Goal: Task Accomplishment & Management: Use online tool/utility

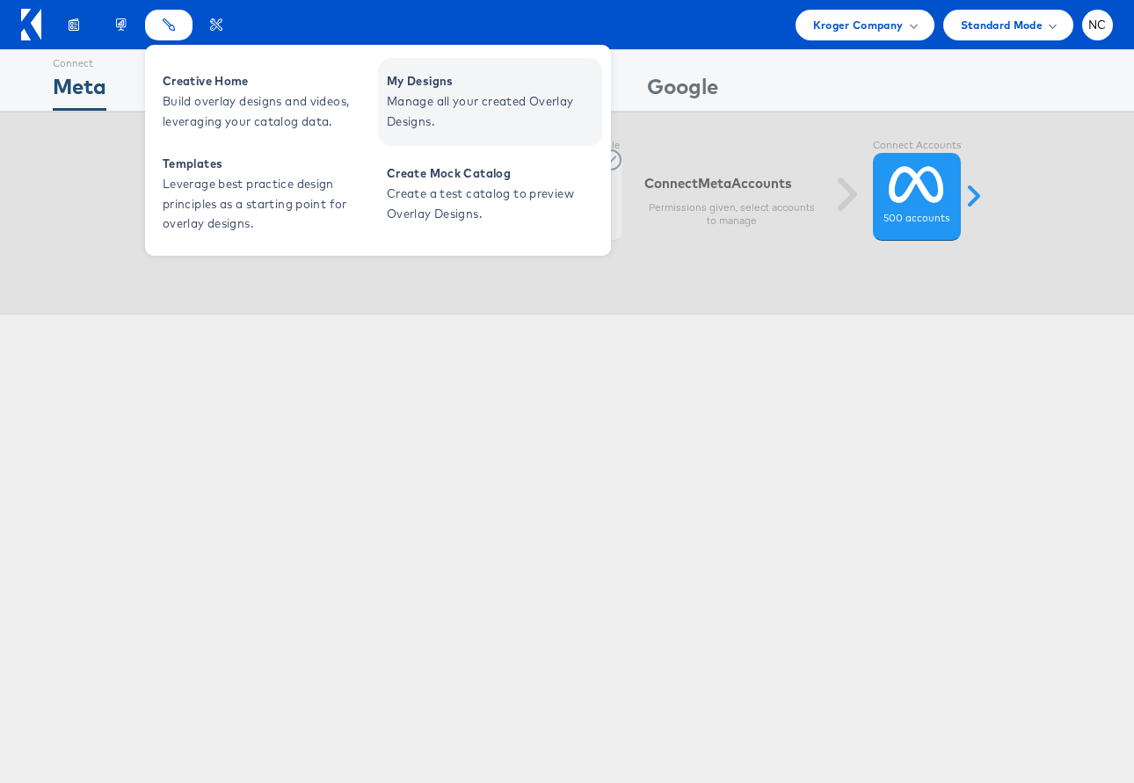
click at [424, 91] on span "Manage all your created Overlay Designs." at bounding box center [492, 111] width 211 height 40
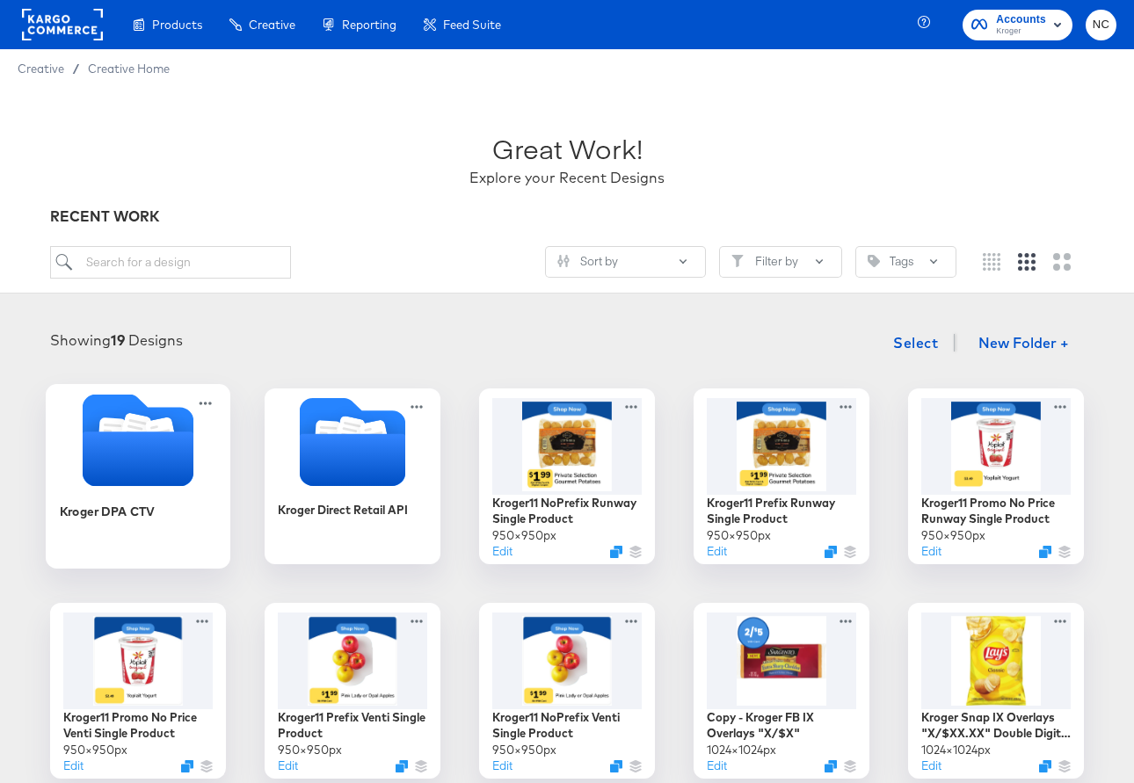
click at [143, 468] on icon "Folder" at bounding box center [138, 458] width 111 height 54
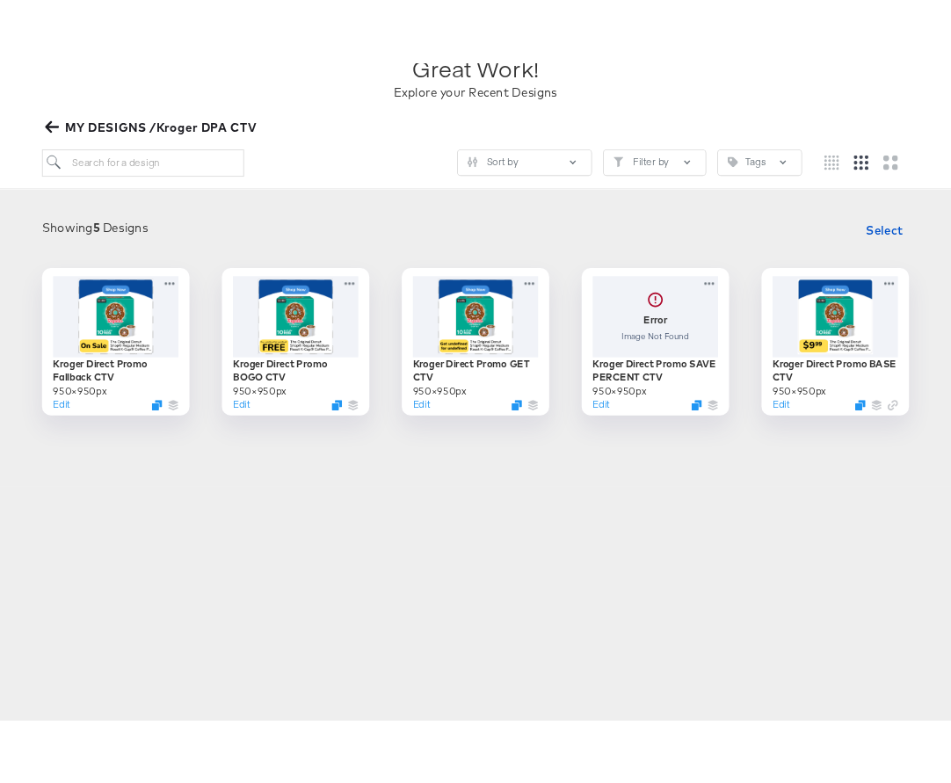
scroll to position [141, 0]
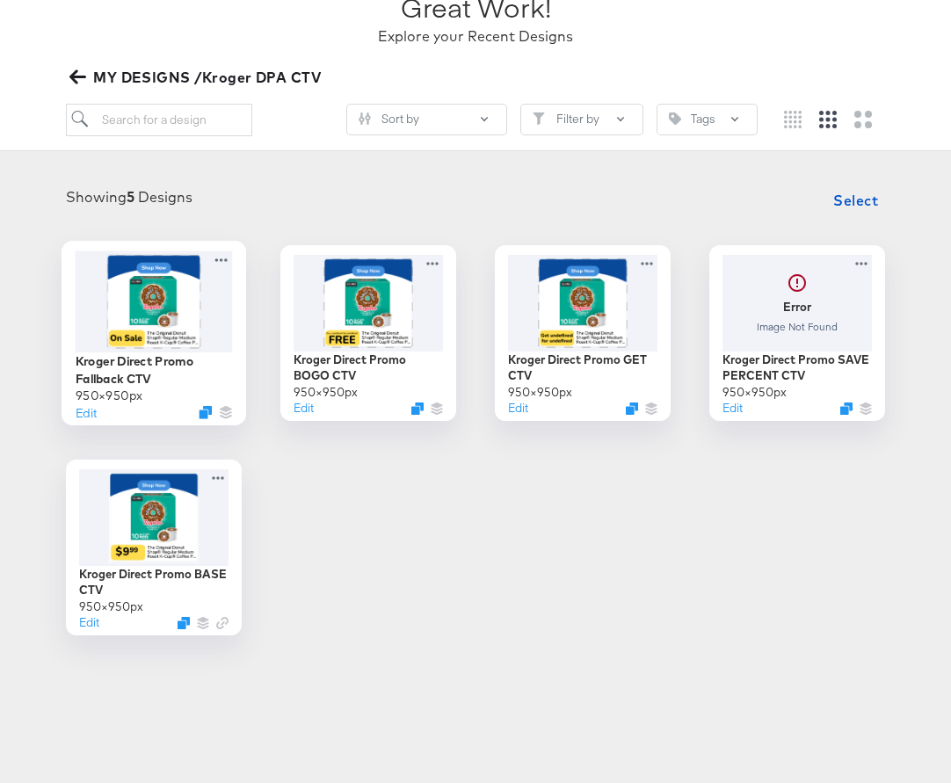
click at [132, 279] on img at bounding box center [153, 301] width 94 height 94
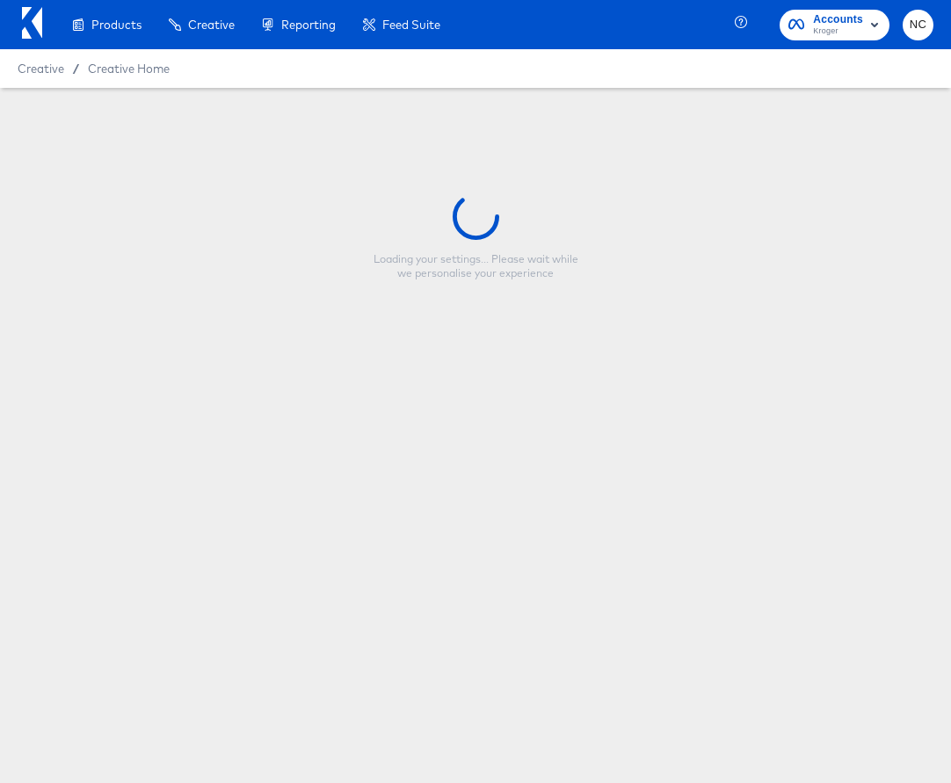
type input "Kroger Direct Promo Fallback CTV"
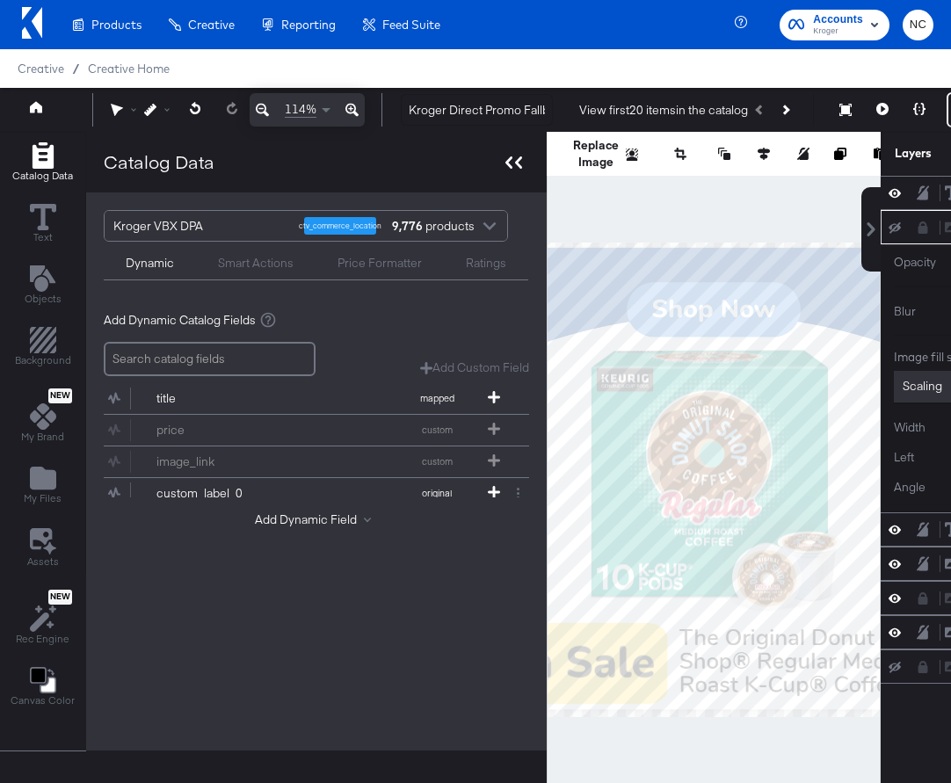
click at [511, 161] on icon at bounding box center [513, 162] width 17 height 12
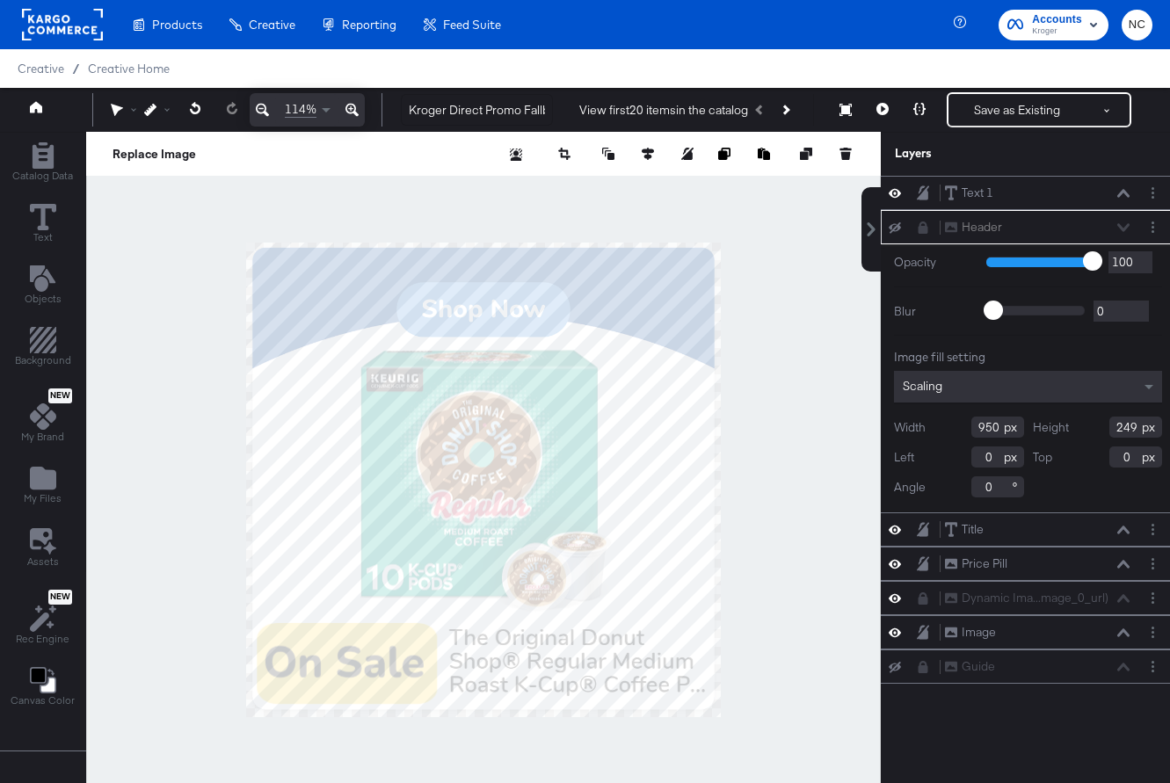
click at [1123, 229] on div "Header Header" at bounding box center [1037, 227] width 186 height 18
click at [922, 226] on icon at bounding box center [923, 227] width 12 height 12
click at [896, 227] on icon at bounding box center [894, 226] width 12 height 11
click at [896, 227] on icon at bounding box center [894, 227] width 12 height 15
click at [1120, 224] on icon at bounding box center [1123, 227] width 12 height 9
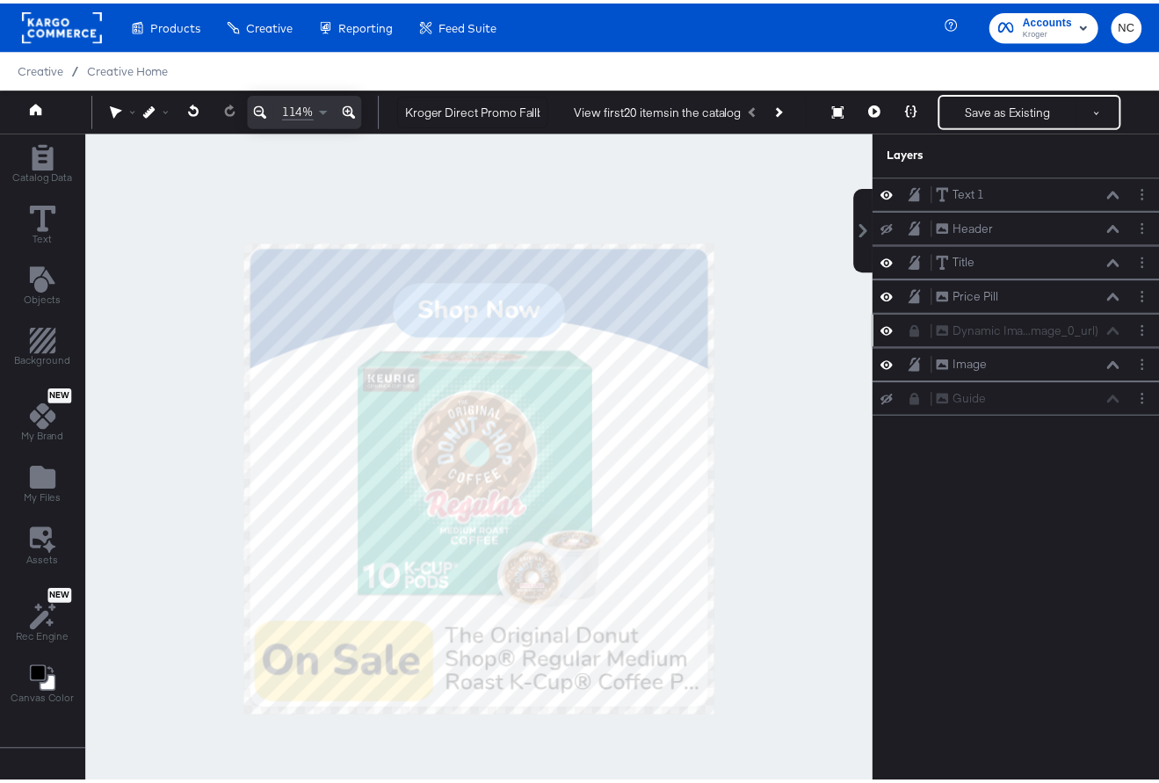
scroll to position [0, 4]
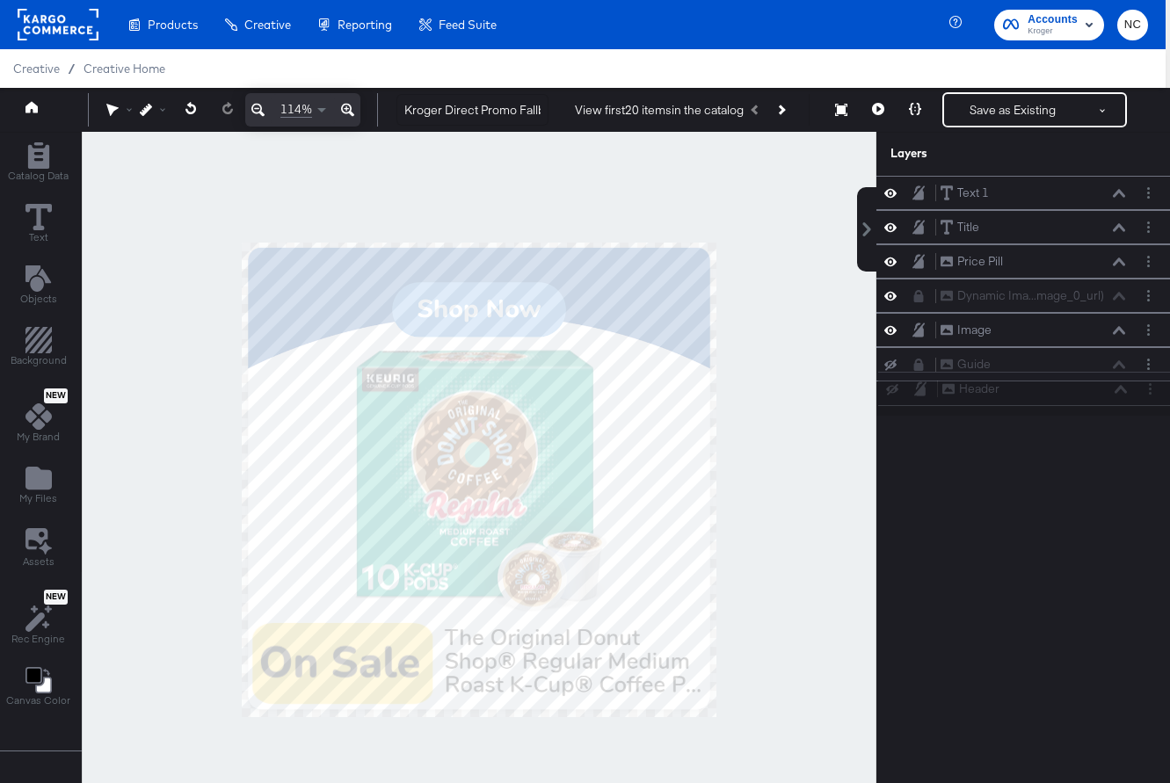
drag, startPoint x: 942, startPoint y: 221, endPoint x: 940, endPoint y: 386, distance: 165.2
click at [940, 386] on div "Text 1 Text 1 Header Header Title Title Price Pill Price Pill Dynamic Ima...mag…" at bounding box center [1023, 296] width 294 height 240
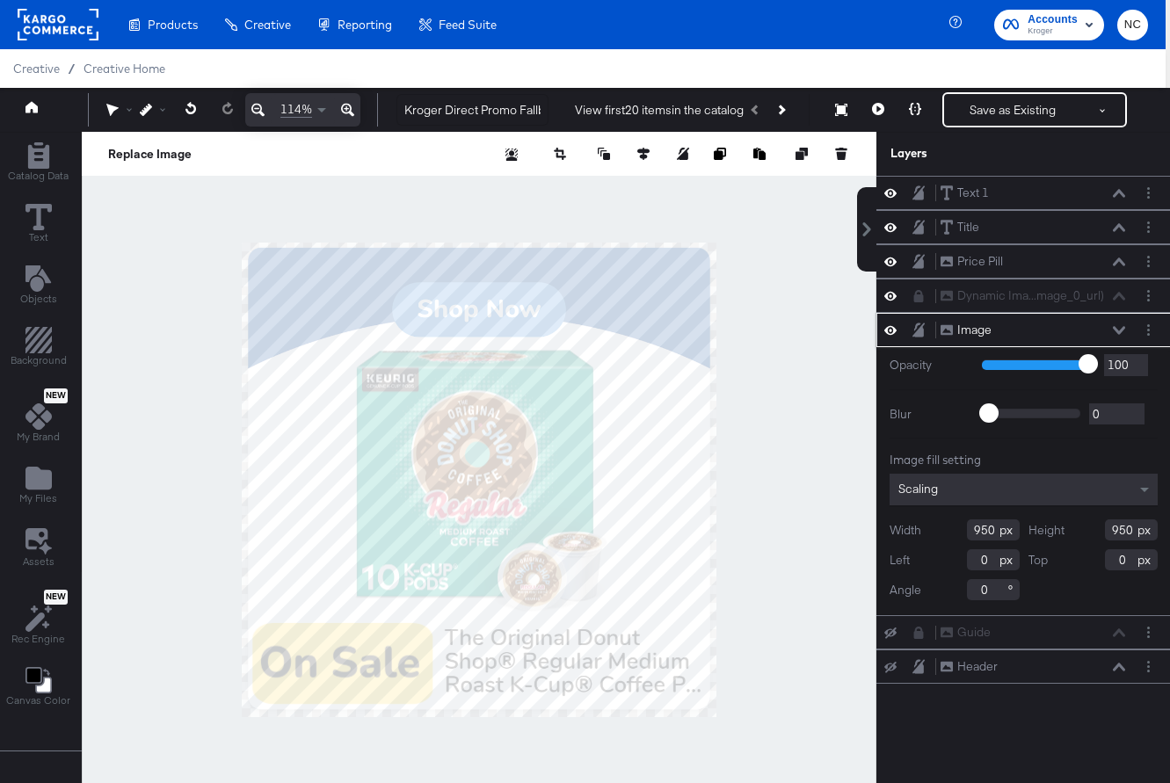
click at [889, 330] on icon at bounding box center [890, 329] width 12 height 15
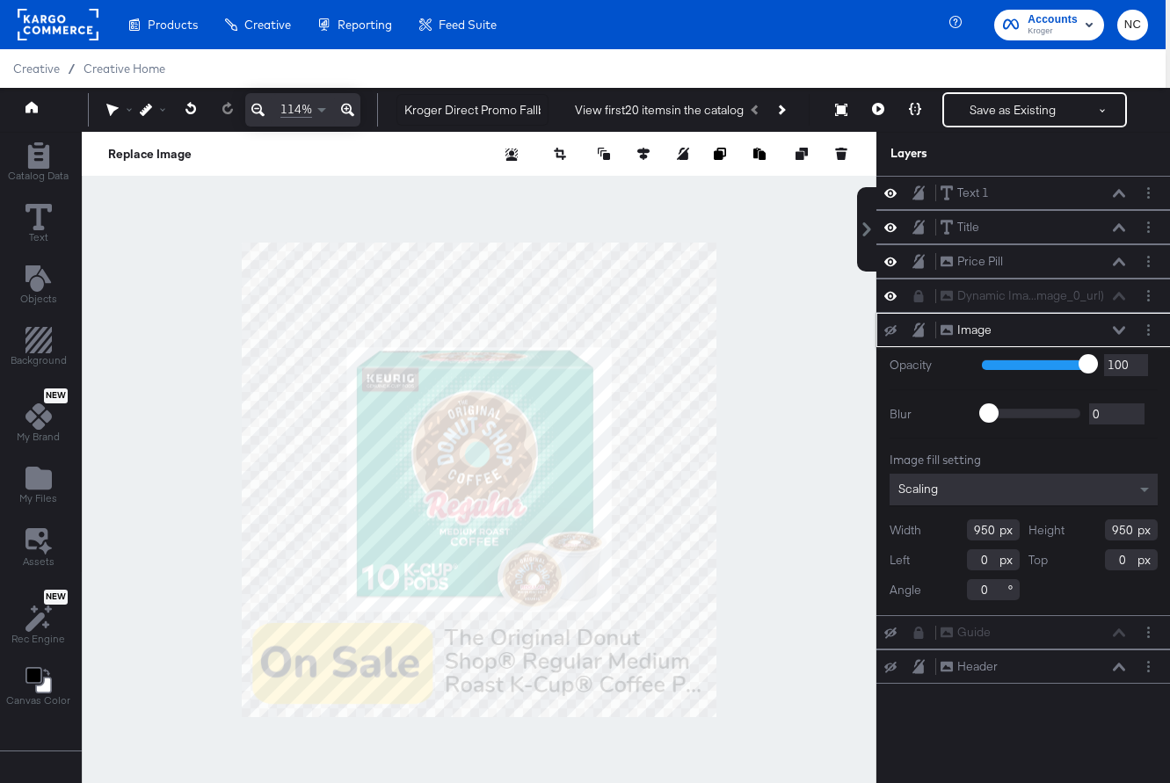
click at [889, 329] on icon at bounding box center [890, 330] width 12 height 11
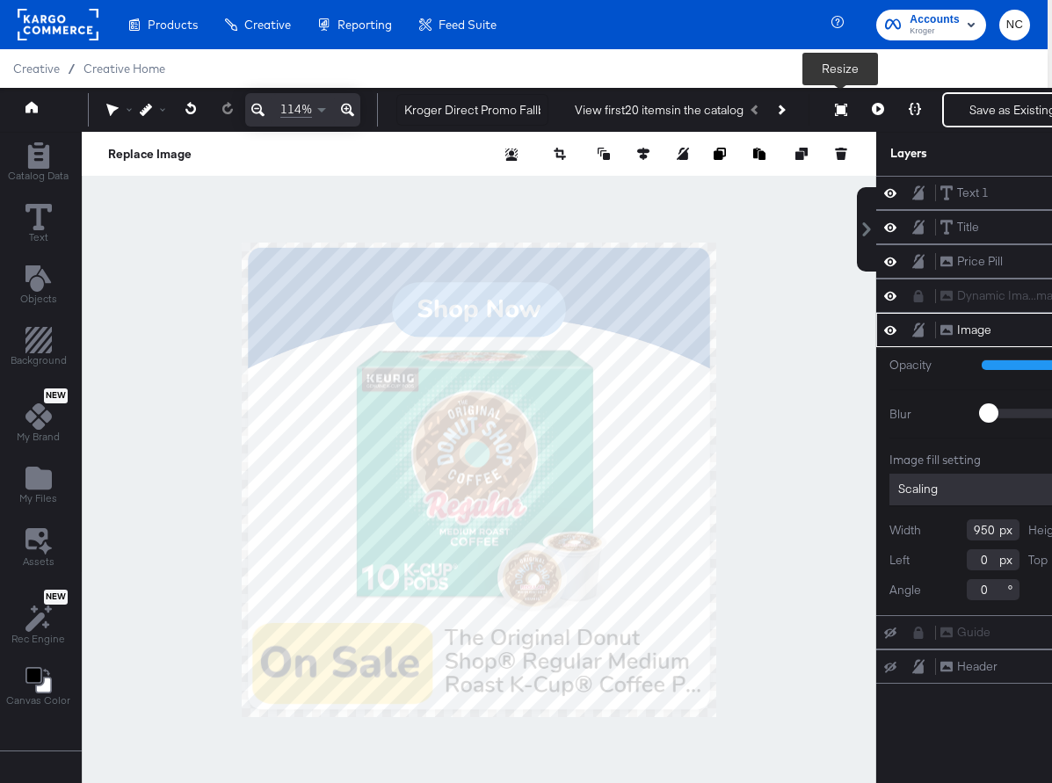
click at [837, 112] on icon at bounding box center [841, 110] width 12 height 12
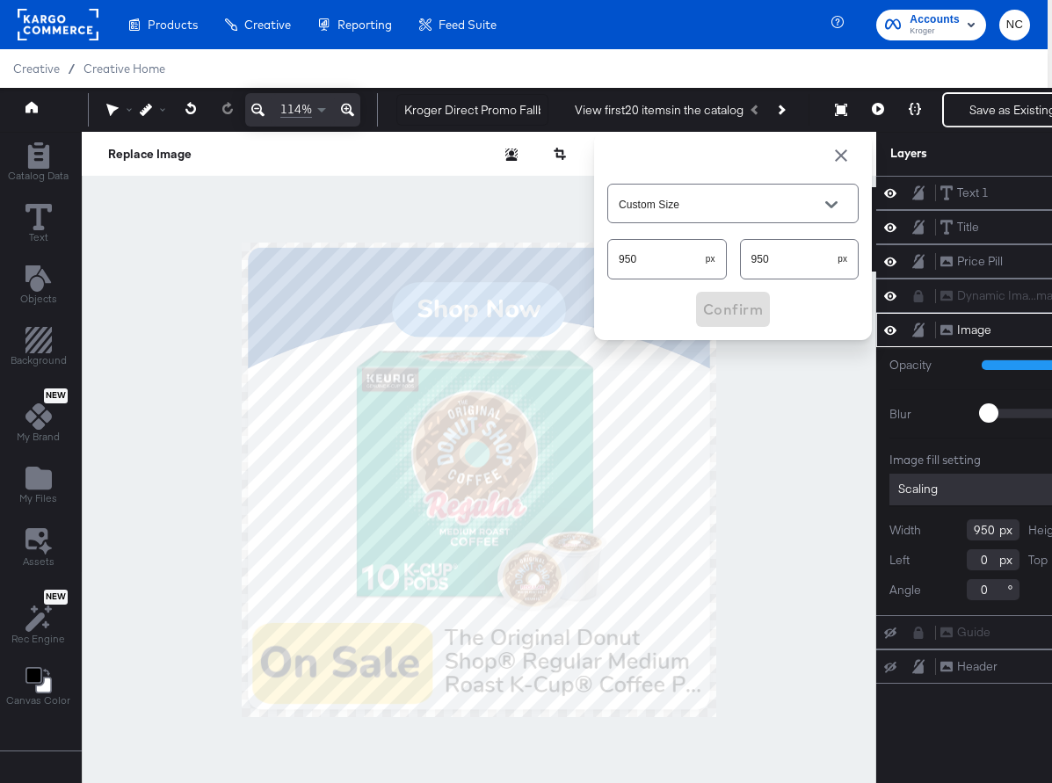
click at [679, 247] on input "950" at bounding box center [657, 252] width 98 height 38
type input "1665"
type input "2604"
click at [735, 304] on span "Confirm" at bounding box center [733, 309] width 60 height 25
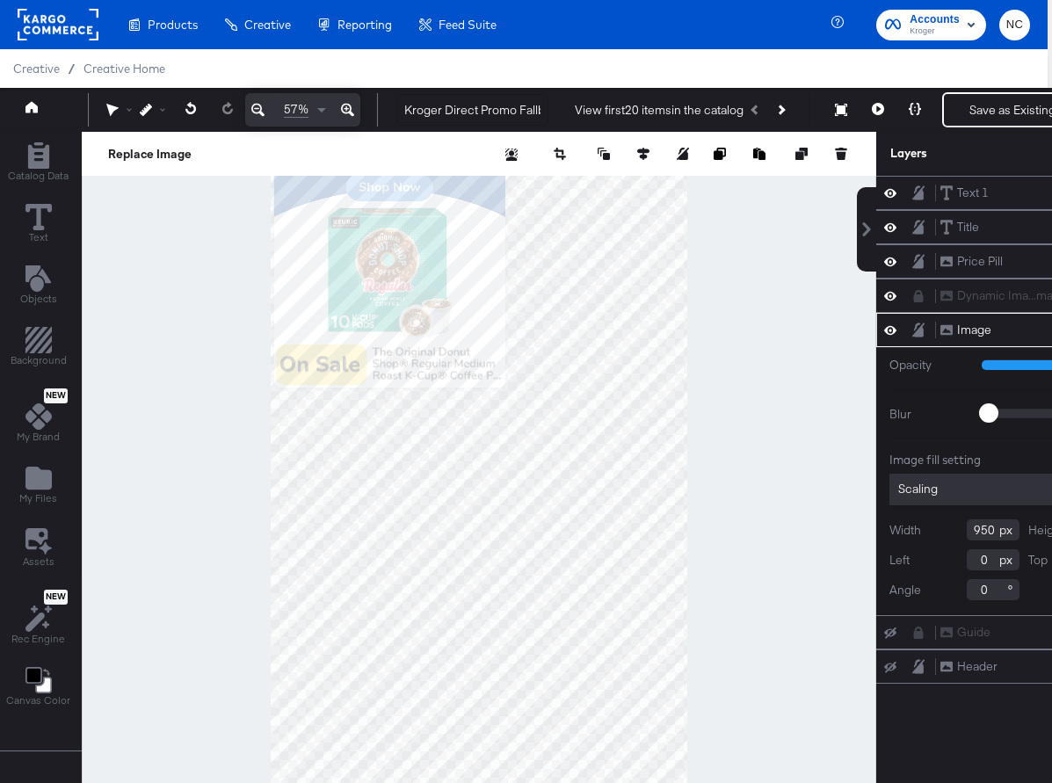
click at [257, 104] on icon at bounding box center [257, 109] width 13 height 21
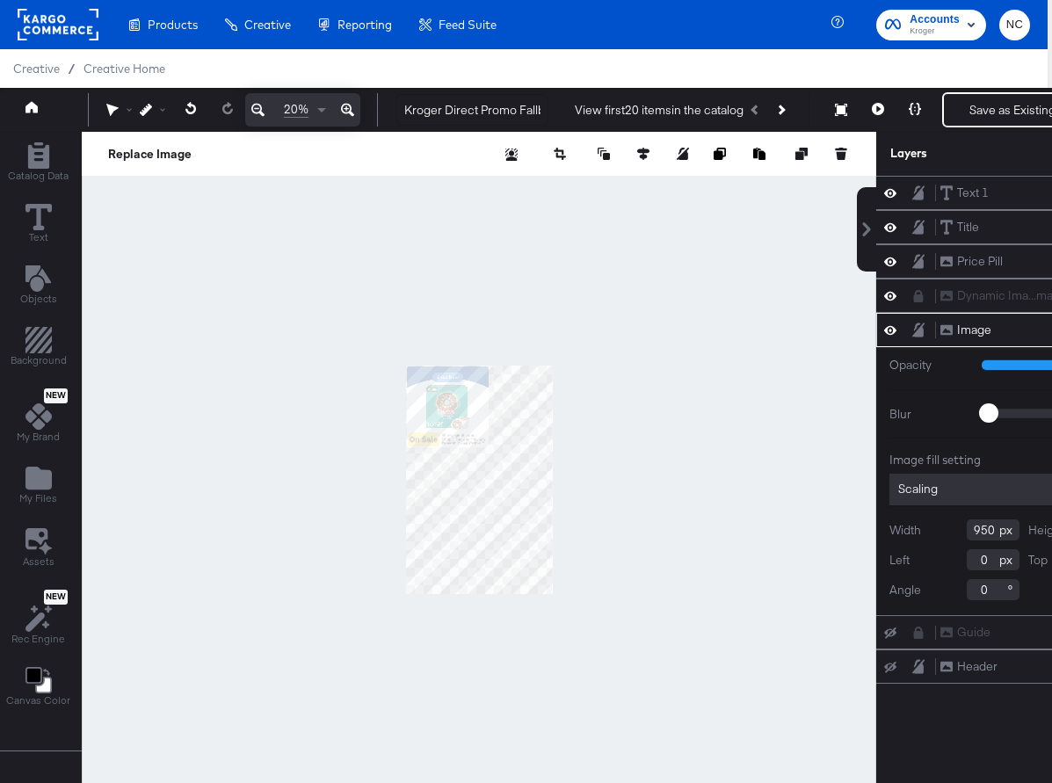
click at [342, 107] on icon at bounding box center [347, 109] width 13 height 21
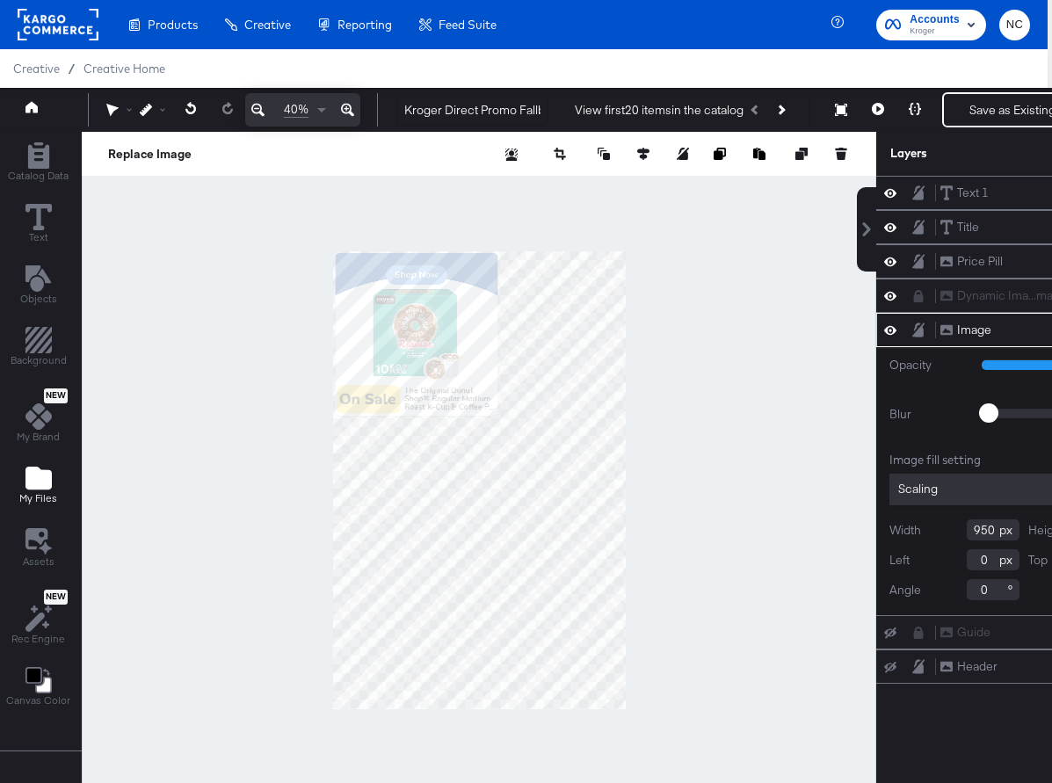
click at [36, 471] on icon "Add Files" at bounding box center [38, 478] width 26 height 23
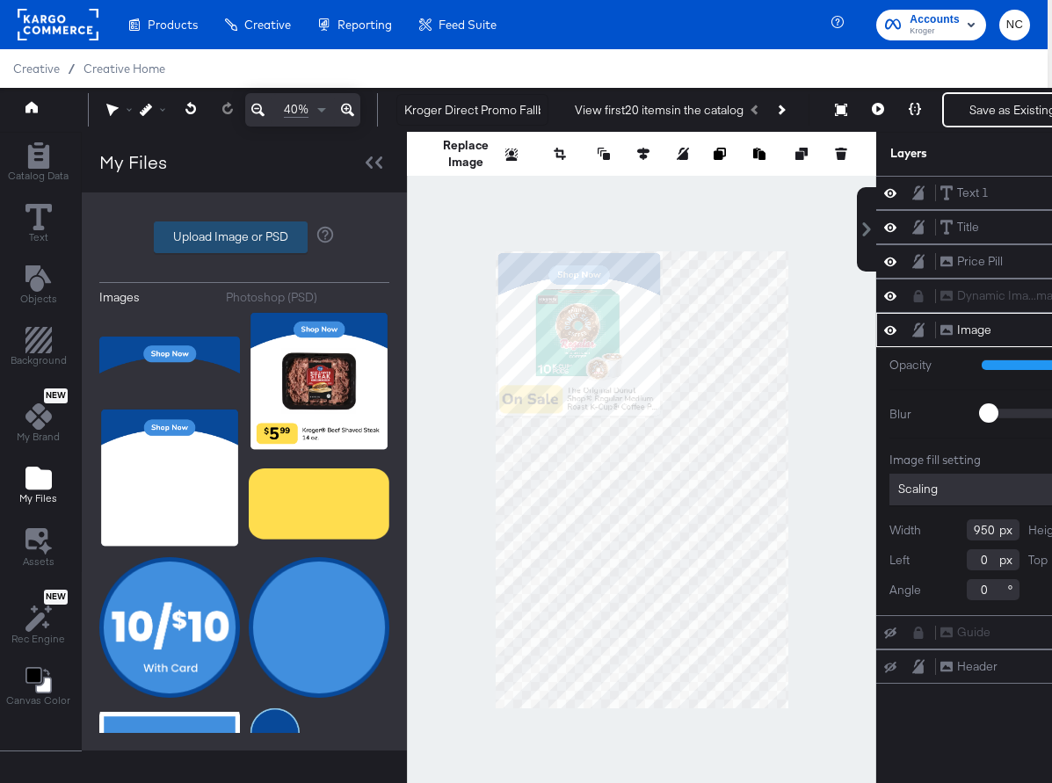
click at [186, 234] on label "Upload Image or PSD" at bounding box center [231, 237] width 152 height 30
click at [244, 237] on input "Upload Image or PSD" at bounding box center [244, 237] width 0 height 0
type input "C:\fakepath\Rectangle_.png"
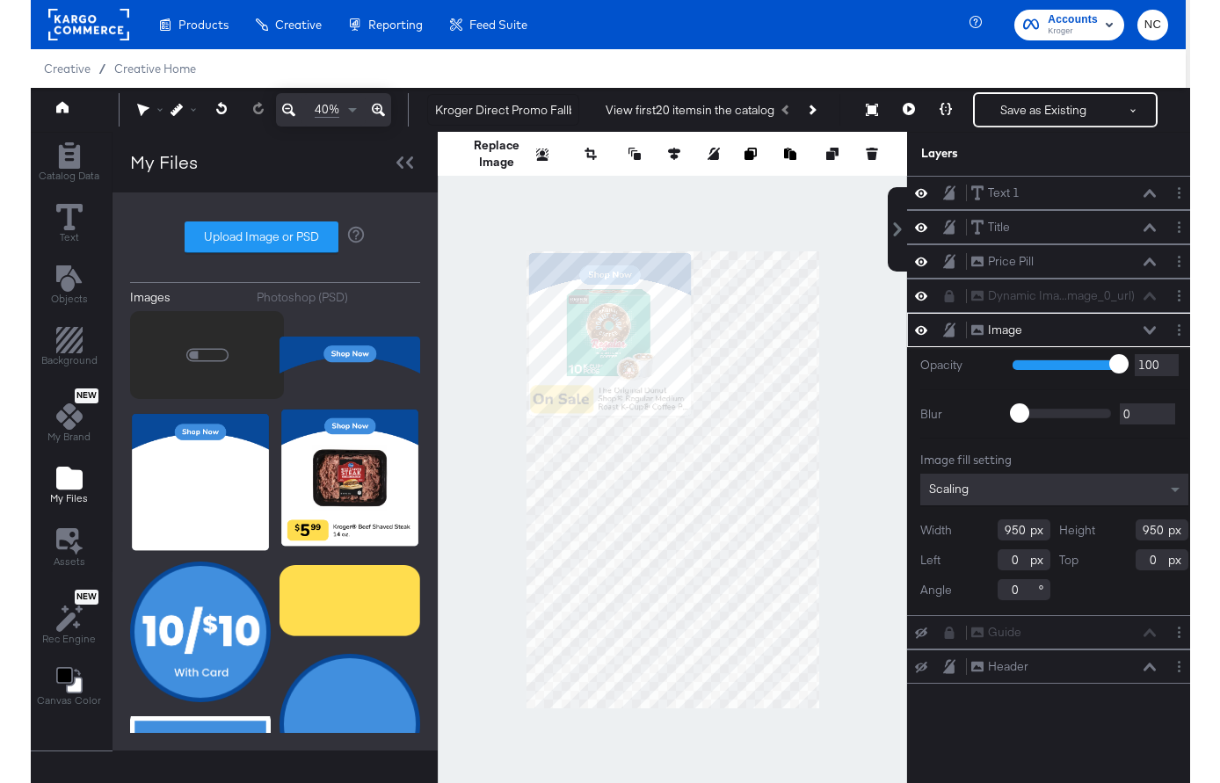
scroll to position [0, 0]
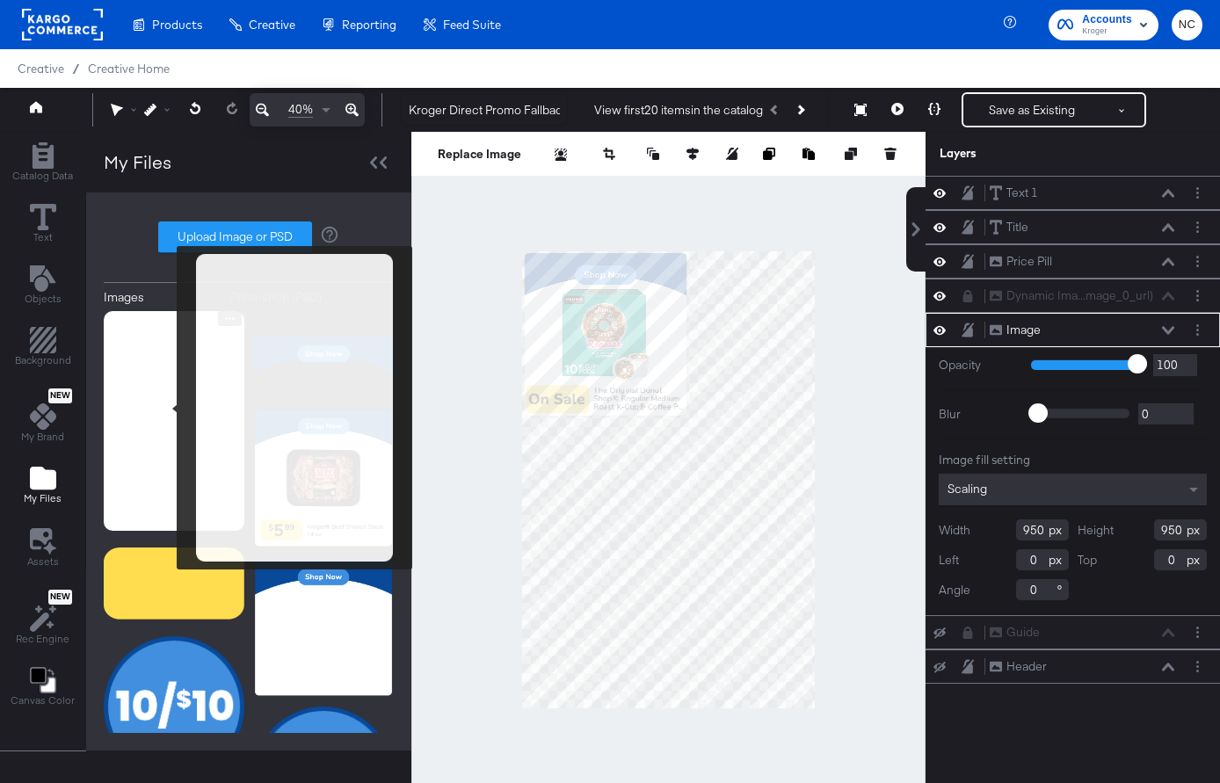
click at [165, 408] on img at bounding box center [174, 421] width 141 height 220
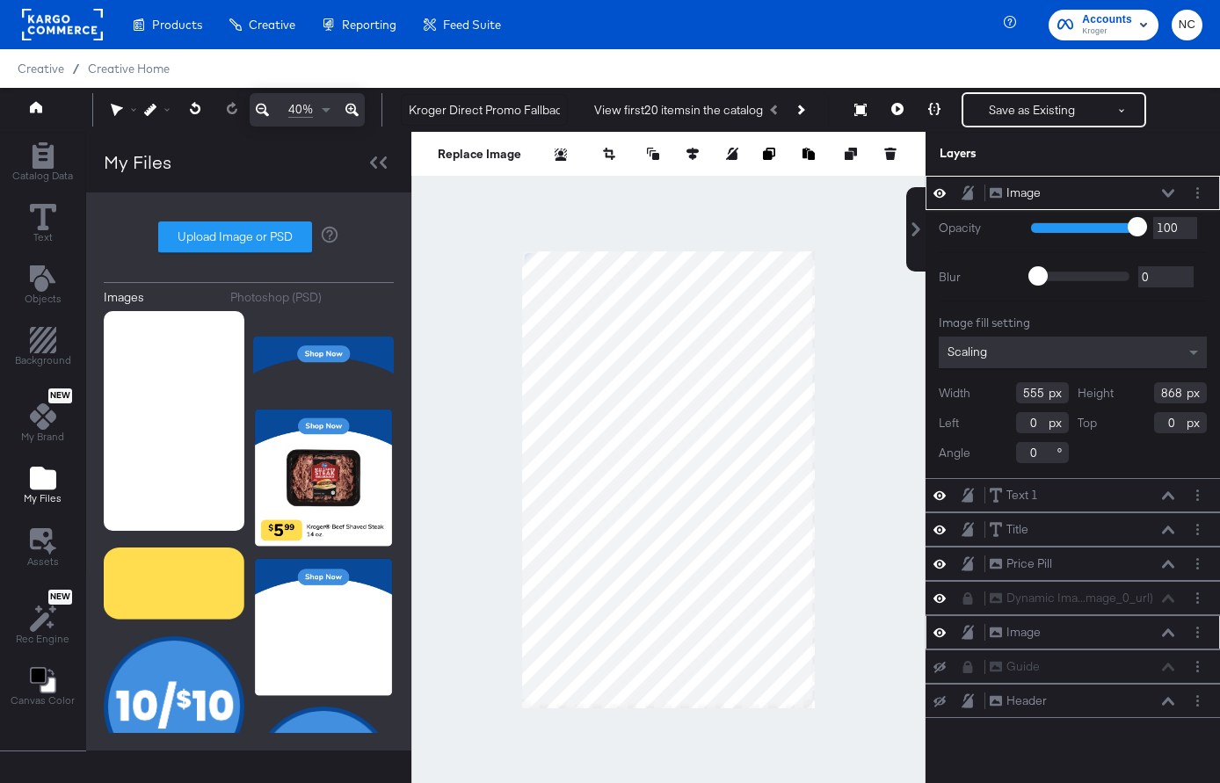
click at [819, 697] on div at bounding box center [668, 480] width 514 height 696
type input "1650"
type input "2580"
click at [696, 149] on icon at bounding box center [692, 154] width 12 height 12
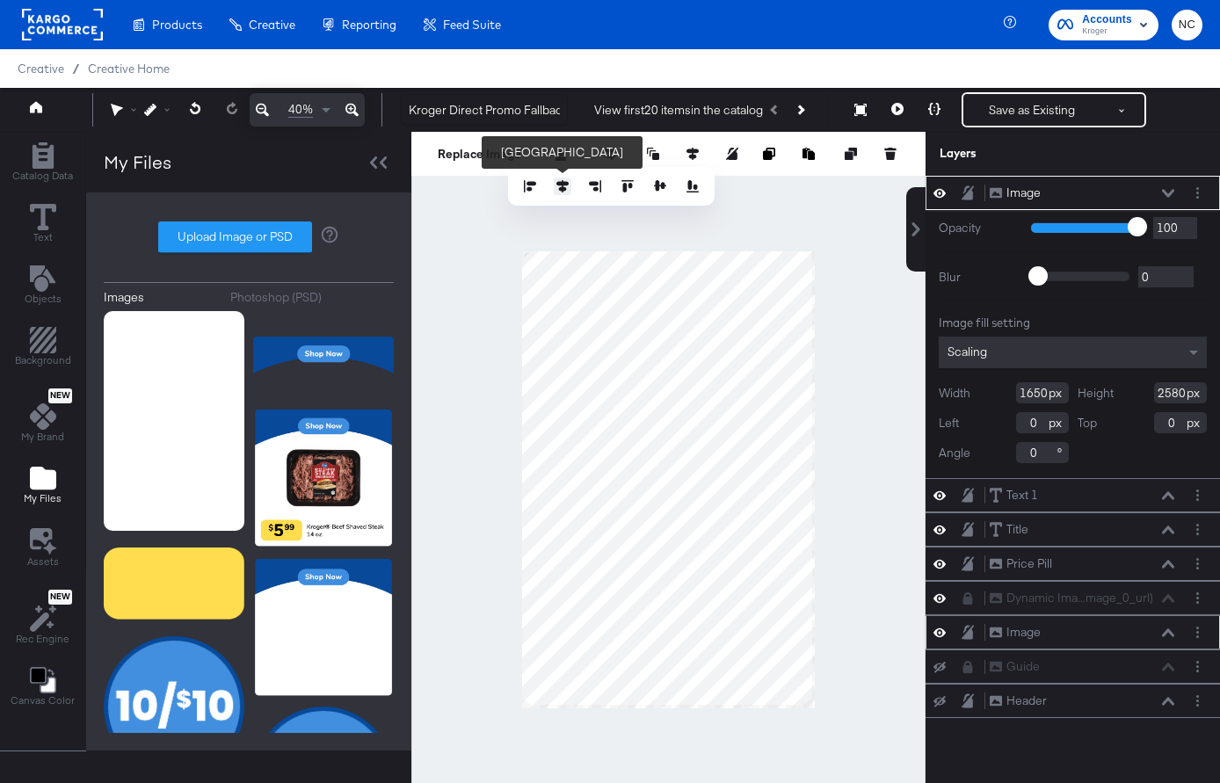
click at [566, 187] on icon at bounding box center [562, 186] width 12 height 12
type input "8"
click at [657, 188] on icon at bounding box center [660, 185] width 12 height 11
type input "12"
click at [1133, 192] on button "Layer Options" at bounding box center [1197, 193] width 18 height 18
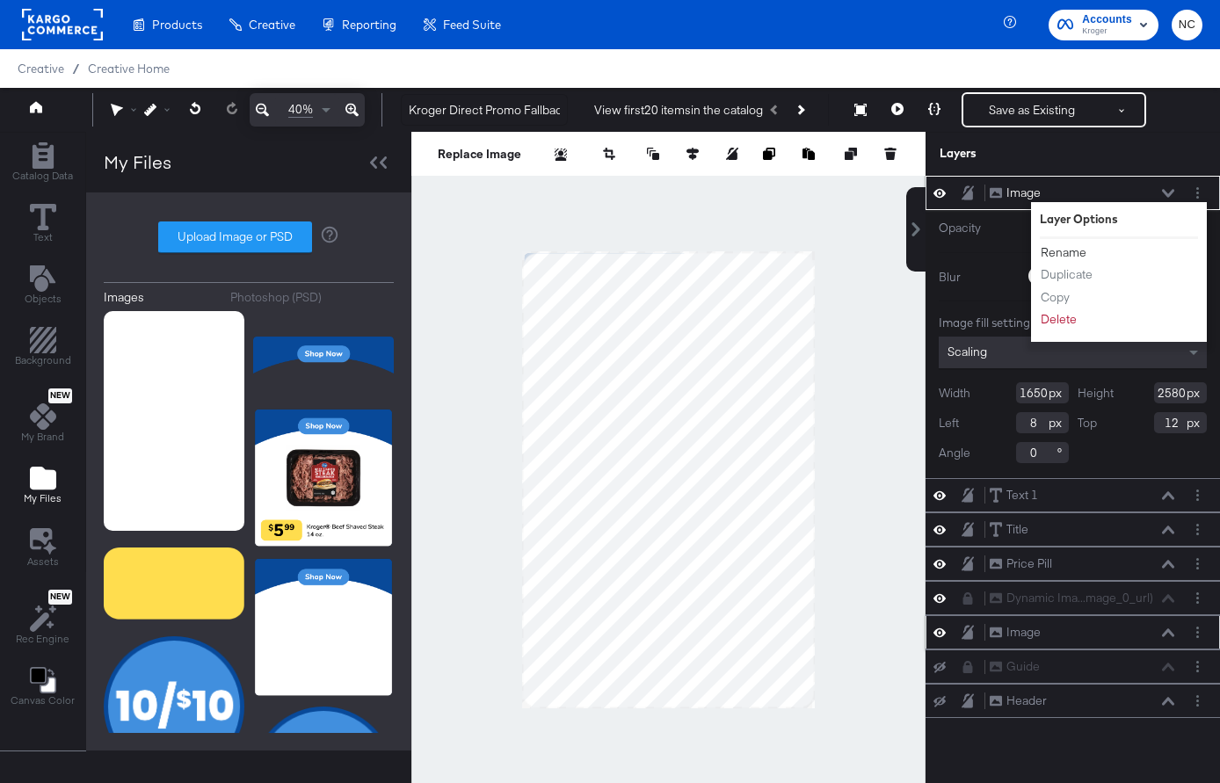
click at [1070, 254] on button "Rename" at bounding box center [1063, 252] width 47 height 18
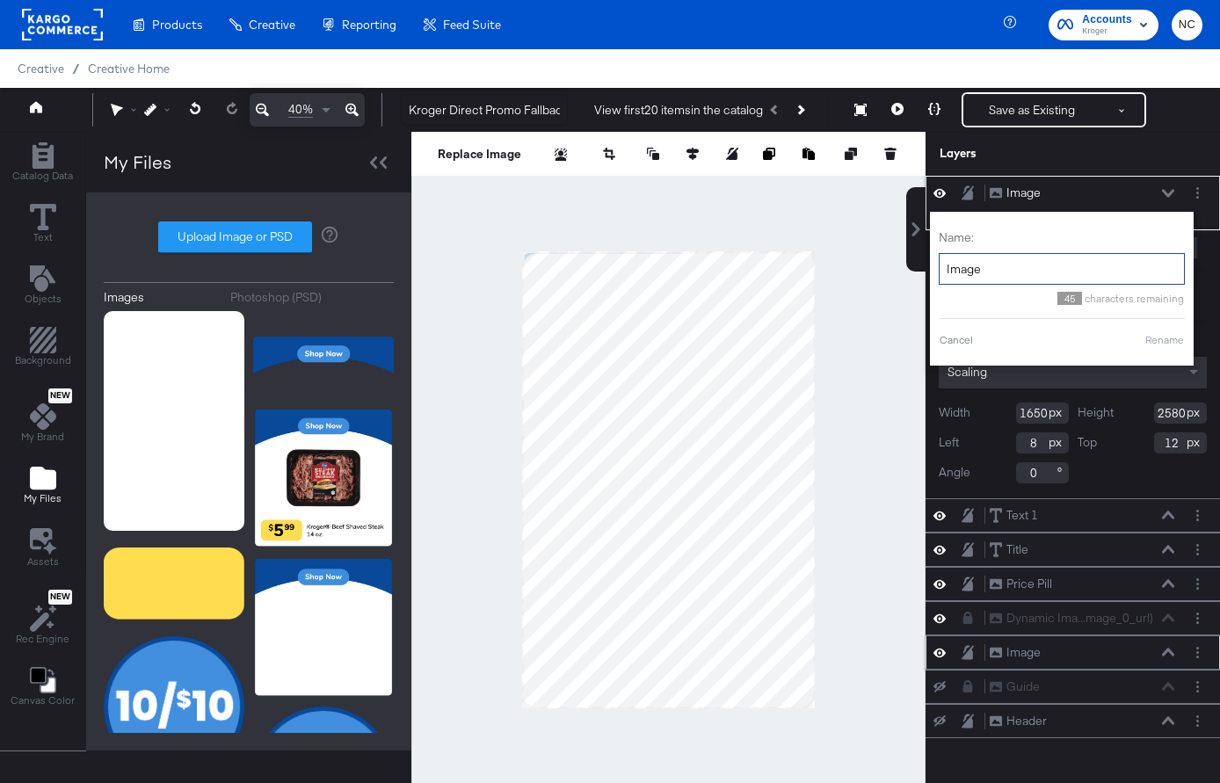
click at [998, 275] on input "Image" at bounding box center [1061, 269] width 246 height 33
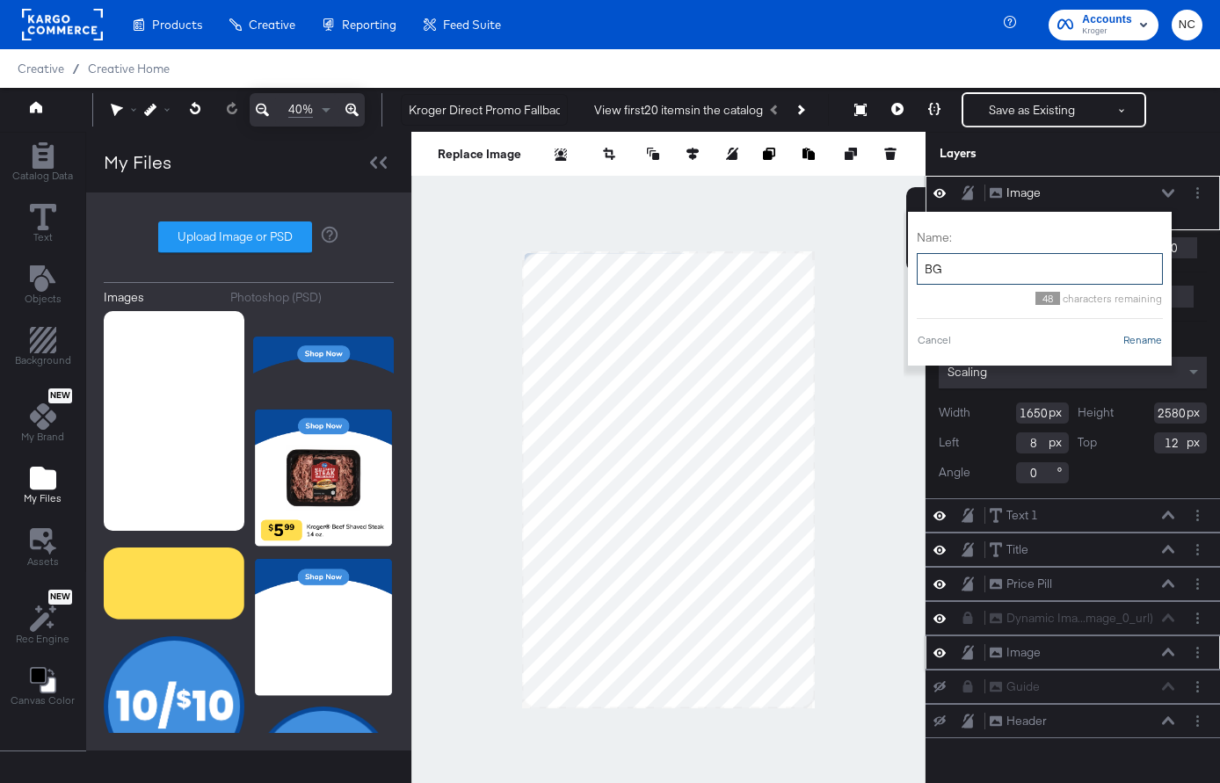
type input "BG"
click at [1133, 342] on button "Rename" at bounding box center [1142, 340] width 40 height 16
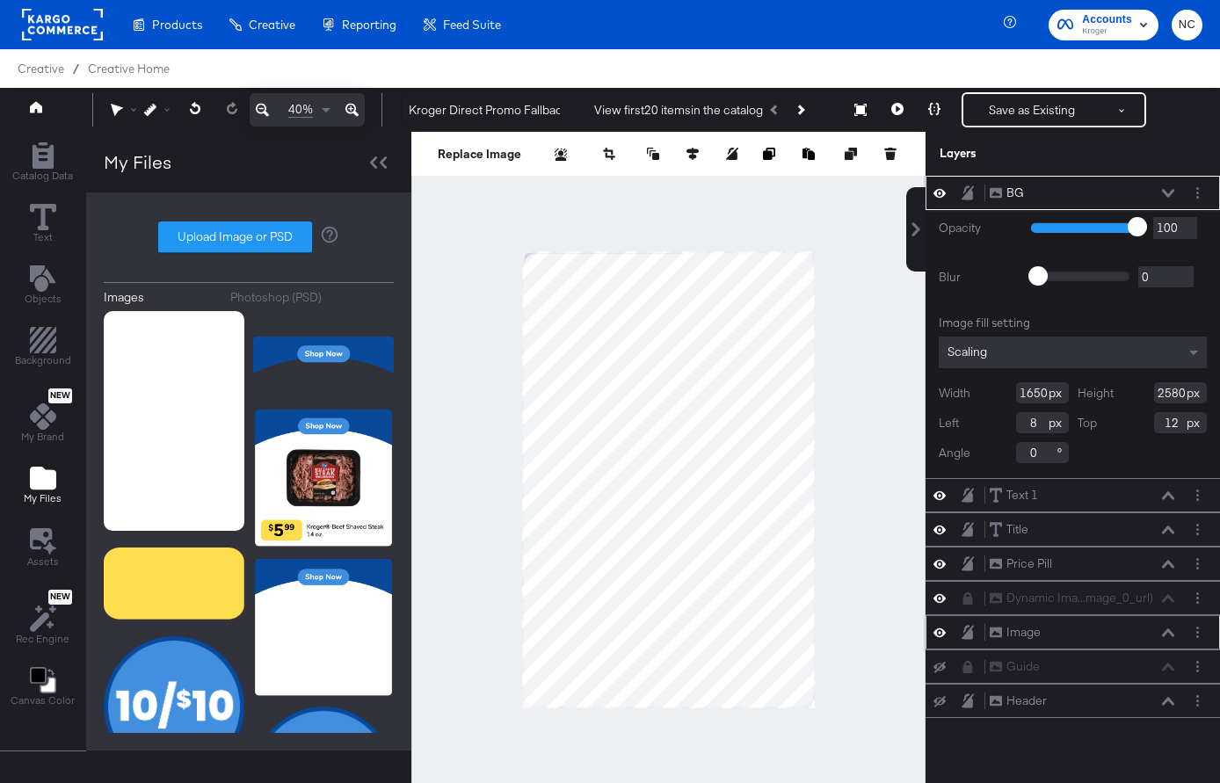
click at [1133, 192] on icon at bounding box center [1168, 193] width 12 height 8
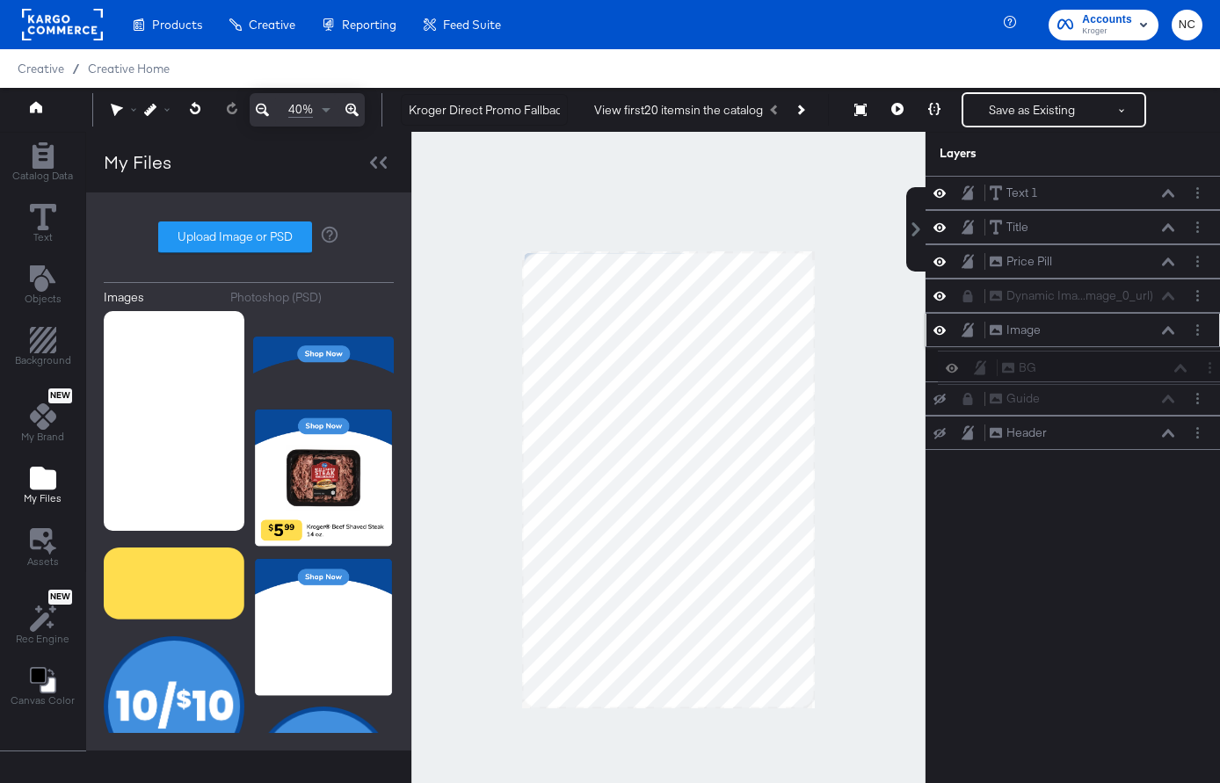
drag, startPoint x: 983, startPoint y: 189, endPoint x: 995, endPoint y: 366, distance: 177.9
click at [995, 367] on div "BG BG Text 1 Text 1 Title Title Price Pill Price Pill Dynamic Ima...mage_0_url)…" at bounding box center [1072, 313] width 294 height 274
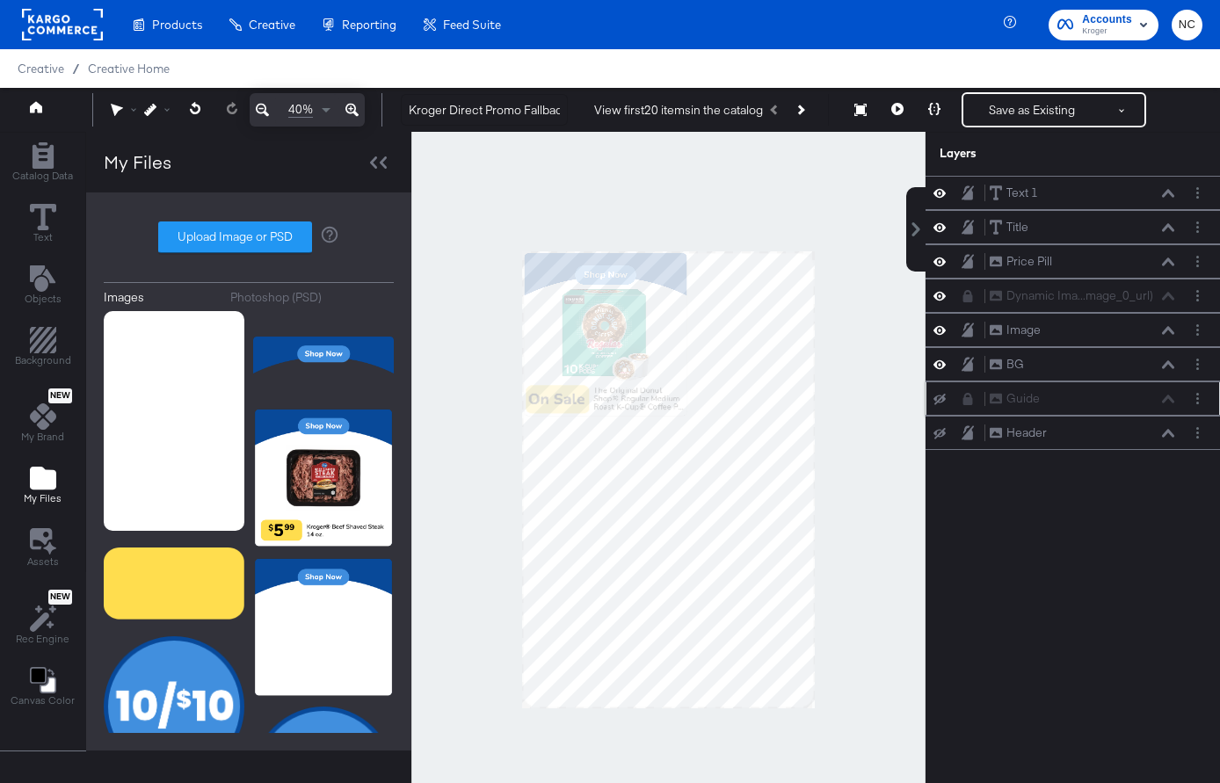
click at [940, 401] on icon at bounding box center [939, 399] width 12 height 11
click at [964, 401] on icon at bounding box center [968, 399] width 10 height 12
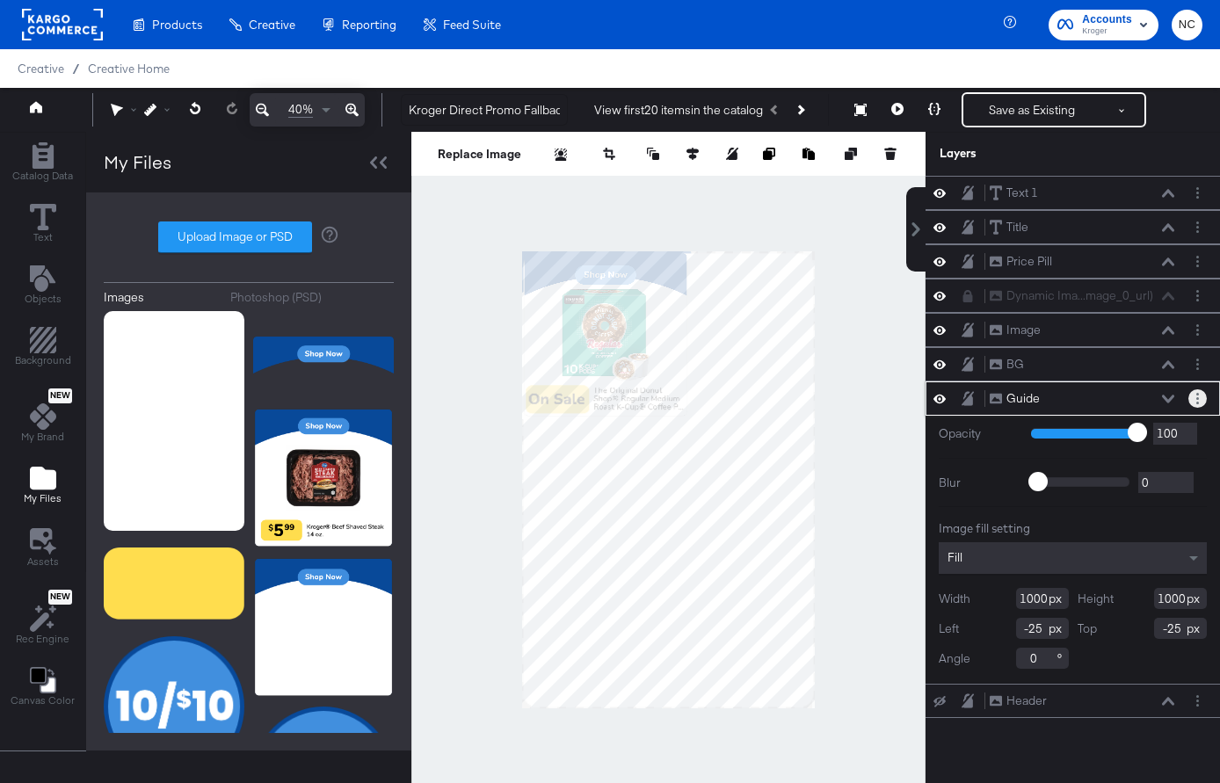
click at [1133, 395] on icon "Layer Options" at bounding box center [1197, 398] width 3 height 11
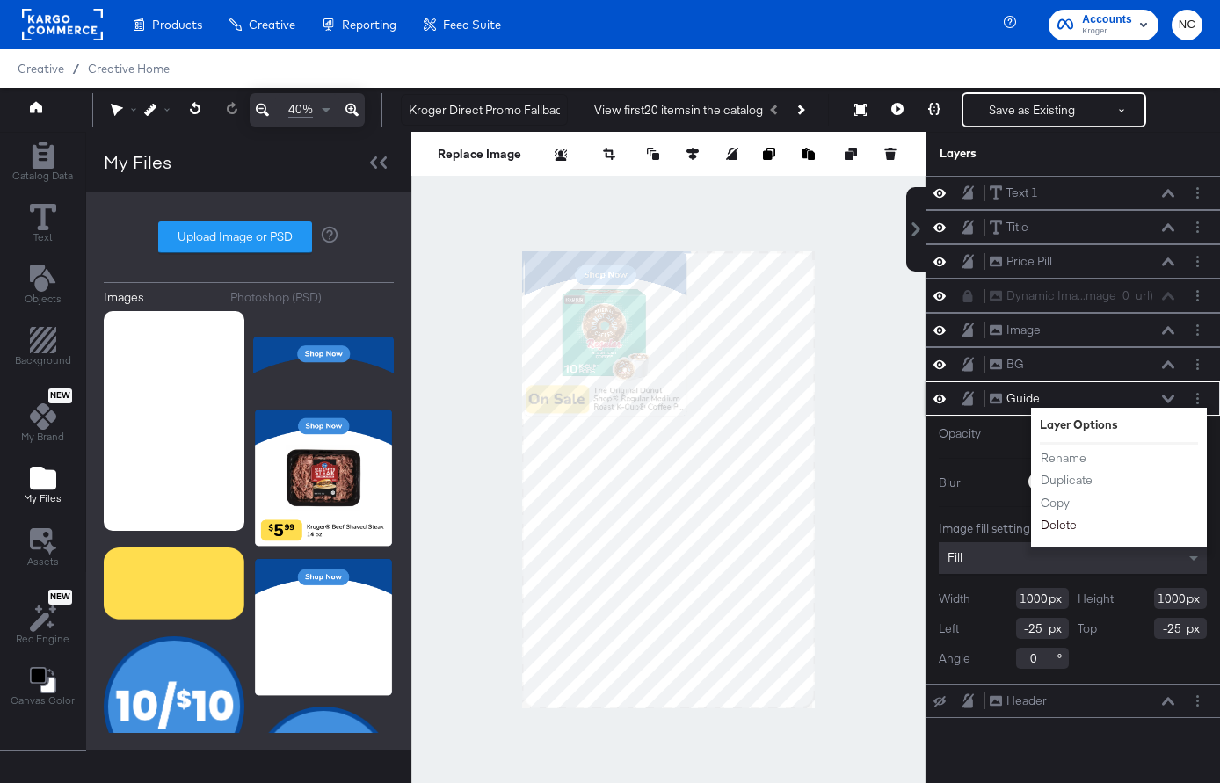
click at [1055, 525] on button "Delete" at bounding box center [1059, 525] width 38 height 18
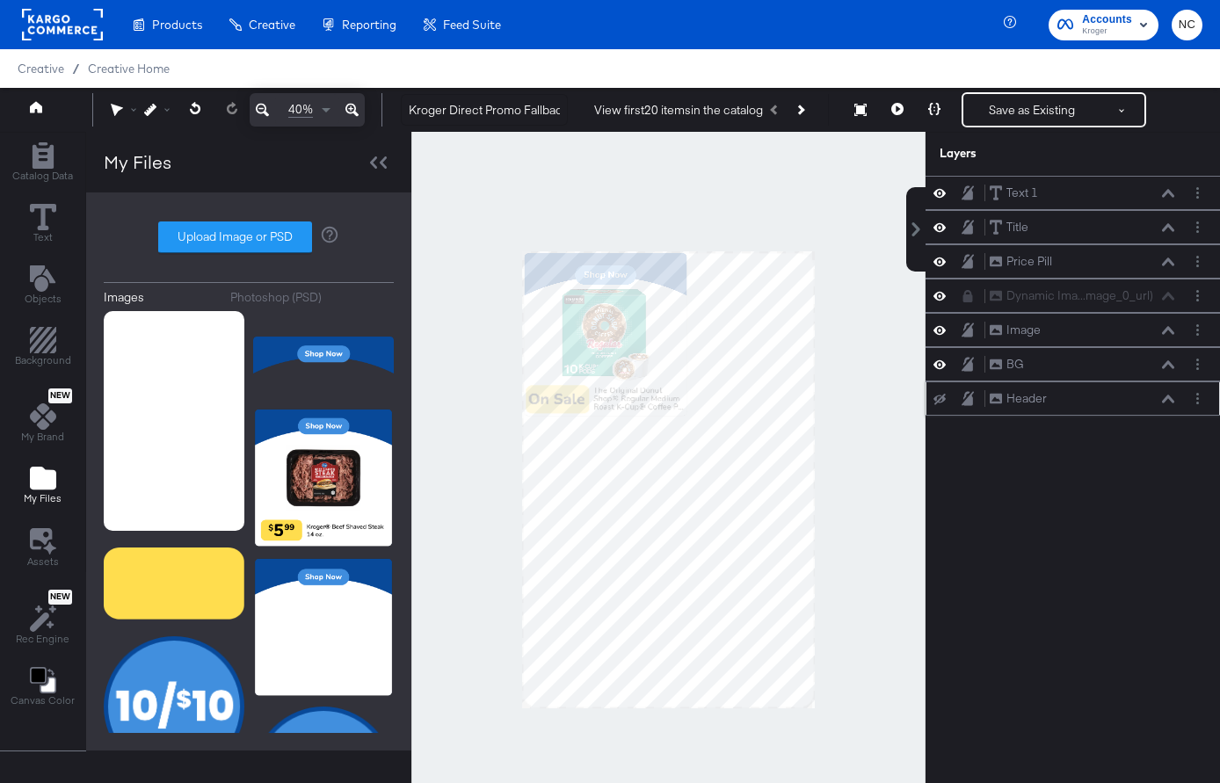
click at [939, 402] on icon at bounding box center [939, 399] width 12 height 11
click at [964, 402] on icon at bounding box center [967, 398] width 12 height 15
click at [1133, 403] on button "Layer Options" at bounding box center [1197, 398] width 18 height 18
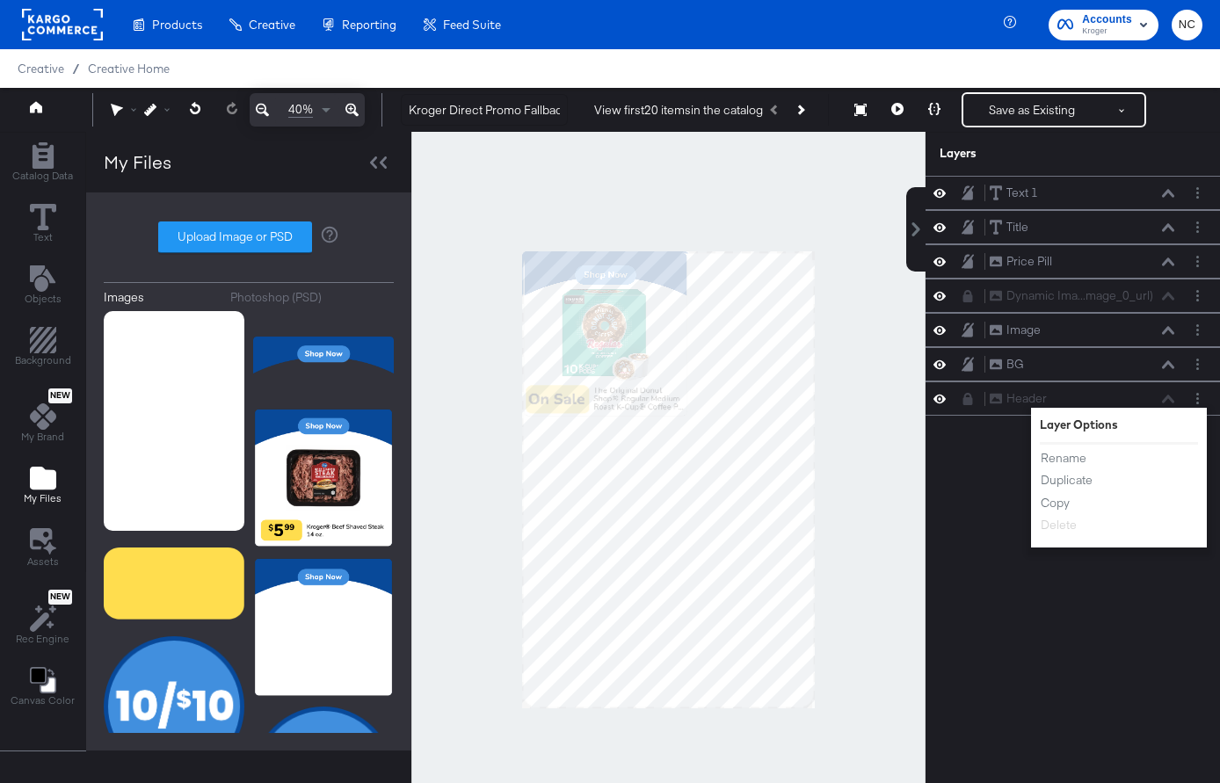
click at [986, 563] on div "Text 1 Text 1 Title Title Price Pill Price Pill Dynamic Ima...mage_0_url) Dynam…" at bounding box center [1072, 488] width 294 height 625
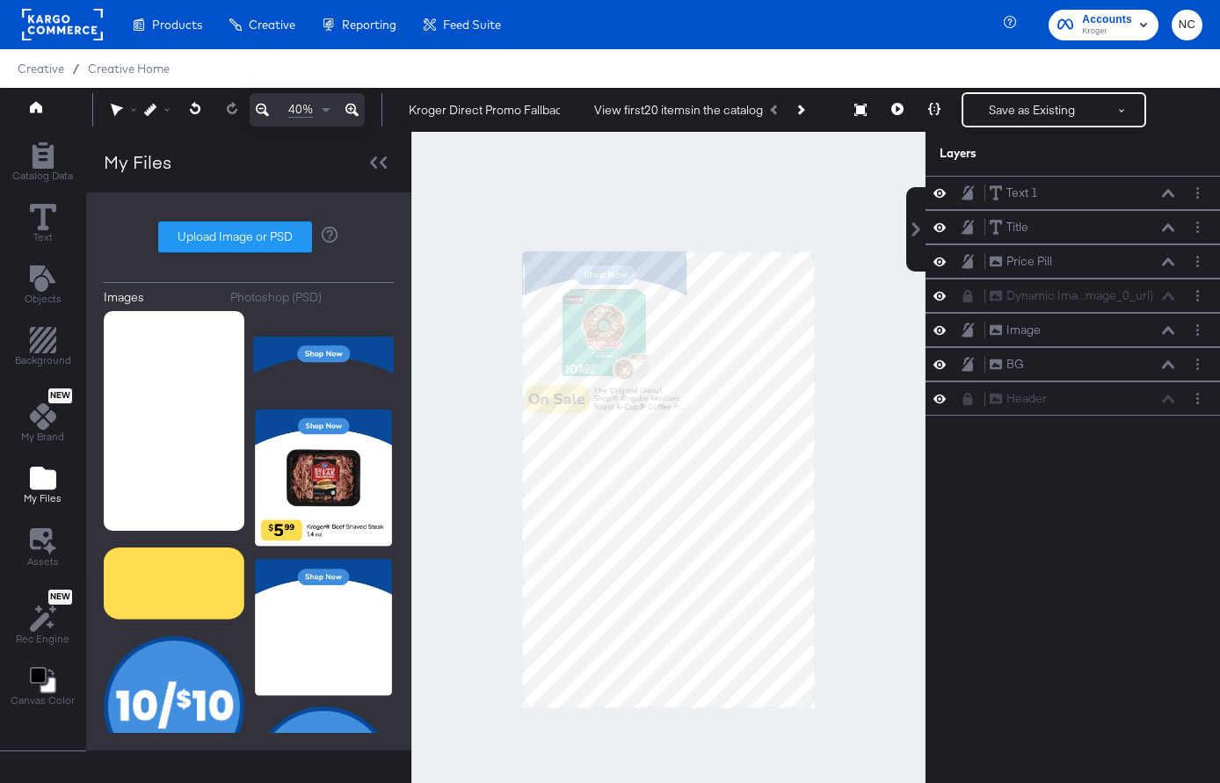
click at [972, 403] on icon at bounding box center [967, 399] width 12 height 12
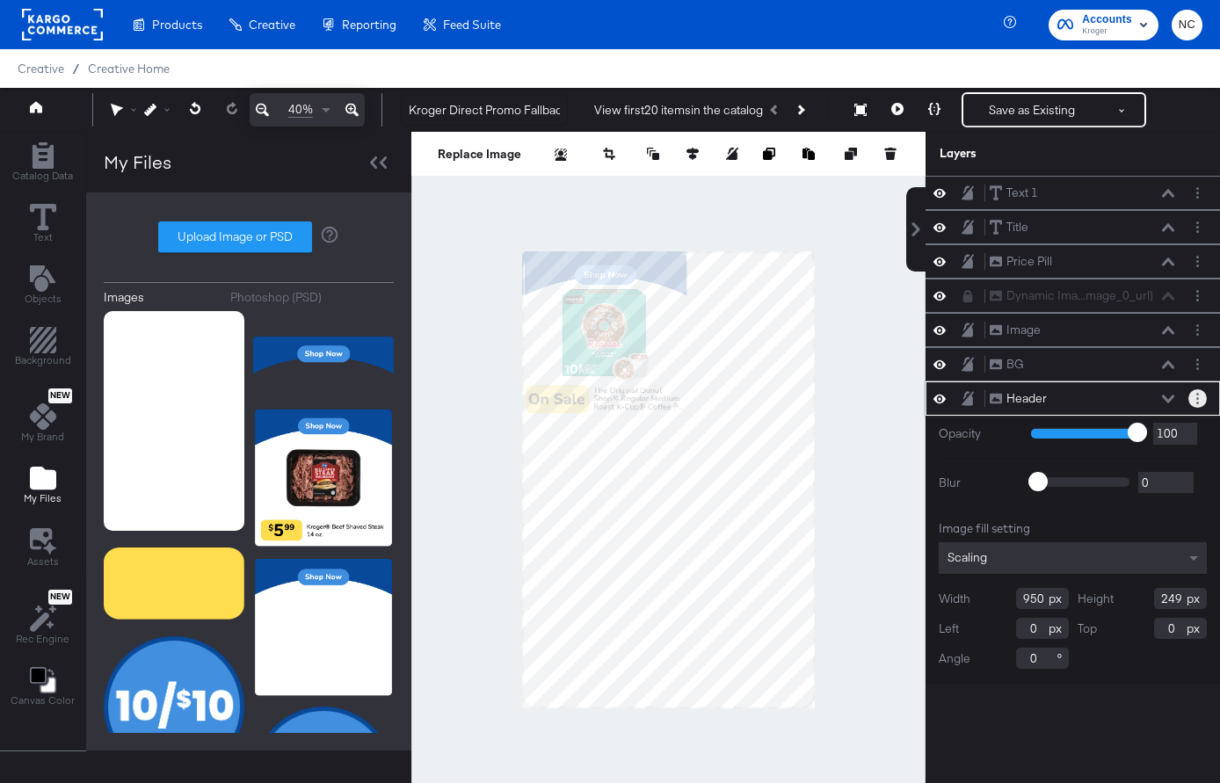
click at [1133, 401] on button "Layer Options" at bounding box center [1197, 398] width 18 height 18
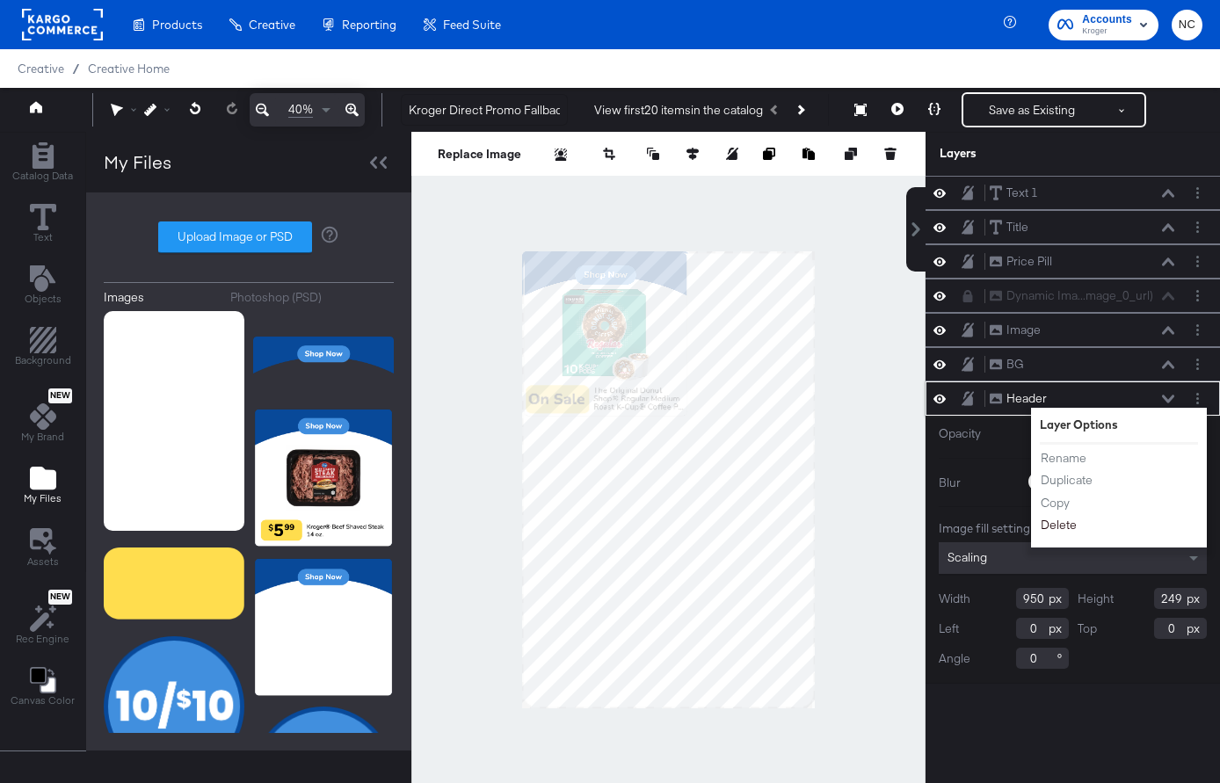
click at [1061, 520] on button "Delete" at bounding box center [1059, 525] width 38 height 18
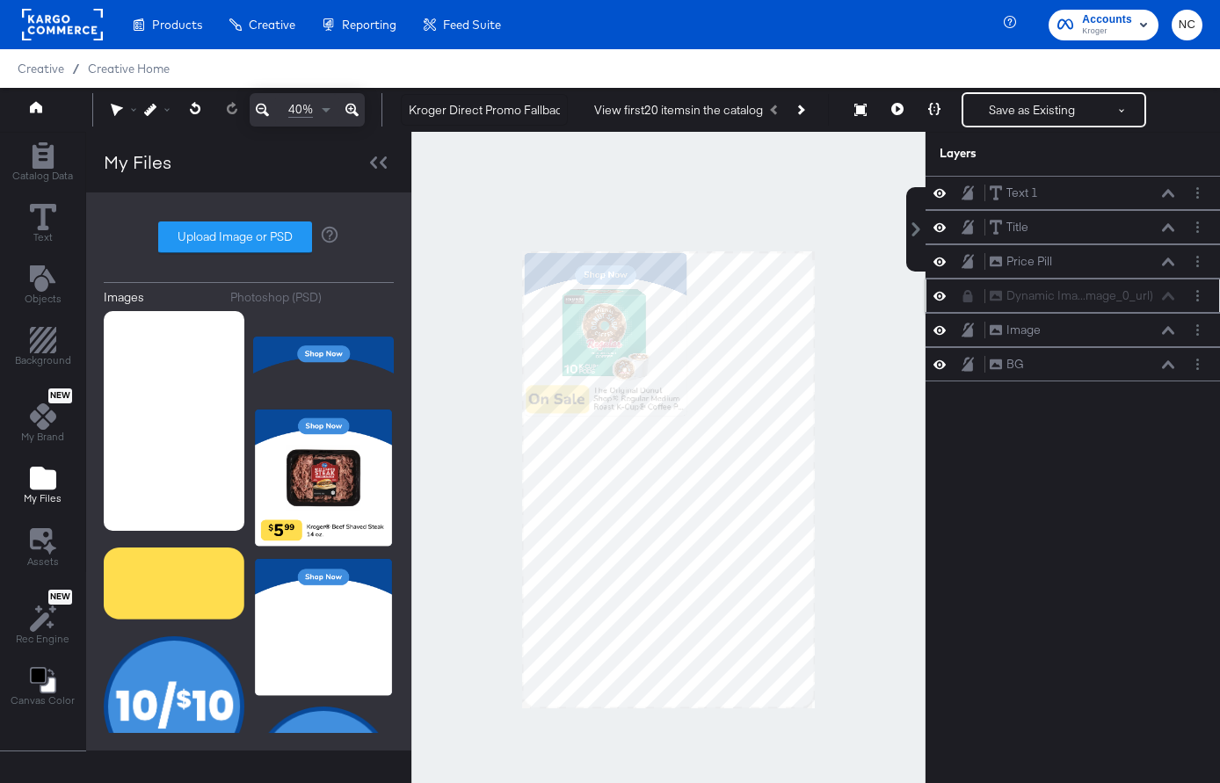
click at [942, 298] on icon at bounding box center [939, 295] width 12 height 15
click at [942, 298] on icon at bounding box center [939, 296] width 12 height 11
click at [944, 267] on icon at bounding box center [939, 261] width 12 height 15
click at [944, 267] on icon at bounding box center [939, 262] width 12 height 11
click at [940, 332] on icon at bounding box center [939, 329] width 12 height 15
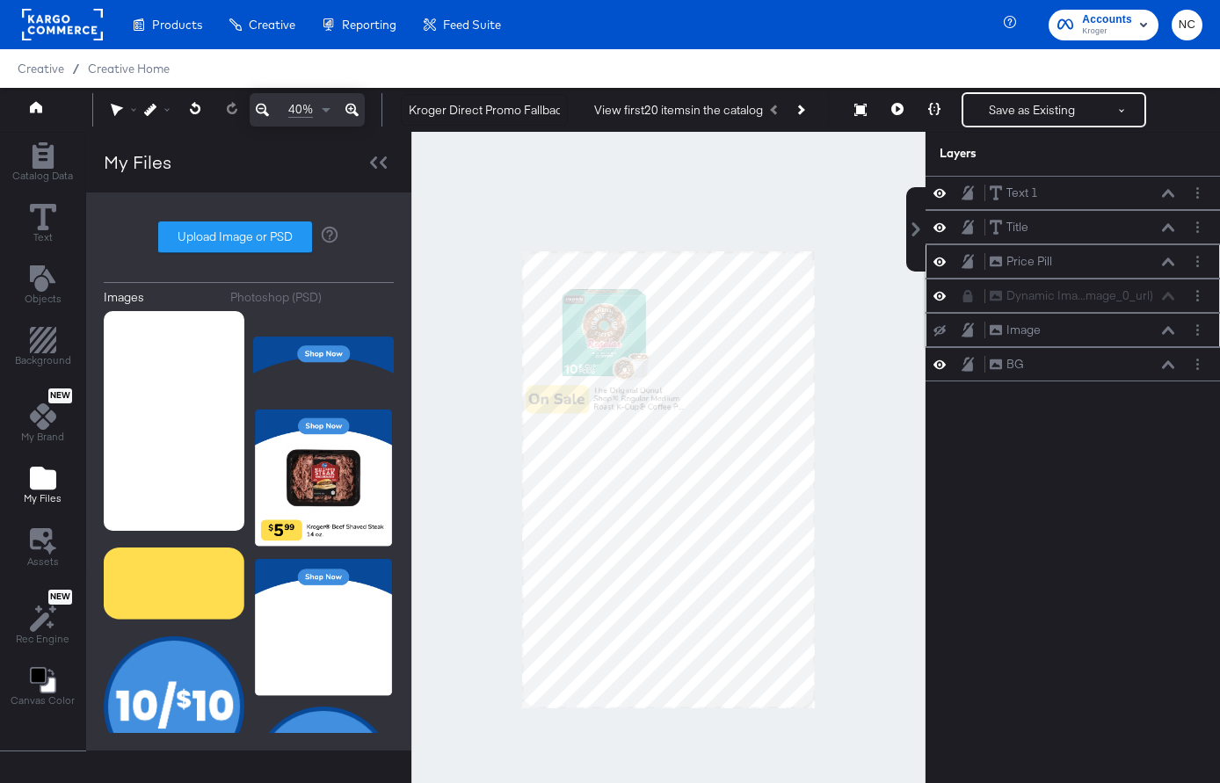
click at [974, 329] on button at bounding box center [967, 330] width 14 height 17
click at [942, 329] on icon at bounding box center [939, 329] width 12 height 11
click at [1133, 332] on button "Layer Options" at bounding box center [1197, 330] width 18 height 18
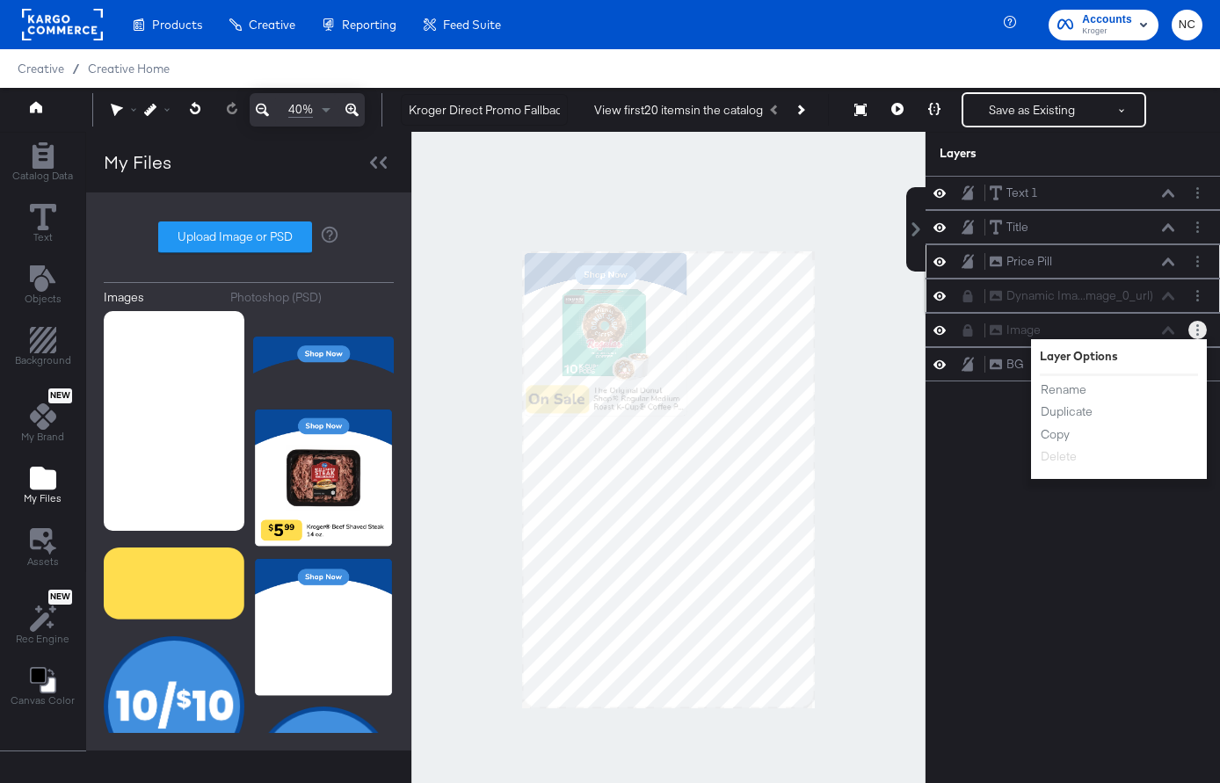
click at [971, 334] on icon at bounding box center [968, 330] width 10 height 12
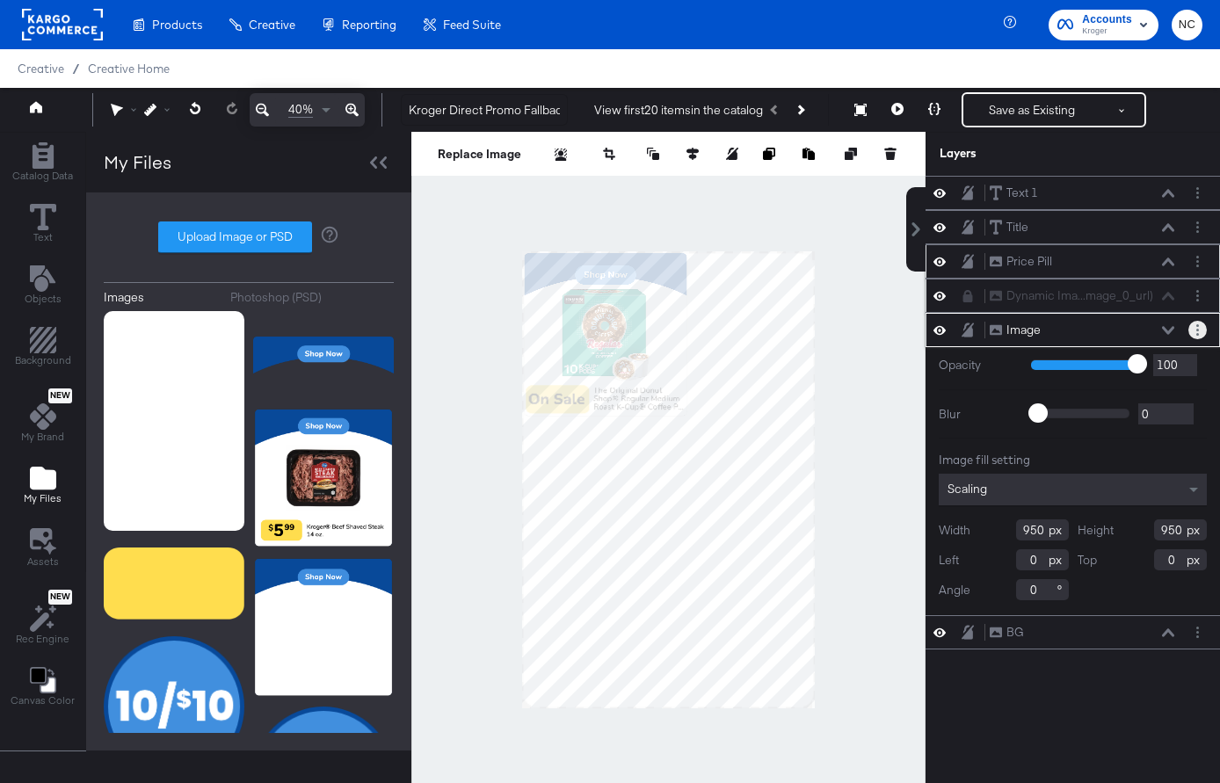
click at [1133, 325] on circle "Layer Options" at bounding box center [1197, 325] width 3 height 3
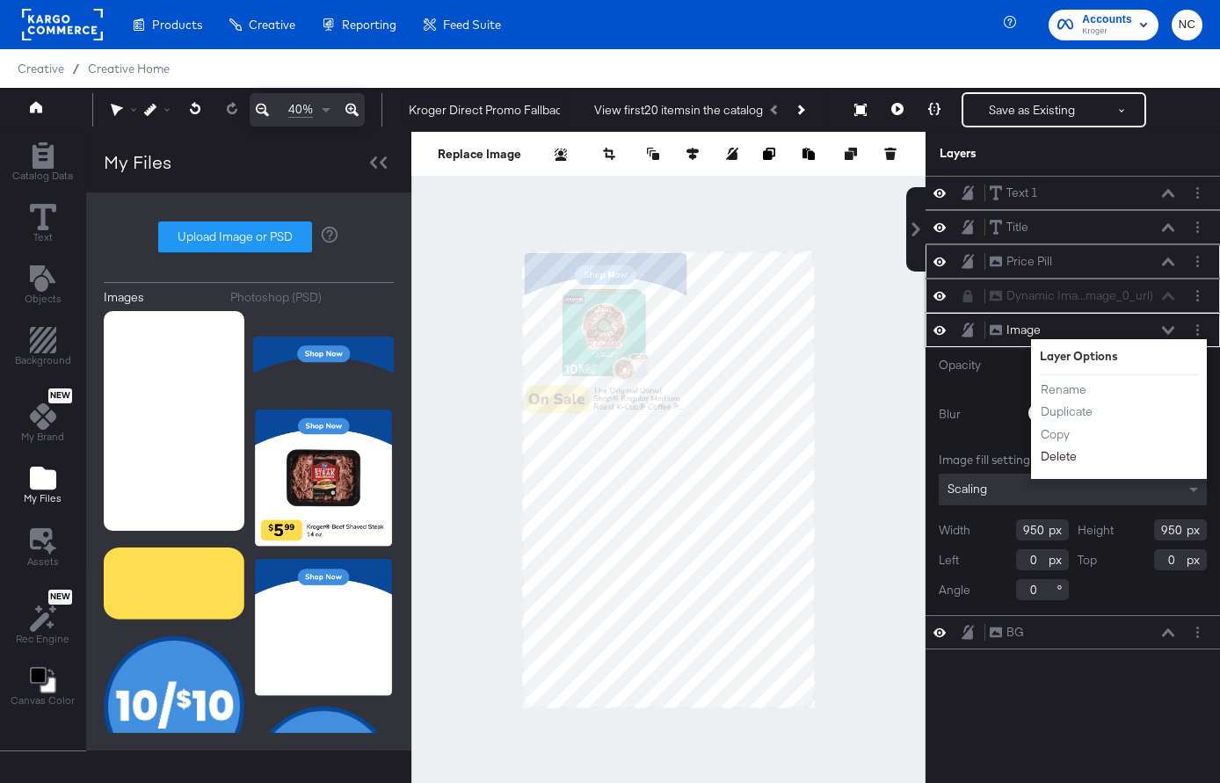
click at [1059, 456] on button "Delete" at bounding box center [1059, 456] width 38 height 18
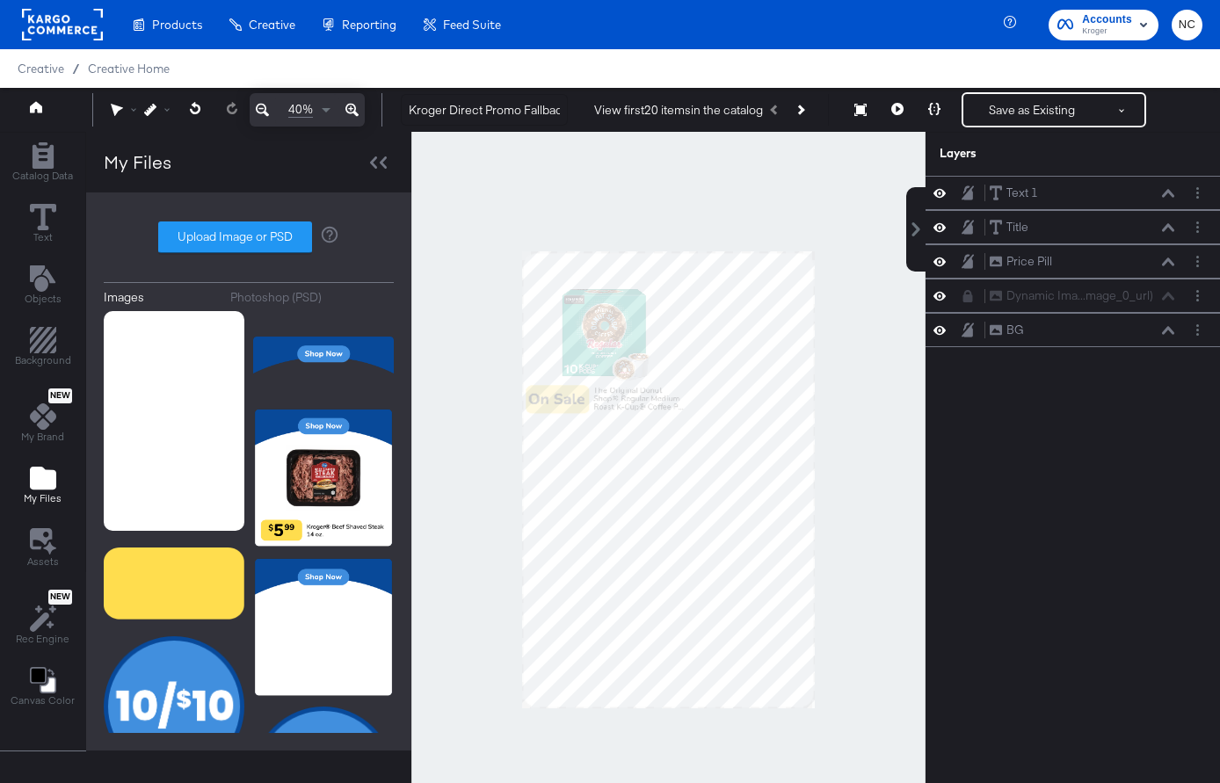
click at [1013, 551] on div "Text 1 Text 1 Title Title Price Pill Price Pill Dynamic Ima...mage_0_url) Dynam…" at bounding box center [1061, 488] width 316 height 625
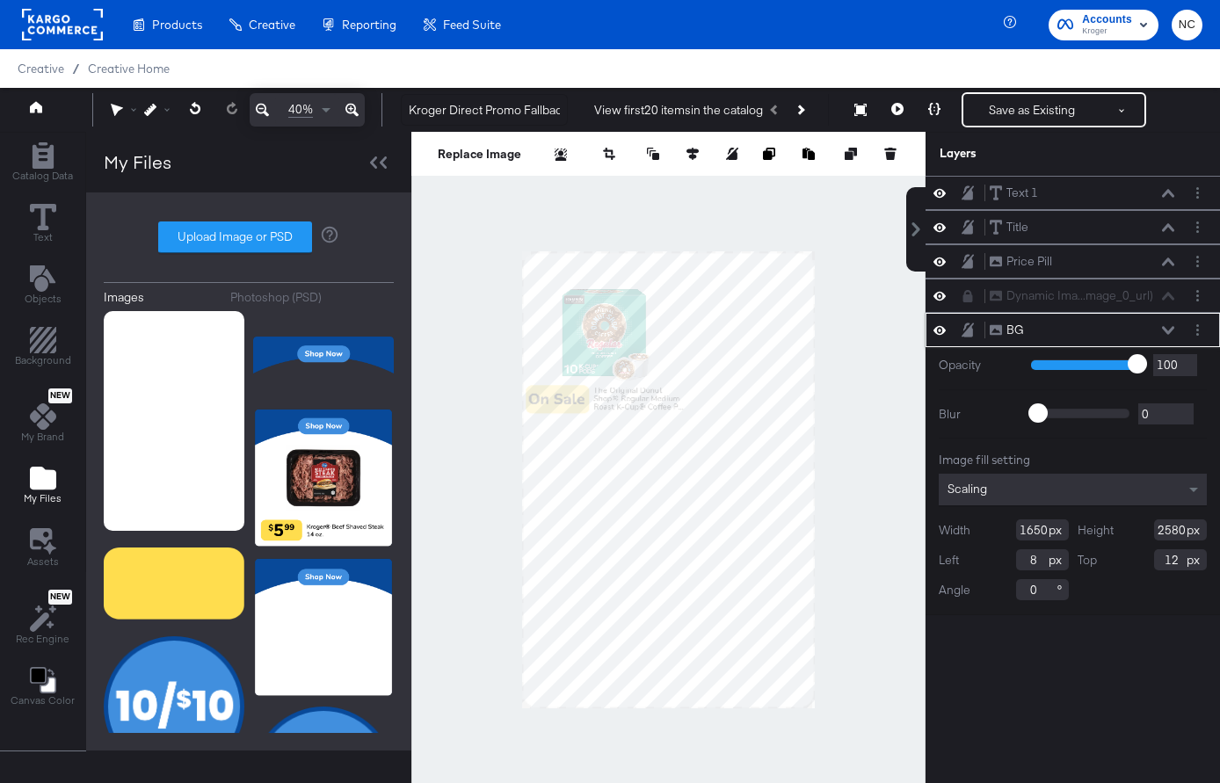
click at [970, 329] on icon at bounding box center [967, 329] width 12 height 14
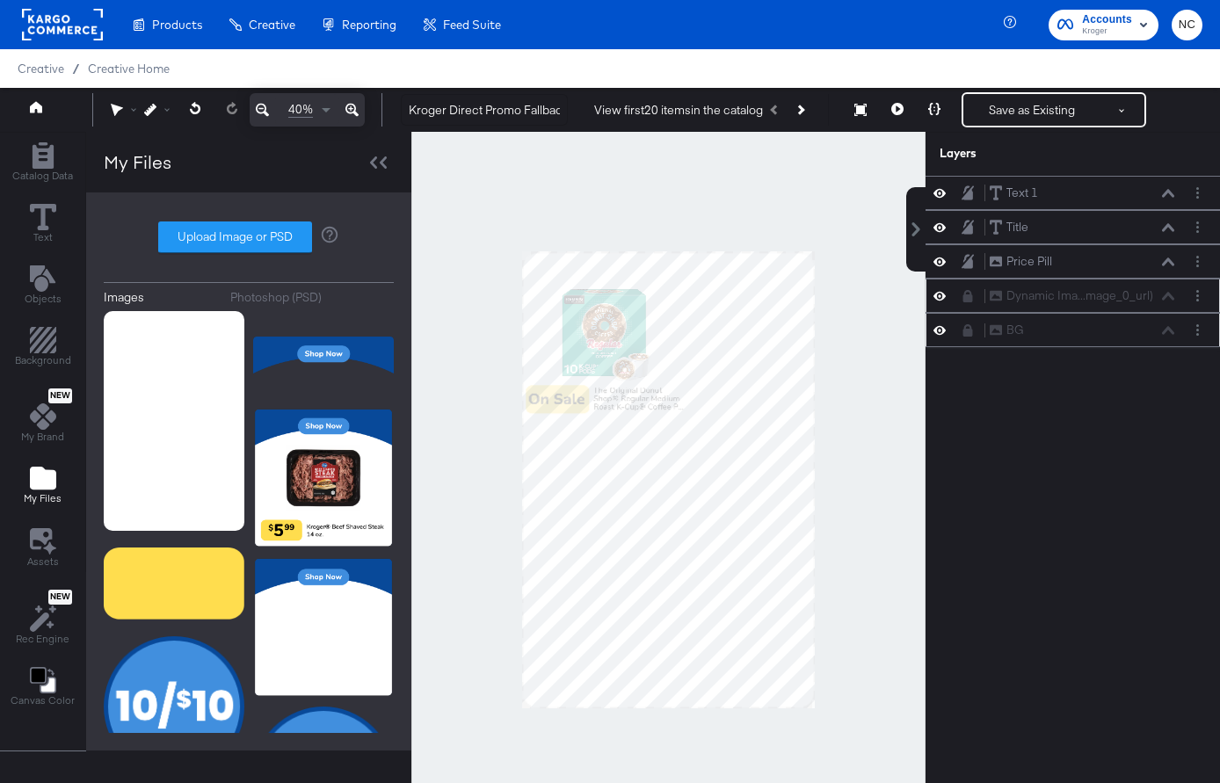
click at [970, 295] on icon at bounding box center [968, 296] width 10 height 12
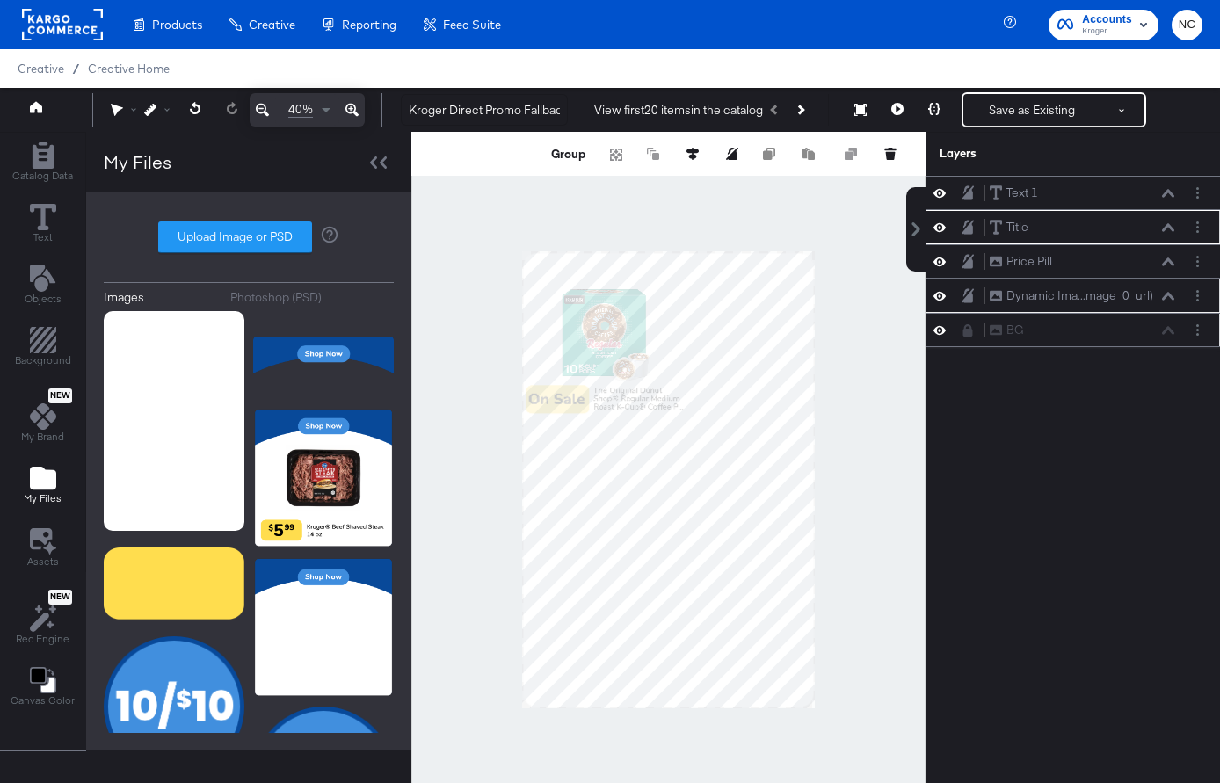
click at [505, 410] on div at bounding box center [668, 480] width 514 height 696
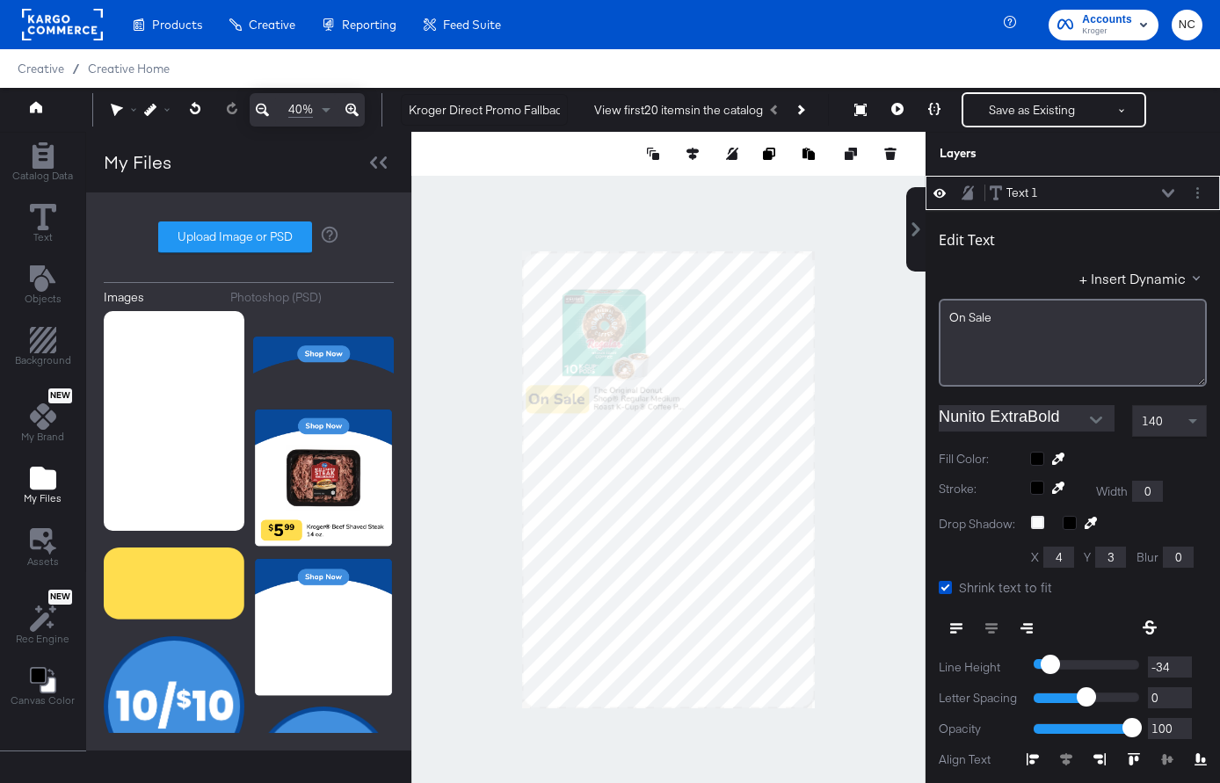
scroll to position [18, 0]
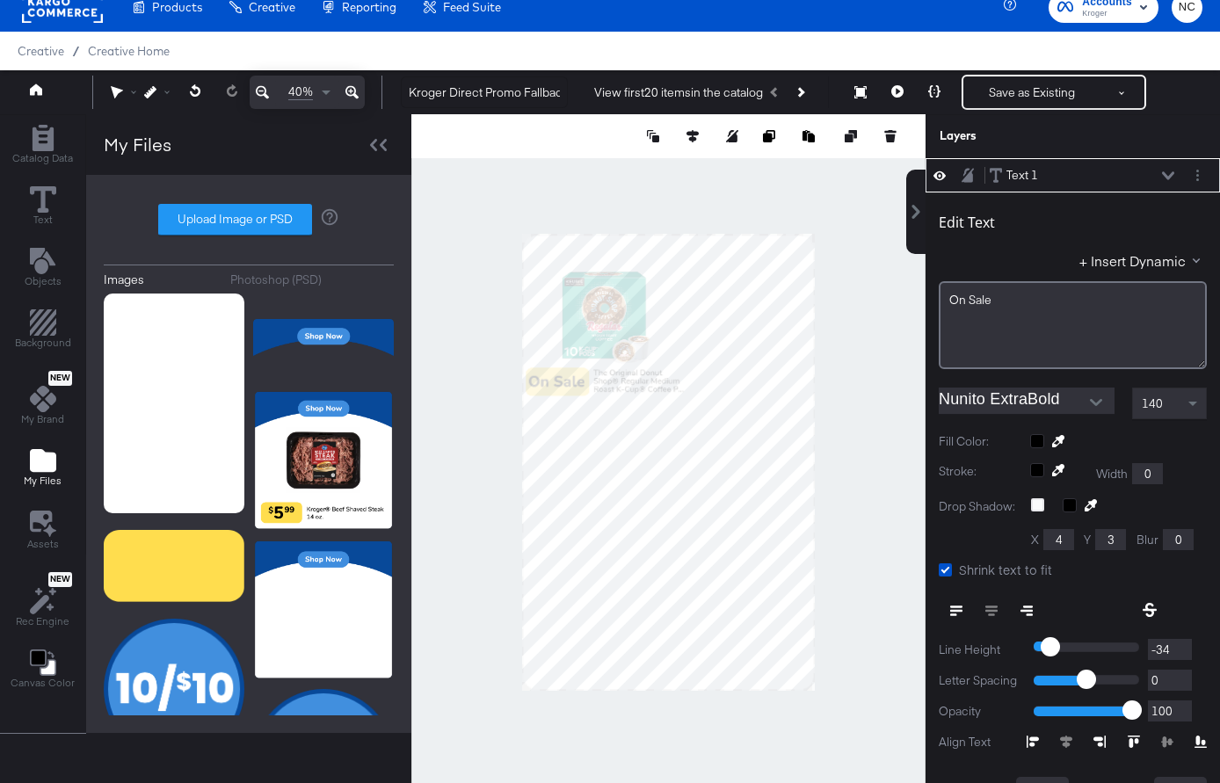
click at [372, 129] on div "My Files" at bounding box center [248, 144] width 325 height 61
click at [368, 134] on div at bounding box center [378, 144] width 31 height 25
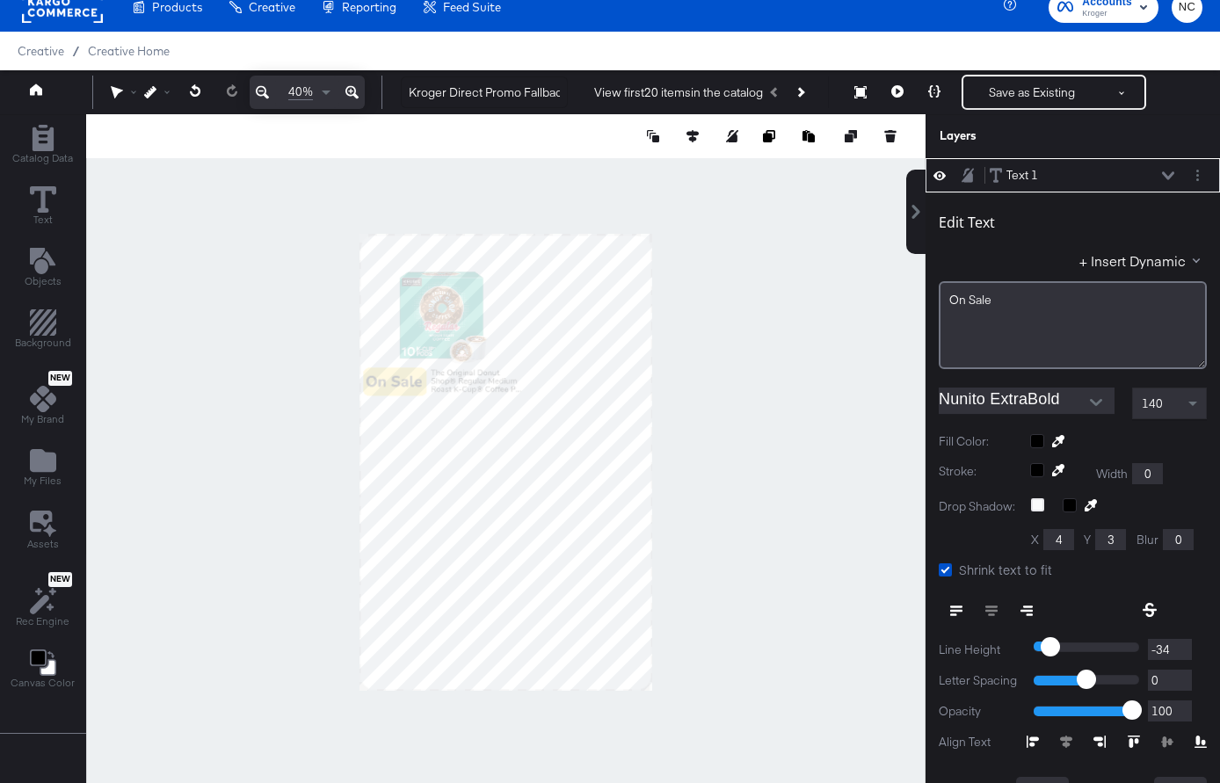
click at [349, 95] on icon at bounding box center [351, 92] width 13 height 13
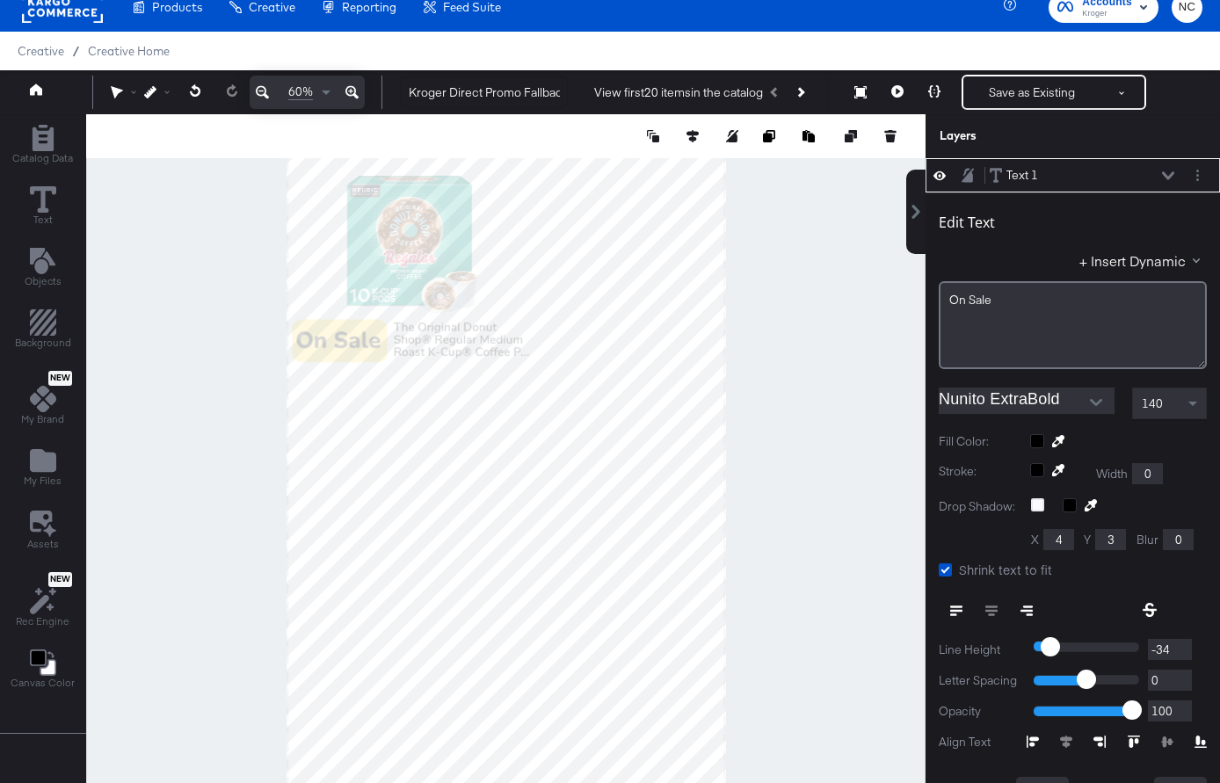
click at [349, 95] on icon at bounding box center [351, 92] width 13 height 13
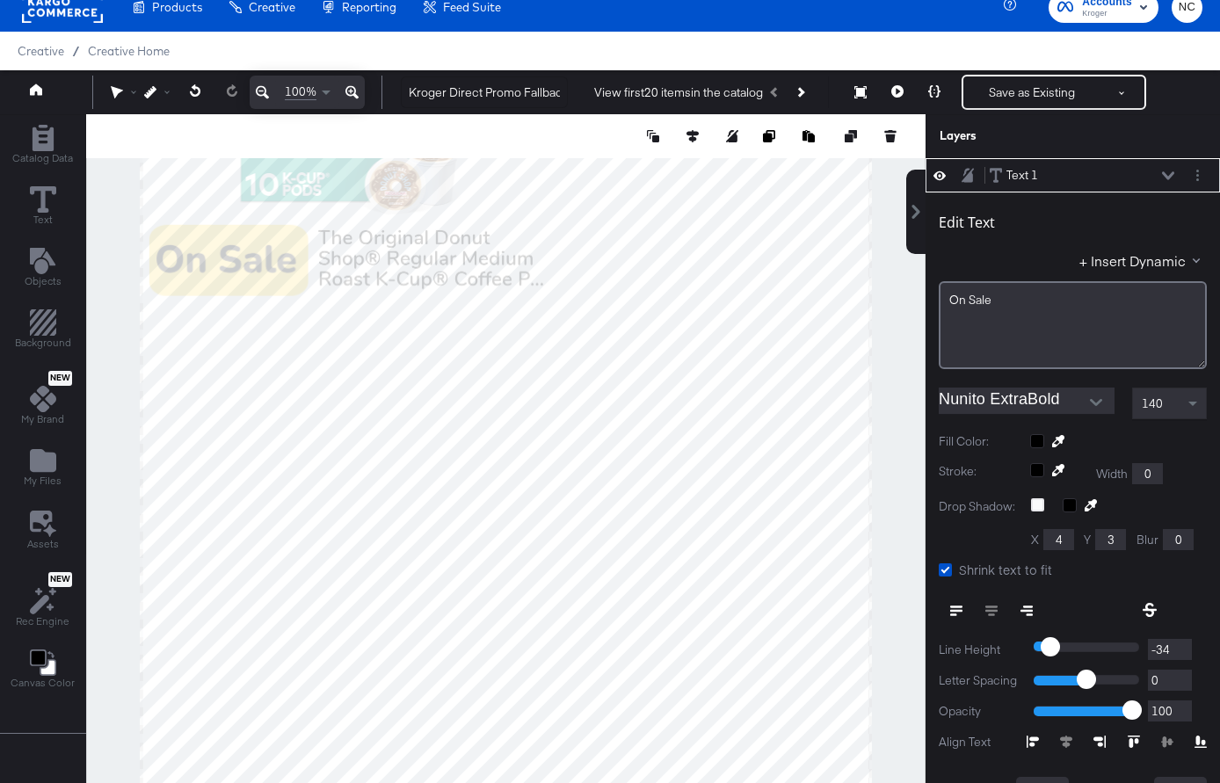
scroll to position [0, 0]
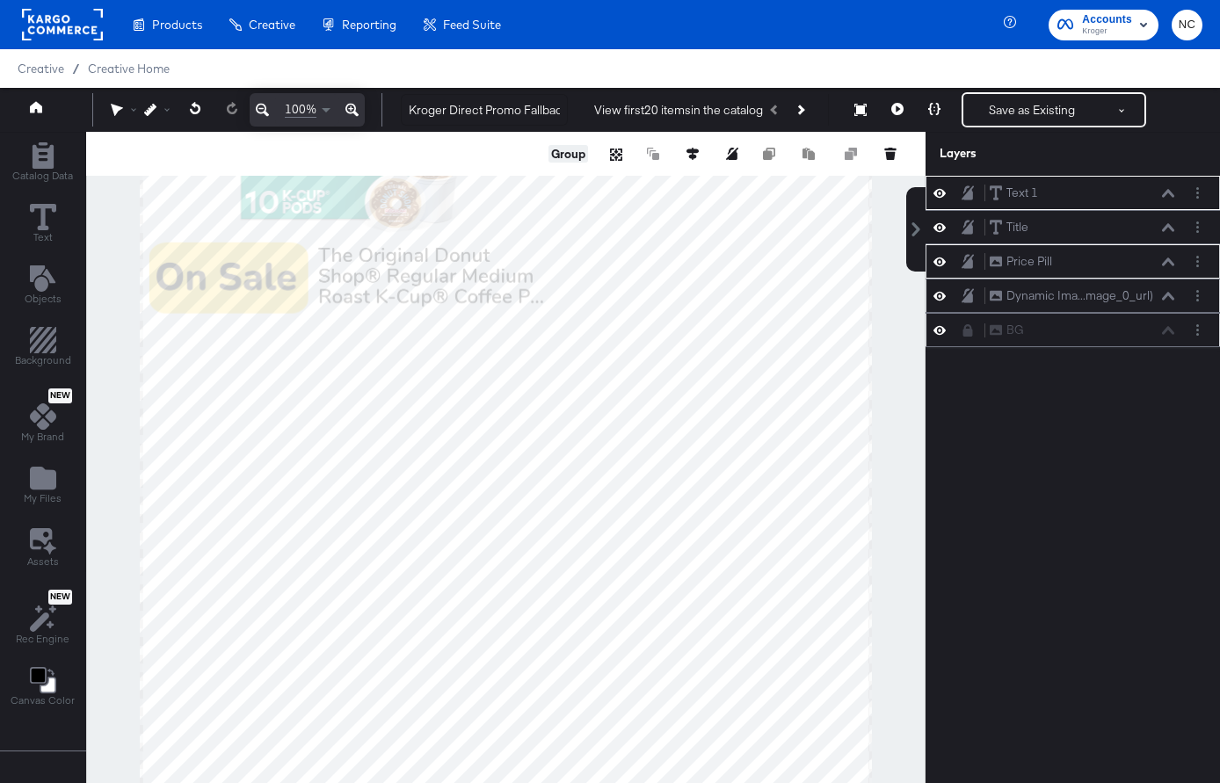
click at [562, 154] on button "Group" at bounding box center [568, 154] width 40 height 18
click at [257, 118] on icon at bounding box center [262, 109] width 13 height 21
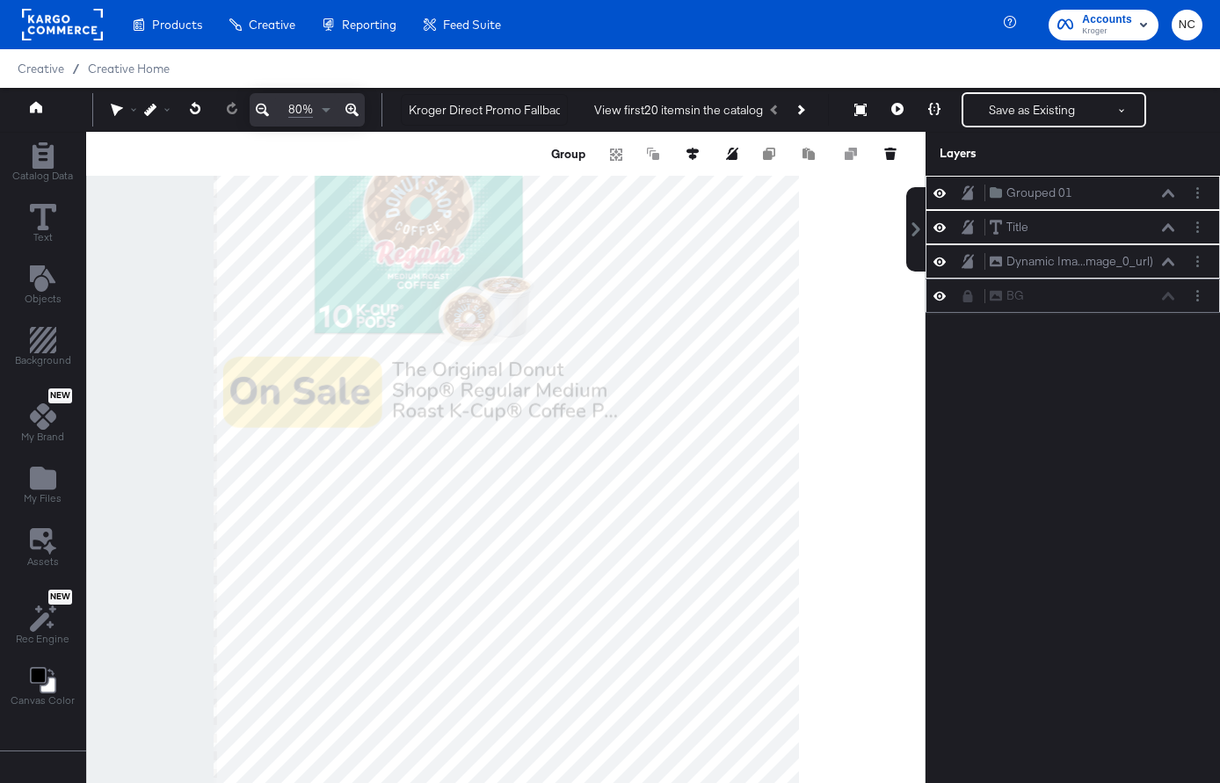
click at [257, 118] on icon at bounding box center [262, 109] width 13 height 21
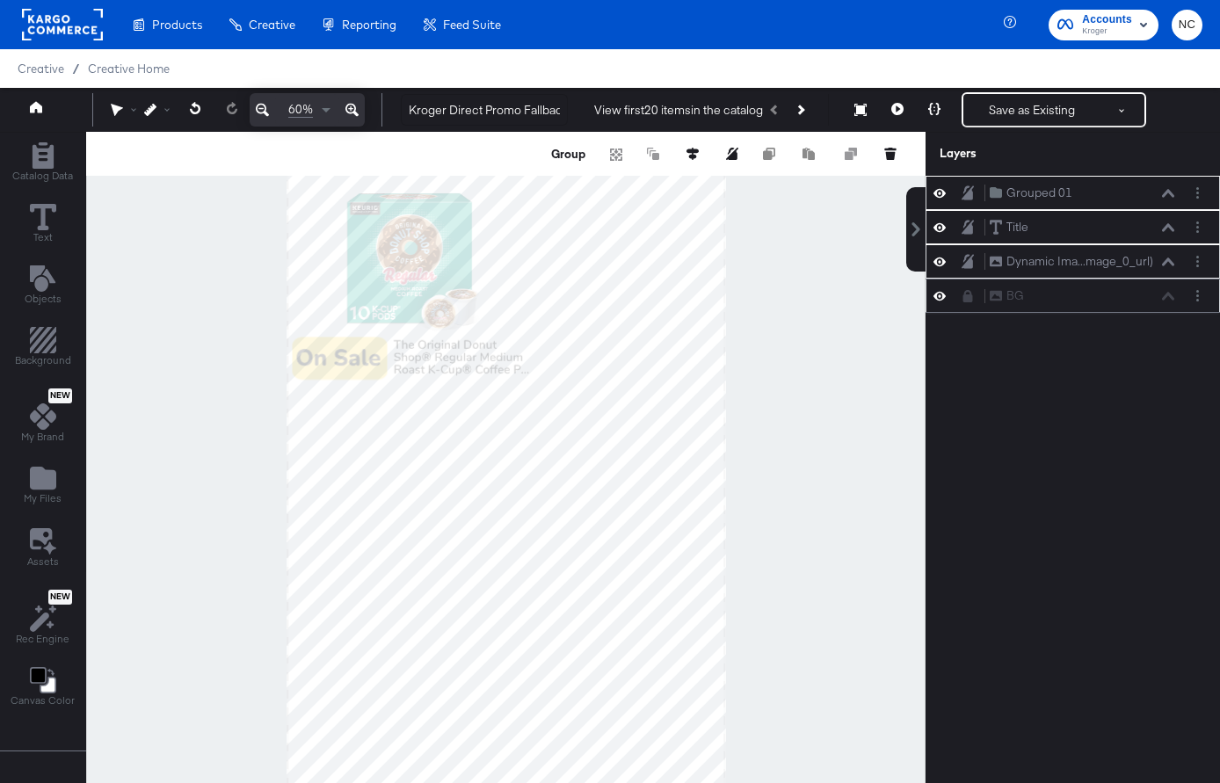
click at [257, 118] on icon at bounding box center [262, 109] width 13 height 21
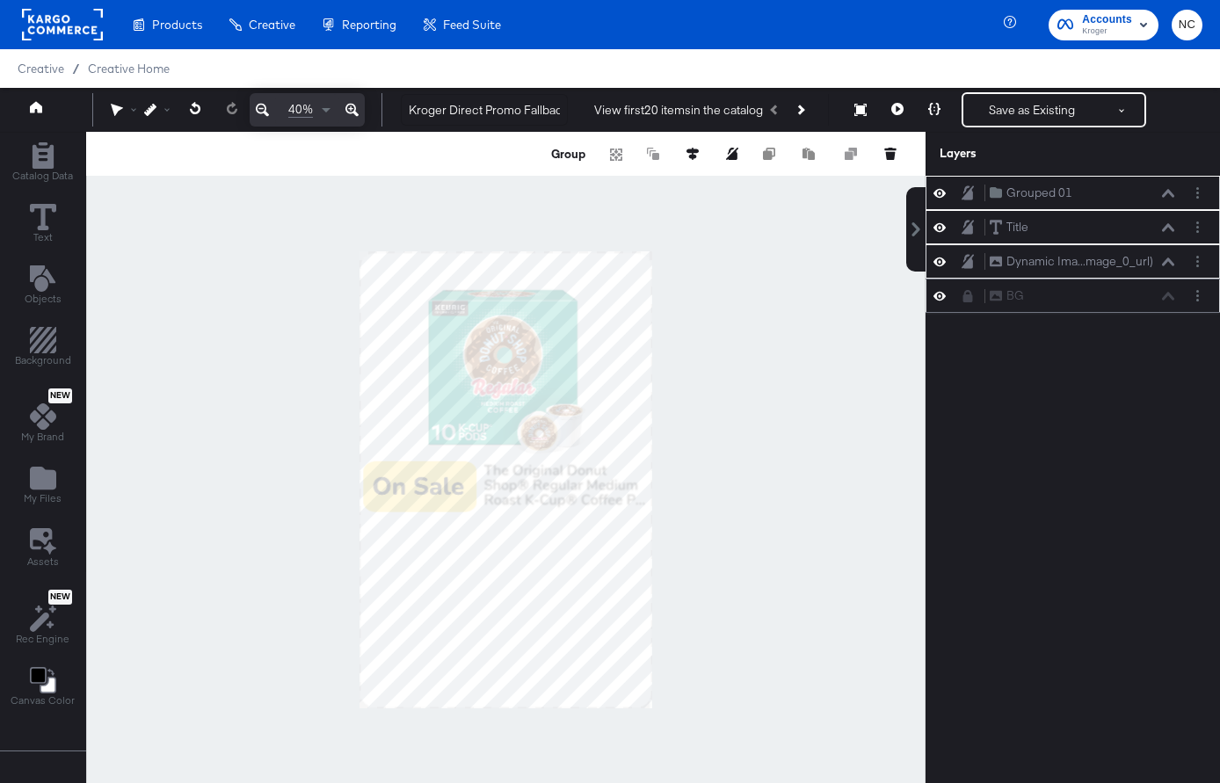
click at [713, 472] on div at bounding box center [505, 480] width 839 height 696
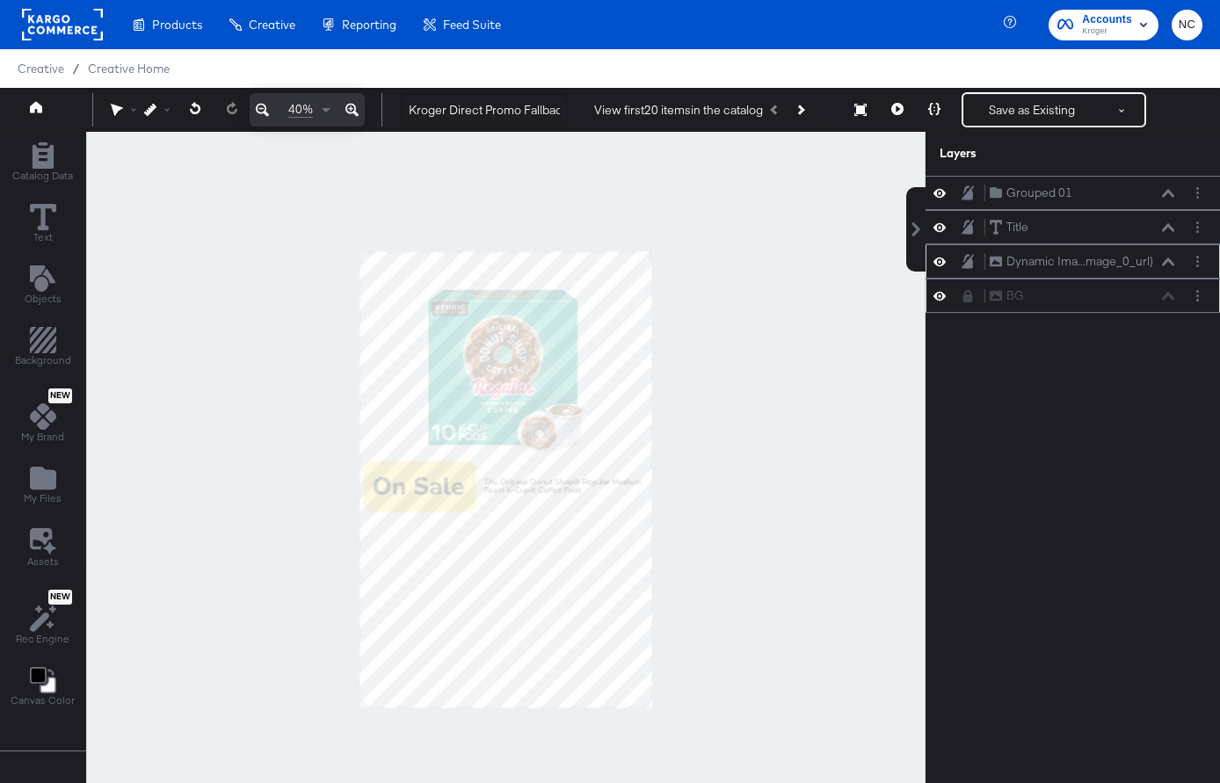
scroll to position [18, 0]
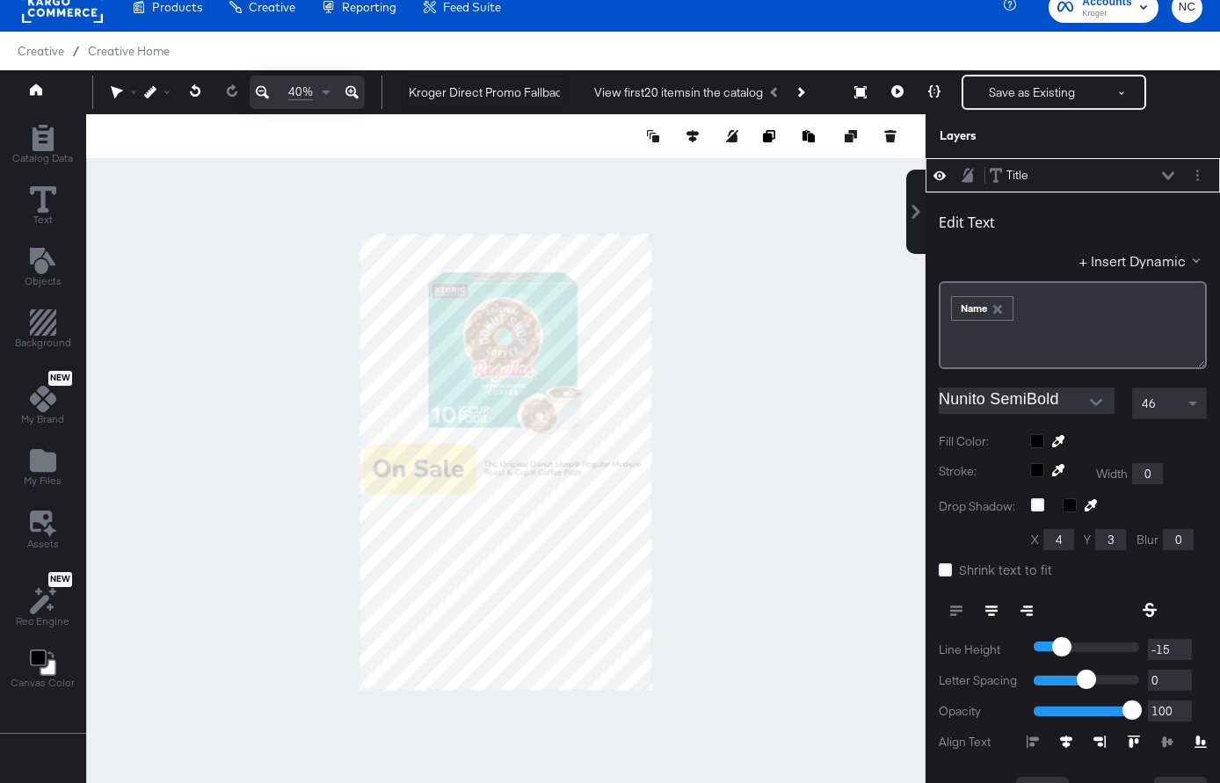
type input "103"
type input "2100"
type input "1458"
click at [992, 612] on icon at bounding box center [991, 611] width 12 height 12
click at [1133, 404] on span "46" at bounding box center [1148, 403] width 14 height 16
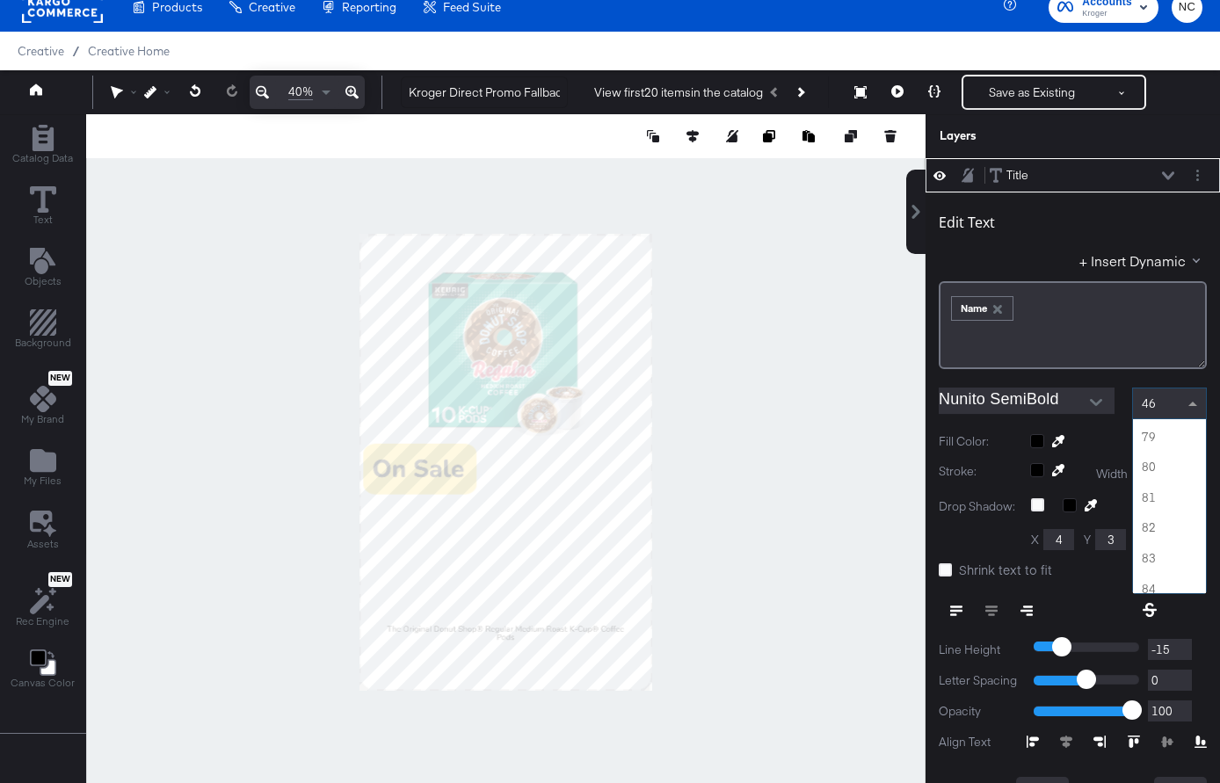
scroll to position [2366, 0]
click at [1133, 406] on span at bounding box center [1195, 403] width 22 height 30
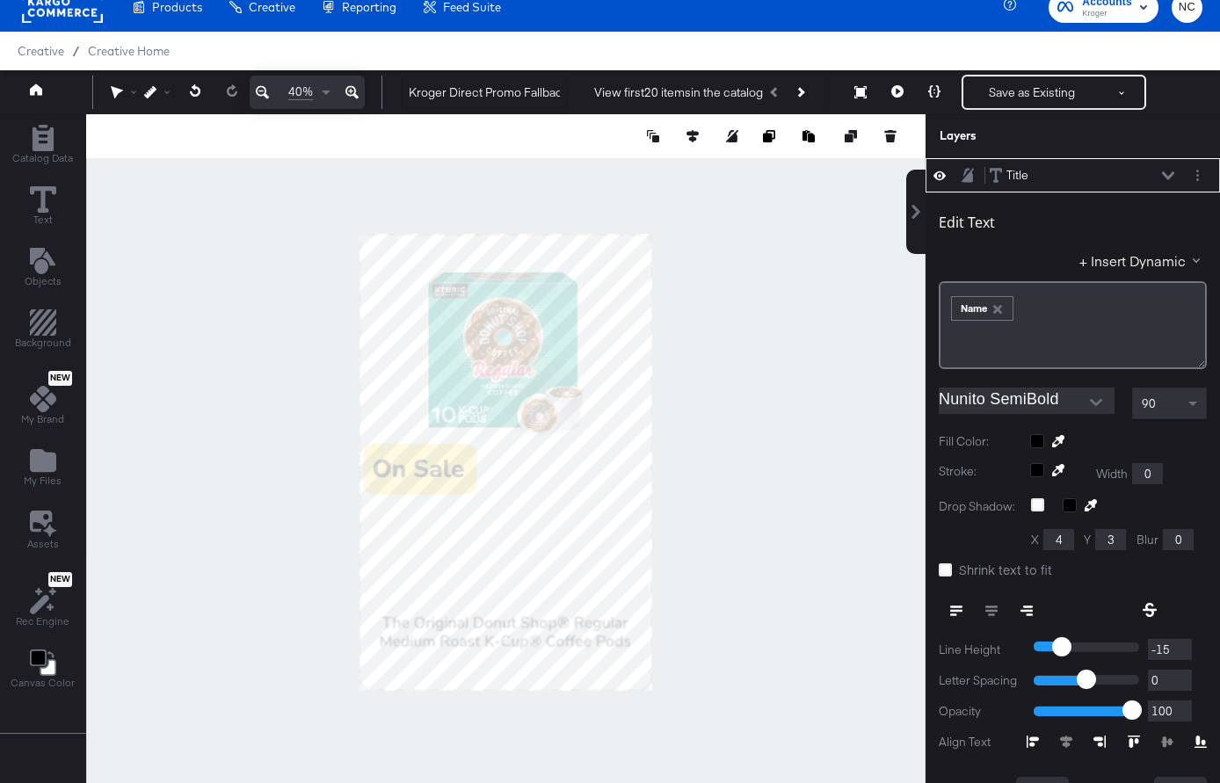
type input "433"
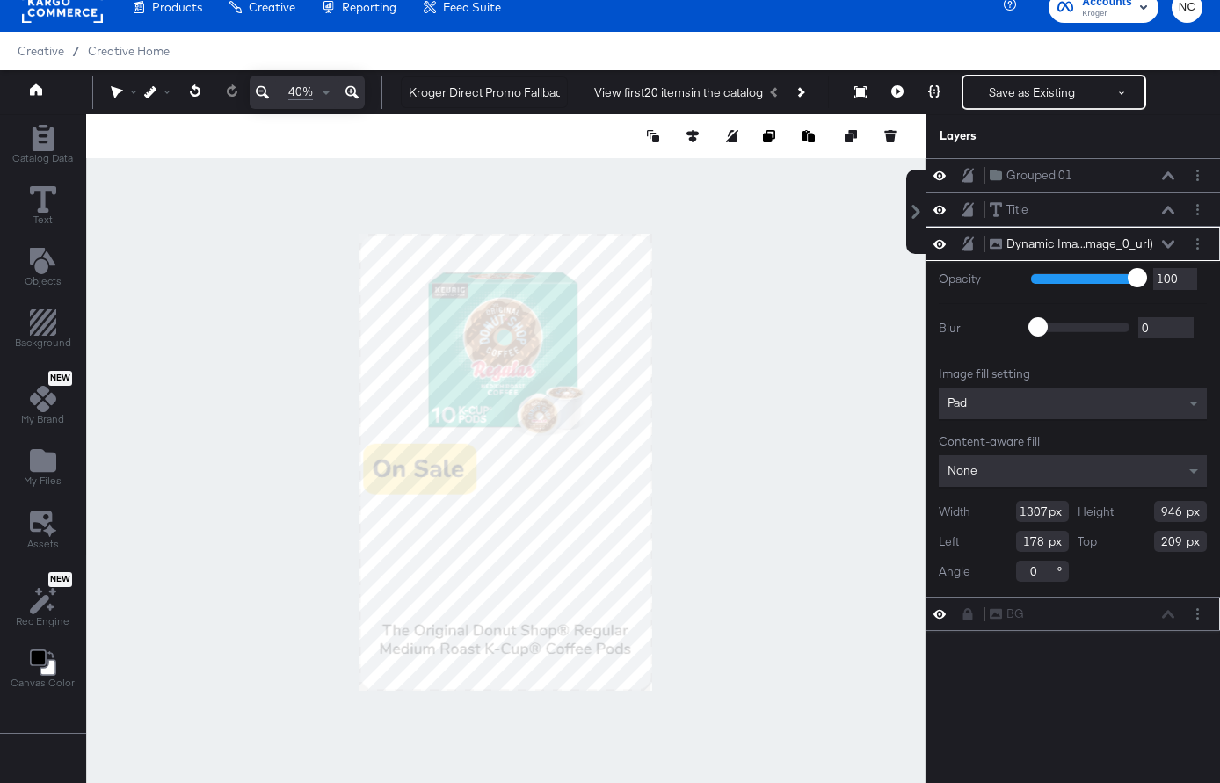
click at [664, 465] on div at bounding box center [505, 462] width 839 height 696
type input "1548"
type input "1125"
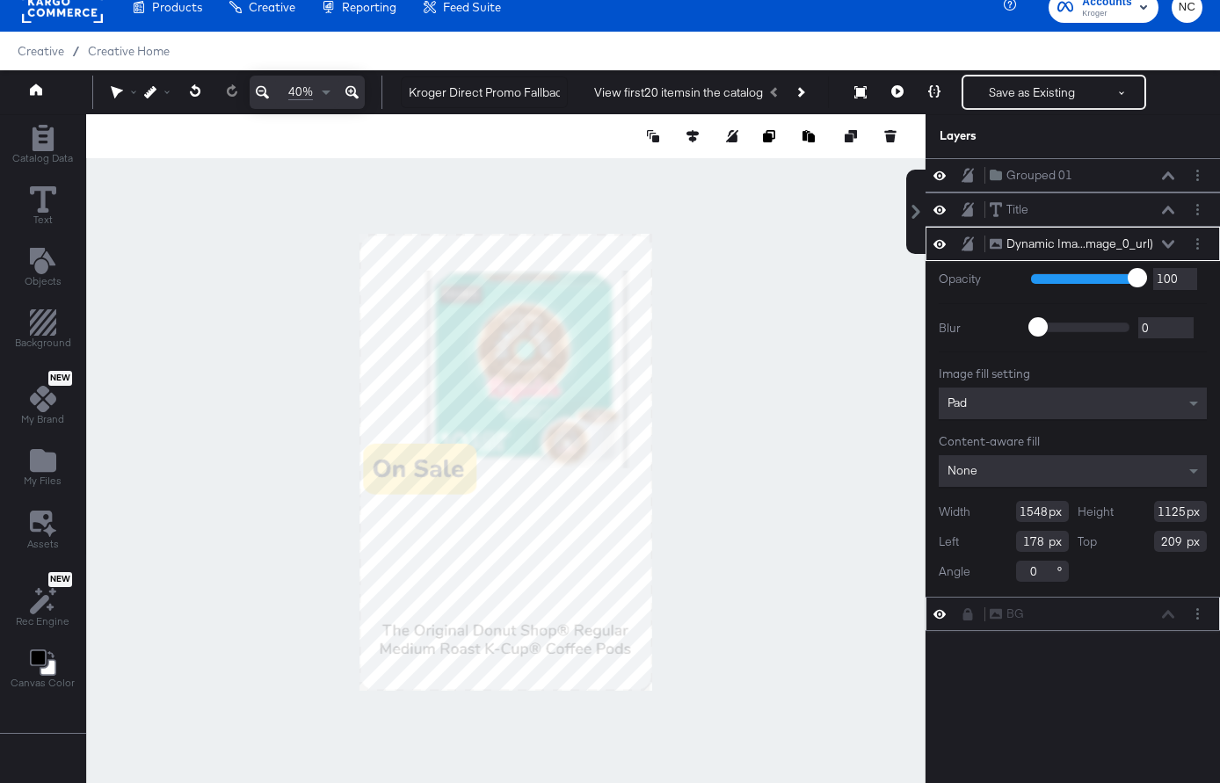
type input "103"
type input "803"
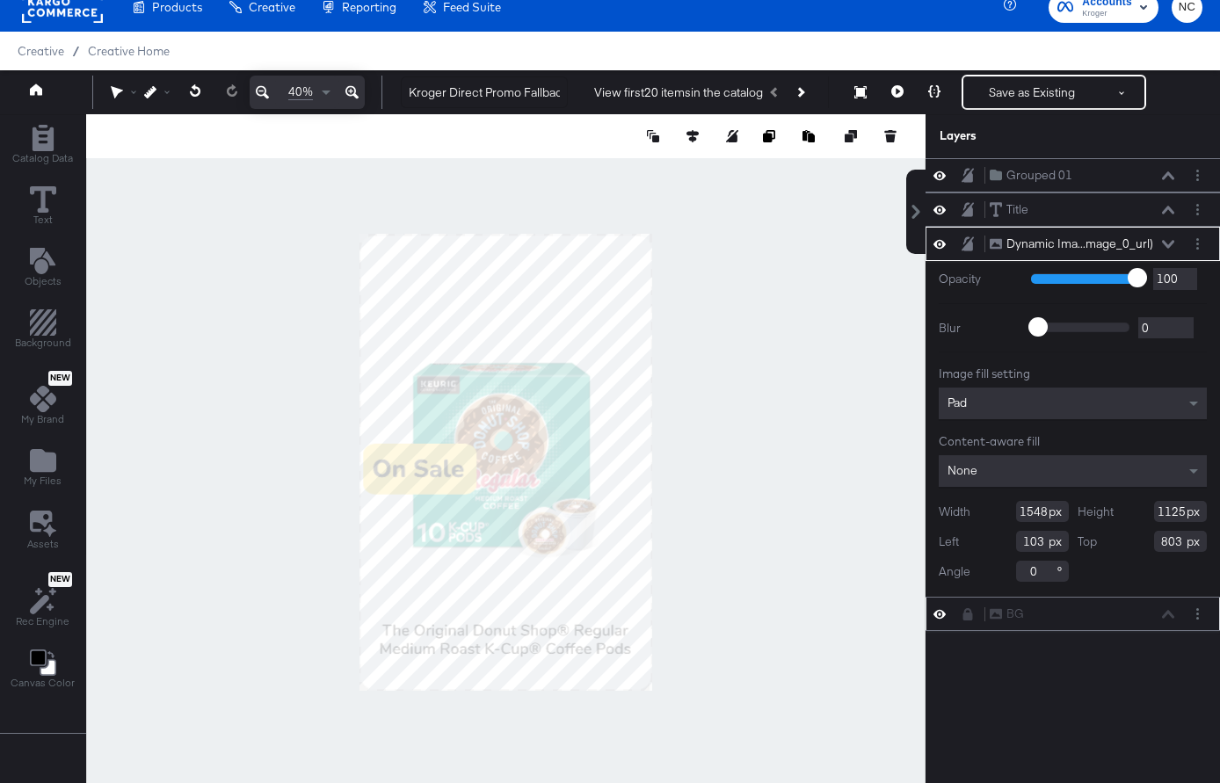
type input "52"
type input "723"
type input "1347"
type input "501"
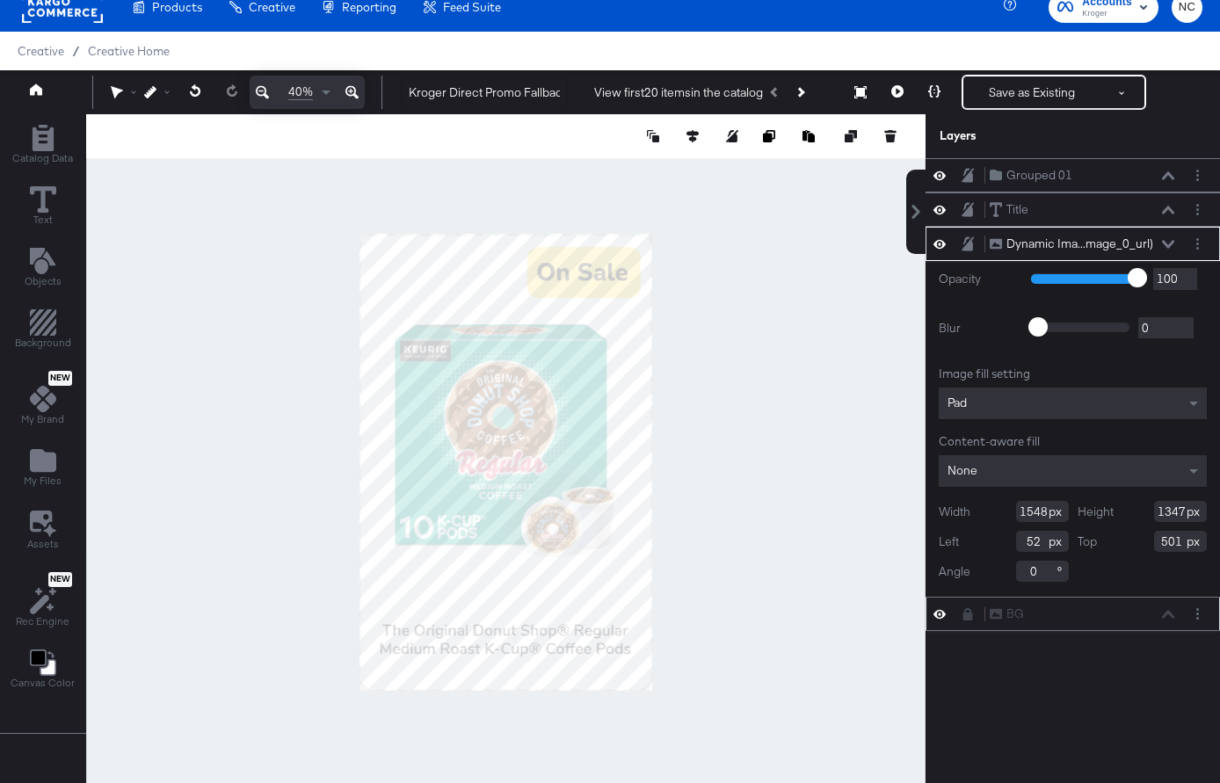
type input "1493"
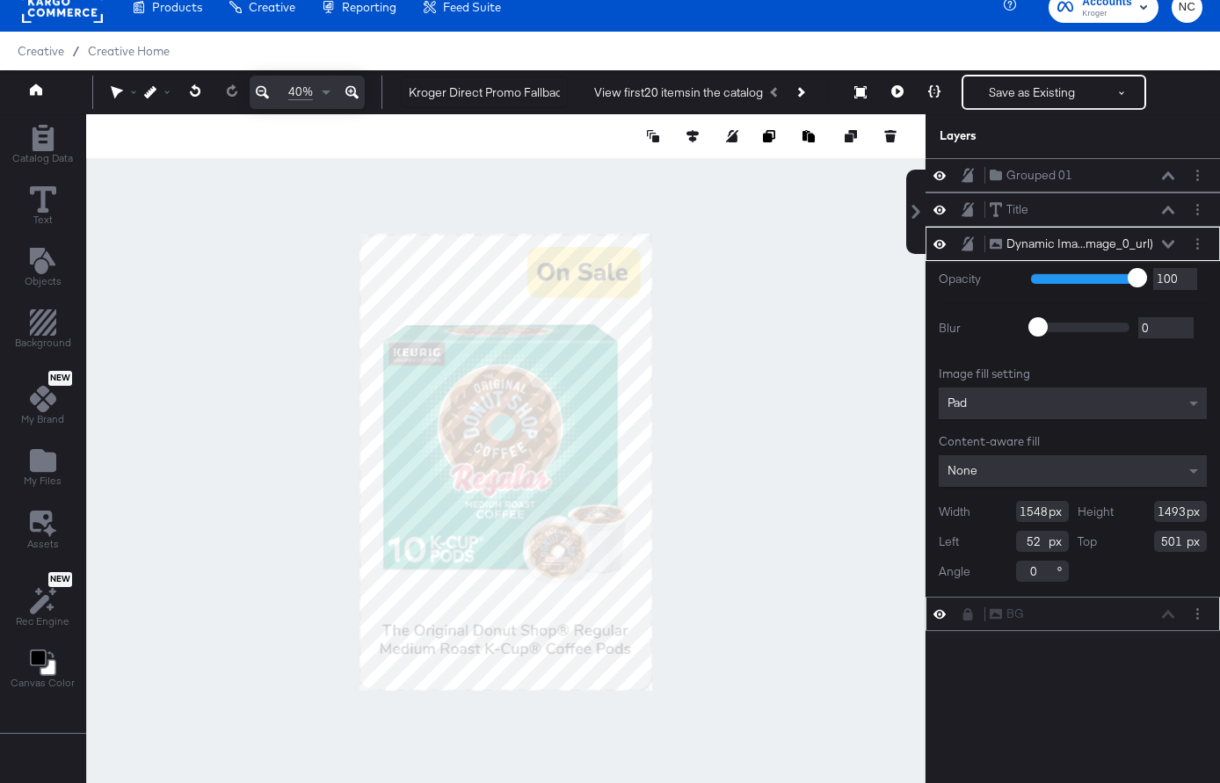
click at [735, 406] on div at bounding box center [505, 462] width 839 height 696
click at [701, 138] on div at bounding box center [771, 136] width 255 height 18
click at [699, 137] on button at bounding box center [693, 136] width 18 height 18
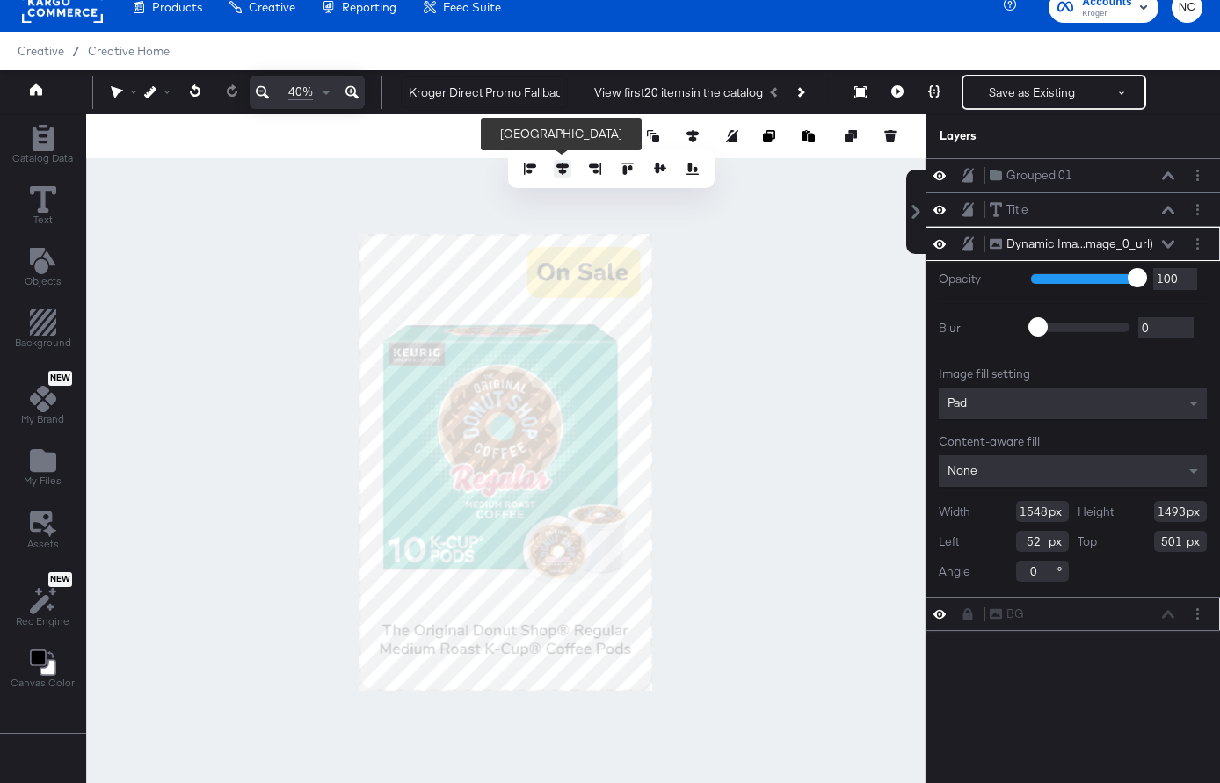
click at [558, 169] on icon at bounding box center [562, 169] width 12 height 12
type input "58"
click at [666, 164] on button at bounding box center [660, 169] width 18 height 18
type input "556"
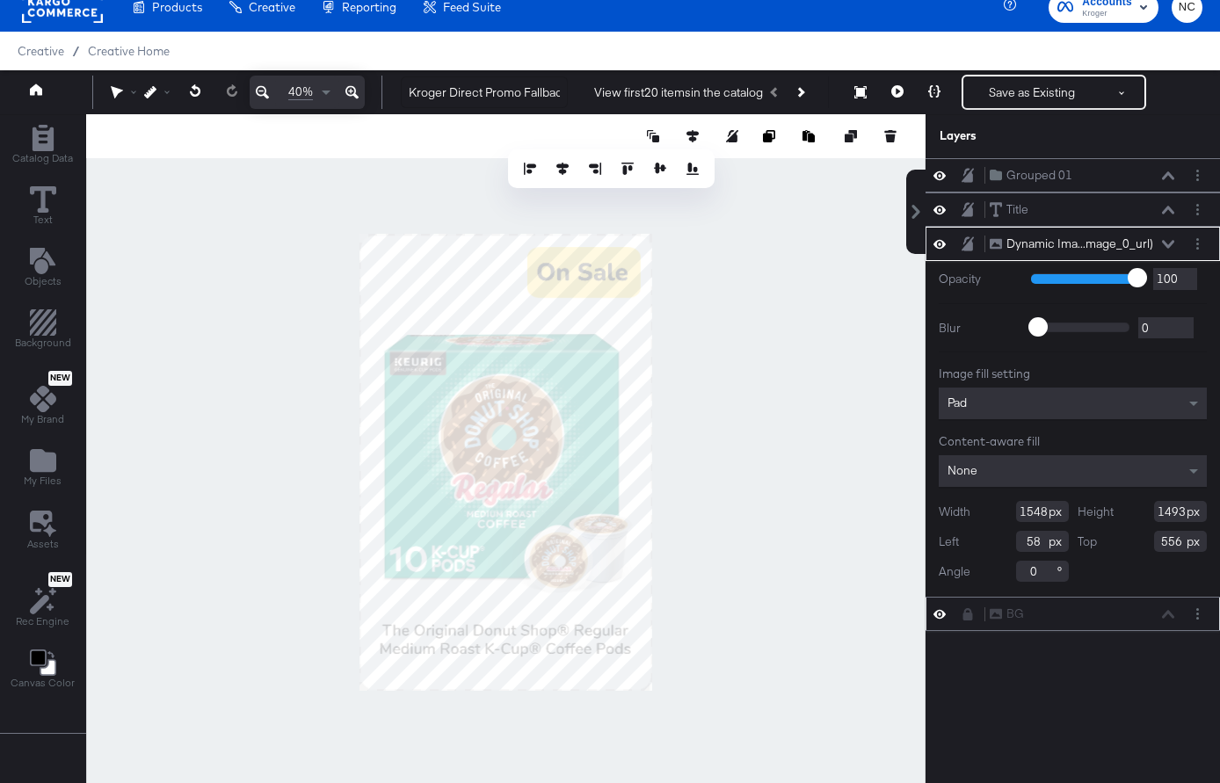
click at [757, 387] on div at bounding box center [505, 462] width 839 height 696
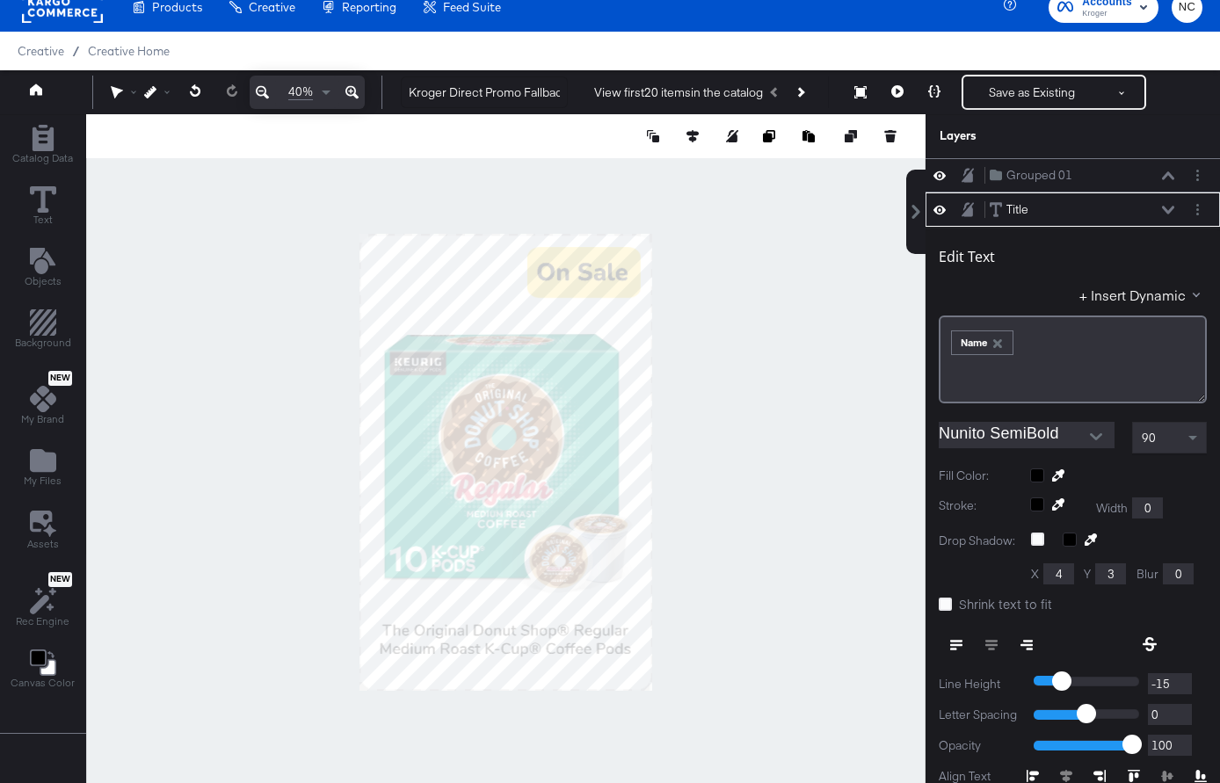
scroll to position [34, 0]
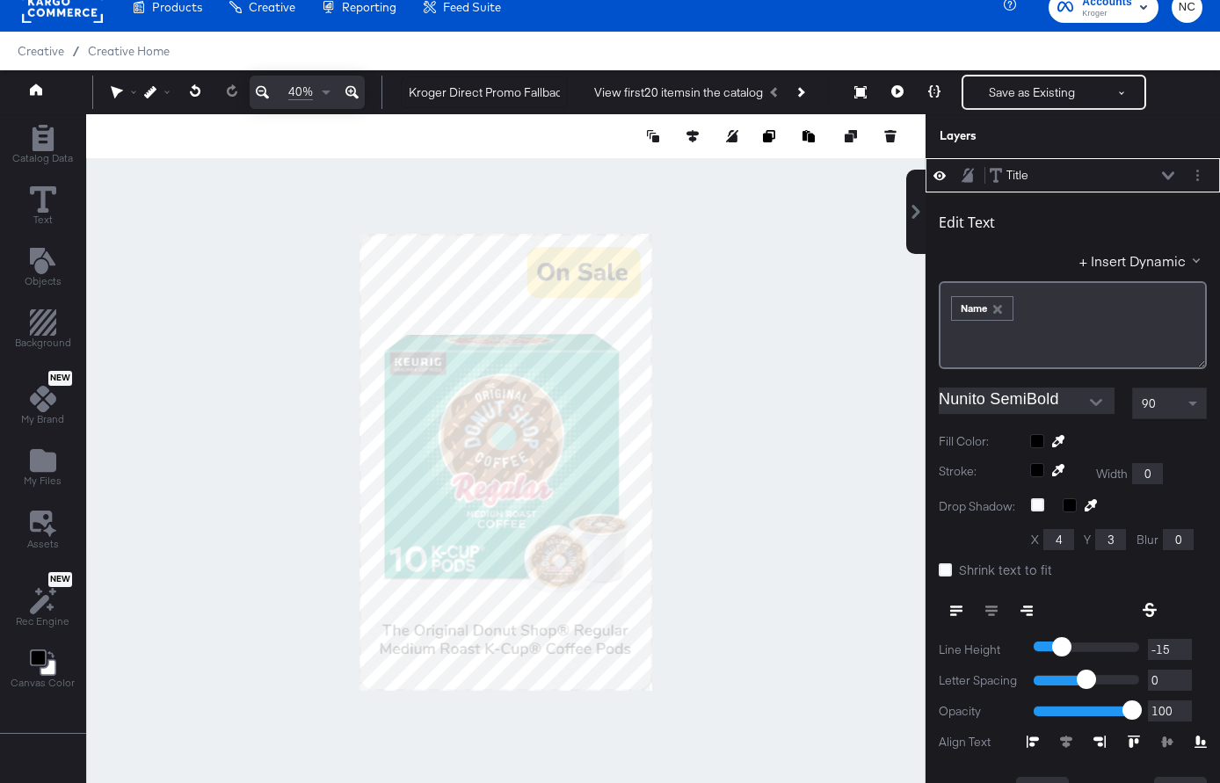
click at [1095, 402] on icon "Open" at bounding box center [1096, 402] width 12 height 7
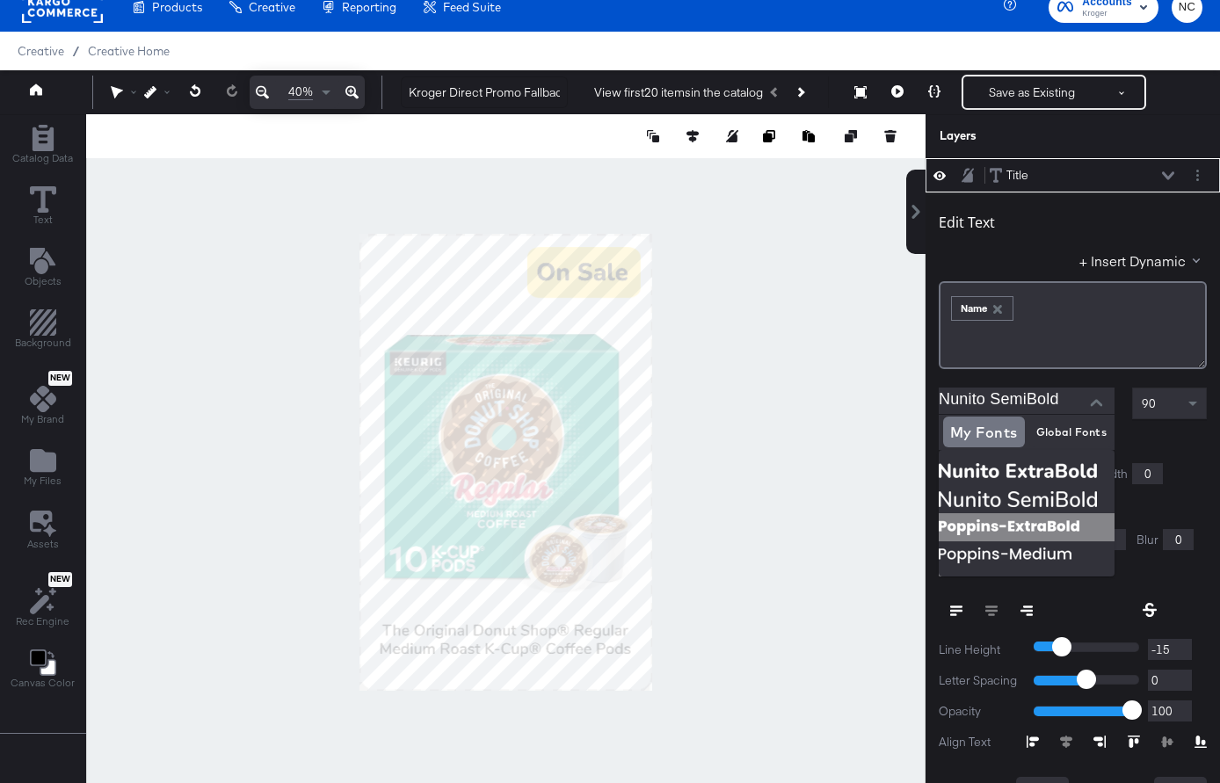
scroll to position [45, 0]
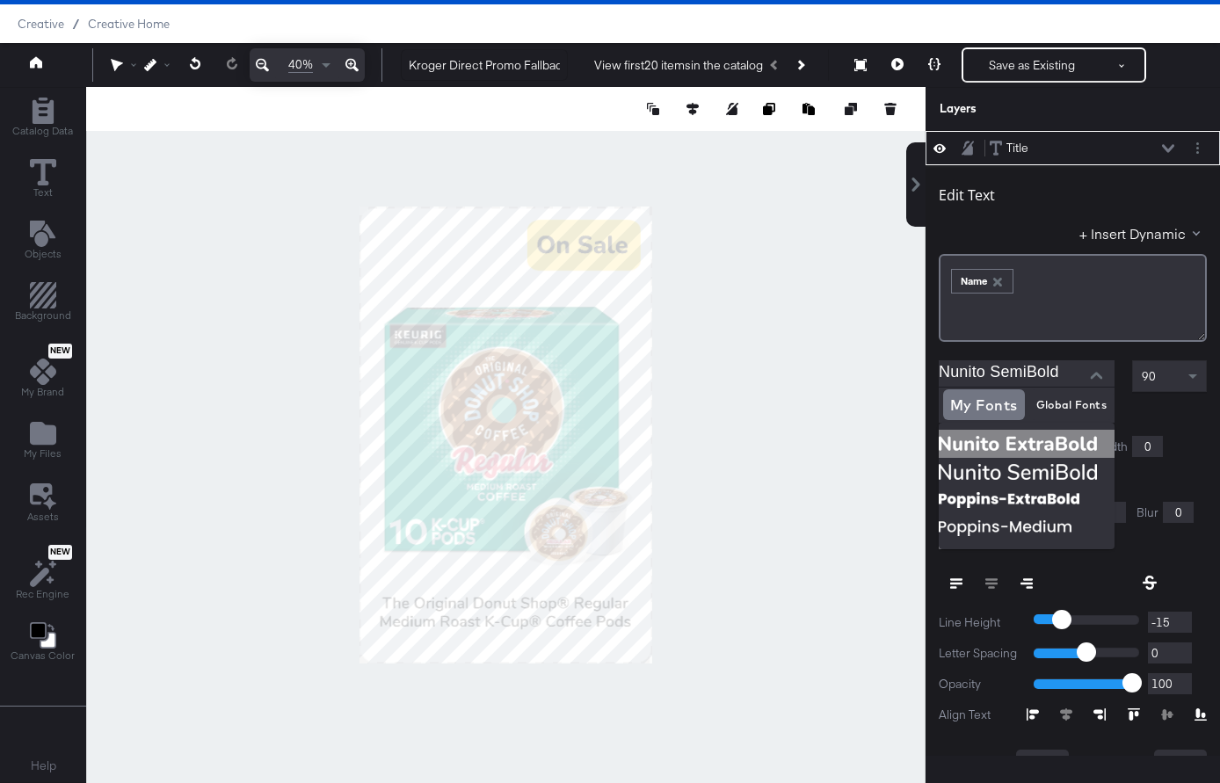
click at [1025, 445] on img at bounding box center [1026, 444] width 176 height 28
type input "Nunito ExtraBold"
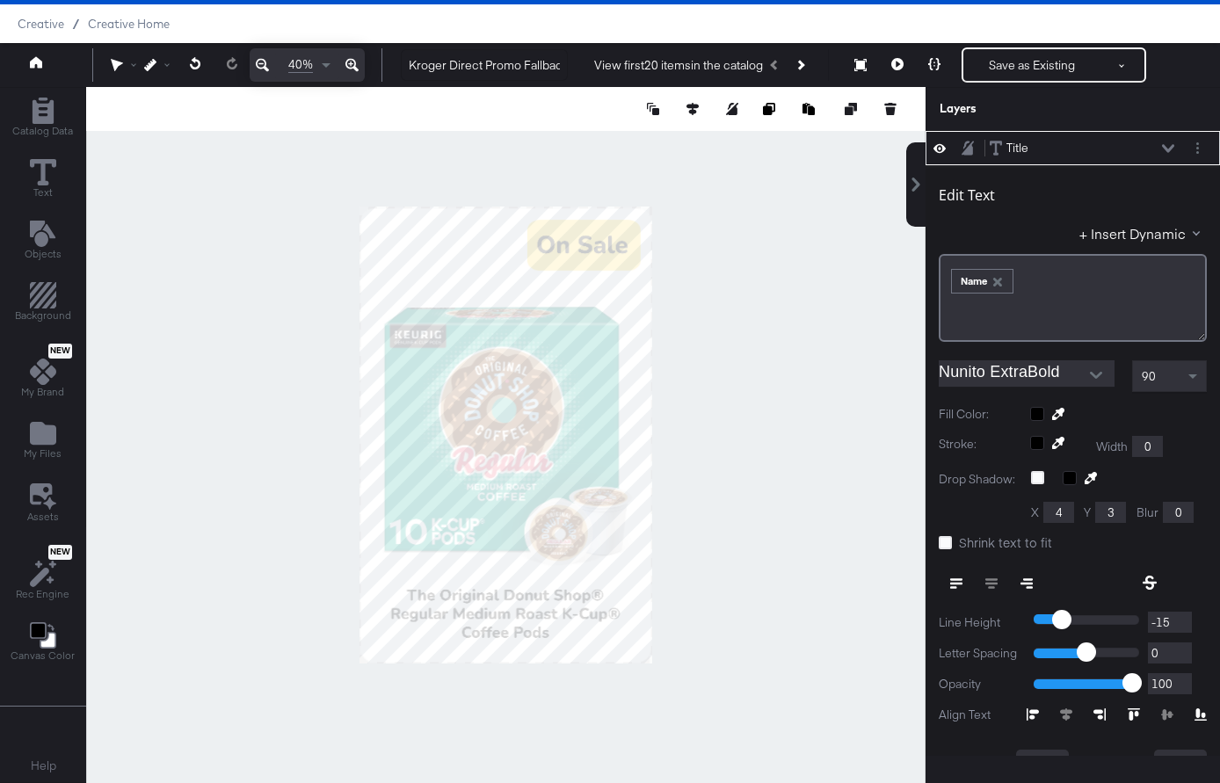
type input "534"
type input "1999"
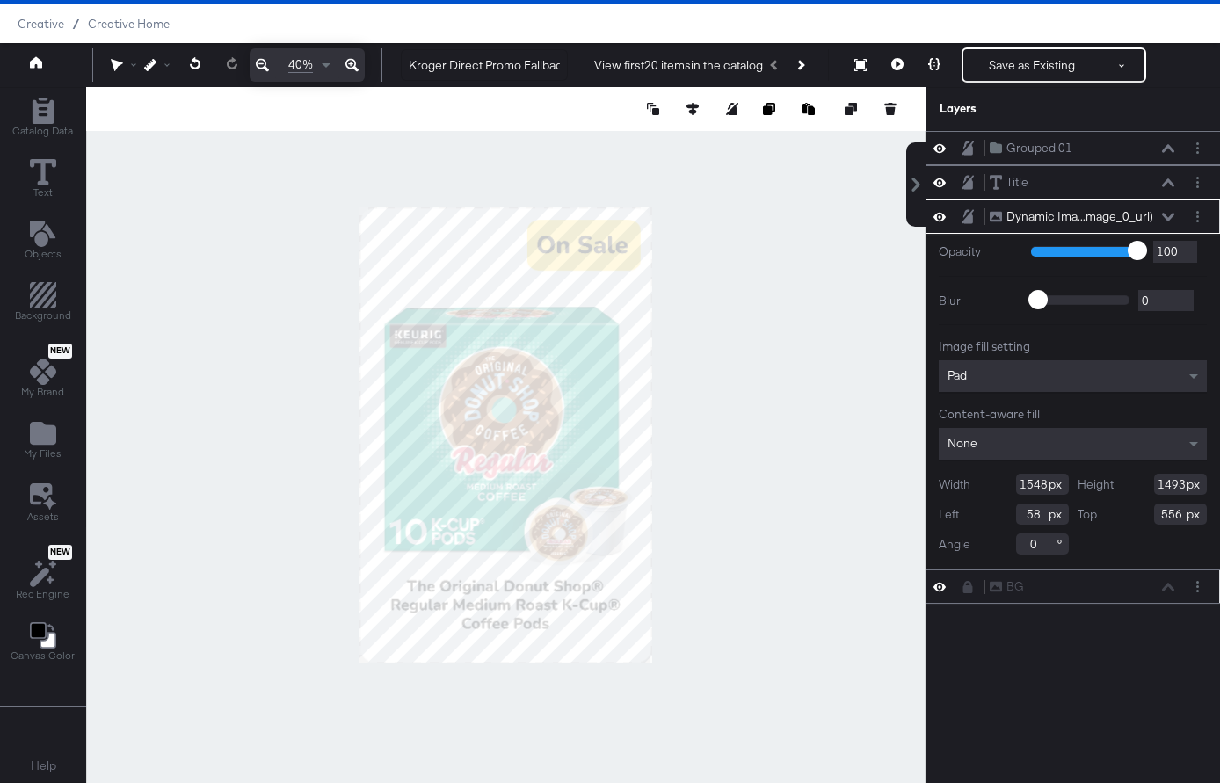
scroll to position [0, 0]
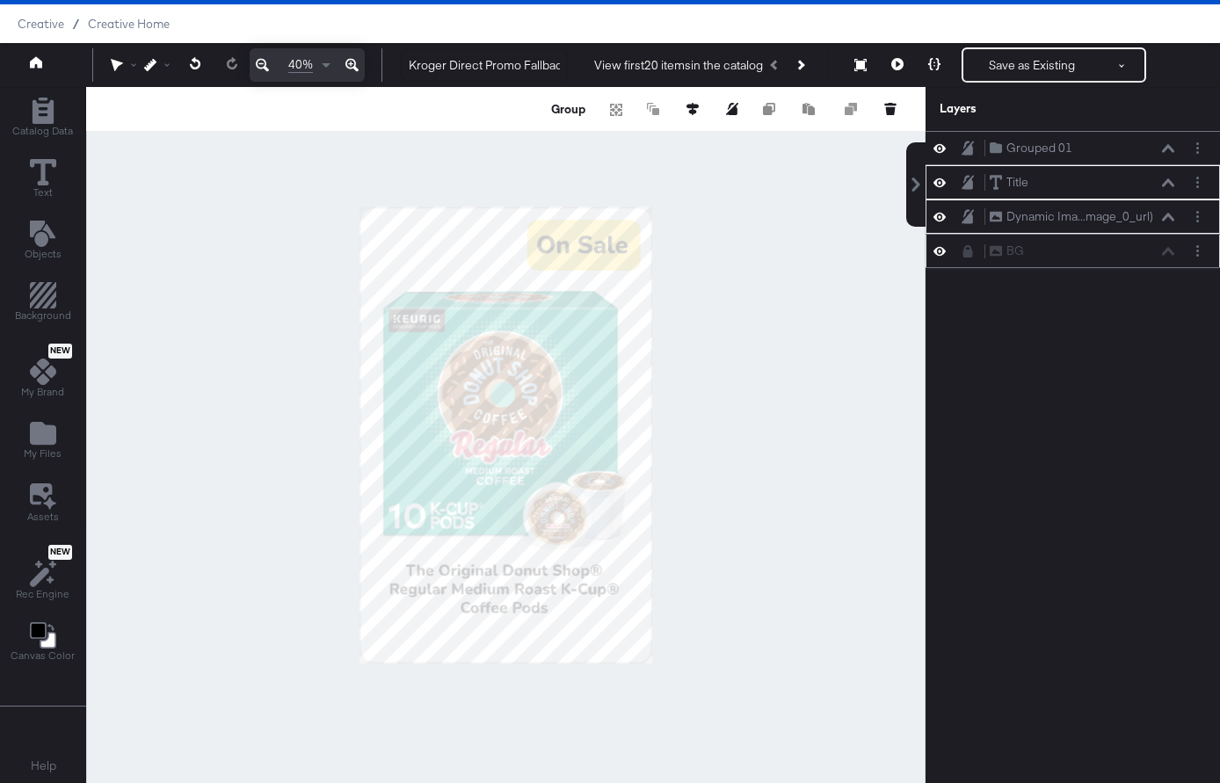
click at [689, 424] on div at bounding box center [505, 435] width 839 height 696
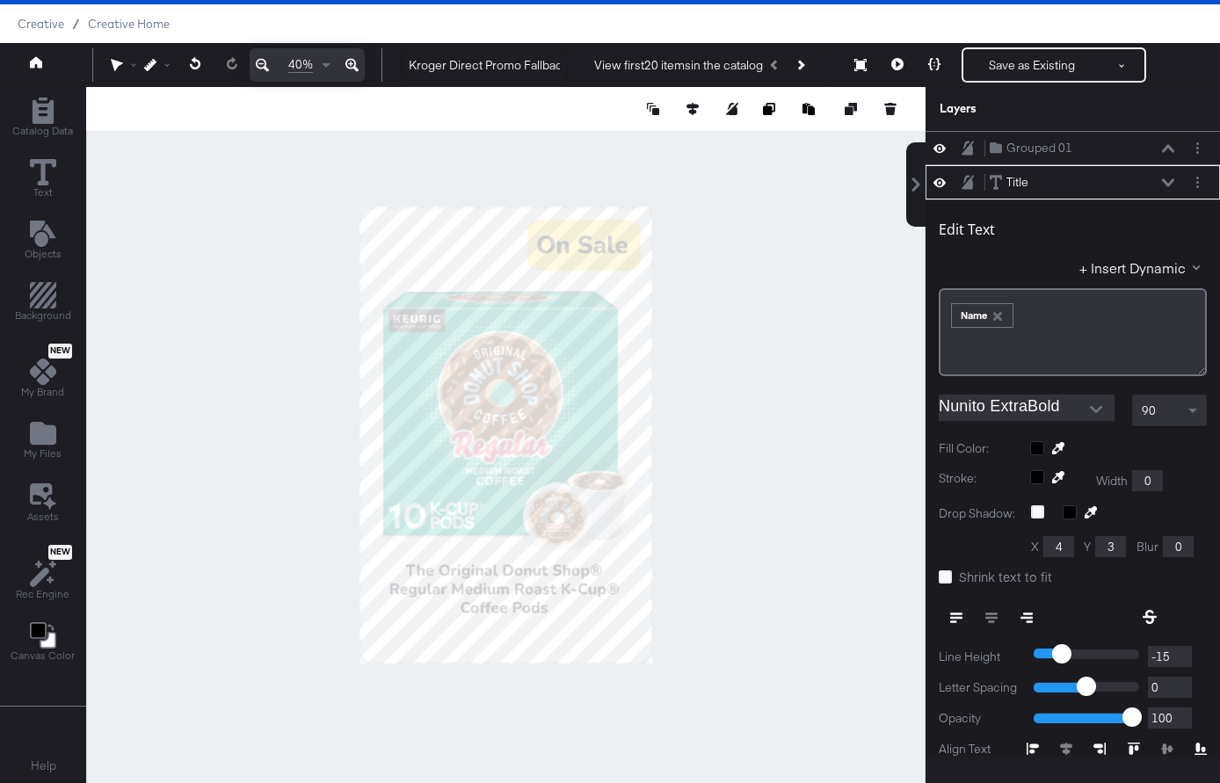
scroll to position [34, 0]
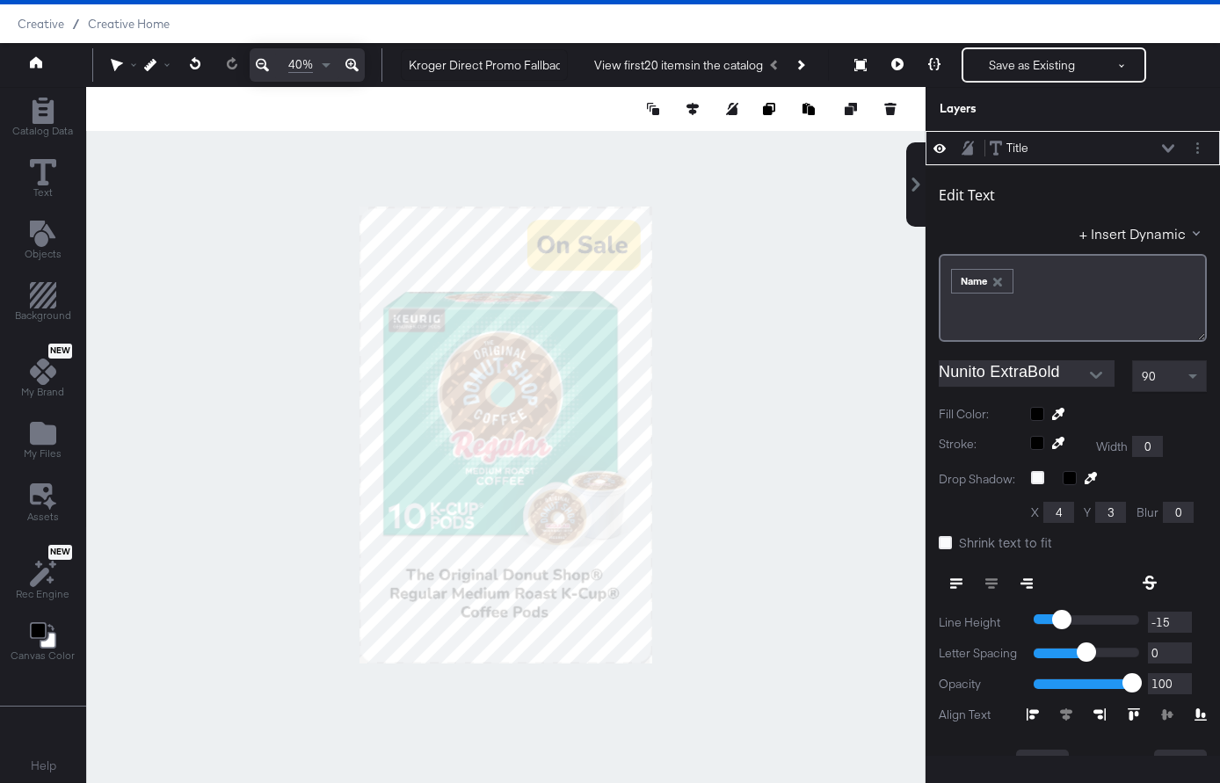
type input "98"
type input "1934"
click at [772, 575] on div at bounding box center [505, 435] width 839 height 696
type input "1959"
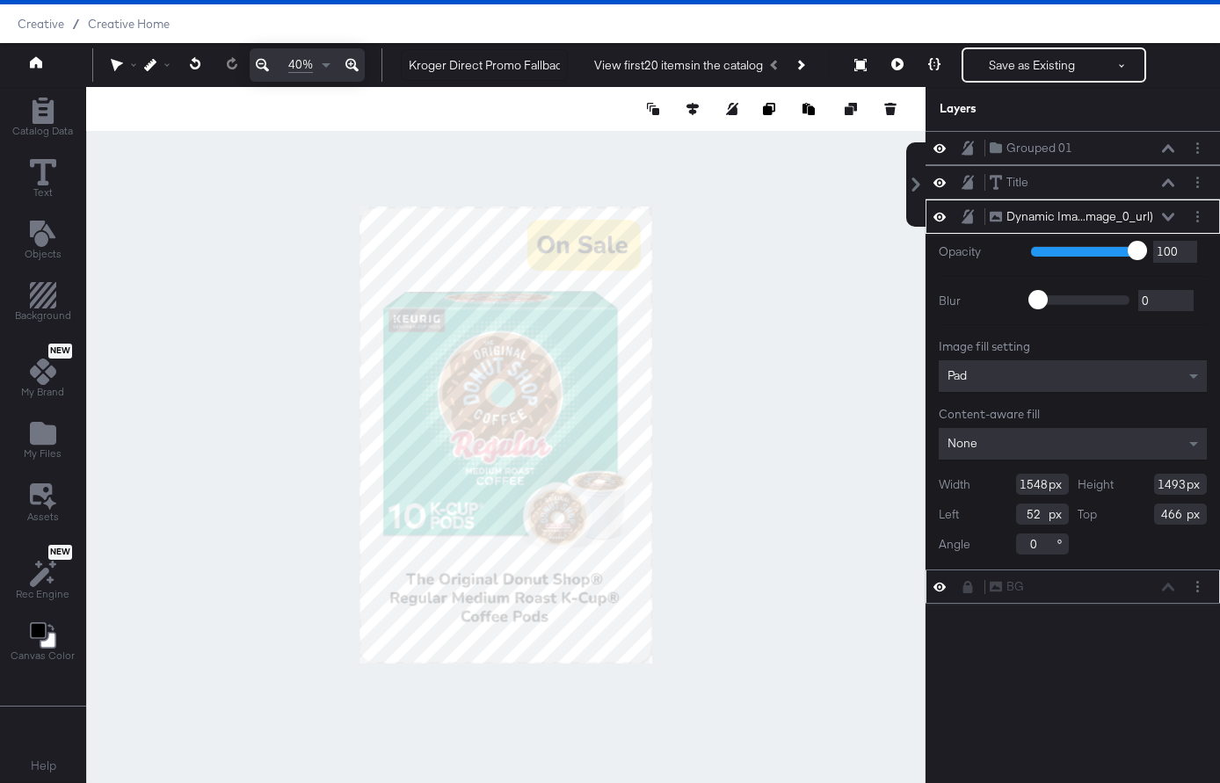
scroll to position [0, 0]
type input "451"
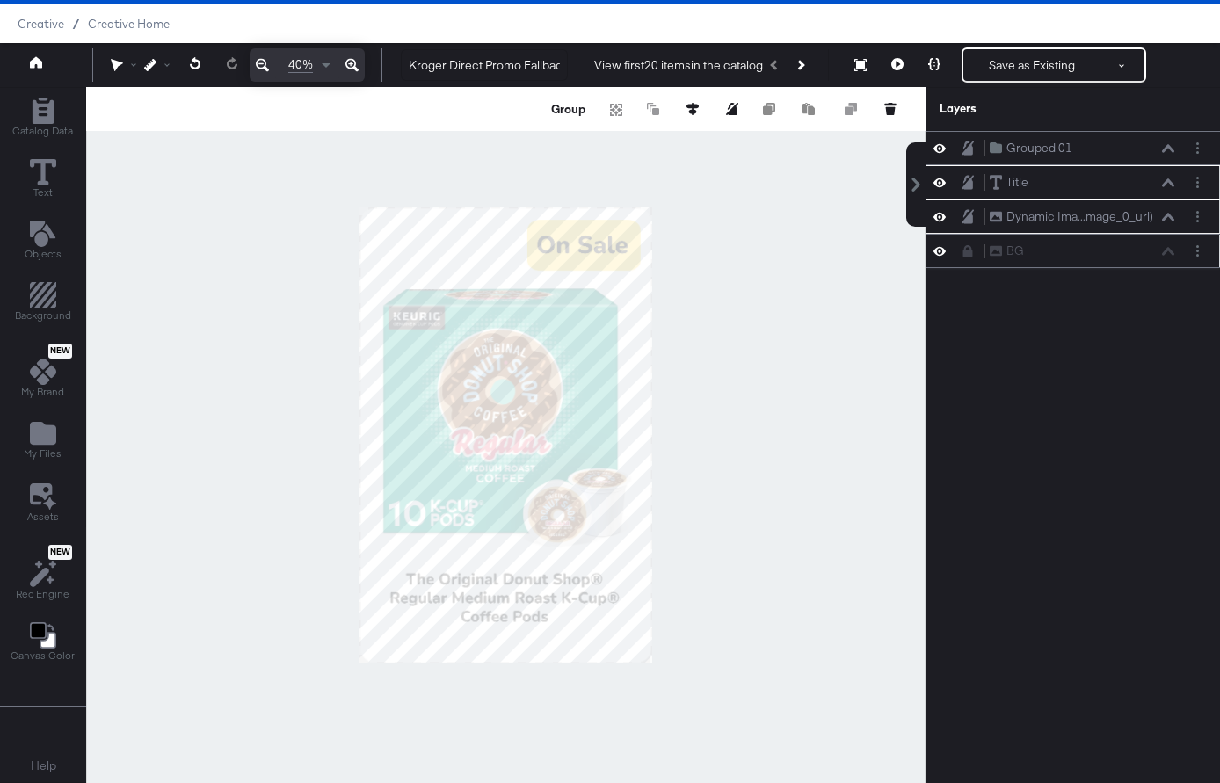
click at [732, 259] on div at bounding box center [505, 435] width 839 height 696
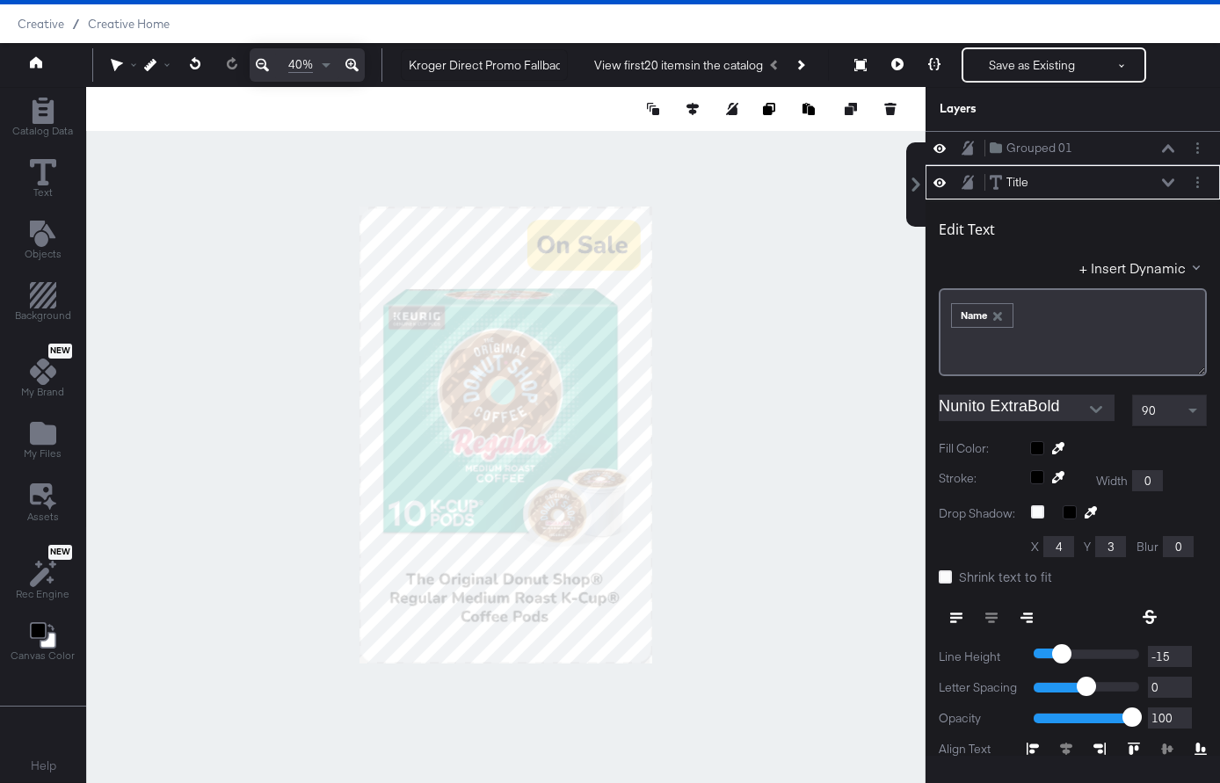
scroll to position [34, 0]
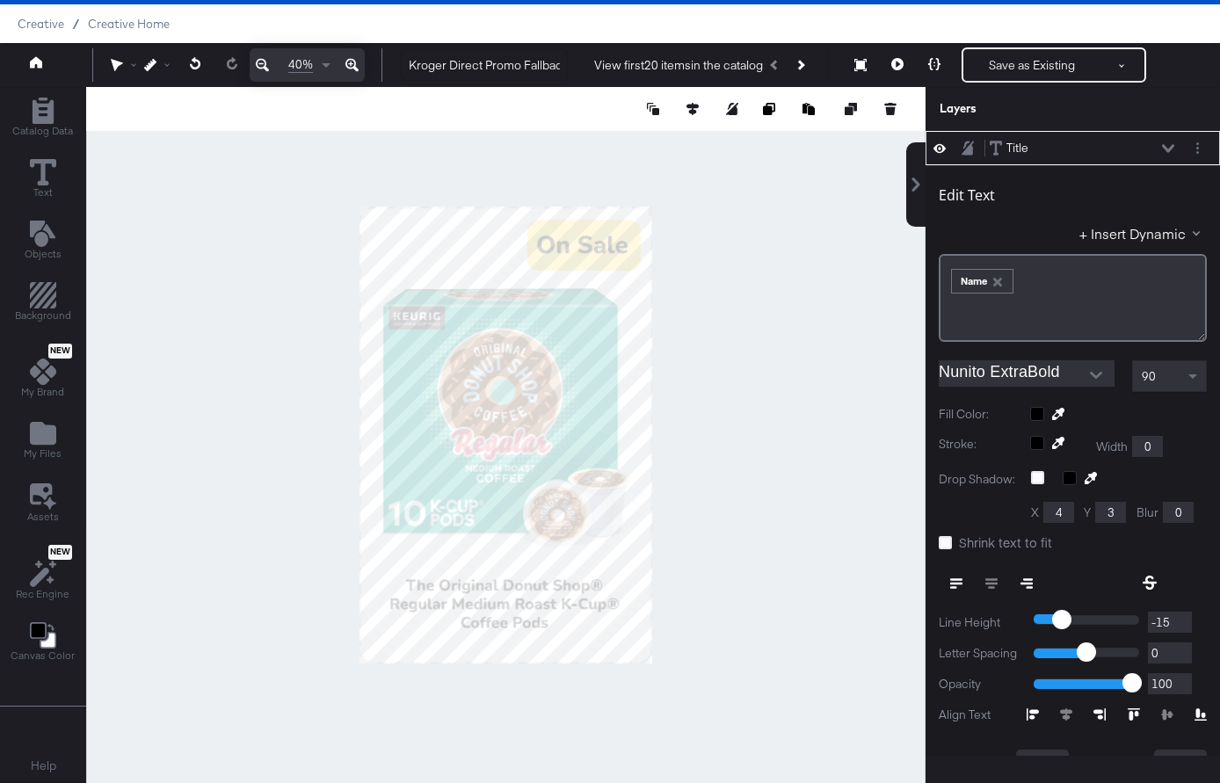
type input "1994"
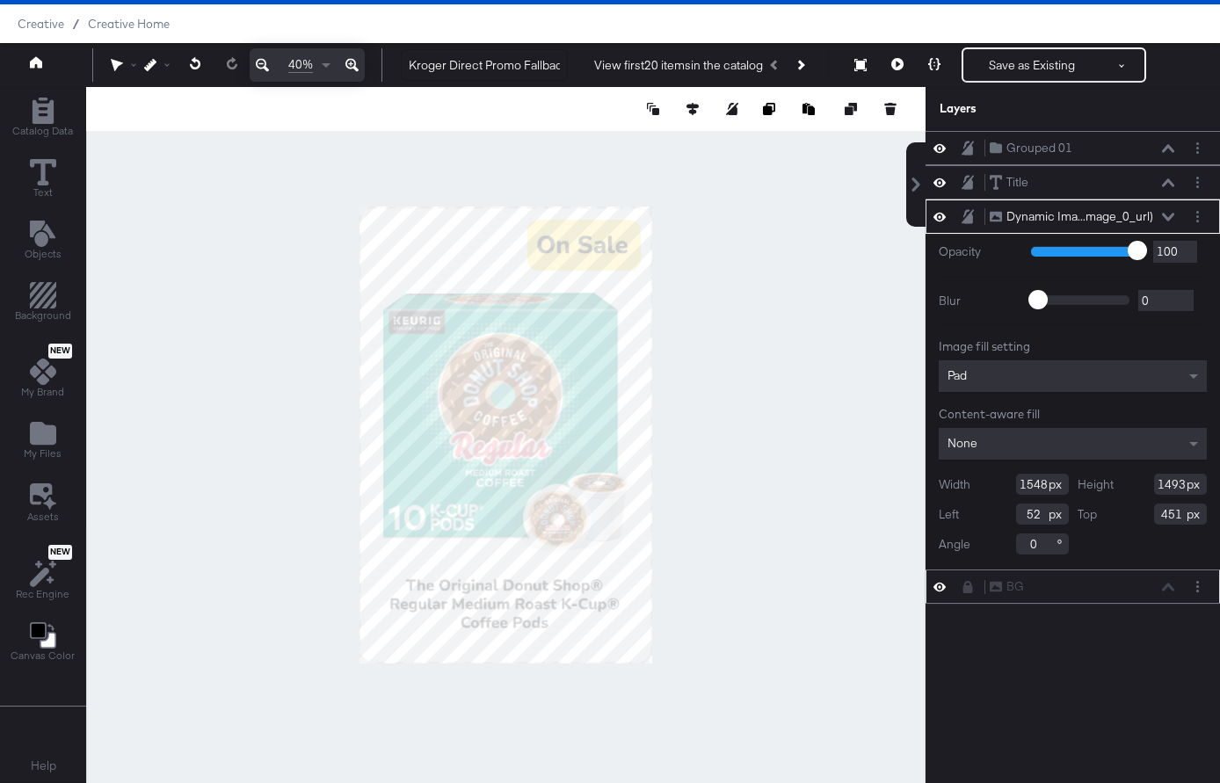
type input "476"
click at [805, 59] on button "Next Product" at bounding box center [799, 65] width 25 height 32
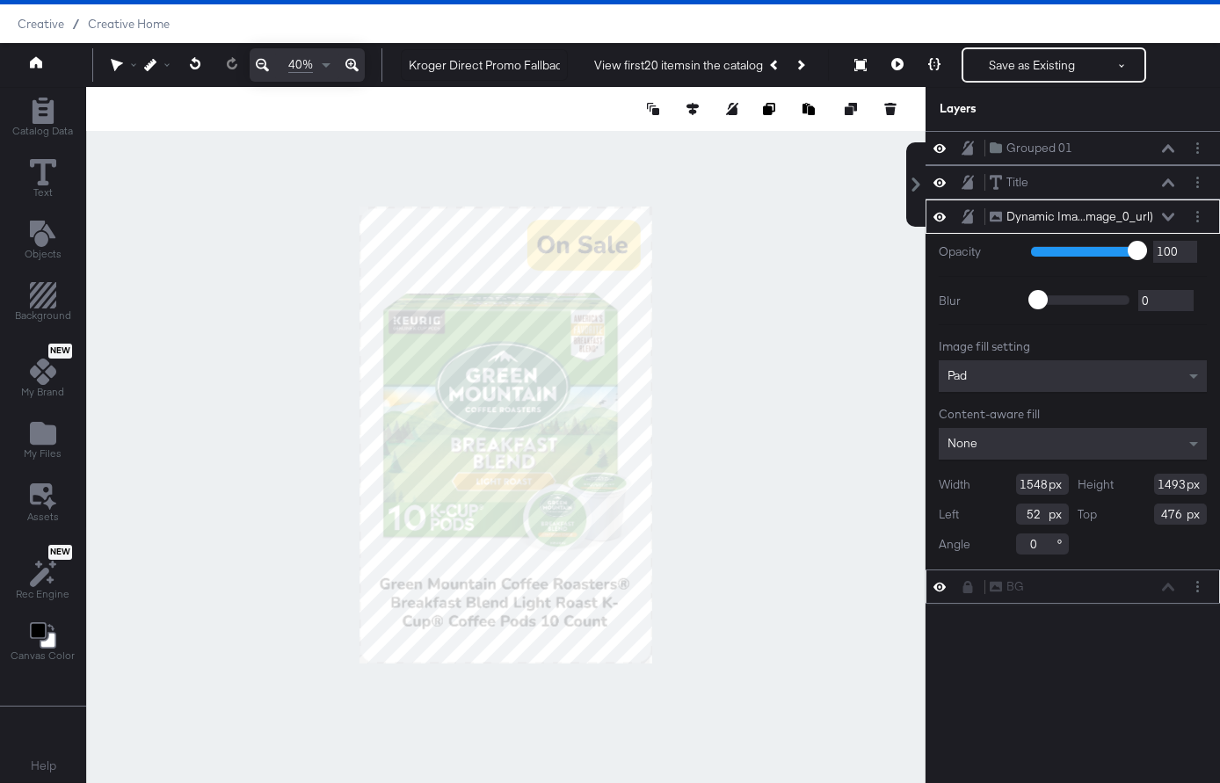
click at [816, 272] on div at bounding box center [505, 435] width 839 height 696
type input "55"
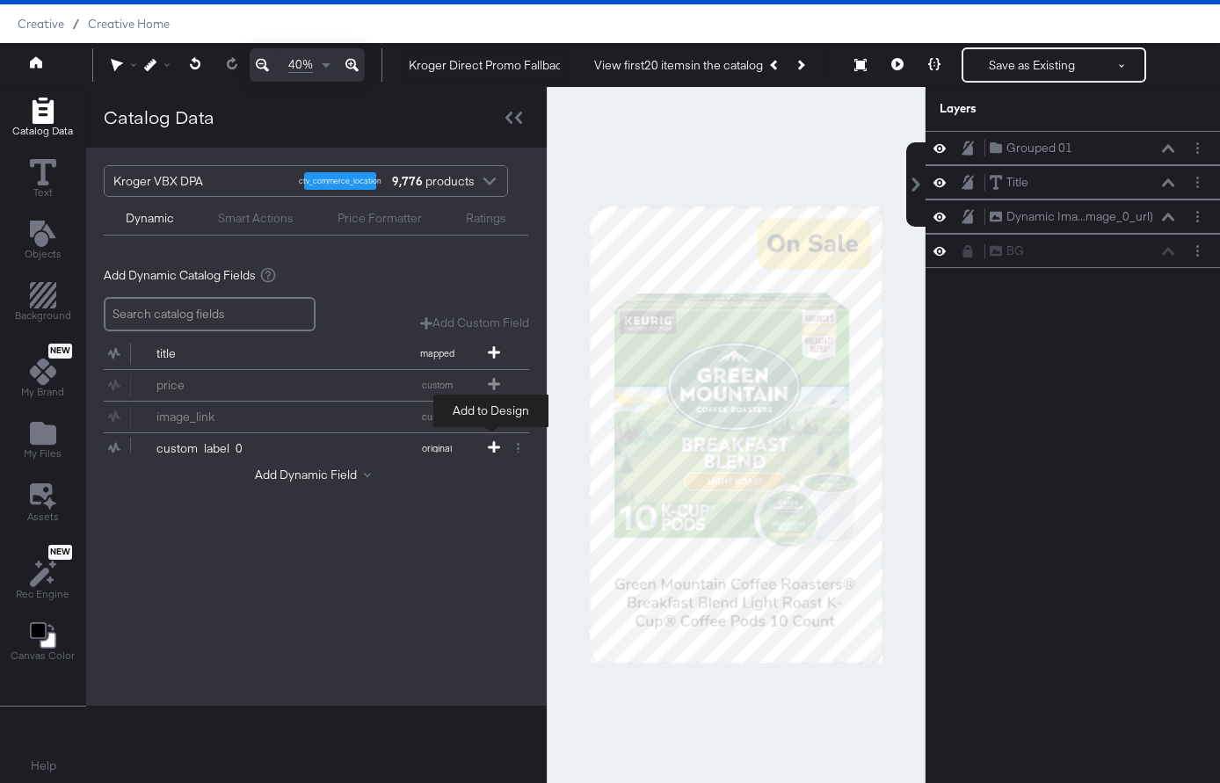
scroll to position [297, 0]
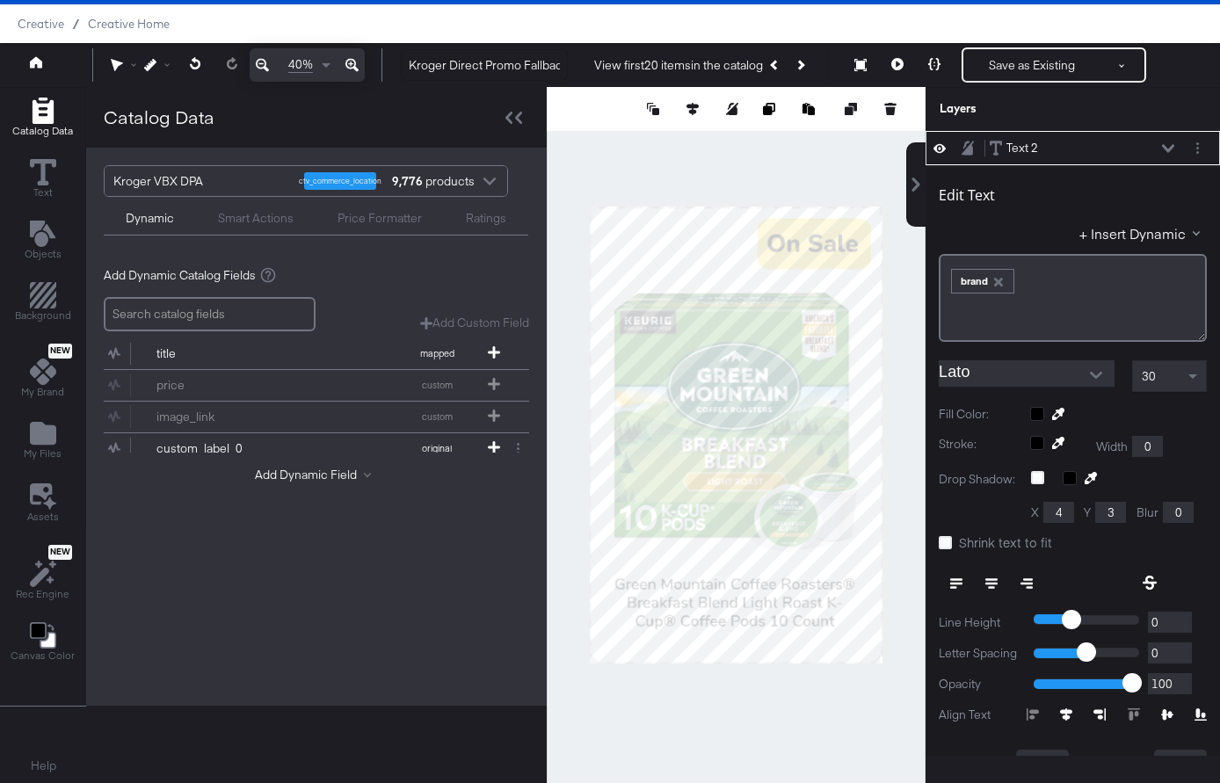
type input "600"
type input "1994"
type input "801"
type input "200"
type input "1894"
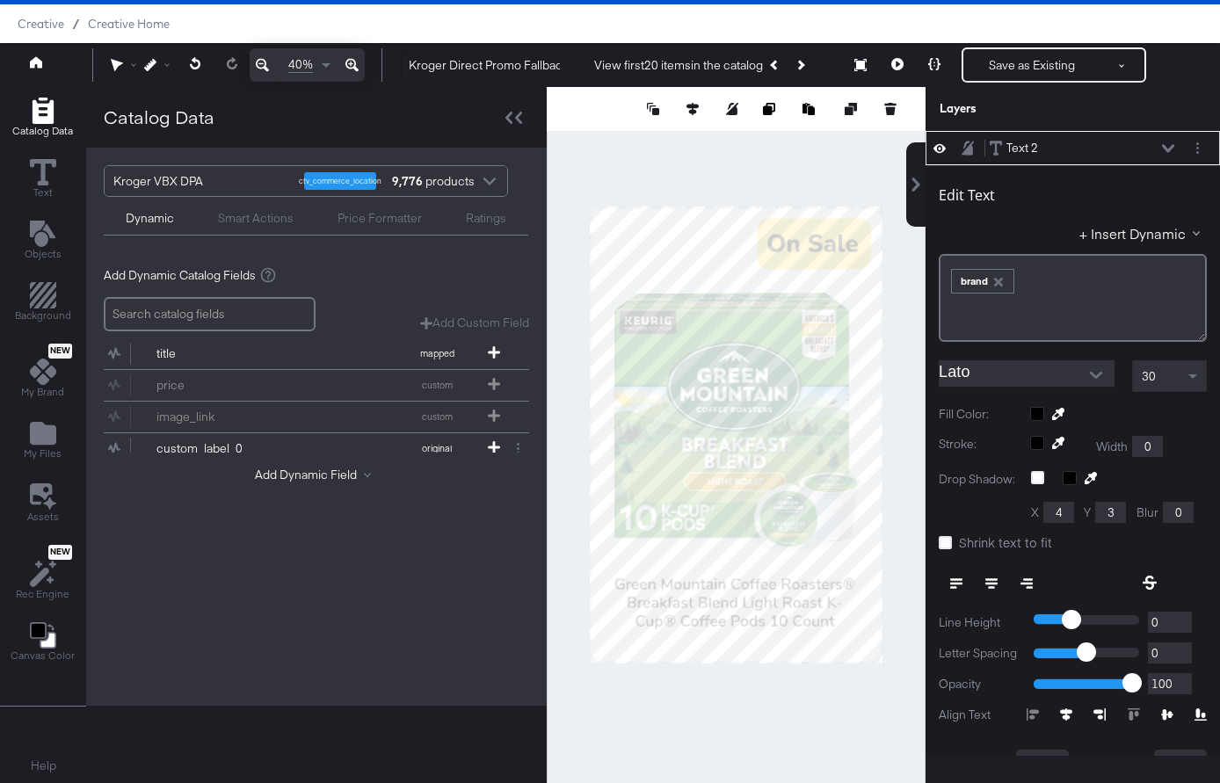
type input "427"
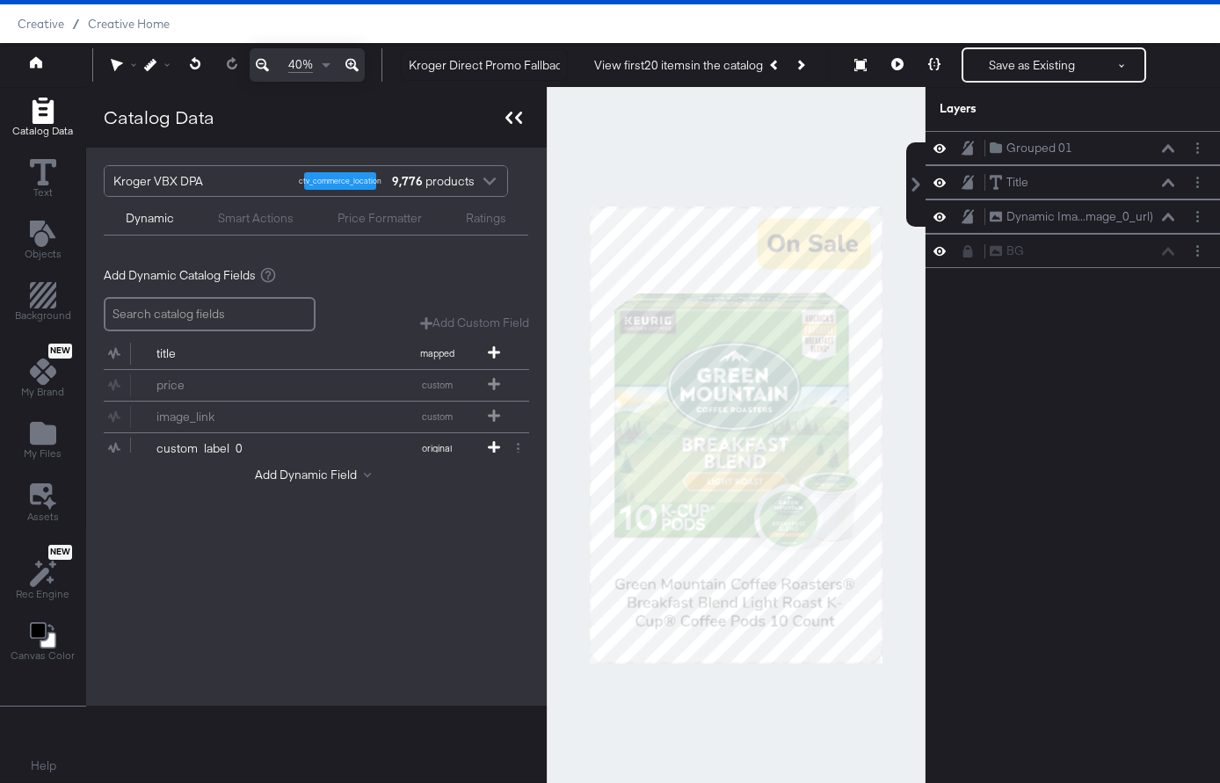
click at [515, 122] on icon at bounding box center [513, 118] width 17 height 12
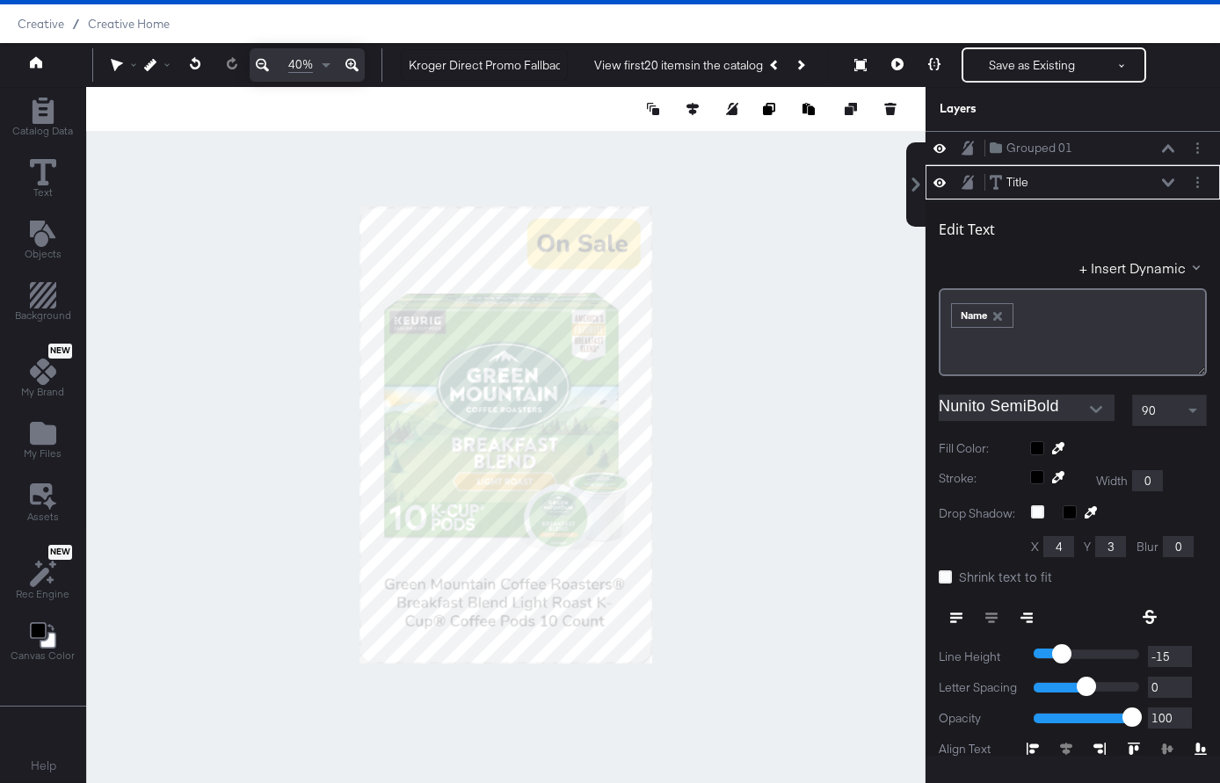
scroll to position [34, 0]
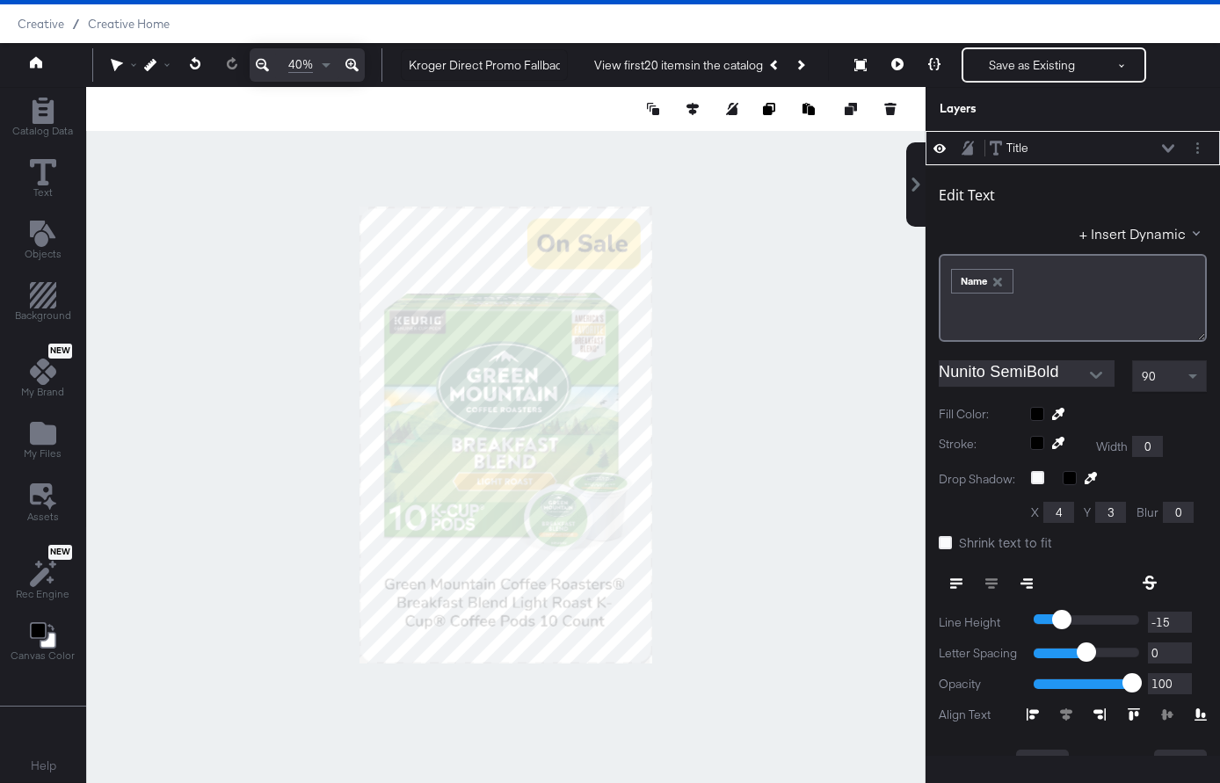
type input "1543"
click at [772, 569] on div at bounding box center [505, 435] width 839 height 696
click at [697, 105] on icon at bounding box center [692, 109] width 12 height 12
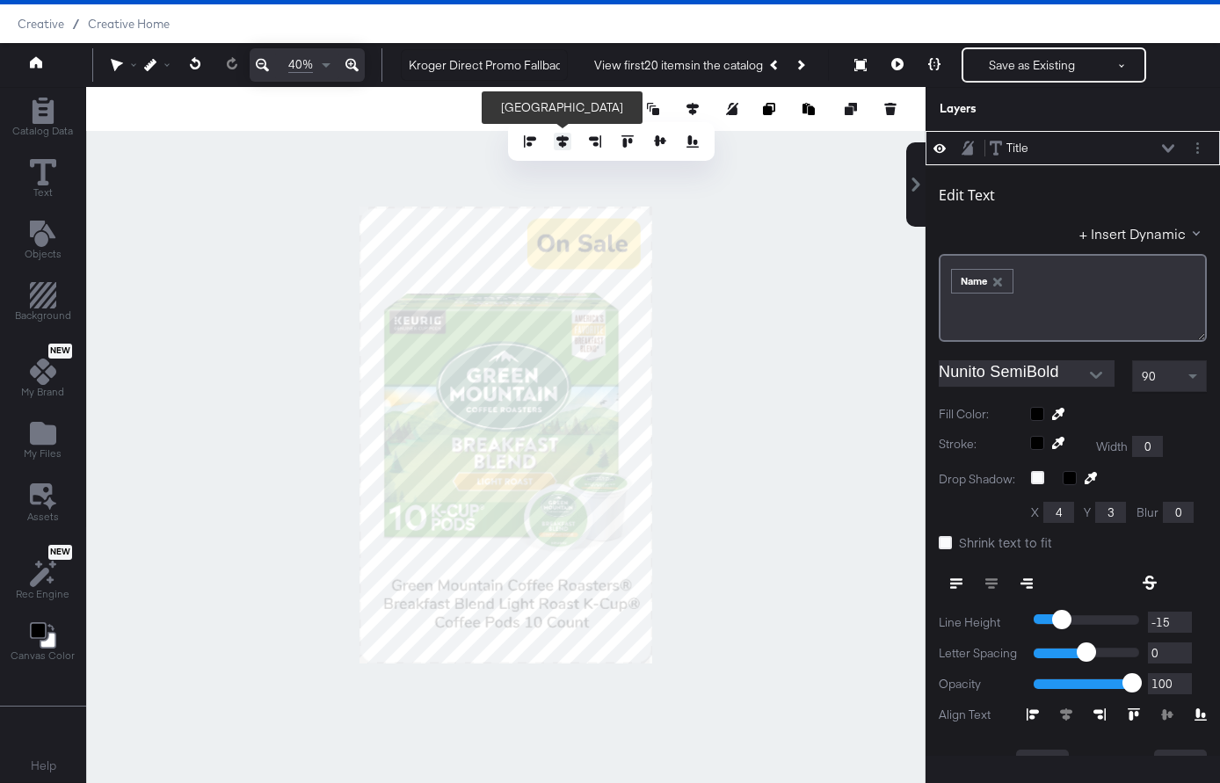
click at [567, 144] on icon at bounding box center [562, 141] width 12 height 12
type input "61"
click at [805, 397] on div at bounding box center [505, 435] width 839 height 696
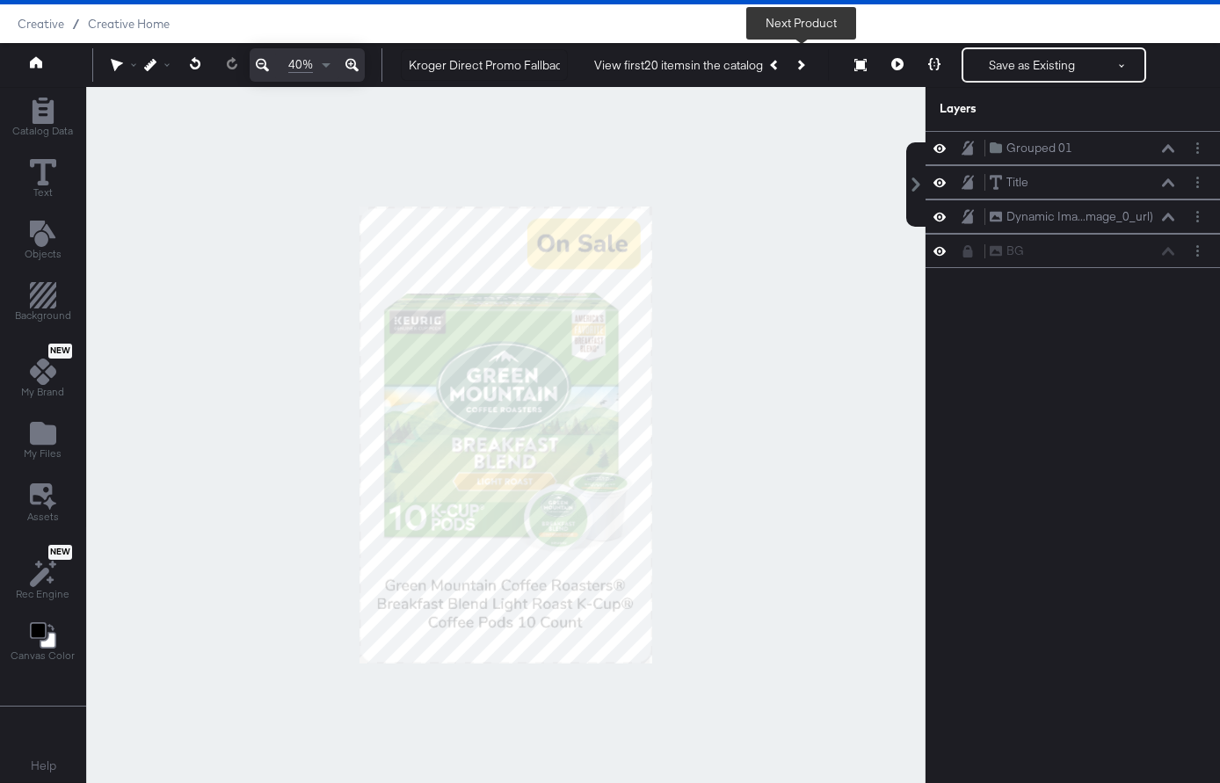
click at [805, 62] on button "Next Product" at bounding box center [799, 65] width 25 height 32
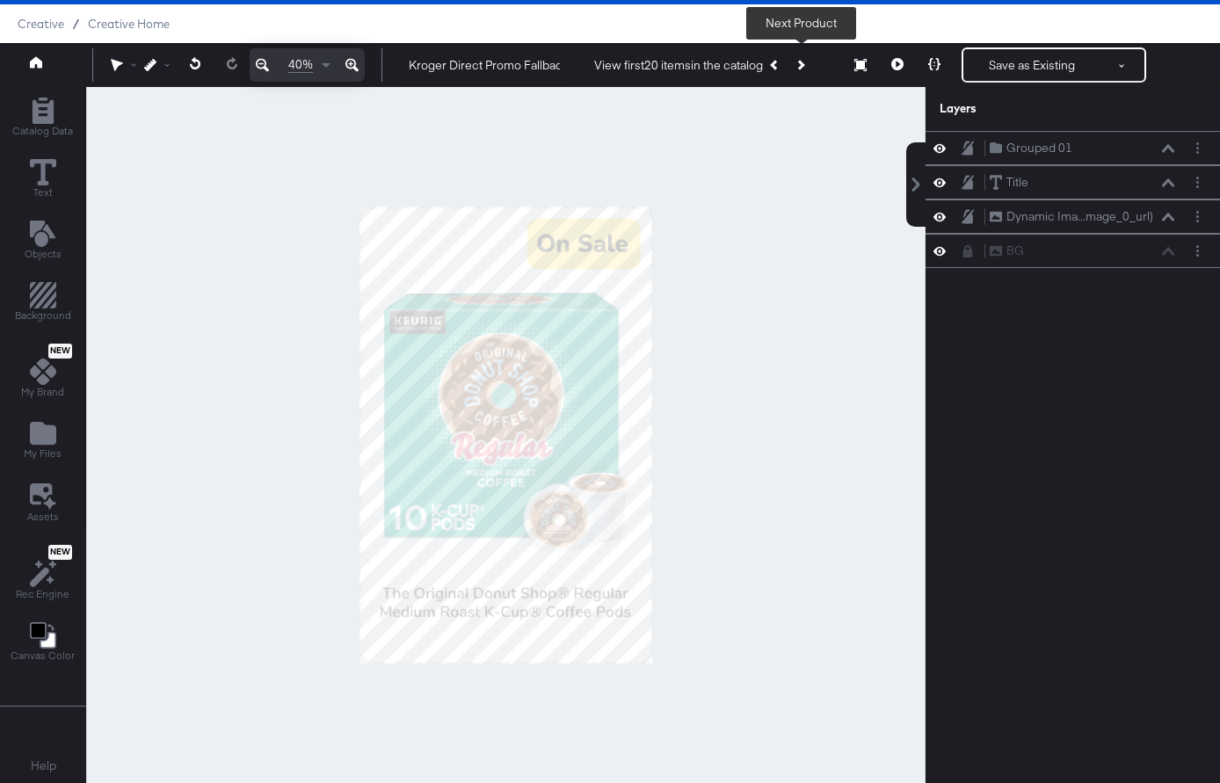
click at [190, 304] on div at bounding box center [505, 435] width 839 height 696
click at [996, 79] on button "Save as Existing" at bounding box center [1031, 65] width 137 height 32
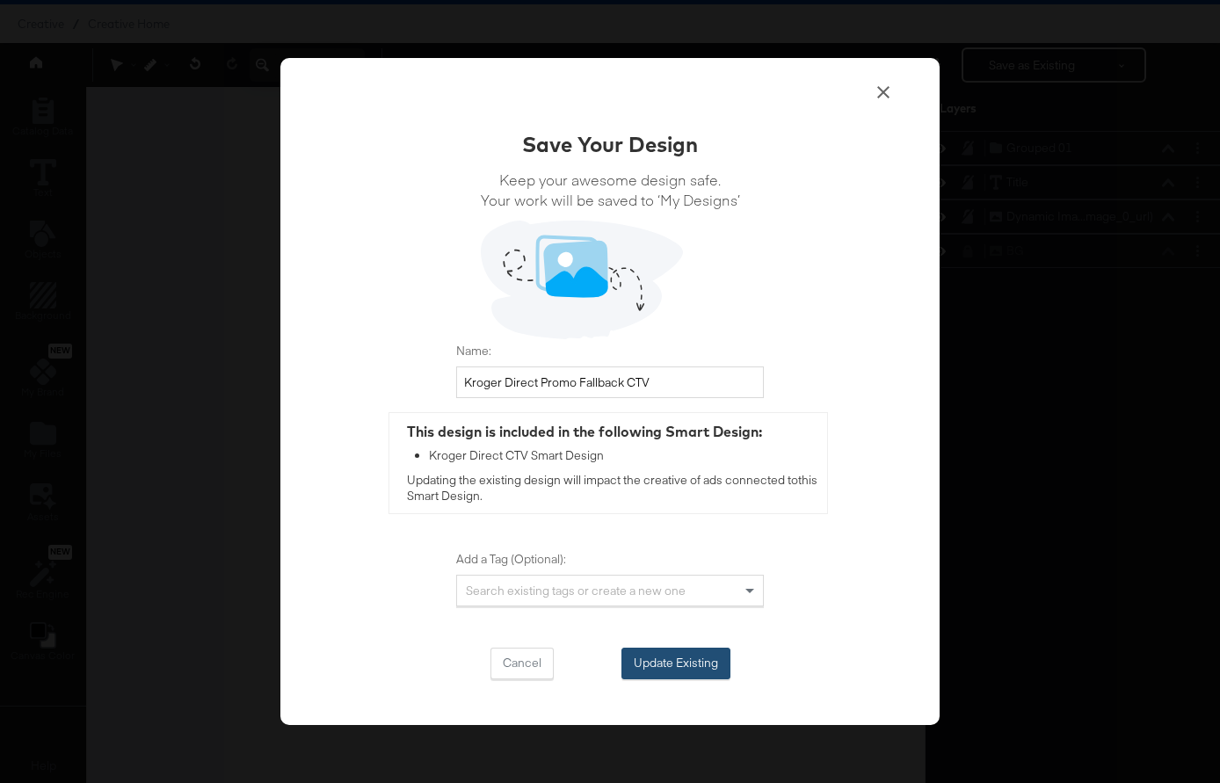
click at [674, 657] on button "Update Existing" at bounding box center [675, 664] width 109 height 32
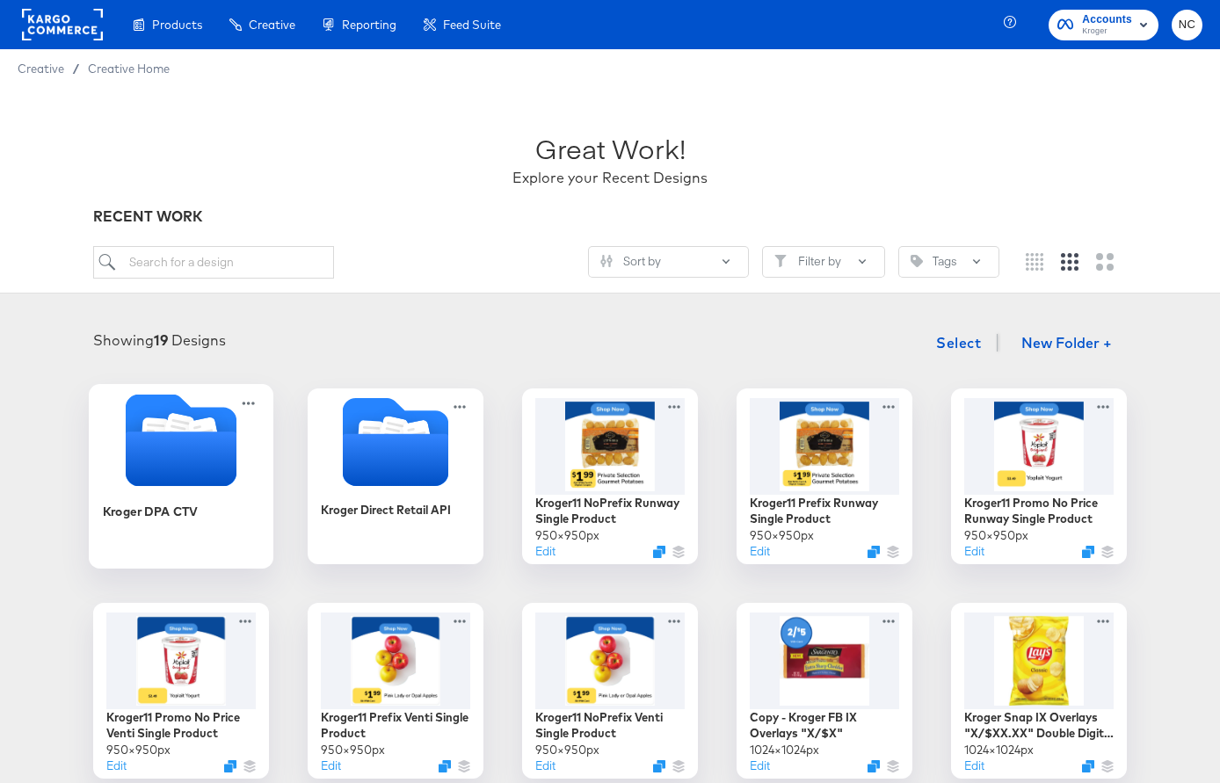
click at [191, 453] on icon "Folder" at bounding box center [181, 458] width 111 height 54
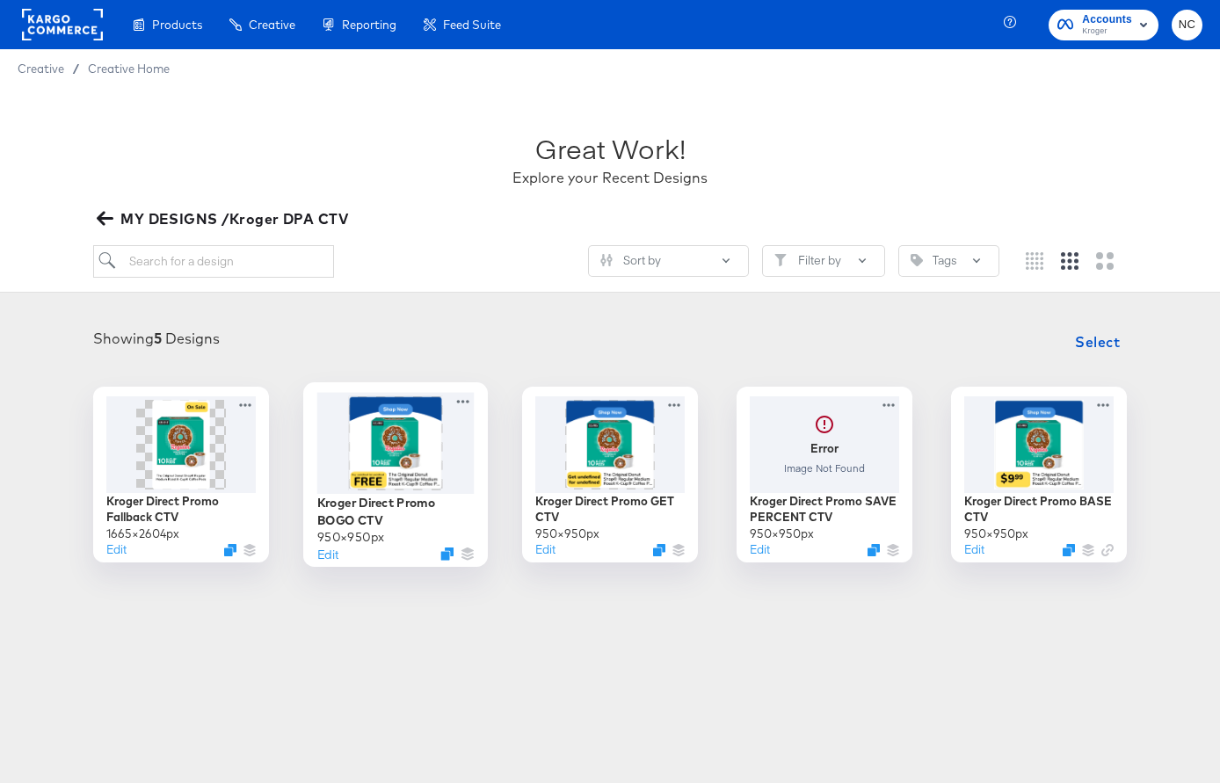
click at [382, 468] on img at bounding box center [395, 442] width 94 height 94
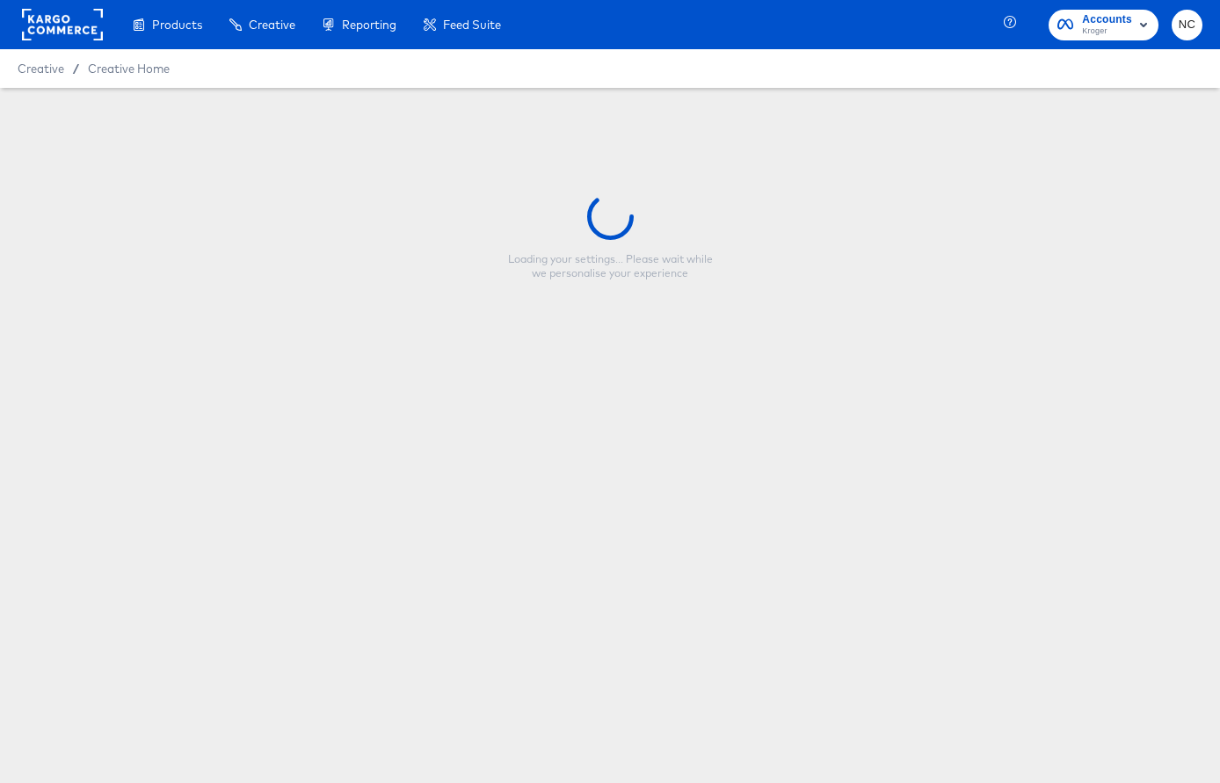
type input "Kroger Direct Promo BOGO CTV"
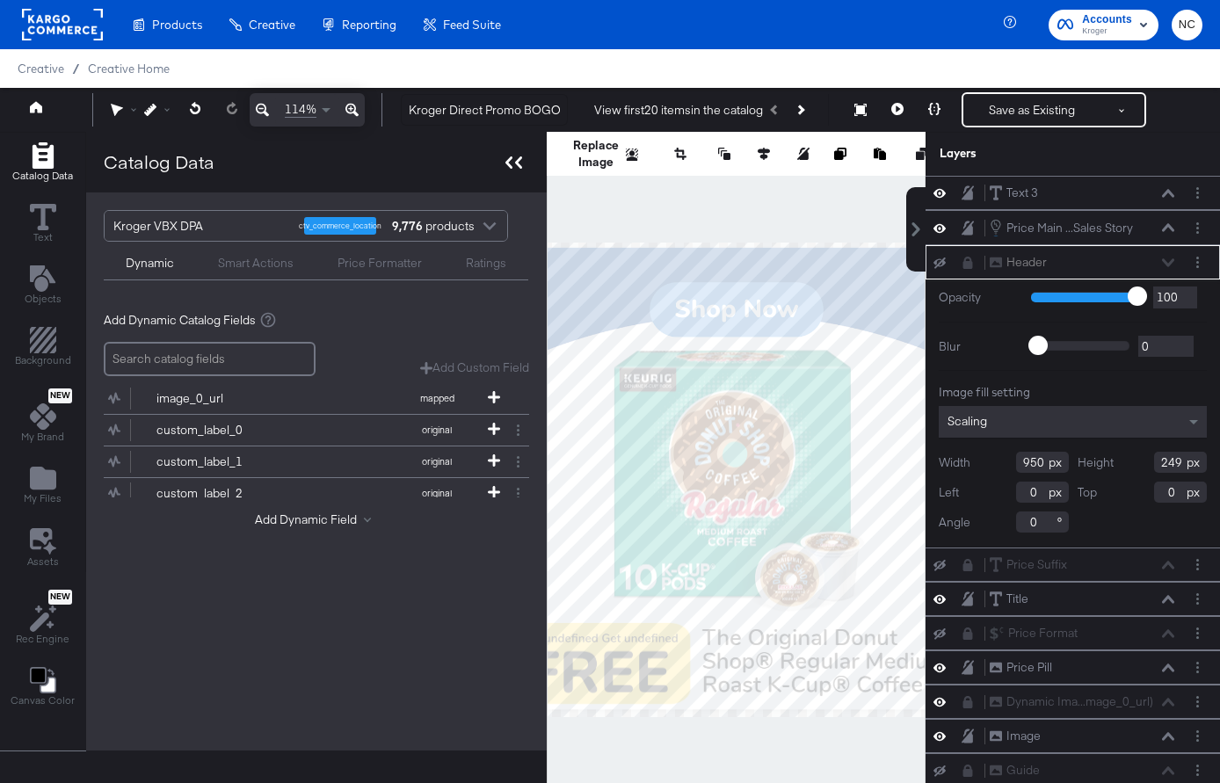
click at [518, 160] on icon at bounding box center [518, 162] width 7 height 12
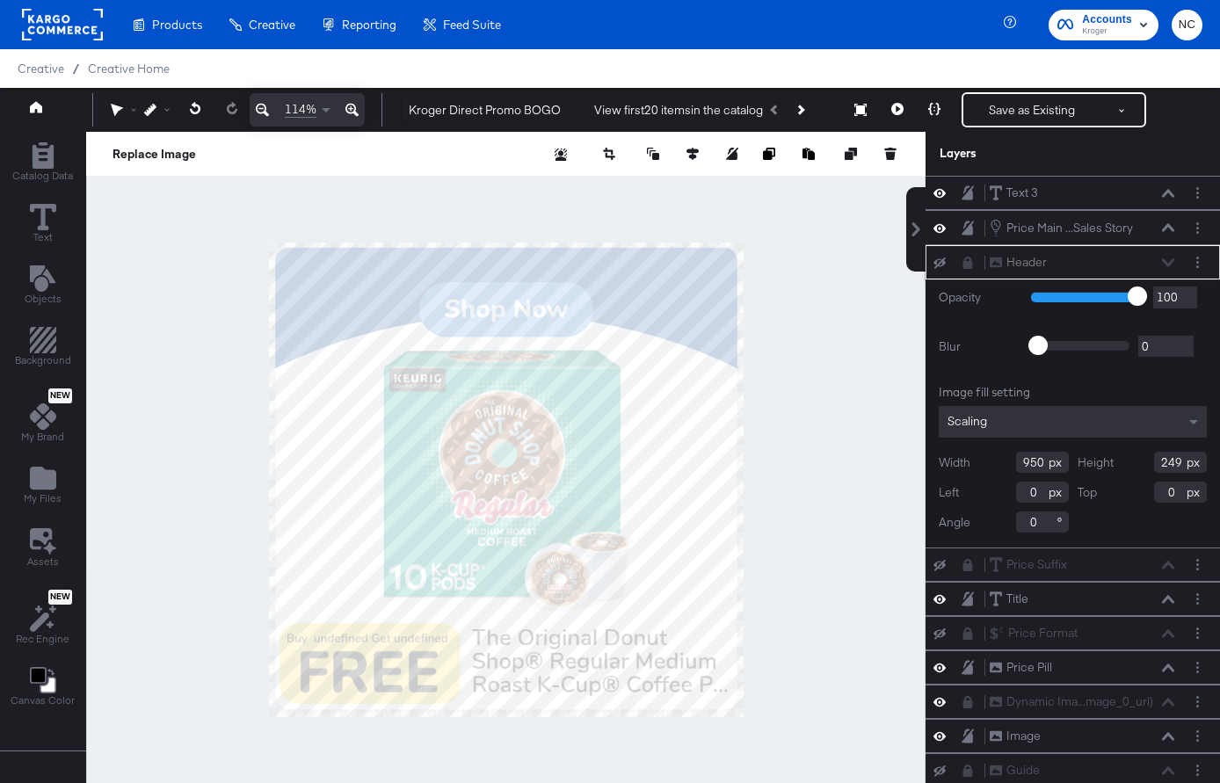
click at [964, 265] on icon at bounding box center [968, 263] width 10 height 12
click at [942, 264] on icon at bounding box center [939, 262] width 12 height 11
click at [1199, 255] on button "Layer Options" at bounding box center [1197, 262] width 18 height 18
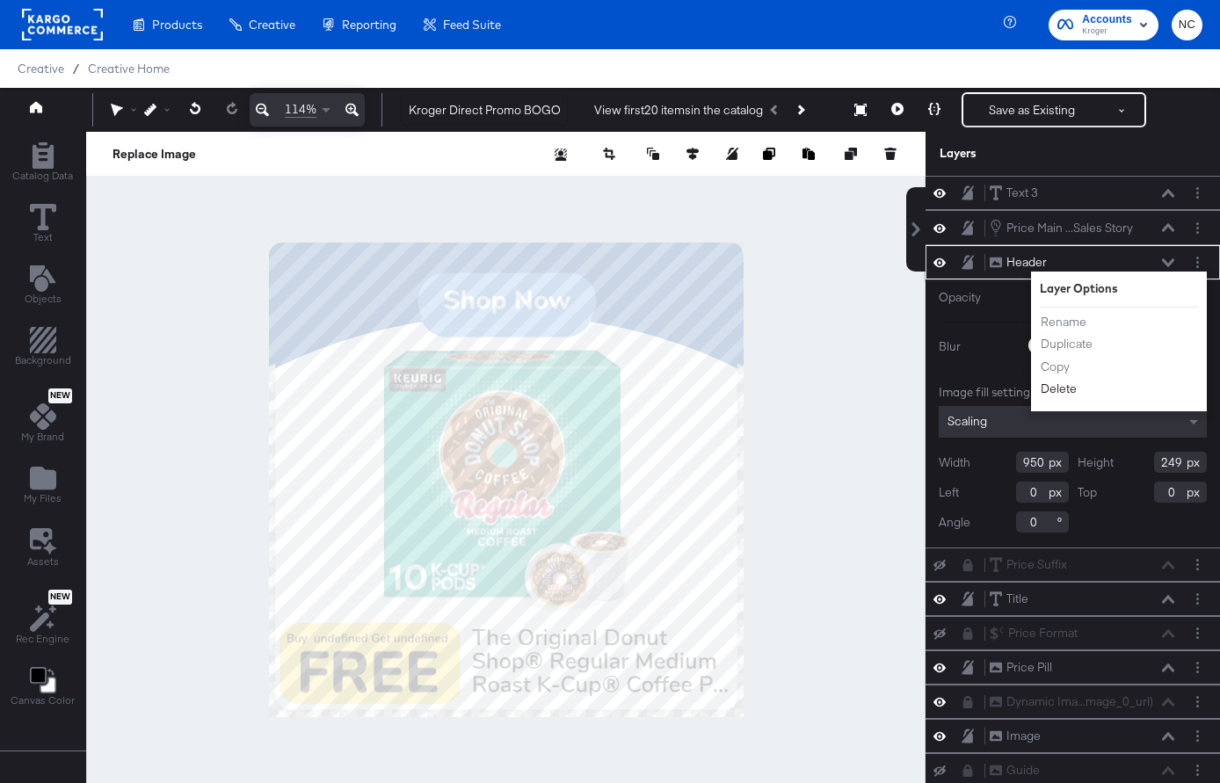
click at [1069, 389] on button "Delete" at bounding box center [1059, 389] width 38 height 18
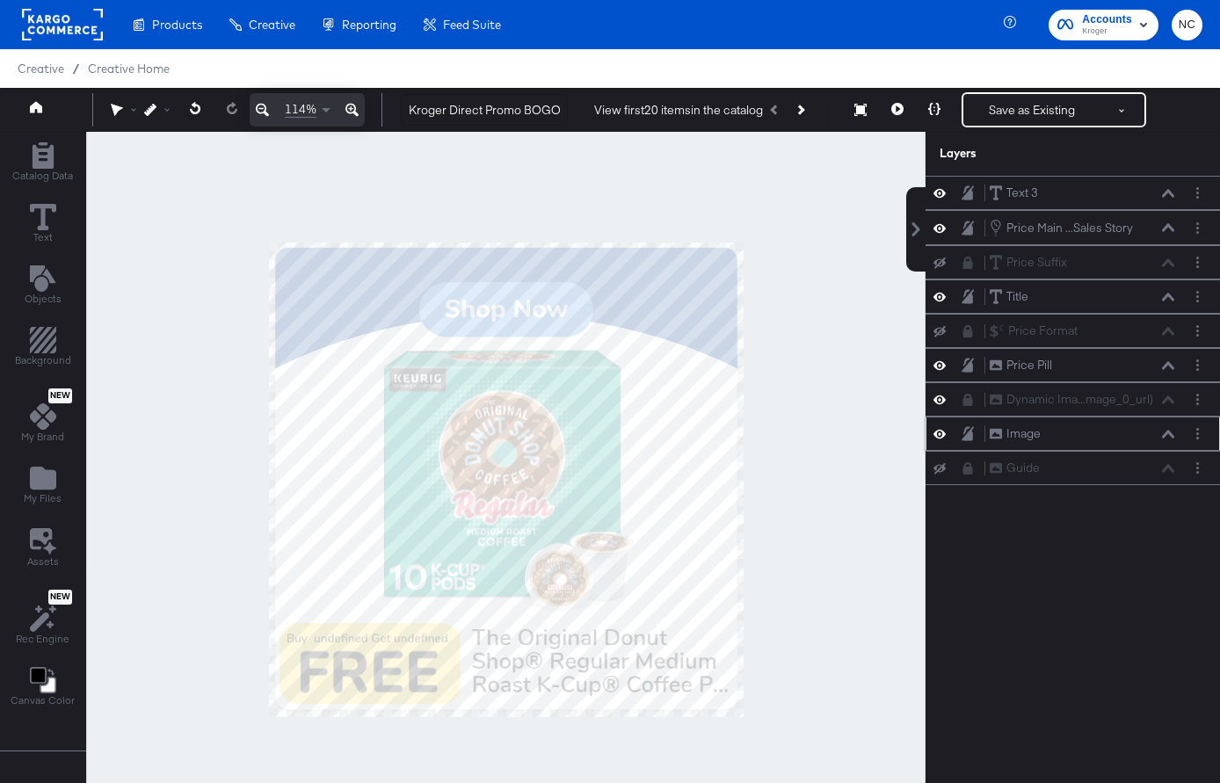
click at [941, 437] on icon at bounding box center [939, 433] width 12 height 15
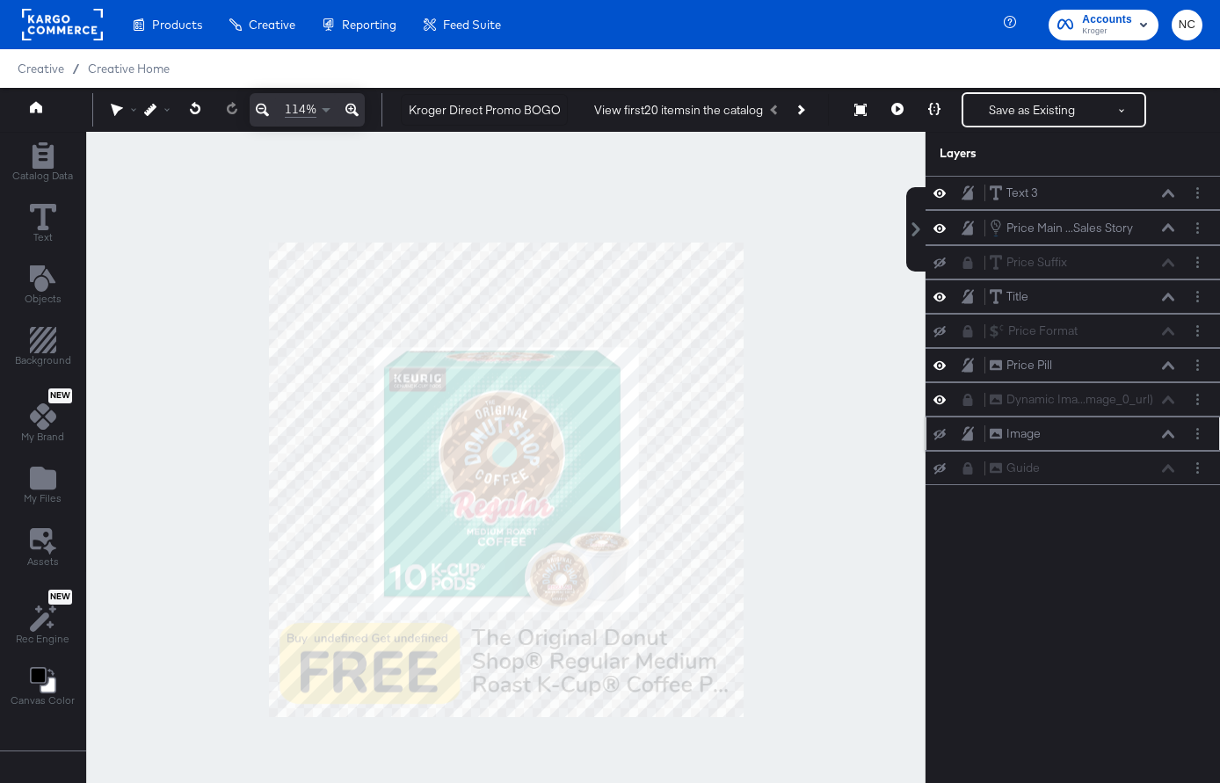
click at [966, 437] on icon at bounding box center [967, 433] width 12 height 14
click at [965, 436] on icon at bounding box center [968, 434] width 10 height 12
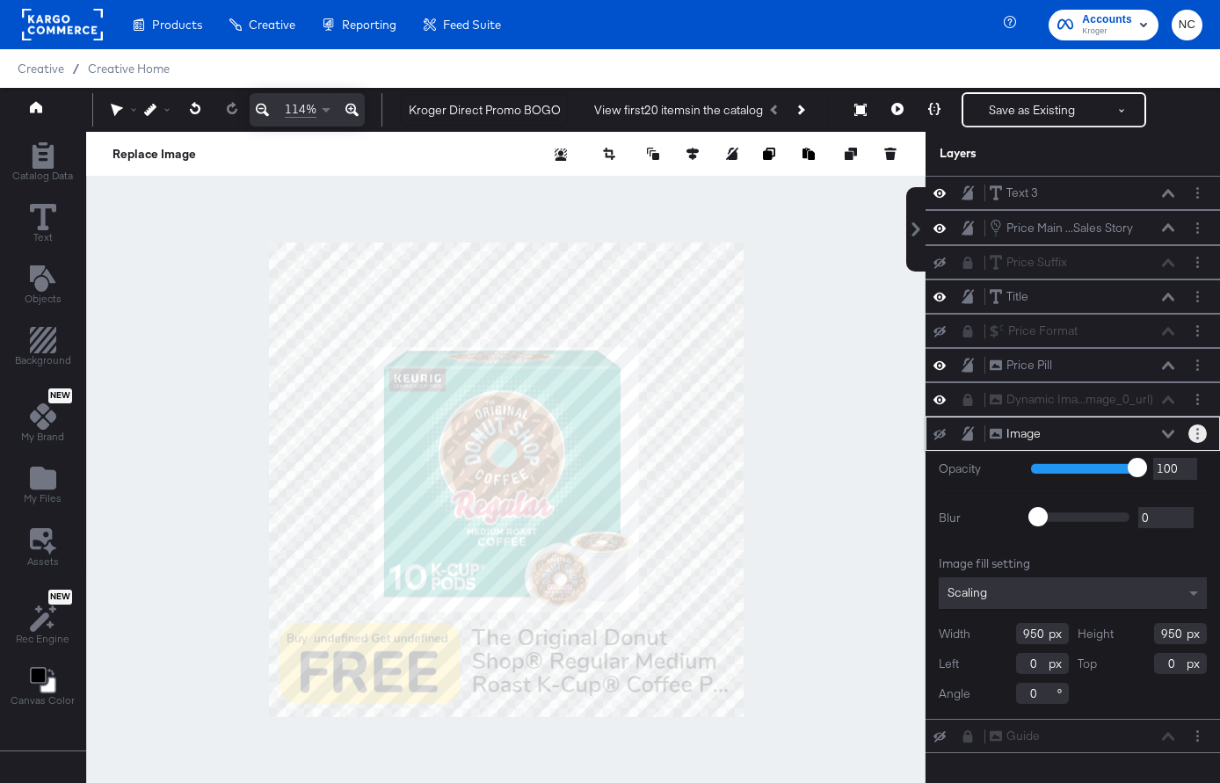
click at [1197, 431] on icon "Layer Options" at bounding box center [1197, 433] width 3 height 11
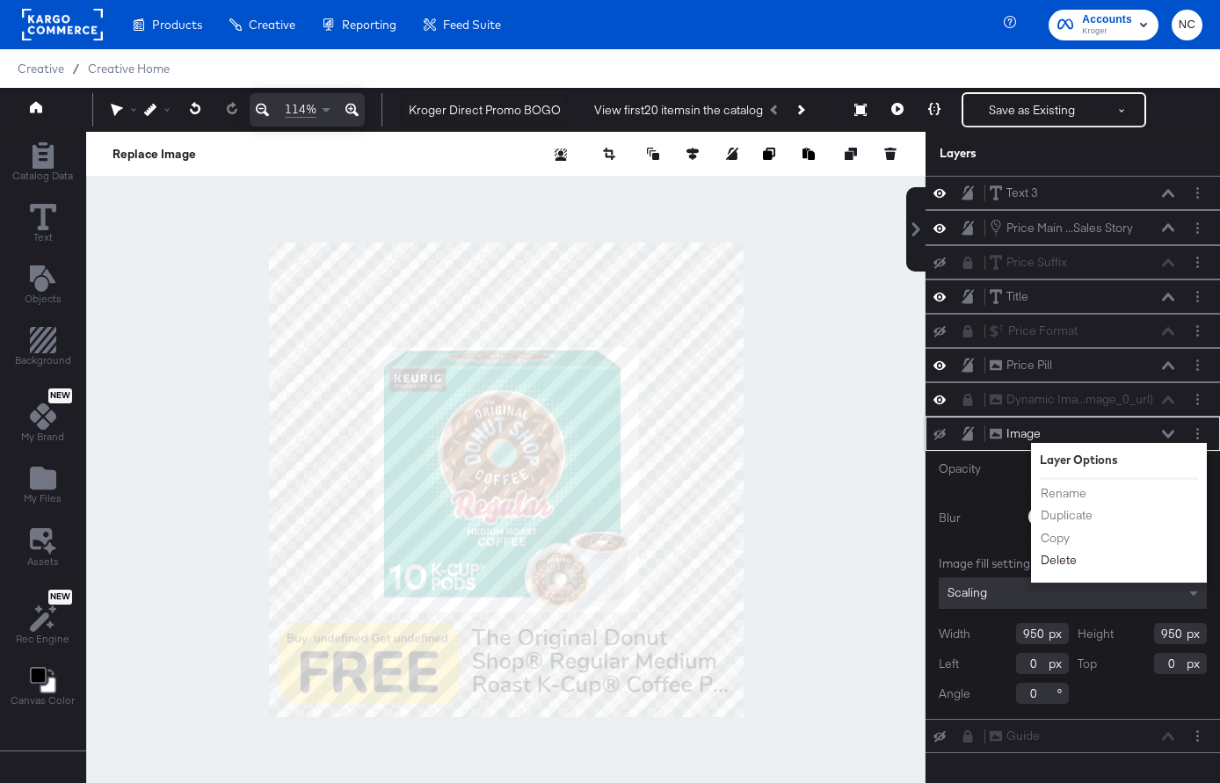
click at [1064, 555] on button "Delete" at bounding box center [1059, 560] width 38 height 18
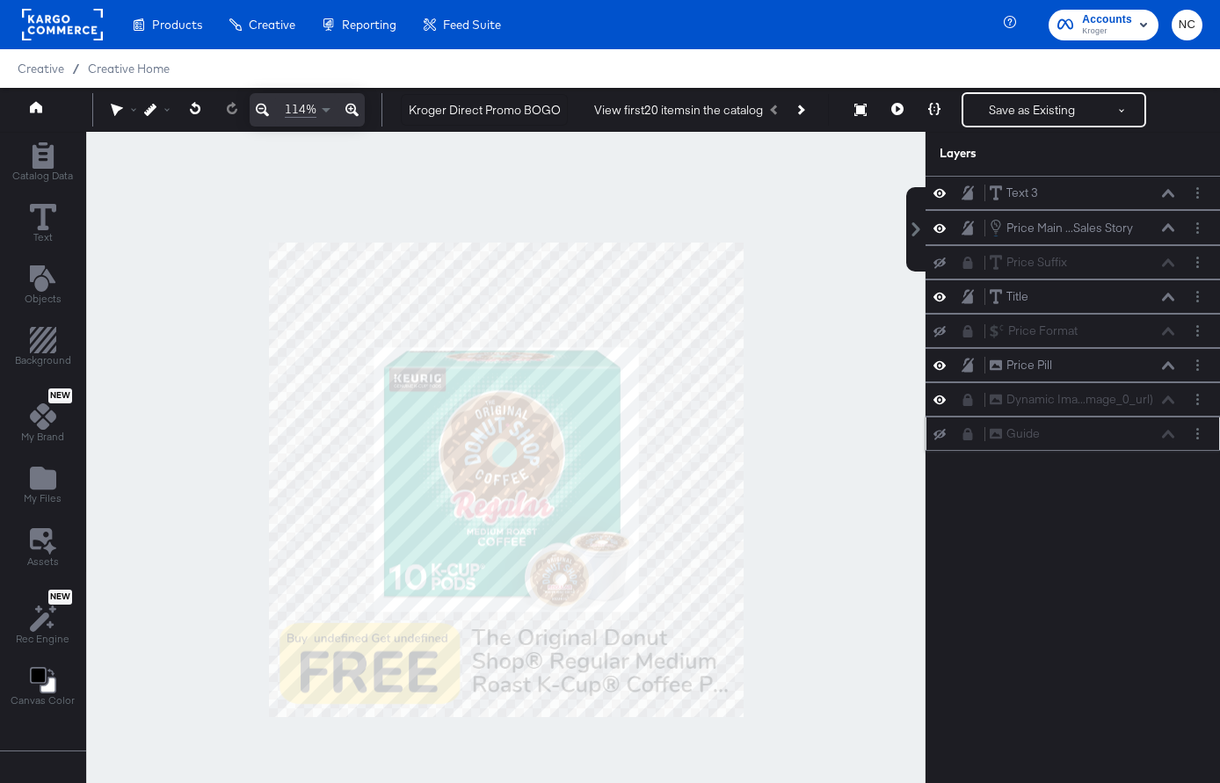
click at [966, 439] on icon at bounding box center [968, 434] width 10 height 12
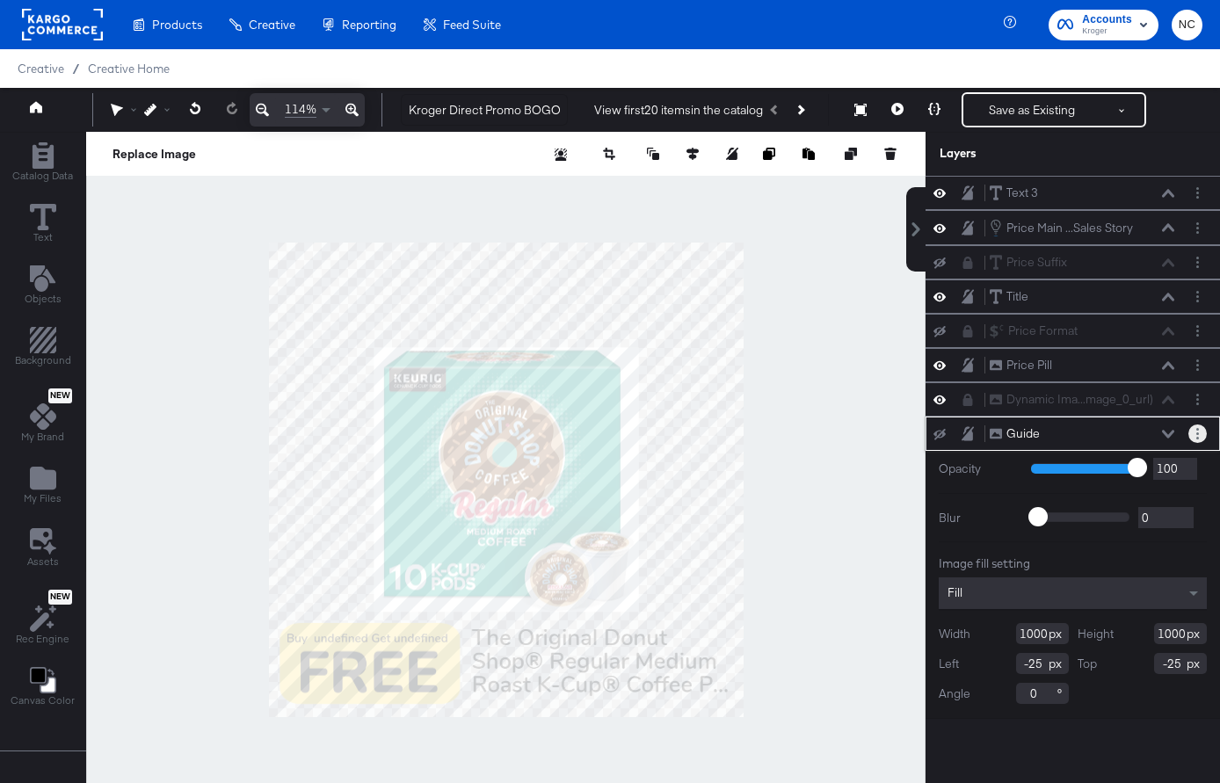
click at [1196, 428] on circle "Layer Options" at bounding box center [1197, 429] width 3 height 3
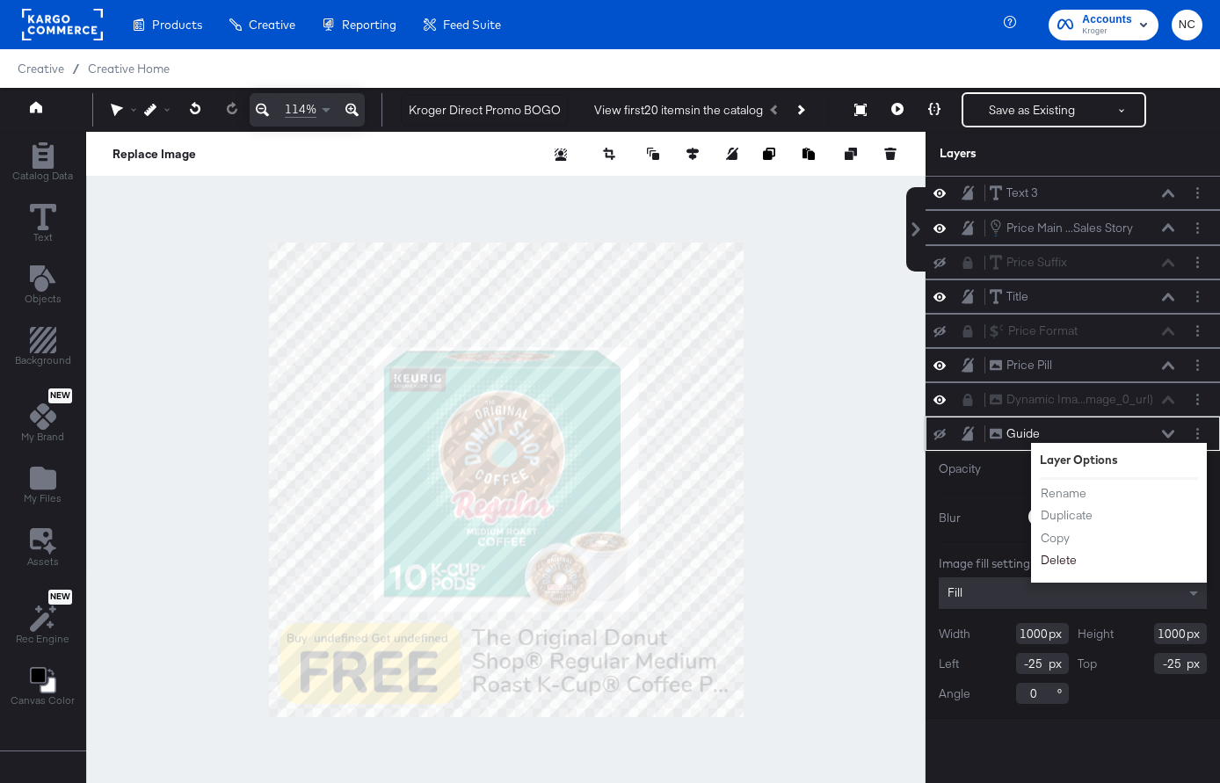
click at [1071, 561] on button "Delete" at bounding box center [1059, 560] width 38 height 18
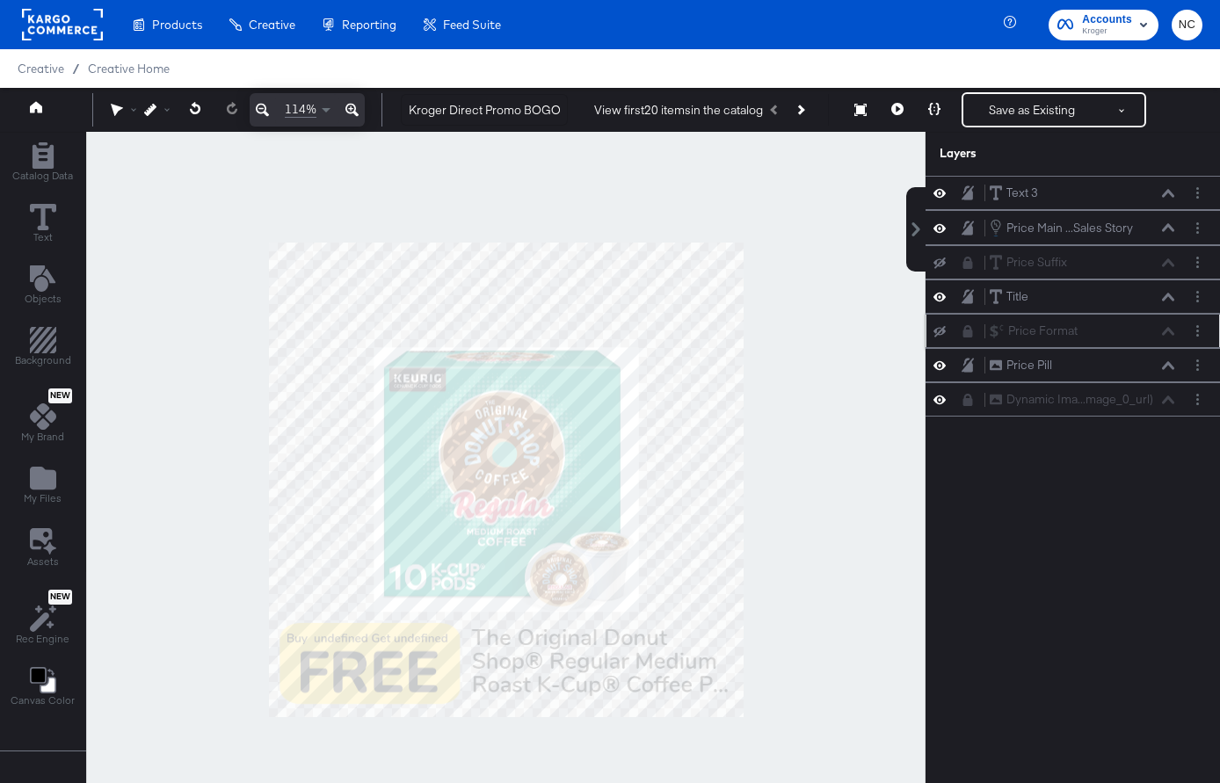
click at [939, 330] on icon at bounding box center [939, 331] width 12 height 11
click at [939, 330] on icon at bounding box center [939, 331] width 12 height 9
click at [945, 272] on div "Price Suffix Price Suffix" at bounding box center [1072, 262] width 294 height 34
click at [945, 266] on icon at bounding box center [939, 262] width 12 height 11
click at [945, 266] on icon at bounding box center [939, 262] width 12 height 15
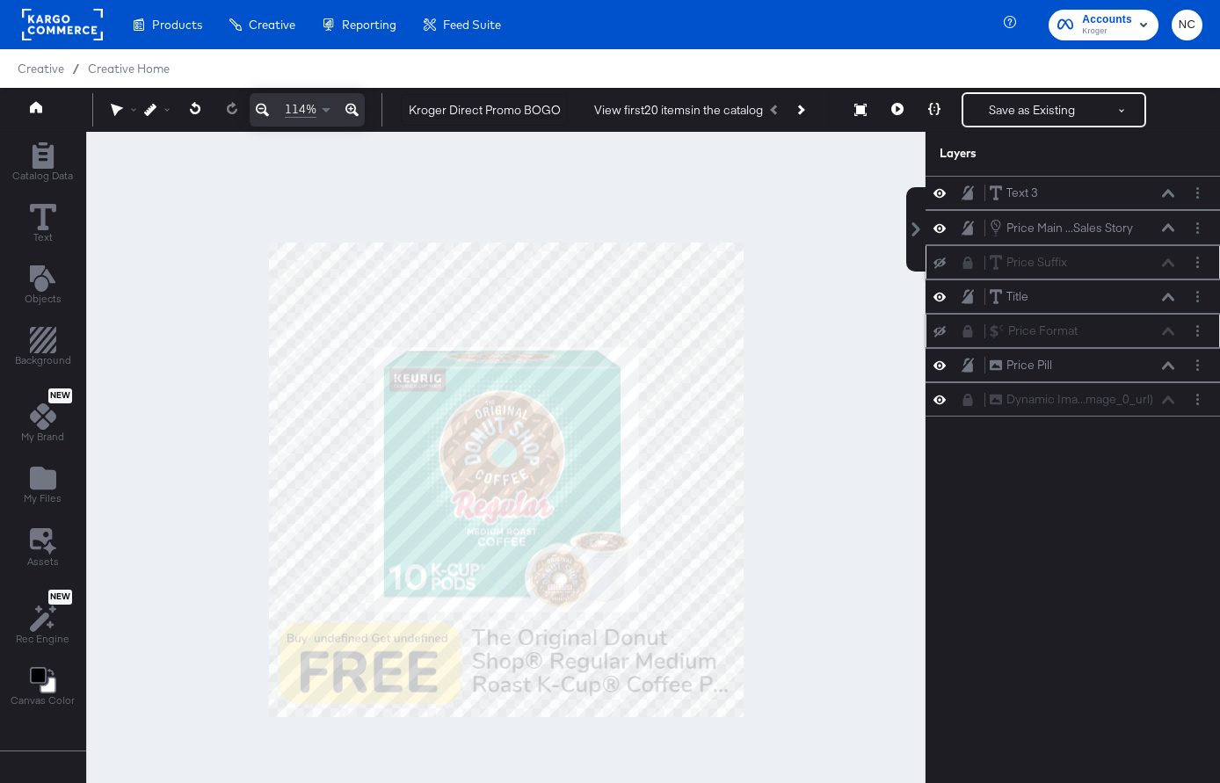
click at [964, 253] on div "Price Suffix Price Suffix" at bounding box center [1072, 262] width 280 height 18
click at [966, 262] on icon at bounding box center [968, 263] width 10 height 12
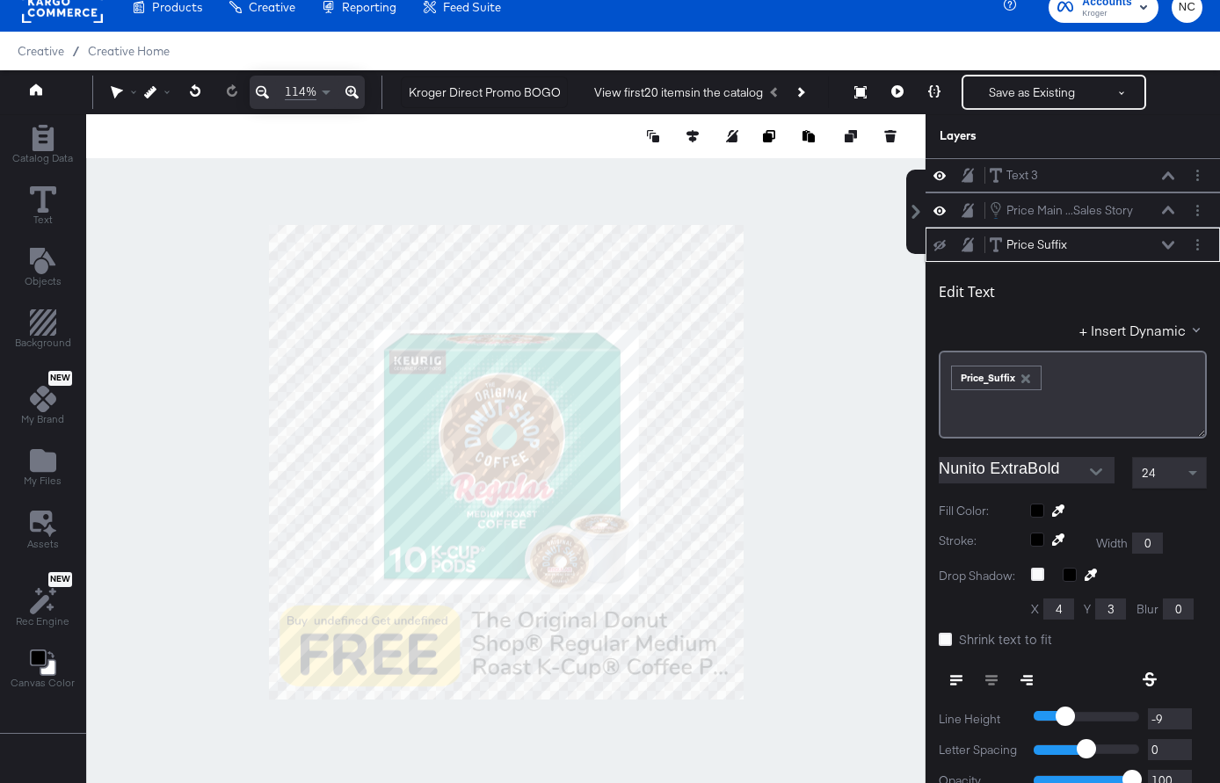
scroll to position [69, 0]
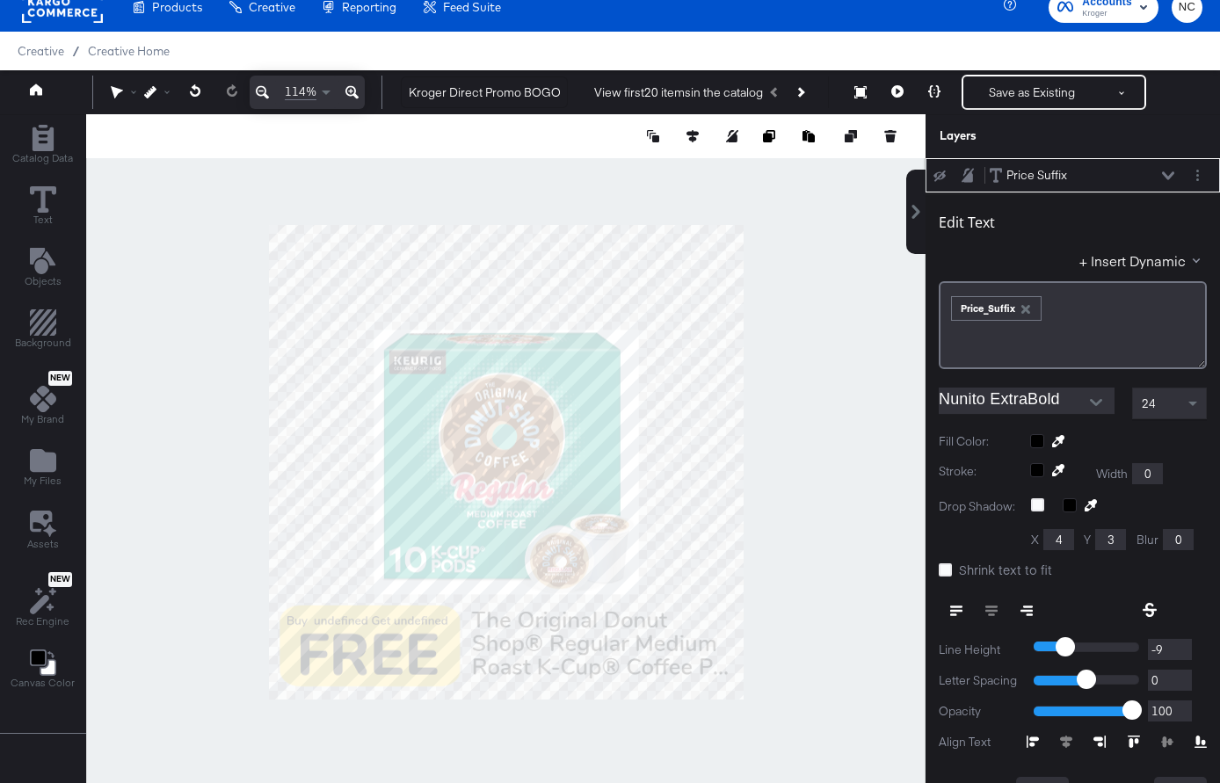
click at [1170, 171] on icon at bounding box center [1168, 175] width 12 height 9
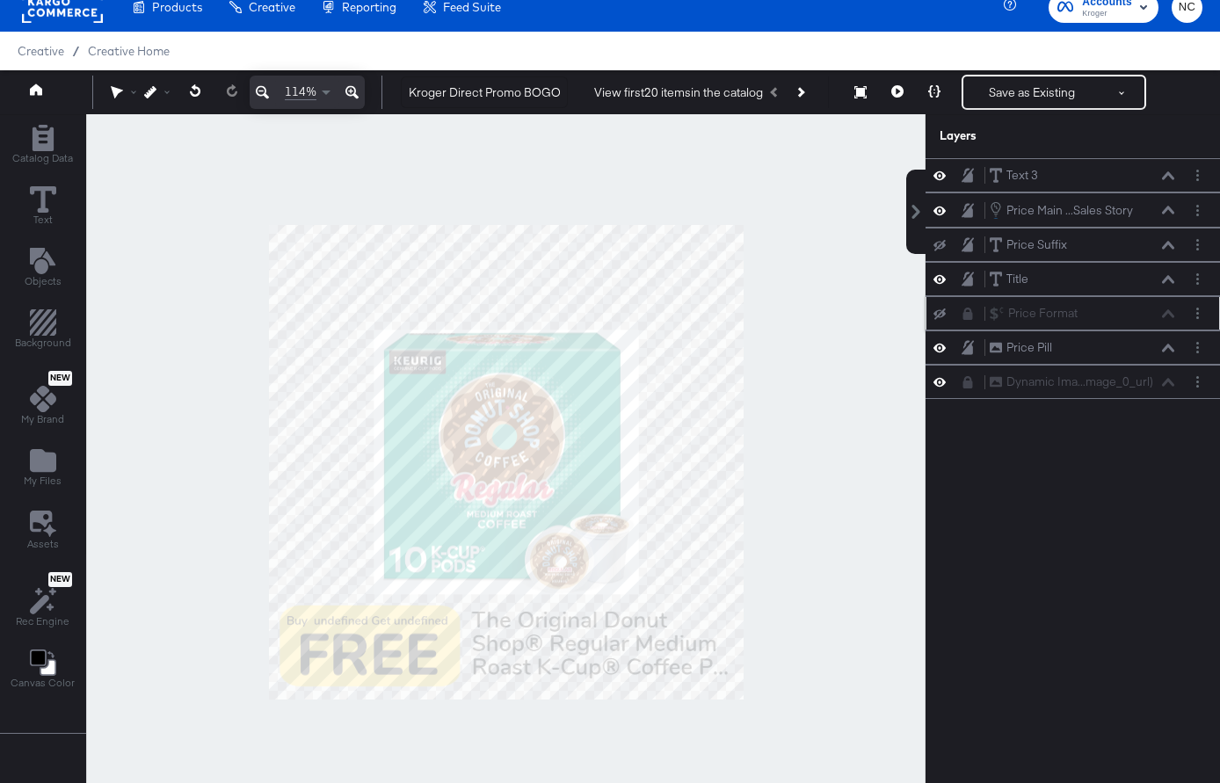
click at [972, 318] on icon at bounding box center [968, 314] width 10 height 12
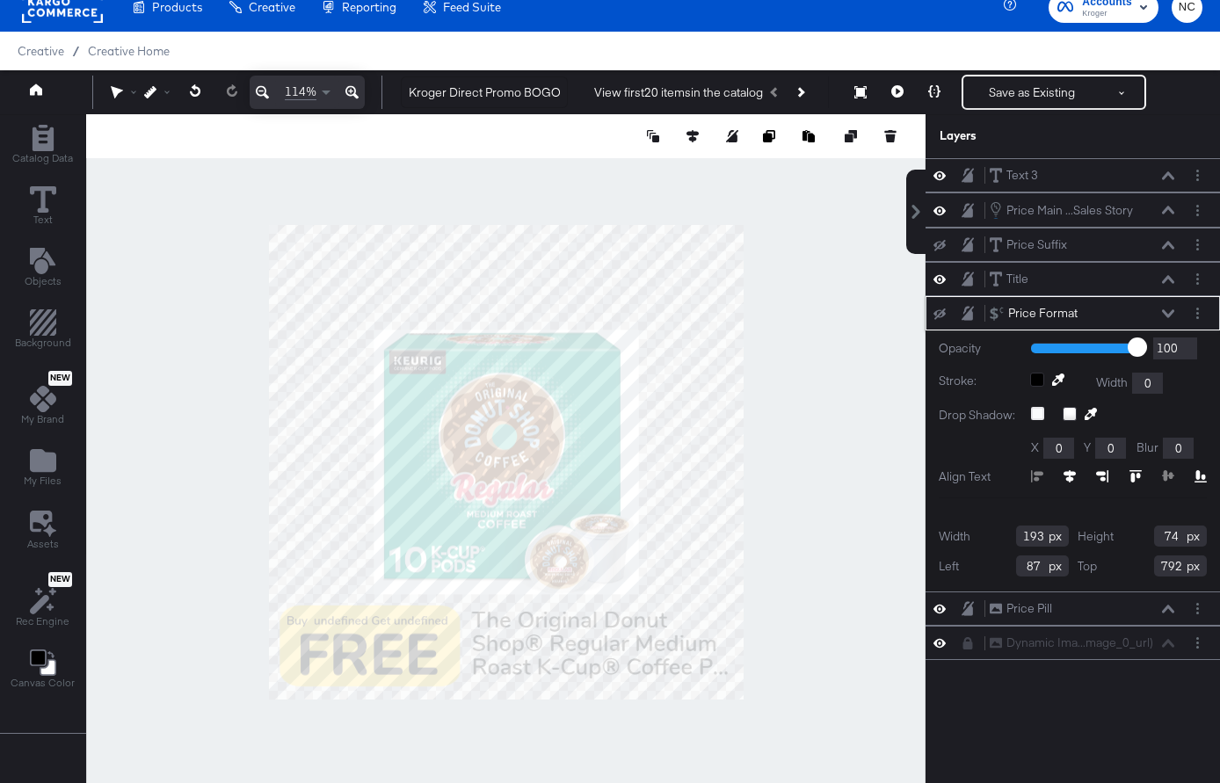
click at [1170, 313] on icon at bounding box center [1168, 313] width 12 height 9
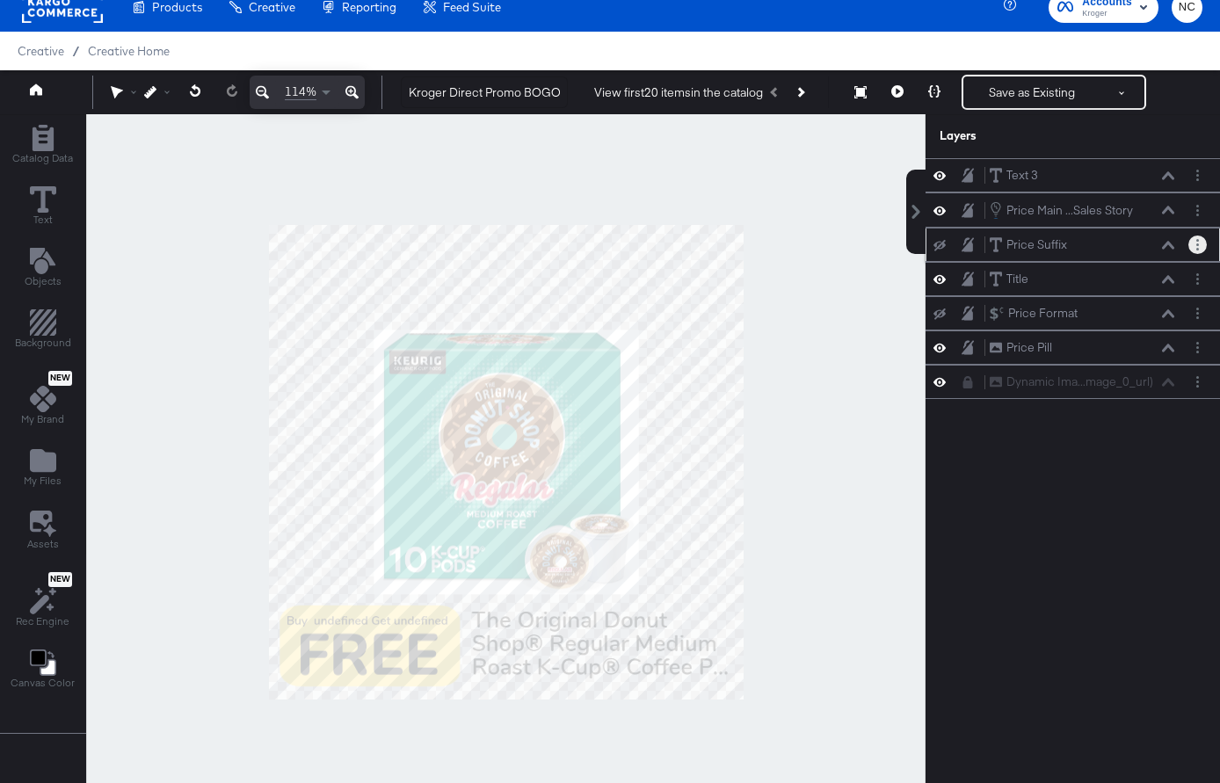
click at [1199, 243] on button "Layer Options" at bounding box center [1197, 245] width 18 height 18
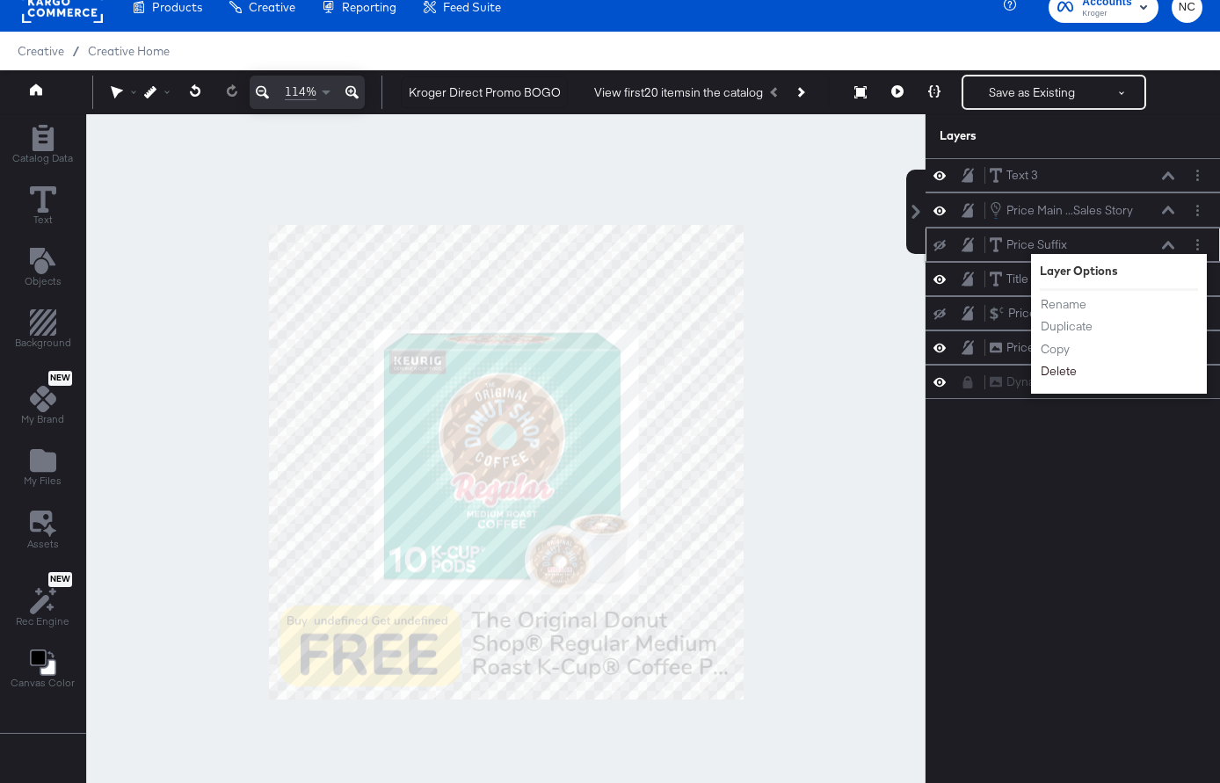
click at [1061, 377] on button "Delete" at bounding box center [1059, 371] width 38 height 18
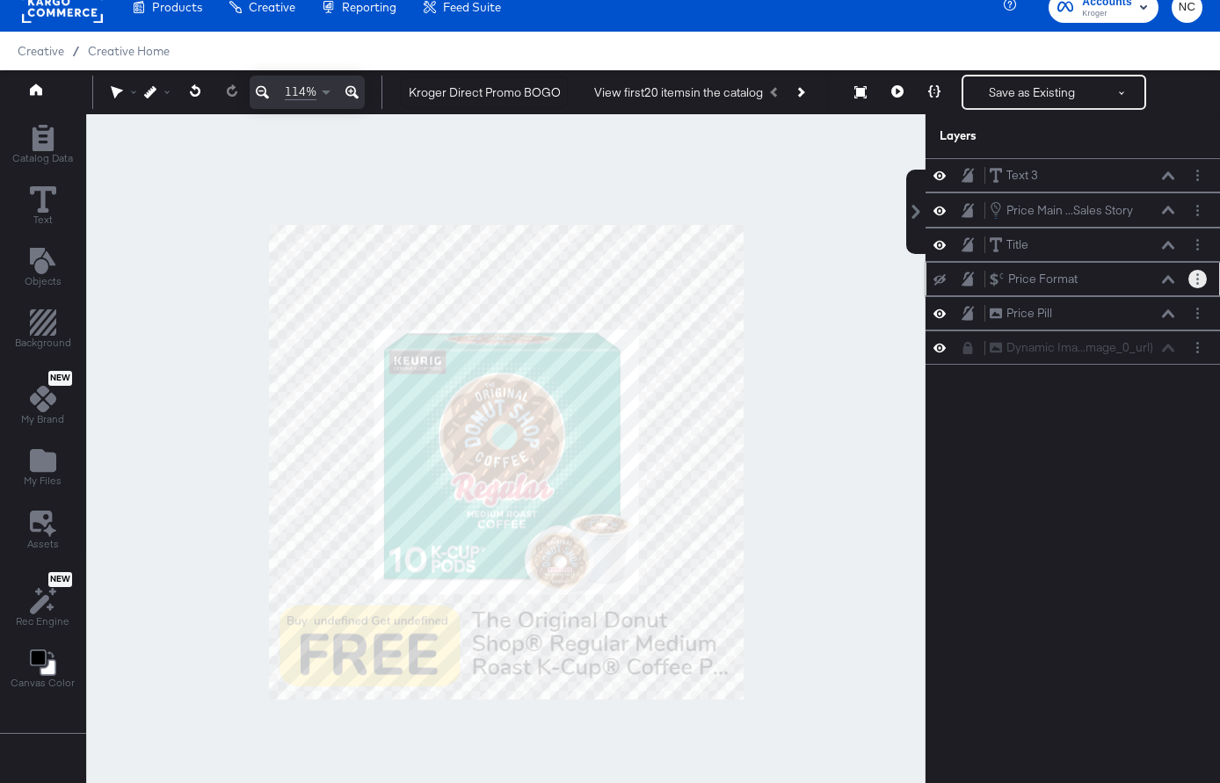
click at [1198, 274] on circle "Layer Options" at bounding box center [1197, 274] width 3 height 3
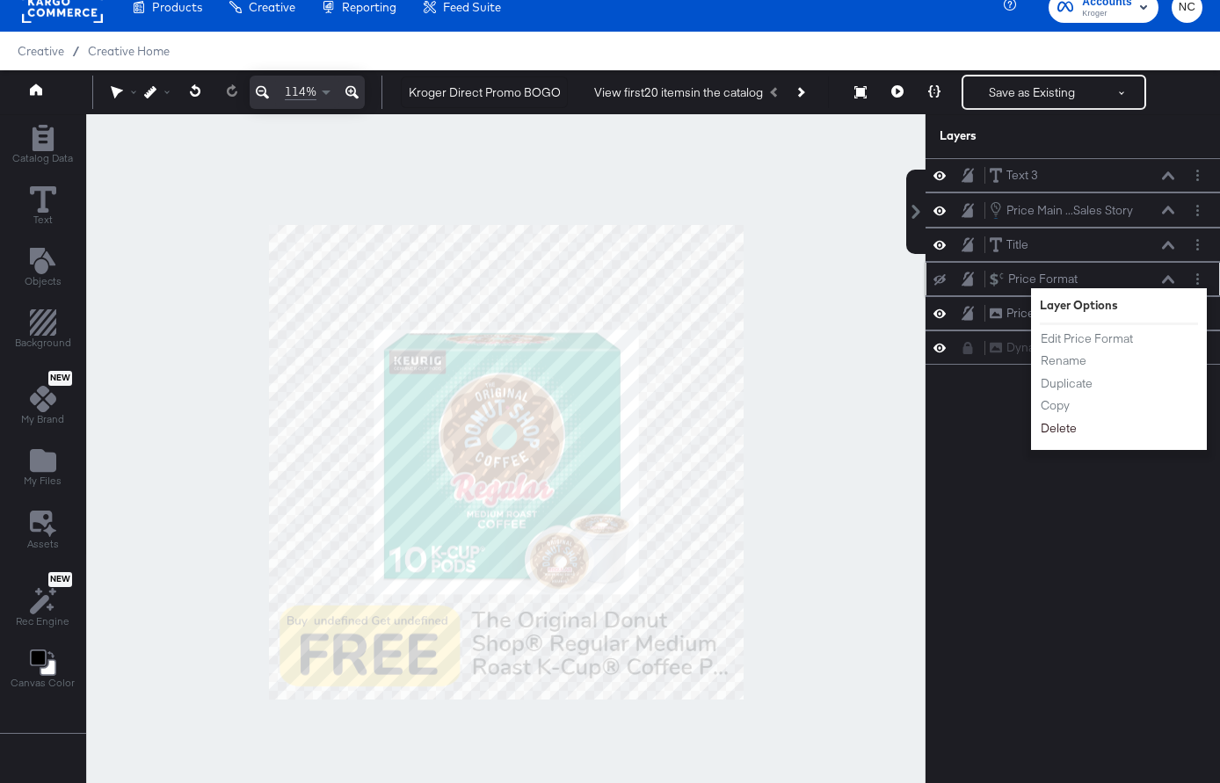
click at [1062, 428] on button "Delete" at bounding box center [1059, 428] width 38 height 18
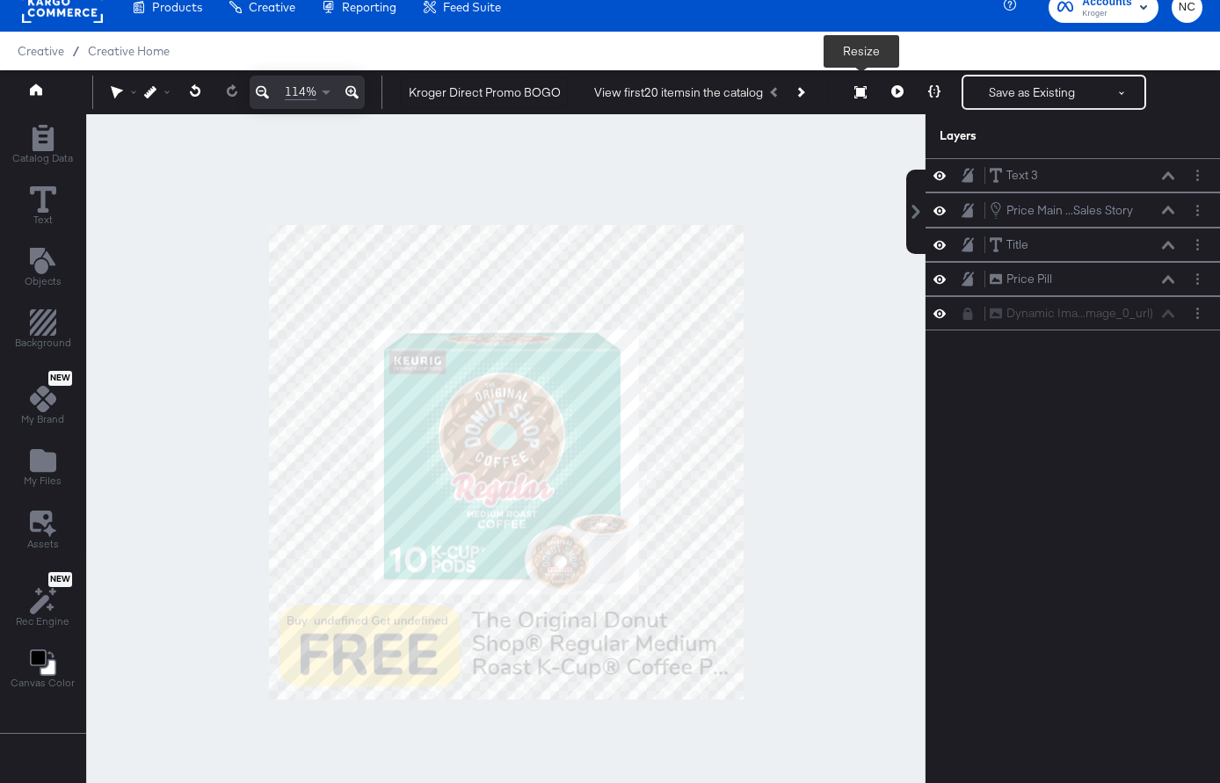
click at [866, 93] on icon at bounding box center [860, 92] width 12 height 12
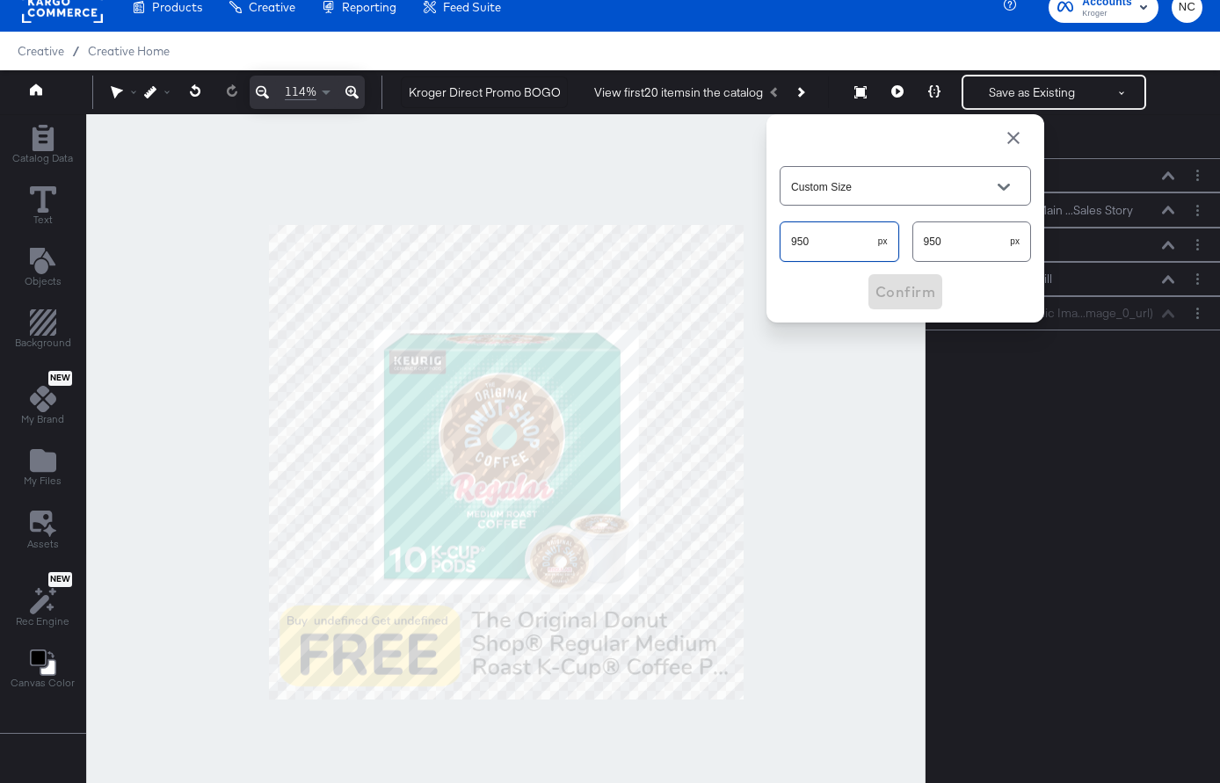
click at [822, 250] on input "950" at bounding box center [829, 234] width 98 height 38
type input "1665"
type input "2604"
click at [911, 293] on span "Confirm" at bounding box center [905, 291] width 60 height 25
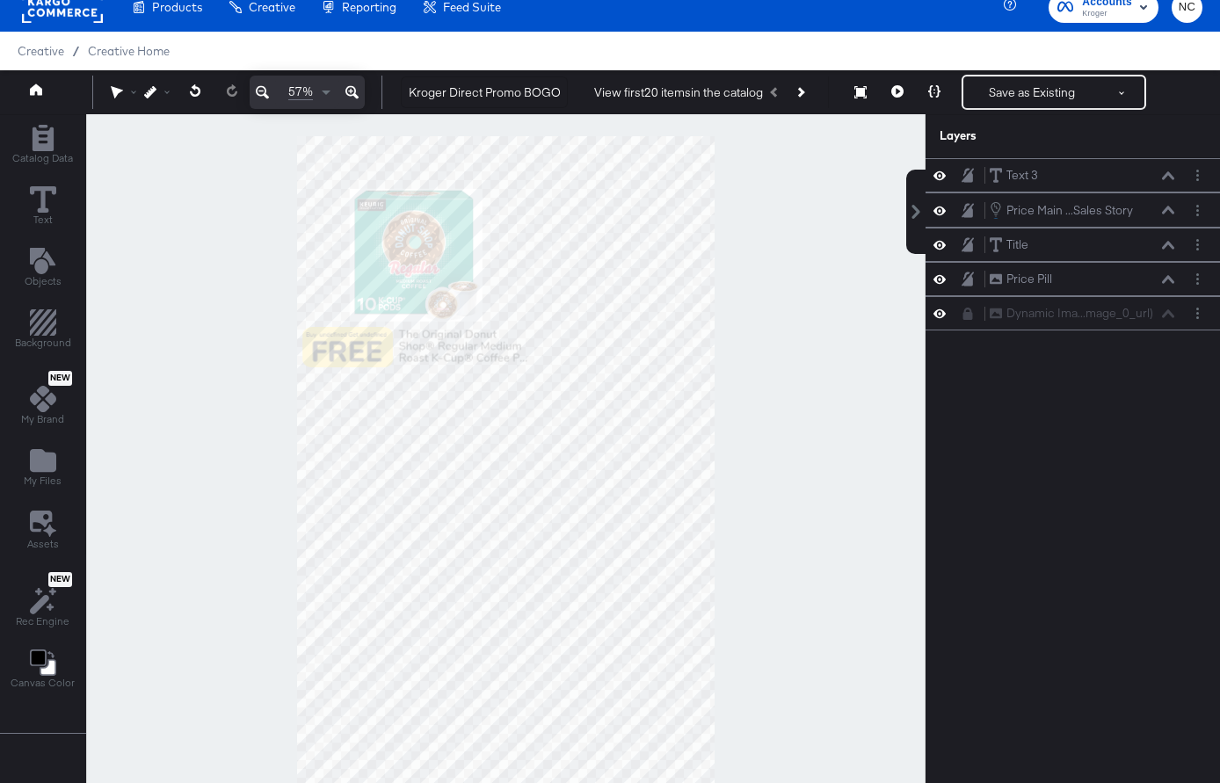
click at [268, 96] on icon at bounding box center [262, 92] width 13 height 21
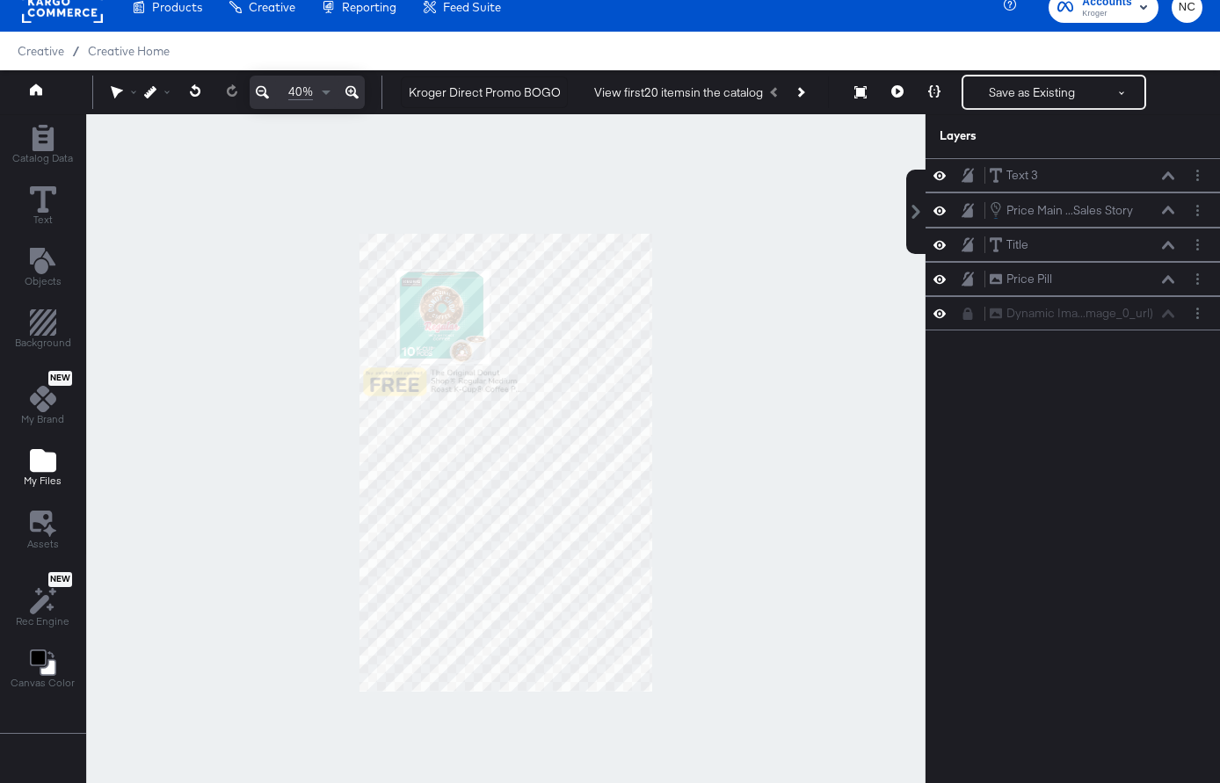
click at [45, 474] on div "My Files" at bounding box center [43, 467] width 38 height 40
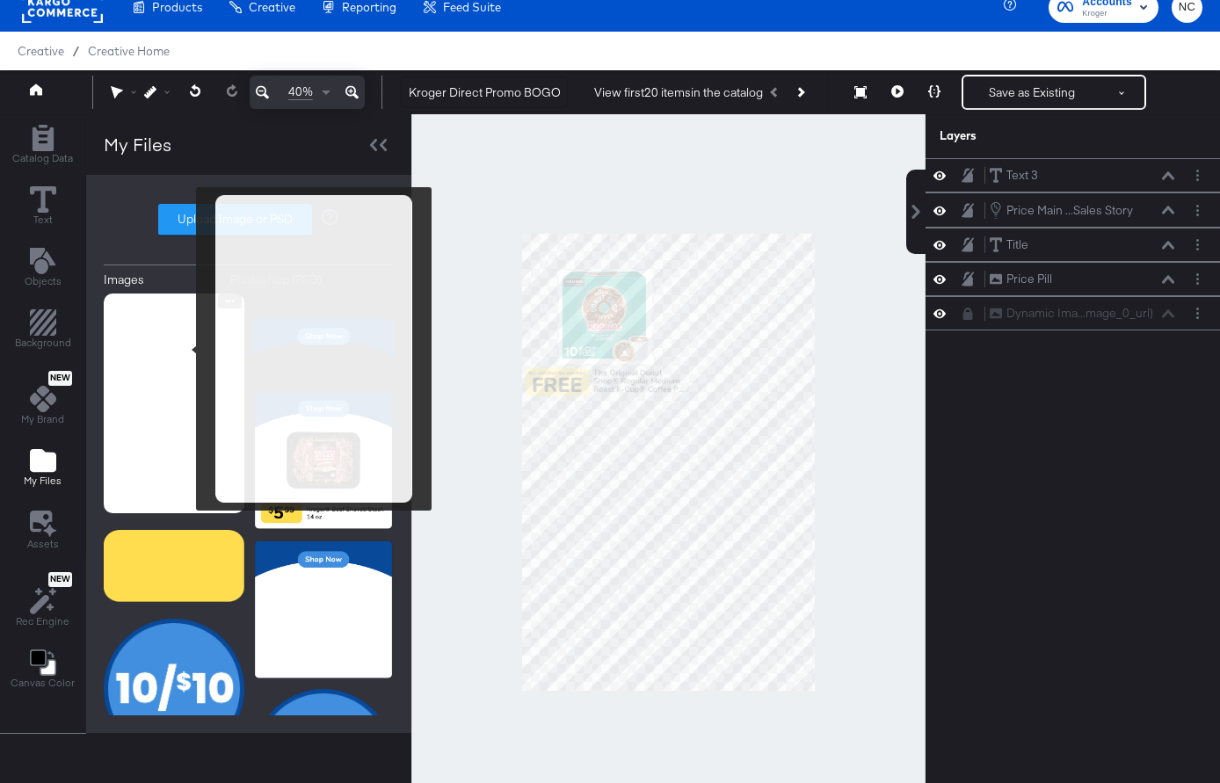
click at [185, 350] on img at bounding box center [174, 403] width 141 height 220
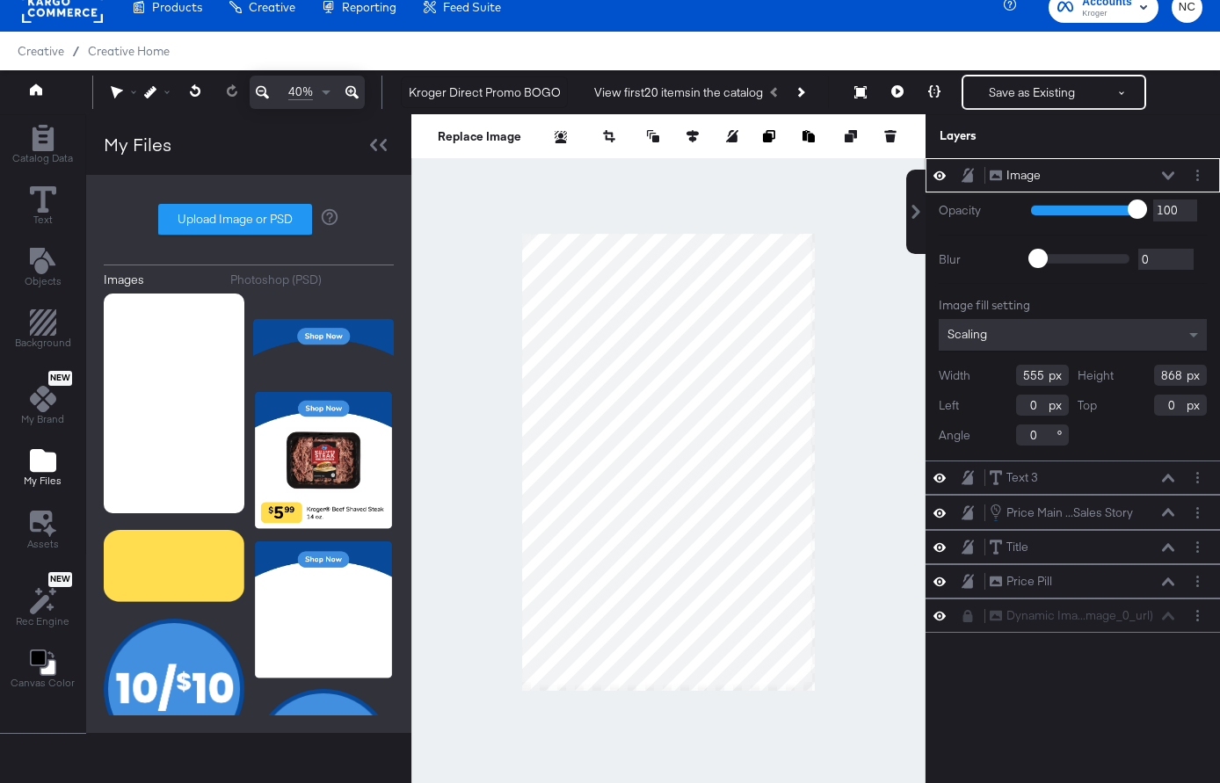
click at [804, 692] on div at bounding box center [668, 462] width 514 height 696
type input "1646"
type input "2574"
click at [686, 120] on div "Replace Image" at bounding box center [668, 136] width 514 height 44
click at [686, 131] on button at bounding box center [693, 136] width 18 height 18
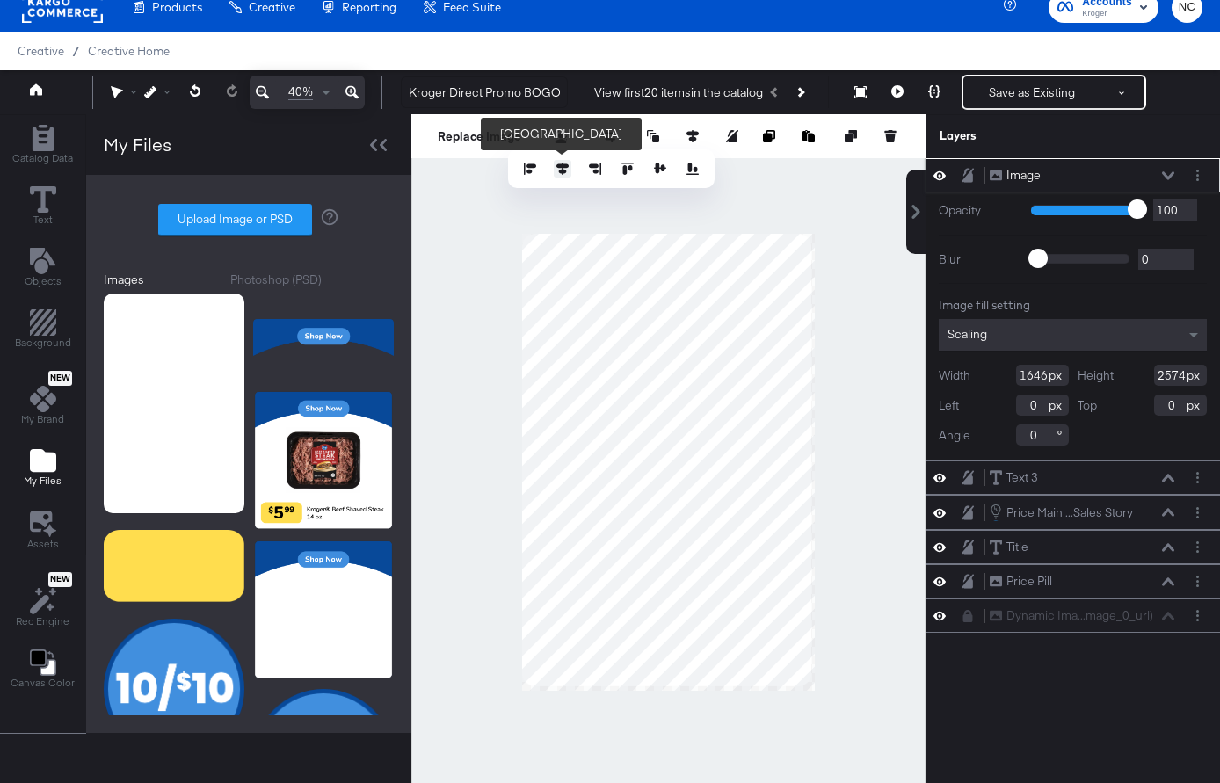
click at [565, 169] on icon at bounding box center [562, 169] width 12 height 12
type input "10"
click at [648, 171] on div at bounding box center [611, 169] width 180 height 18
click at [660, 170] on icon at bounding box center [660, 169] width 12 height 12
type input "15"
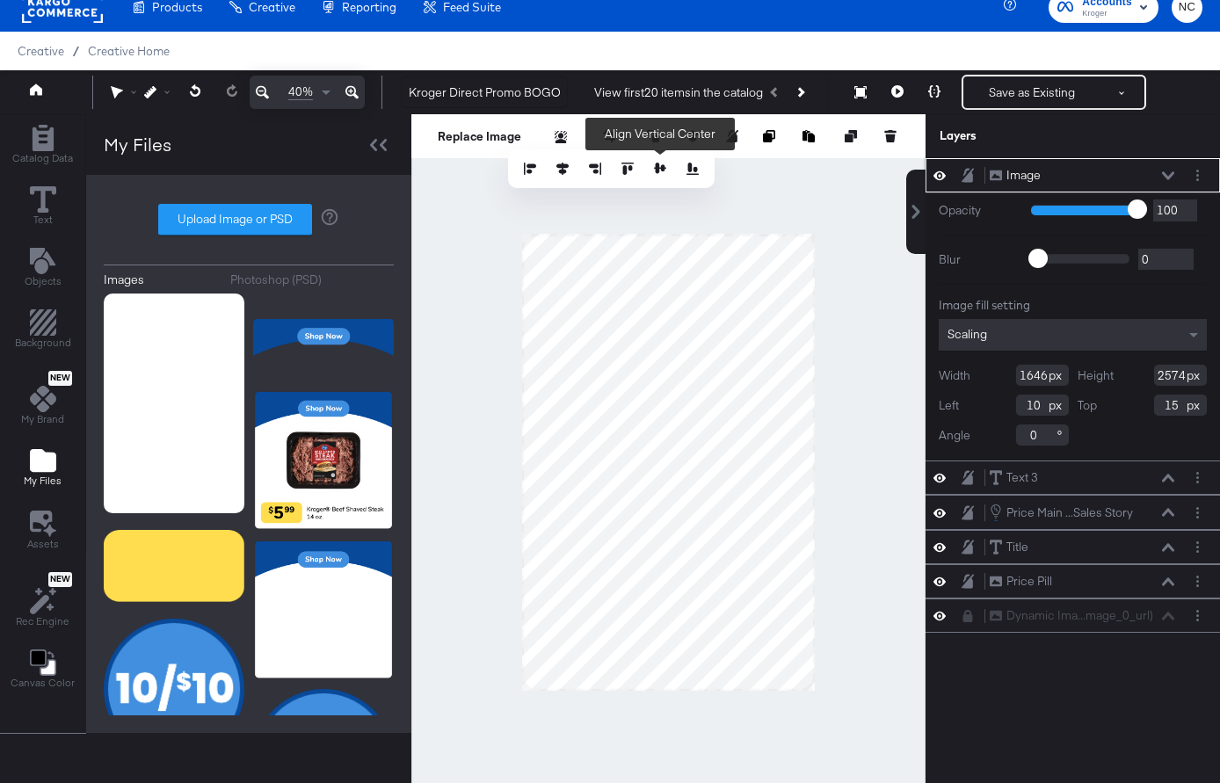
click at [460, 253] on div at bounding box center [668, 462] width 514 height 696
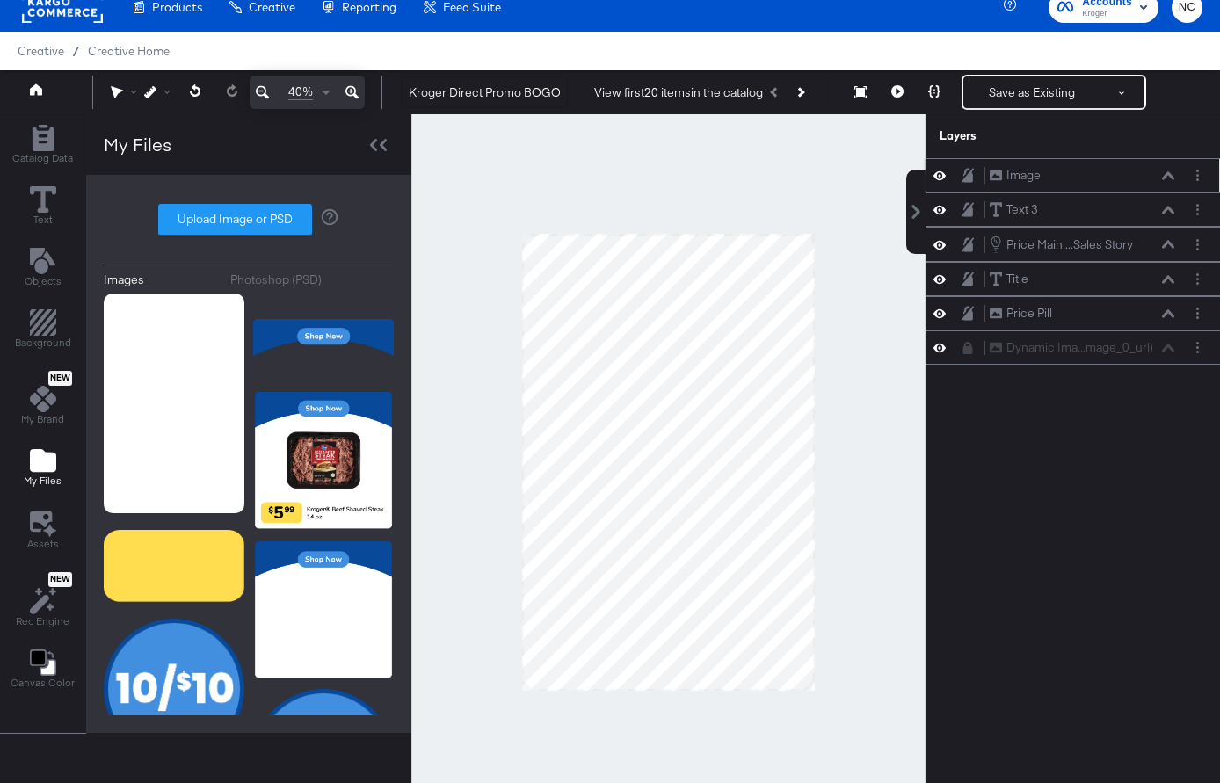
click at [1207, 187] on div "Image Image" at bounding box center [1072, 175] width 294 height 34
click at [1200, 180] on button "Layer Options" at bounding box center [1197, 175] width 18 height 18
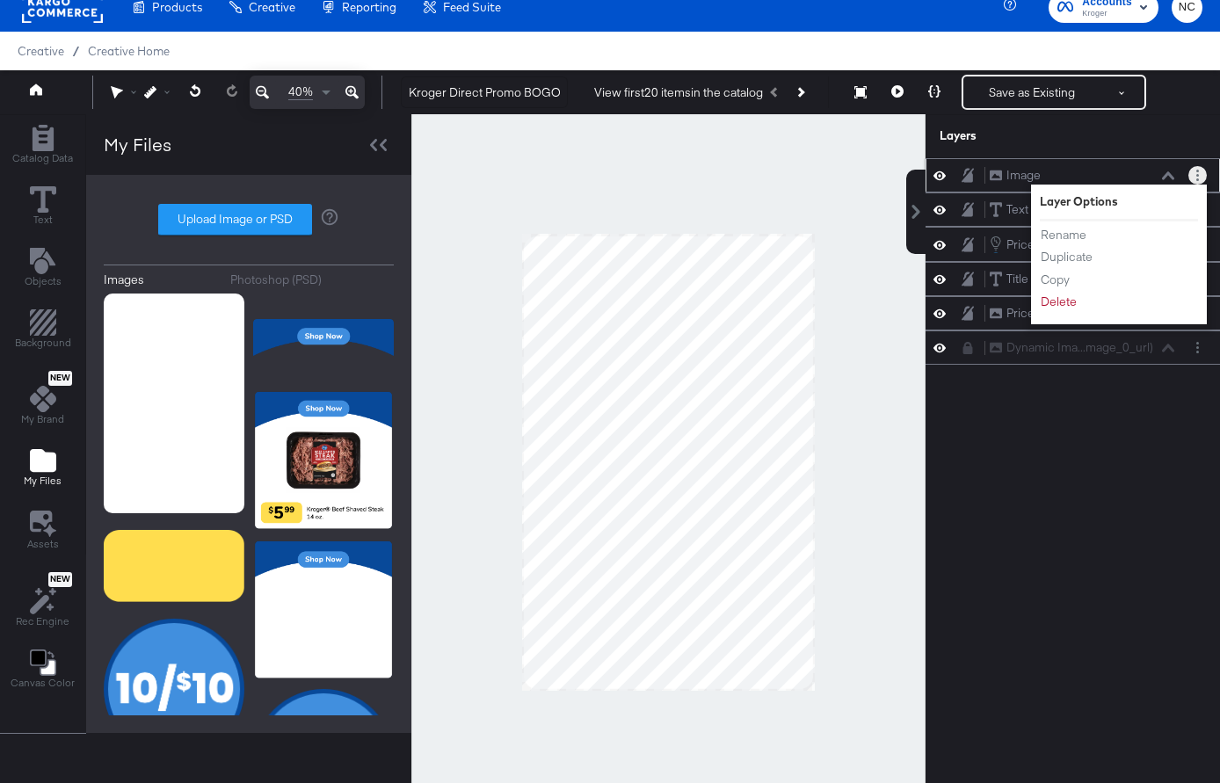
click at [1089, 232] on li "Rename" at bounding box center [1088, 235] width 97 height 18
click at [1079, 237] on button "Rename" at bounding box center [1063, 235] width 47 height 18
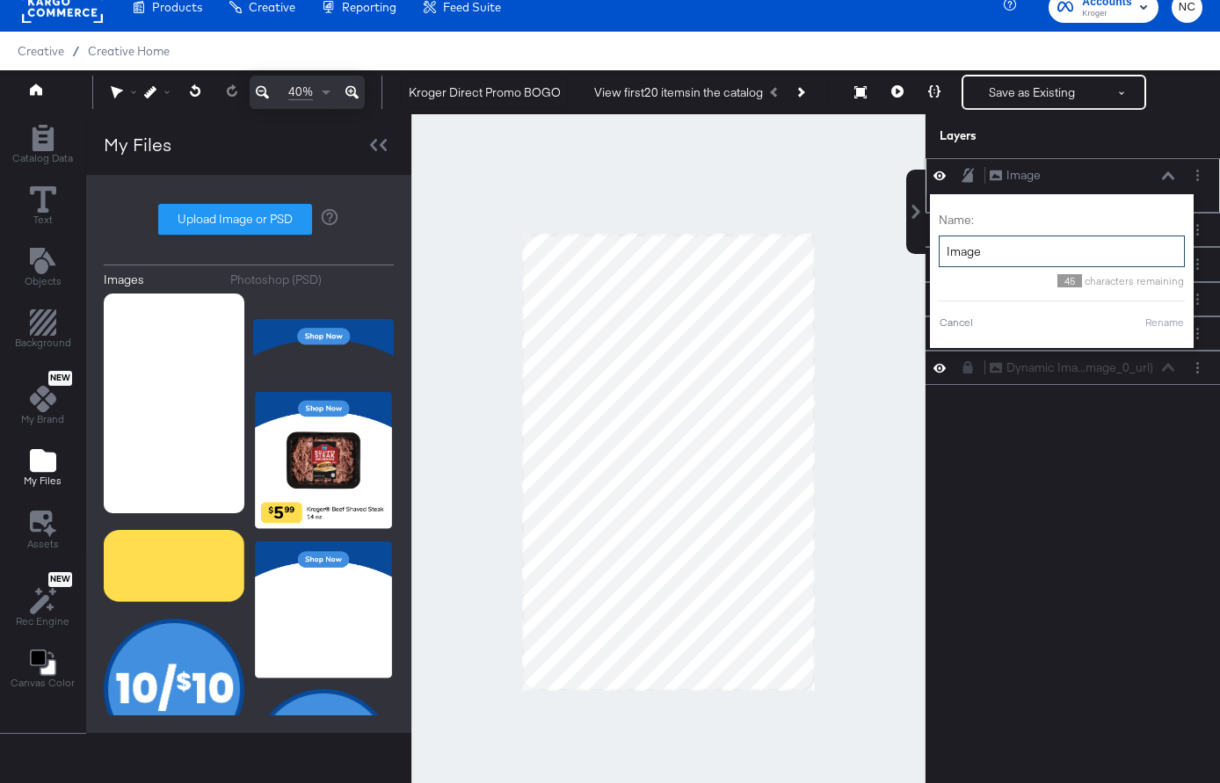
click at [1042, 250] on input "Image" at bounding box center [1061, 252] width 246 height 33
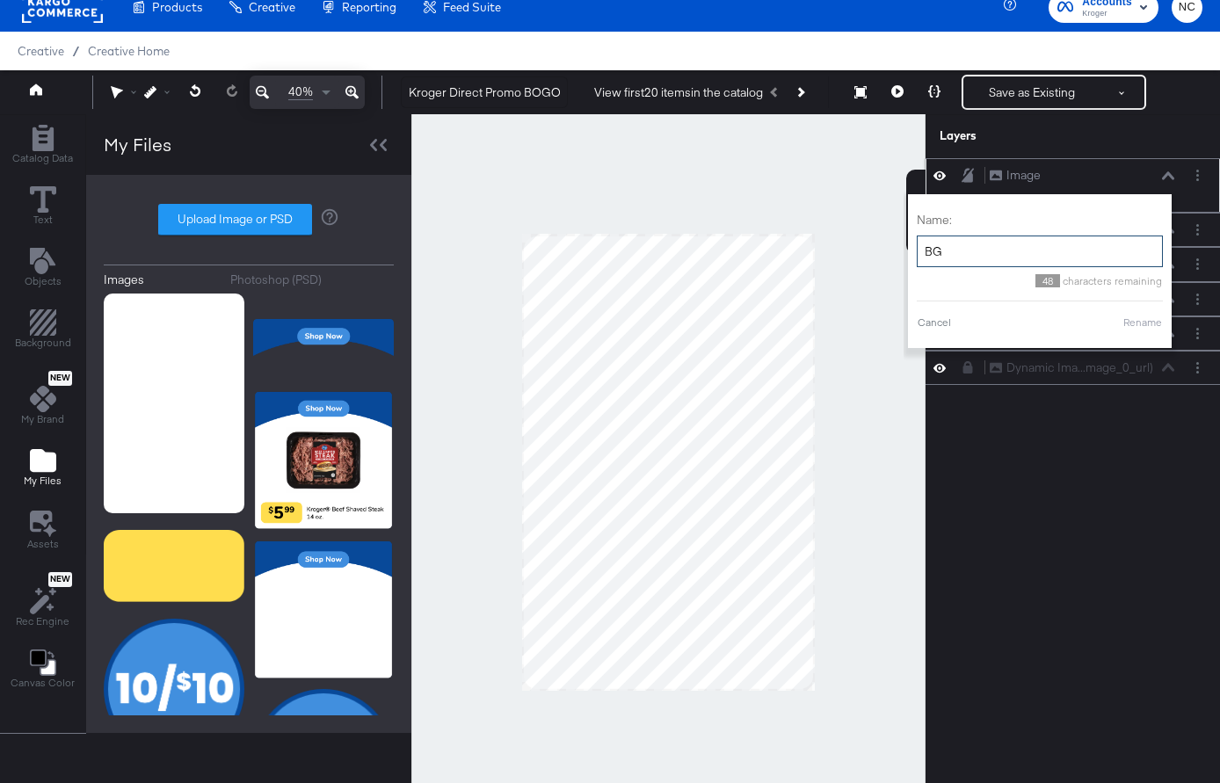
click at [1152, 330] on div "Name: BG 48 characters remaining Cancel Rename" at bounding box center [1040, 271] width 246 height 136
type input "BG"
click at [1148, 319] on button "Rename" at bounding box center [1142, 323] width 40 height 16
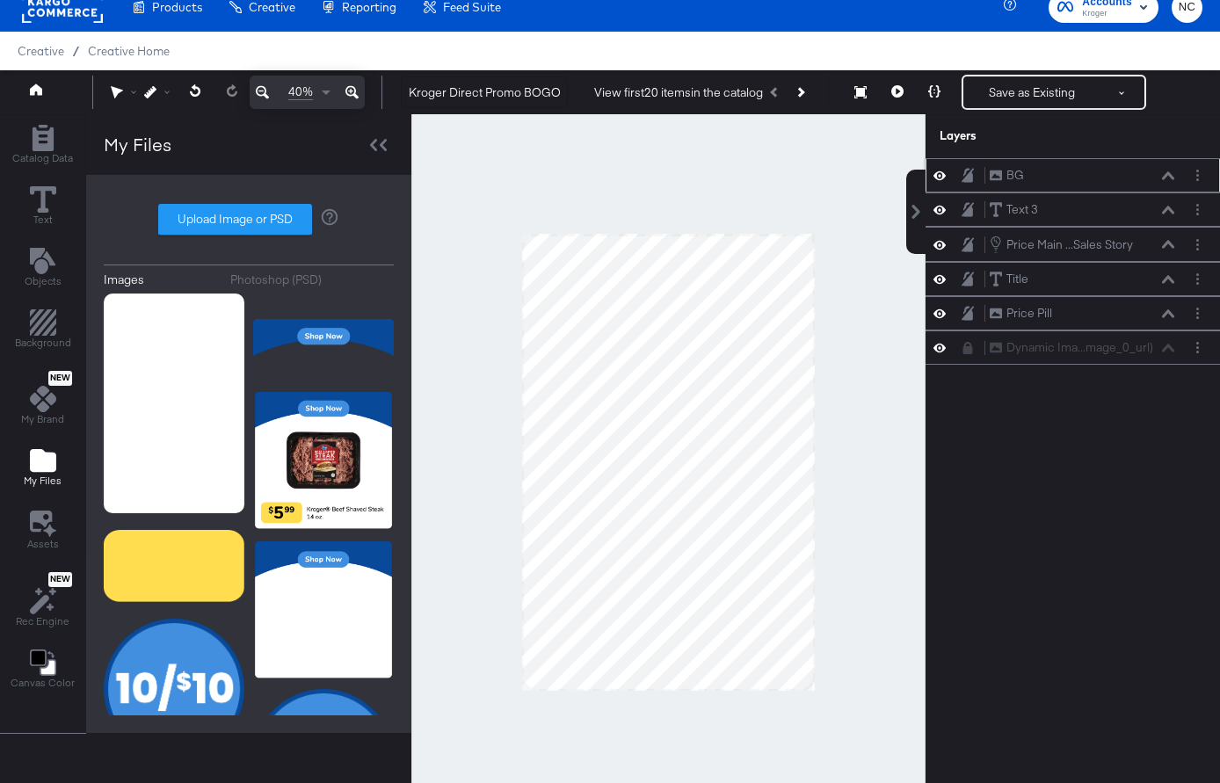
click at [1165, 177] on icon at bounding box center [1168, 175] width 12 height 9
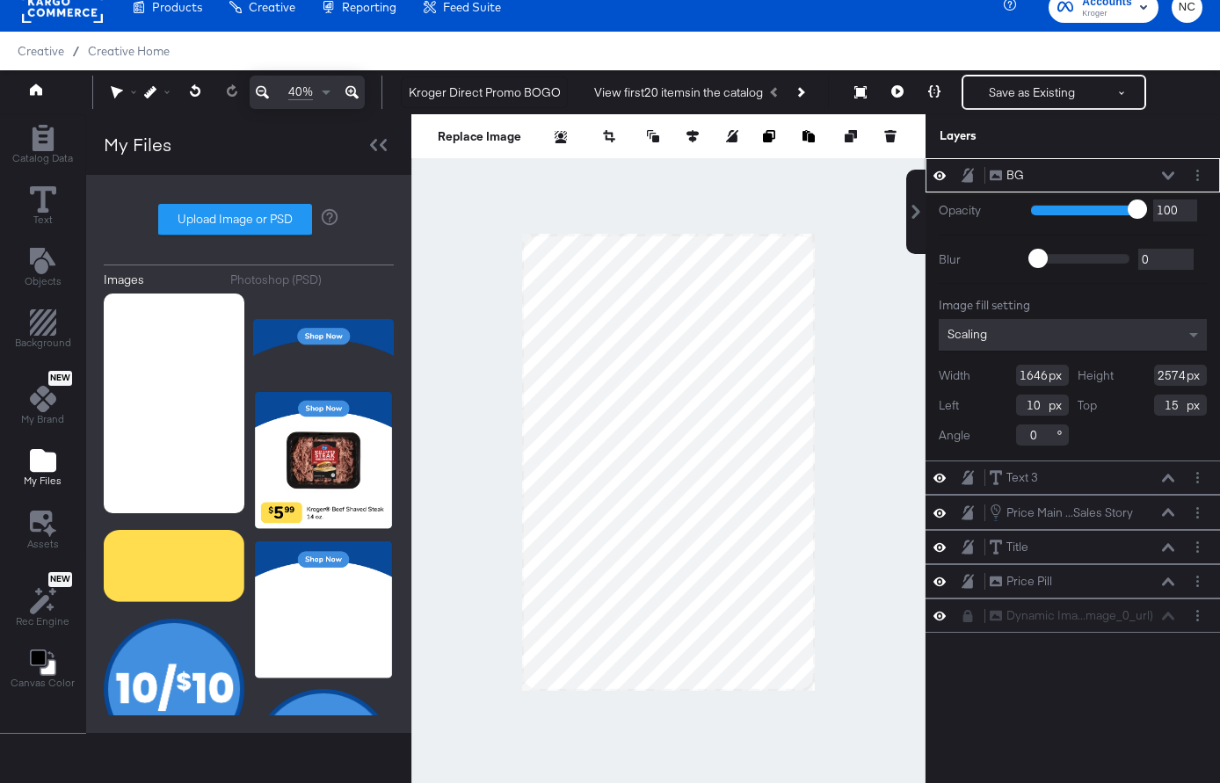
click at [962, 175] on icon at bounding box center [967, 175] width 12 height 15
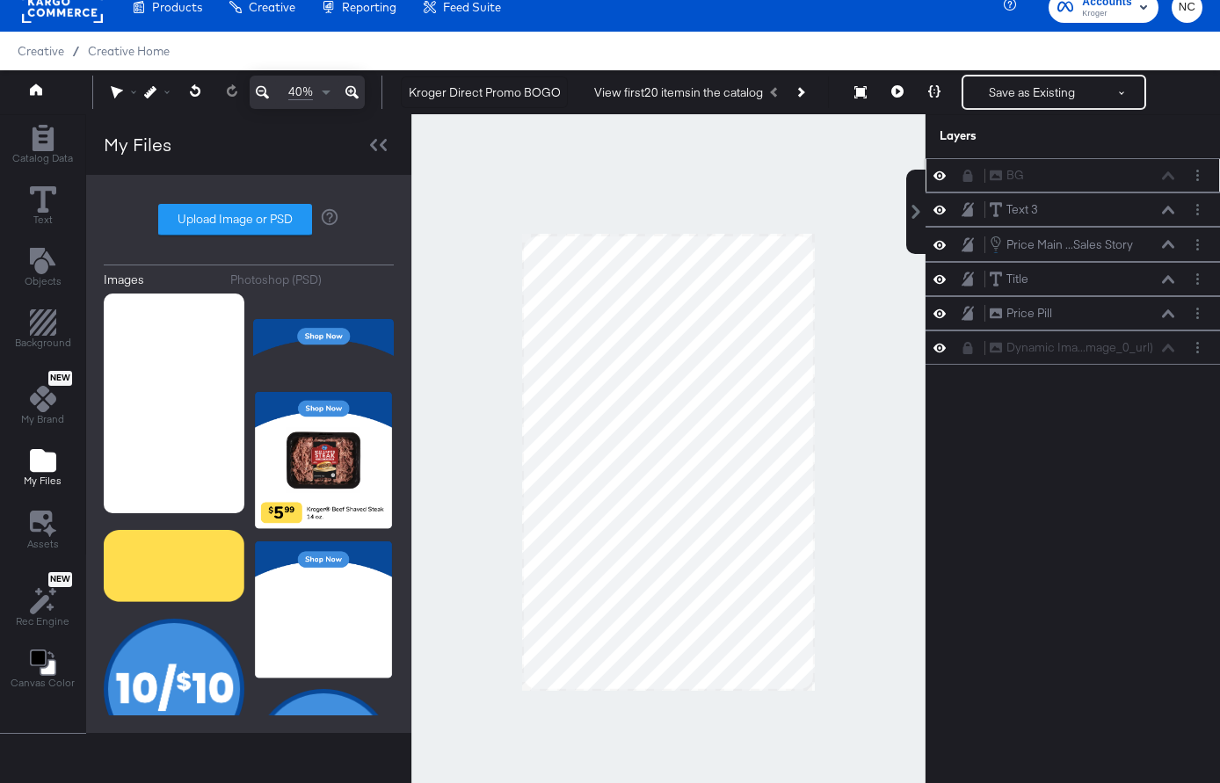
scroll to position [16, 0]
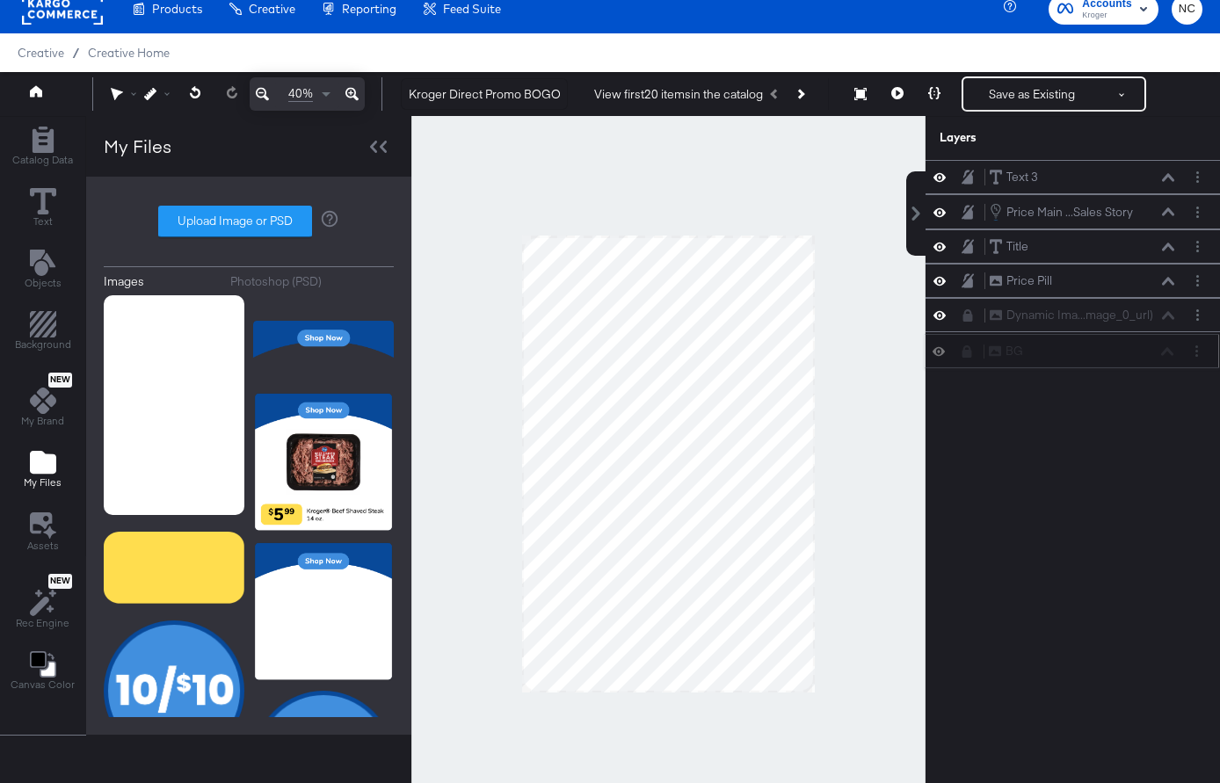
drag, startPoint x: 982, startPoint y: 170, endPoint x: 978, endPoint y: 351, distance: 181.1
click at [979, 351] on div "BG BG Text 3 Text 3 Price Main ...Sales Story Price Main Display or Sales Story…" at bounding box center [1072, 263] width 294 height 207
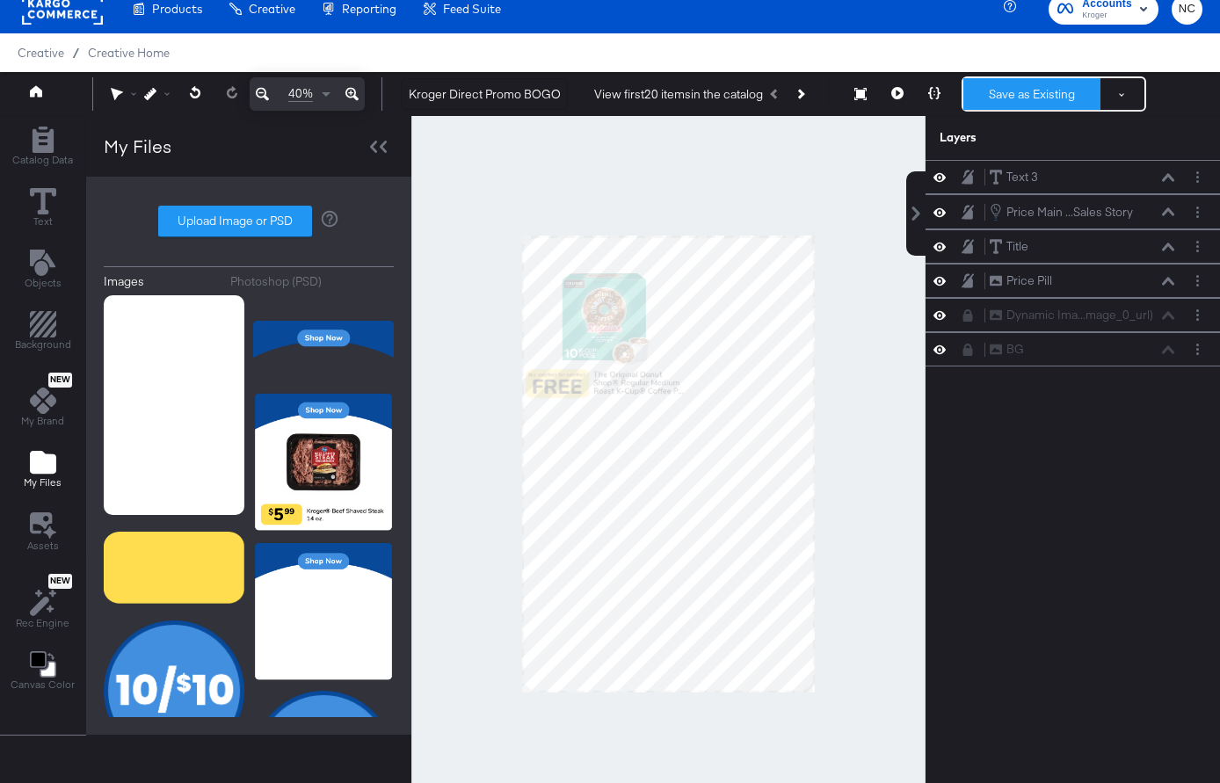
click at [1044, 99] on button "Save as Existing" at bounding box center [1031, 94] width 137 height 32
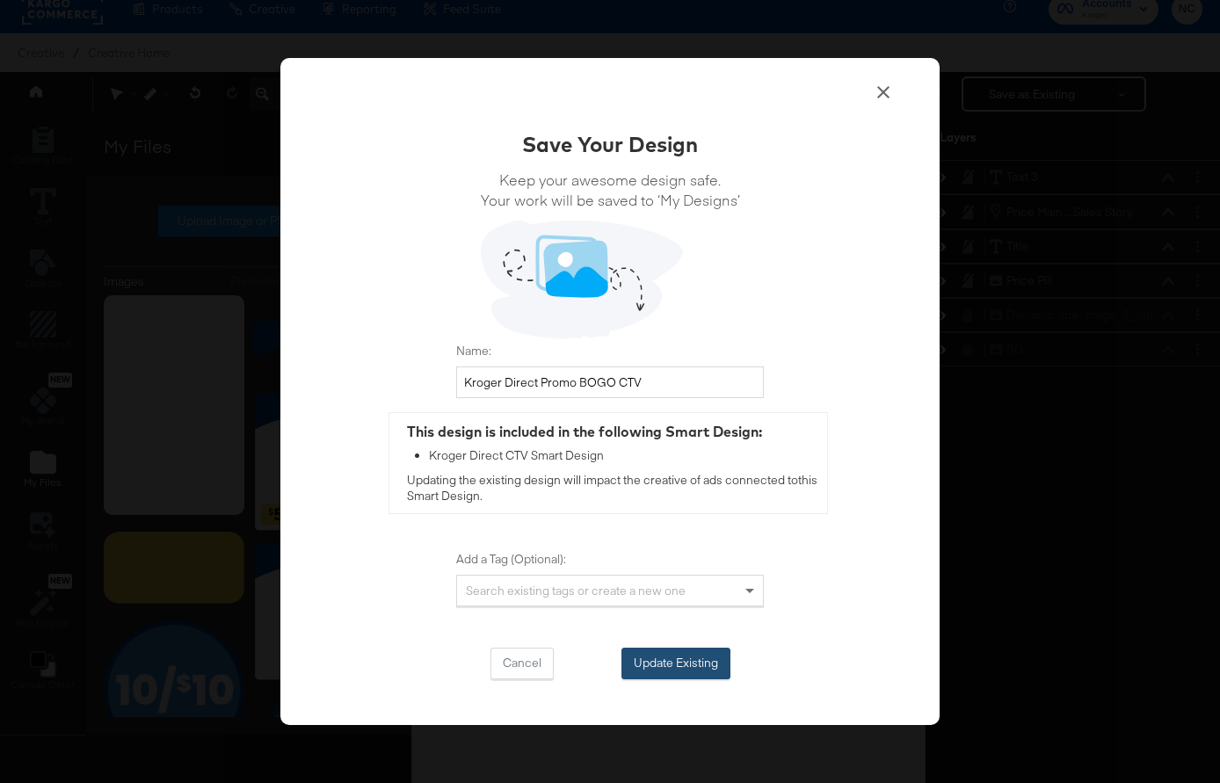
click at [694, 655] on button "Update Existing" at bounding box center [675, 664] width 109 height 32
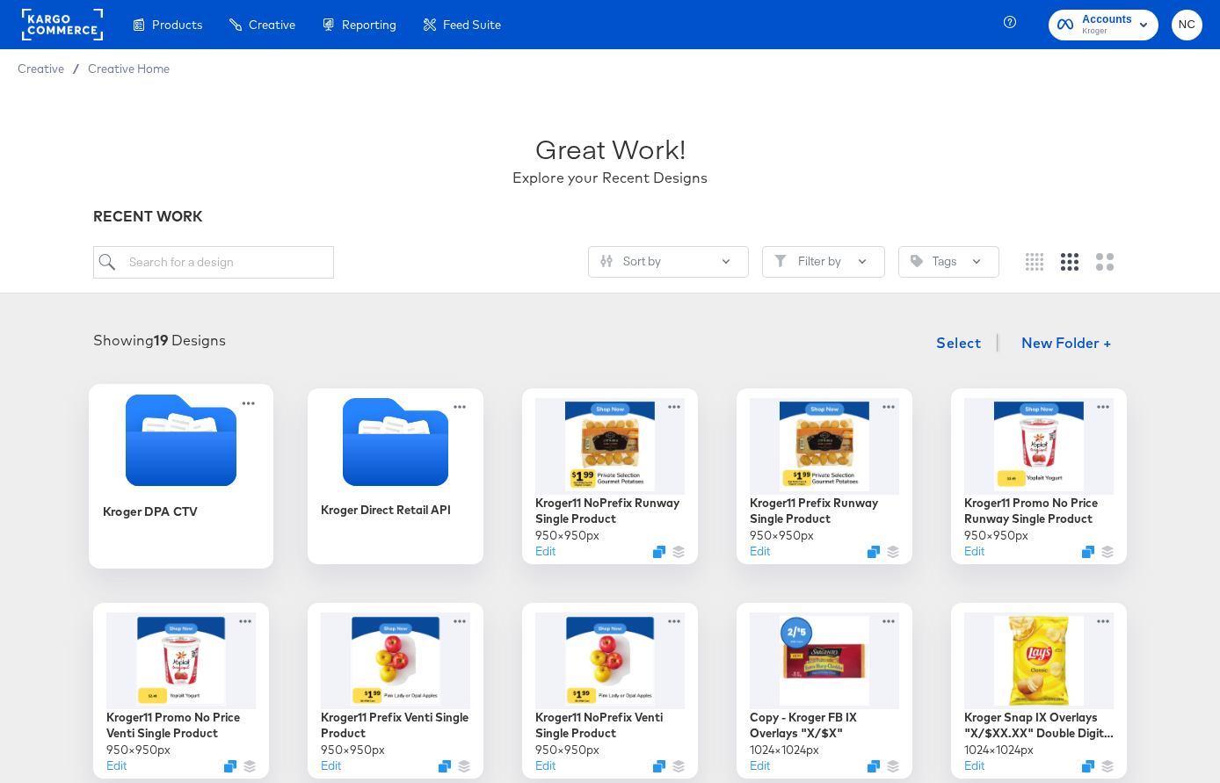
click at [161, 490] on div "Kroger DPA CTV" at bounding box center [181, 524] width 157 height 68
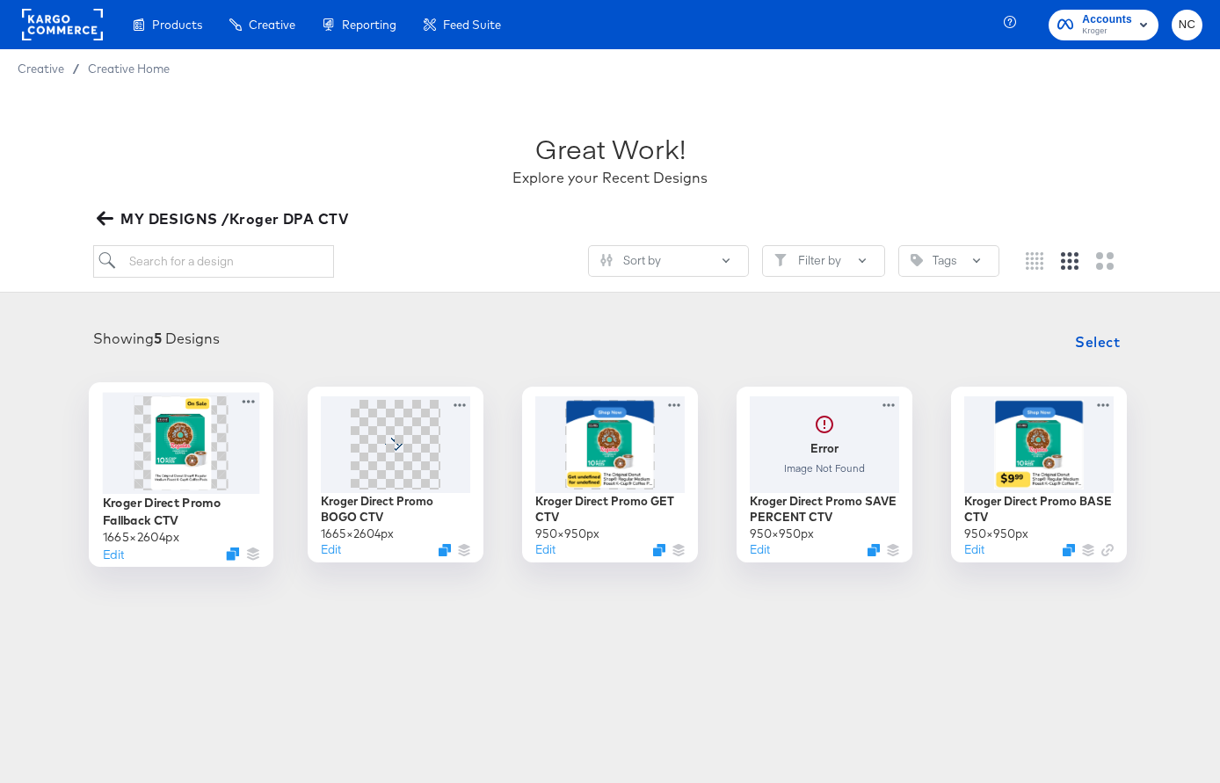
click at [182, 422] on img at bounding box center [181, 442] width 60 height 94
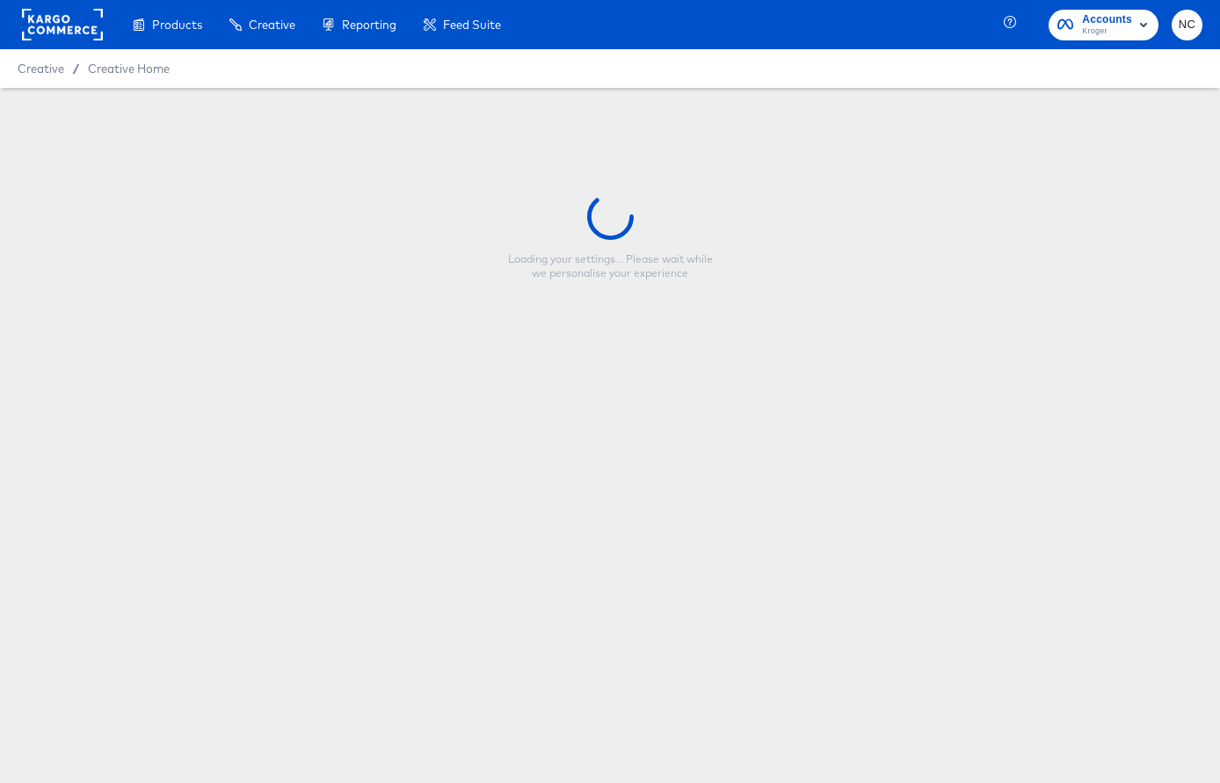
type input "Kroger Direct Promo Fallback CTV"
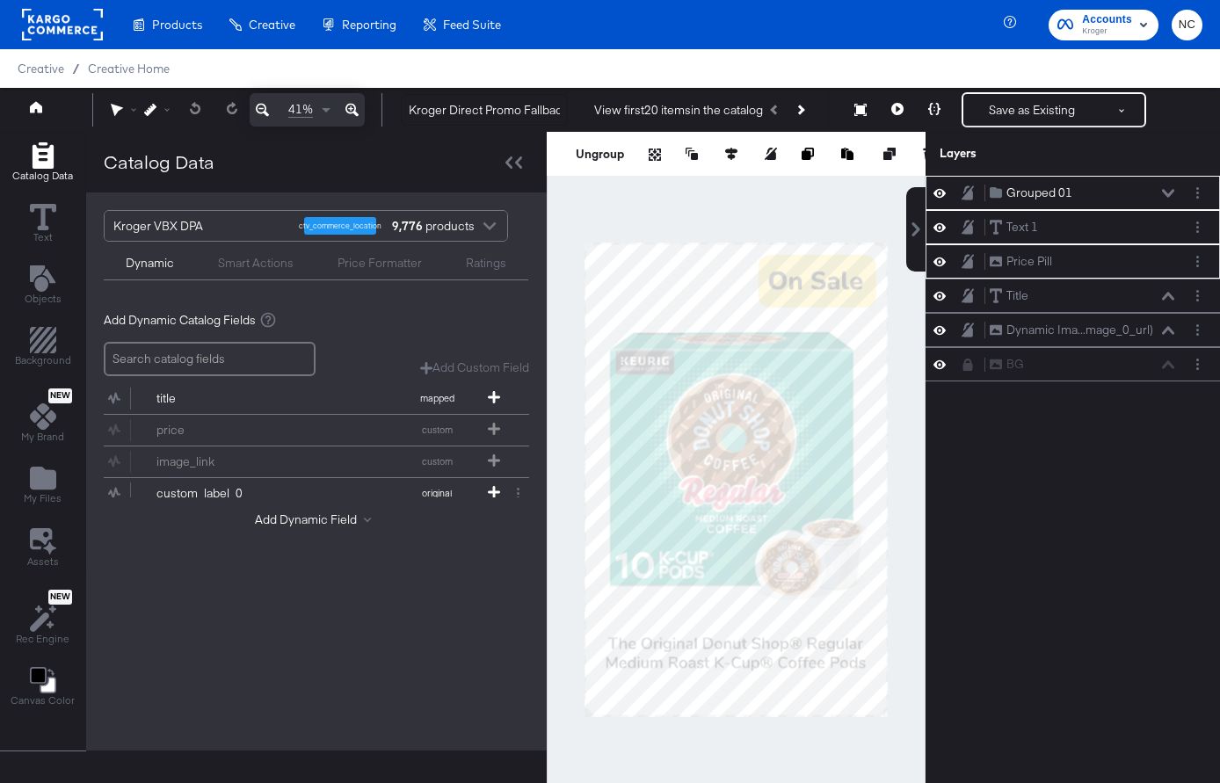
click at [1010, 531] on div "Grouped 01 Grouped 01 Text 1 Text 1 Price Pill Price Pill Title Title Dynamic I…" at bounding box center [1072, 488] width 294 height 625
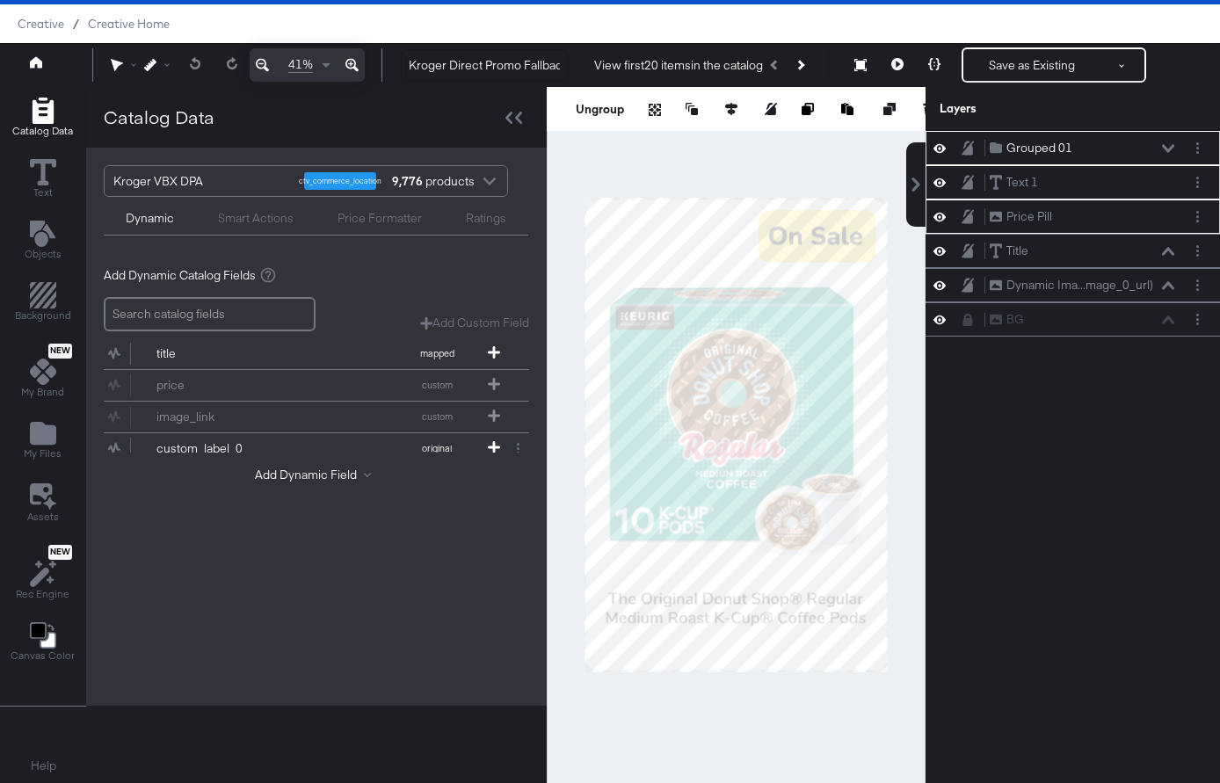
click at [1169, 144] on icon at bounding box center [1168, 148] width 12 height 9
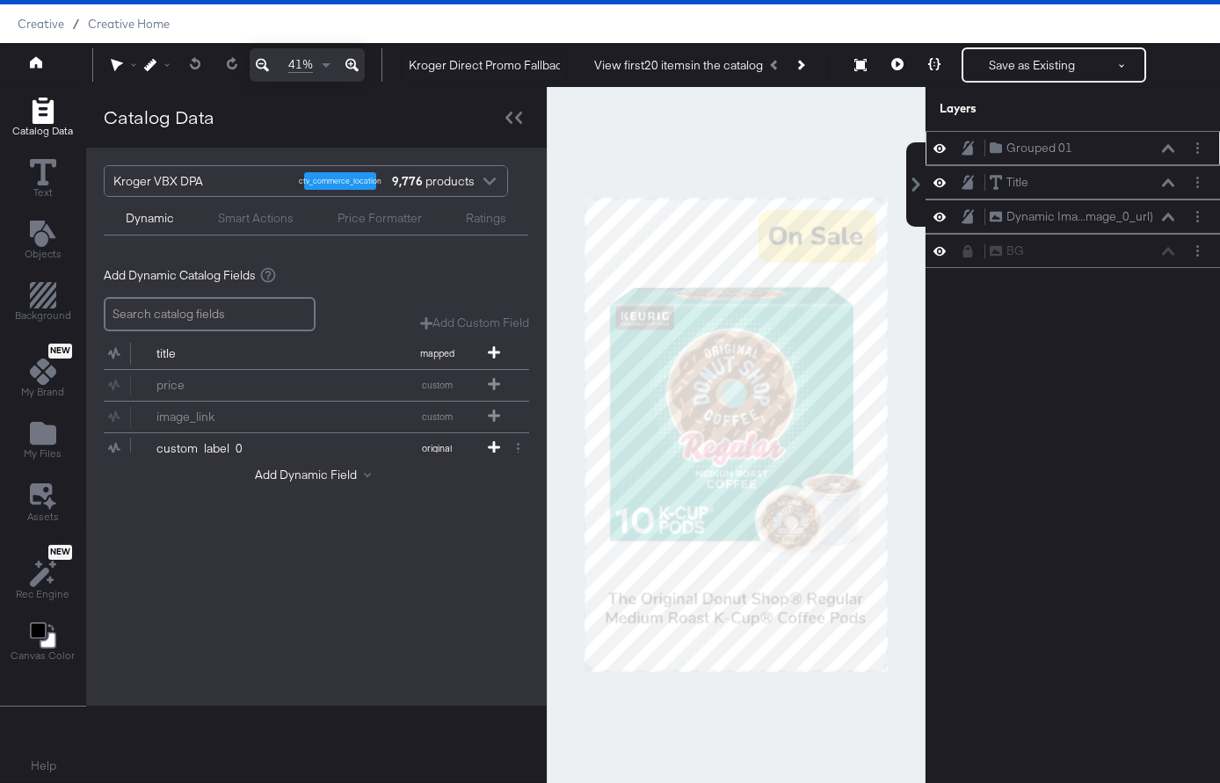
click at [1169, 144] on icon at bounding box center [1168, 148] width 12 height 9
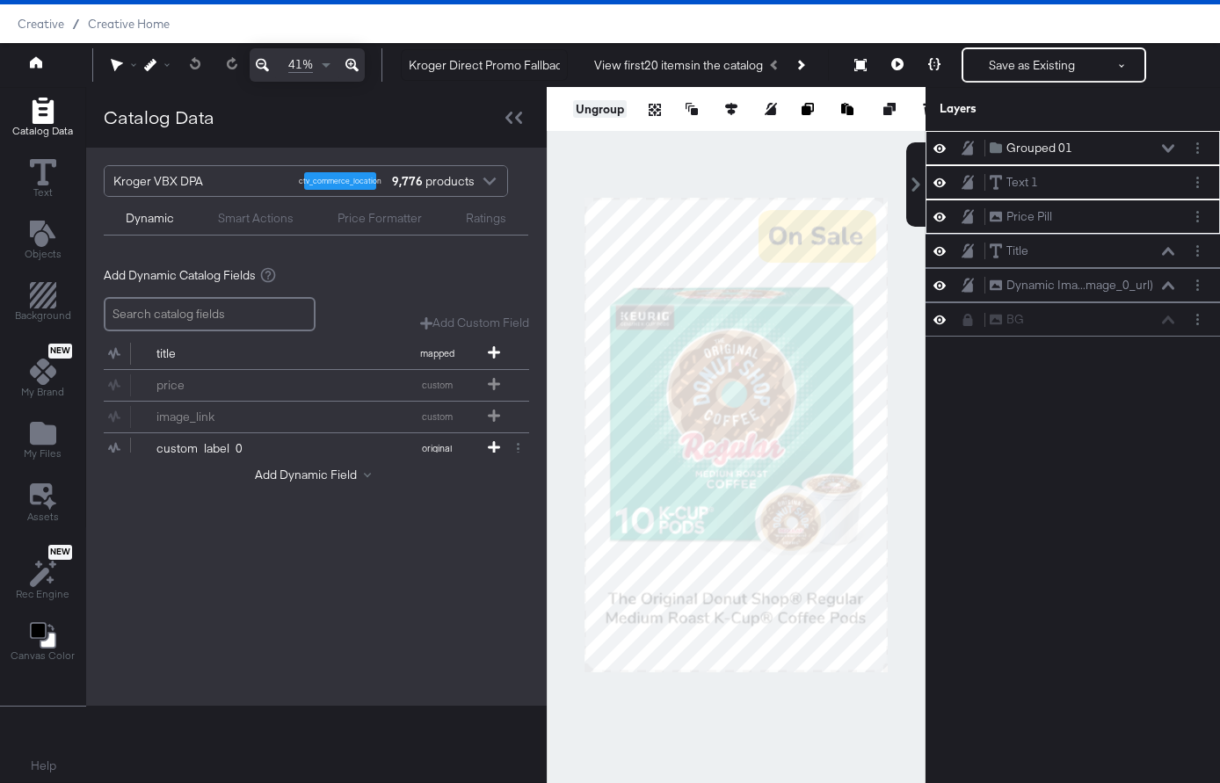
click at [602, 107] on button "Ungroup" at bounding box center [600, 109] width 54 height 18
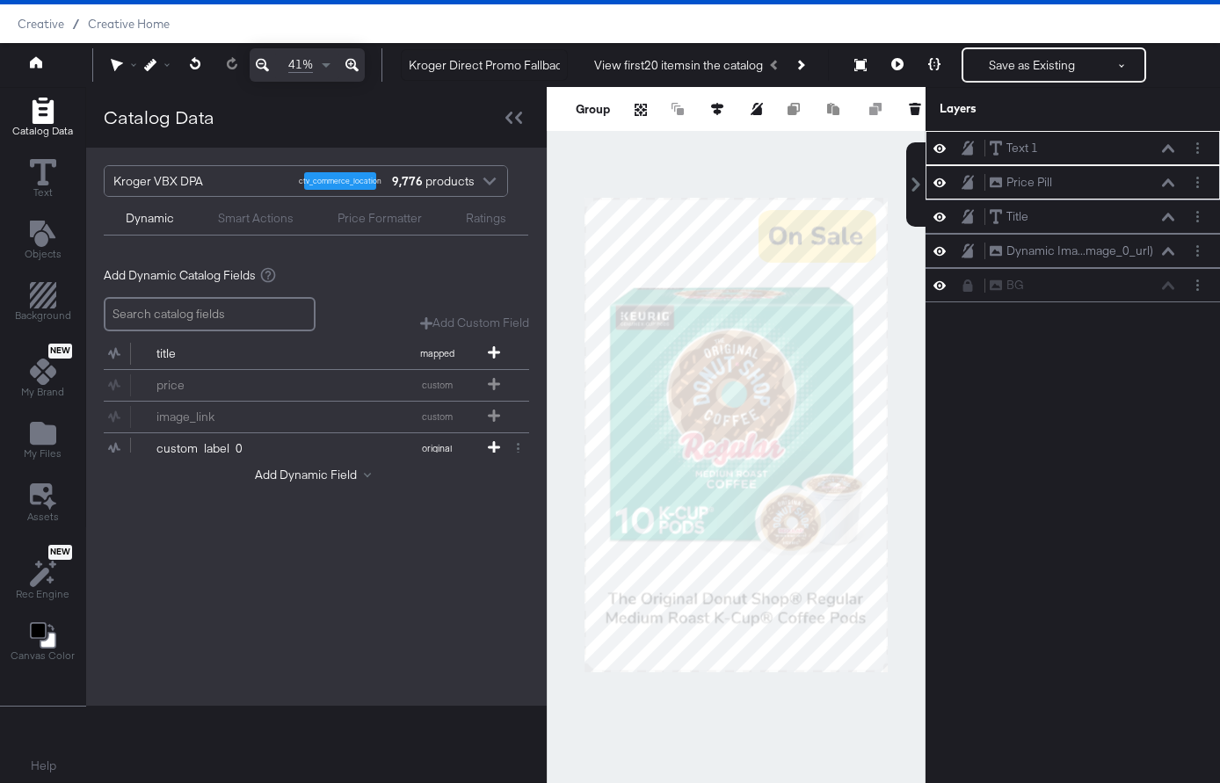
click at [871, 151] on div at bounding box center [736, 435] width 379 height 696
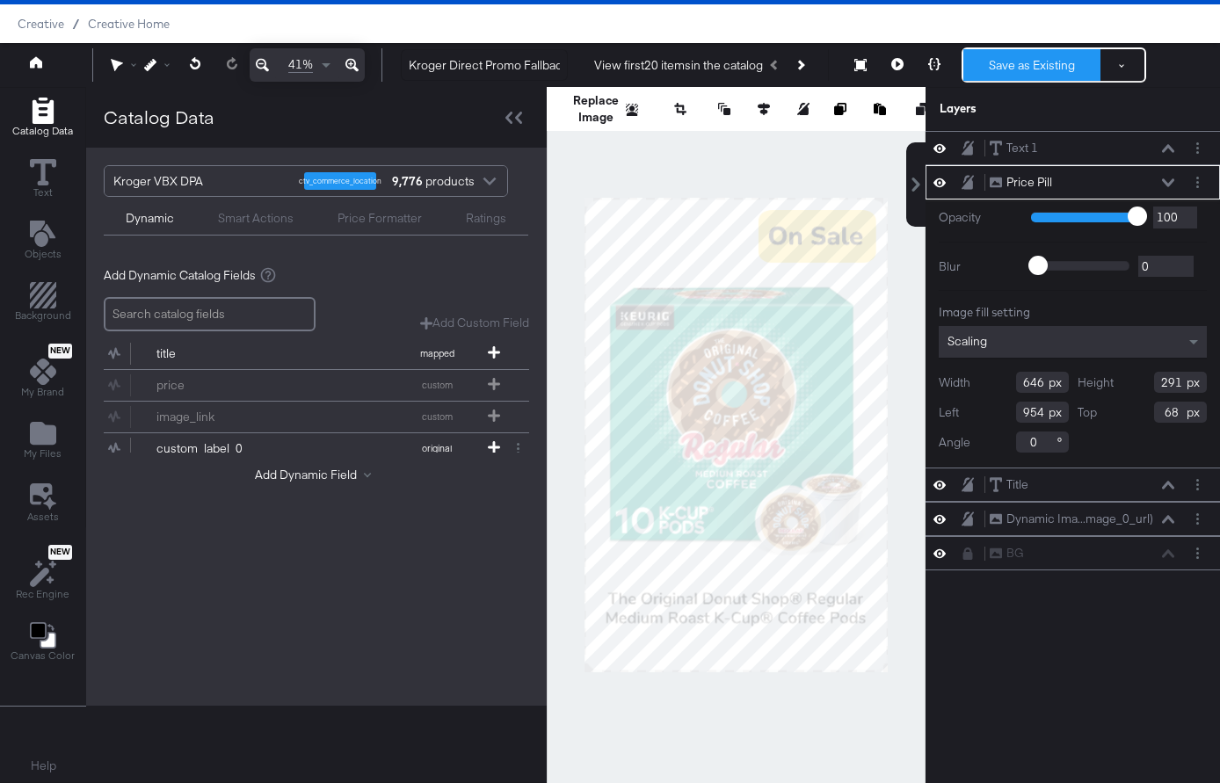
click at [1031, 76] on button "Save as Existing" at bounding box center [1031, 65] width 137 height 32
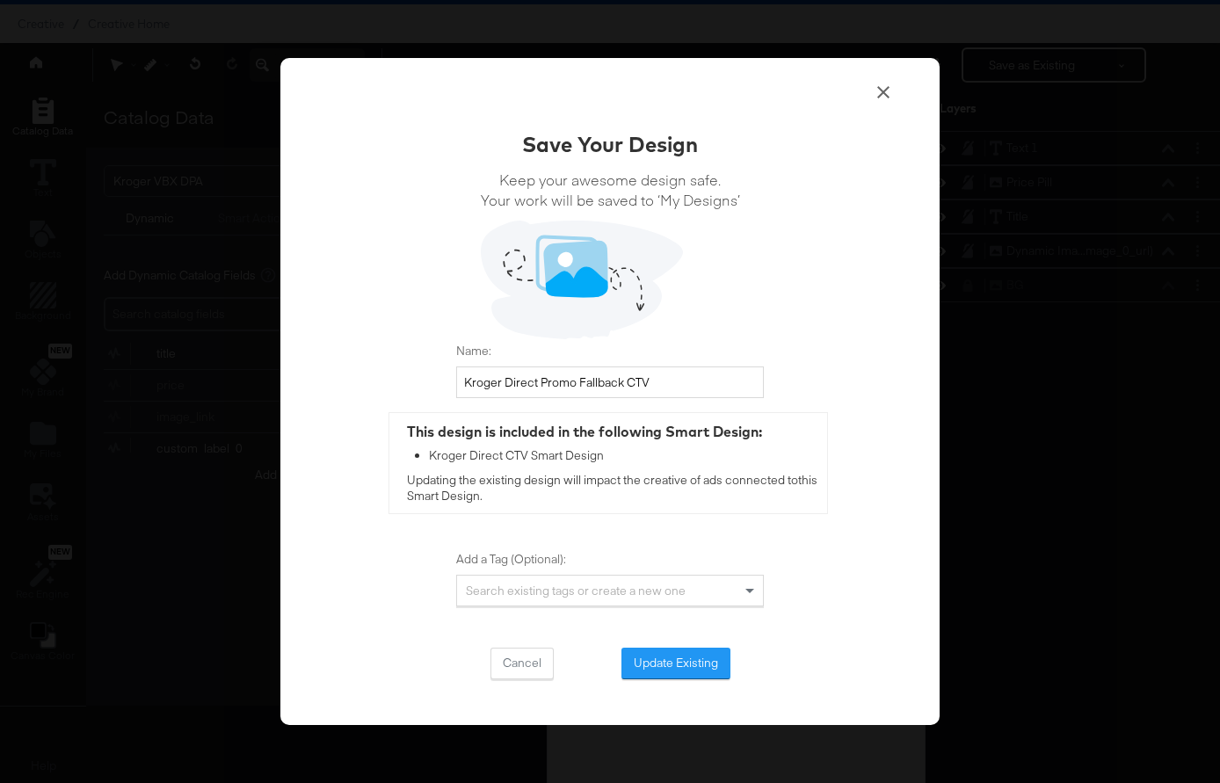
click at [723, 645] on div "Save Your Design Keep your awesome design safe. Your work will be saved to ‘My …" at bounding box center [610, 404] width 308 height 550
click at [707, 659] on button "Update Existing" at bounding box center [675, 664] width 109 height 32
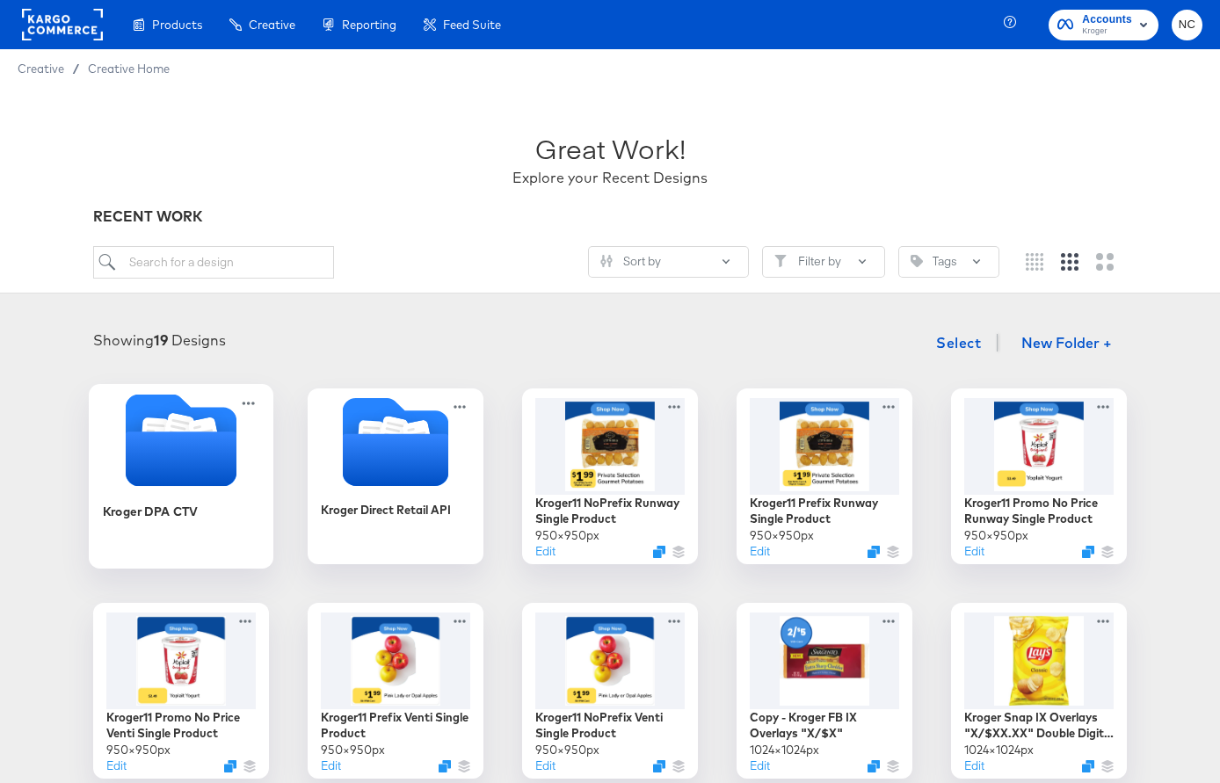
click at [192, 447] on icon "Folder" at bounding box center [181, 458] width 111 height 54
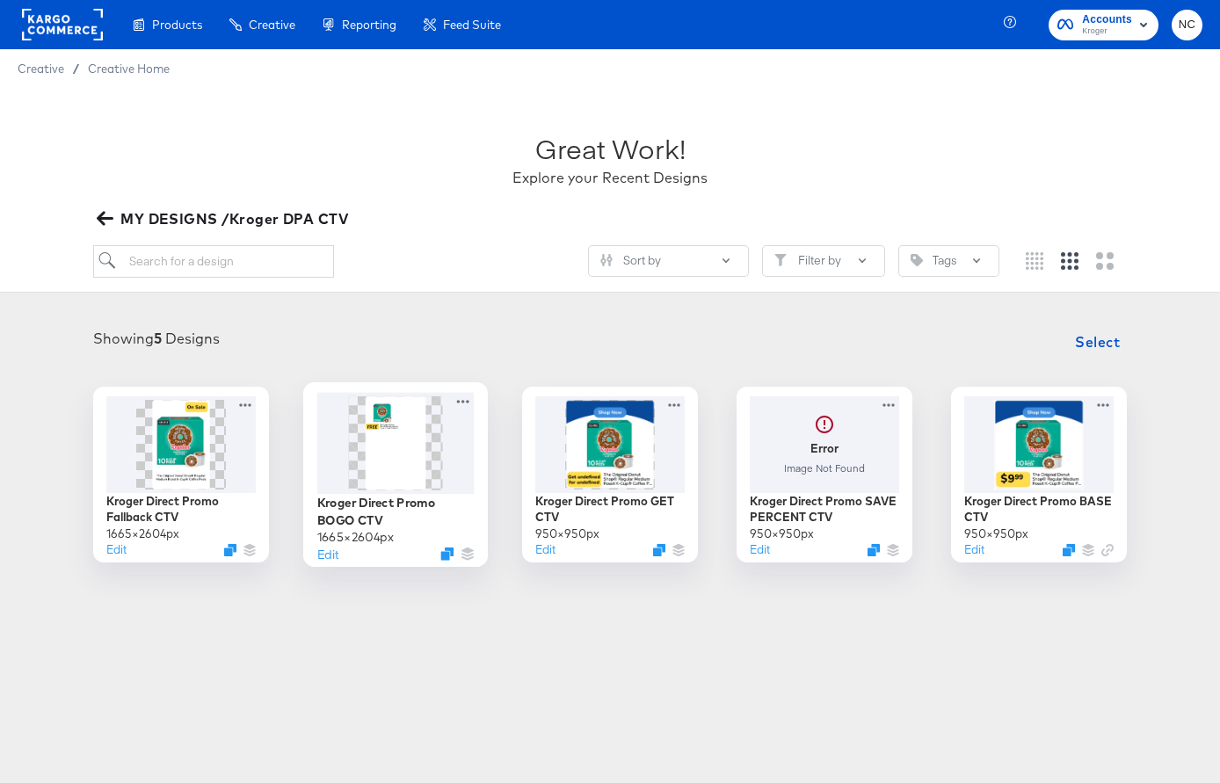
click at [389, 460] on img at bounding box center [396, 442] width 60 height 94
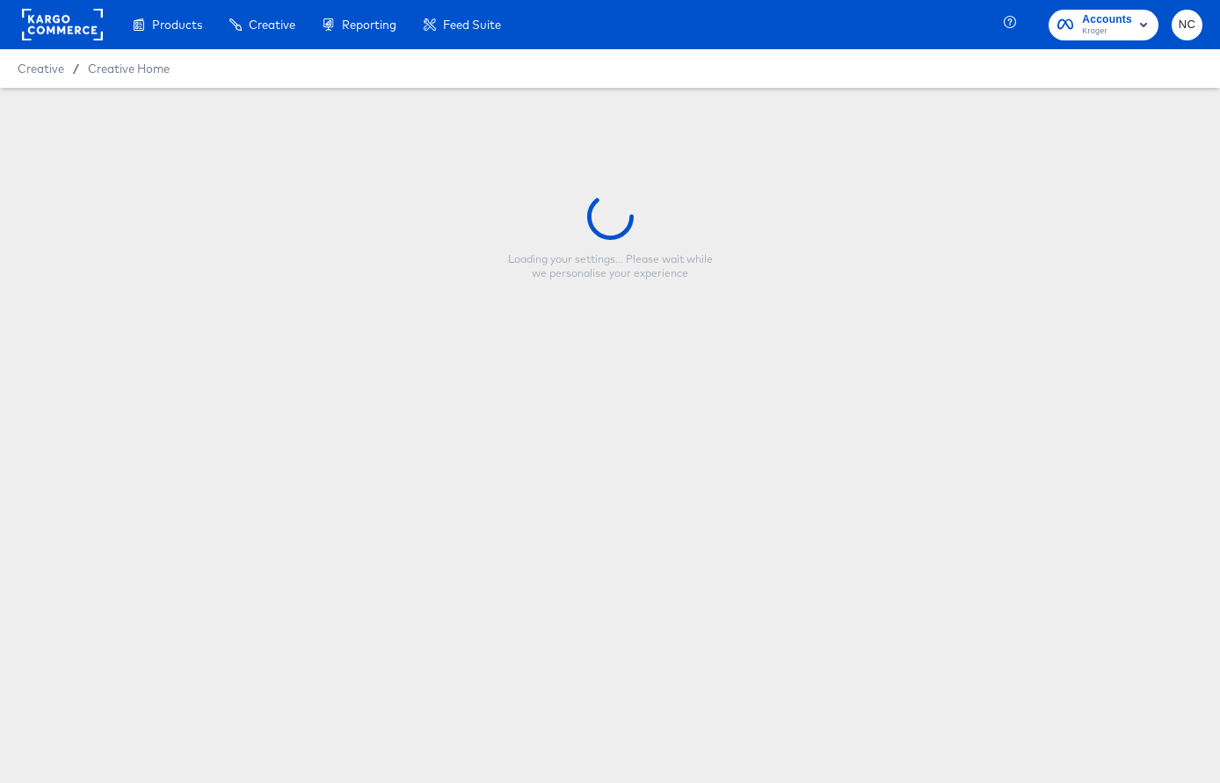
type input "Kroger Direct Promo BOGO CTV"
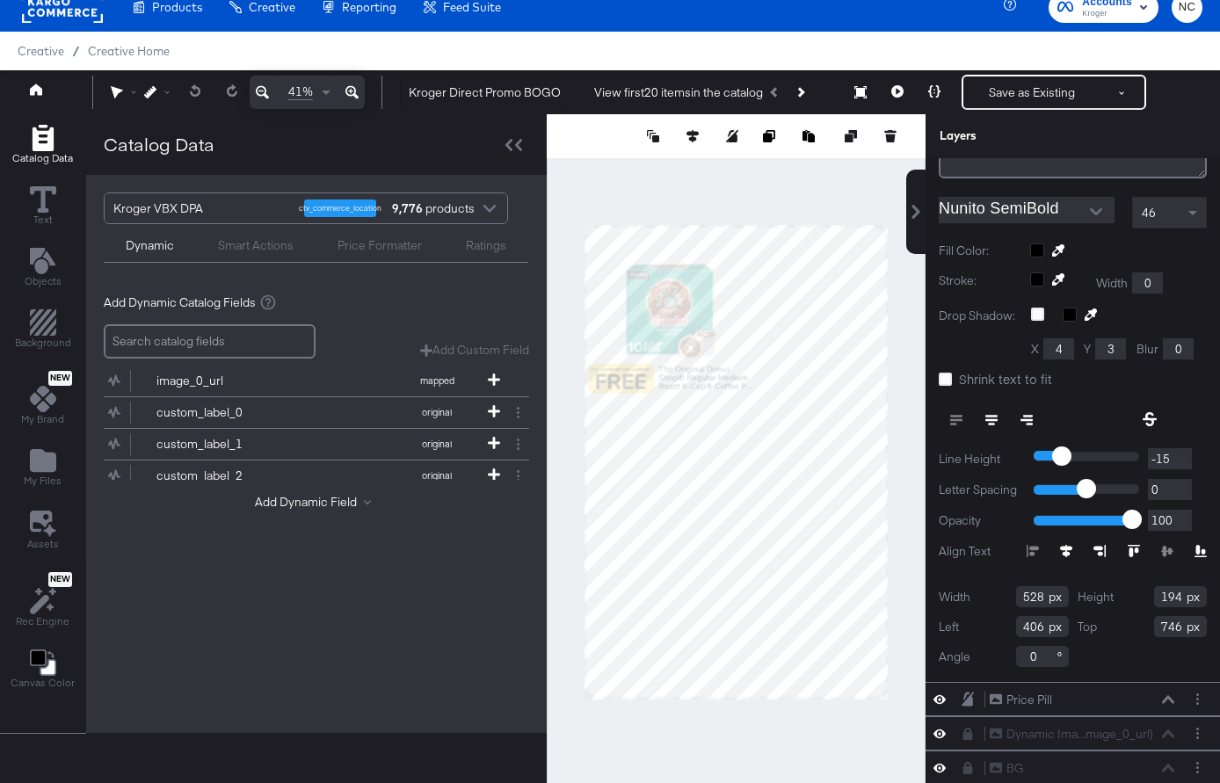
scroll to position [261, 0]
click at [1031, 591] on input "528" at bounding box center [1042, 595] width 53 height 21
type input "1548"
type input "534"
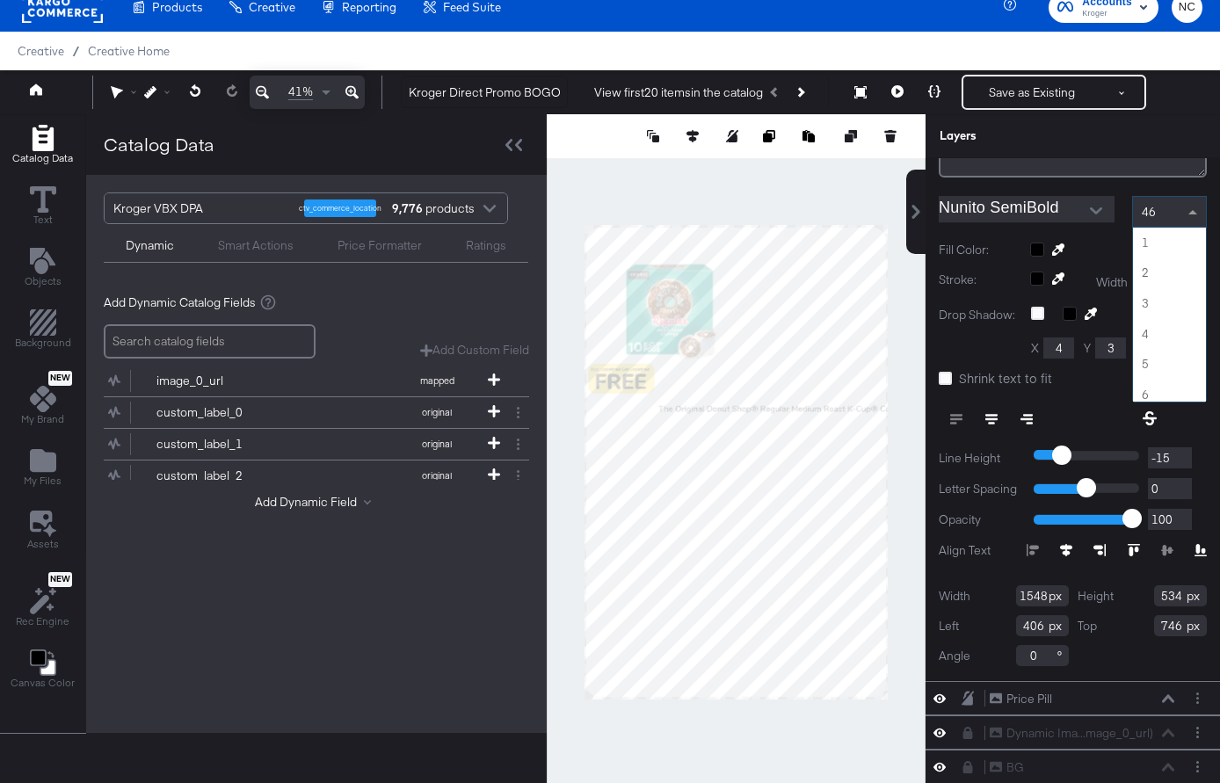
click at [1156, 214] on div "46" at bounding box center [1169, 212] width 73 height 30
type input "90"
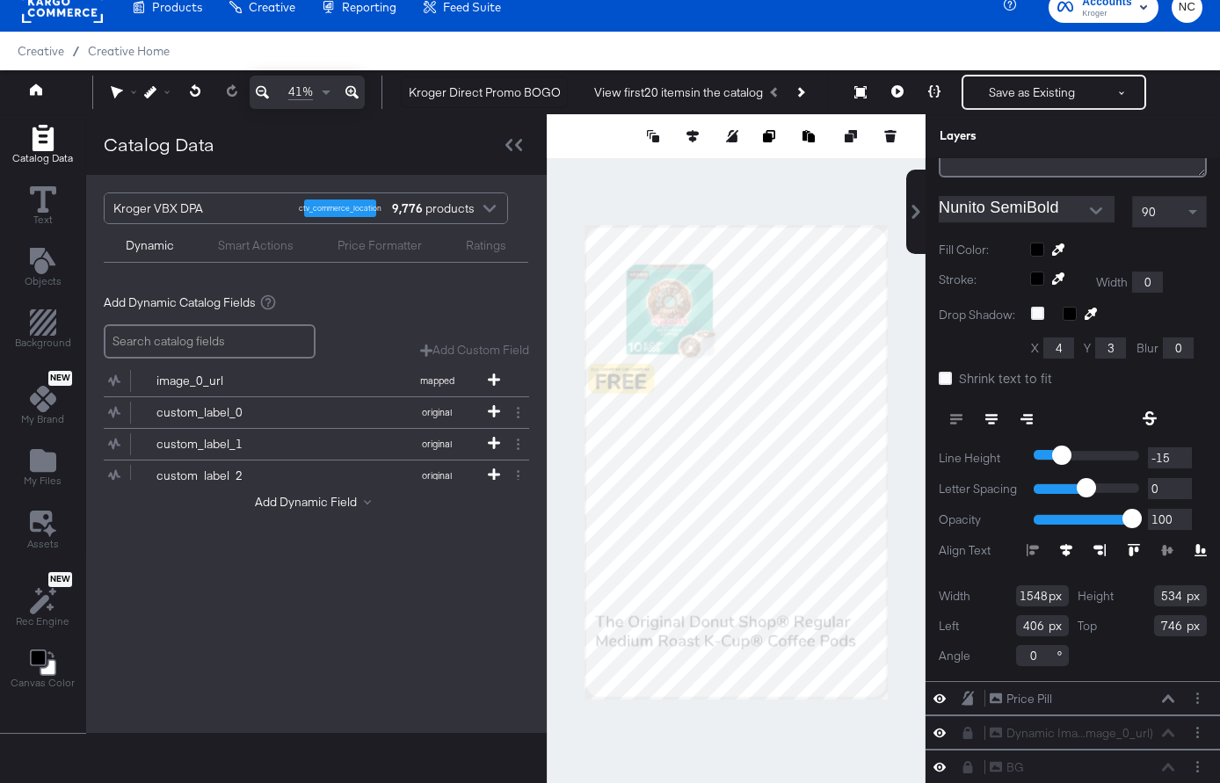
type input "59"
type input "1971"
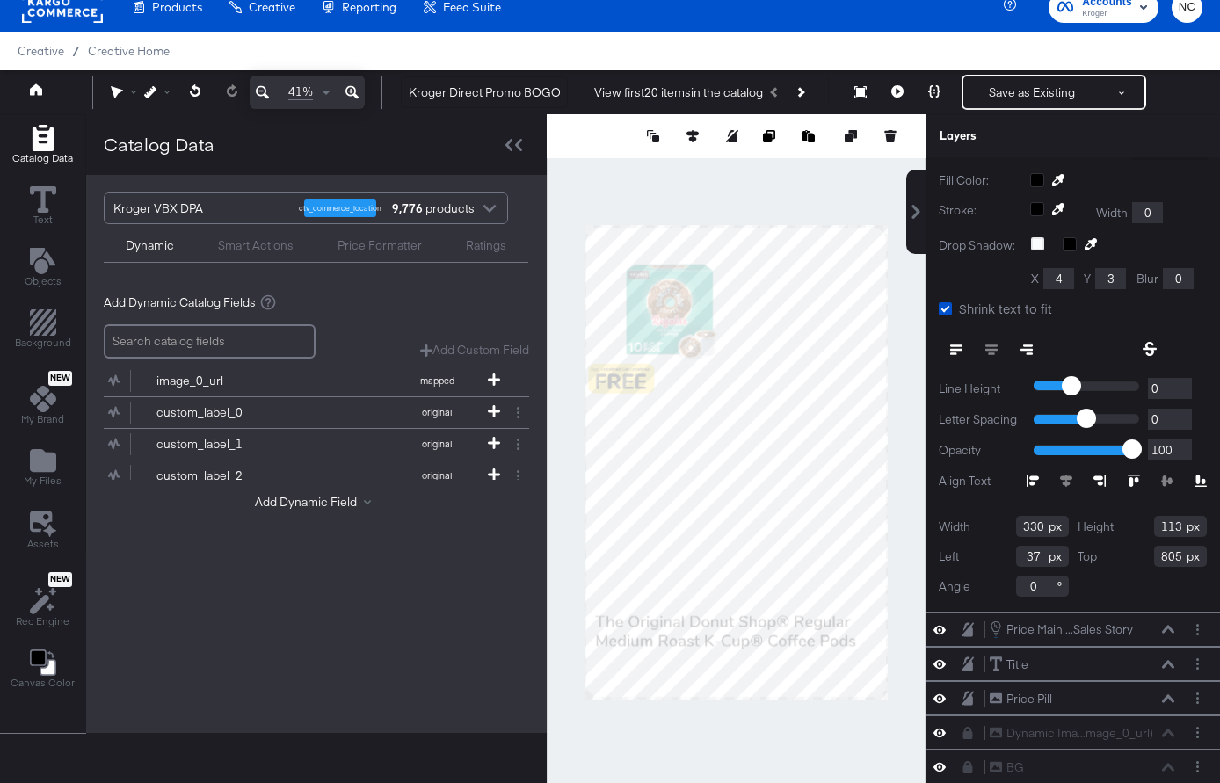
scroll to position [89, 0]
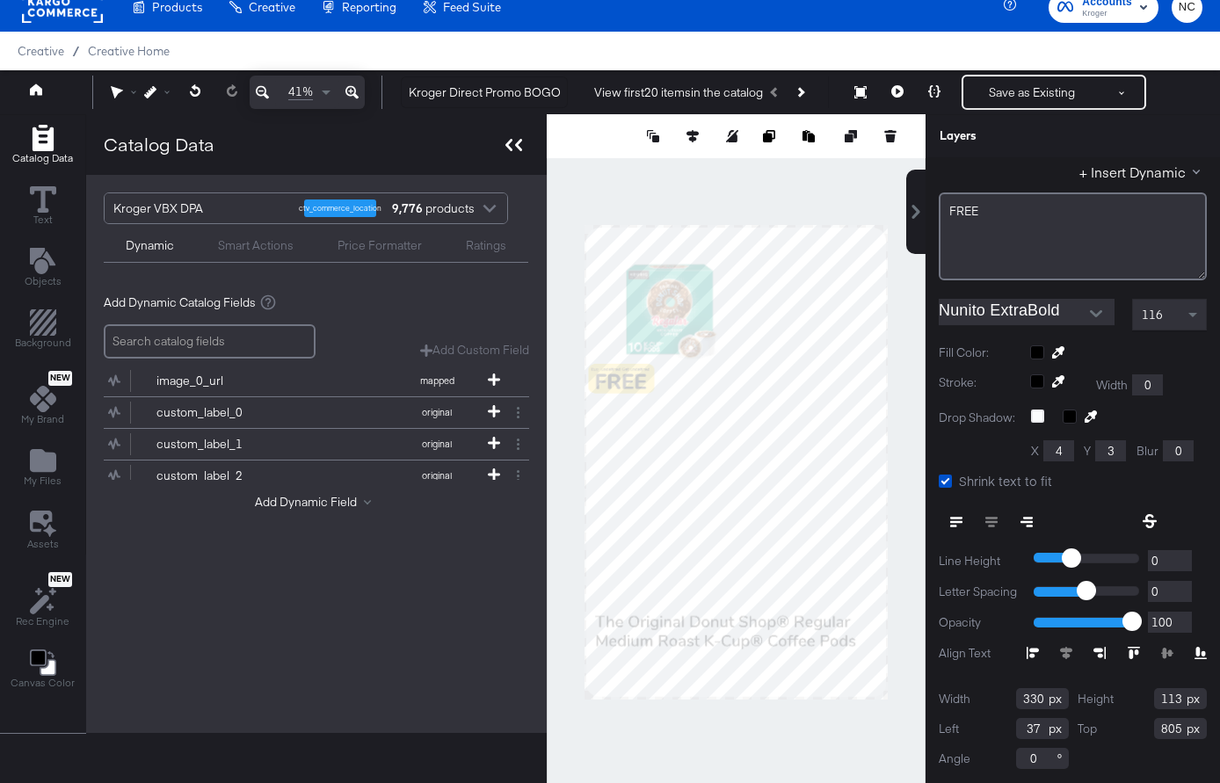
click at [502, 145] on div at bounding box center [513, 144] width 31 height 25
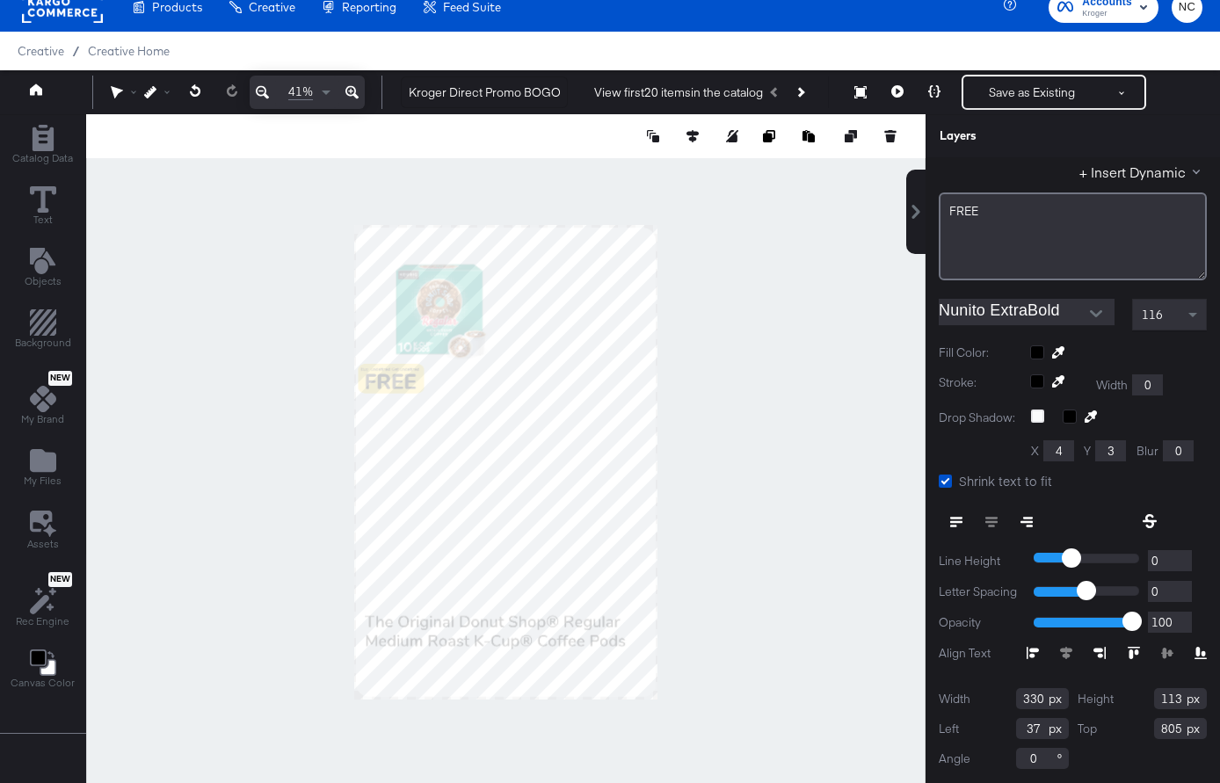
click at [354, 91] on icon at bounding box center [351, 92] width 13 height 21
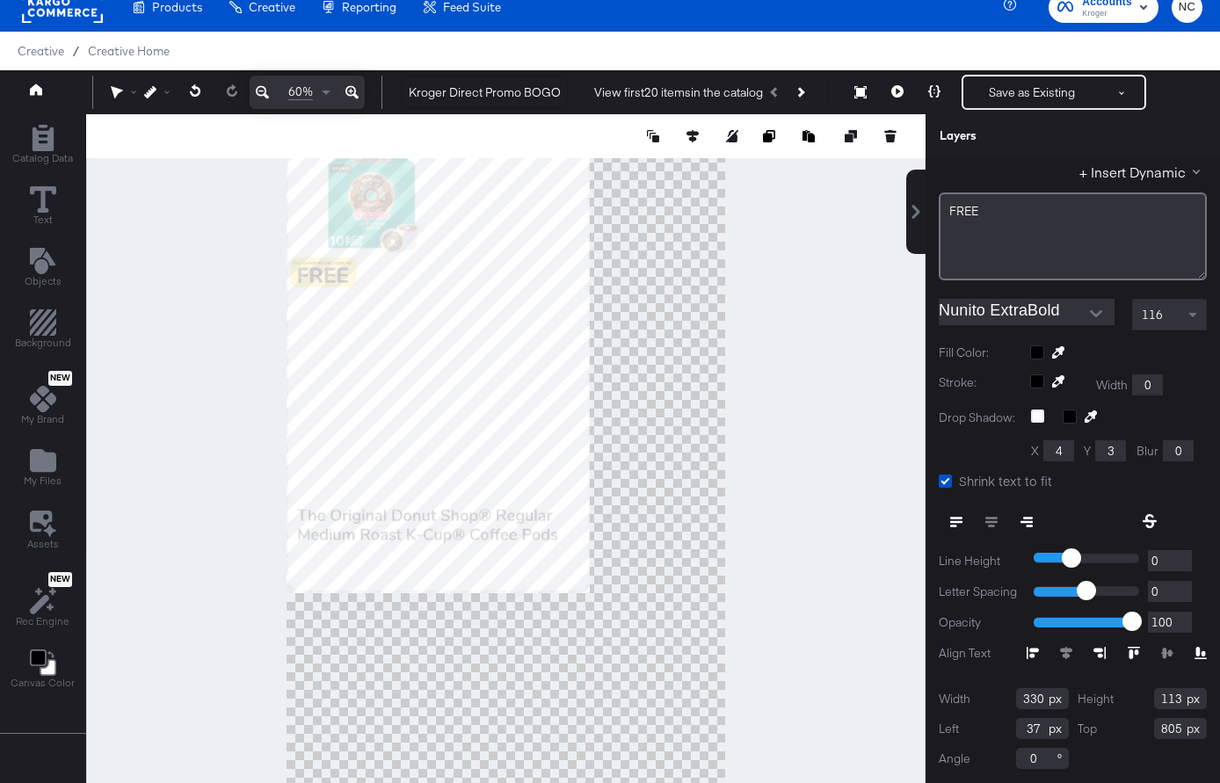
click at [354, 91] on icon at bounding box center [351, 92] width 13 height 21
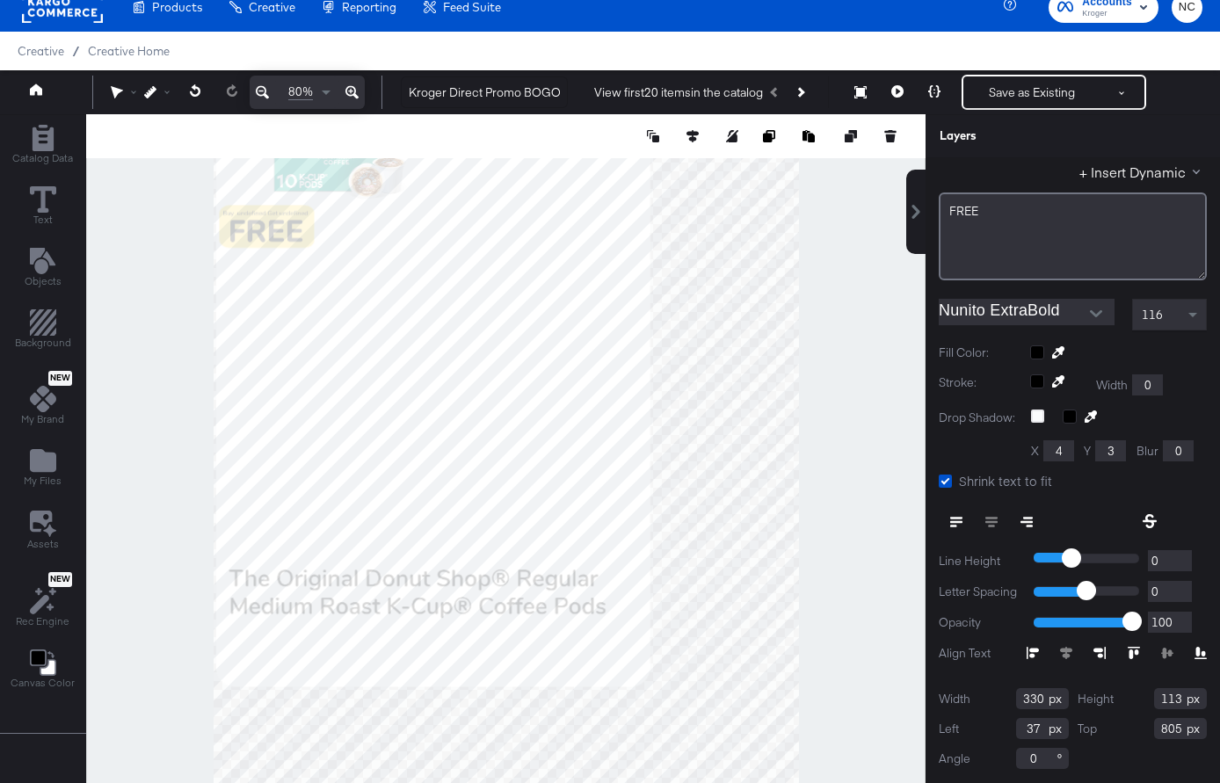
click at [354, 91] on icon at bounding box center [351, 92] width 13 height 21
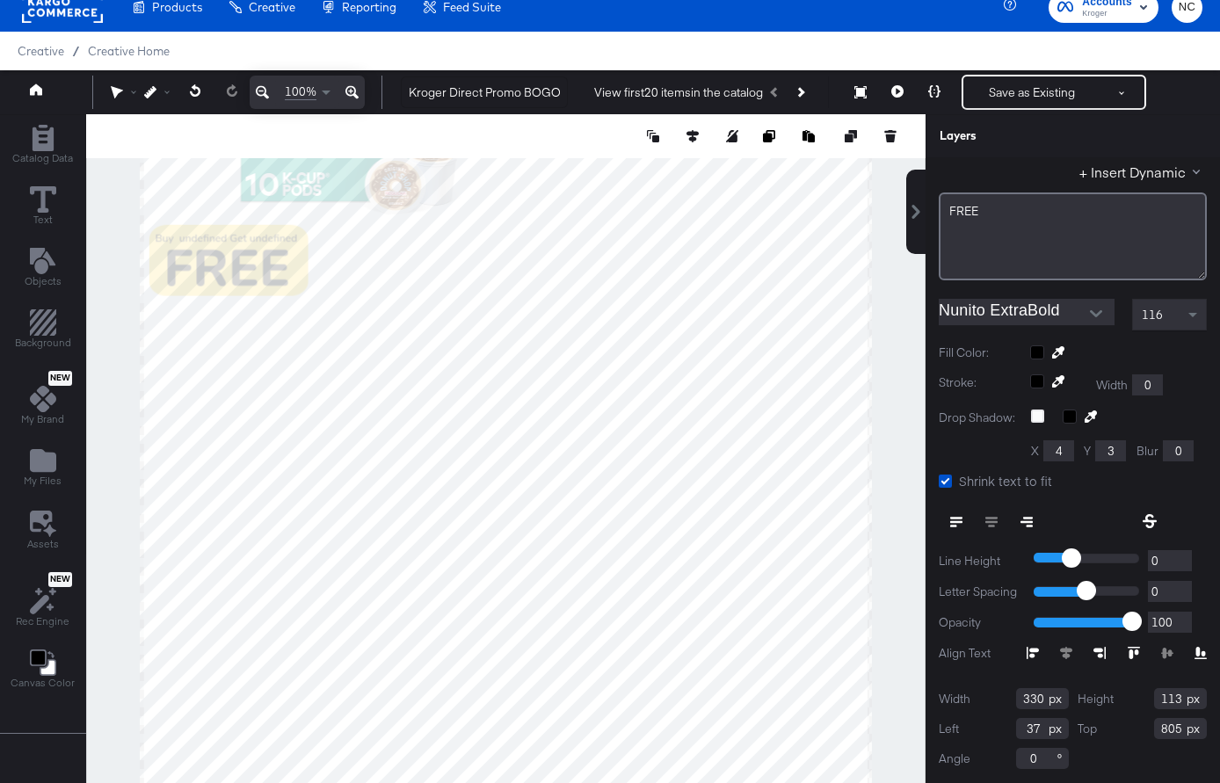
scroll to position [0, 0]
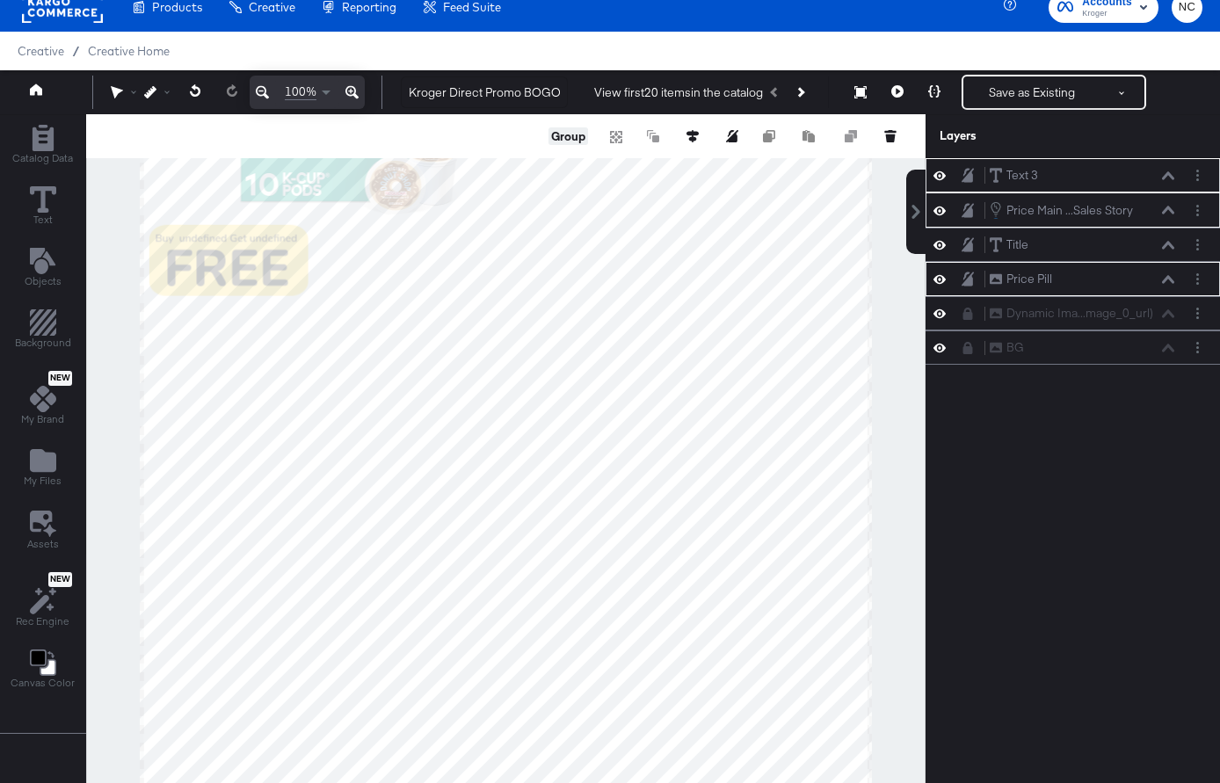
click at [572, 135] on button "Group" at bounding box center [568, 136] width 40 height 18
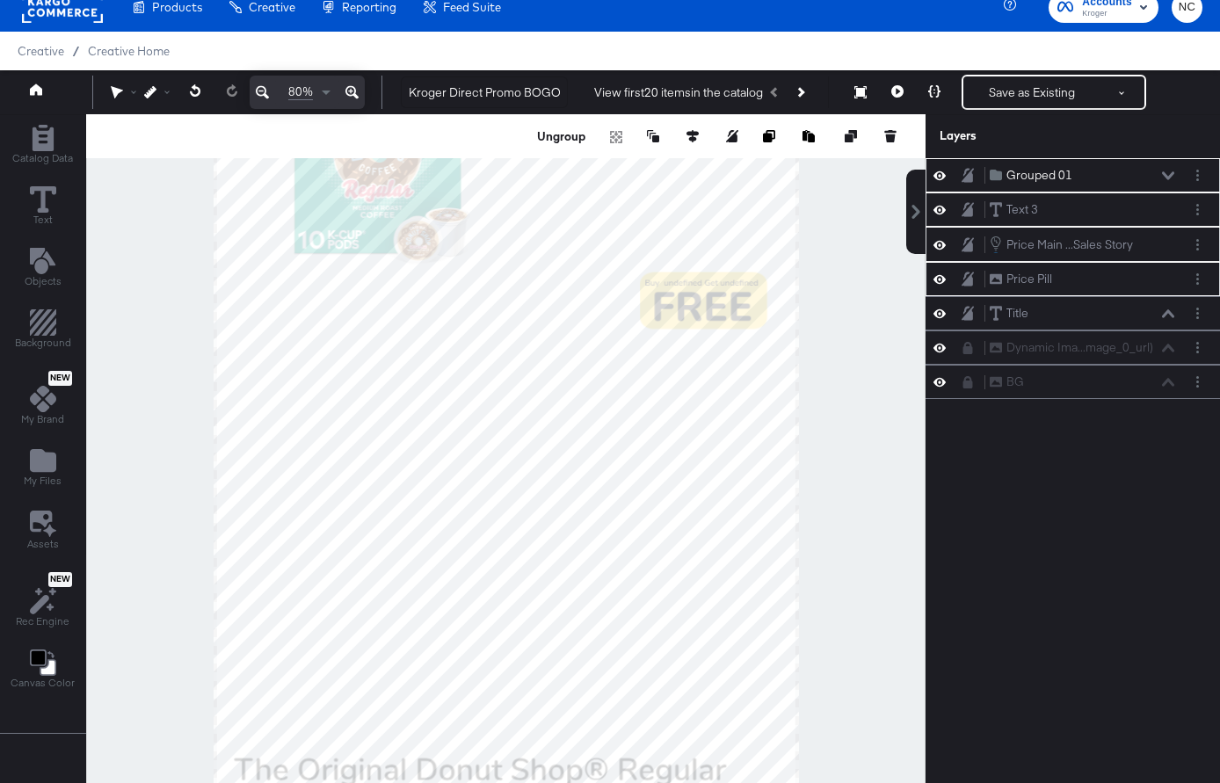
click at [254, 98] on button at bounding box center [262, 92] width 25 height 33
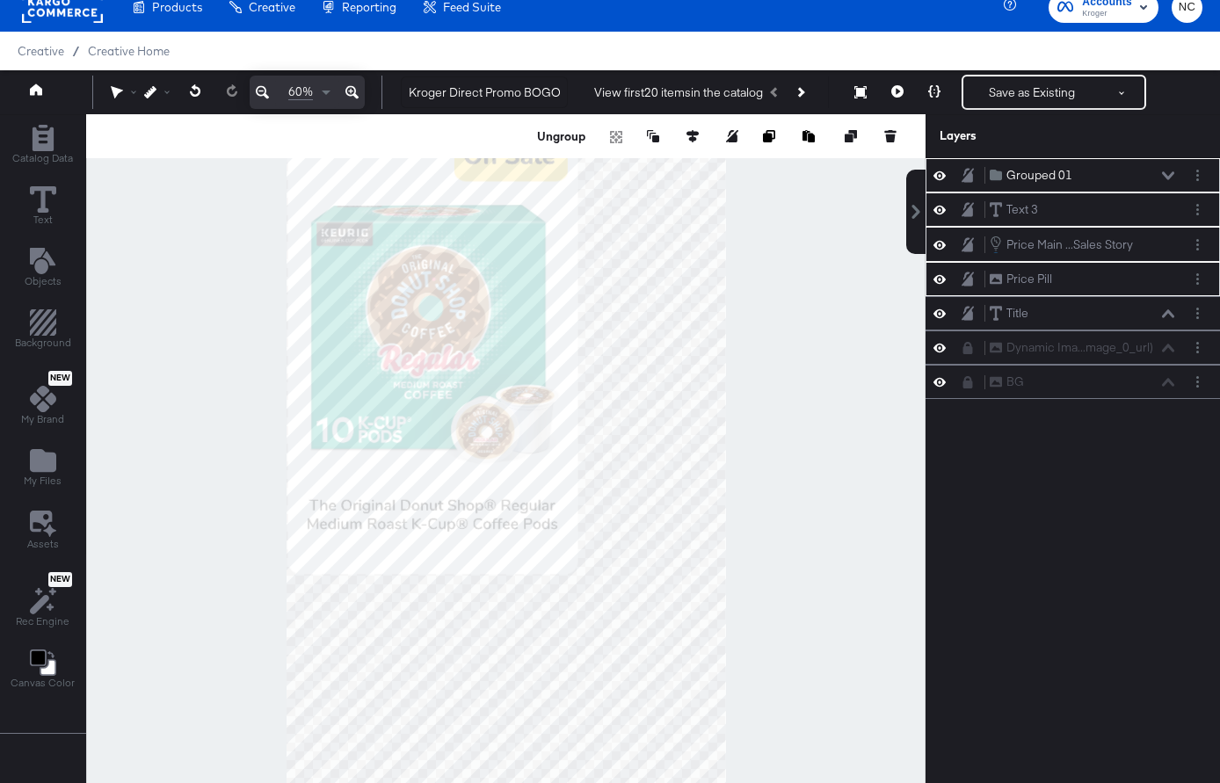
click at [269, 97] on button at bounding box center [262, 92] width 25 height 33
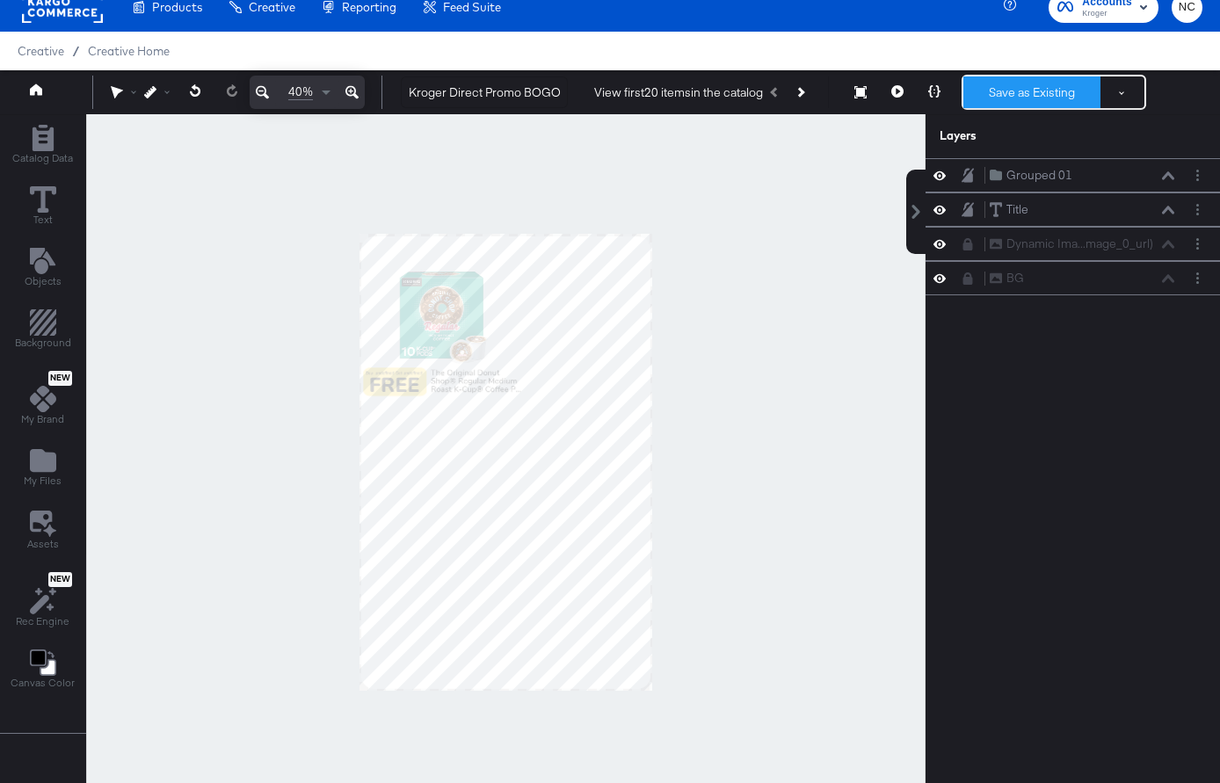
click at [1066, 86] on button "Save as Existing" at bounding box center [1031, 92] width 137 height 32
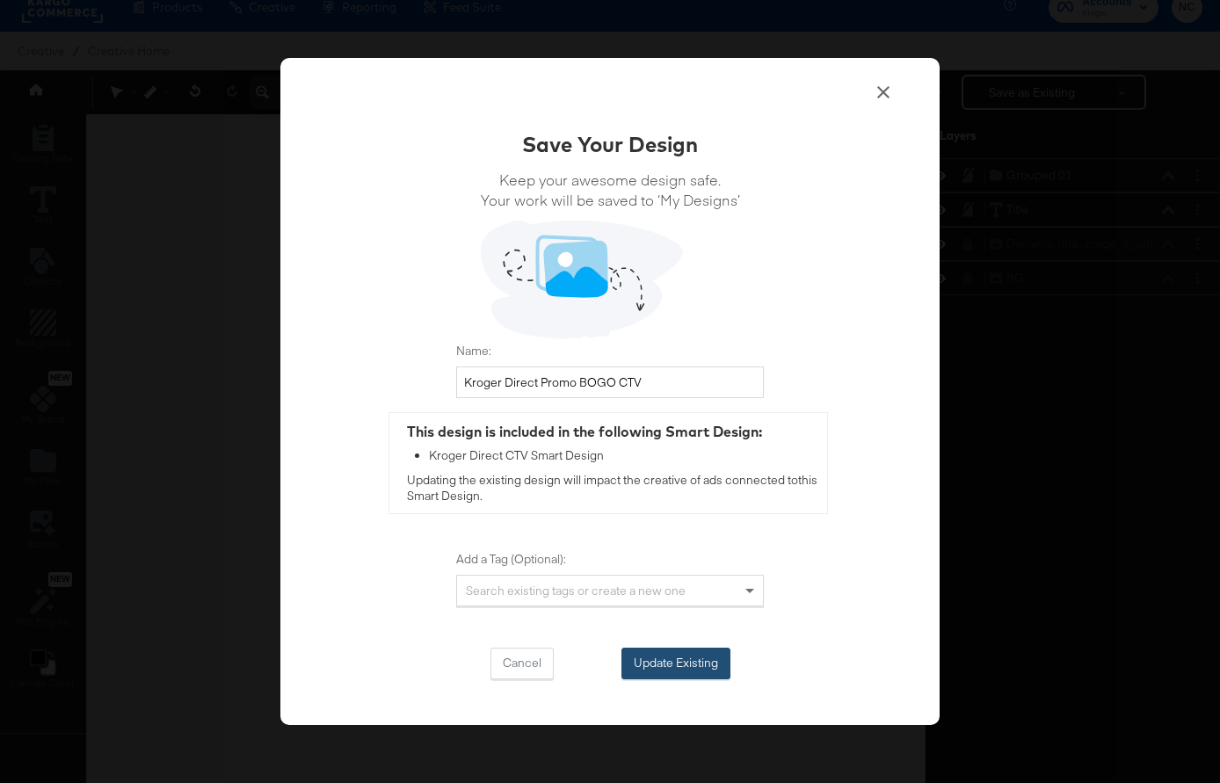
click at [655, 662] on button "Update Existing" at bounding box center [675, 664] width 109 height 32
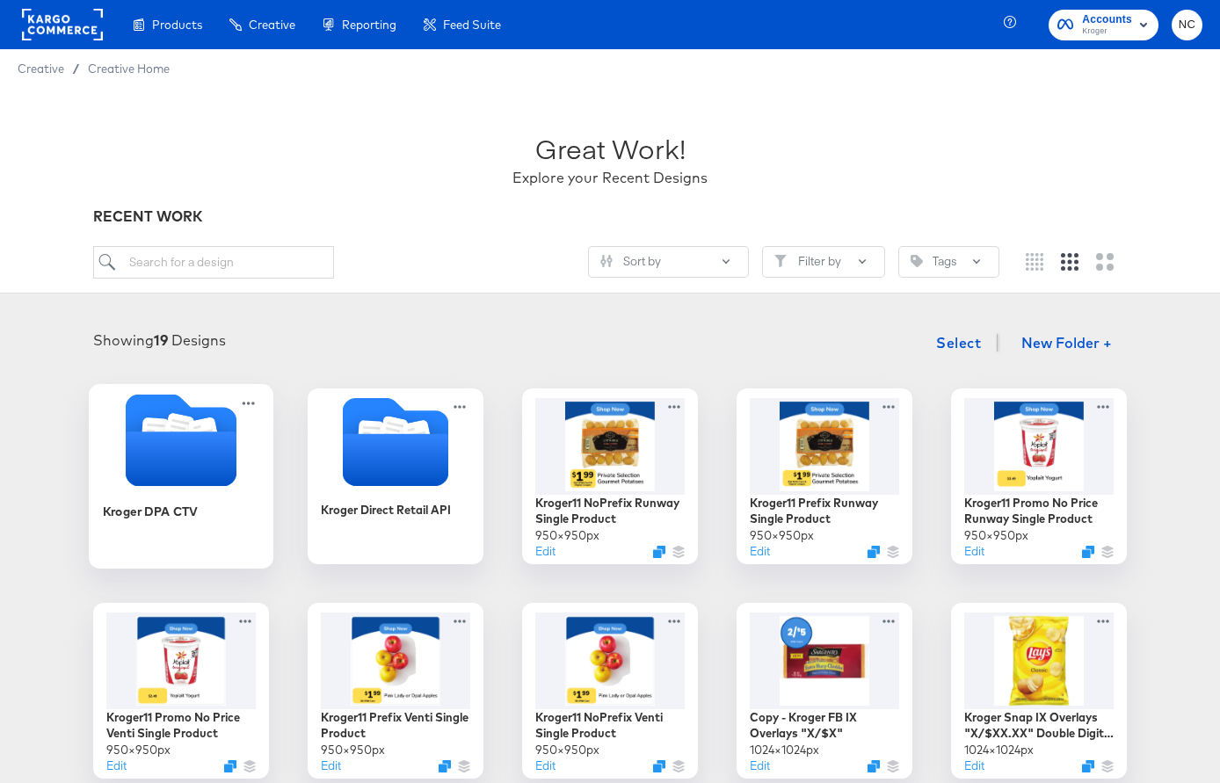
click at [214, 458] on icon "Folder" at bounding box center [181, 458] width 111 height 54
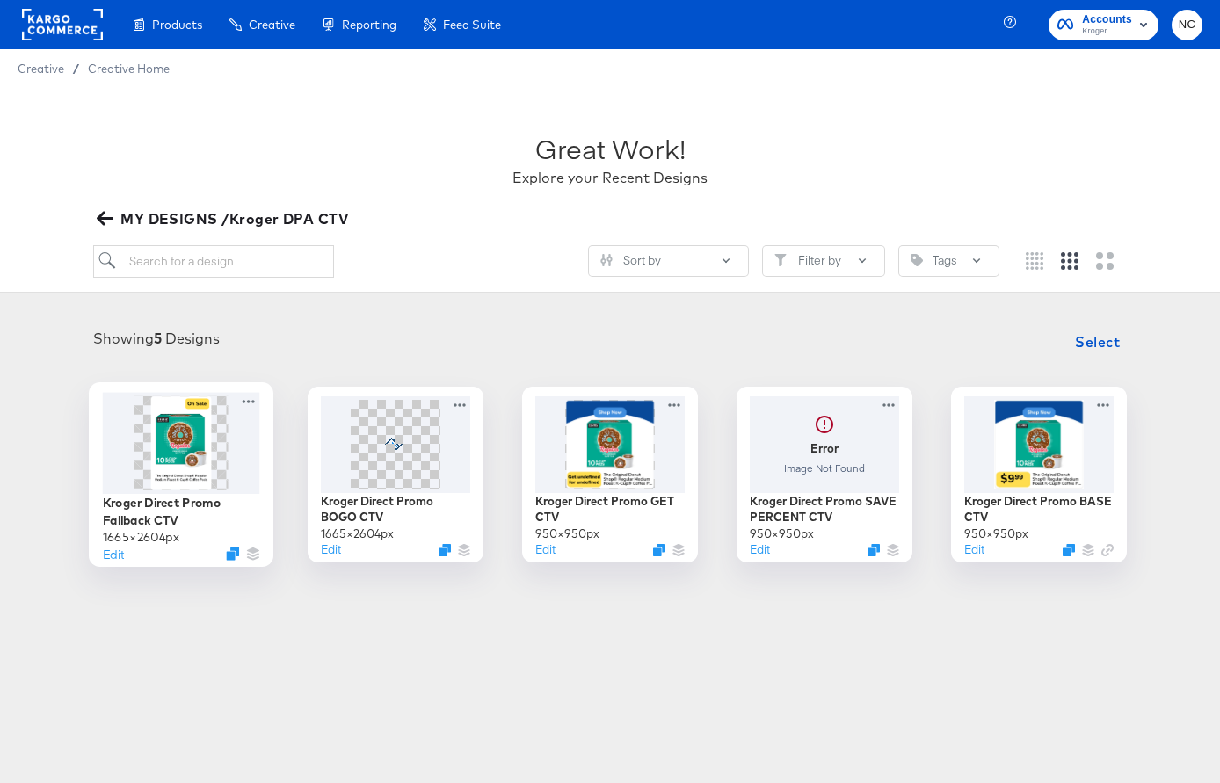
click at [214, 458] on div at bounding box center [181, 442] width 157 height 101
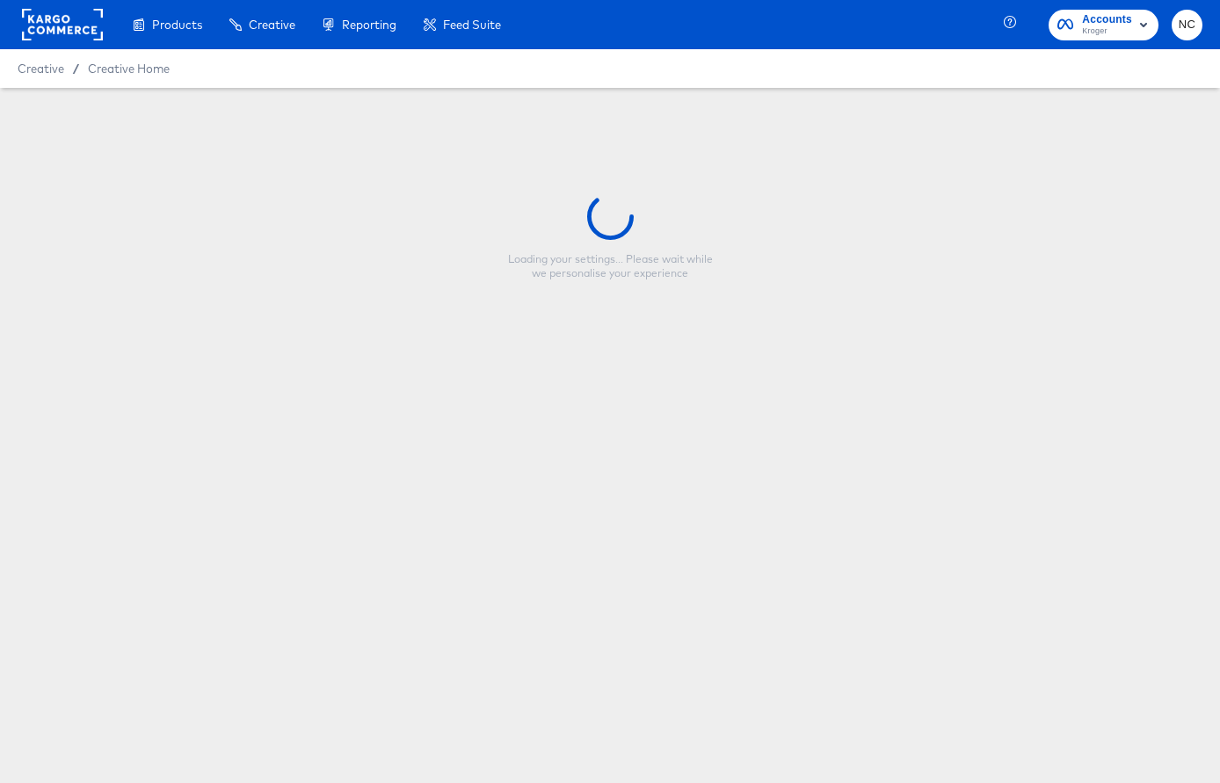
type input "Kroger Direct Promo Fallback CTV"
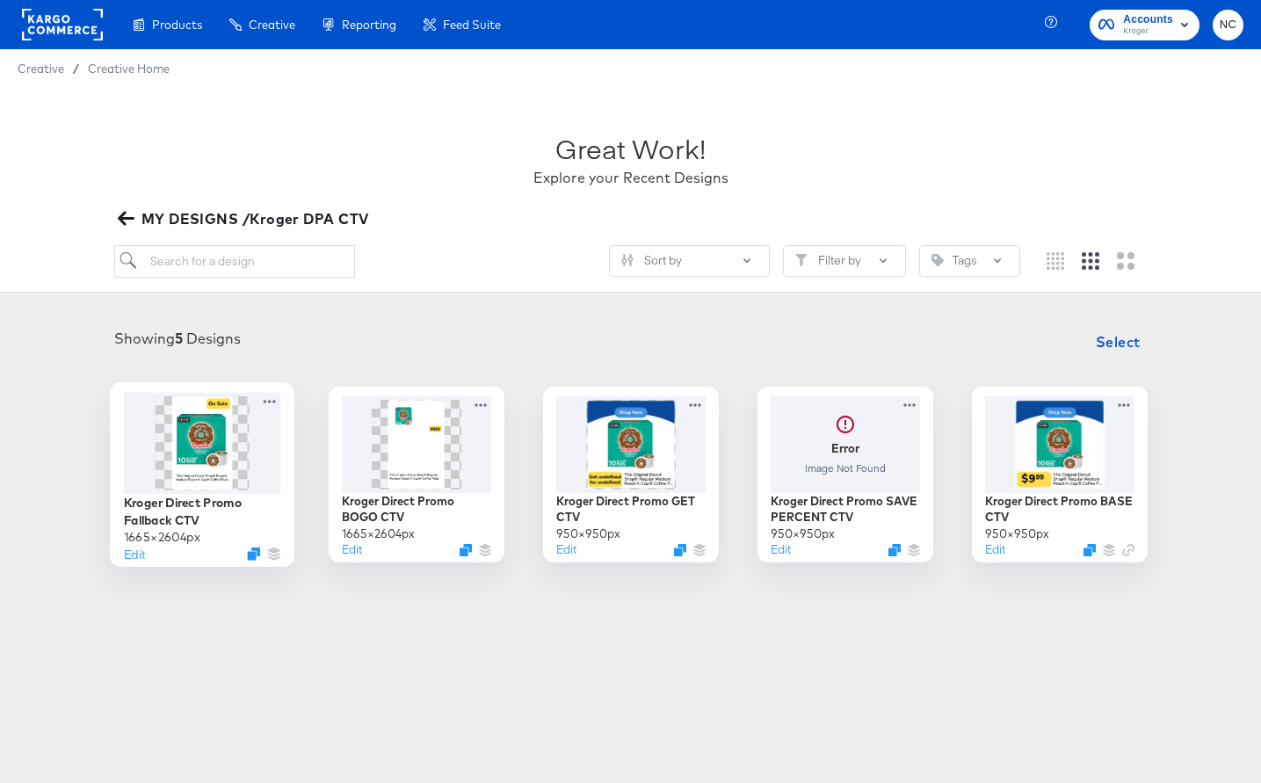
click at [182, 438] on img at bounding box center [201, 442] width 60 height 94
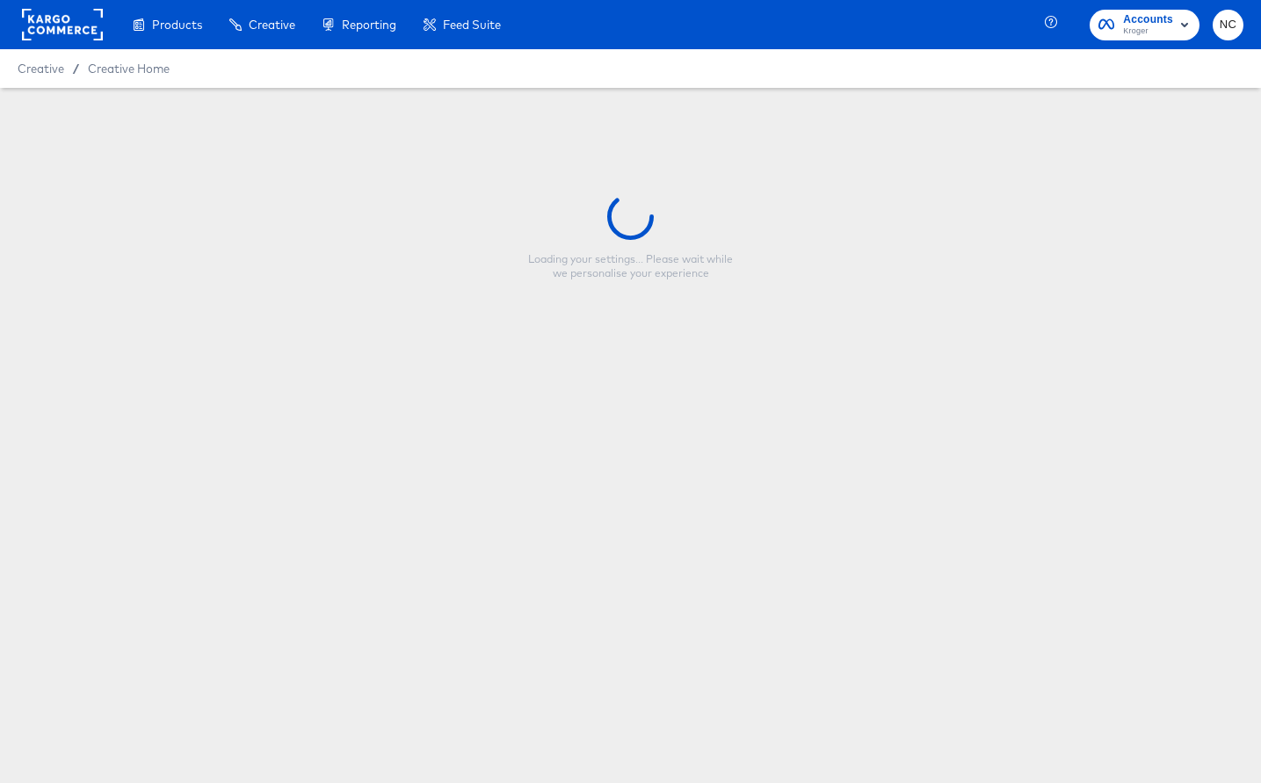
type input "Kroger Direct Promo Fallback CTV"
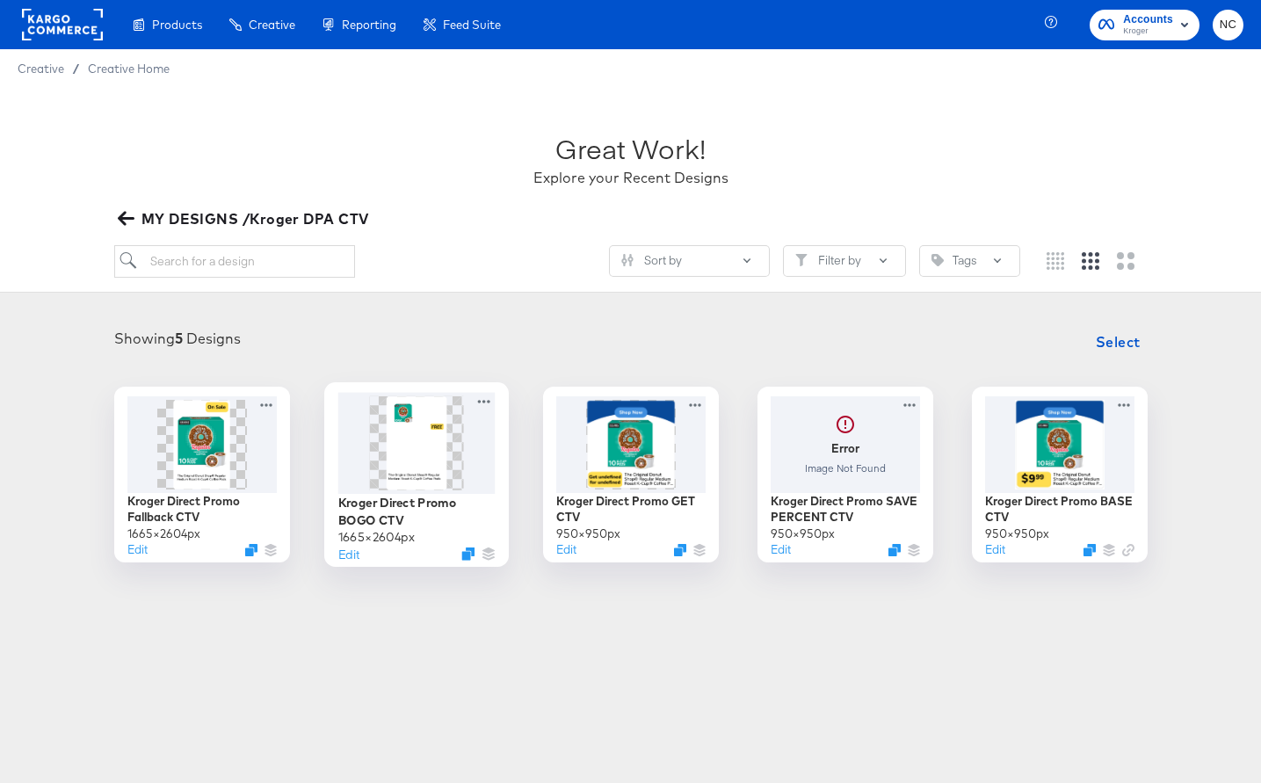
click at [419, 440] on img at bounding box center [416, 442] width 60 height 94
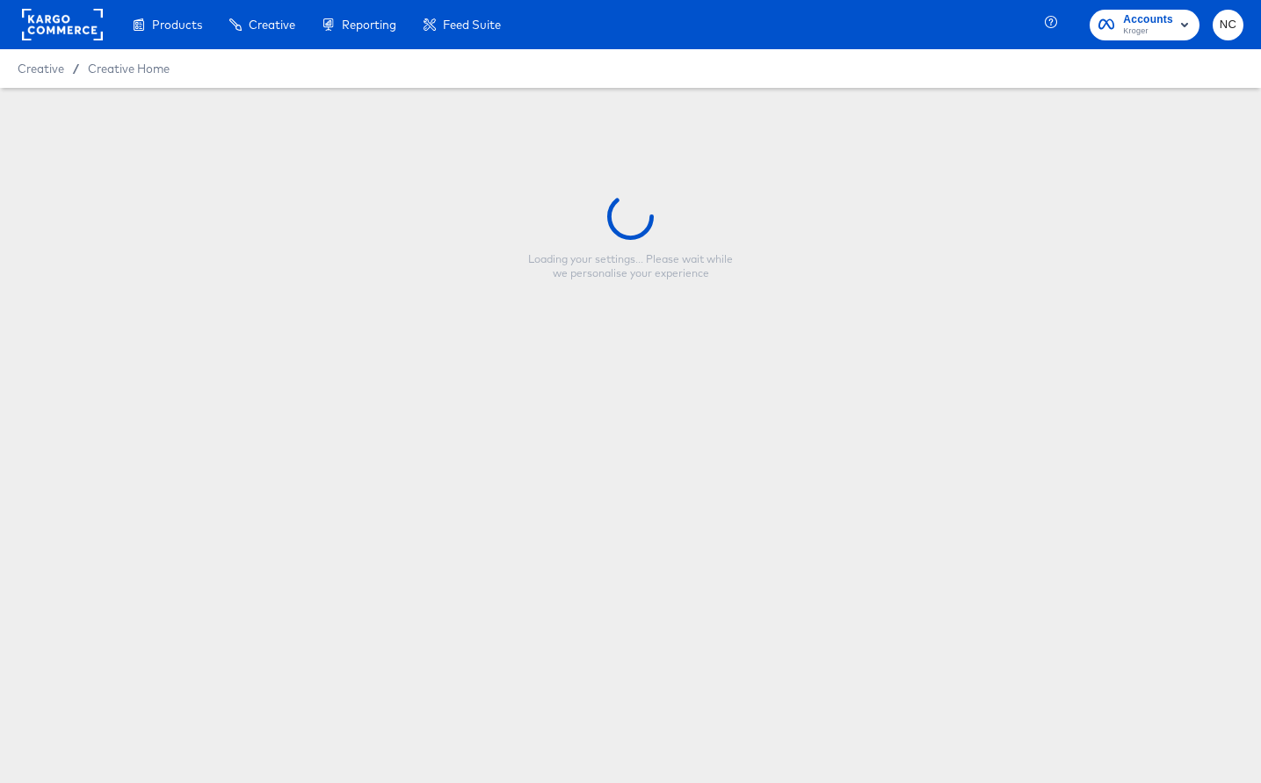
type input "Kroger Direct Promo BOGO CTV"
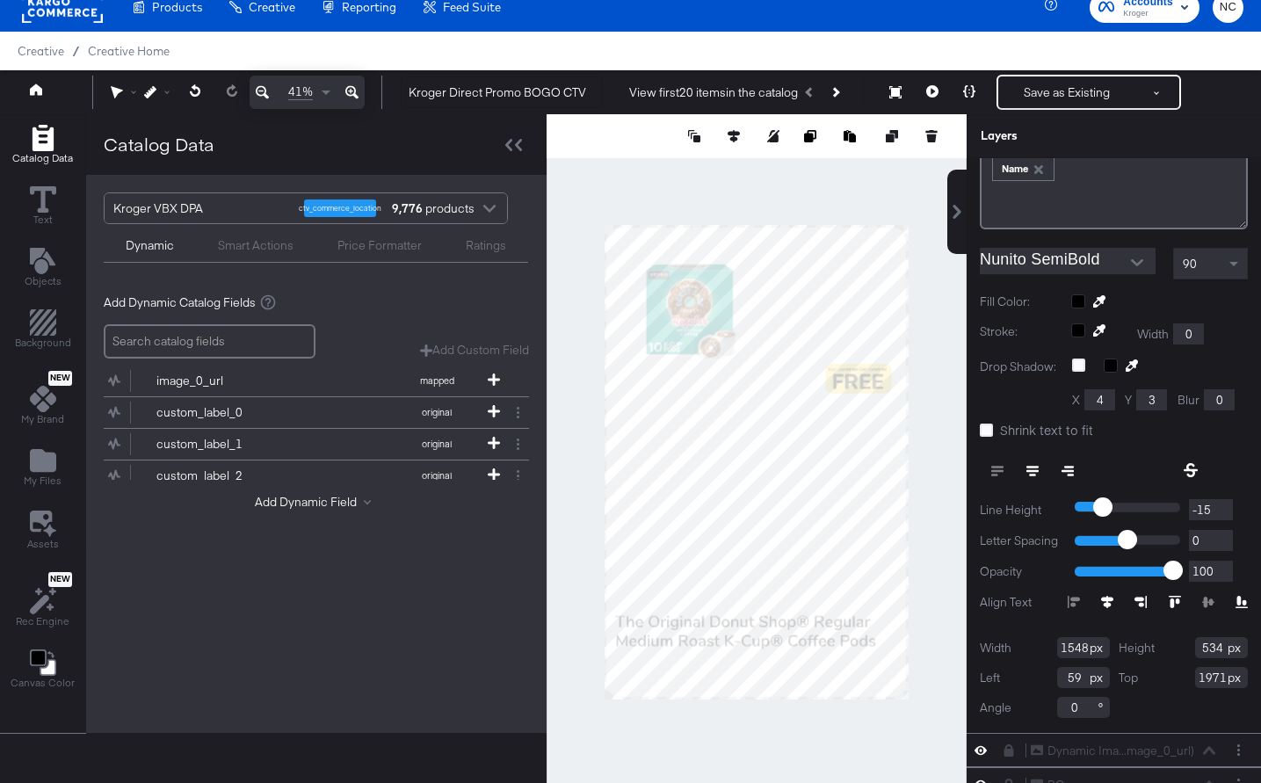
scroll to position [177, 0]
click at [1084, 674] on input "59" at bounding box center [1083, 674] width 53 height 21
type input "5"
type input "561"
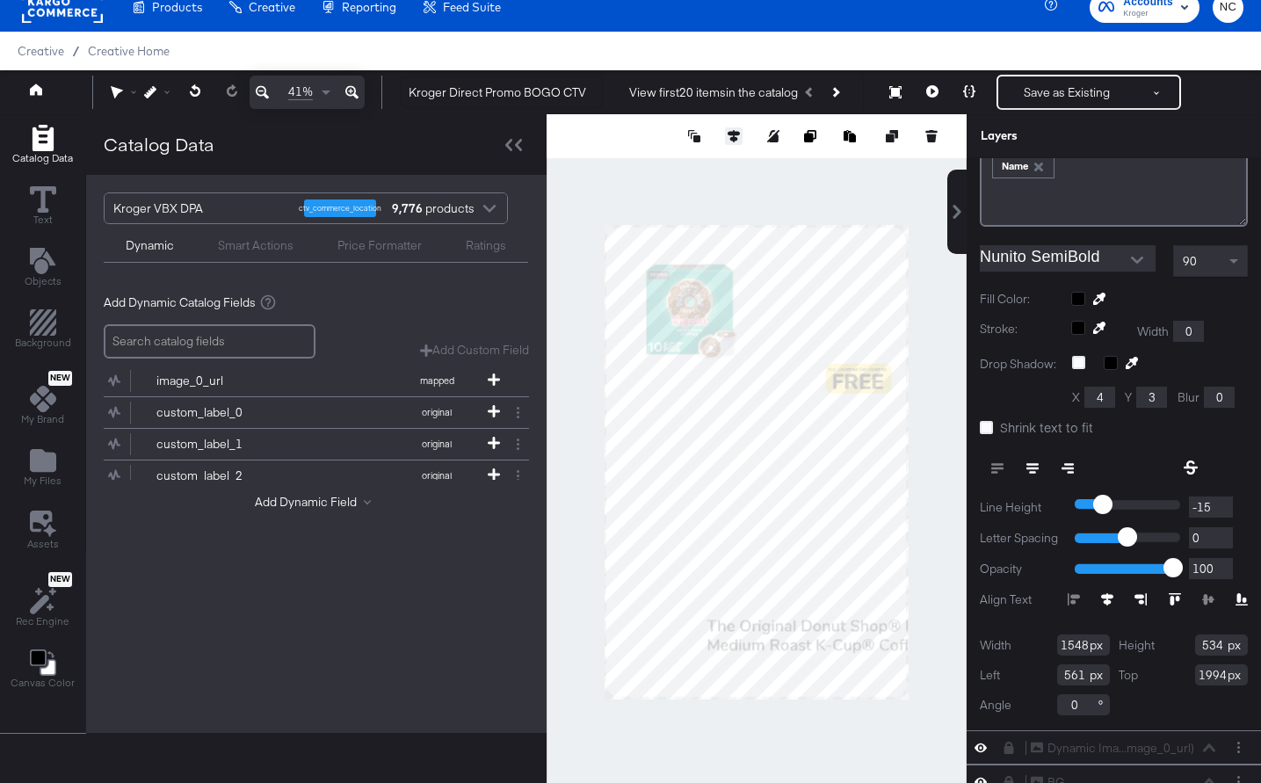
type input "1994"
click at [738, 134] on icon at bounding box center [734, 136] width 12 height 12
click at [612, 171] on button at bounding box center [604, 169] width 18 height 18
click at [1109, 601] on icon at bounding box center [1107, 599] width 12 height 12
click at [1081, 677] on input "59" at bounding box center [1083, 674] width 53 height 21
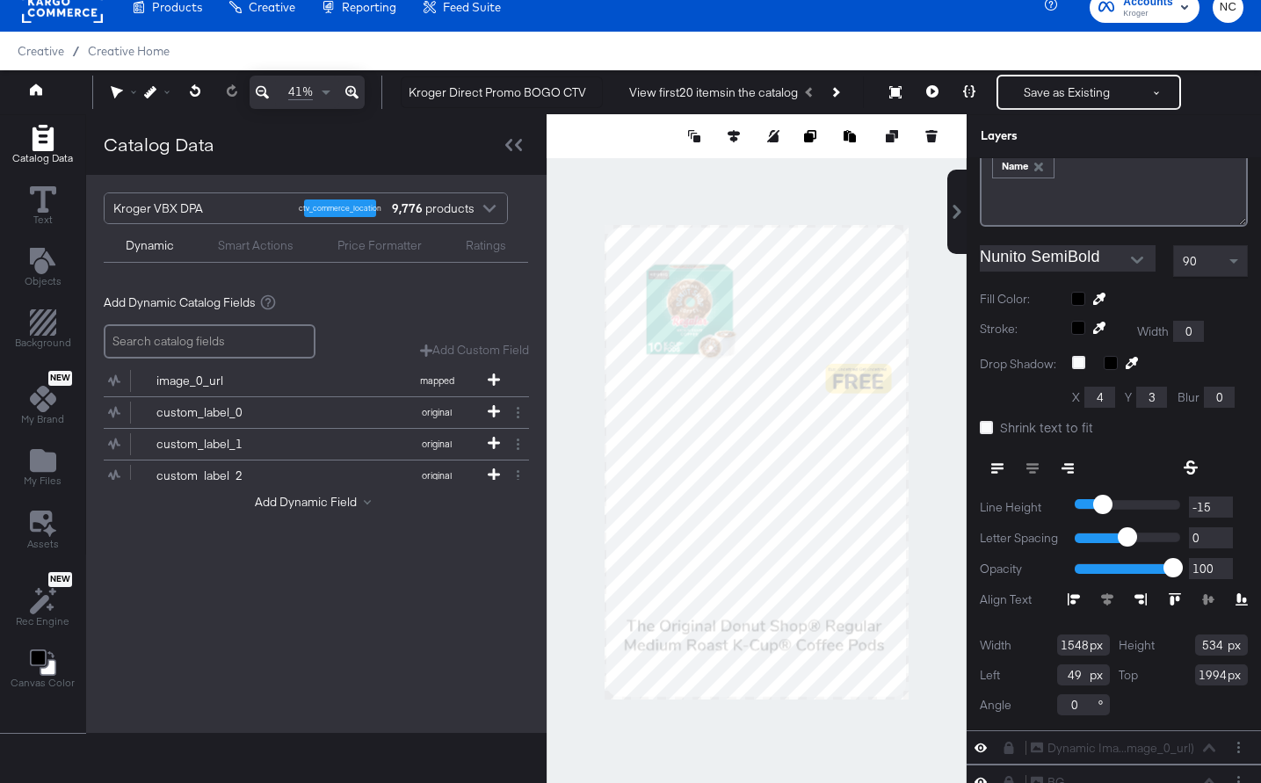
type input "48"
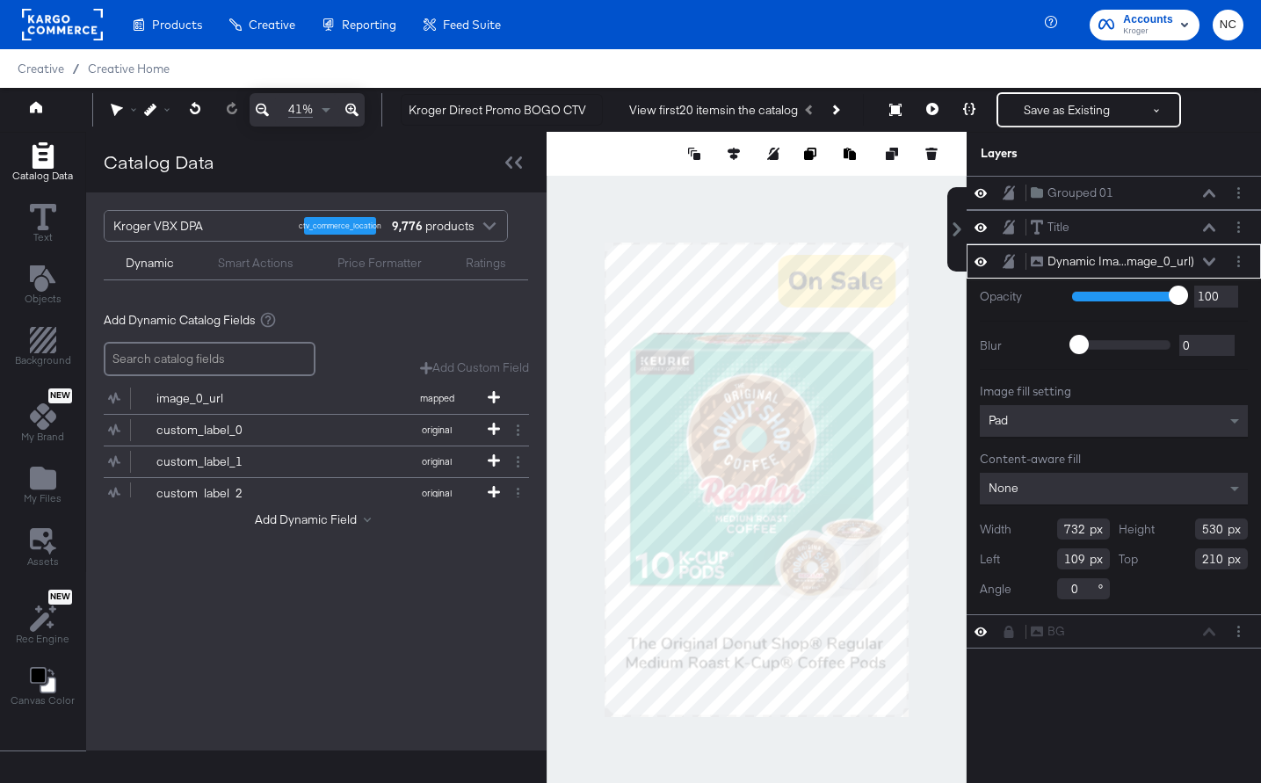
scroll to position [18, 0]
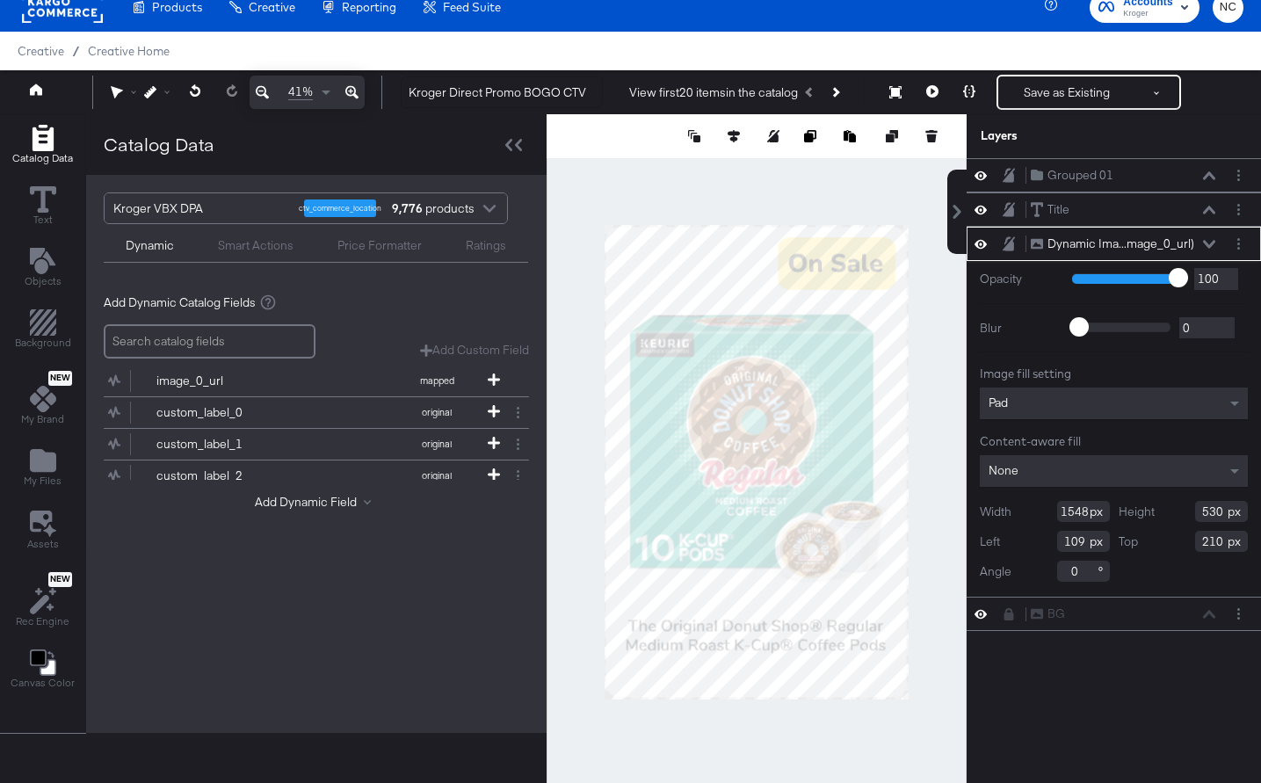
type input "1548"
type input "1493"
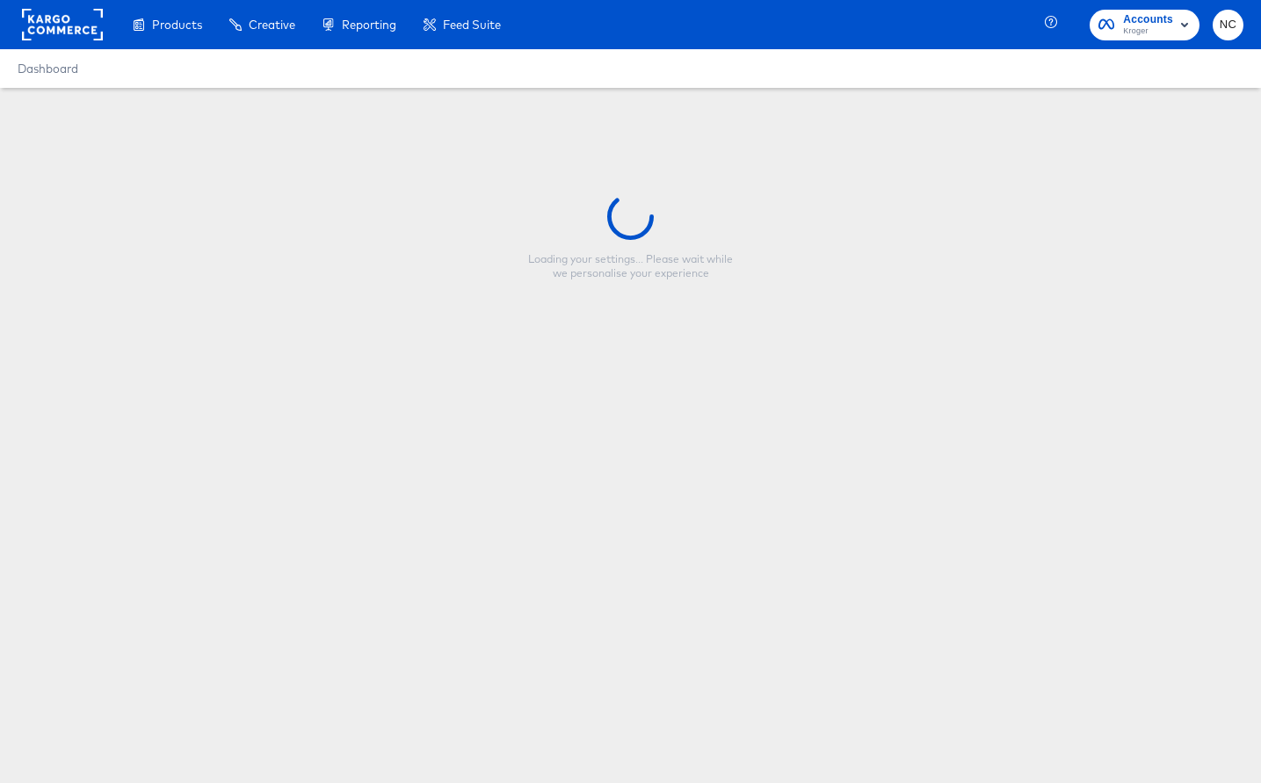
type input "Kroger Direct Promo BOGO CTV"
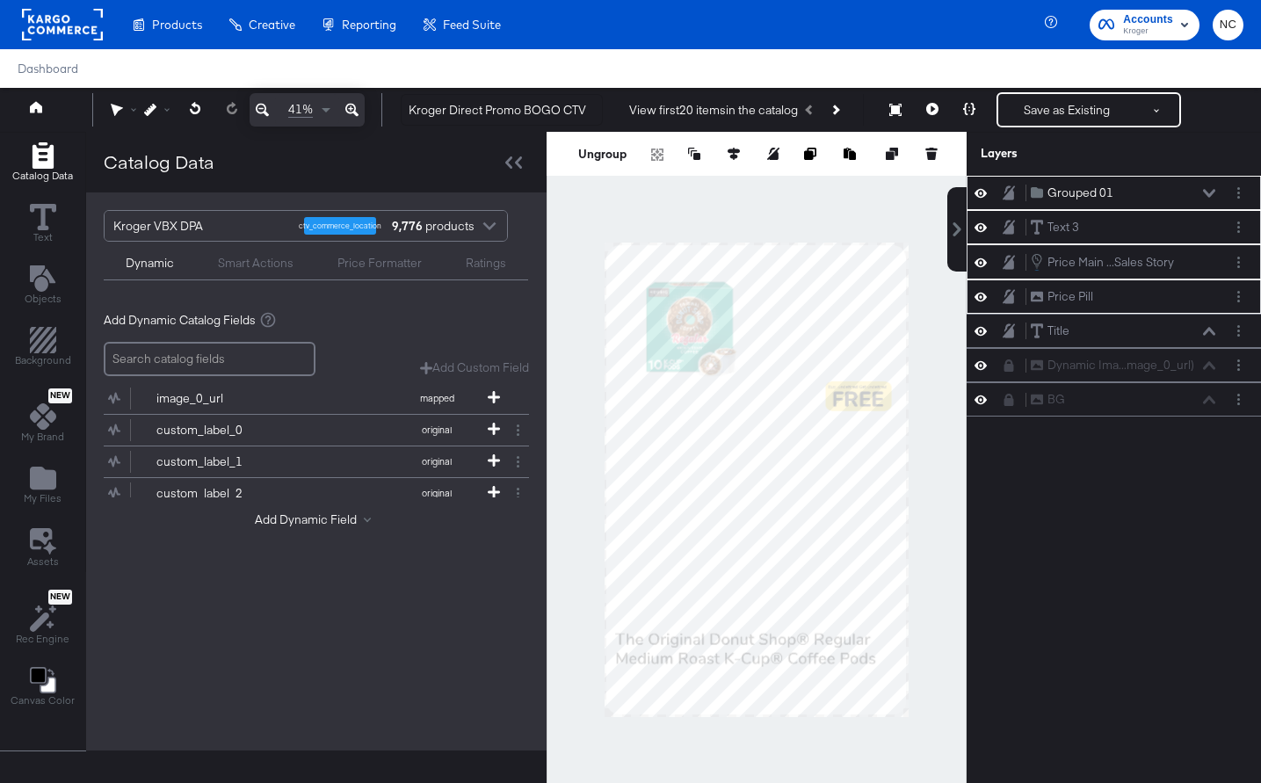
scroll to position [18, 0]
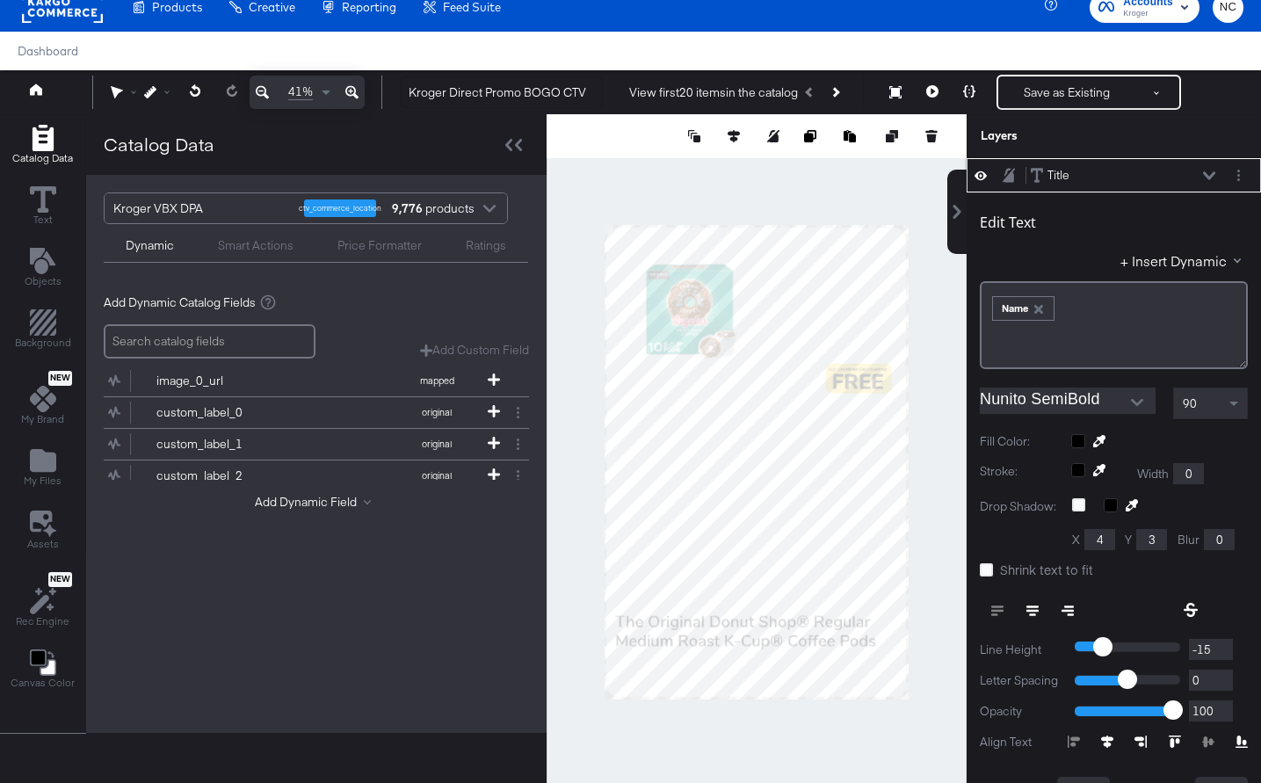
click at [1110, 743] on icon at bounding box center [1107, 741] width 12 height 12
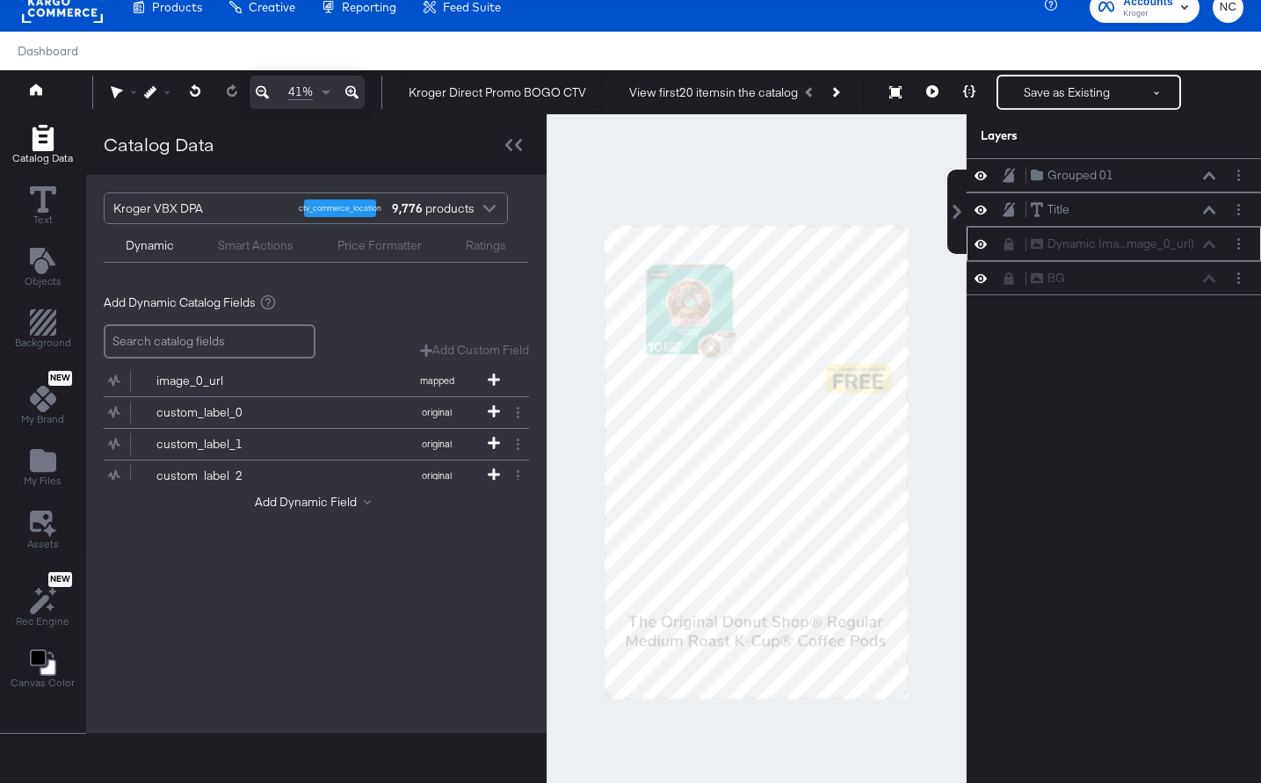
click at [1010, 257] on div "Dynamic Ima...mage_0_url) Dynamic Image (image_0_url)" at bounding box center [1114, 244] width 294 height 34
click at [1005, 245] on icon at bounding box center [1009, 244] width 10 height 12
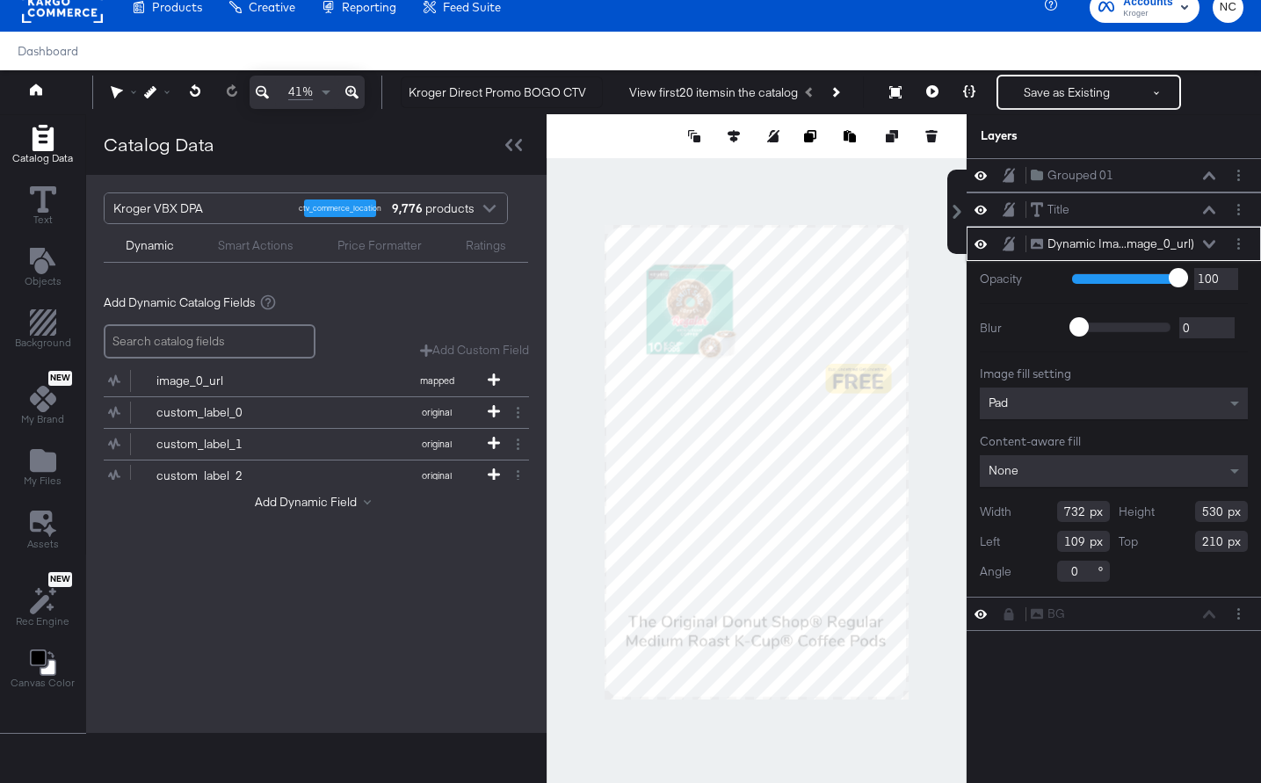
click at [1066, 513] on input "732" at bounding box center [1083, 511] width 53 height 21
type input "1548"
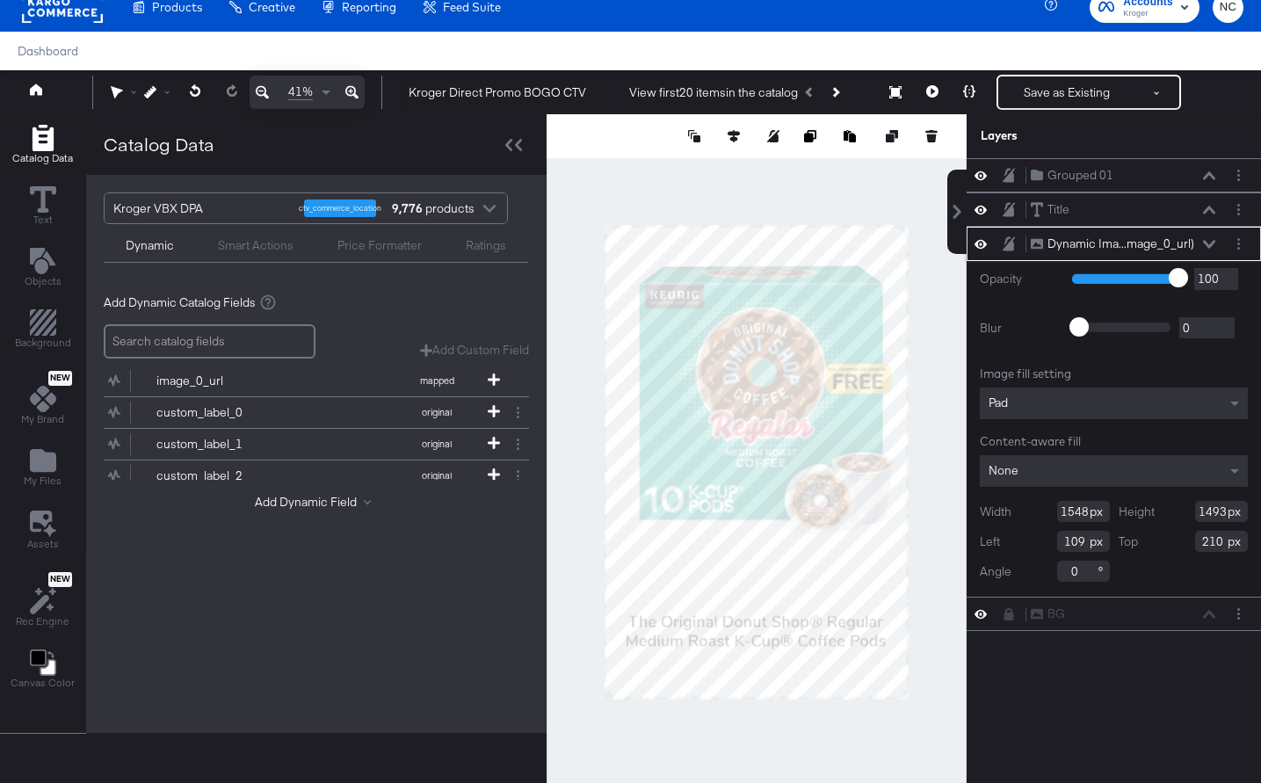
type input "1493"
click at [1076, 544] on input "109" at bounding box center [1083, 541] width 53 height 21
type input "57"
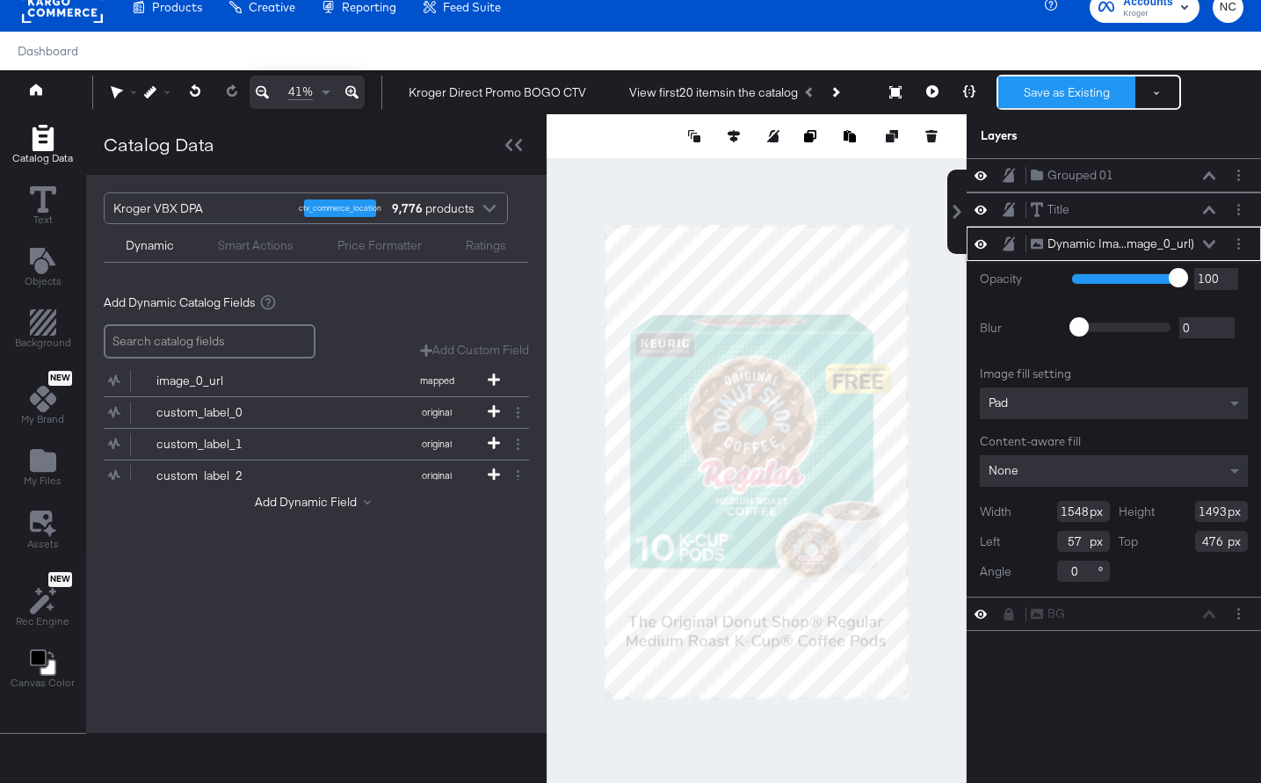
type input "476"
click at [1048, 91] on button "Save as Existing" at bounding box center [1066, 92] width 137 height 32
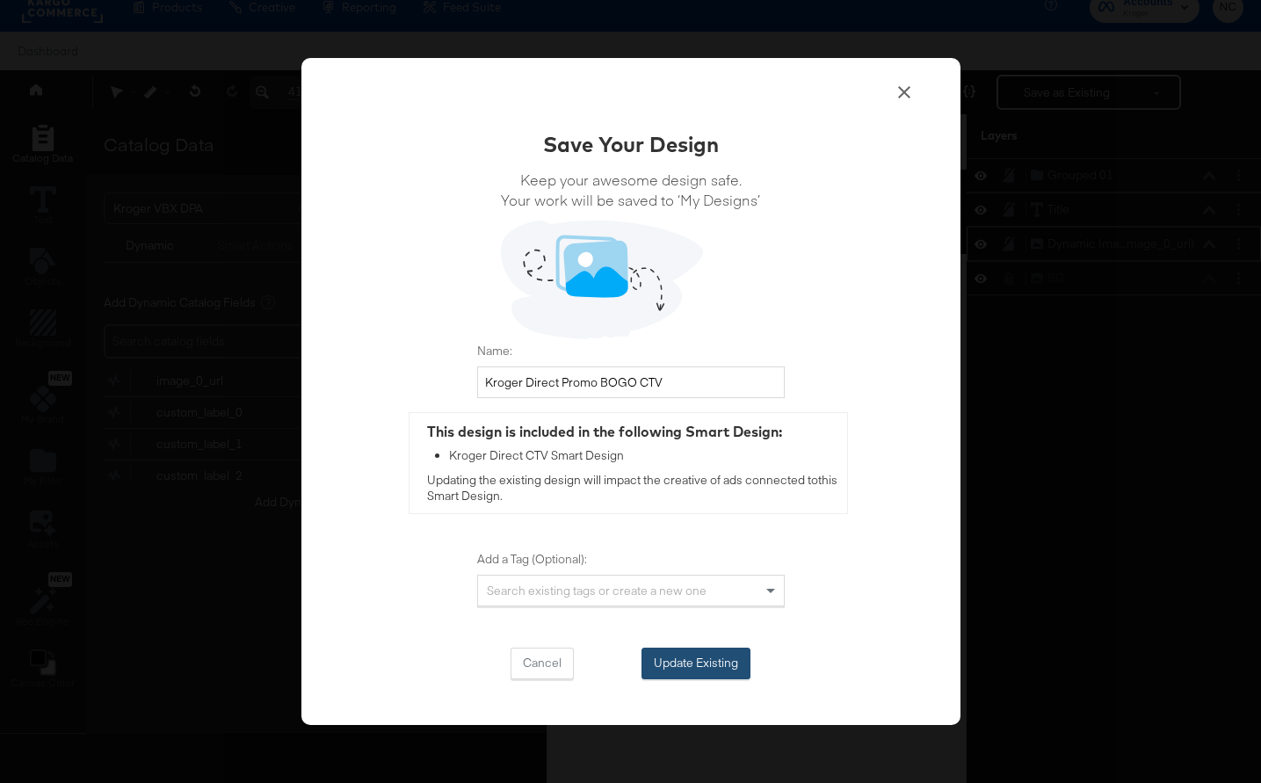
click at [659, 651] on button "Update Existing" at bounding box center [695, 664] width 109 height 32
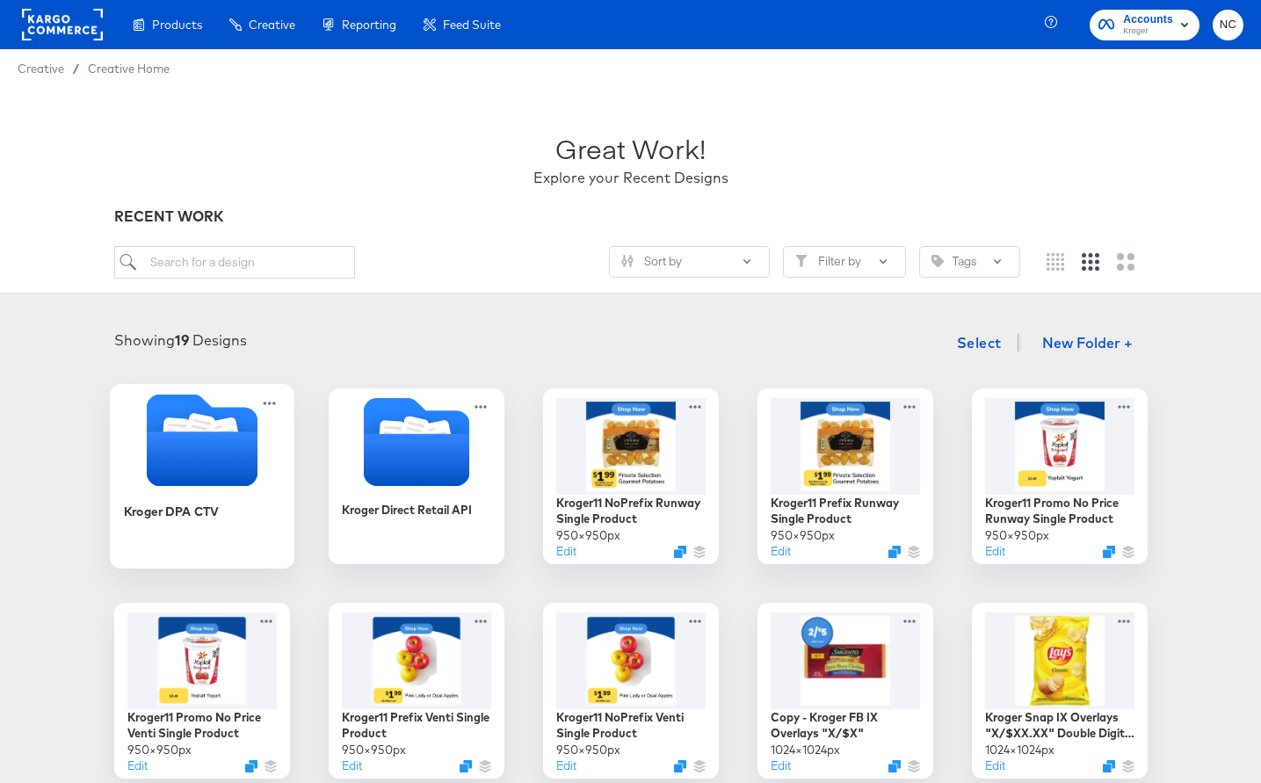
click at [223, 471] on icon "Folder" at bounding box center [201, 458] width 111 height 54
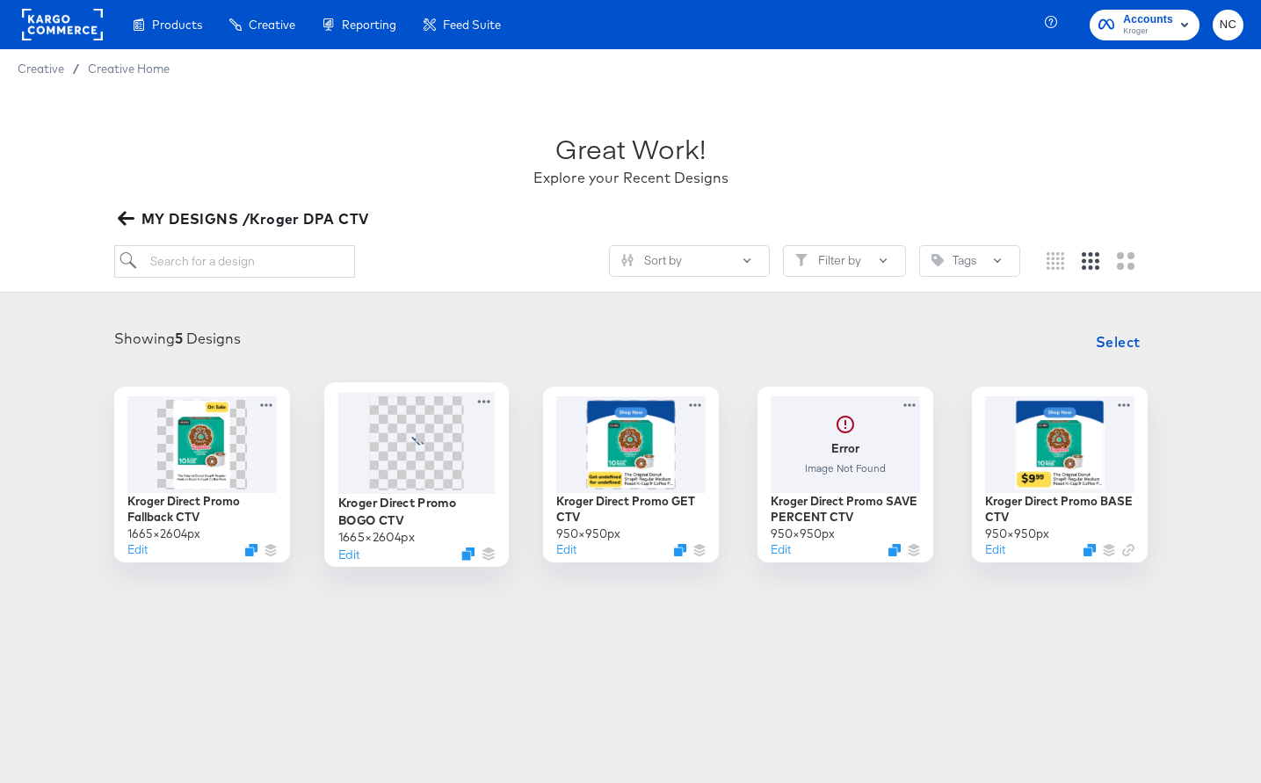
click at [387, 456] on span at bounding box center [416, 442] width 94 height 94
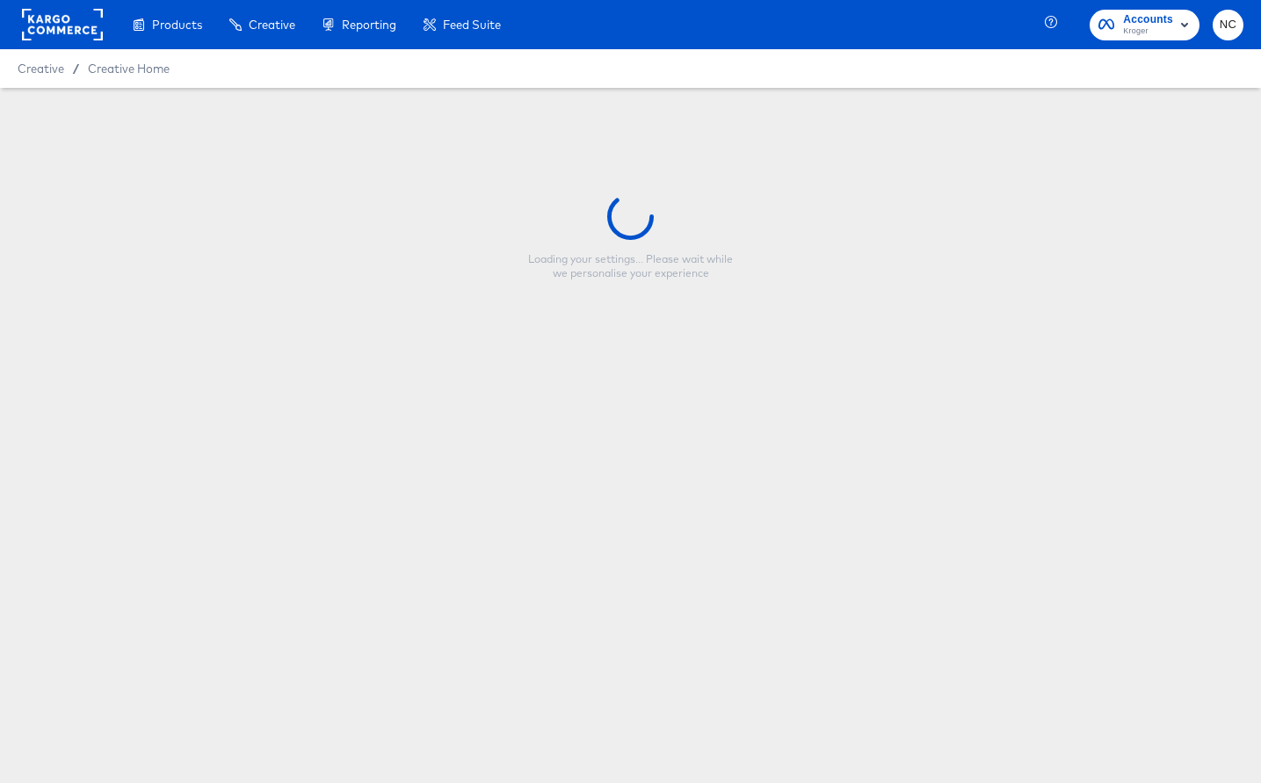
type input "Kroger Direct Promo BOGO CTV"
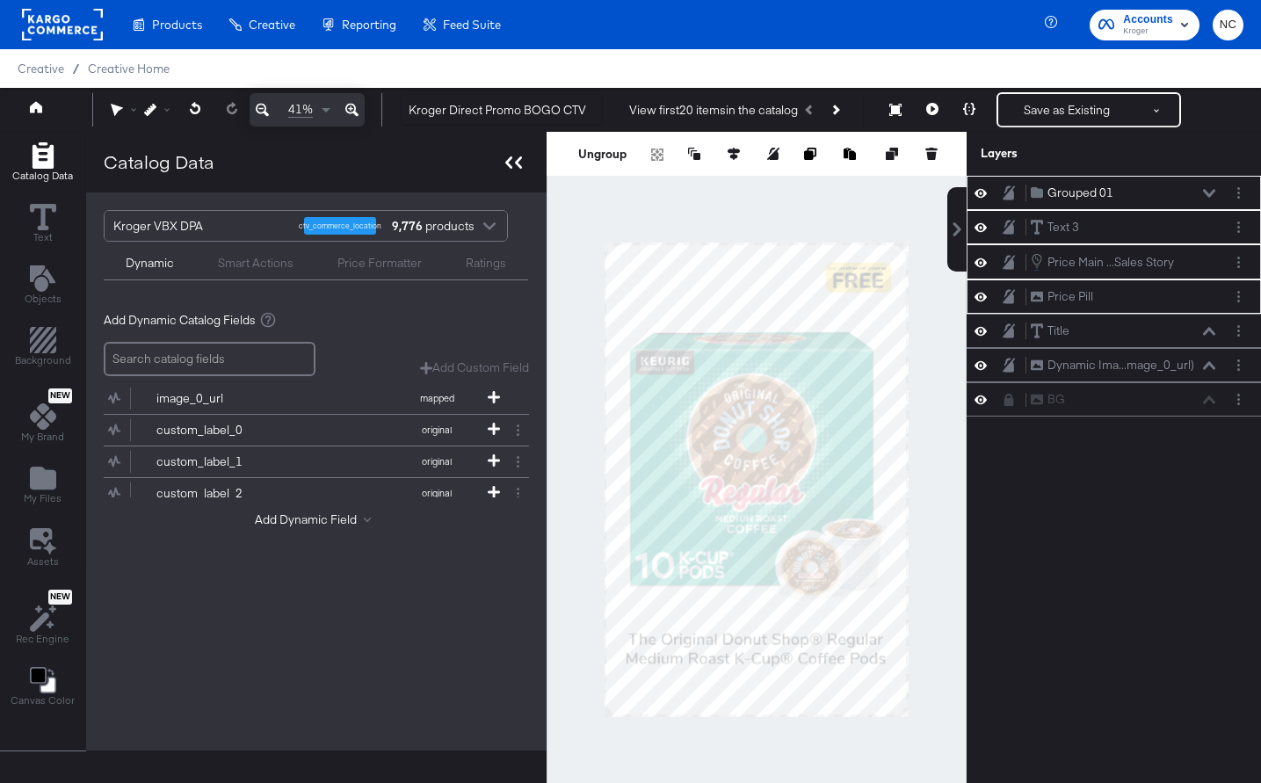
click at [511, 152] on div at bounding box center [513, 161] width 31 height 25
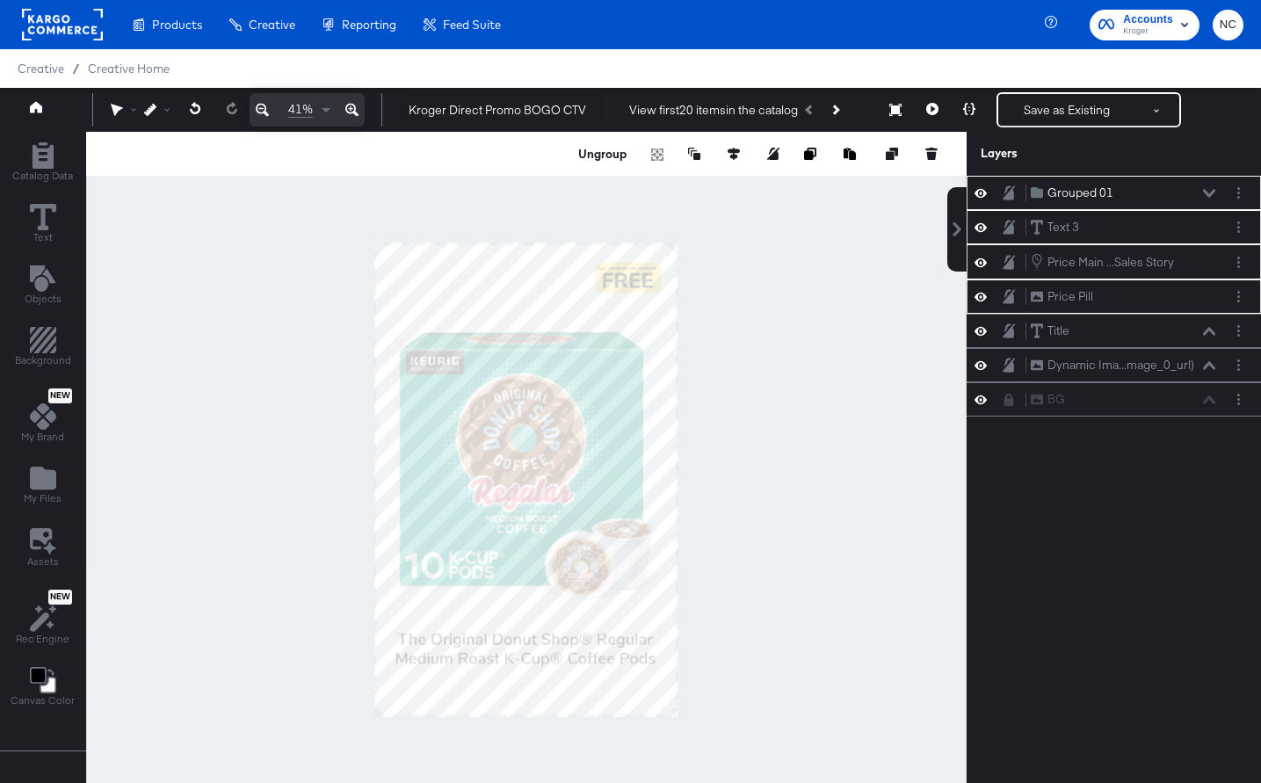
click at [357, 109] on icon at bounding box center [351, 109] width 13 height 21
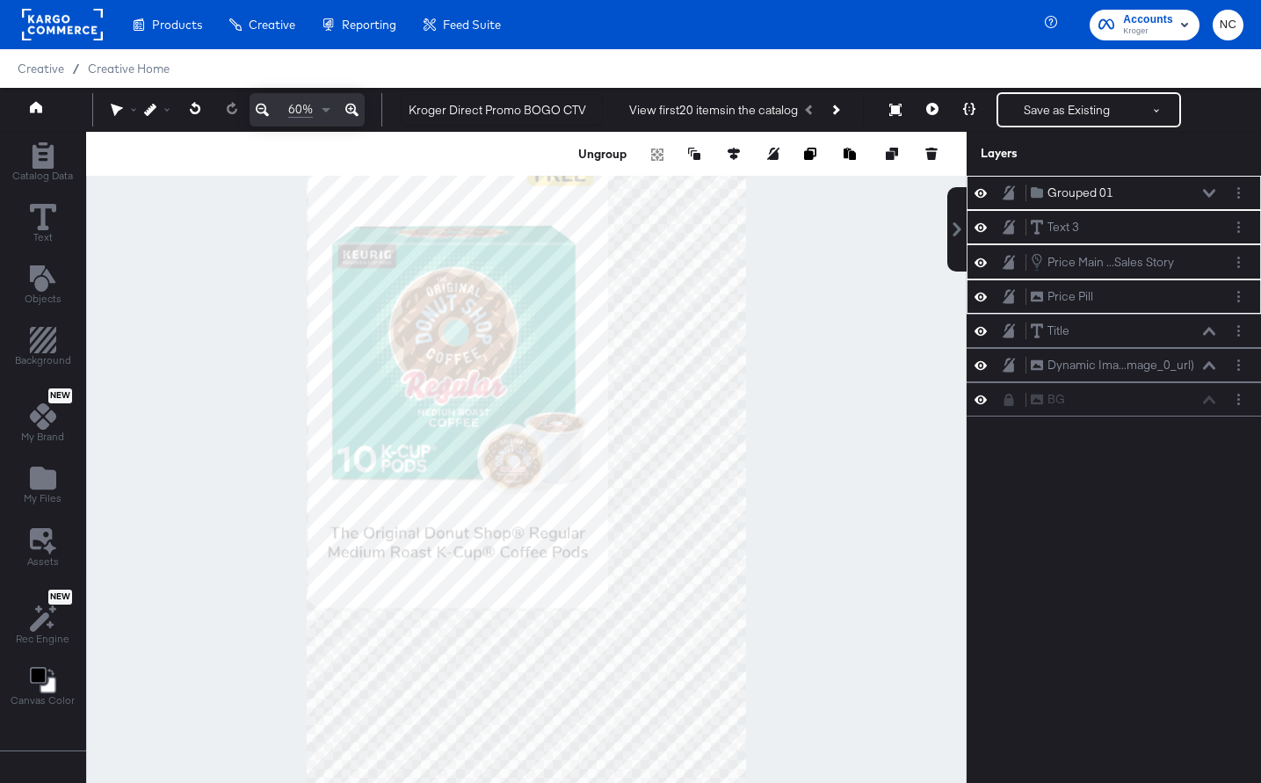
click at [357, 109] on icon at bounding box center [351, 109] width 13 height 21
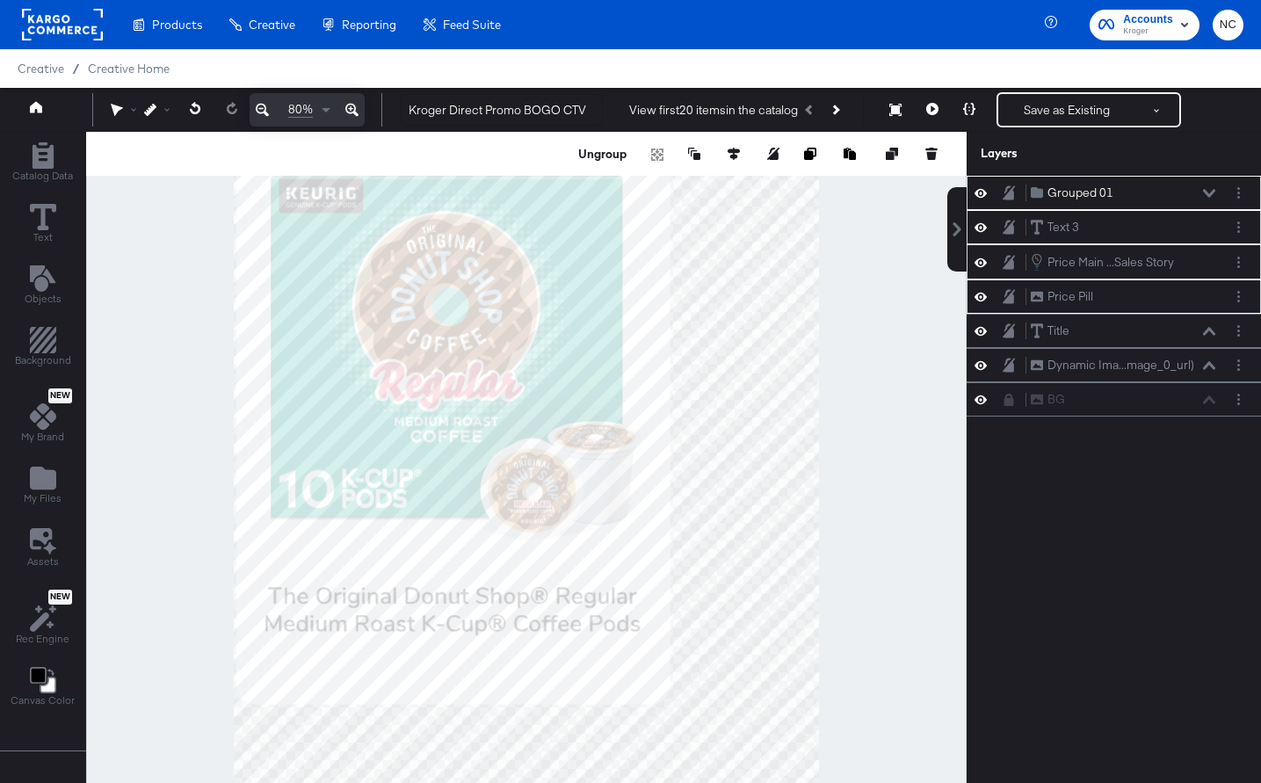
click at [357, 109] on icon at bounding box center [351, 109] width 13 height 21
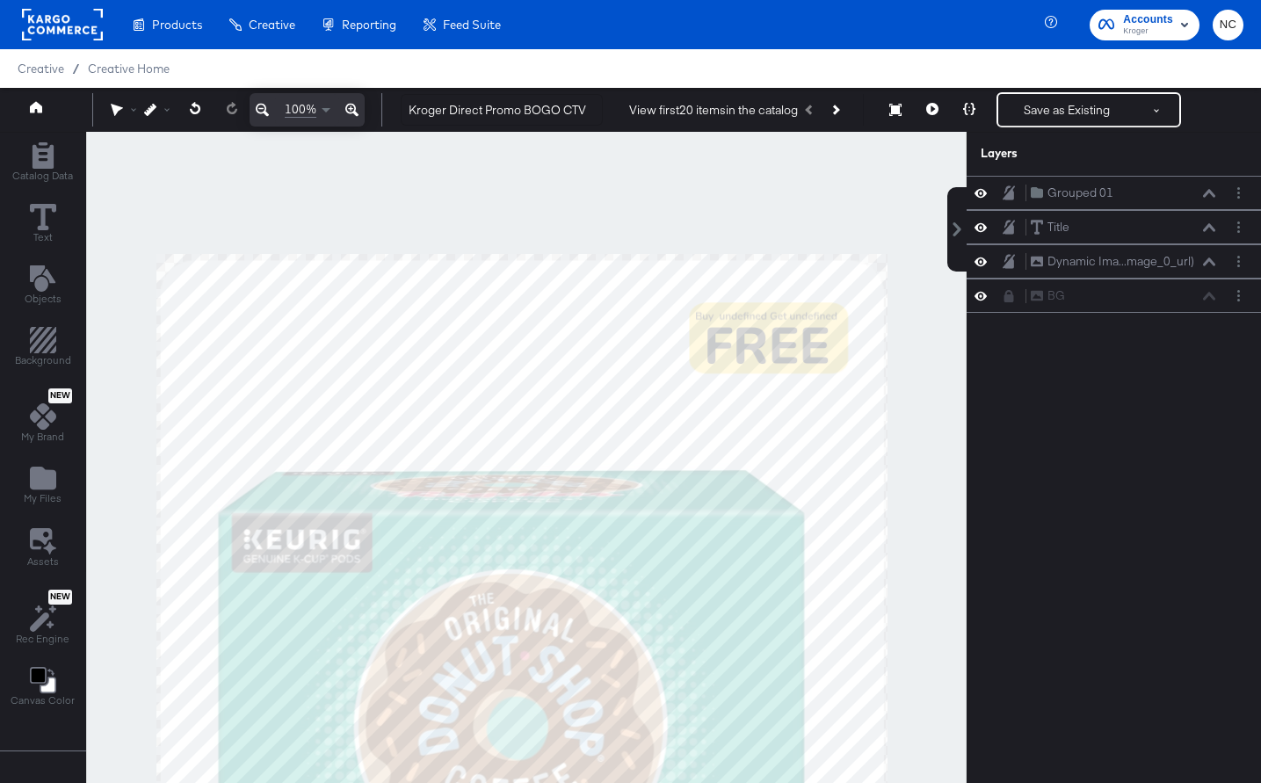
drag, startPoint x: 902, startPoint y: 221, endPoint x: 895, endPoint y: 591, distance: 369.2
click at [896, 591] on div at bounding box center [526, 480] width 879 height 696
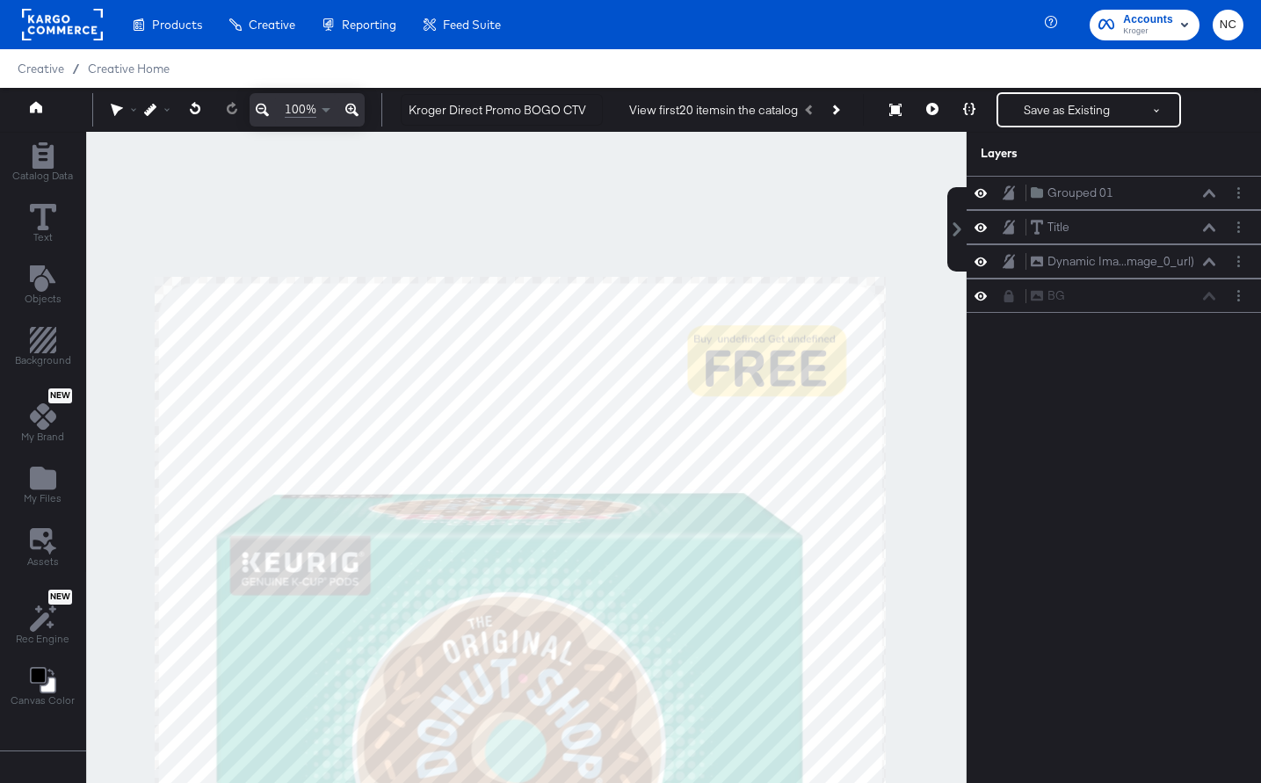
click at [339, 93] on button at bounding box center [351, 109] width 25 height 33
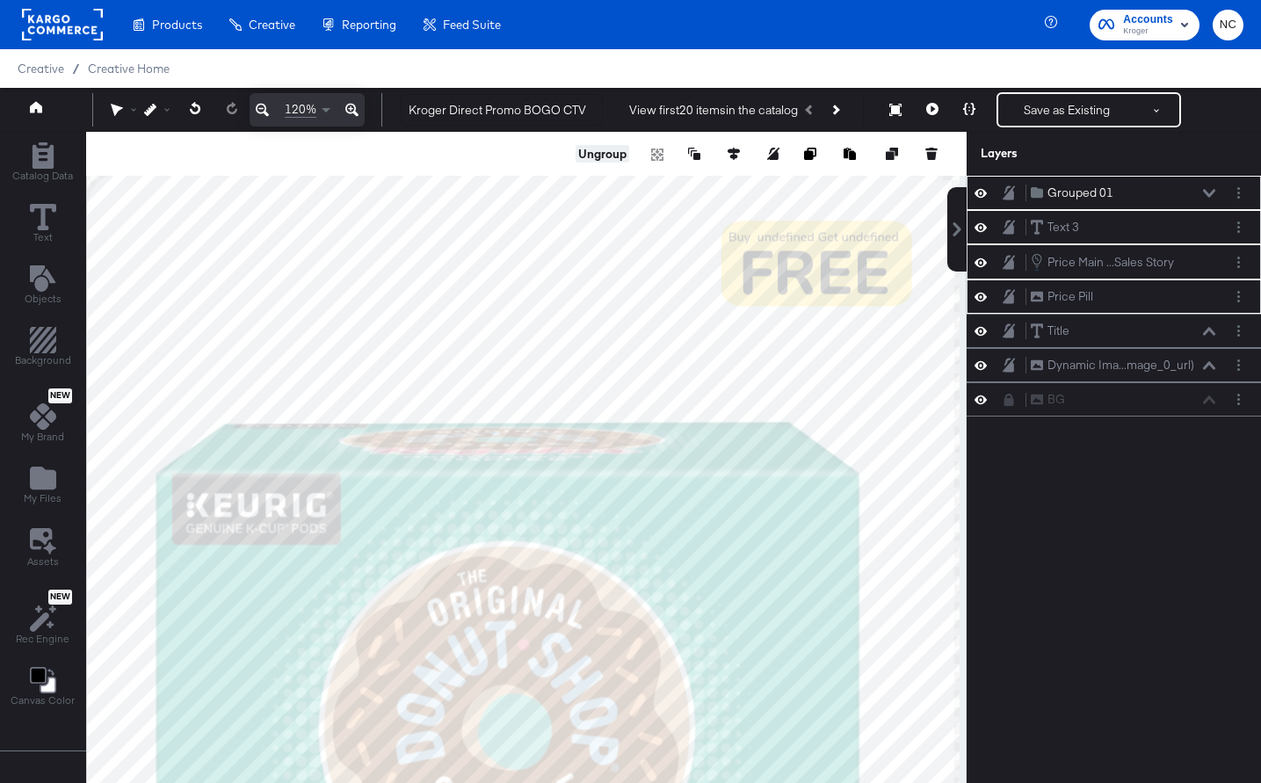
click at [618, 156] on button "Ungroup" at bounding box center [603, 154] width 54 height 18
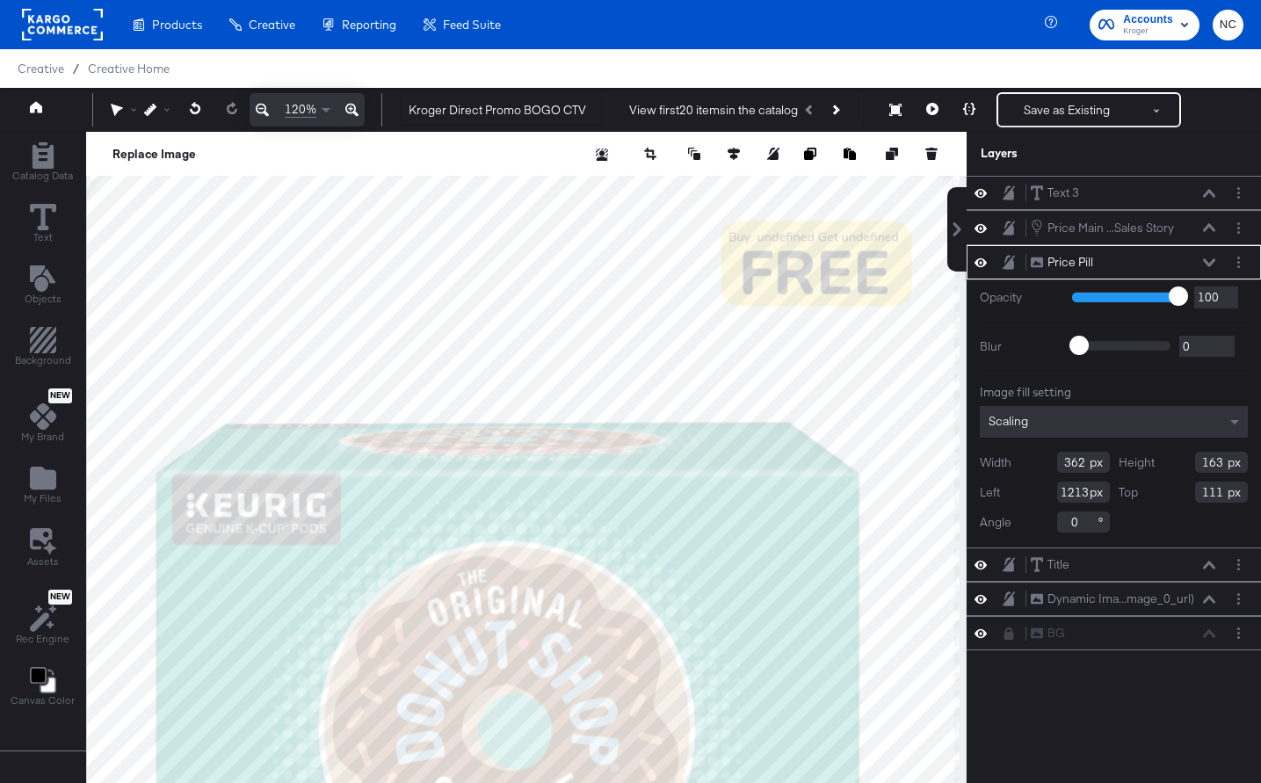
click at [1076, 463] on input "362" at bounding box center [1083, 462] width 53 height 21
type input "646"
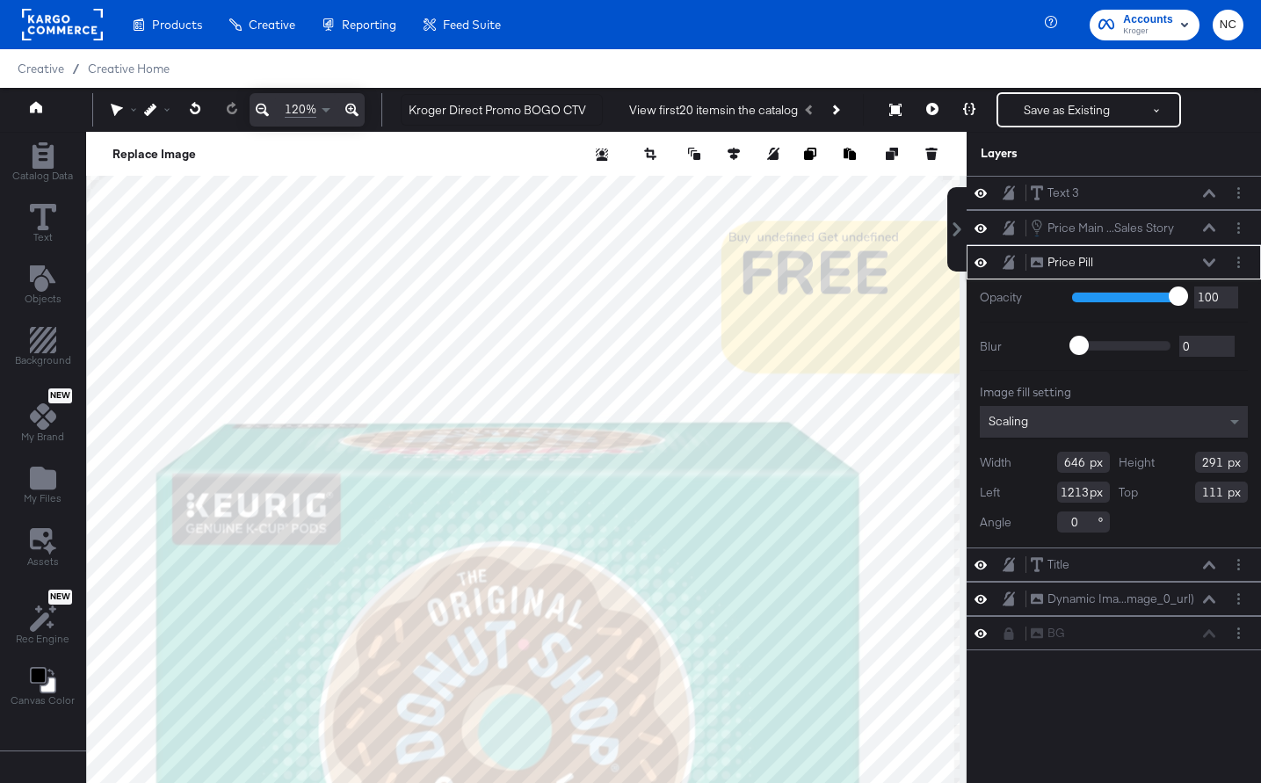
type input "291"
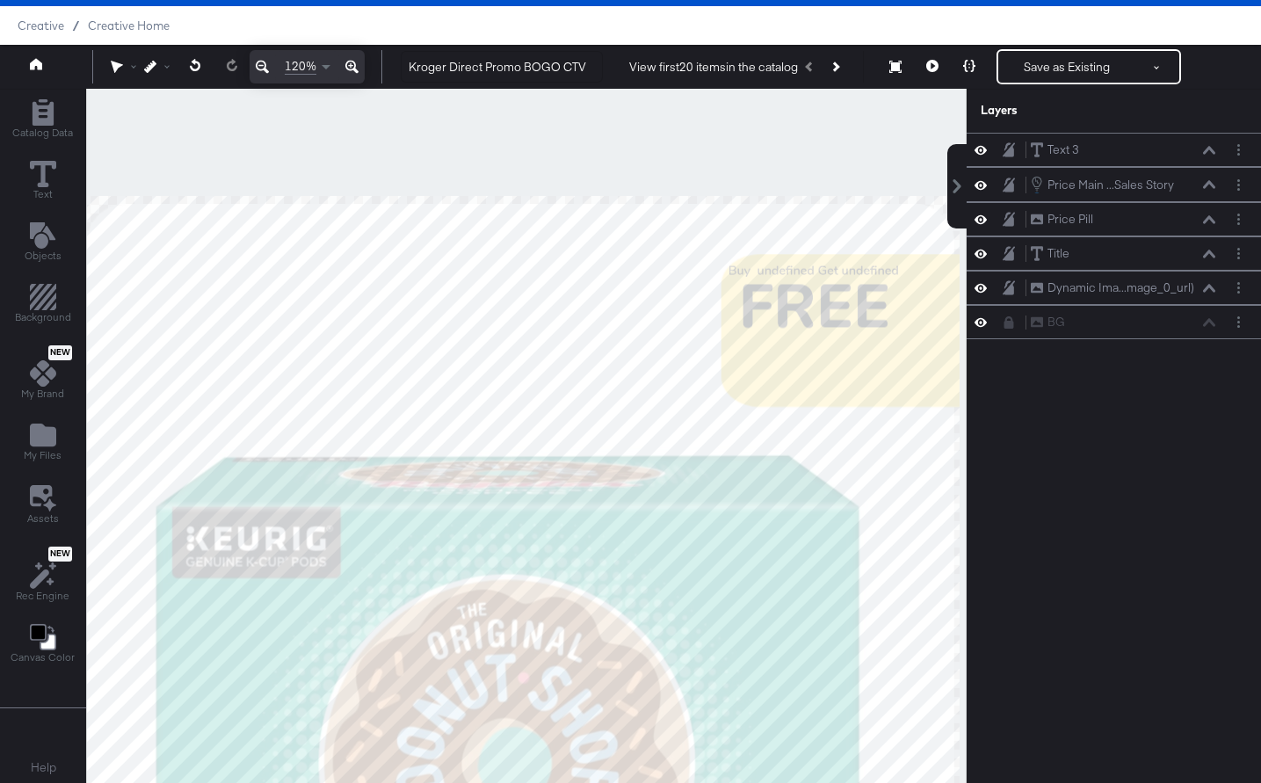
scroll to position [45, 0]
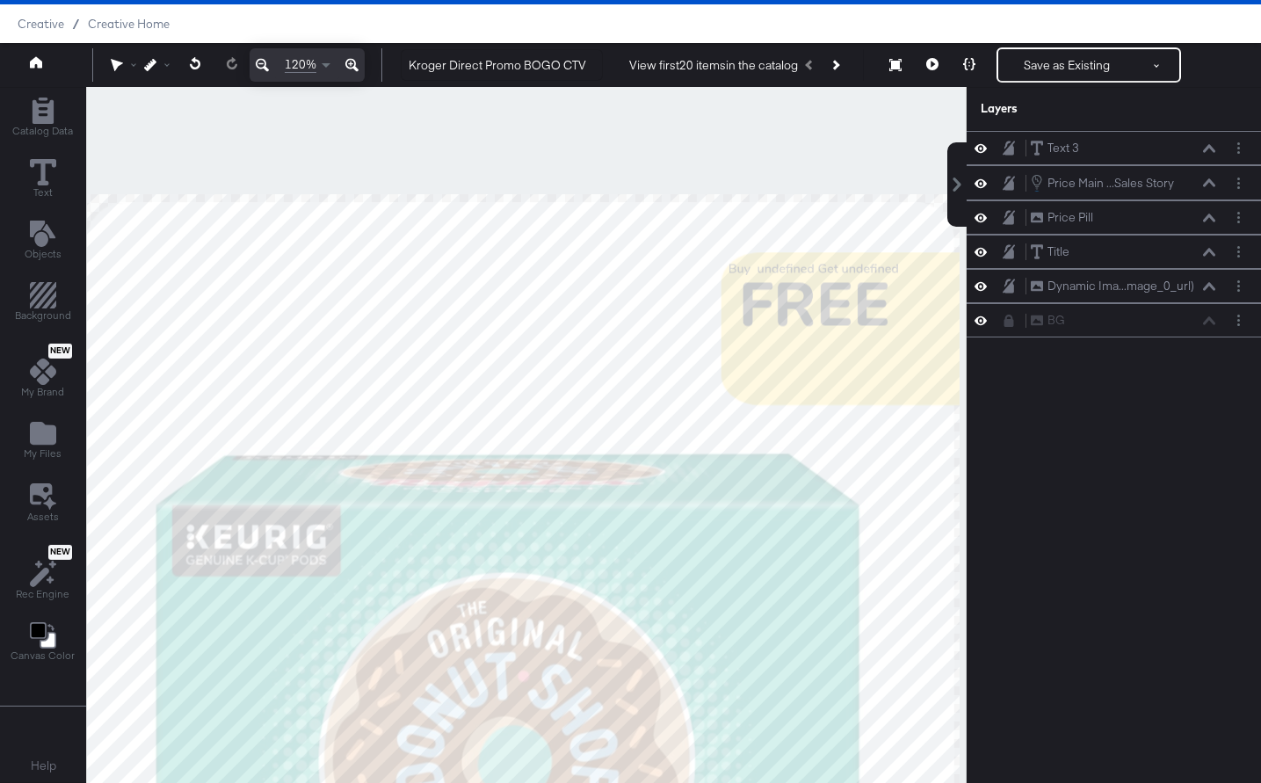
drag, startPoint x: 868, startPoint y: 407, endPoint x: 868, endPoint y: 519, distance: 112.5
click at [868, 519] on div at bounding box center [526, 435] width 879 height 696
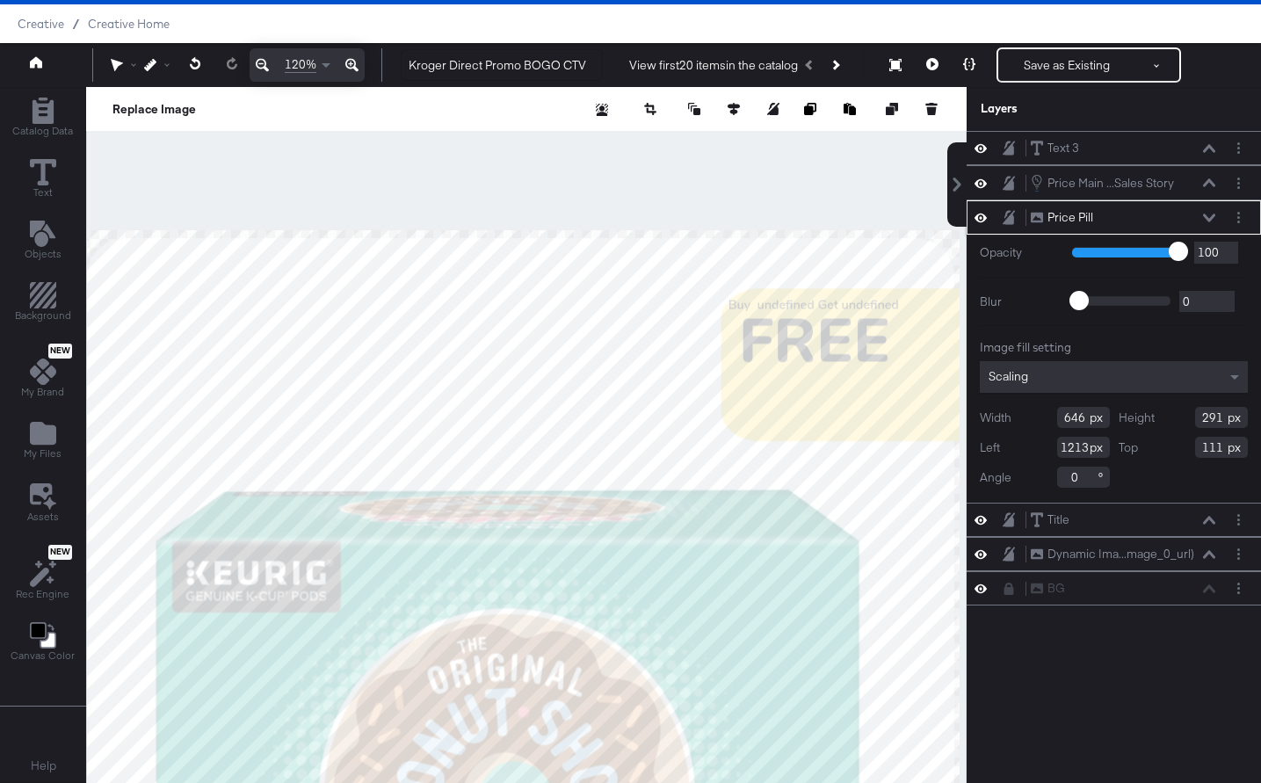
type input "983"
type input "44"
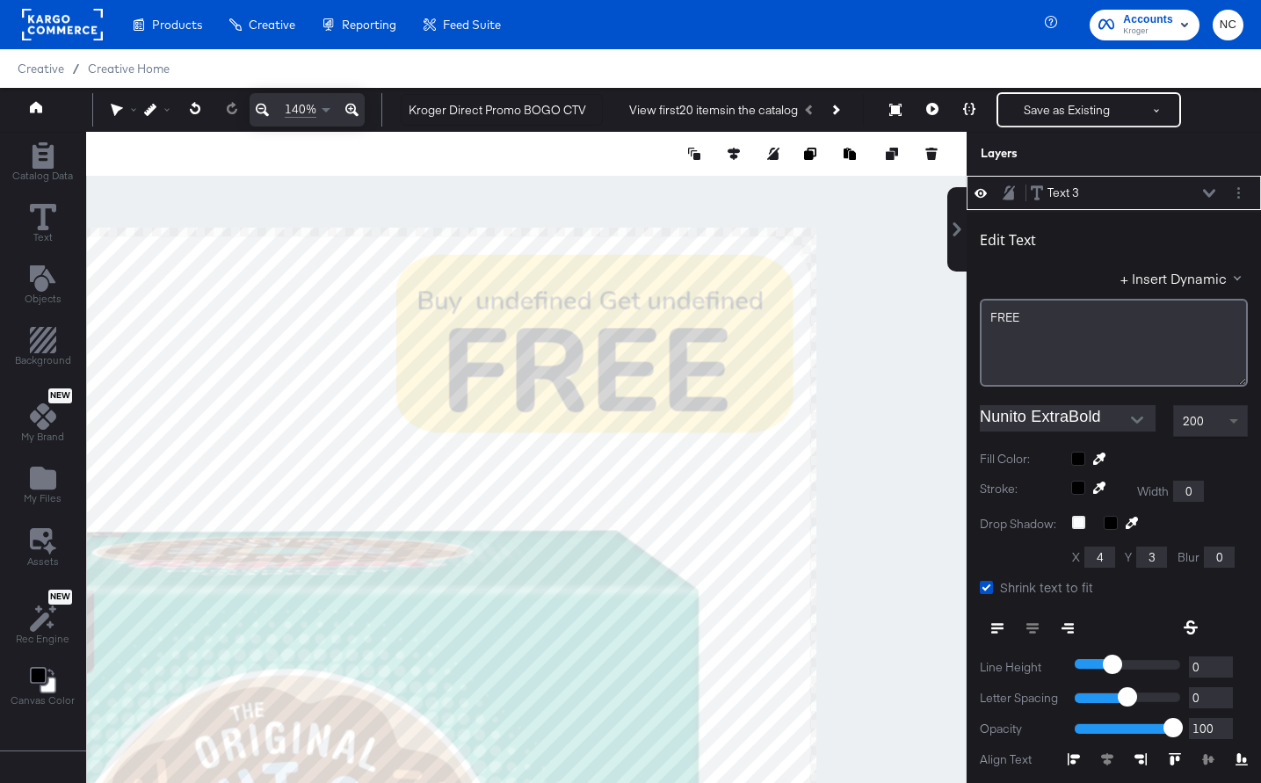
scroll to position [18, 0]
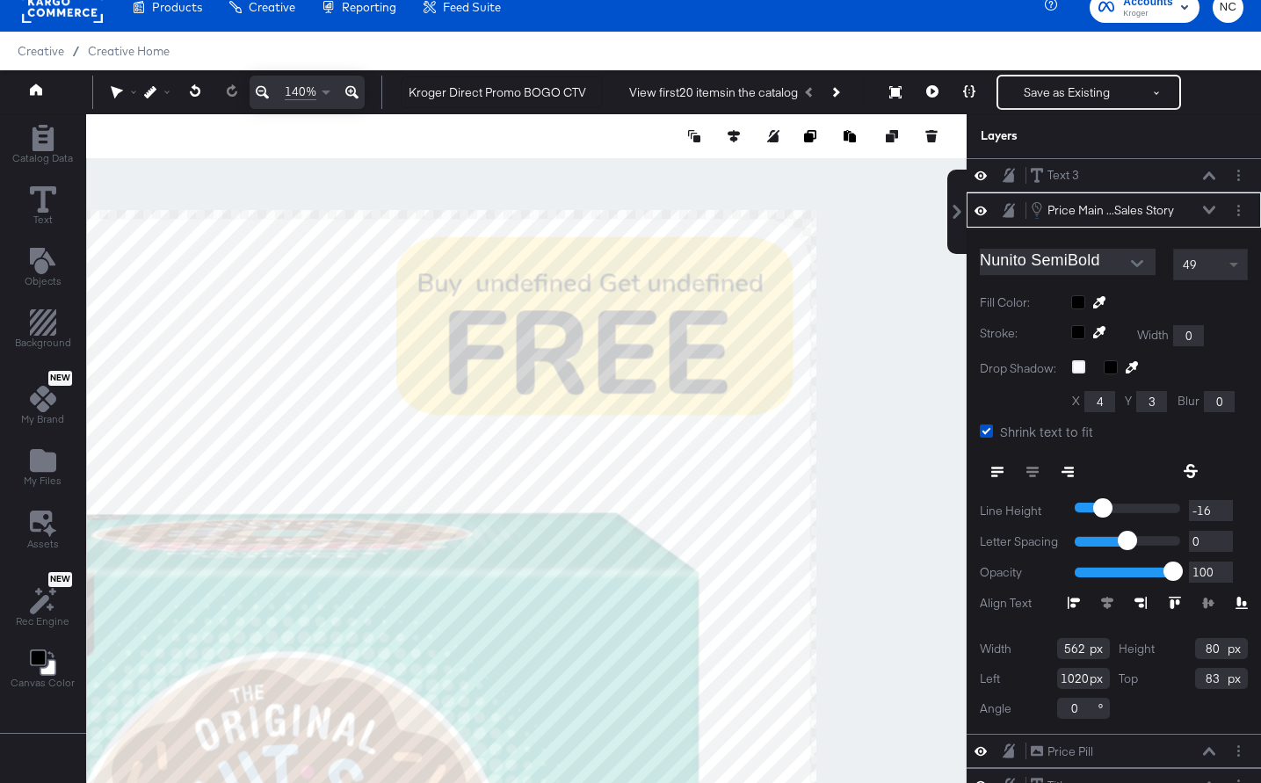
click at [1243, 264] on span at bounding box center [1236, 265] width 22 height 30
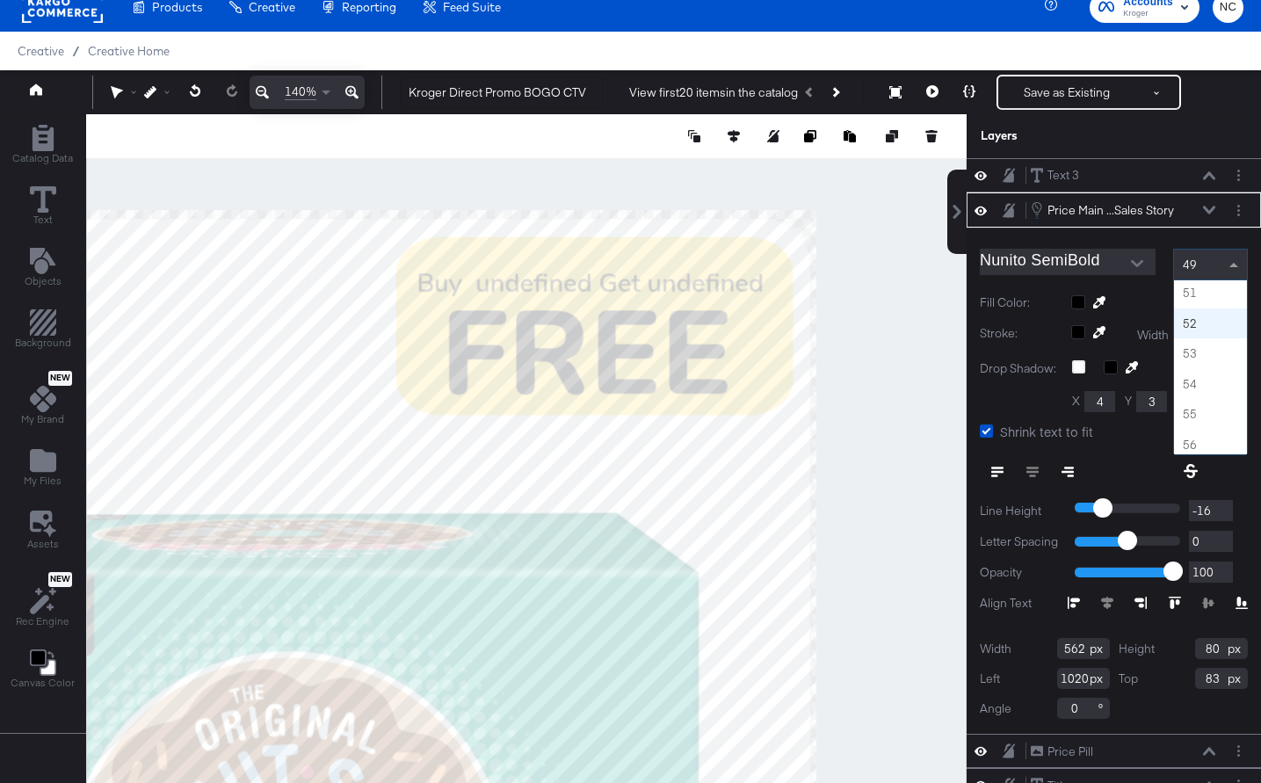
scroll to position [1543, 0]
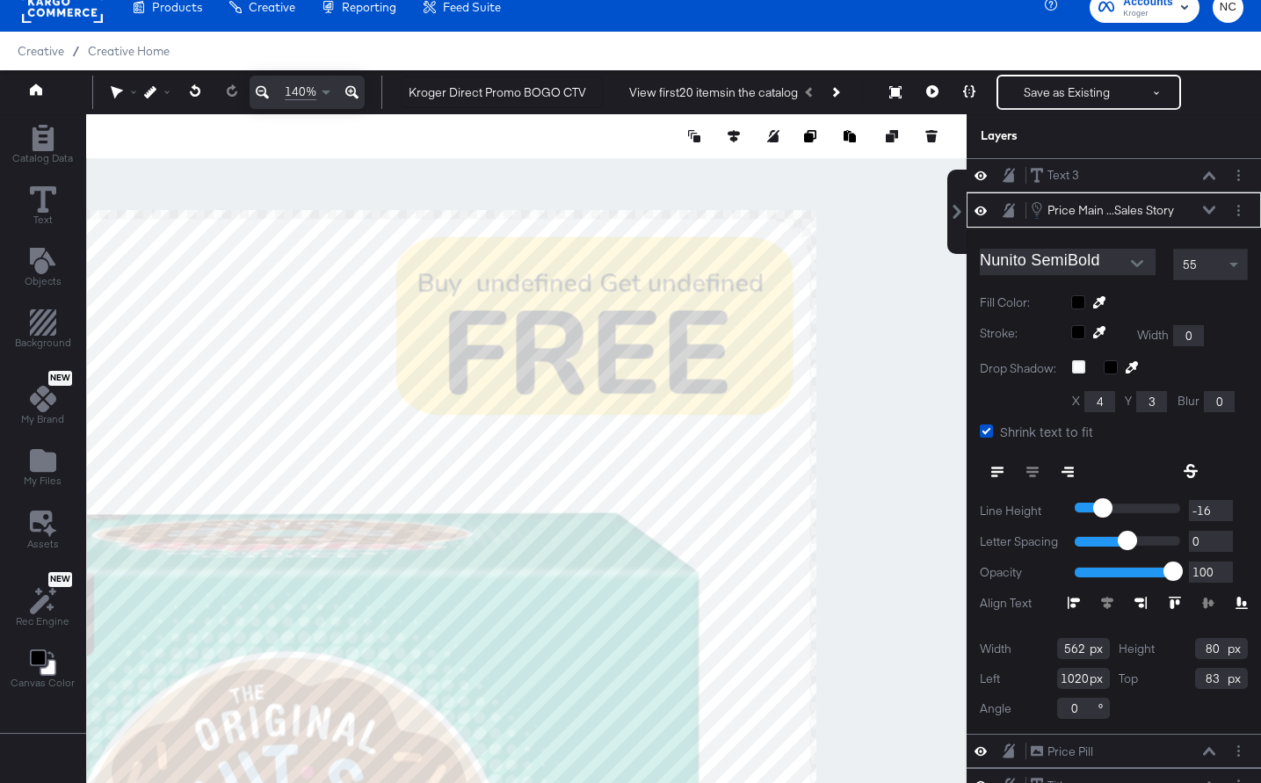
type input "599"
type input "1011"
type input "627"
type input "983"
type input "576"
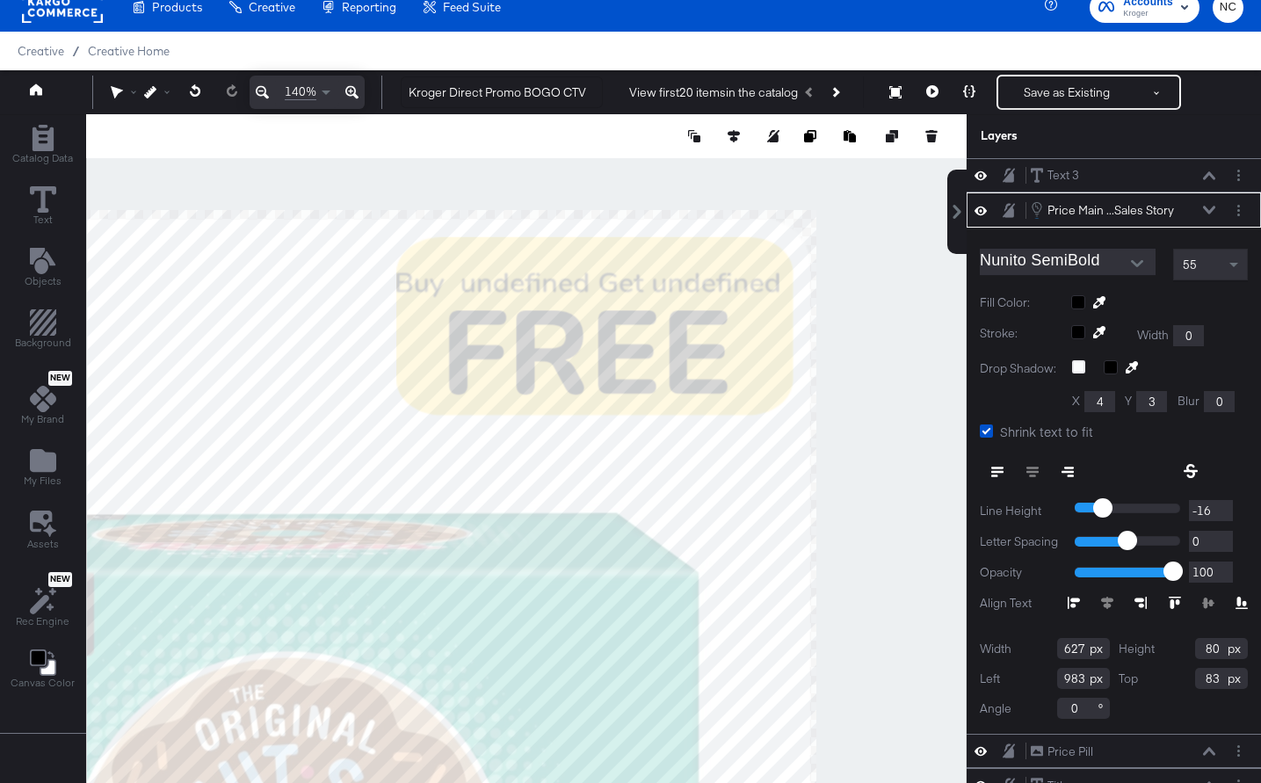
type input "1034"
type input "553"
type input "1057"
type input "466"
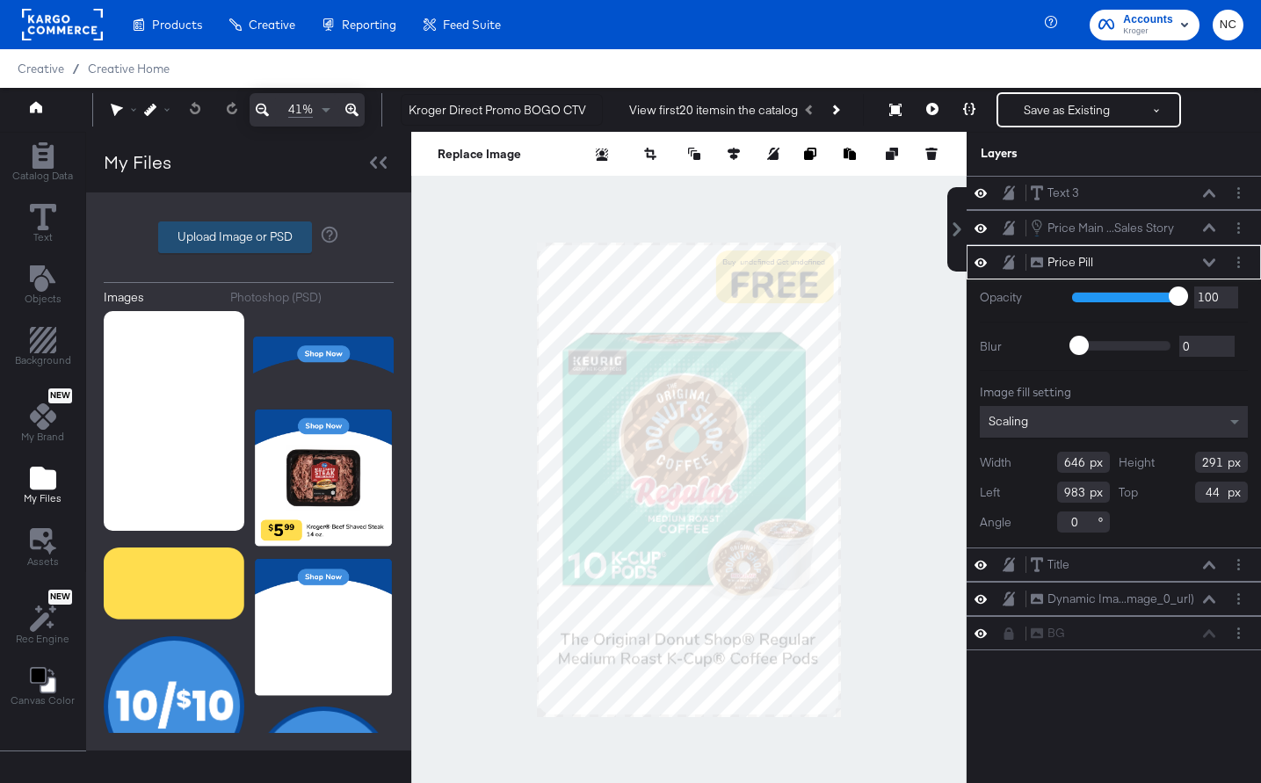
click at [224, 239] on label "Upload Image or PSD" at bounding box center [235, 237] width 152 height 30
click at [249, 237] on input "Upload Image or PSD" at bounding box center [249, 237] width 0 height 0
type input "C:\fakepath\Rectangle .png"
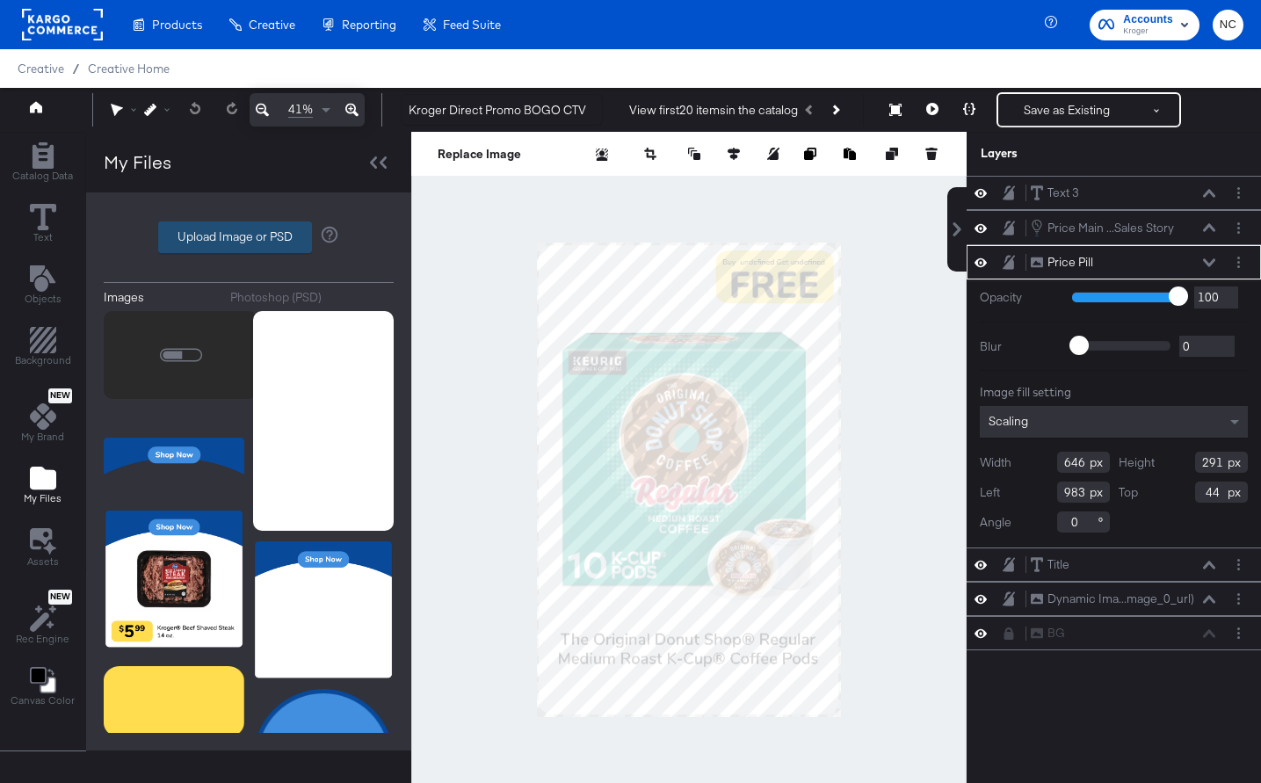
click at [246, 243] on label "Upload Image or PSD" at bounding box center [235, 237] width 152 height 30
click at [249, 237] on input "Upload Image or PSD" at bounding box center [249, 237] width 0 height 0
type input "C:\fakepath\Kroger Direct Promo Fallback CTV.png"
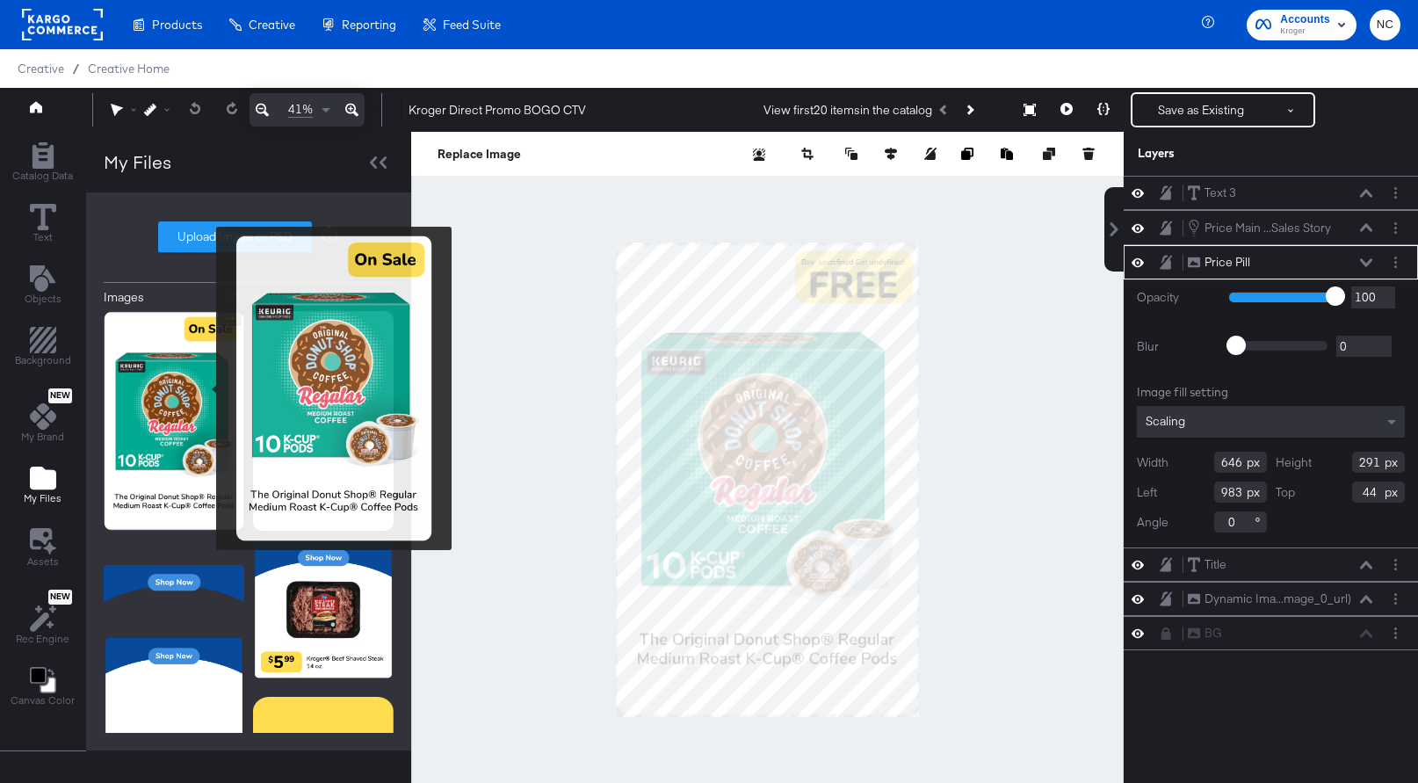
click at [205, 388] on img at bounding box center [174, 421] width 141 height 220
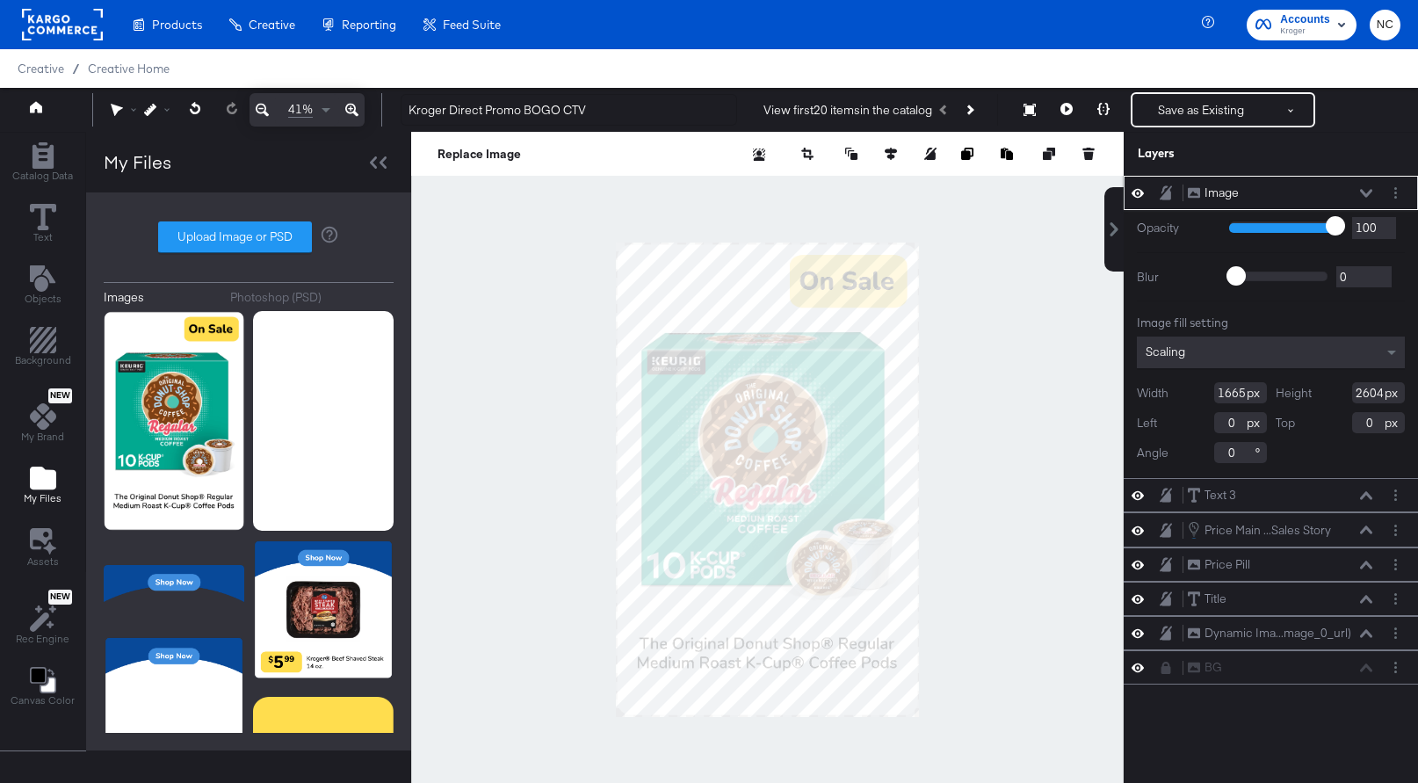
type input "64"
click at [1260, 228] on input "range" at bounding box center [1286, 226] width 114 height 11
type input "52"
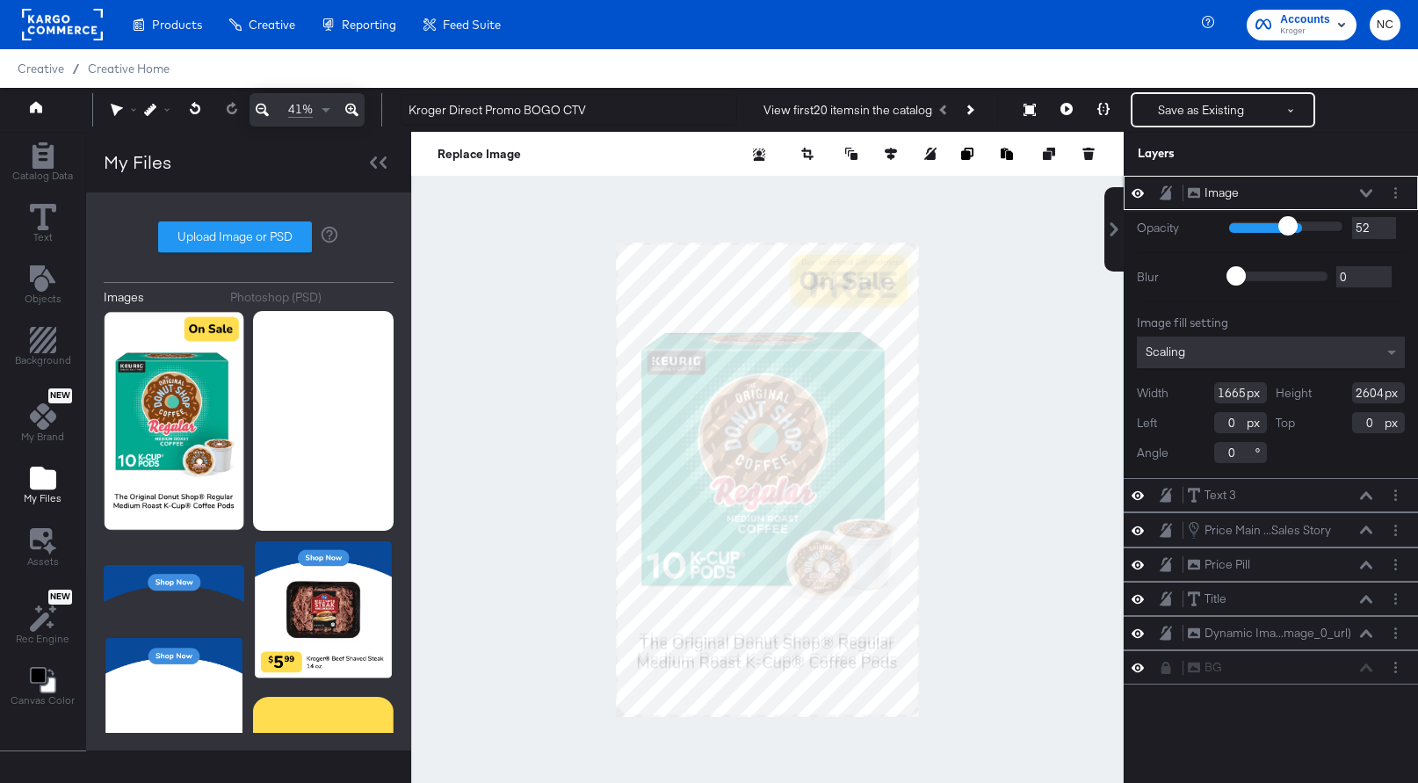
type input "52"
click at [1260, 228] on input "range" at bounding box center [1286, 226] width 114 height 11
click at [1260, 192] on icon at bounding box center [1366, 193] width 12 height 9
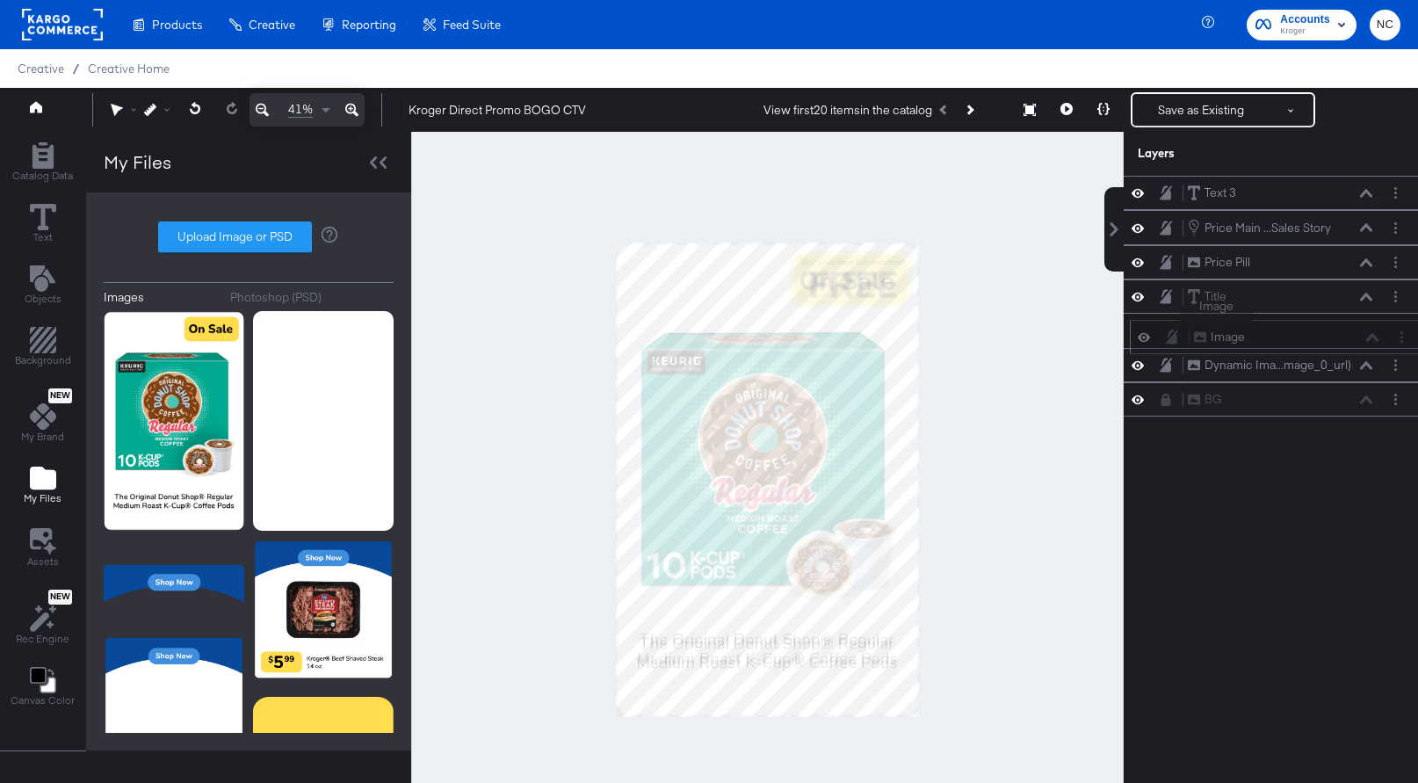
drag, startPoint x: 1211, startPoint y: 183, endPoint x: 1216, endPoint y: 332, distance: 149.5
click at [1216, 332] on div "Image Image" at bounding box center [1277, 337] width 280 height 18
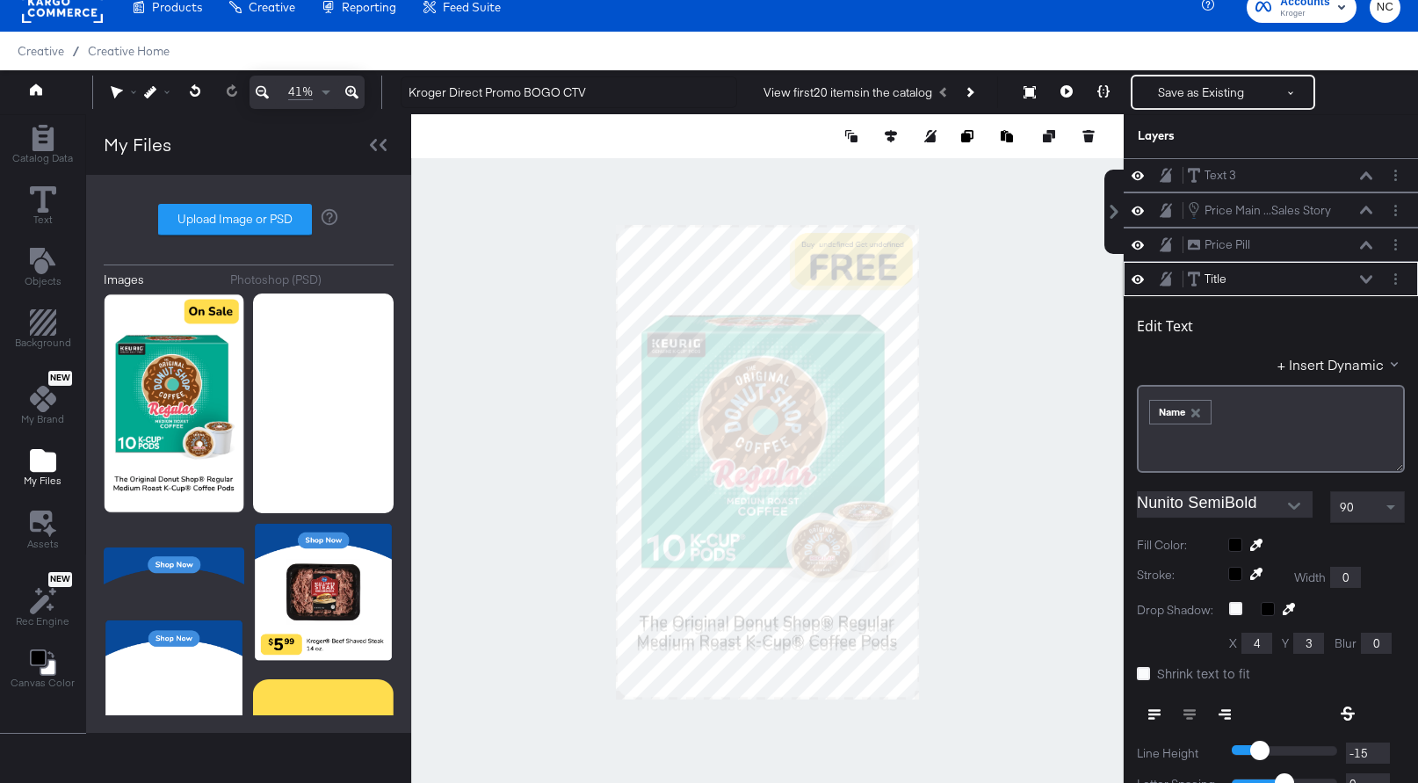
scroll to position [104, 0]
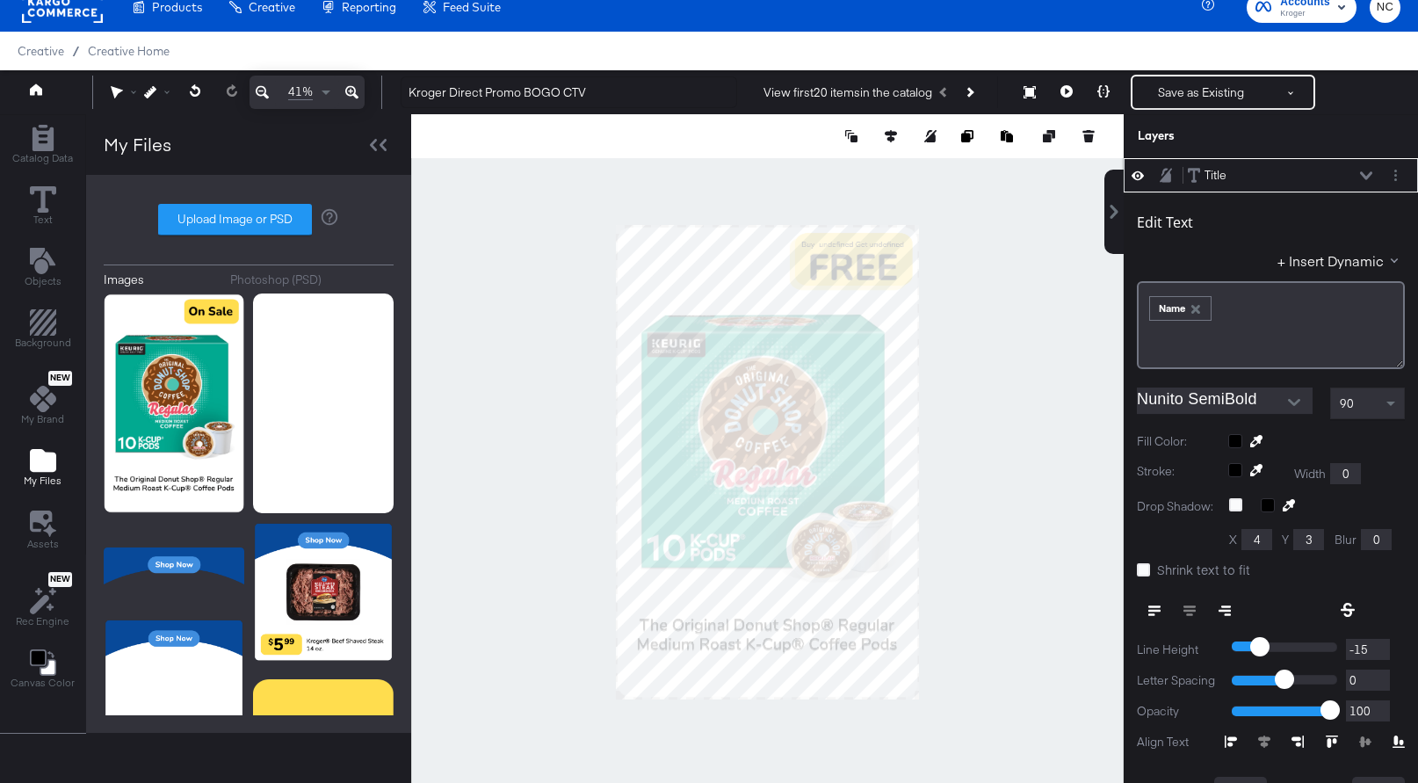
type input "1989"
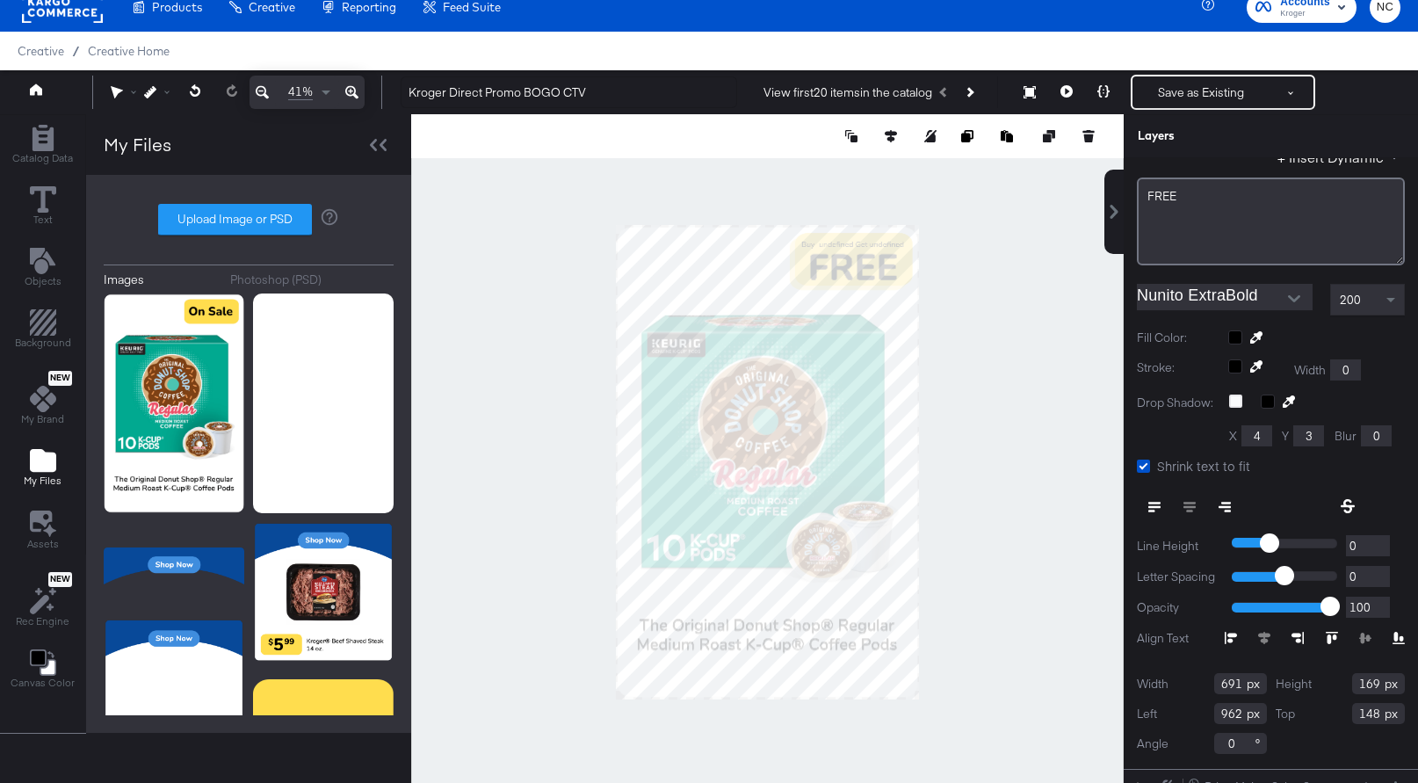
scroll to position [89, 0]
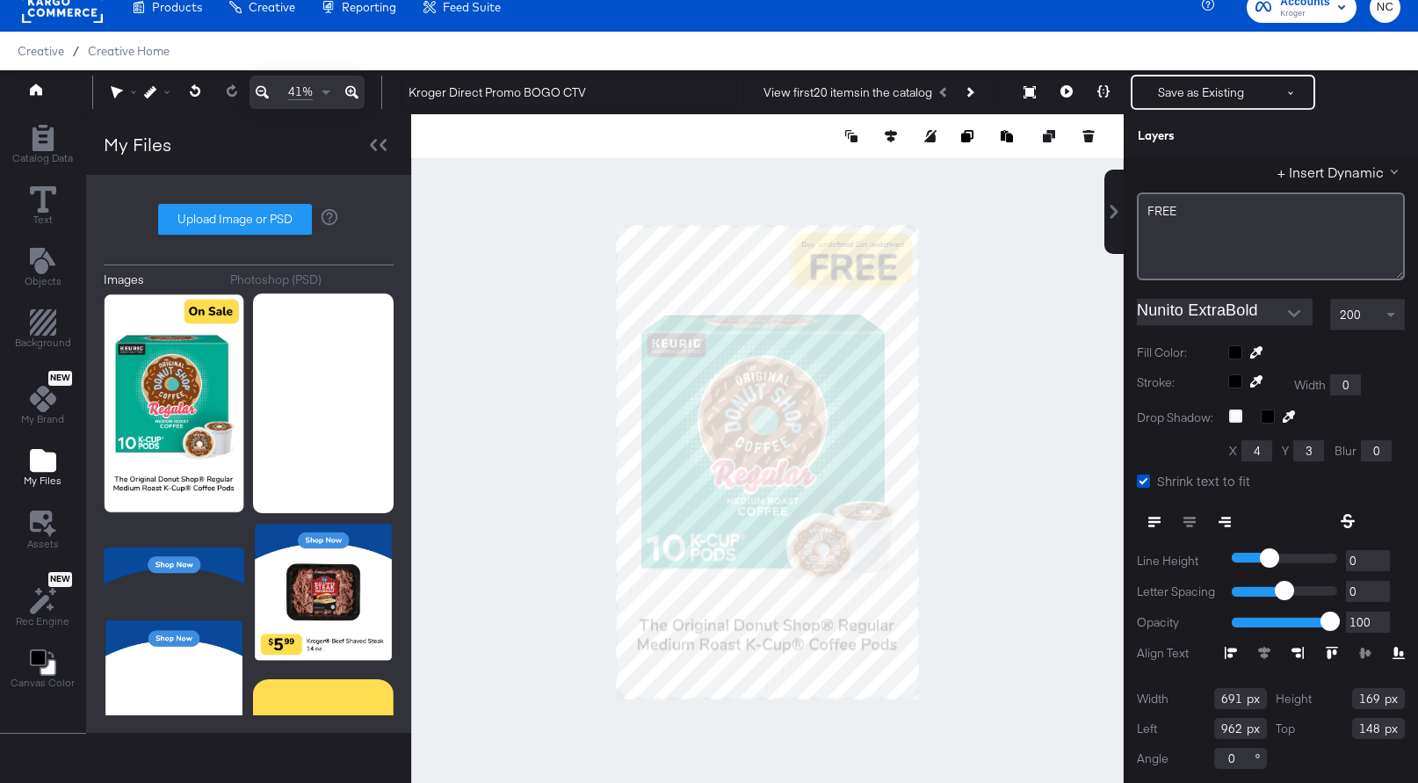
click at [398, 139] on div "My Files" at bounding box center [248, 144] width 325 height 61
click at [394, 148] on div "My Files" at bounding box center [248, 144] width 325 height 61
click at [387, 147] on div at bounding box center [378, 144] width 31 height 25
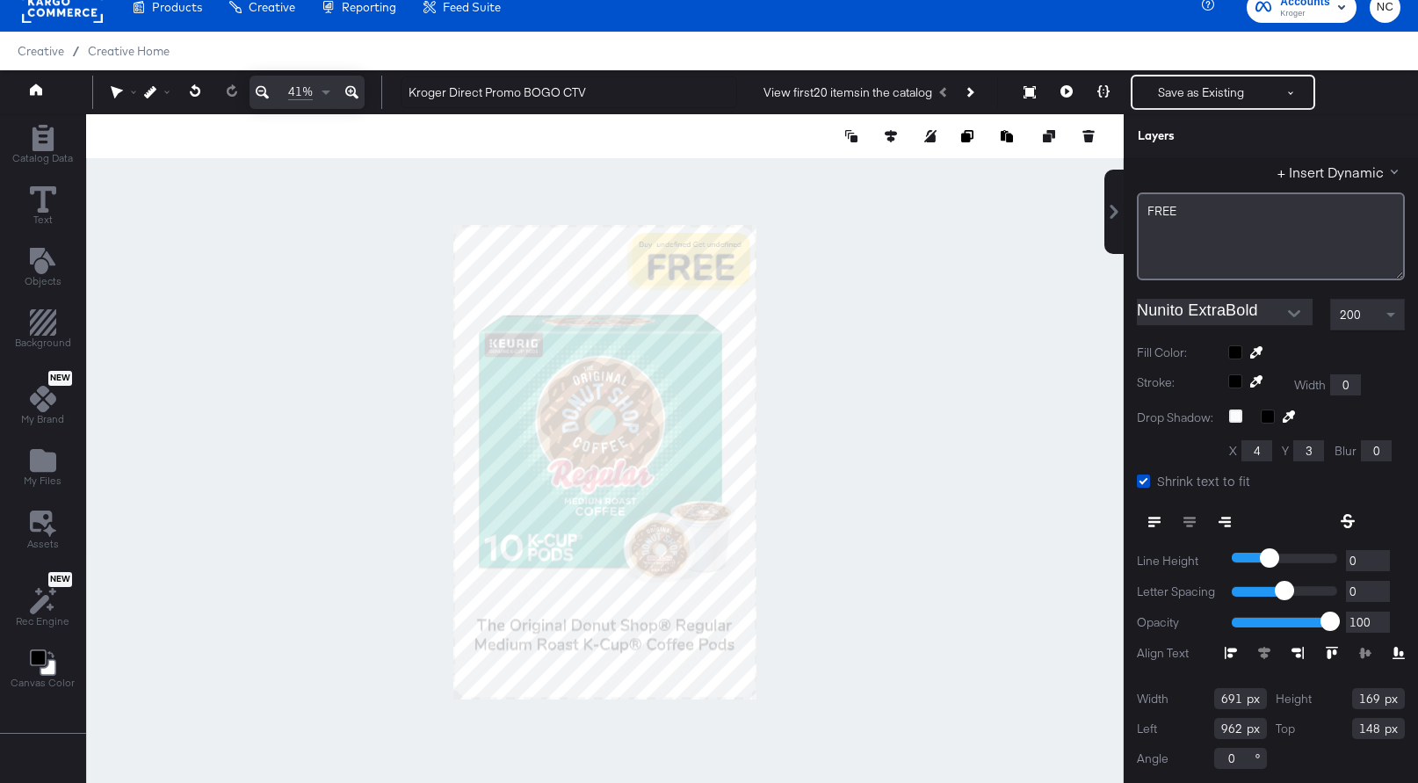
click at [356, 96] on icon at bounding box center [351, 92] width 13 height 13
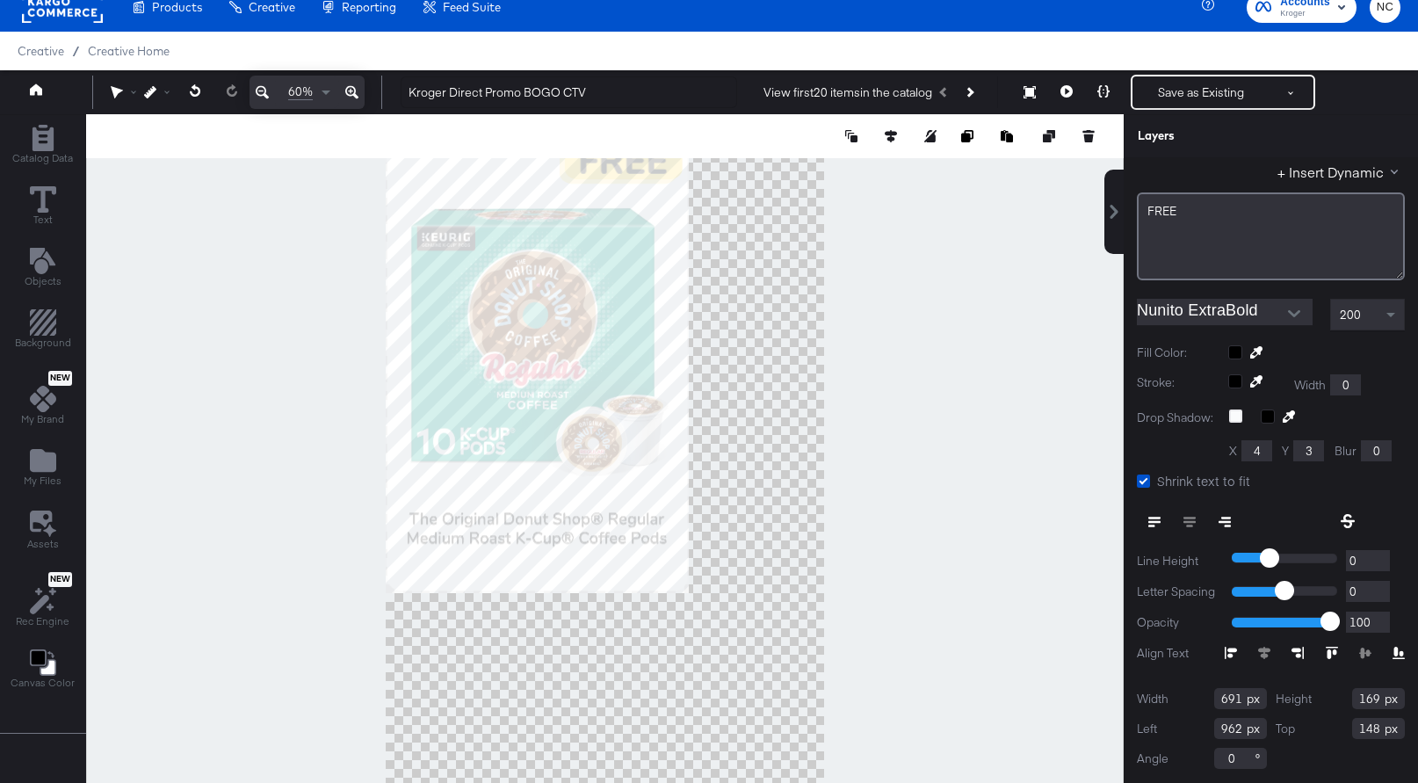
click at [356, 96] on icon at bounding box center [351, 92] width 13 height 13
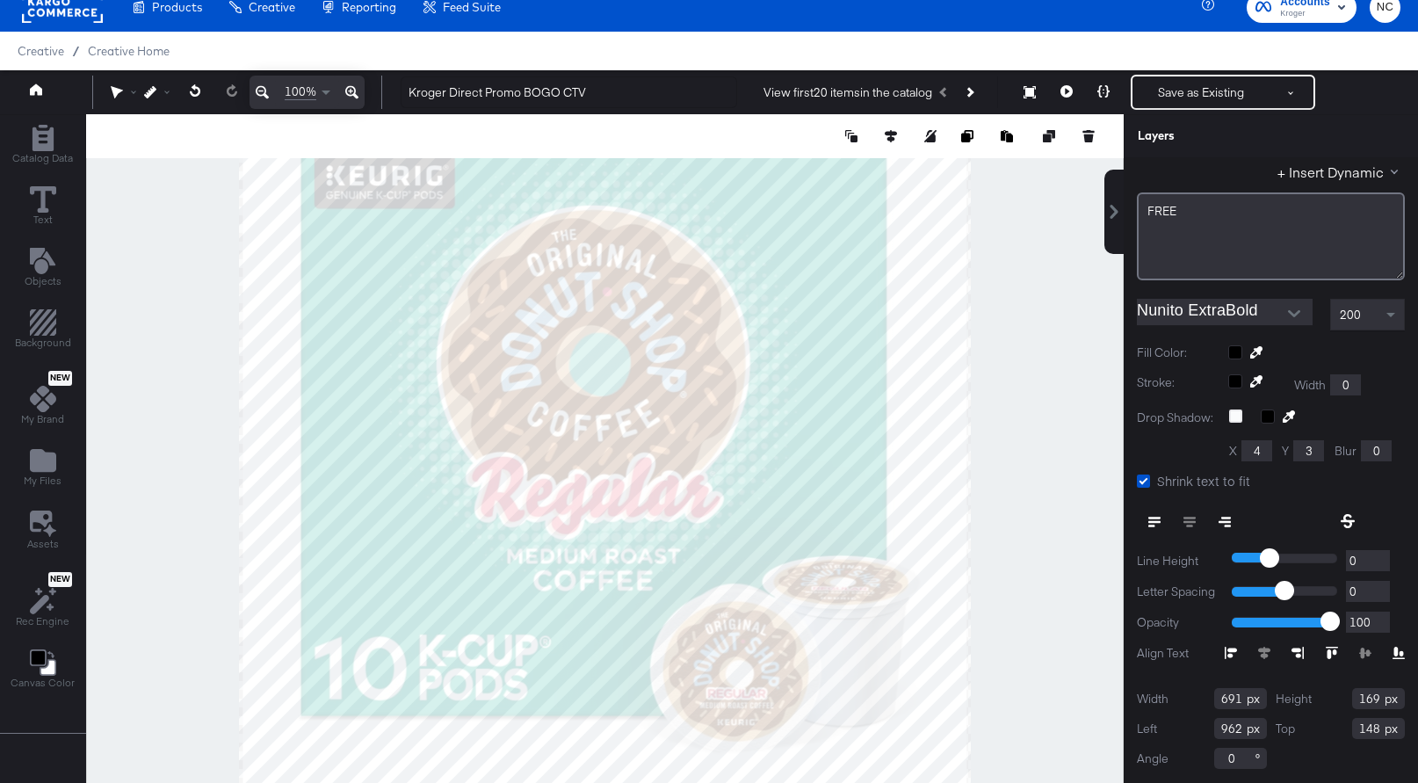
scroll to position [0, 0]
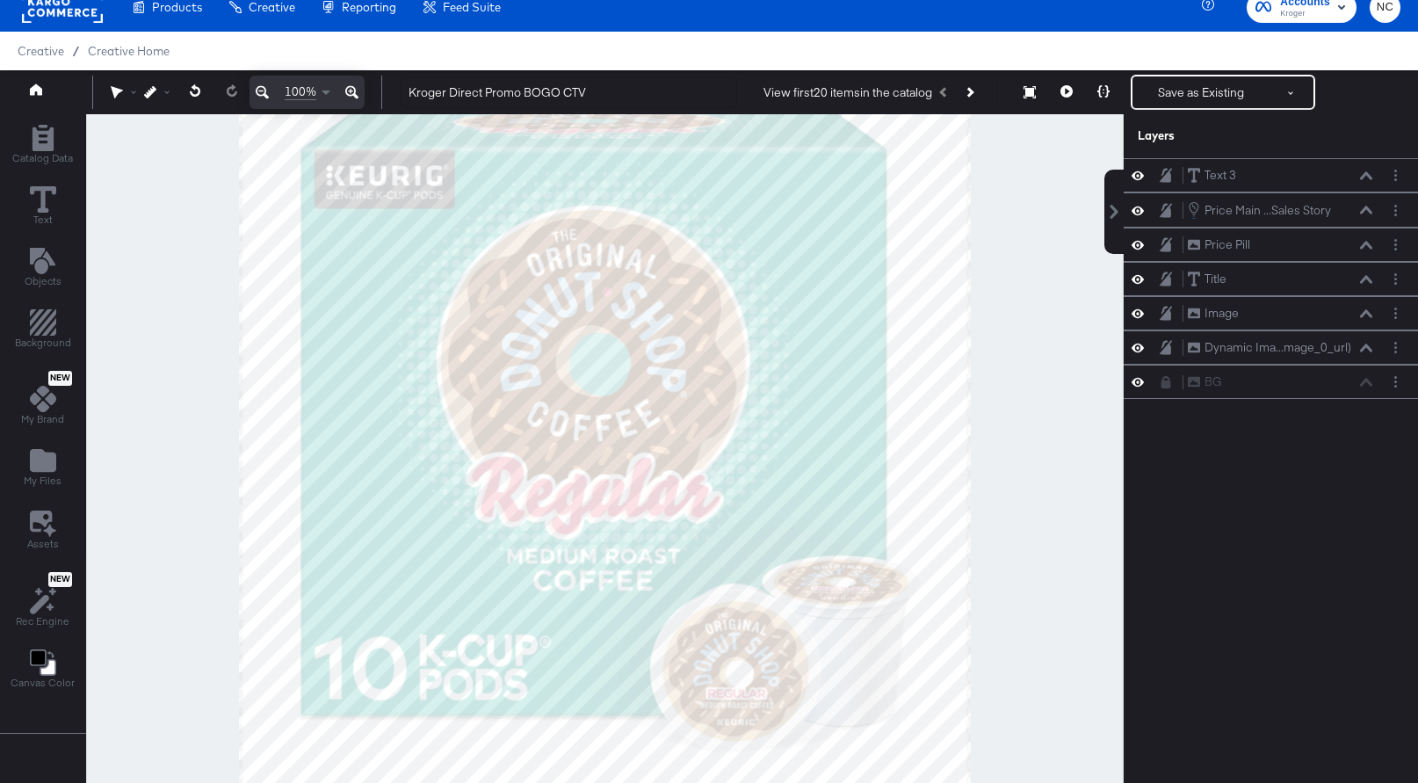
drag, startPoint x: 1018, startPoint y: 215, endPoint x: 1016, endPoint y: 656, distance: 441.1
click at [1016, 656] on div at bounding box center [605, 462] width 1036 height 696
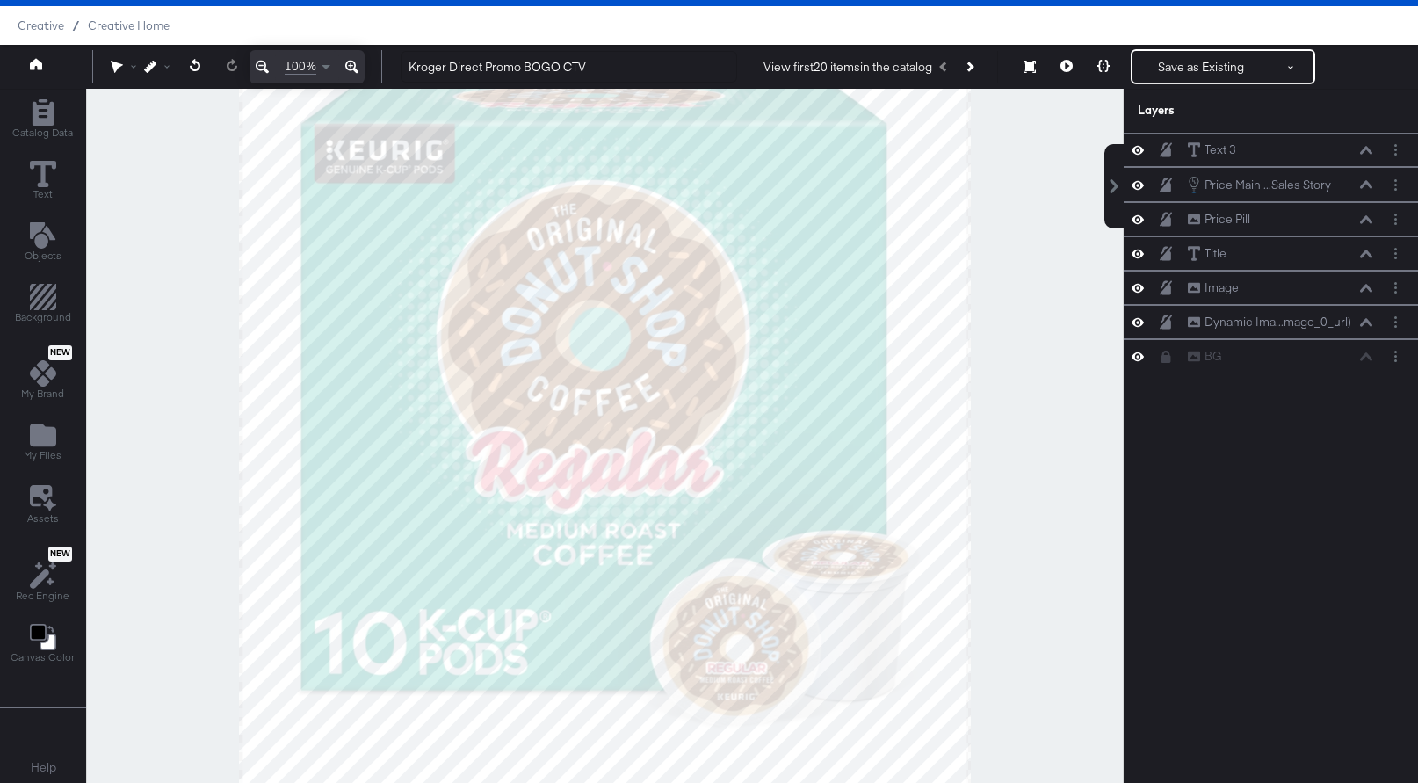
scroll to position [45, 0]
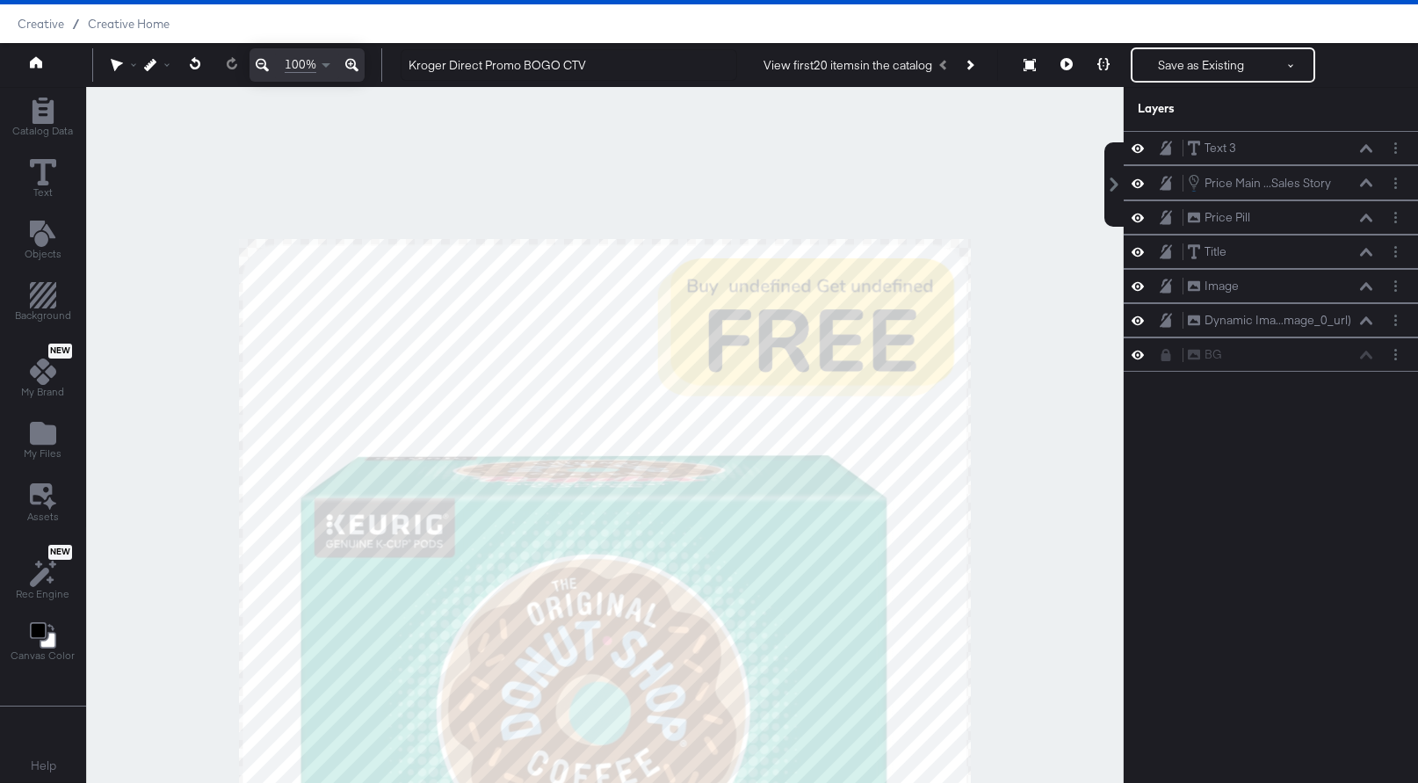
drag, startPoint x: 1003, startPoint y: 232, endPoint x: 1004, endPoint y: 646, distance: 413.9
click at [1003, 644] on div at bounding box center [605, 435] width 1036 height 696
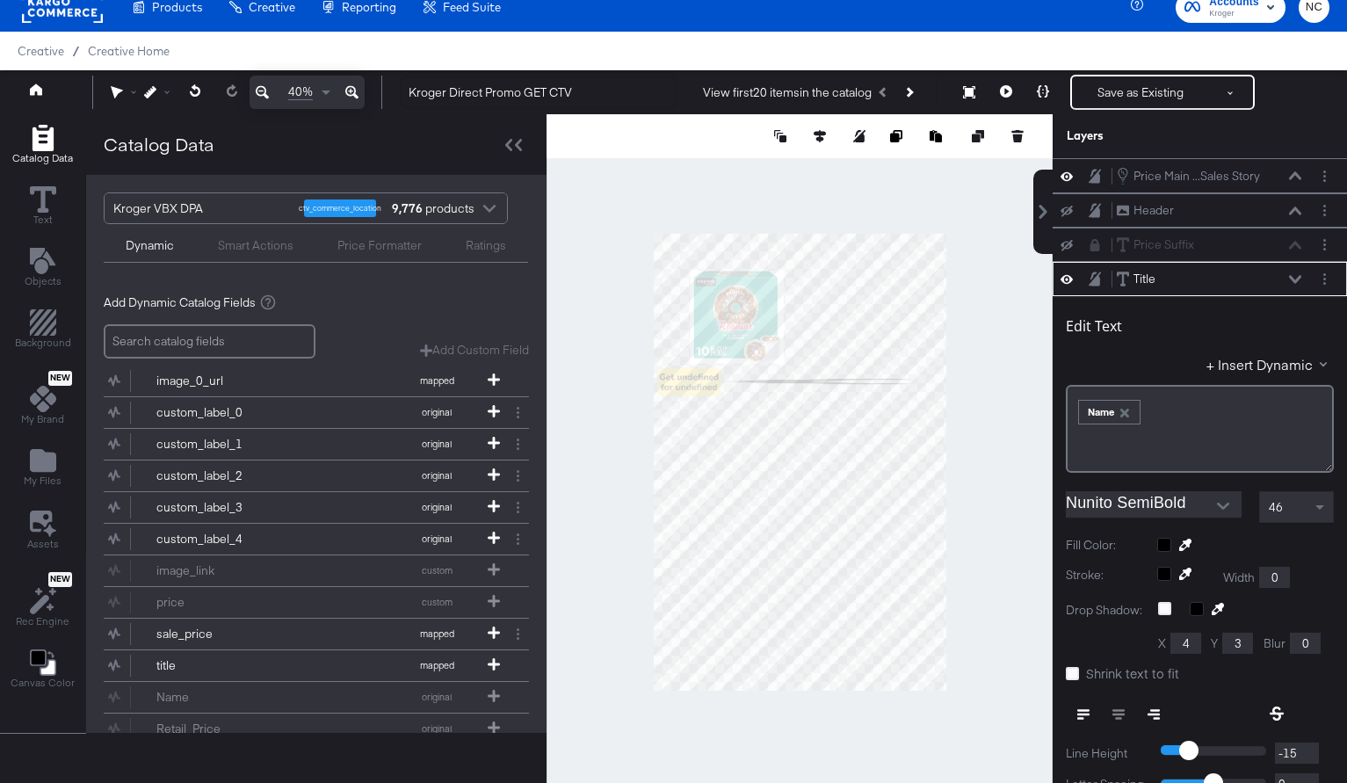
scroll to position [330, 0]
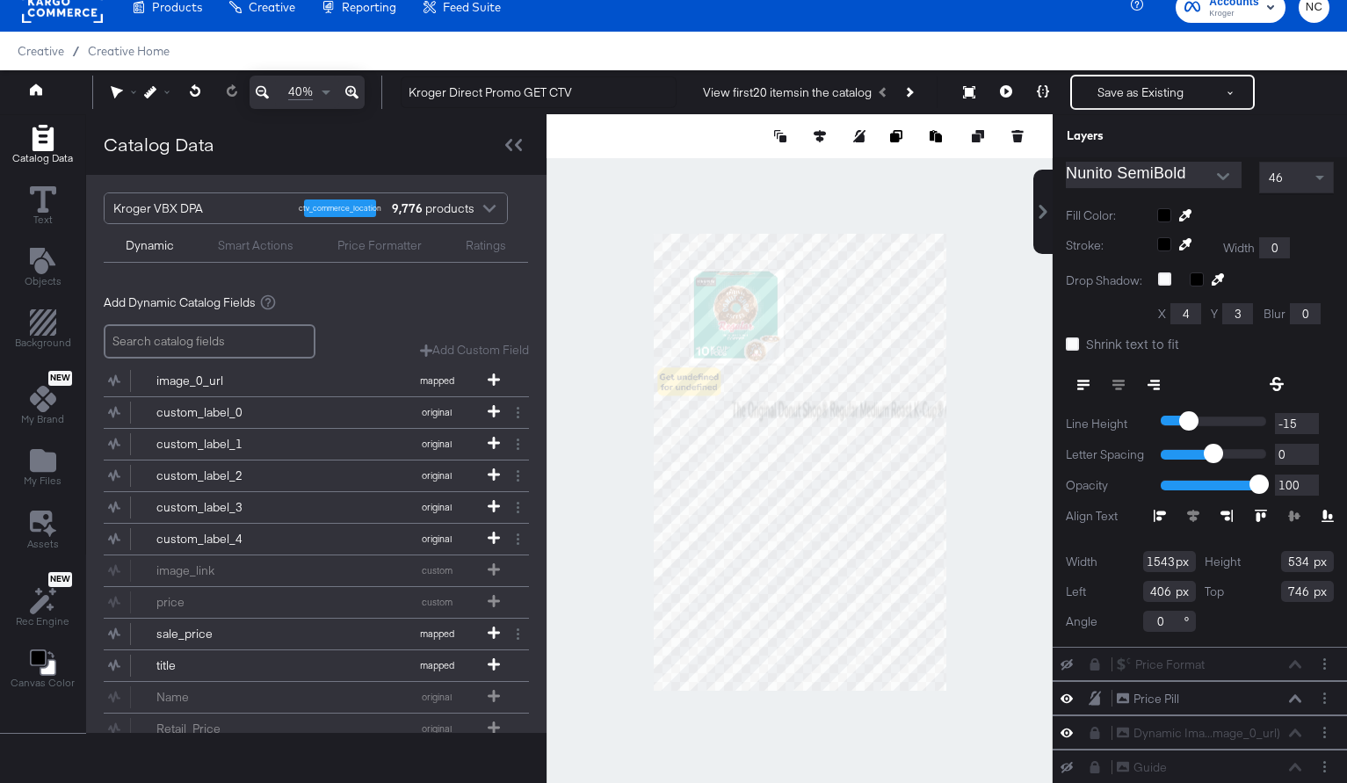
type input "534"
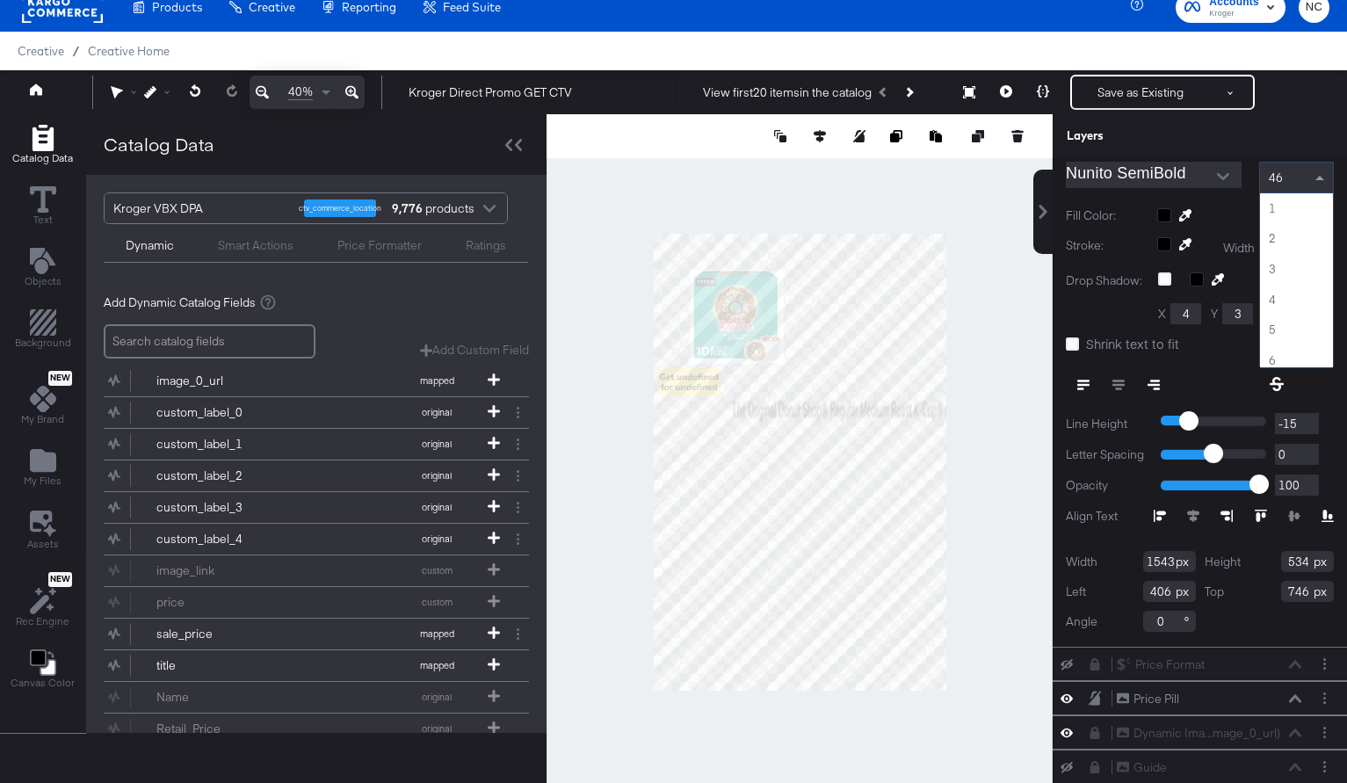
click at [1288, 178] on div "46" at bounding box center [1296, 178] width 73 height 30
type input "0"
type input "90"
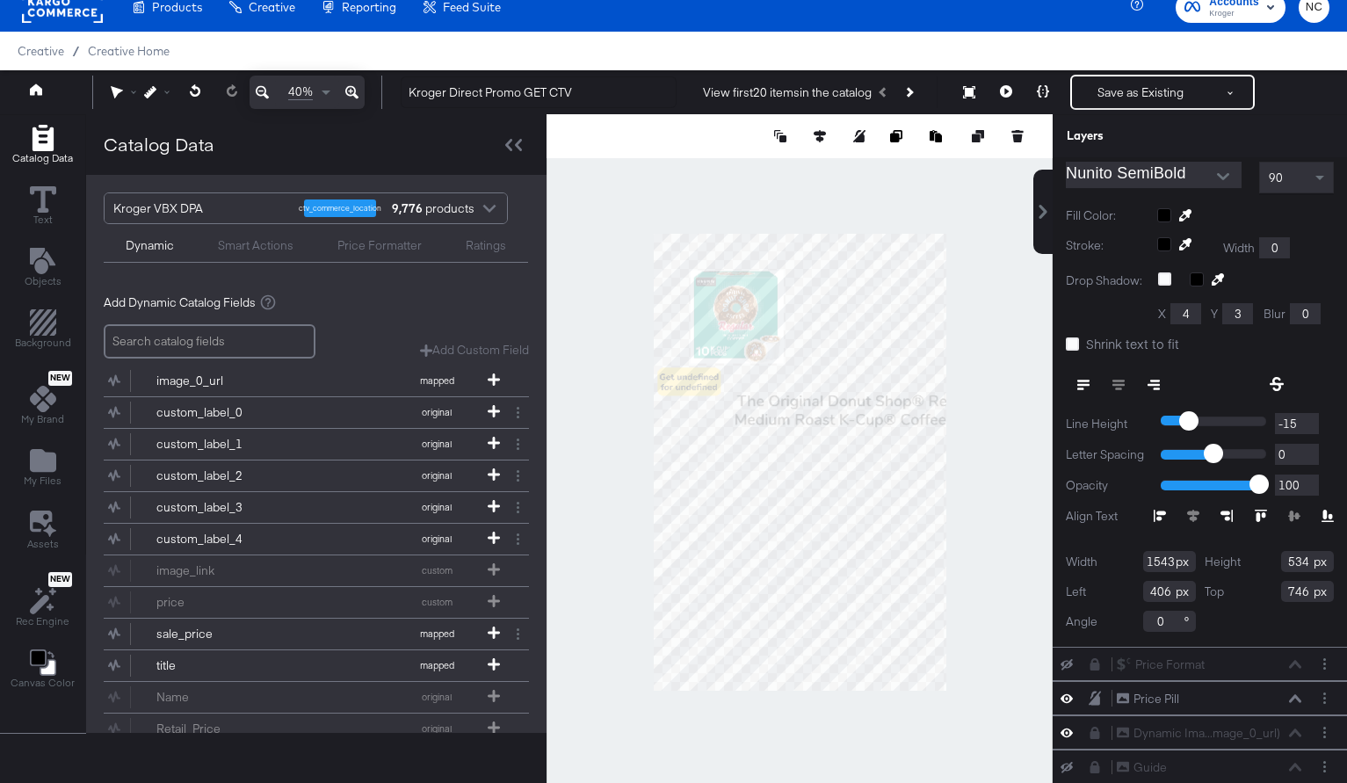
type input "58"
type input "1919"
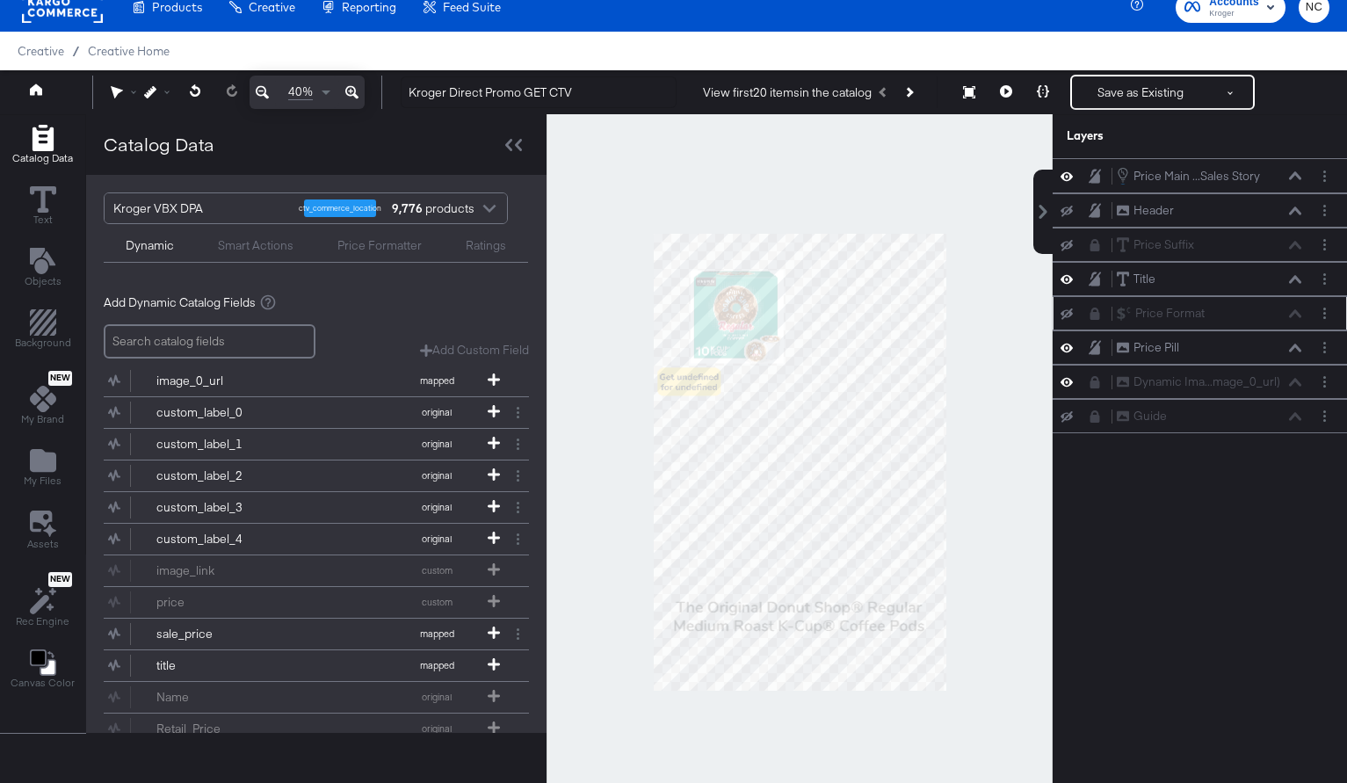
click at [1089, 311] on icon at bounding box center [1095, 314] width 12 height 12
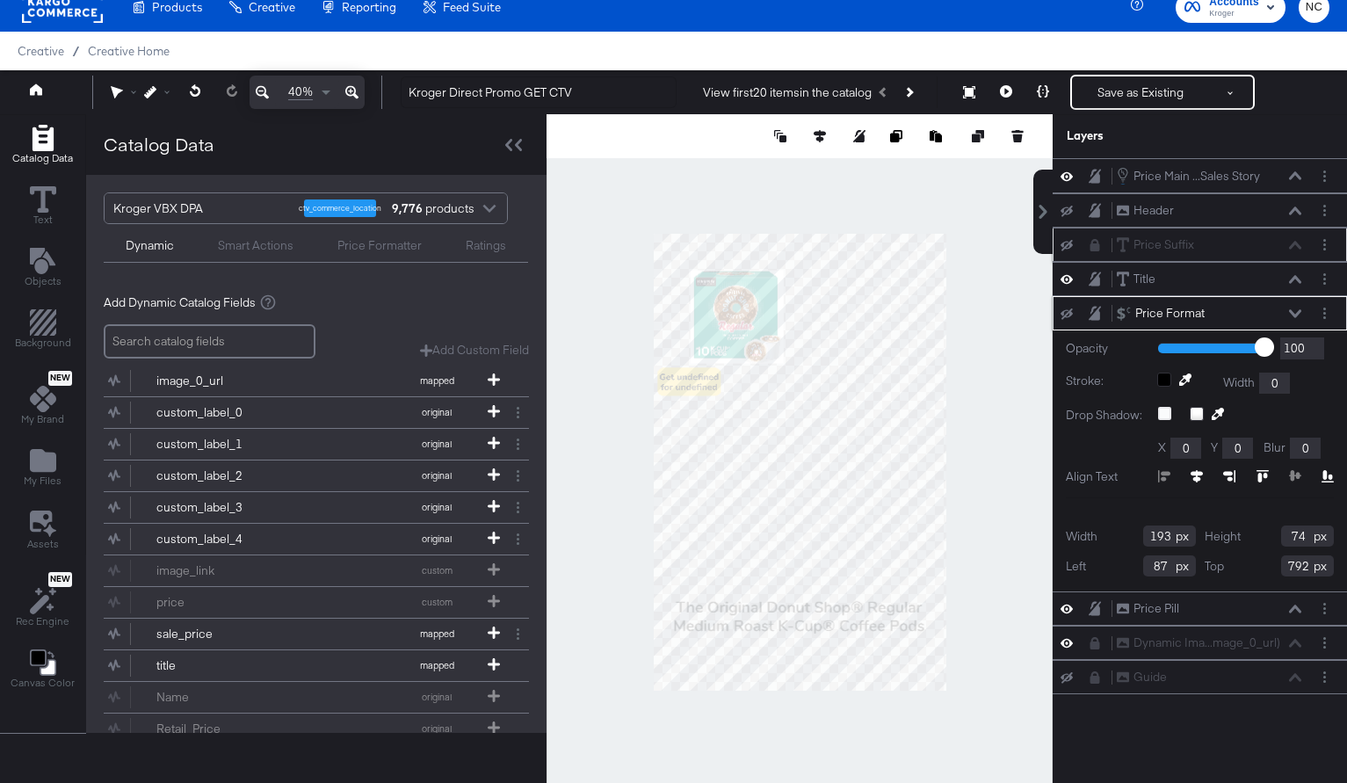
click at [1095, 248] on icon at bounding box center [1096, 245] width 10 height 12
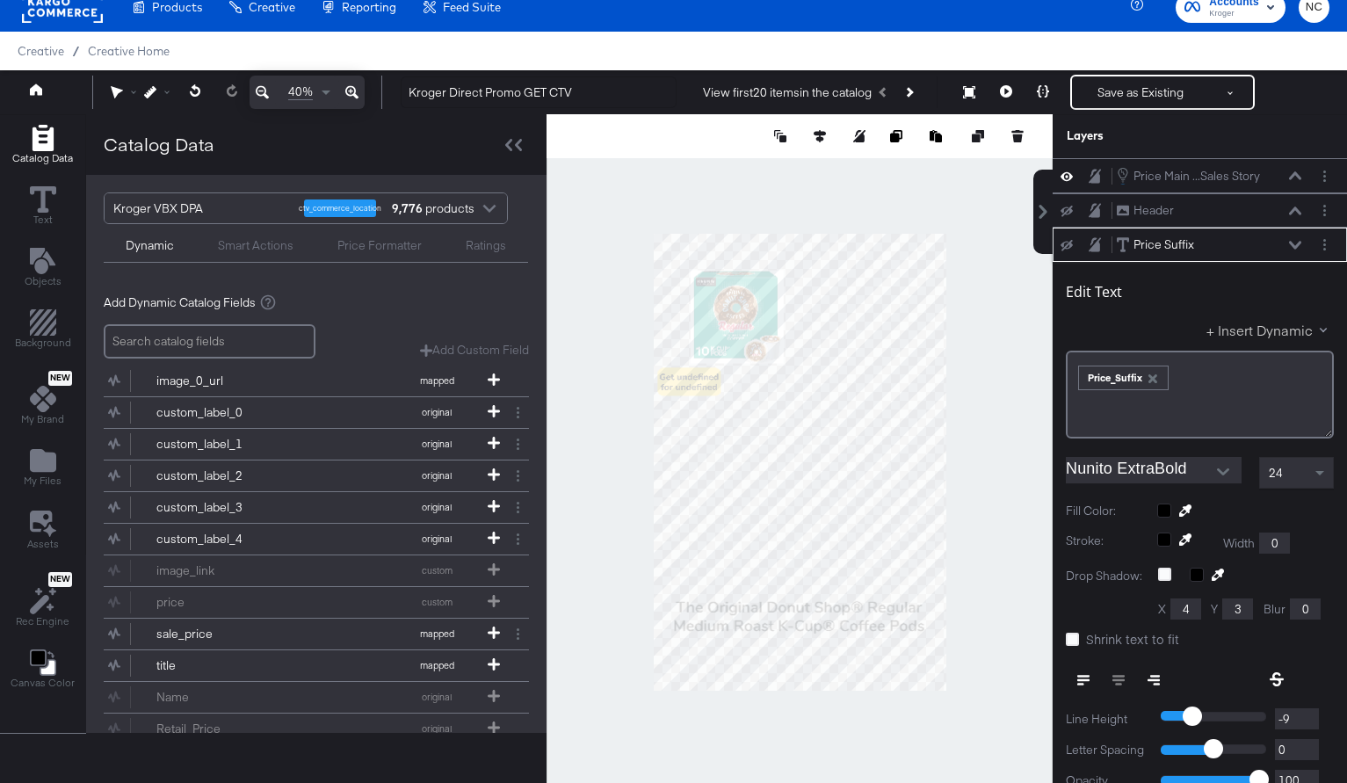
scroll to position [69, 0]
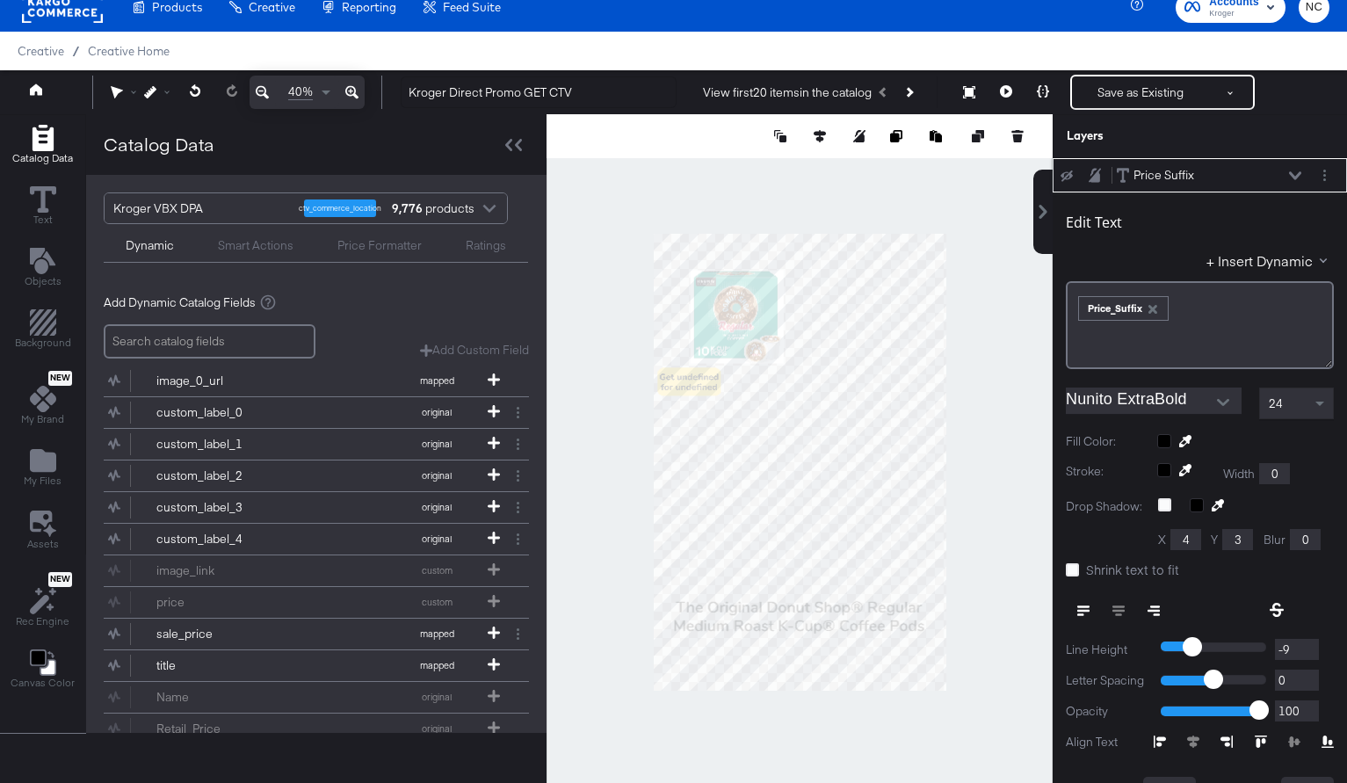
click at [1299, 178] on icon at bounding box center [1295, 175] width 12 height 9
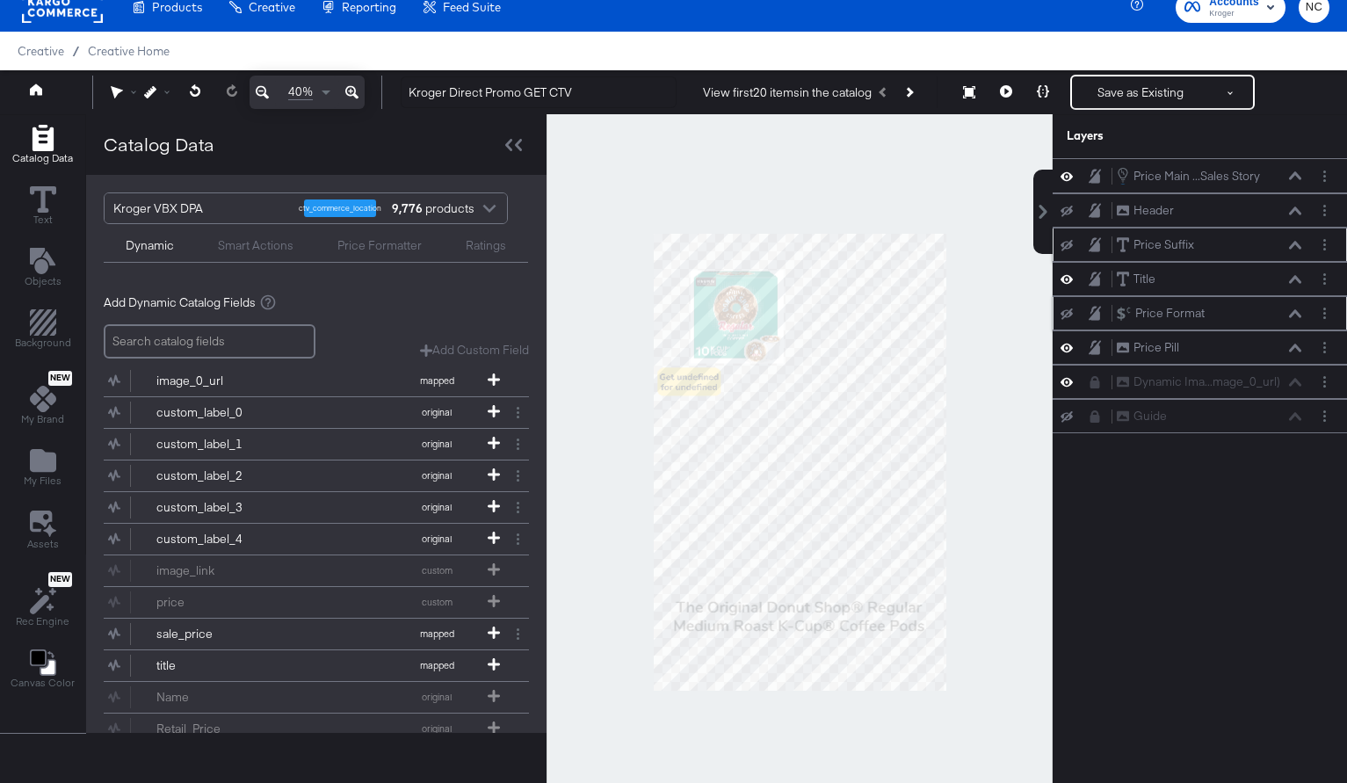
scroll to position [0, 0]
click at [1330, 246] on button "Layer Options" at bounding box center [1324, 245] width 18 height 18
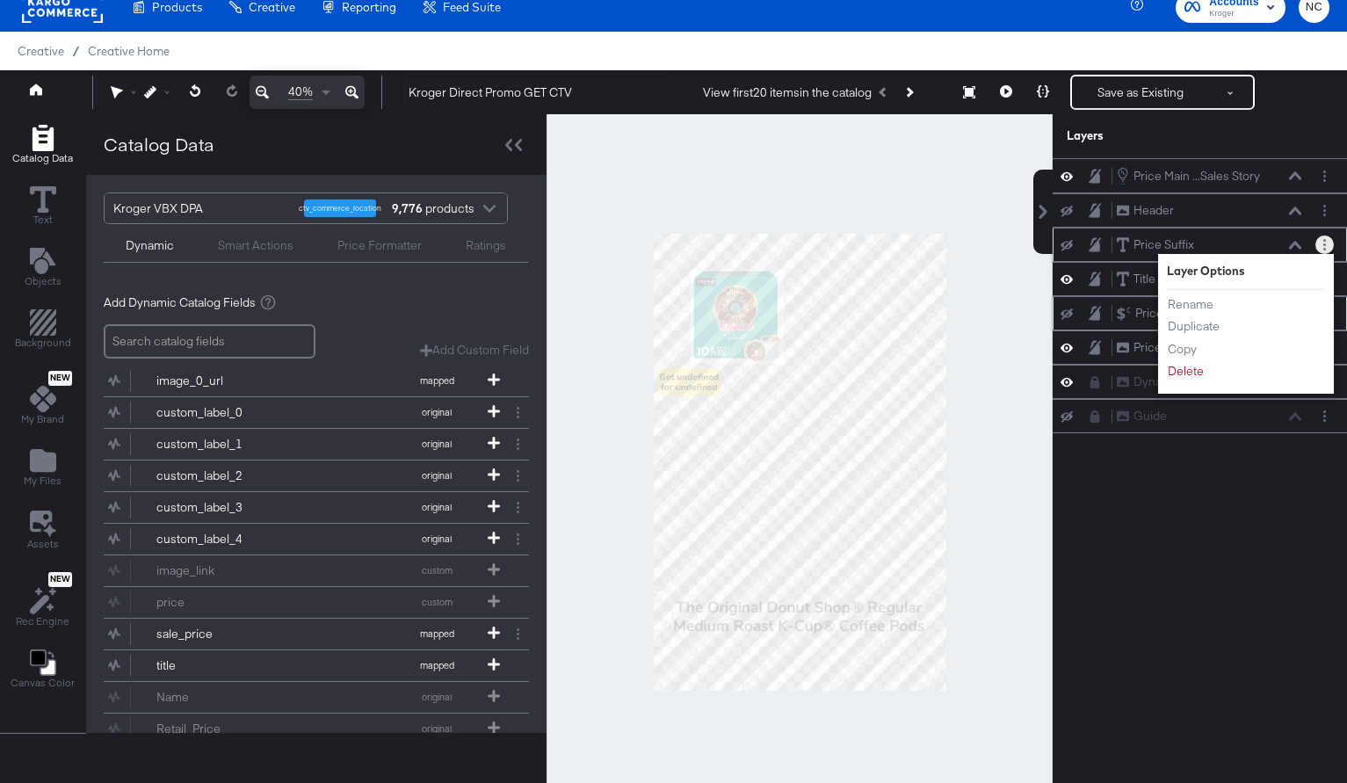
click at [1207, 373] on li "Delete" at bounding box center [1215, 371] width 97 height 18
click at [1192, 373] on button "Delete" at bounding box center [1186, 371] width 38 height 18
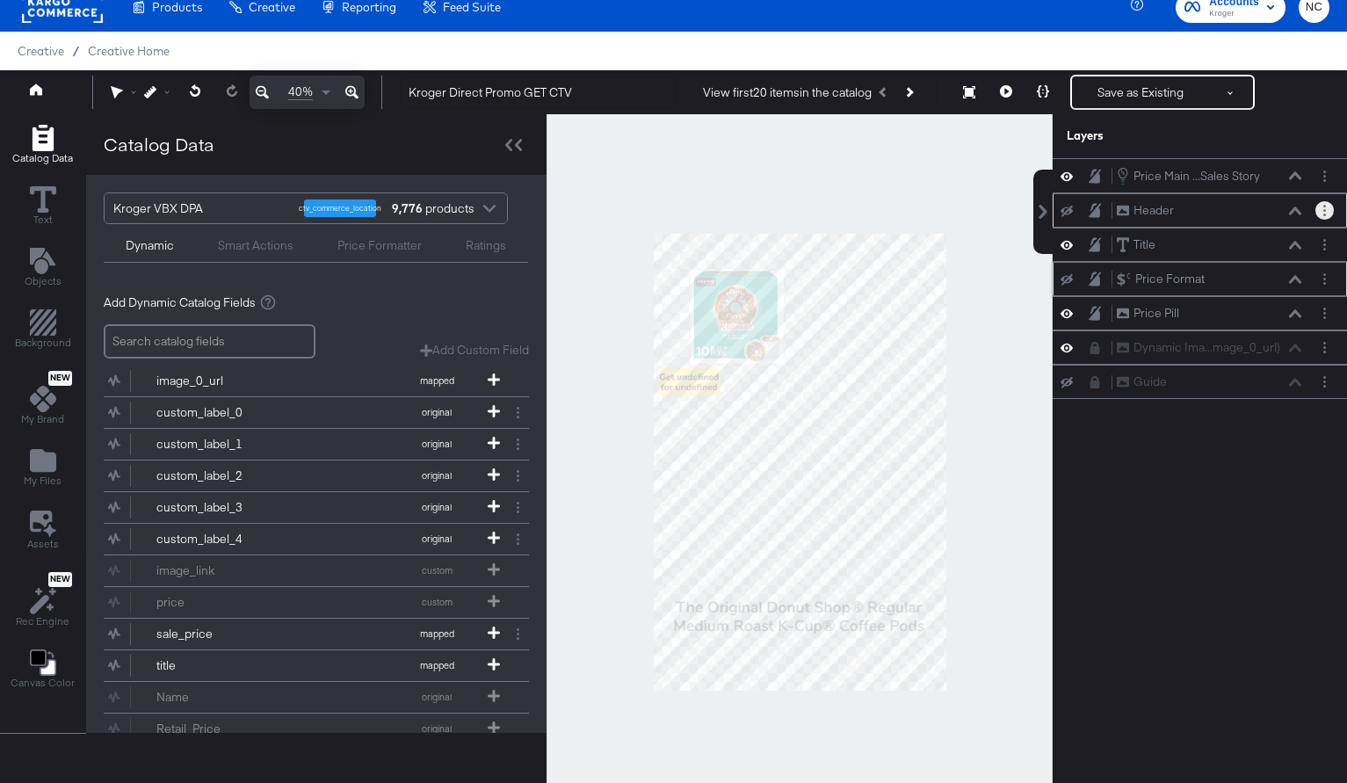
click at [1330, 217] on button "Layer Options" at bounding box center [1324, 210] width 18 height 18
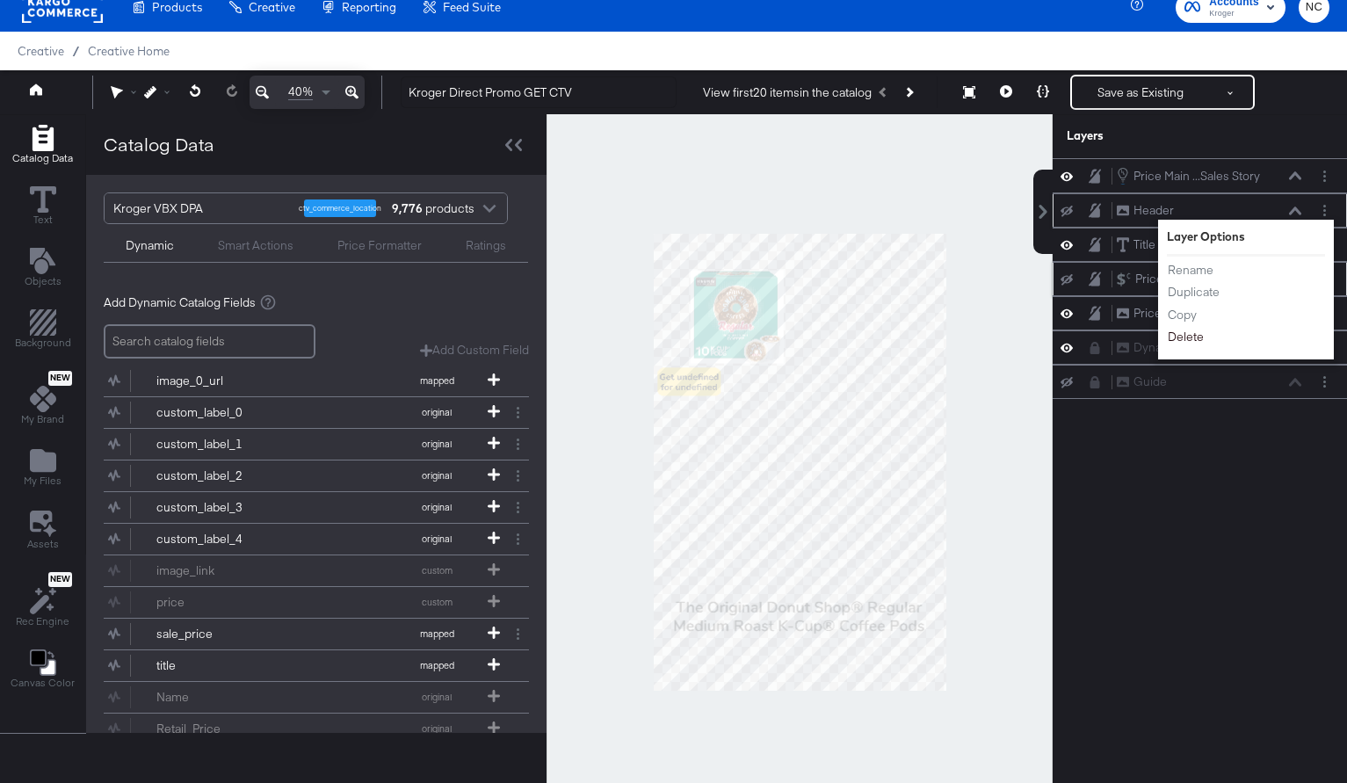
click at [1195, 339] on button "Delete" at bounding box center [1186, 337] width 38 height 18
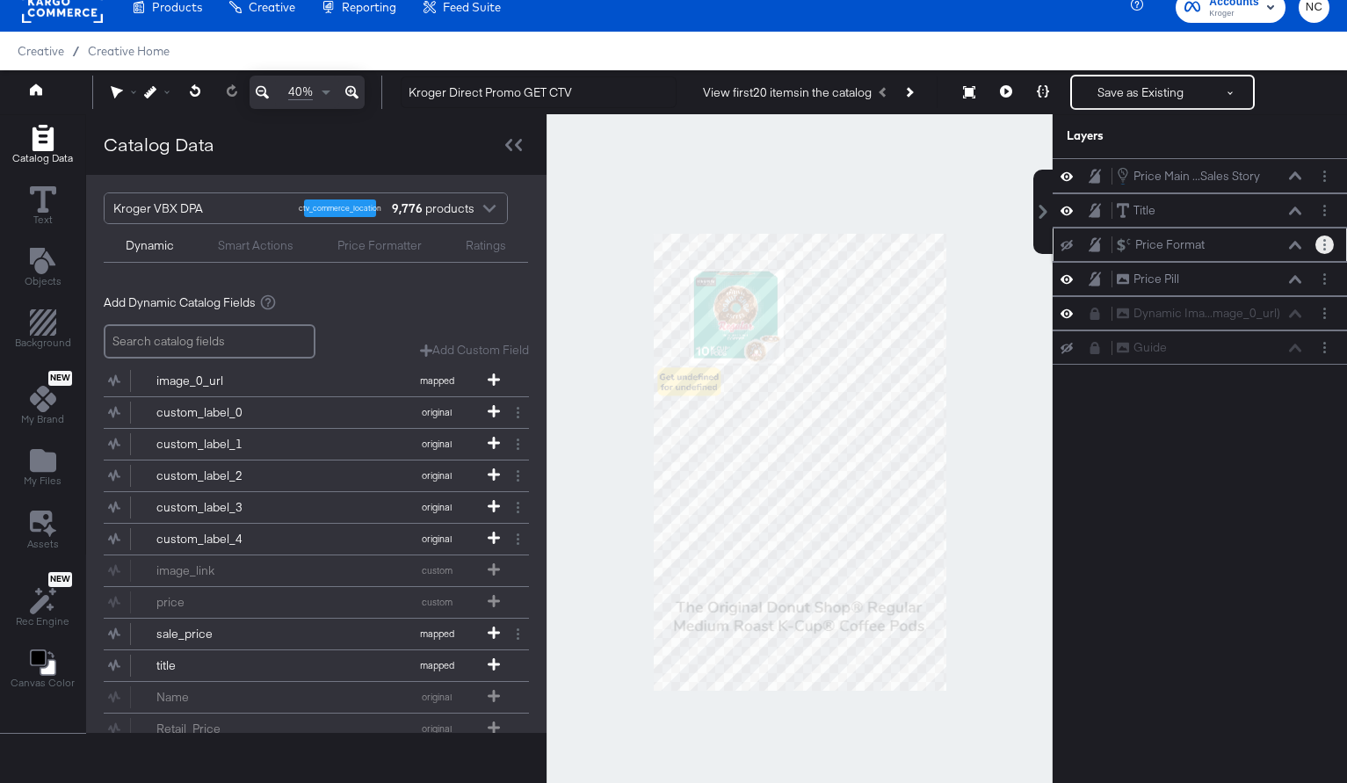
click at [1327, 250] on button "Layer Options" at bounding box center [1324, 245] width 18 height 18
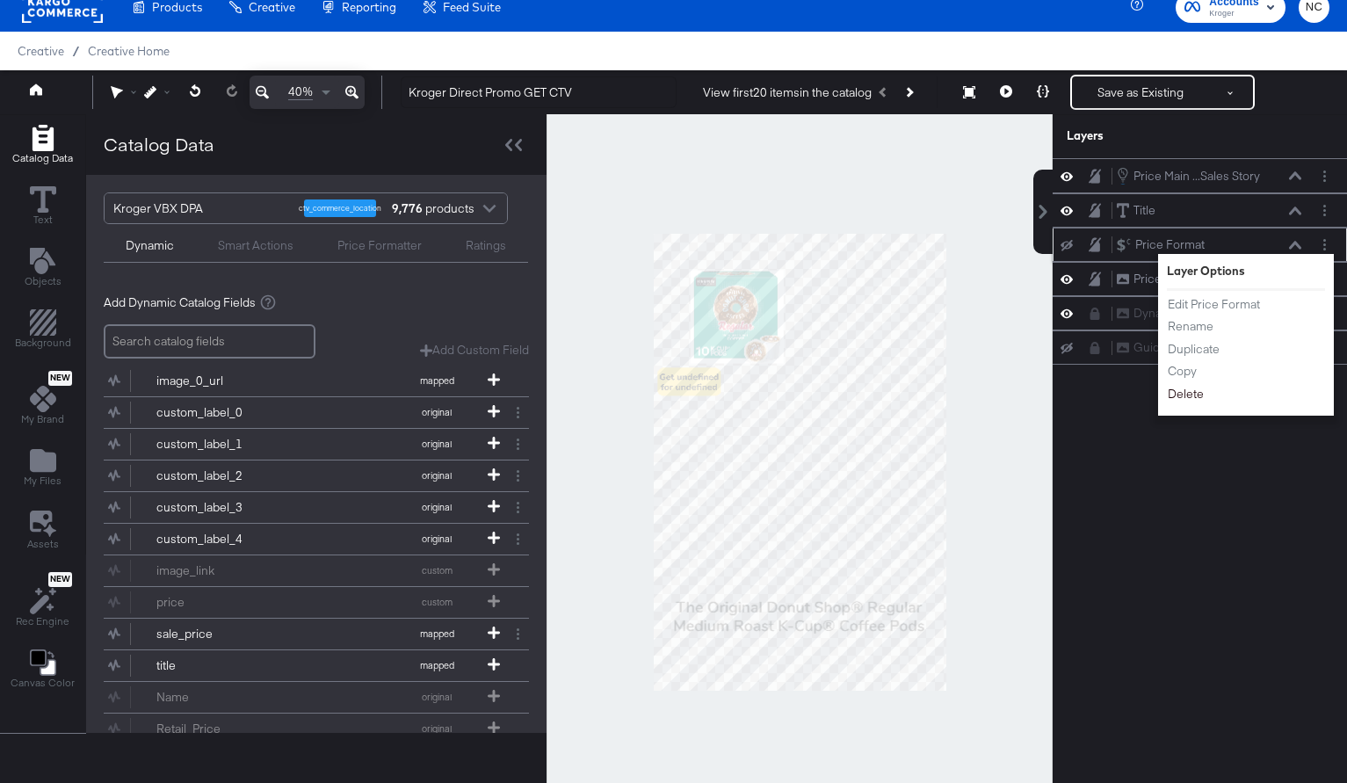
click at [1188, 399] on button "Delete" at bounding box center [1186, 394] width 38 height 18
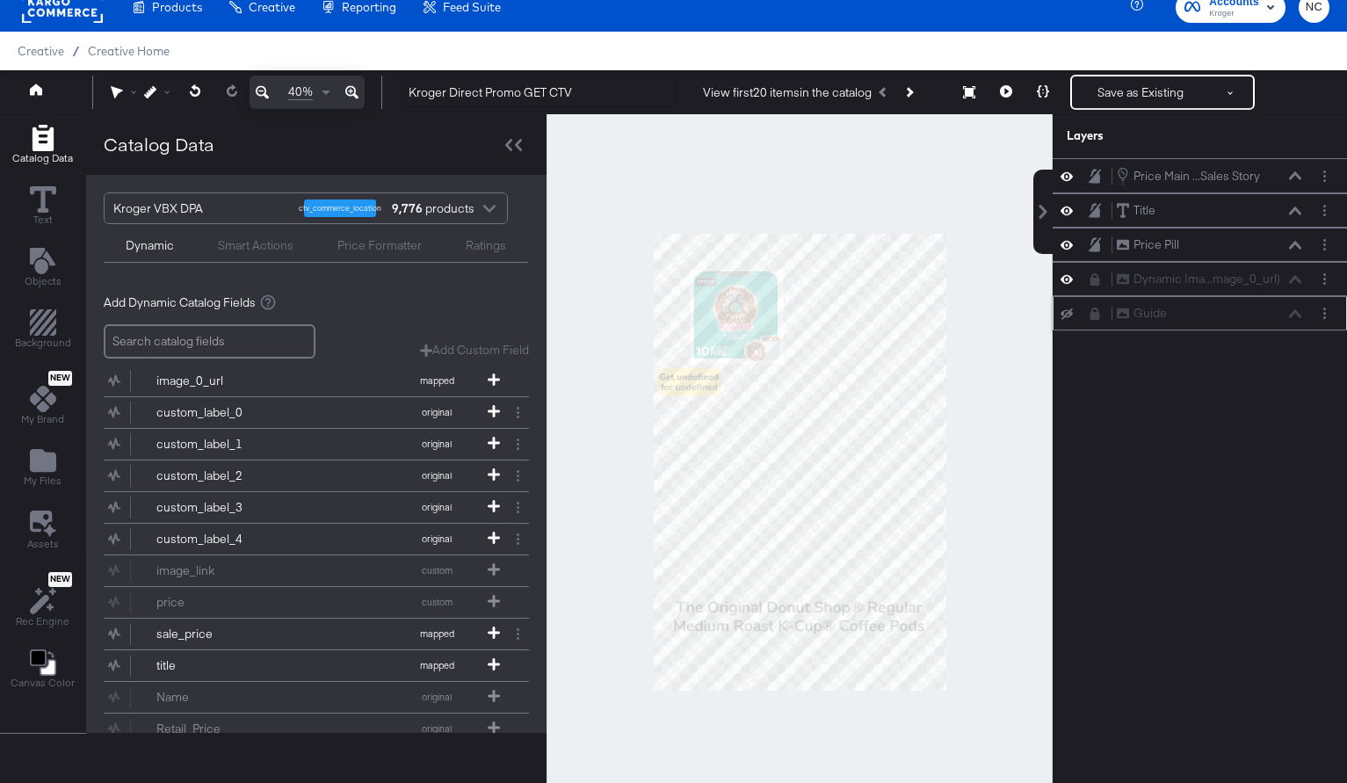
click at [1097, 321] on div "Guide Guide" at bounding box center [1200, 313] width 280 height 18
click at [1093, 316] on icon at bounding box center [1096, 314] width 10 height 12
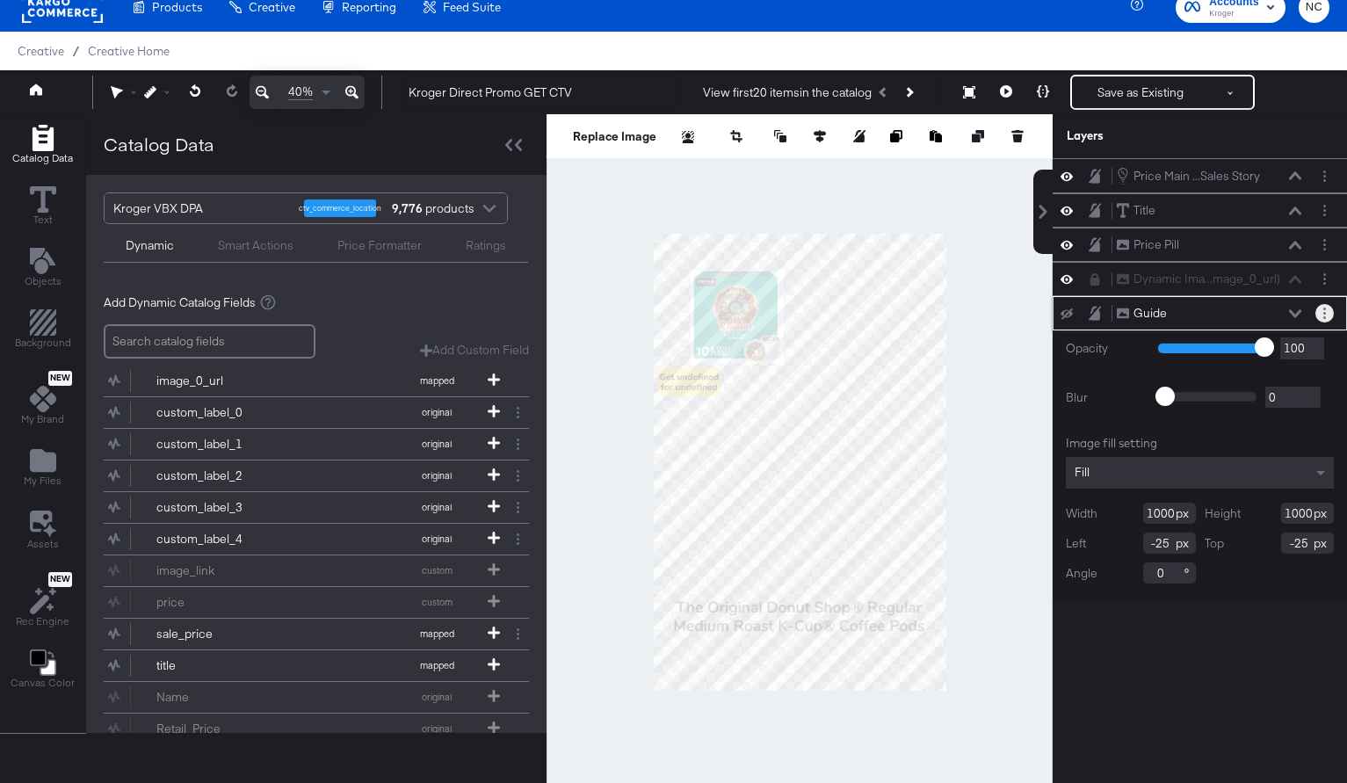
click at [1322, 313] on button "Layer Options" at bounding box center [1324, 313] width 18 height 18
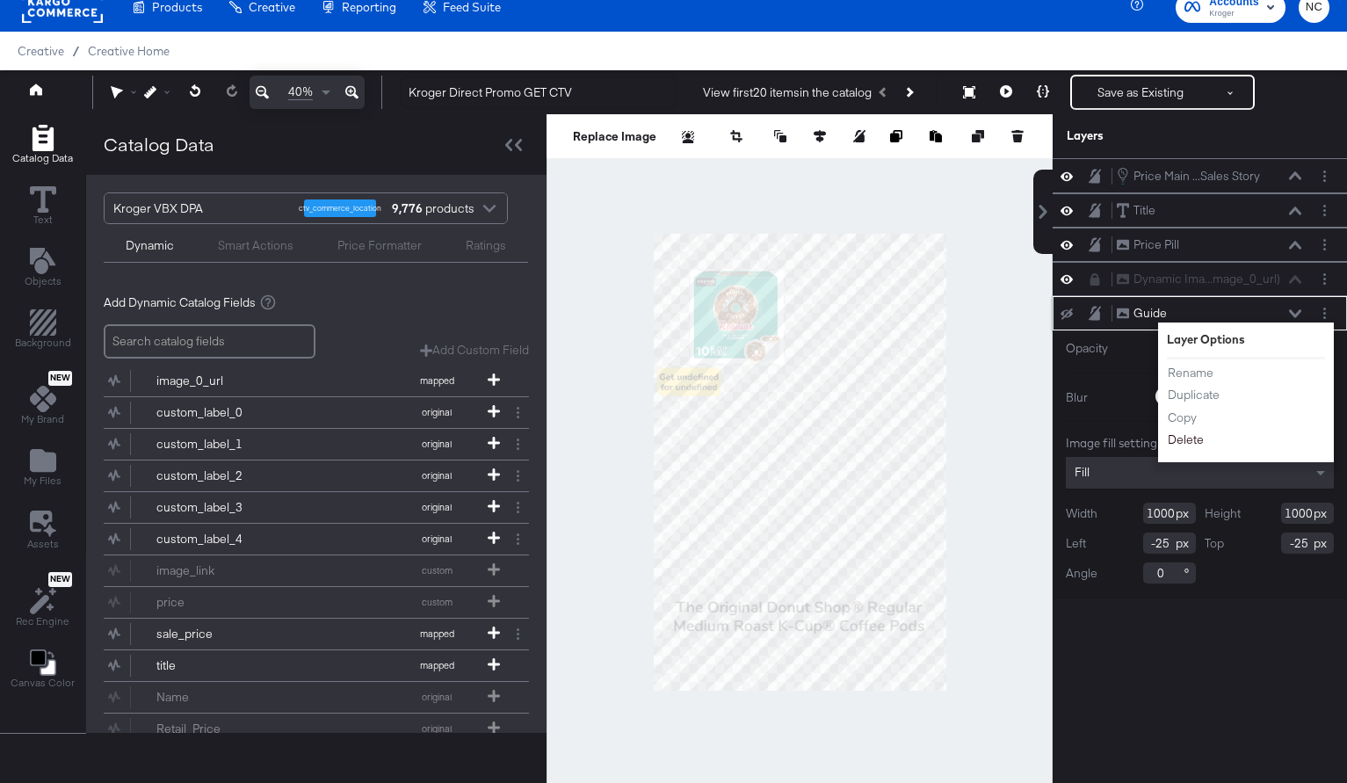
click at [1170, 438] on button "Delete" at bounding box center [1186, 440] width 38 height 18
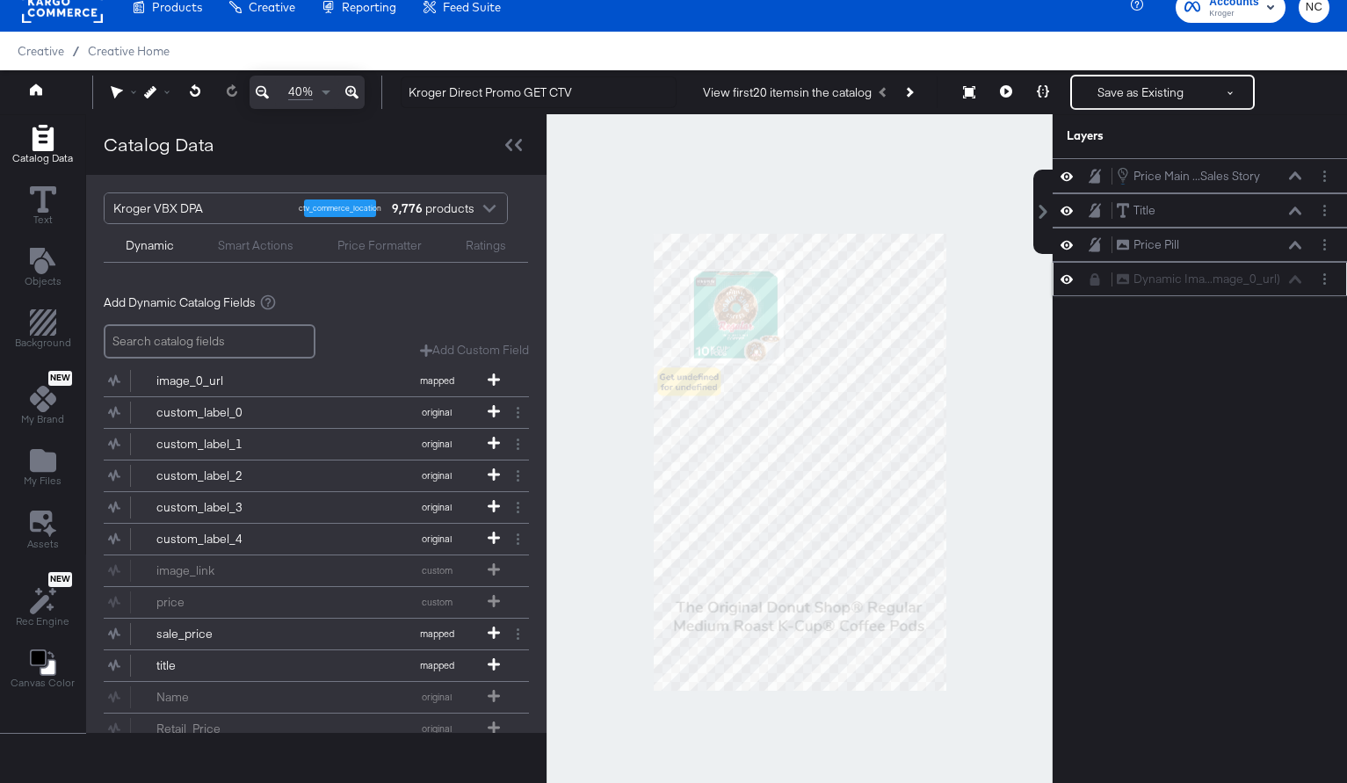
click at [1100, 281] on icon at bounding box center [1095, 279] width 12 height 12
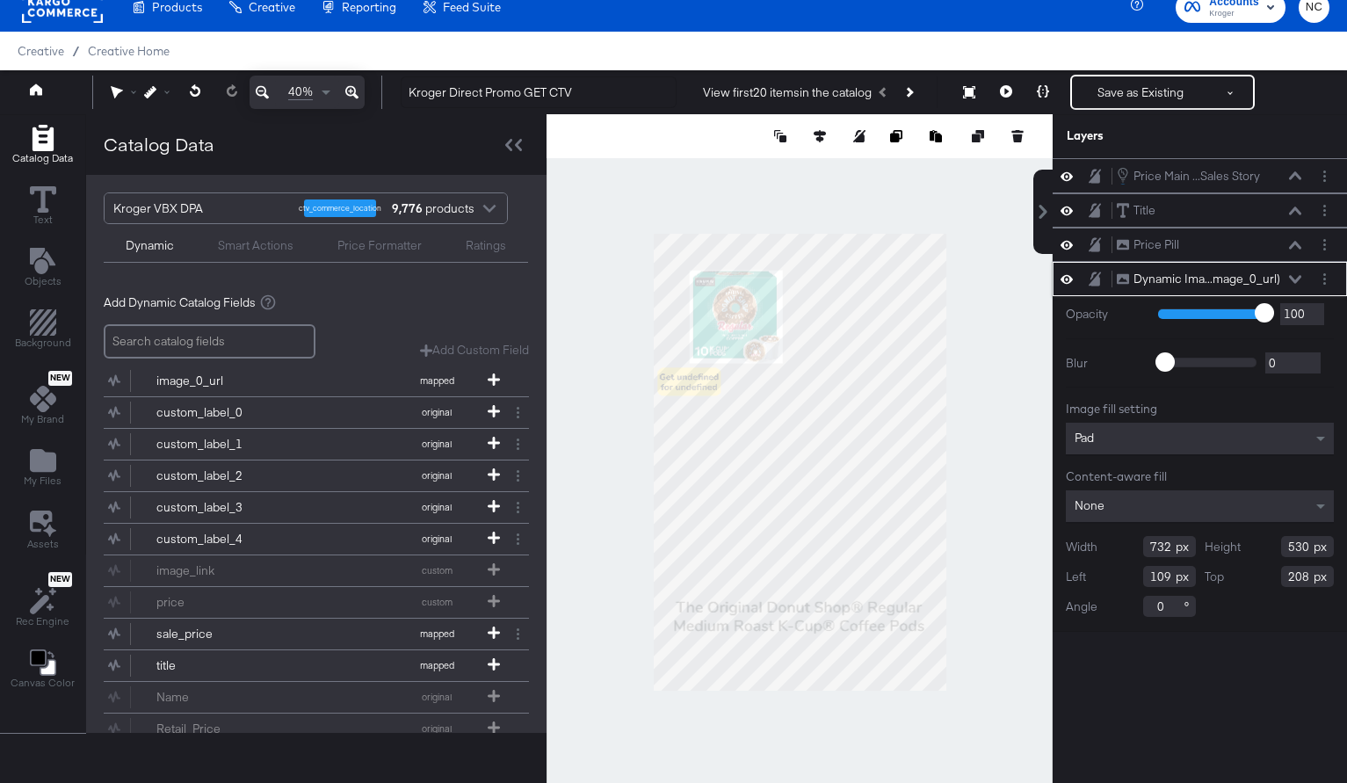
type input "524"
type input "832"
click at [1156, 546] on input "732" at bounding box center [1169, 546] width 53 height 21
type input "1548"
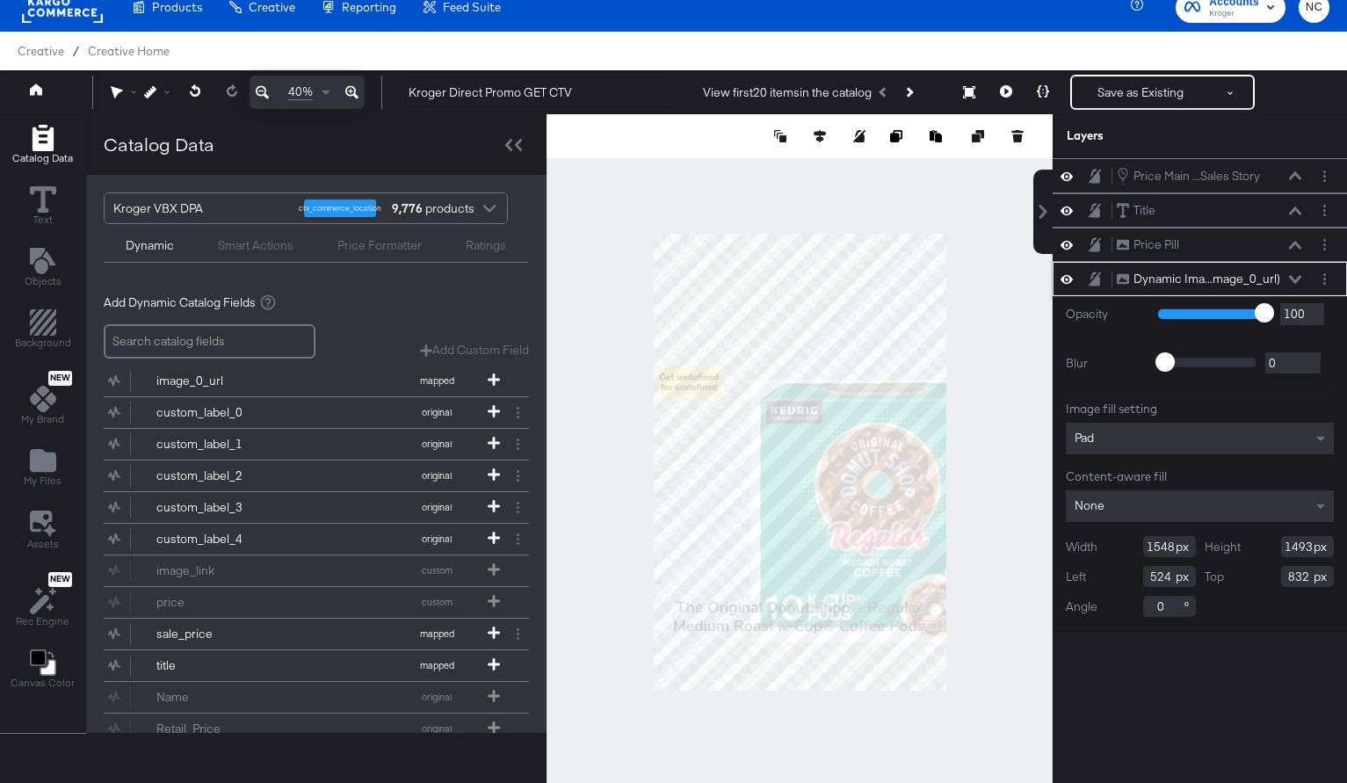
type input "1493"
click at [1170, 580] on input "524" at bounding box center [1169, 576] width 53 height 21
type input "57"
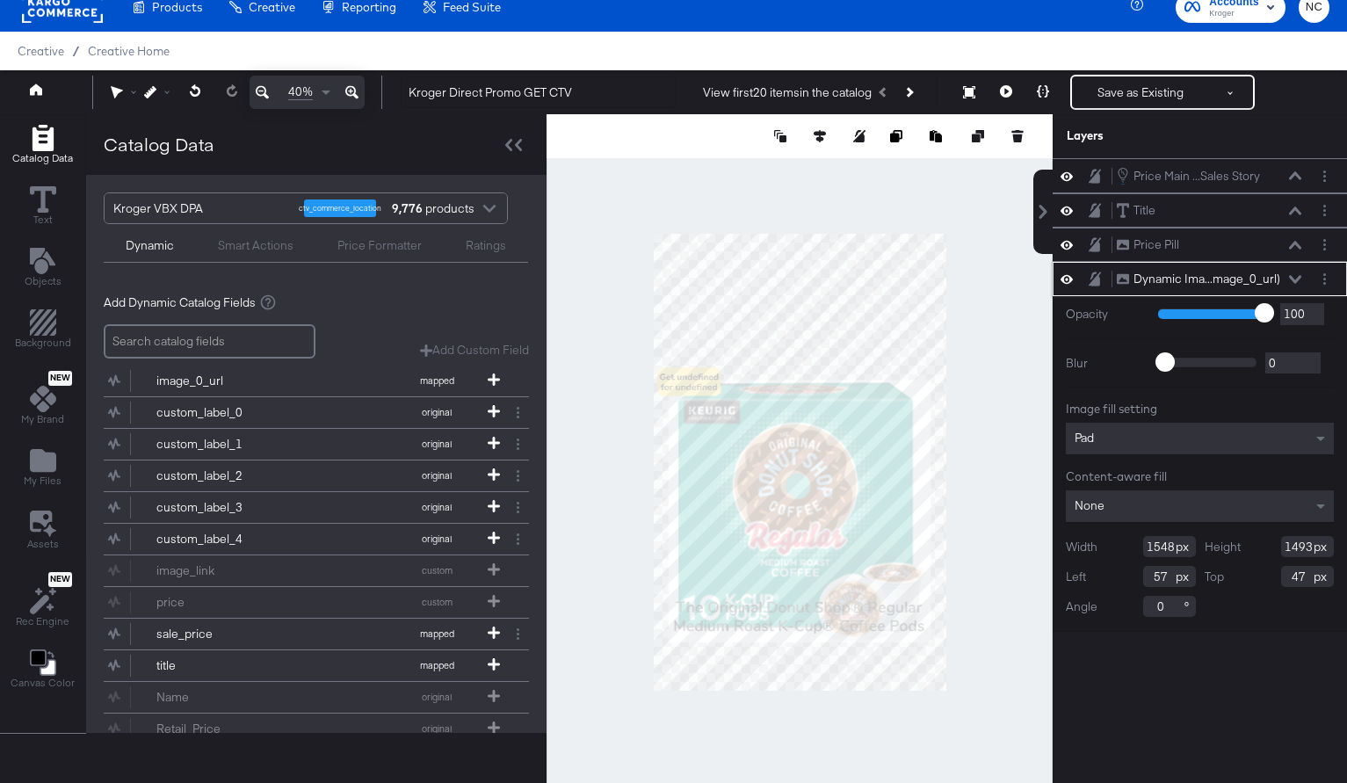
type input "476"
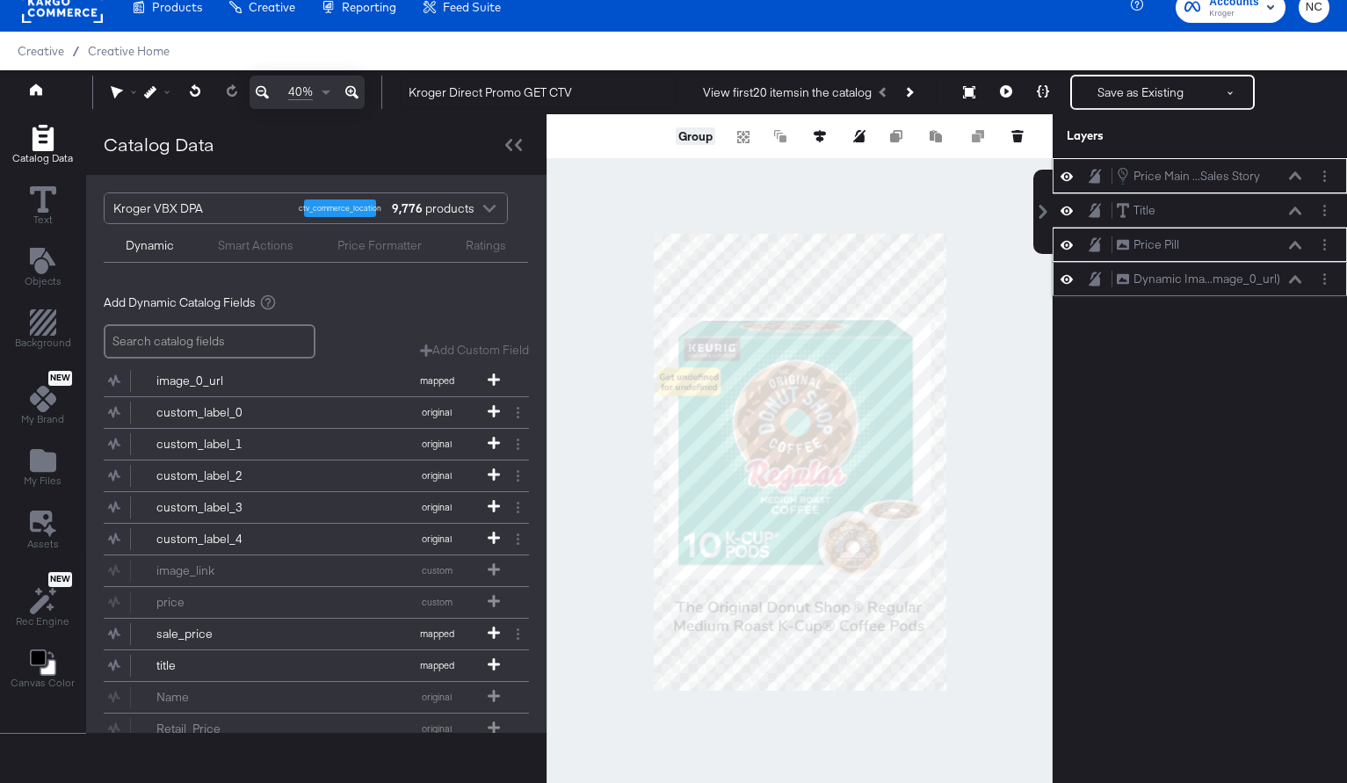
click at [686, 132] on button "Group" at bounding box center [696, 136] width 40 height 18
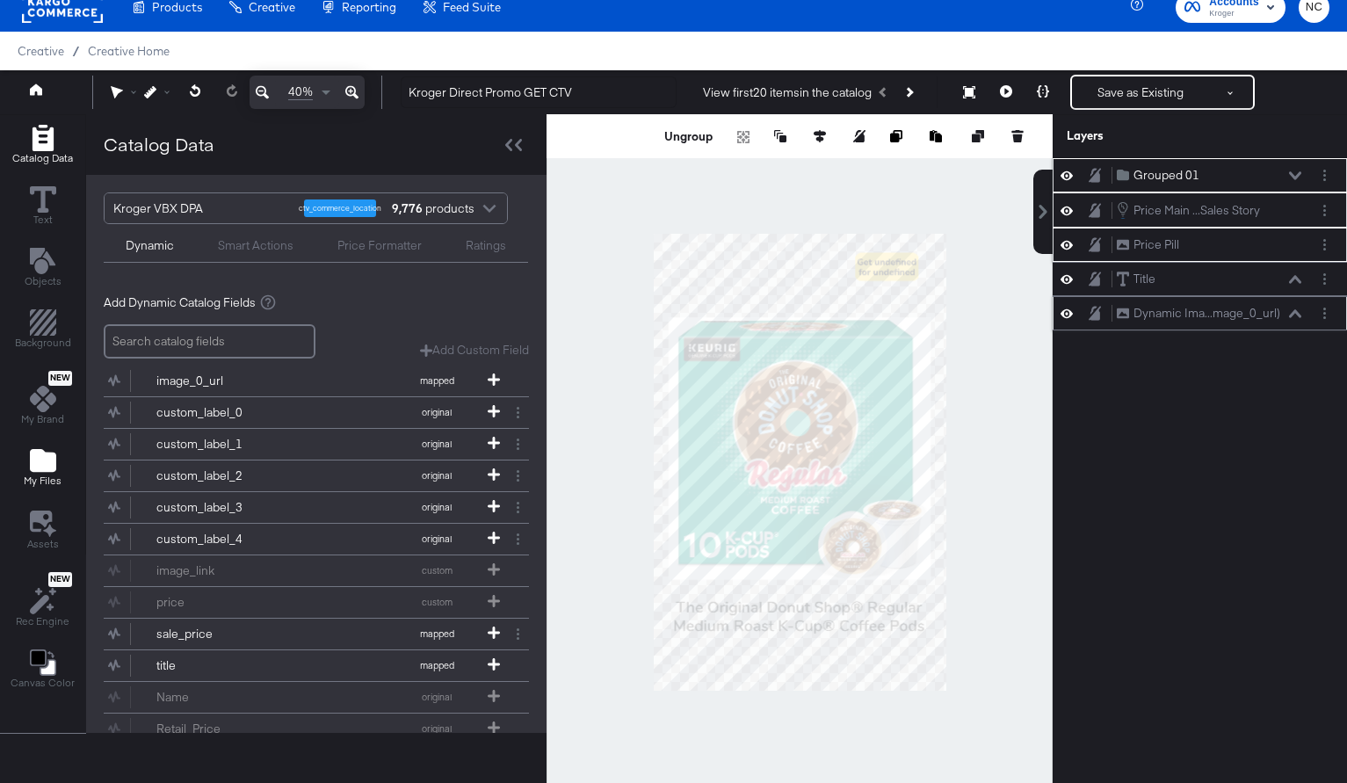
click at [40, 472] on icon "Add Files" at bounding box center [43, 460] width 26 height 23
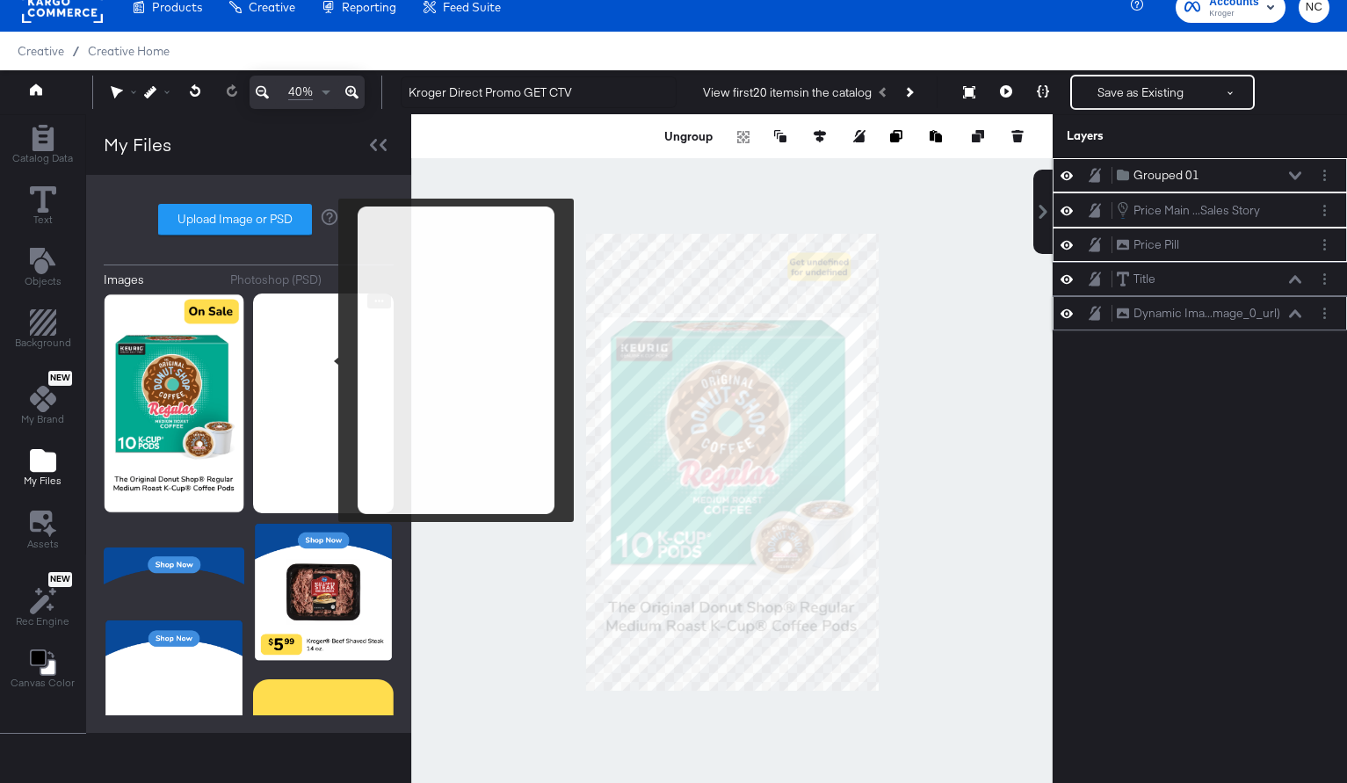
click at [328, 360] on img at bounding box center [323, 403] width 141 height 220
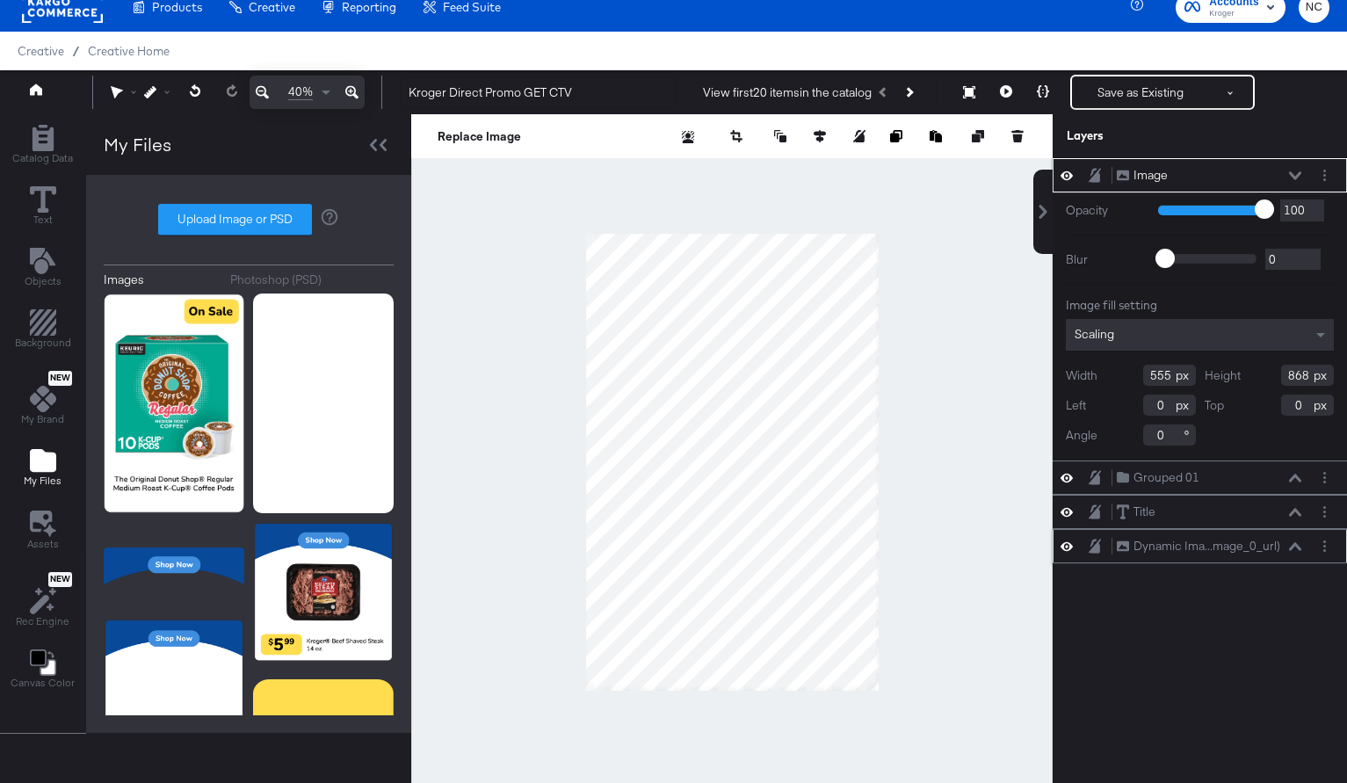
click at [888, 674] on div at bounding box center [731, 462] width 641 height 696
type input "1649"
type input "2579"
click at [818, 134] on icon at bounding box center [820, 136] width 12 height 12
click at [688, 174] on icon at bounding box center [690, 169] width 12 height 12
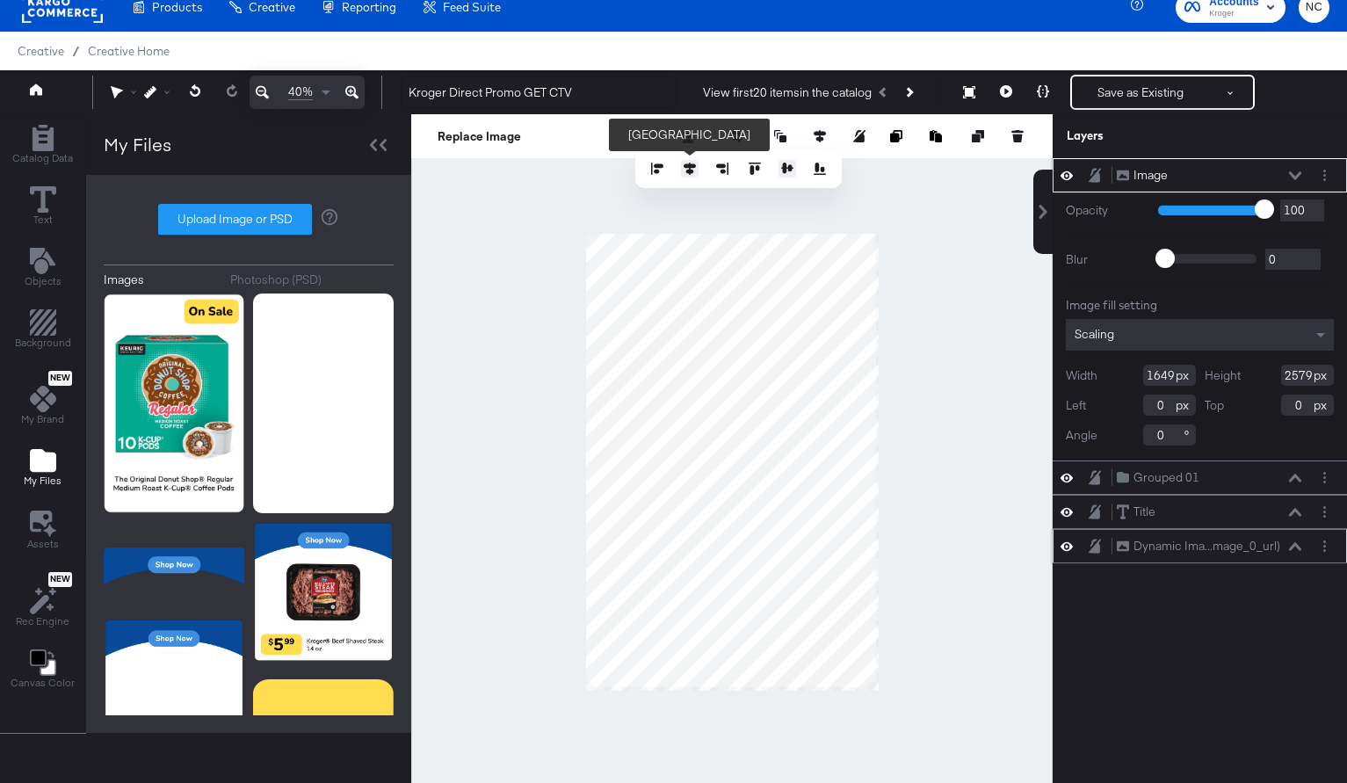
type input "8"
click at [787, 175] on button at bounding box center [788, 169] width 18 height 18
type input "13"
click at [1326, 170] on button "Layer Options" at bounding box center [1324, 175] width 18 height 18
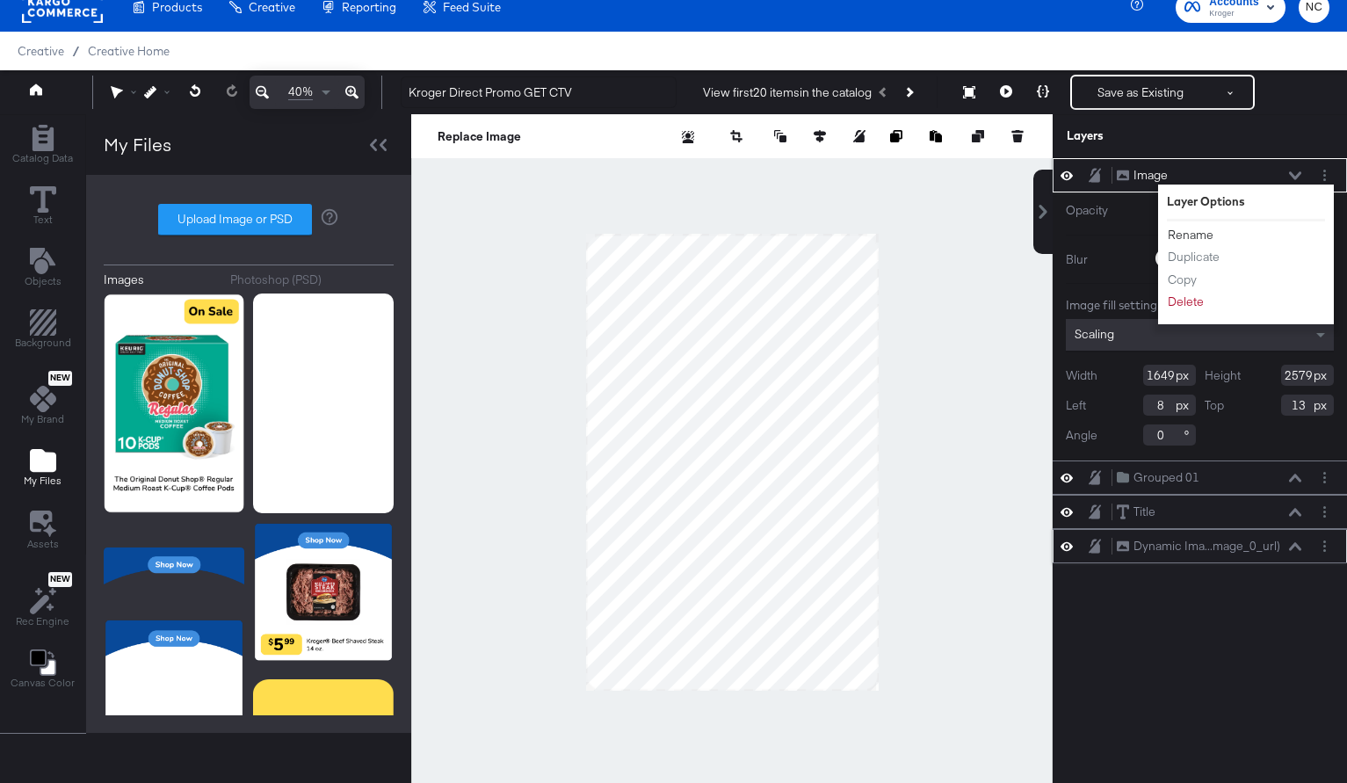
click at [1203, 230] on button "Rename" at bounding box center [1190, 235] width 47 height 18
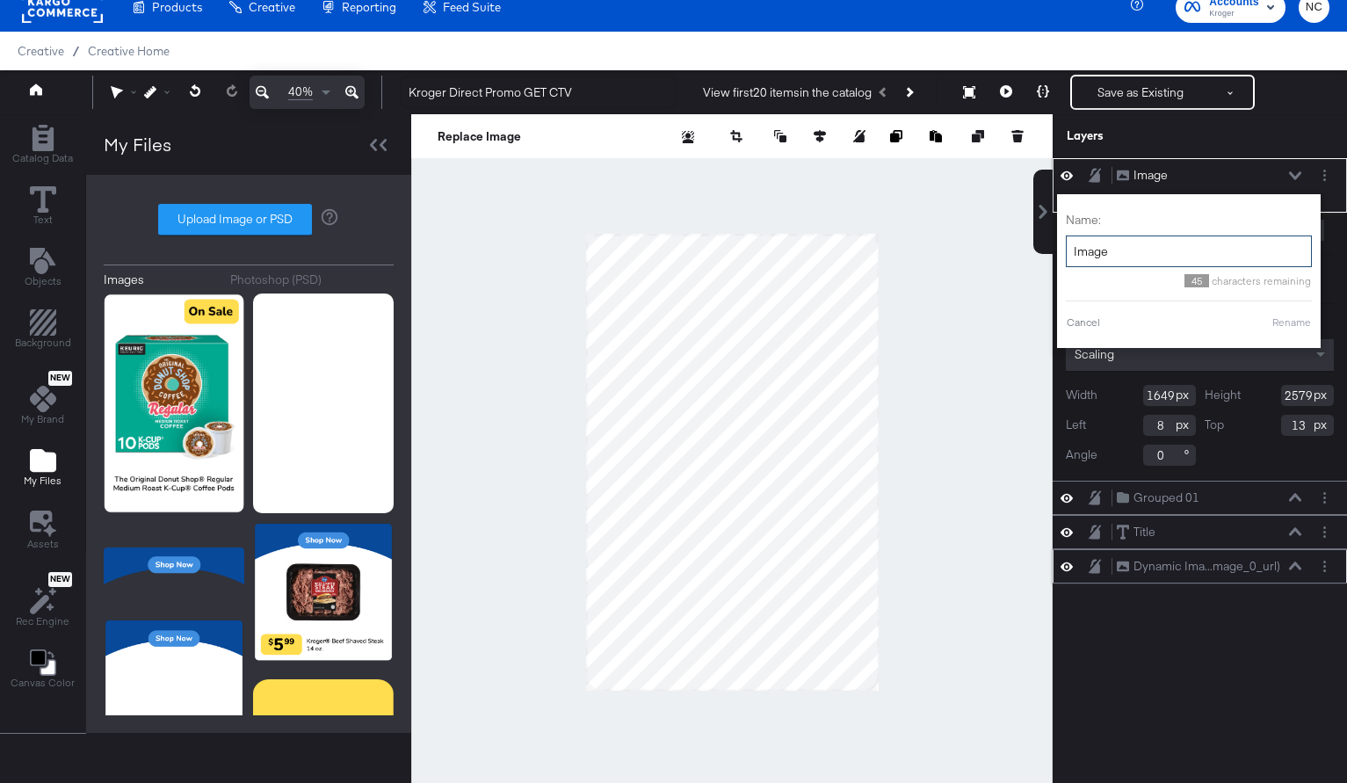
click at [1153, 256] on input "Image" at bounding box center [1189, 252] width 246 height 33
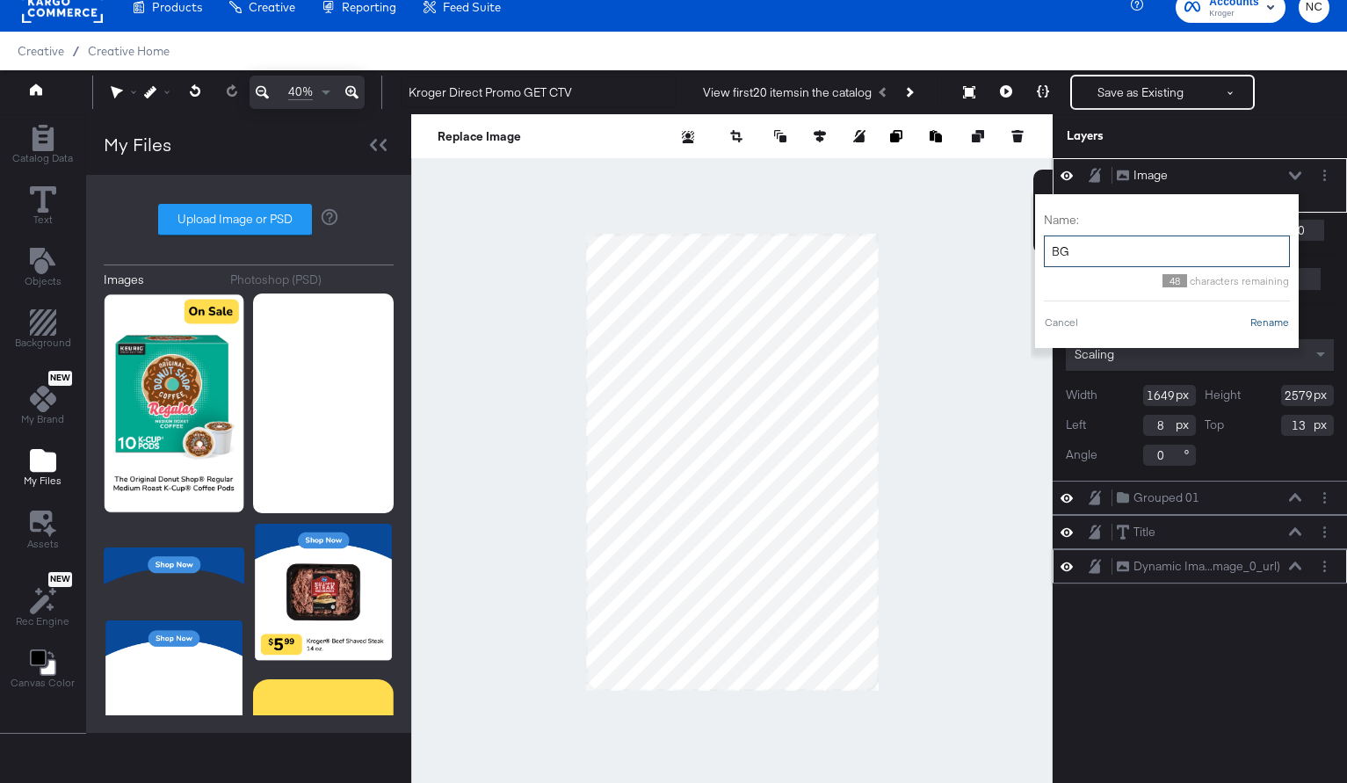
type input "BG"
click at [1279, 322] on button "Rename" at bounding box center [1270, 323] width 40 height 16
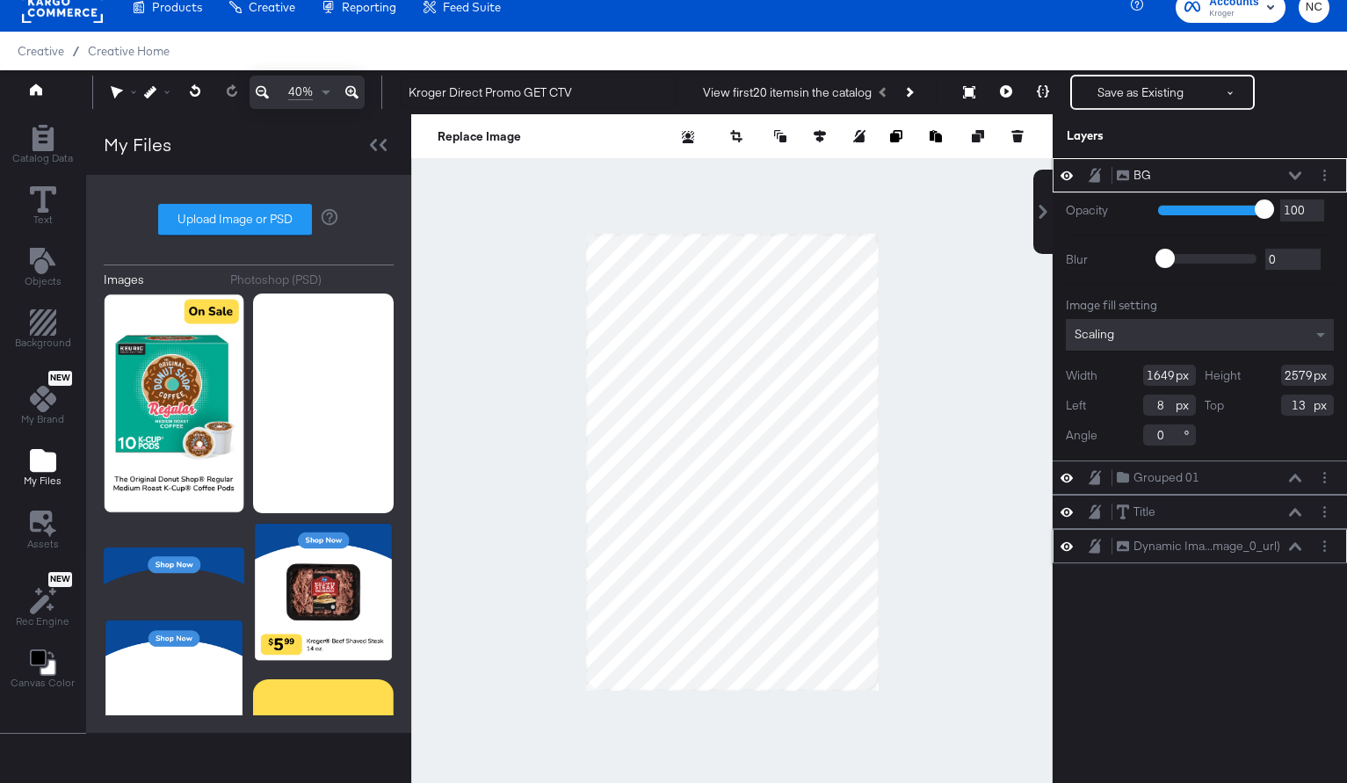
click at [1096, 165] on div "BG BG" at bounding box center [1200, 175] width 294 height 34
click at [1096, 169] on icon at bounding box center [1094, 172] width 7 height 9
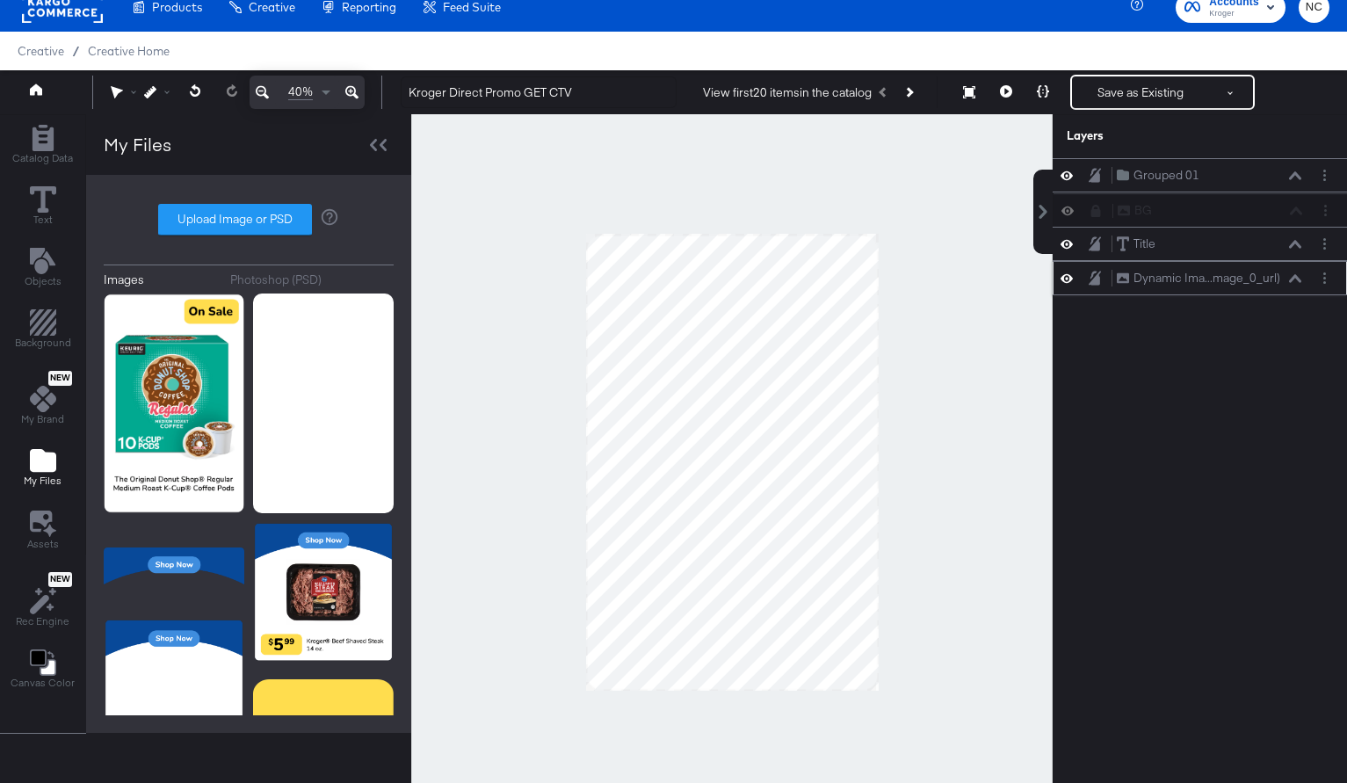
scroll to position [14, 0]
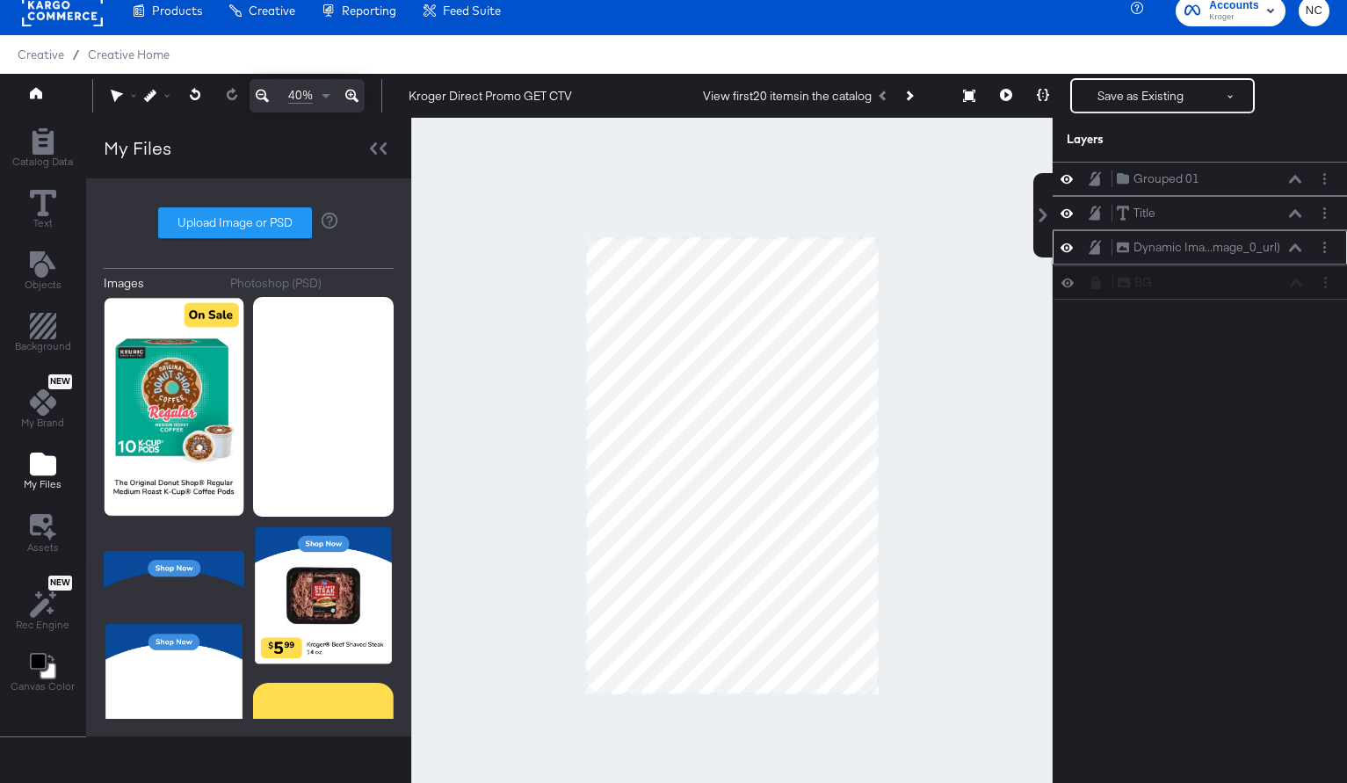
drag, startPoint x: 1110, startPoint y: 169, endPoint x: 1111, endPoint y: 291, distance: 122.1
click at [1111, 291] on div "BG BG Grouped 01 Grouped 01 Title Title Dynamic Ima...mage_0_url) Dynamic Image…" at bounding box center [1200, 230] width 294 height 137
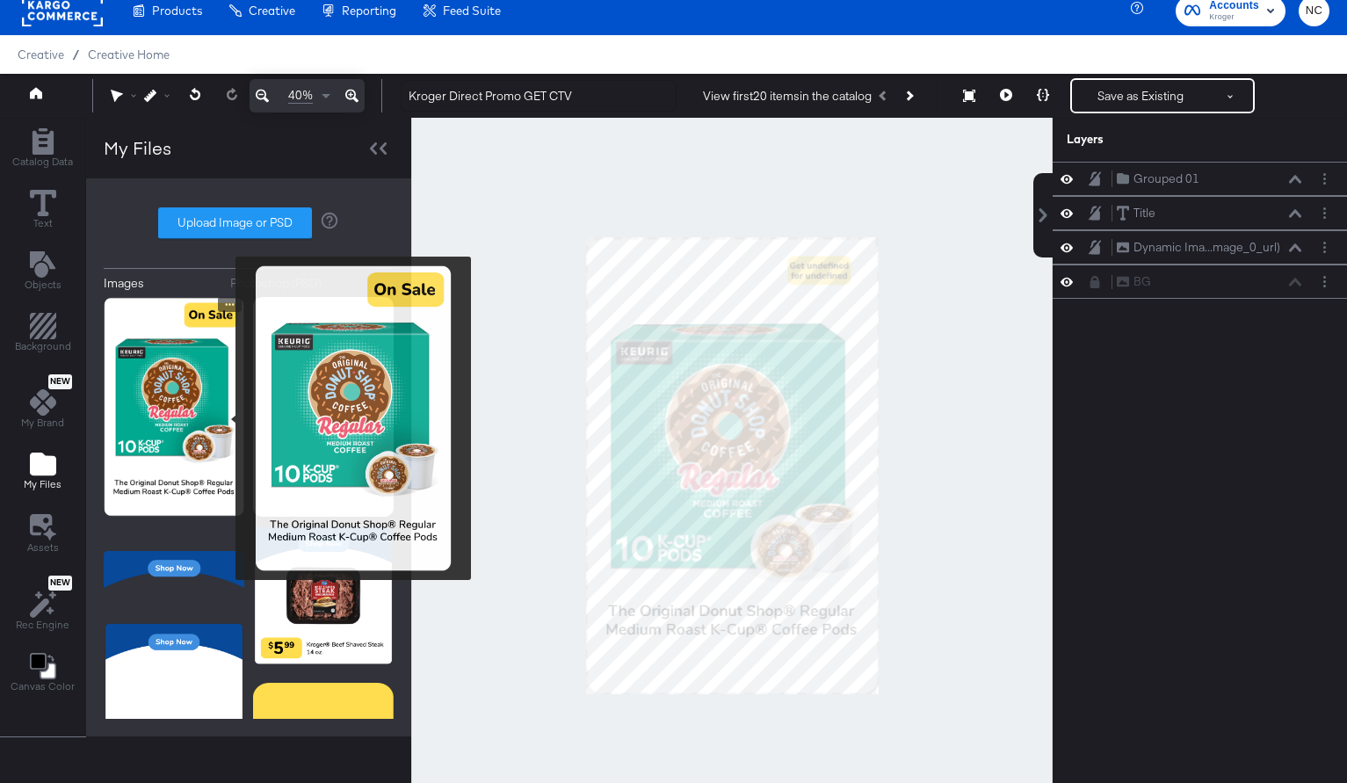
click at [202, 412] on img at bounding box center [174, 407] width 141 height 220
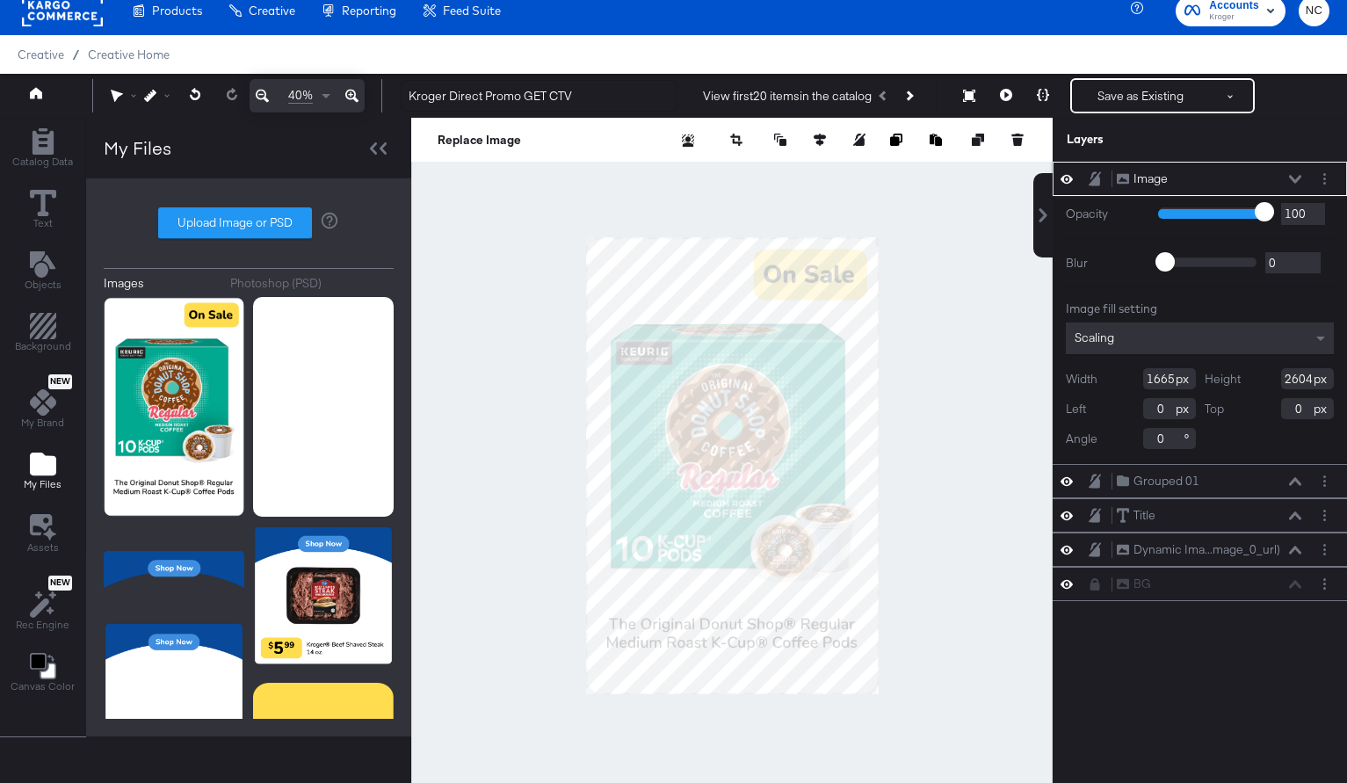
type input "45"
type input "44"
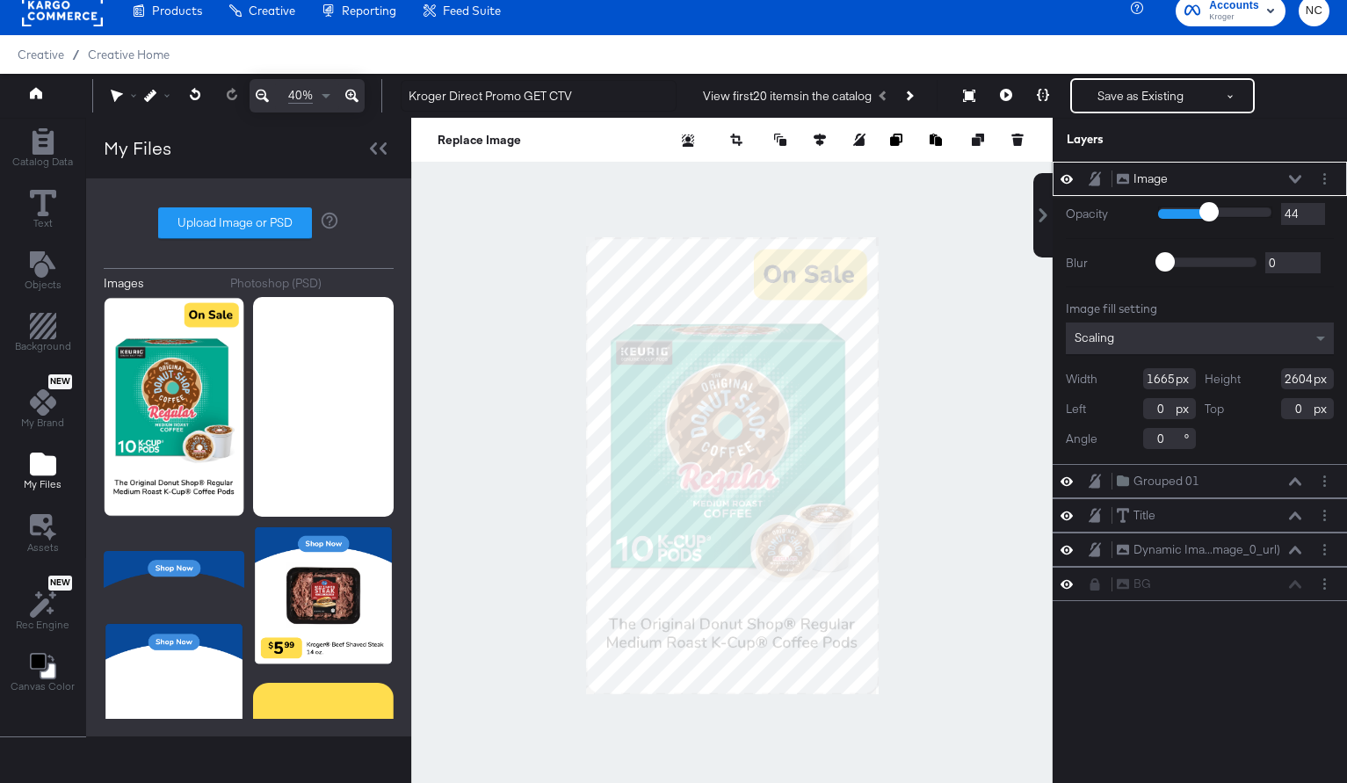
click at [1207, 217] on input "range" at bounding box center [1215, 212] width 114 height 11
click at [1293, 180] on icon at bounding box center [1295, 179] width 12 height 8
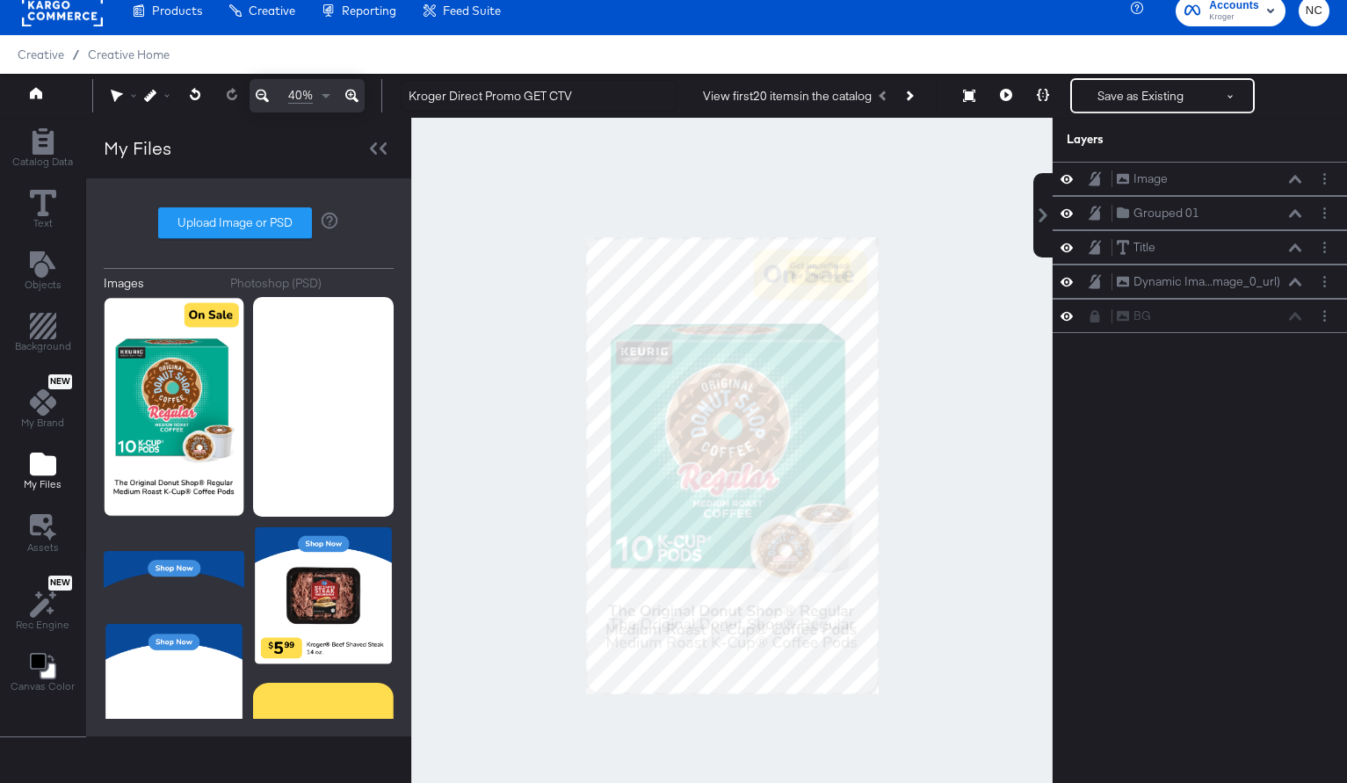
scroll to position [9, 0]
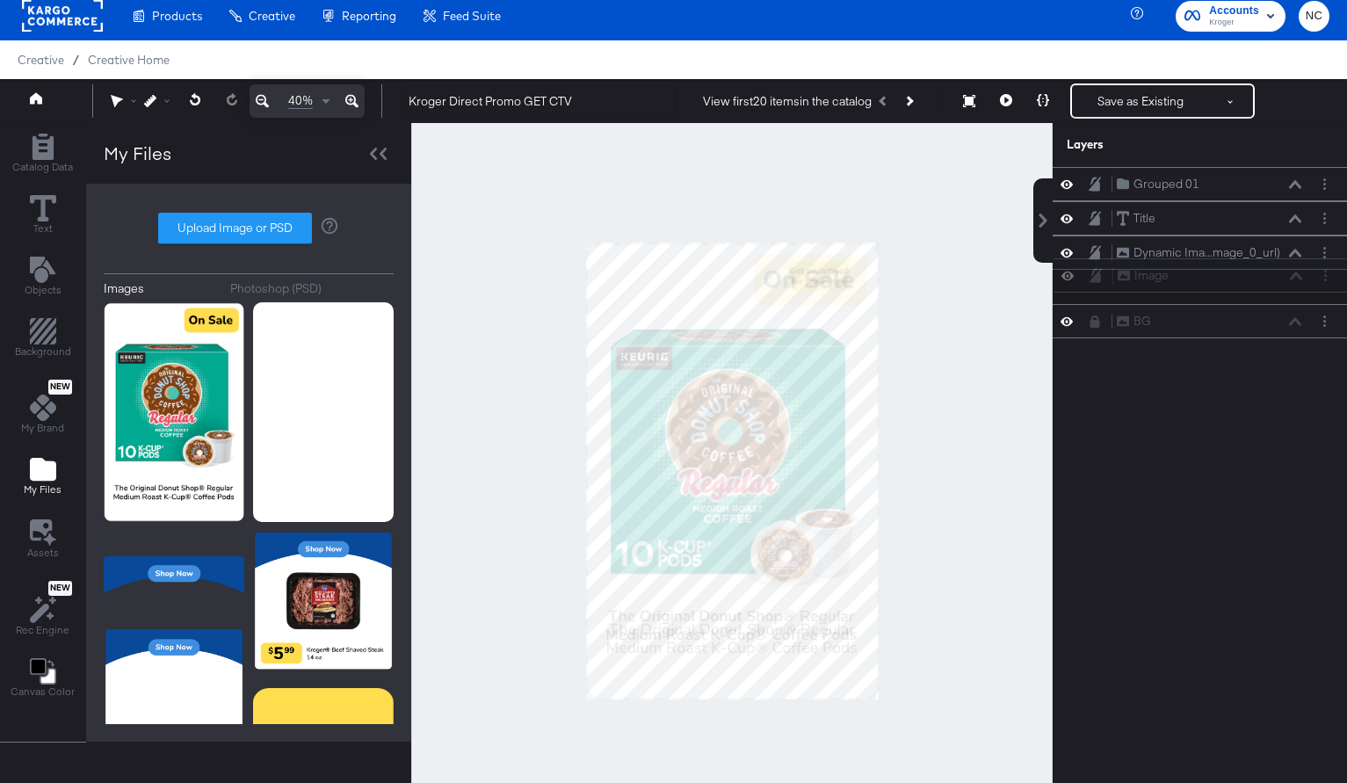
drag, startPoint x: 1109, startPoint y: 172, endPoint x: 1109, endPoint y: 278, distance: 105.4
click at [1110, 278] on div "Image Image Grouped 01 Grouped 01 Title Title Dynamic Ima...mage_0_url) Dynamic…" at bounding box center [1200, 252] width 294 height 171
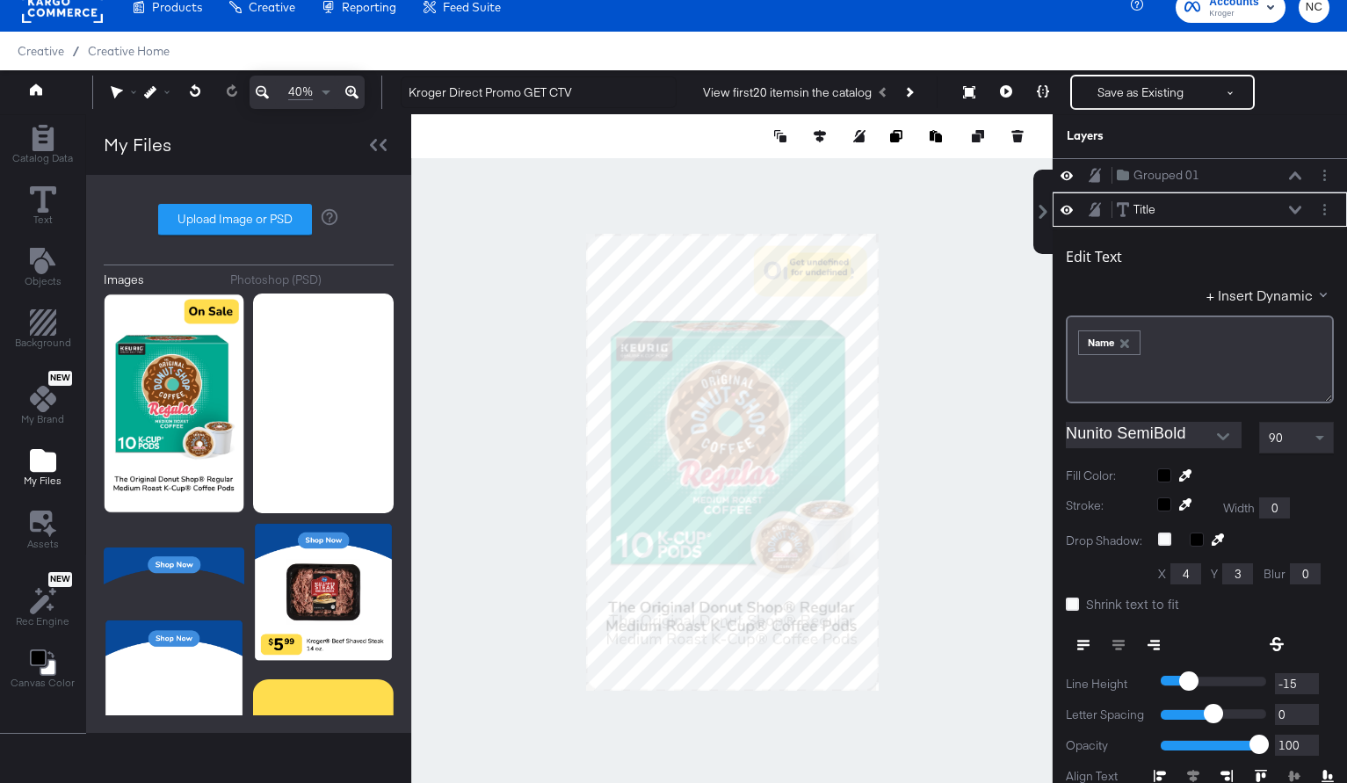
scroll to position [34, 0]
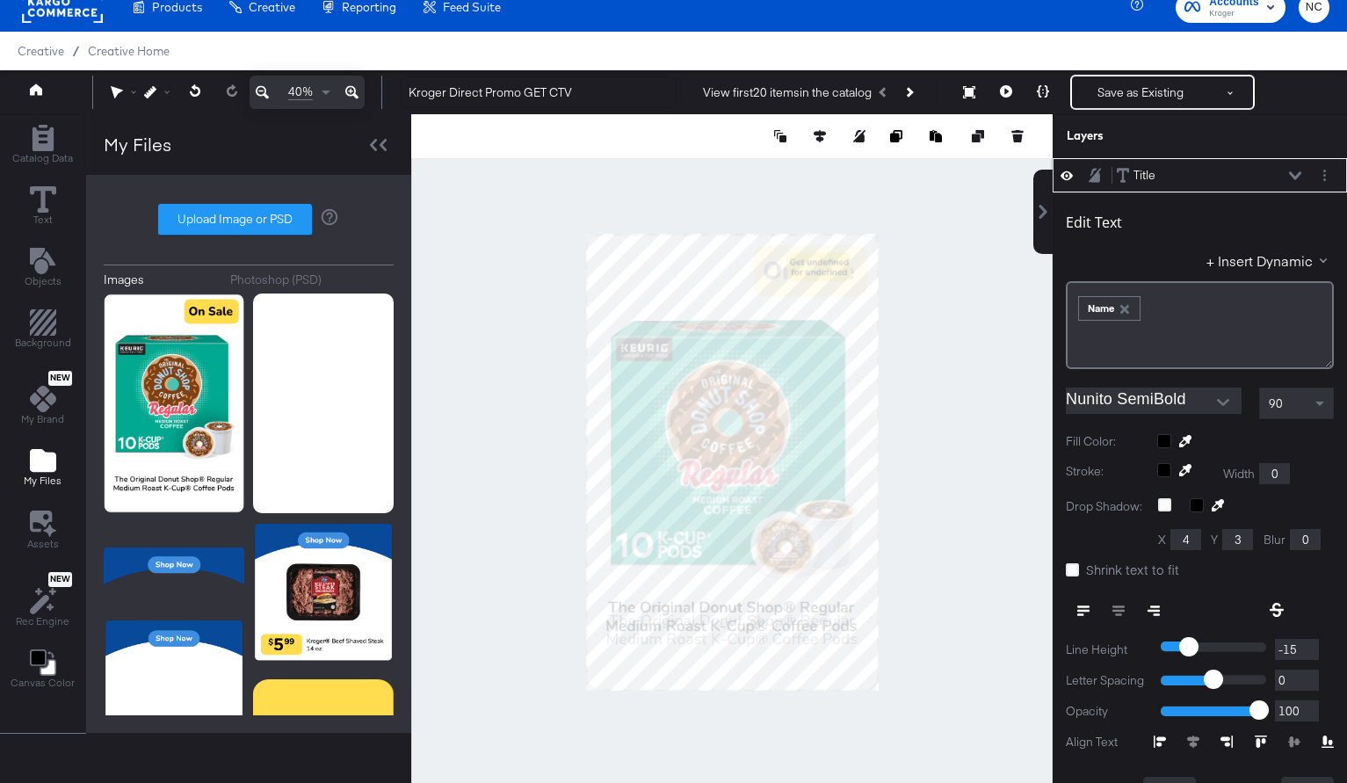
type input "1920"
type input "62"
type input "1995"
click at [1112, 101] on button "Save as Existing" at bounding box center [1140, 92] width 137 height 32
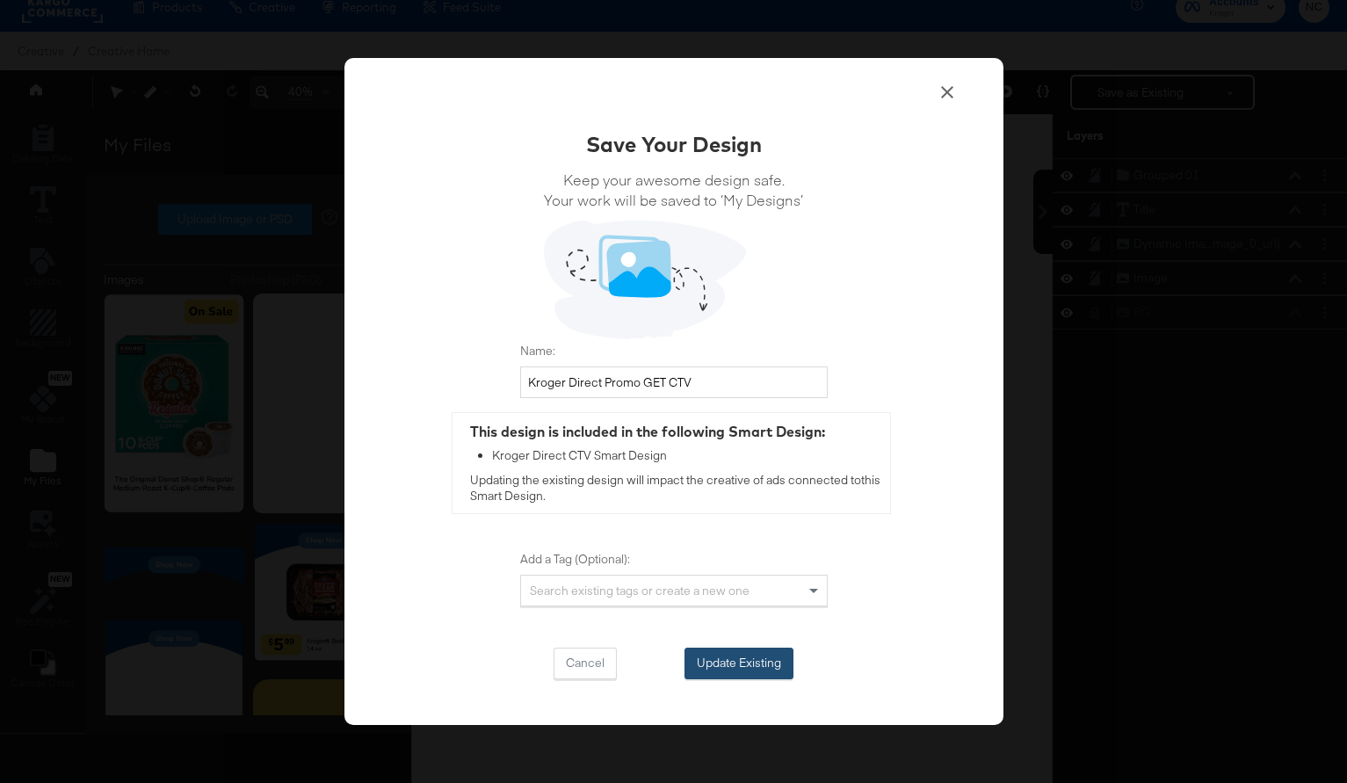
click at [726, 672] on button "Update Existing" at bounding box center [739, 664] width 109 height 32
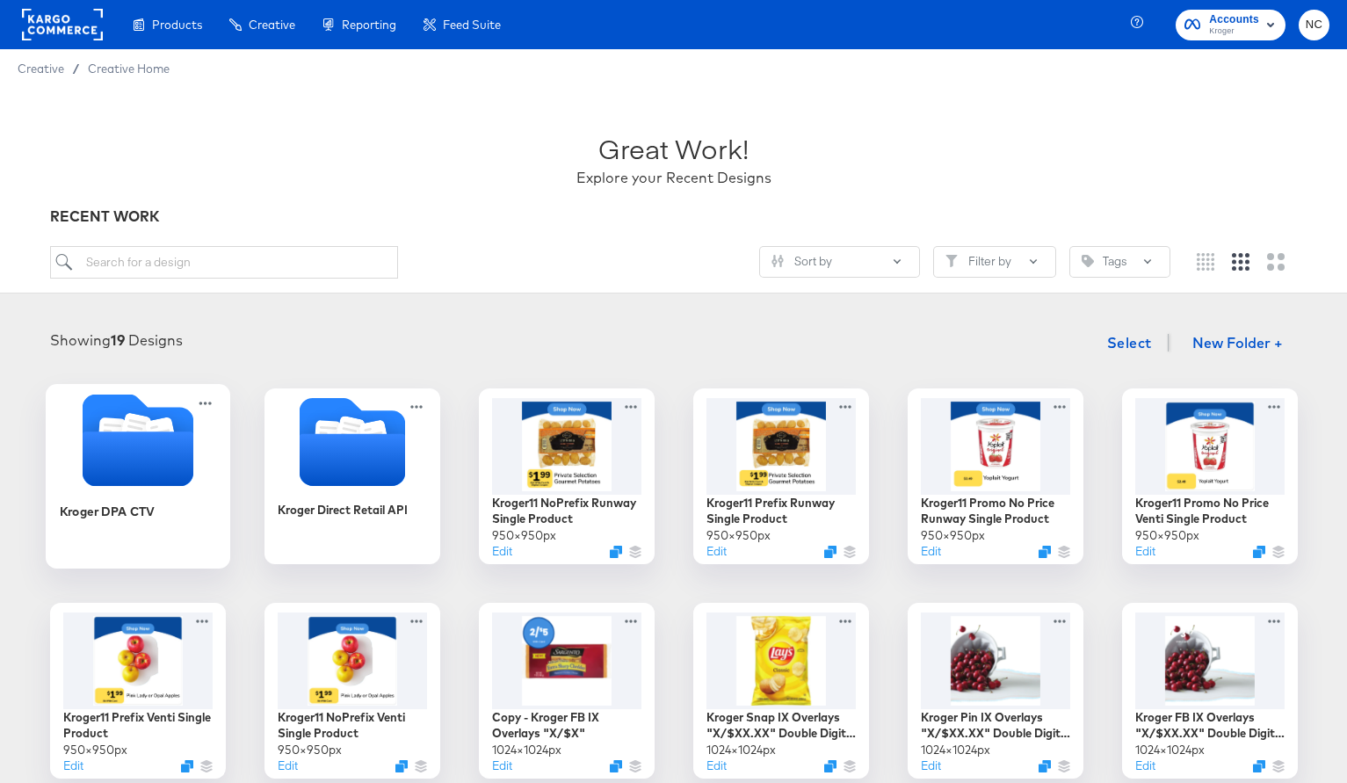
click at [166, 467] on icon "Folder" at bounding box center [137, 458] width 111 height 54
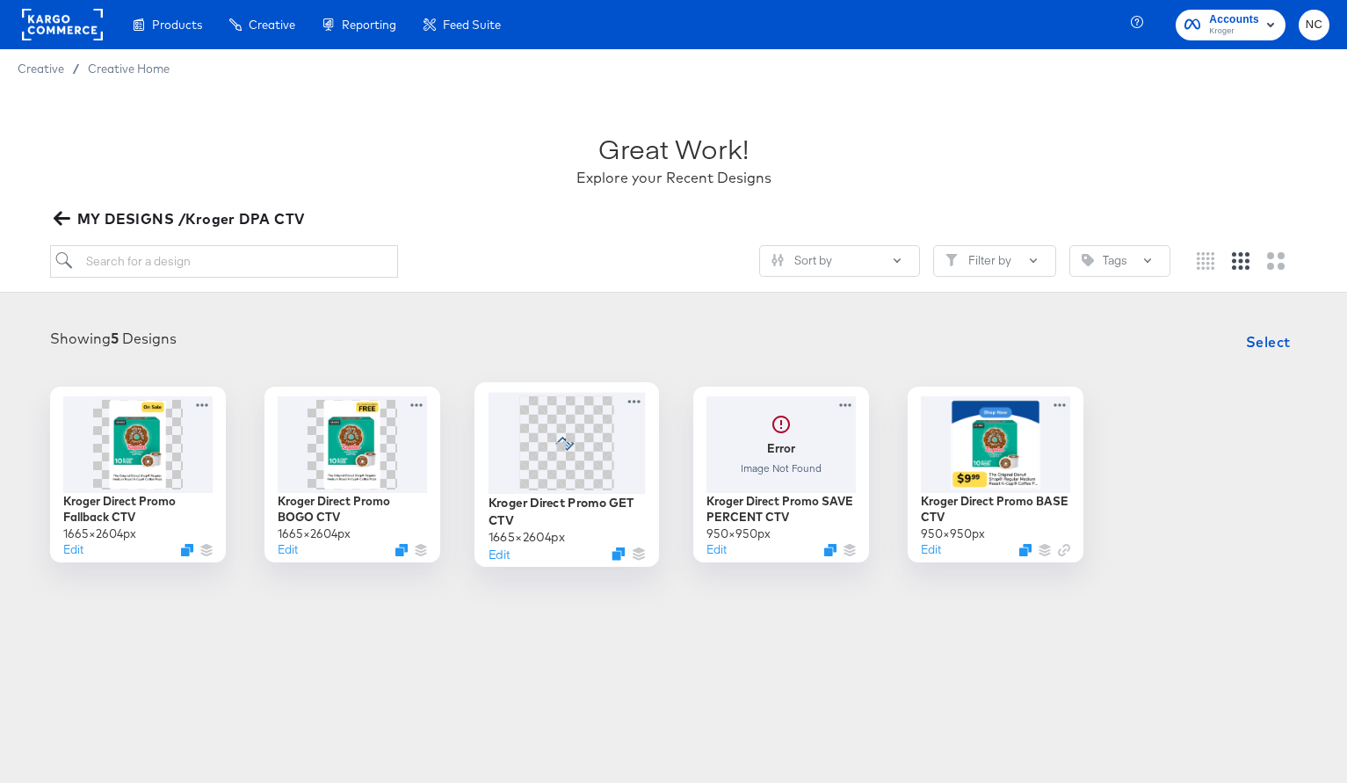
click at [553, 446] on span at bounding box center [566, 442] width 94 height 94
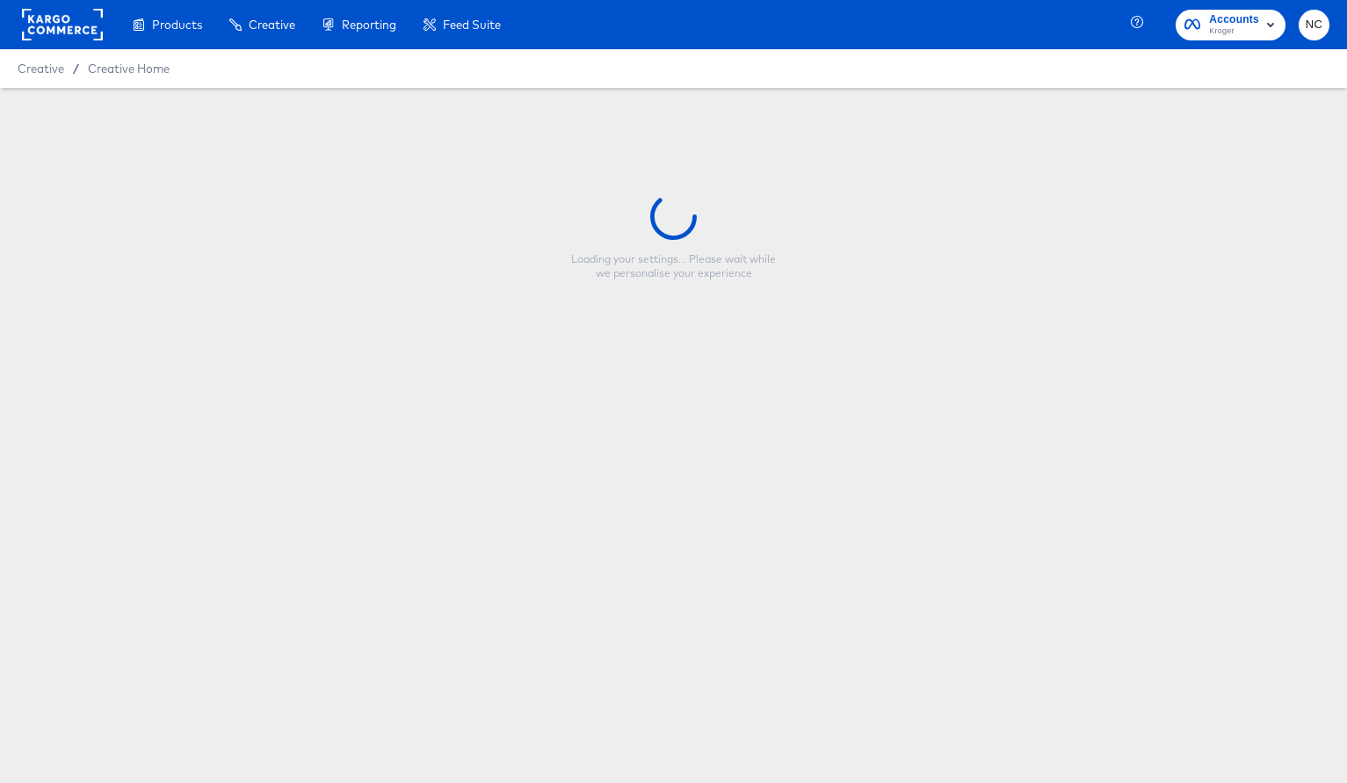
type input "Kroger Direct Promo GET CTV"
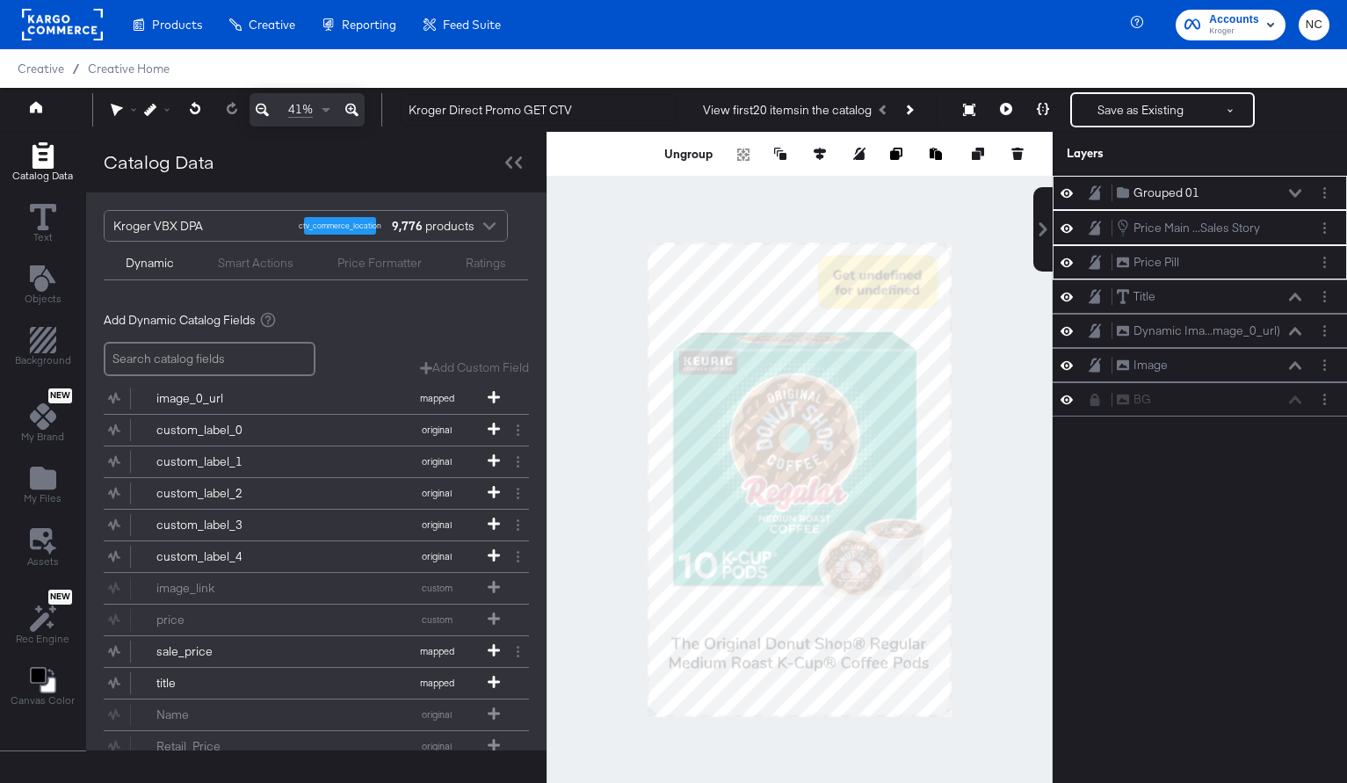
click at [1011, 286] on div at bounding box center [800, 480] width 506 height 696
click at [688, 158] on button "Ungroup" at bounding box center [689, 154] width 54 height 18
click at [524, 156] on div at bounding box center [513, 161] width 31 height 25
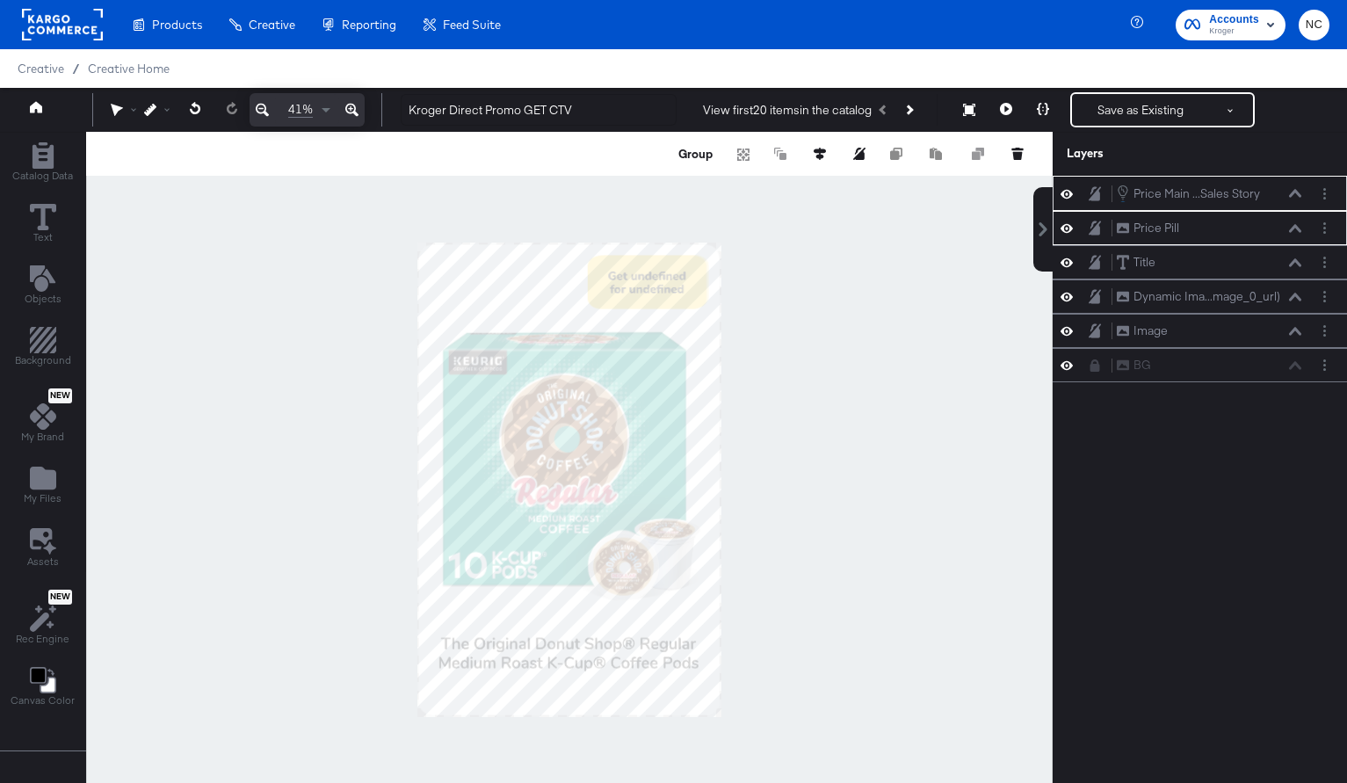
click at [346, 110] on icon at bounding box center [351, 110] width 13 height 13
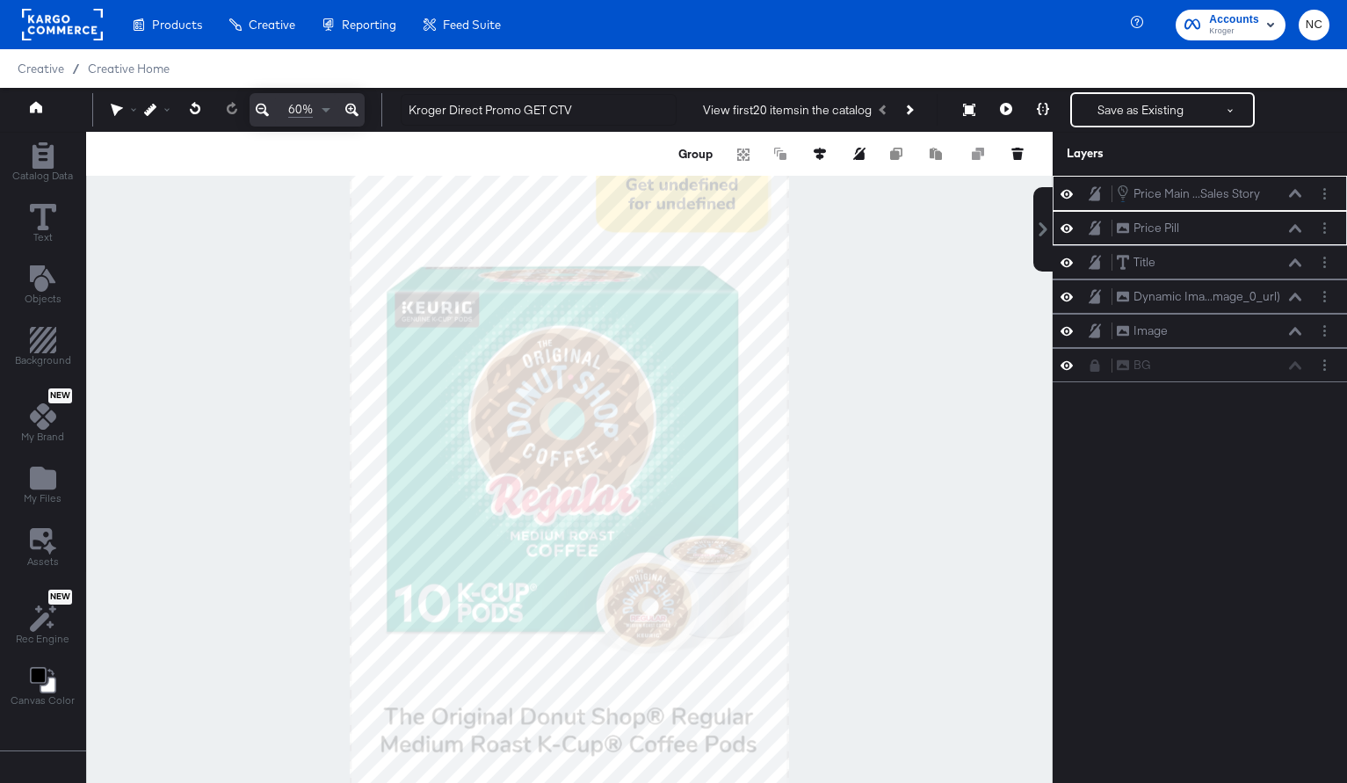
click at [346, 110] on icon at bounding box center [351, 110] width 13 height 13
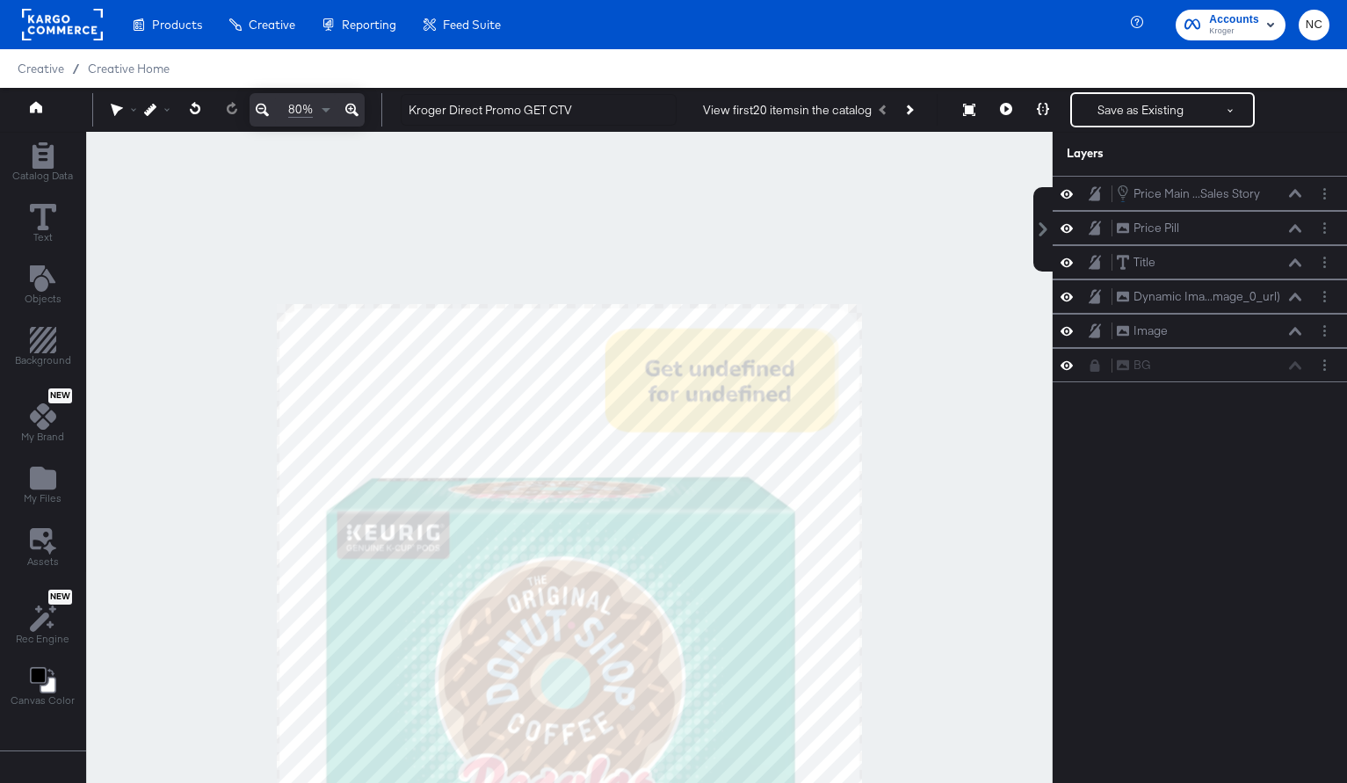
drag, startPoint x: 896, startPoint y: 239, endPoint x: 897, endPoint y: 525, distance: 285.6
click at [897, 525] on div at bounding box center [569, 480] width 965 height 696
click at [339, 93] on button at bounding box center [351, 109] width 25 height 33
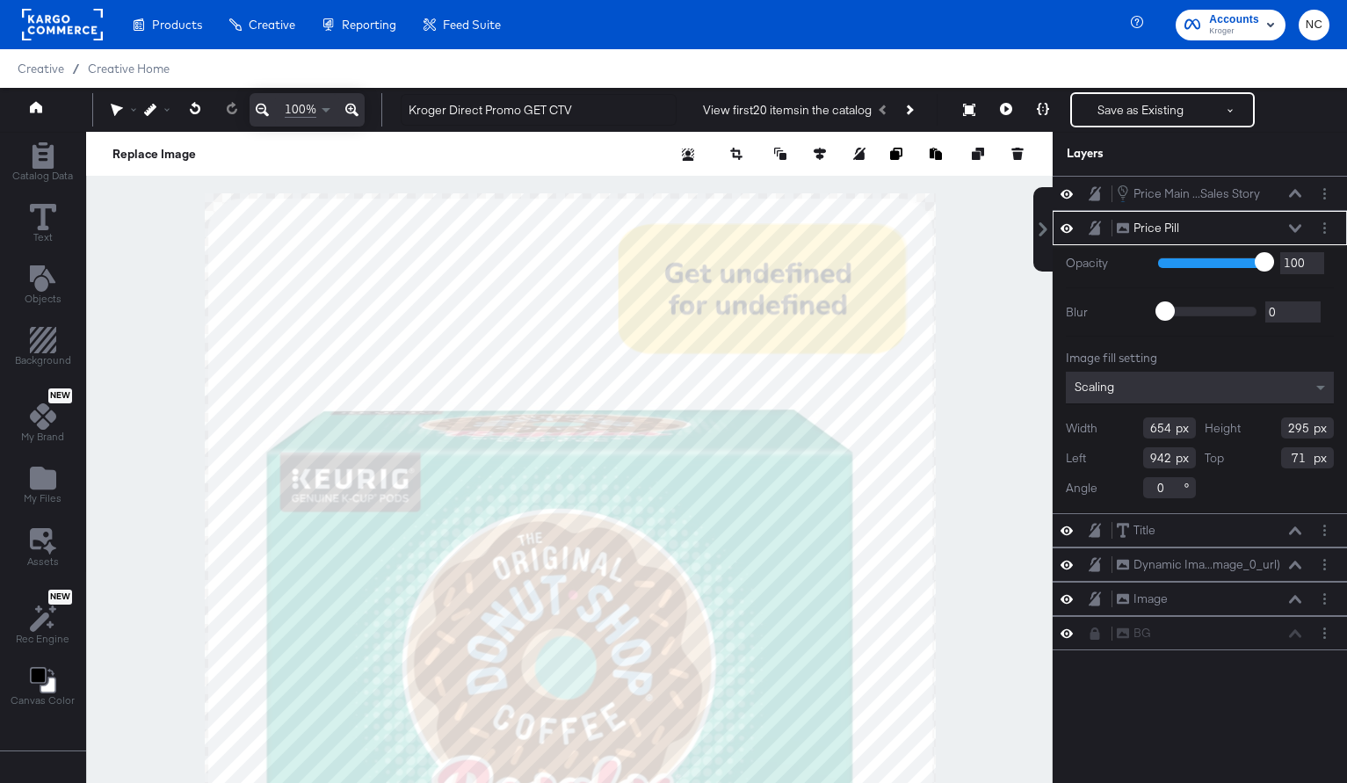
type input "943"
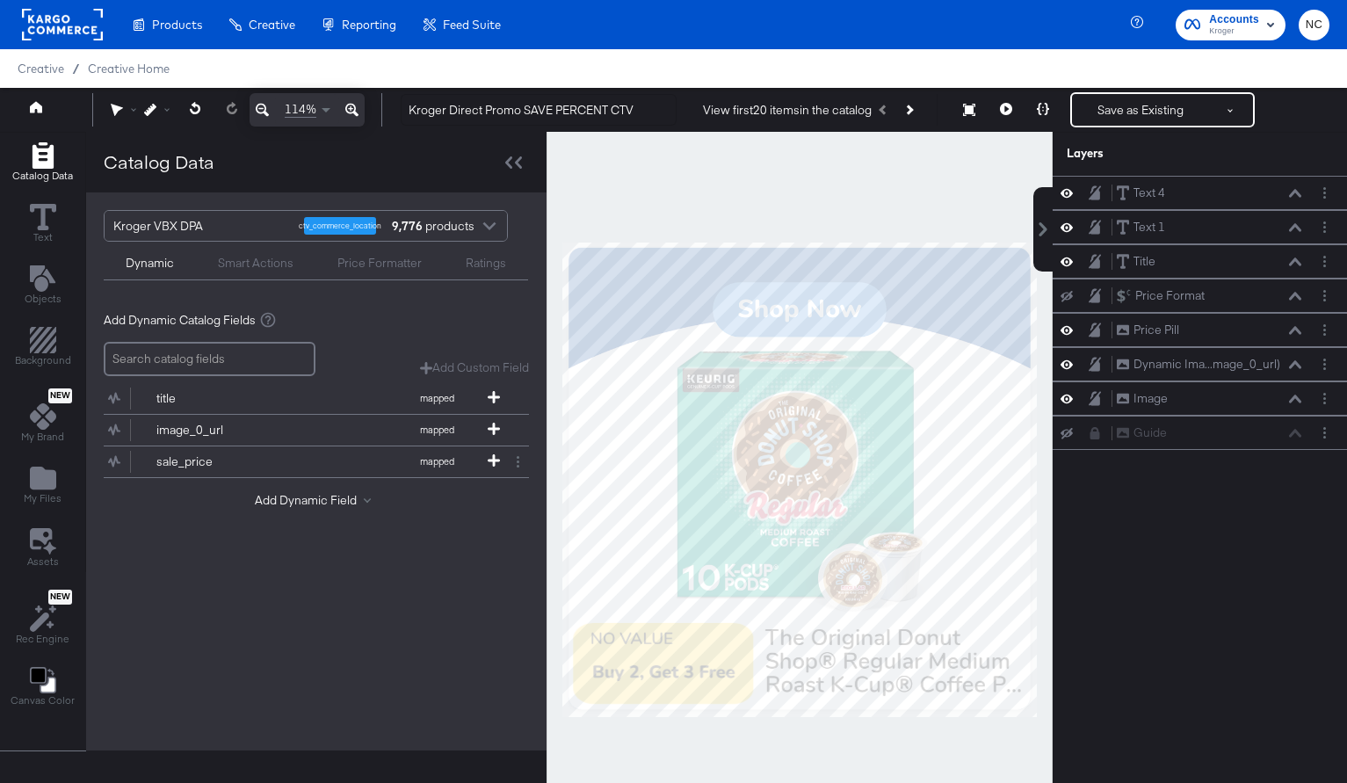
scroll to position [18, 0]
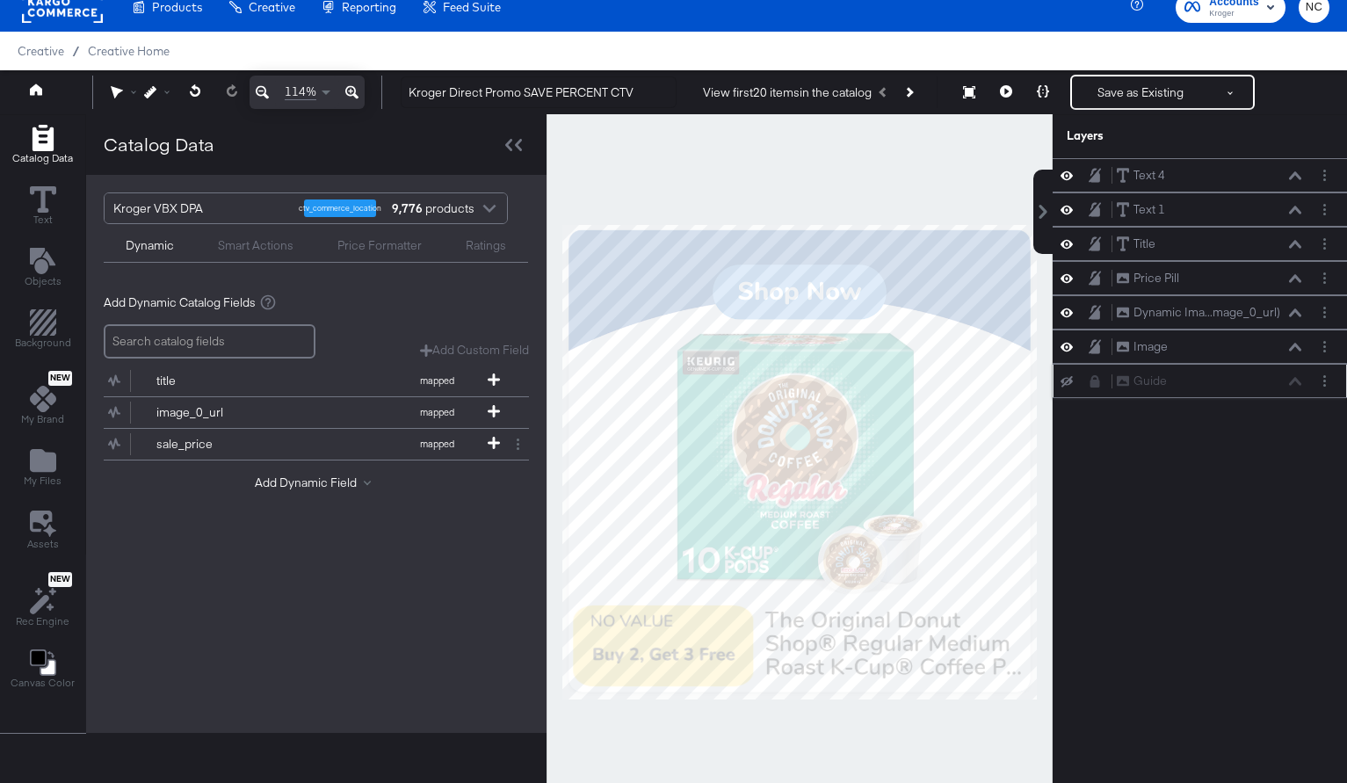
click at [1098, 388] on button at bounding box center [1095, 381] width 14 height 14
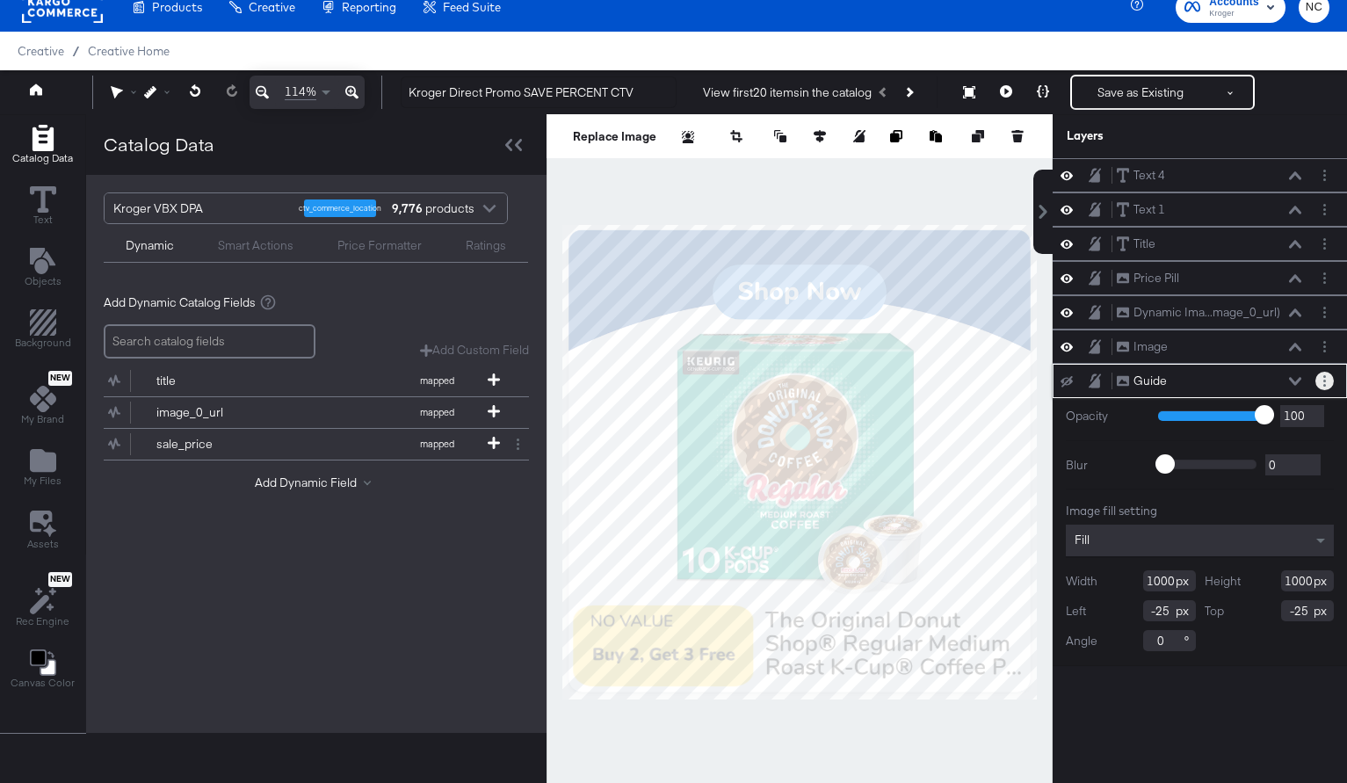
click at [1326, 378] on button "Layer Options" at bounding box center [1324, 381] width 18 height 18
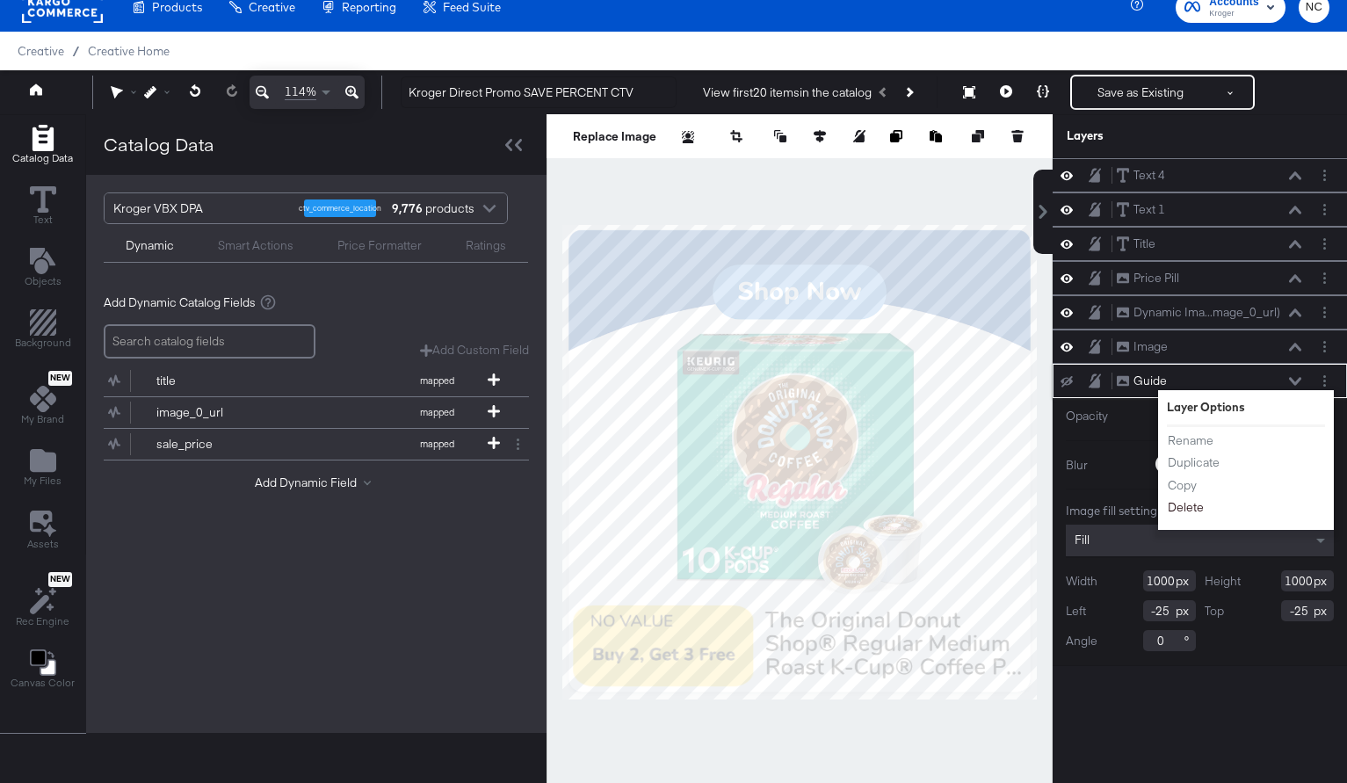
click at [1195, 515] on button "Delete" at bounding box center [1186, 507] width 38 height 18
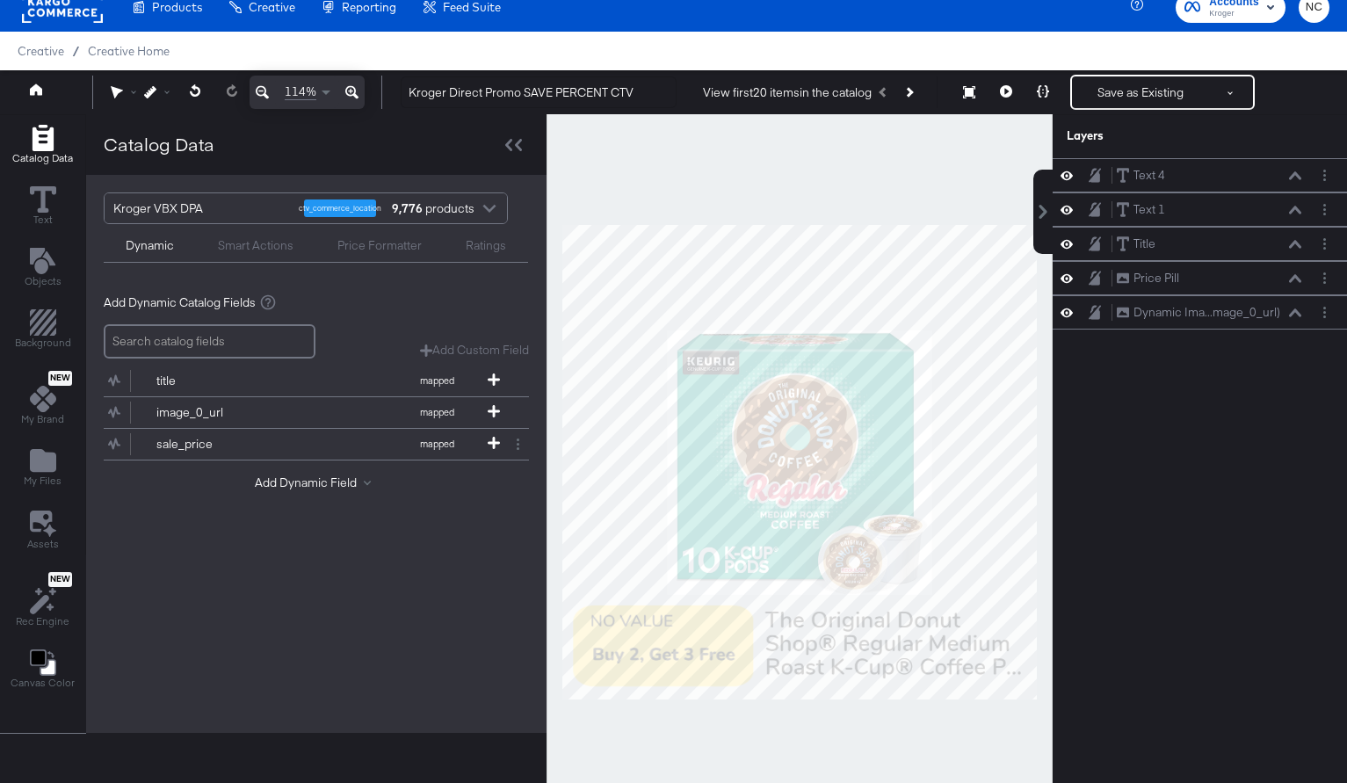
click at [41, 645] on div "Catalog Data Text Objects Background New My Brand My Files Assets New Rec Engin…" at bounding box center [42, 408] width 85 height 586
click at [40, 658] on icon "Change Background" at bounding box center [37, 657] width 15 height 15
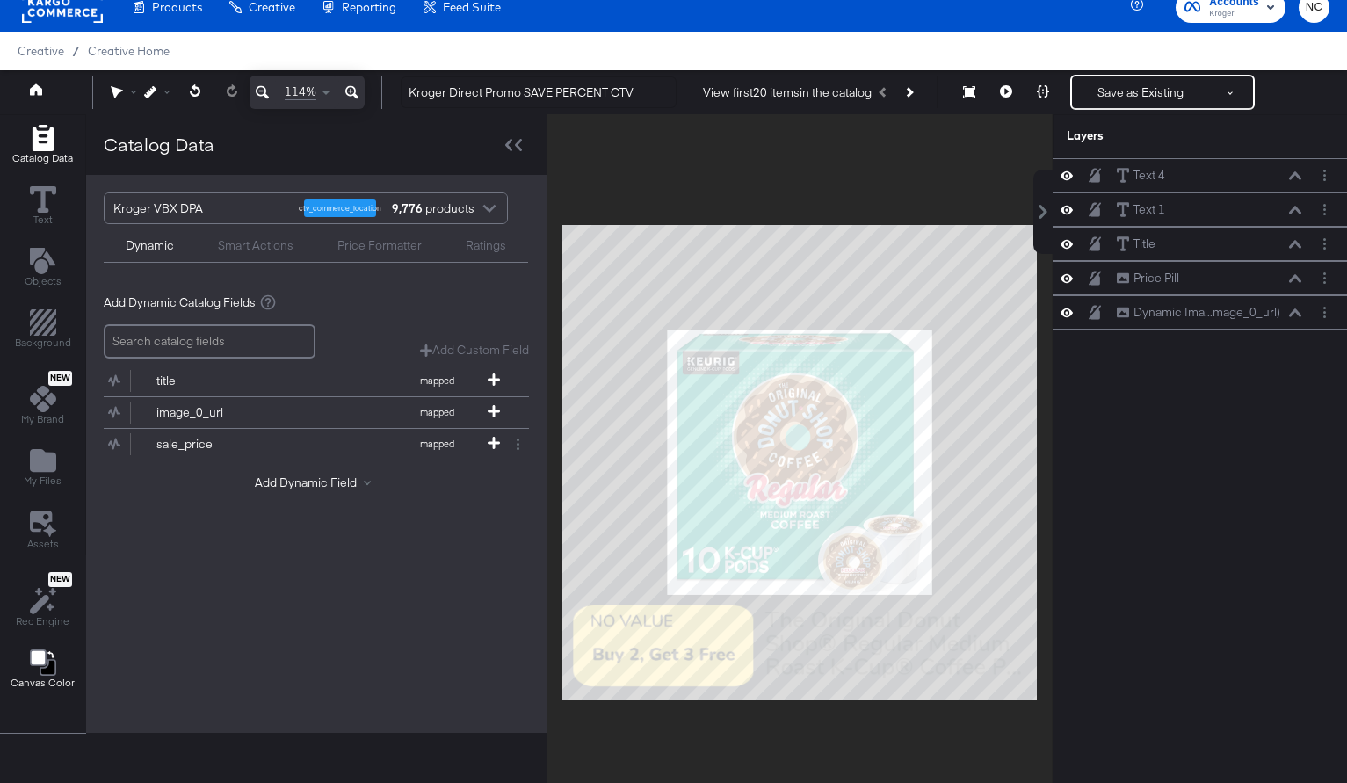
click at [40, 658] on icon "Change Background" at bounding box center [37, 657] width 15 height 15
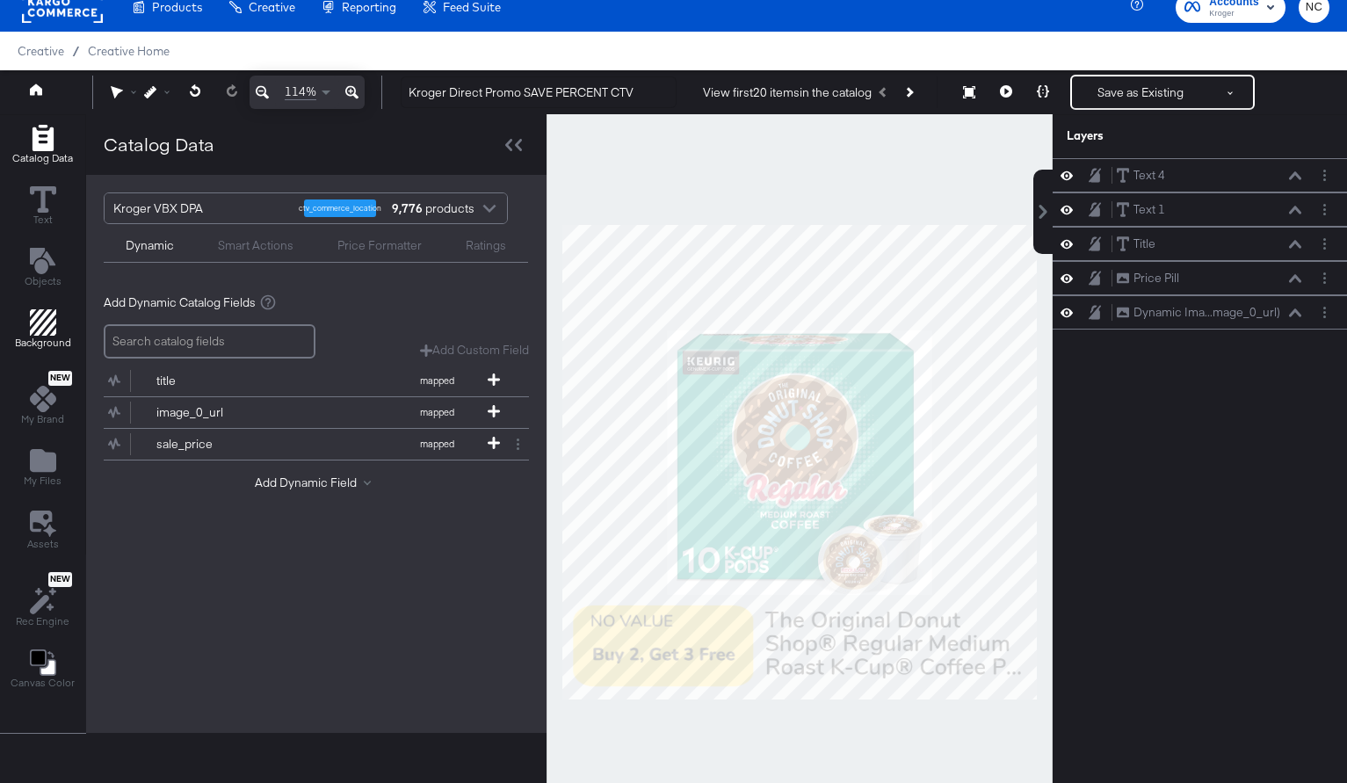
click at [48, 328] on icon "Add Rectangle" at bounding box center [43, 322] width 26 height 26
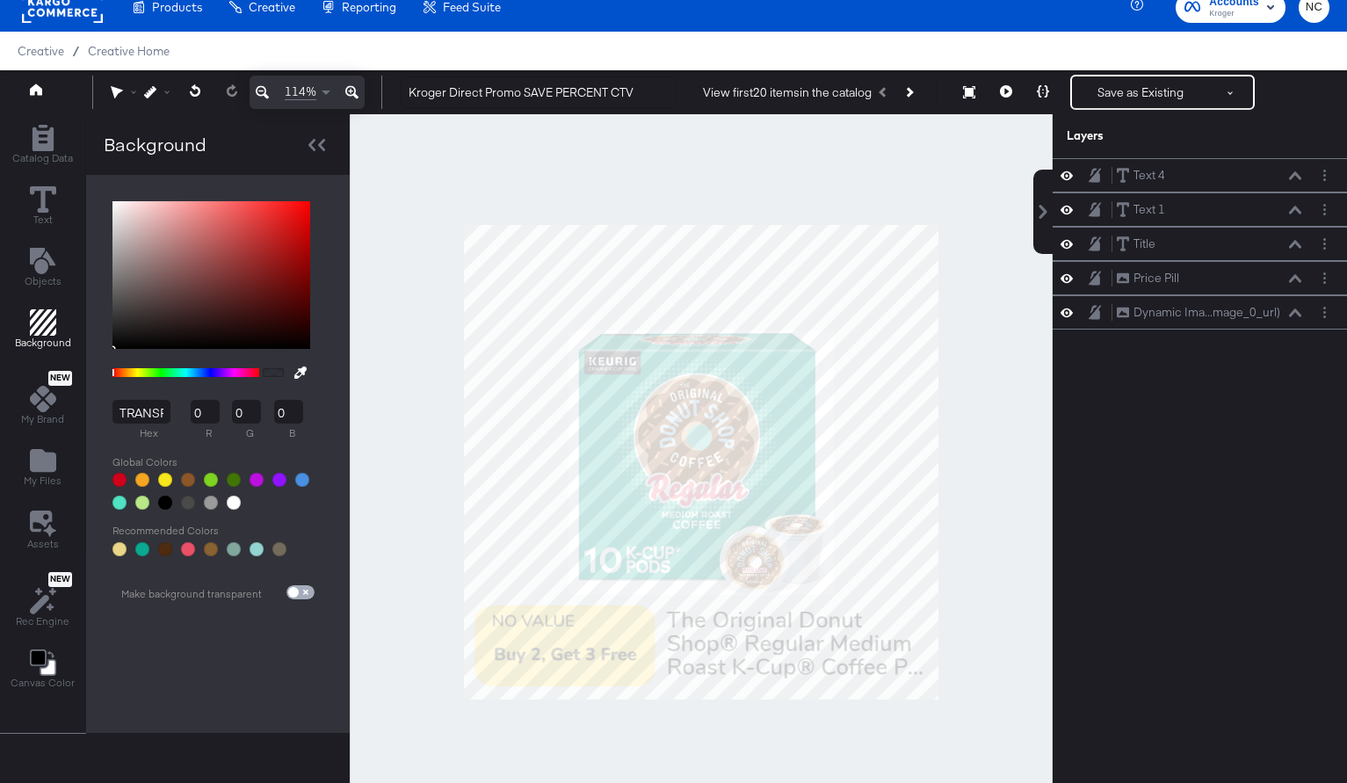
click at [301, 592] on input "checkbox" at bounding box center [293, 596] width 42 height 14
checkbox input "true"
type input "FFFFFF"
type input "255"
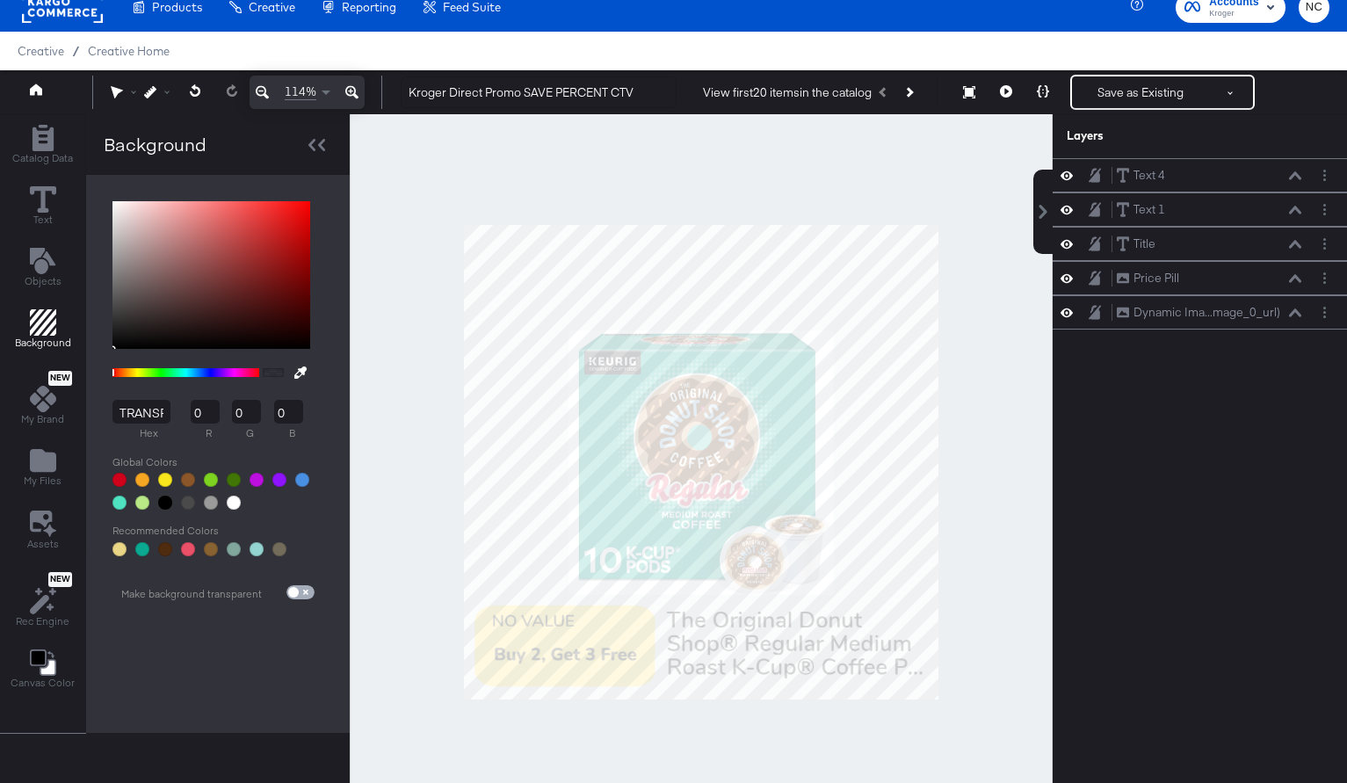
type input "255"
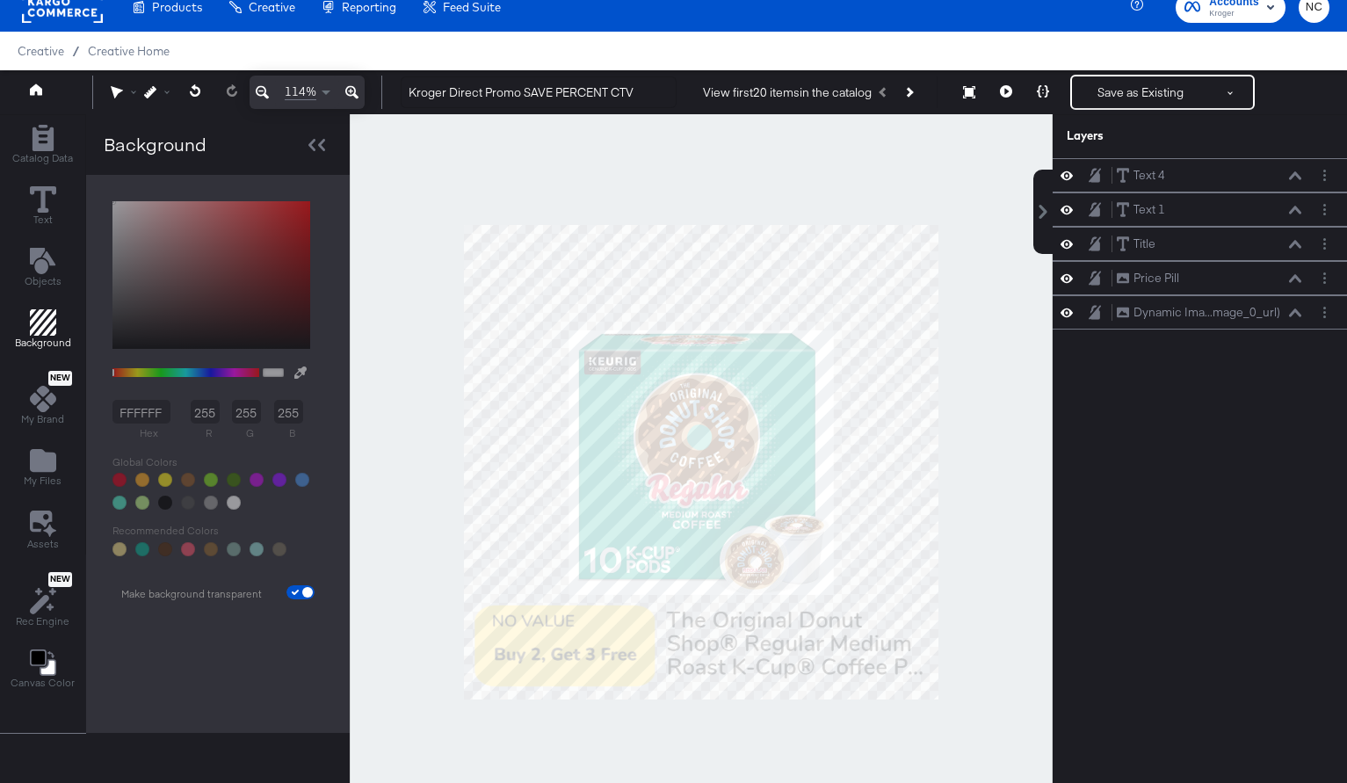
click at [978, 84] on button at bounding box center [969, 93] width 37 height 32
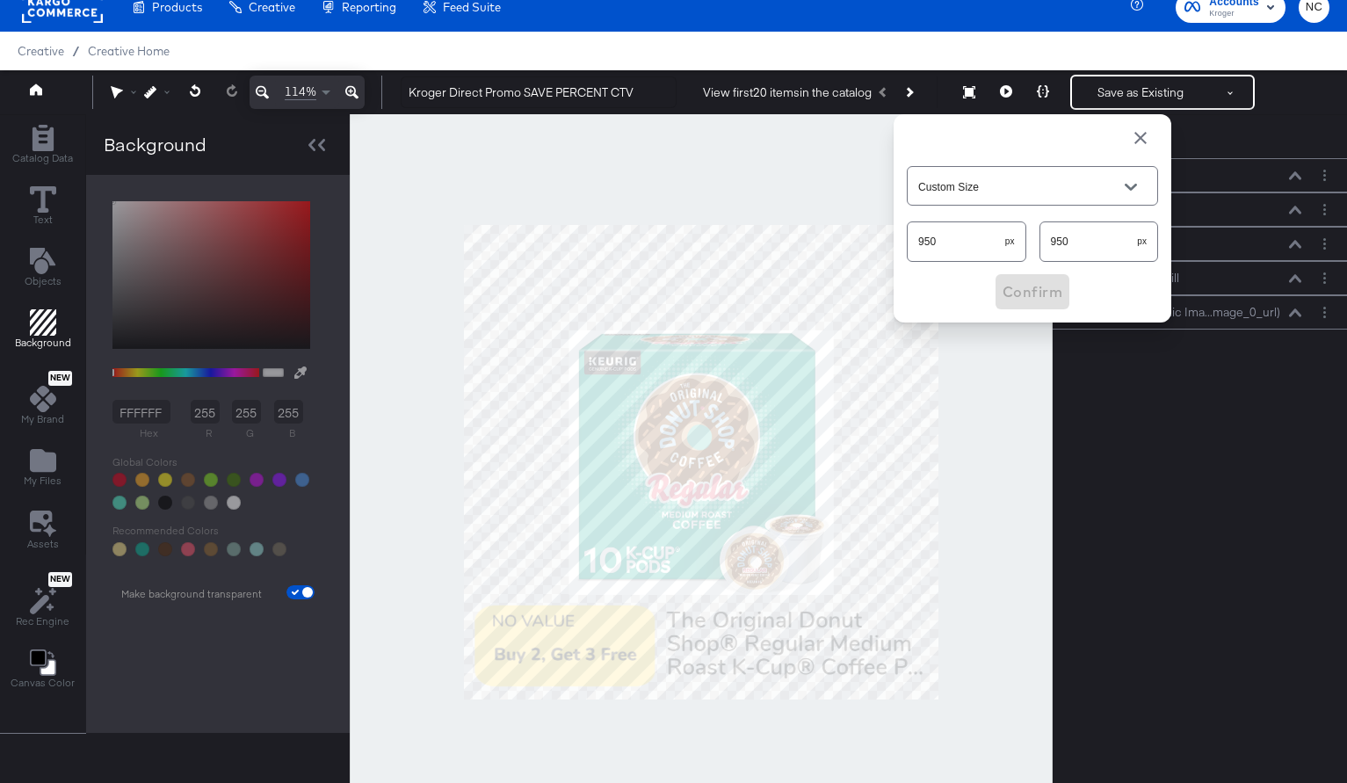
click at [955, 235] on input "950" at bounding box center [957, 234] width 98 height 38
type input "1665"
type input "2604"
click at [998, 285] on button "Confirm" at bounding box center [1033, 291] width 74 height 35
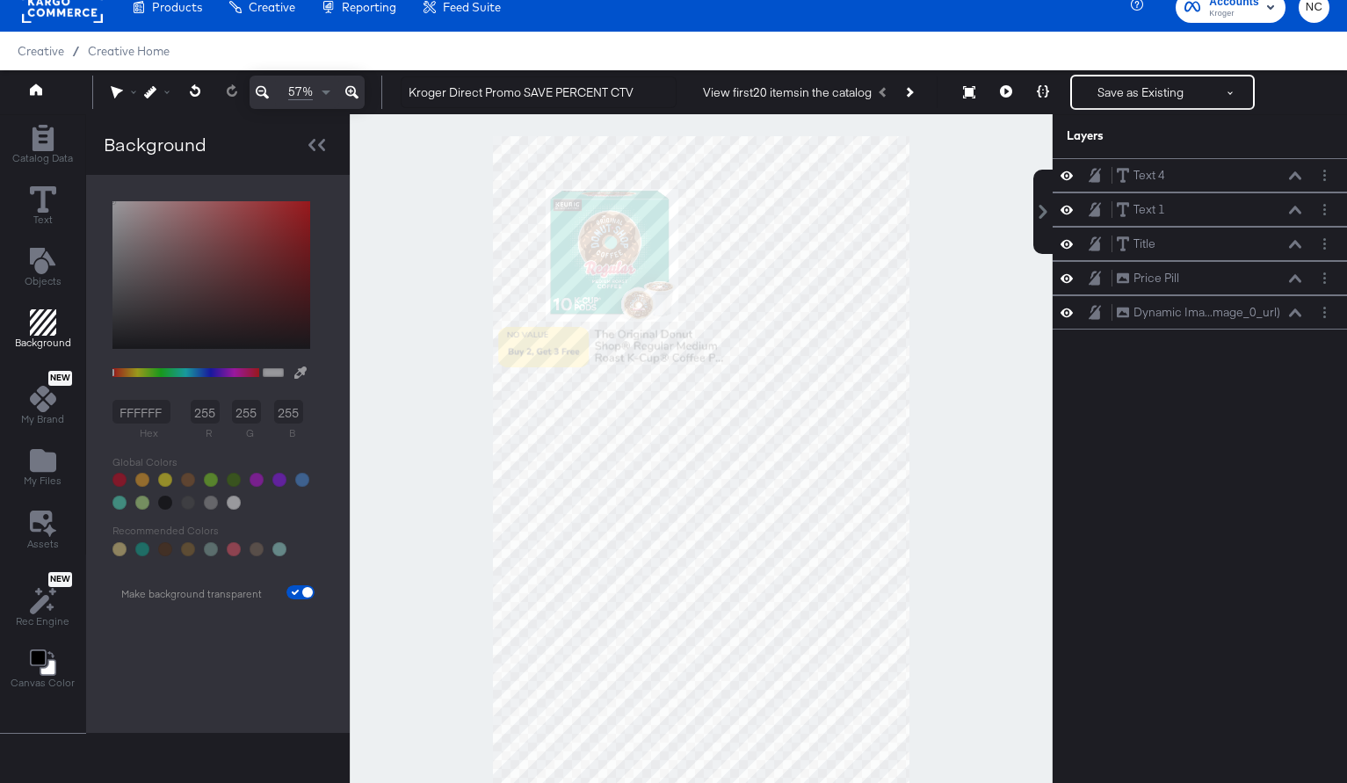
scroll to position [69, 0]
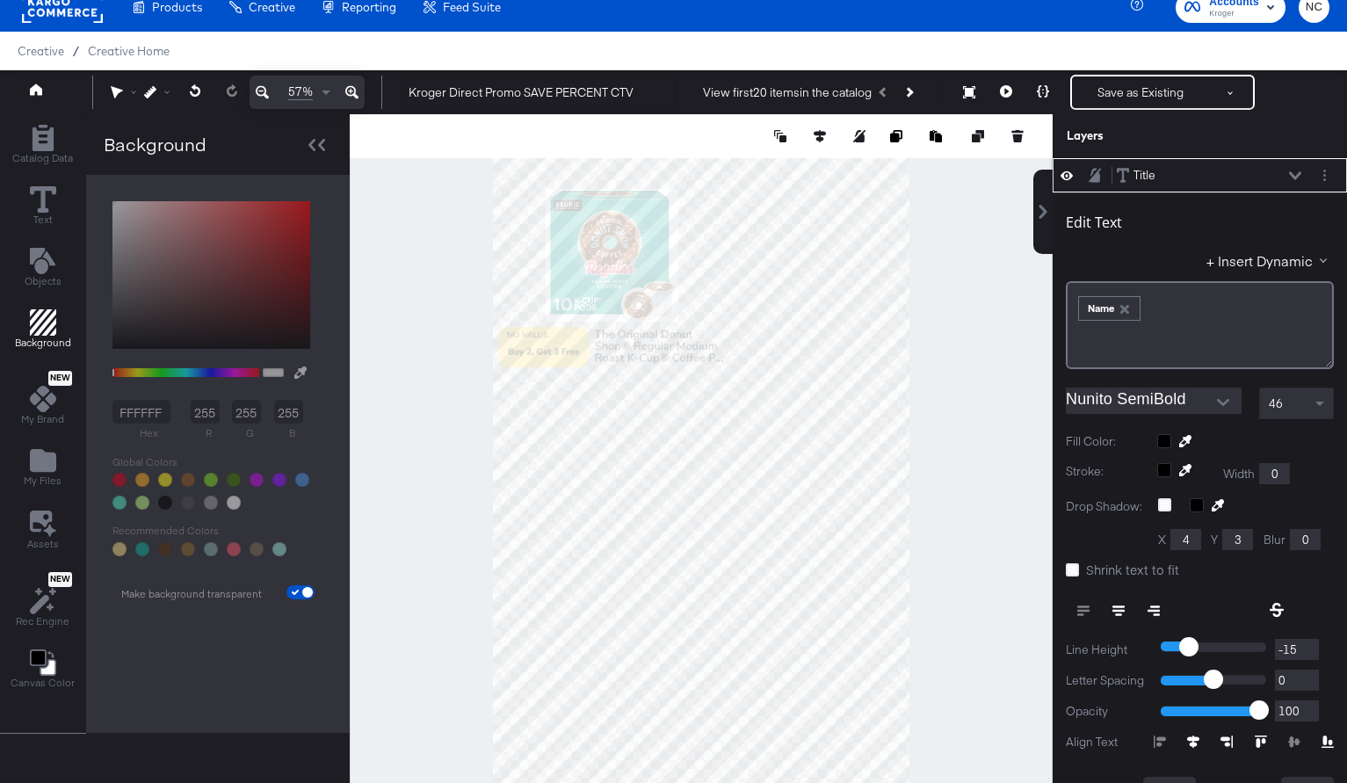
click at [1188, 739] on icon at bounding box center [1193, 741] width 12 height 12
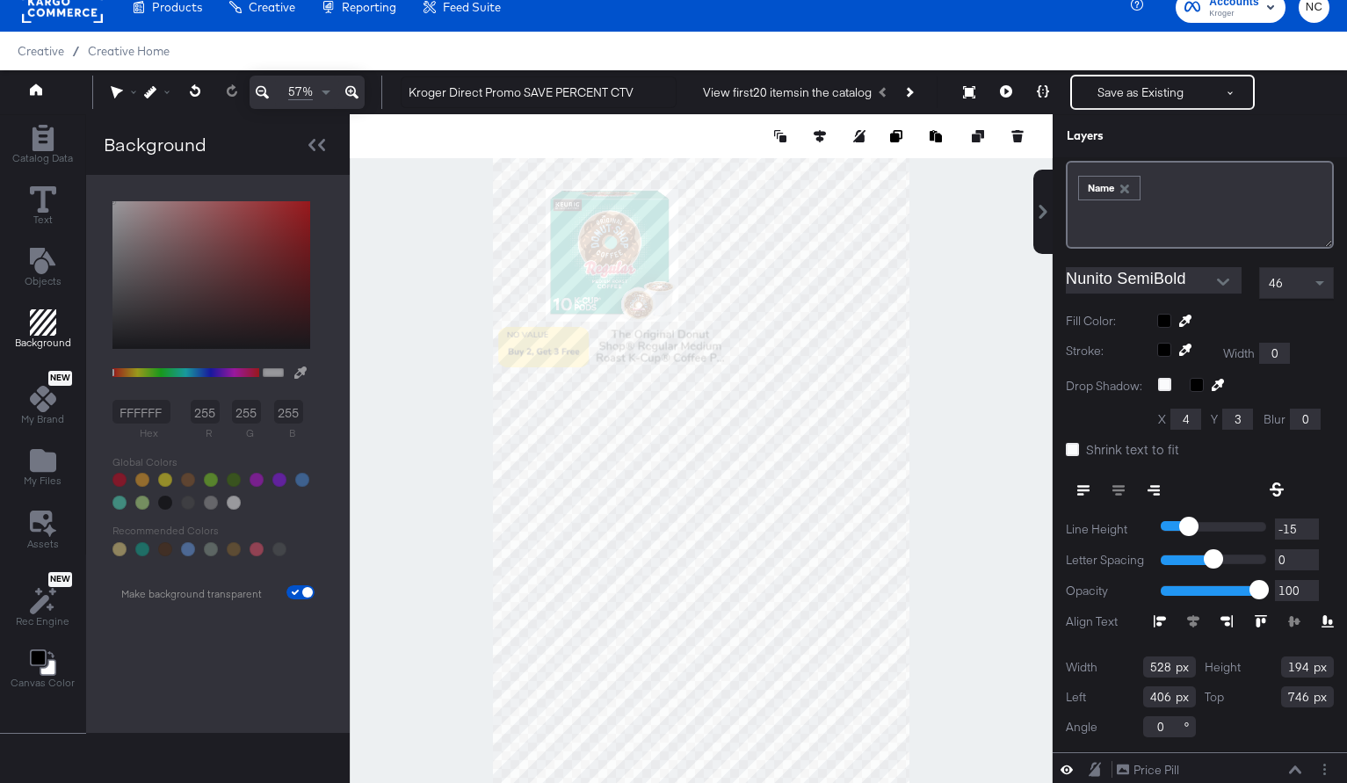
scroll to position [226, 0]
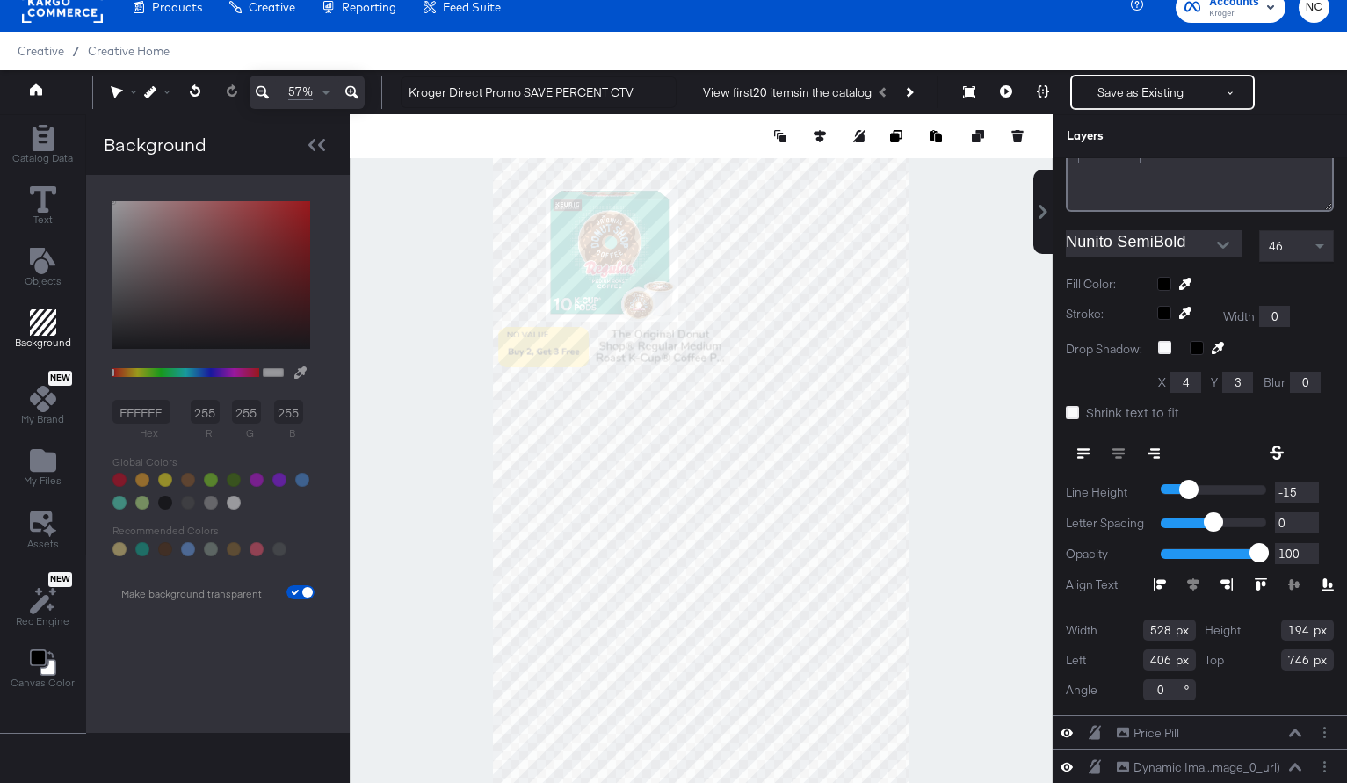
click at [1163, 630] on input "528" at bounding box center [1169, 630] width 53 height 21
type input "1543"
type input "534"
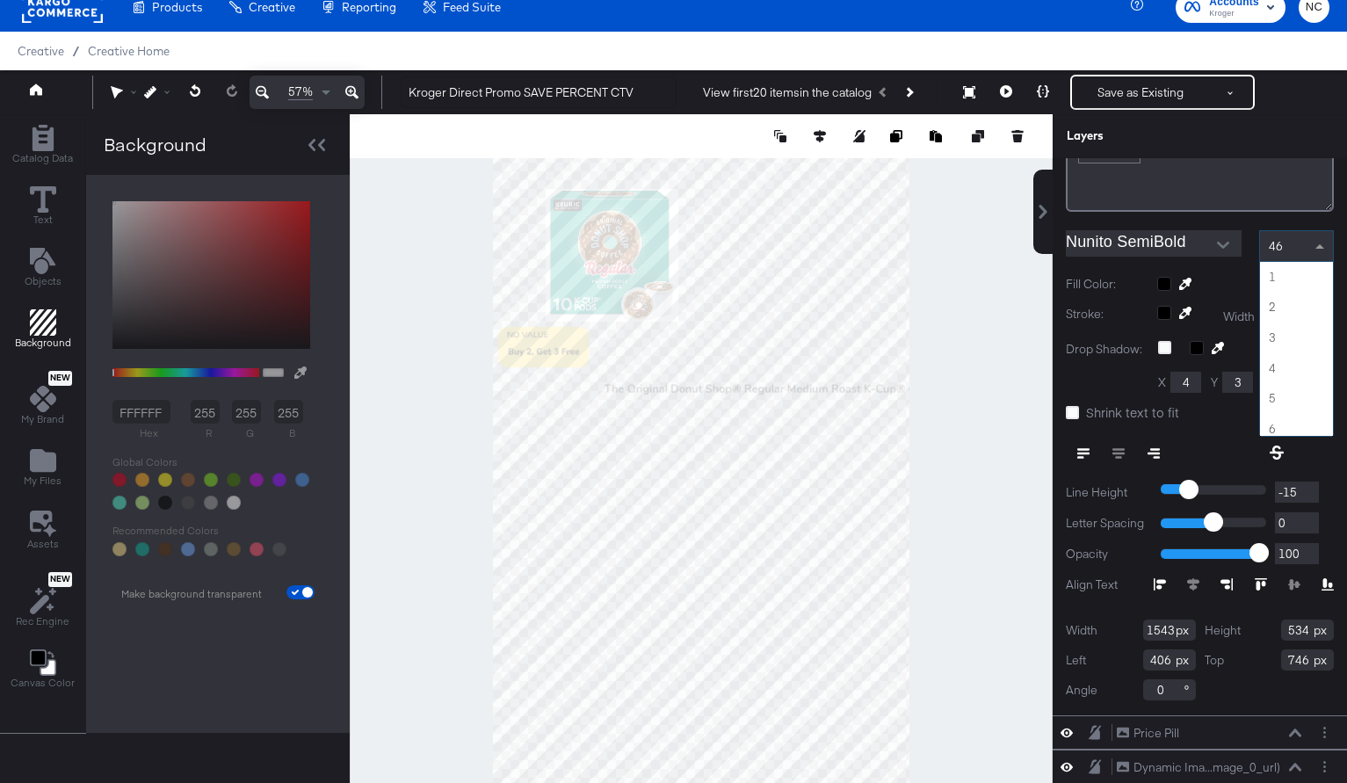
click at [1277, 243] on span "46" at bounding box center [1276, 246] width 14 height 16
type input "90"
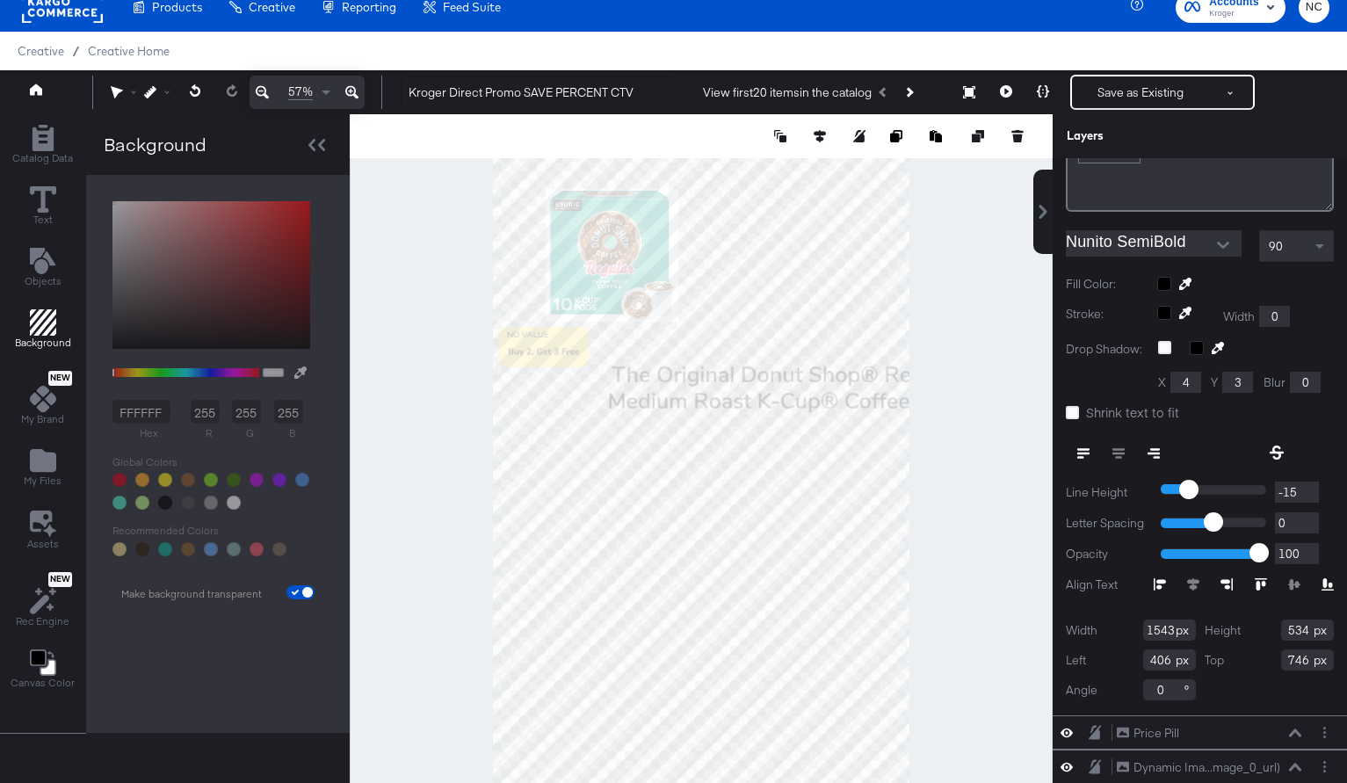
type input "38"
type input "2195"
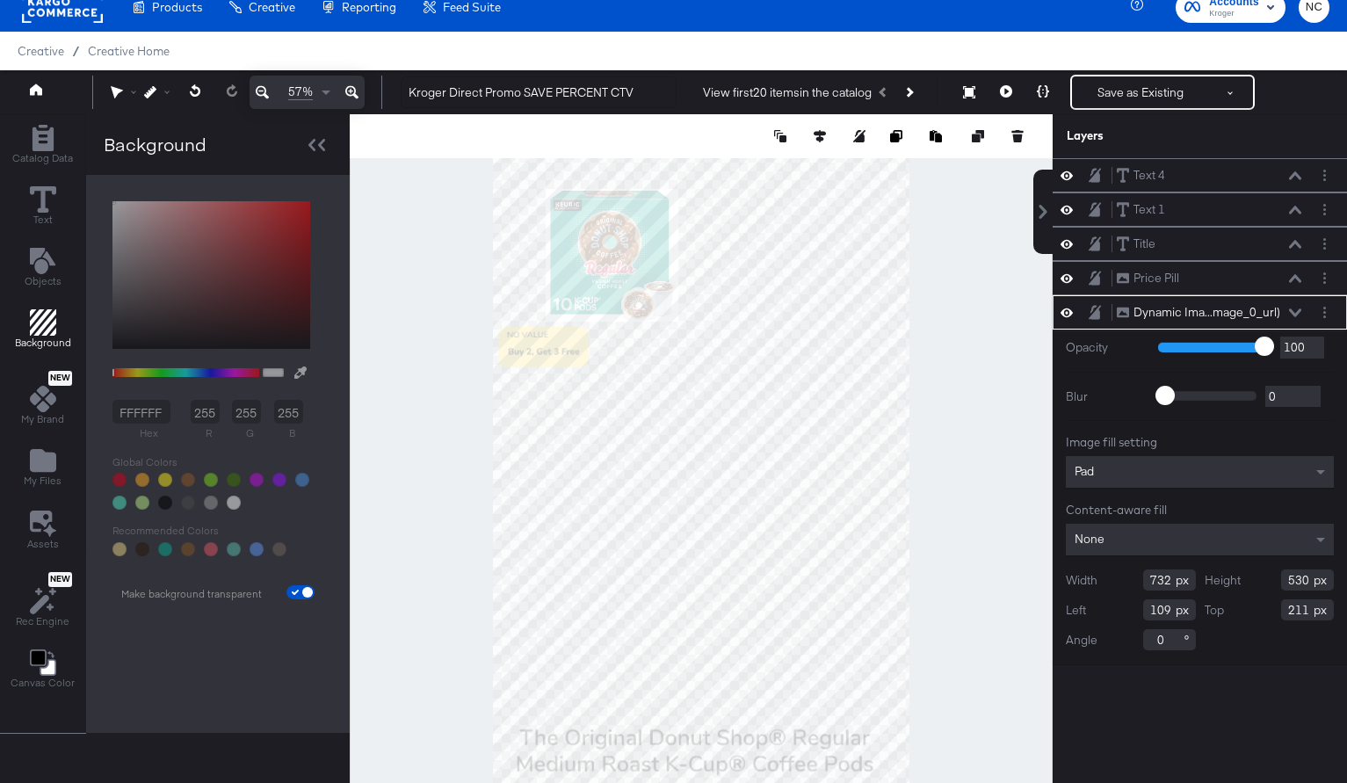
type input "639"
type input "1488"
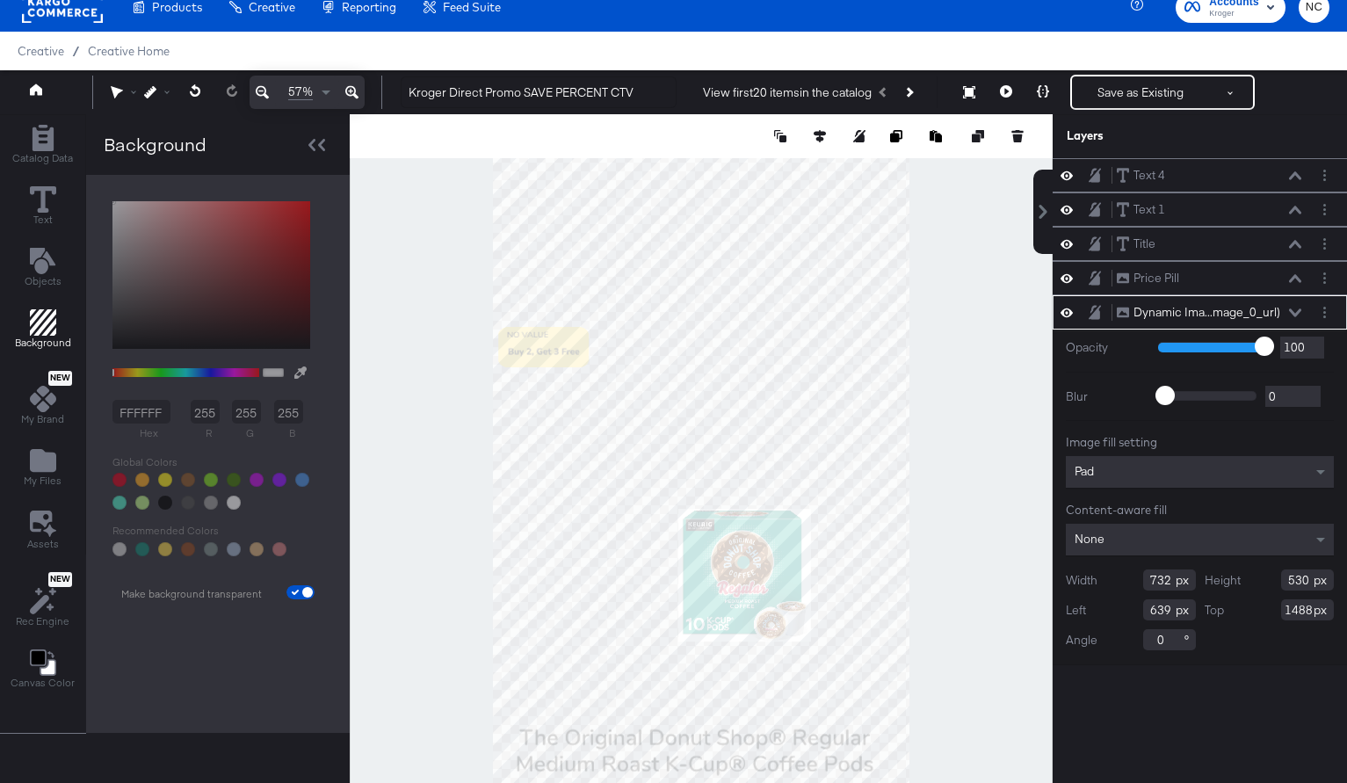
click at [1158, 580] on input "732" at bounding box center [1169, 579] width 53 height 21
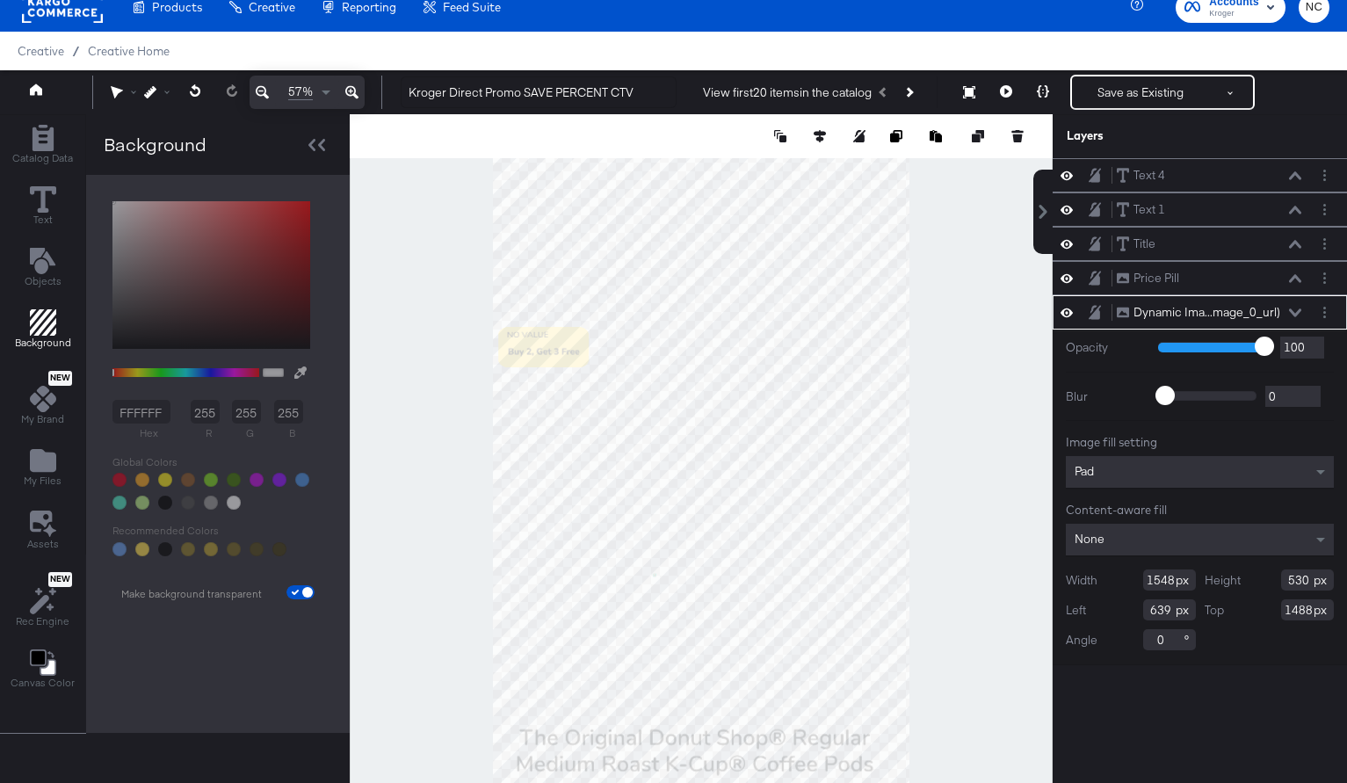
type input "1548"
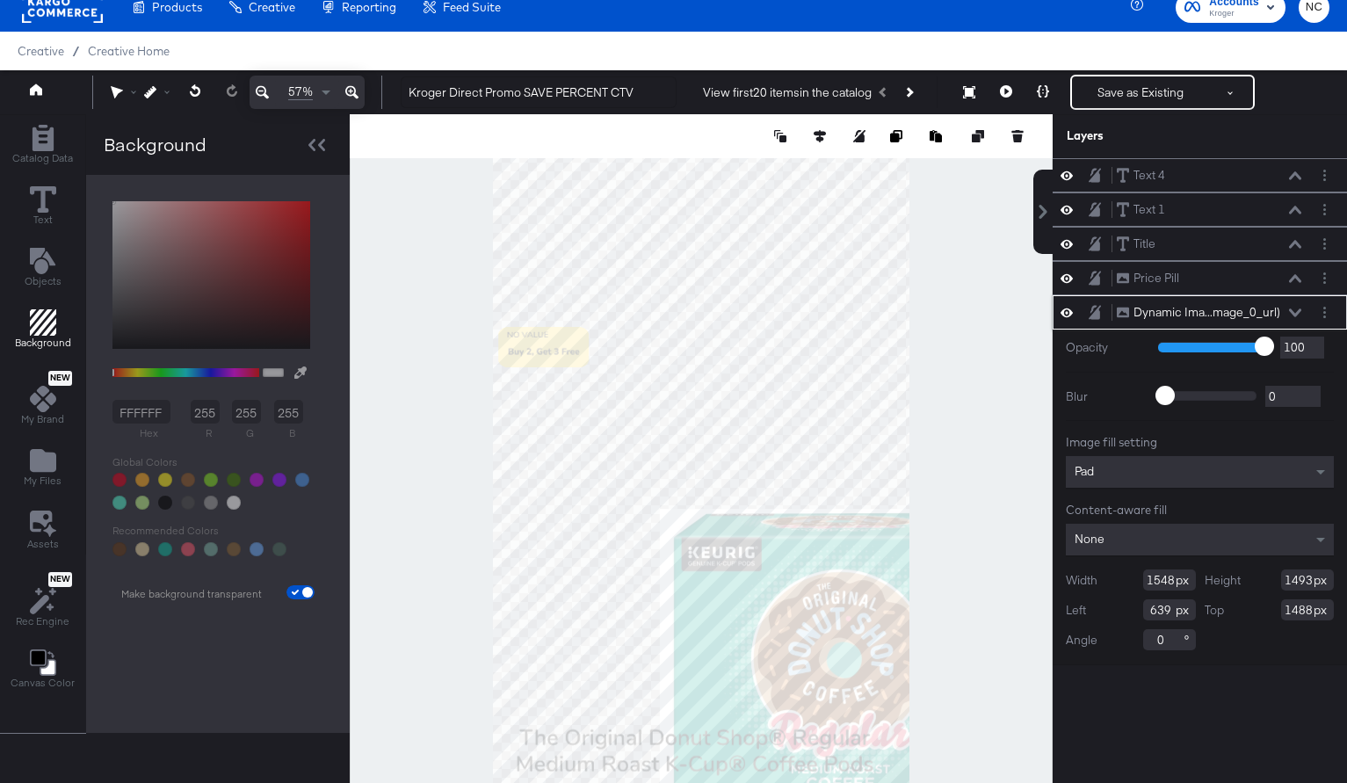
type input "1493"
click at [1160, 609] on input "639" at bounding box center [1169, 609] width 53 height 21
type input "57"
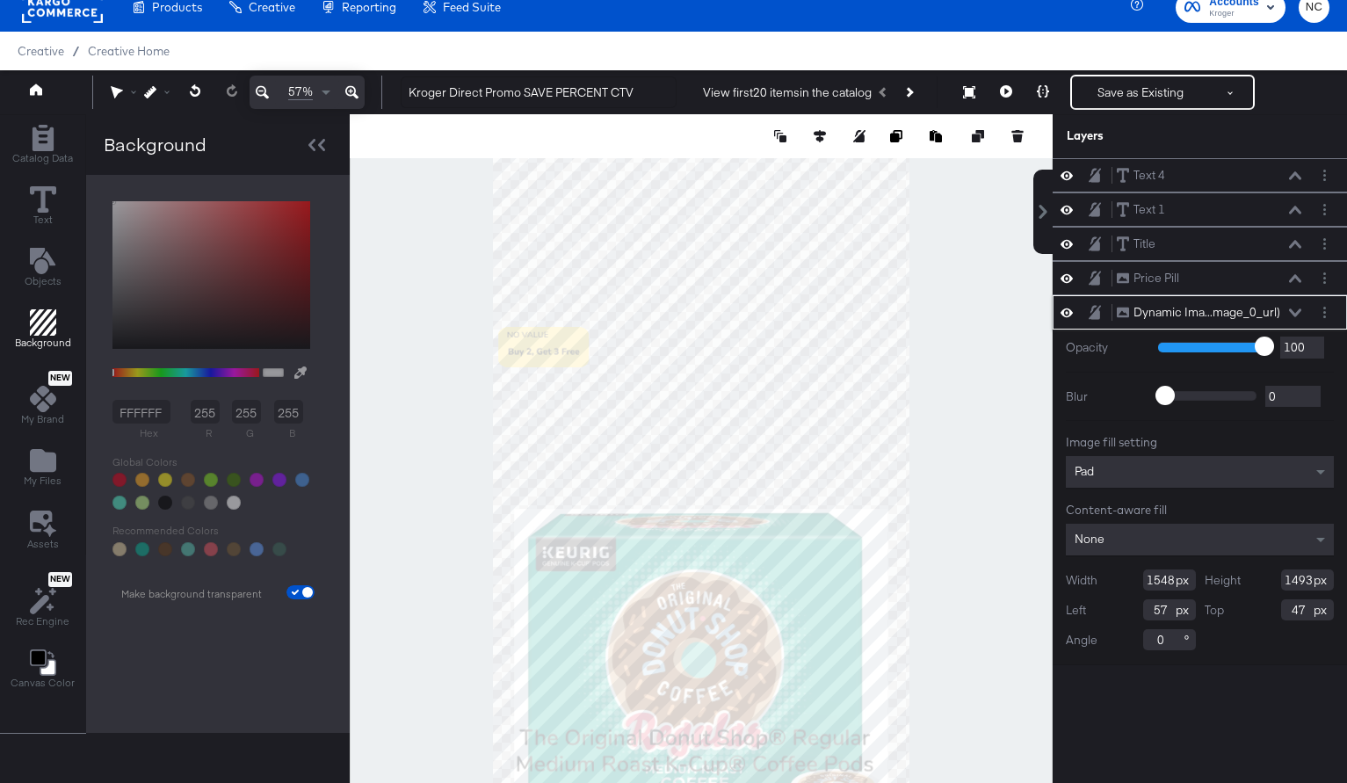
type input "476"
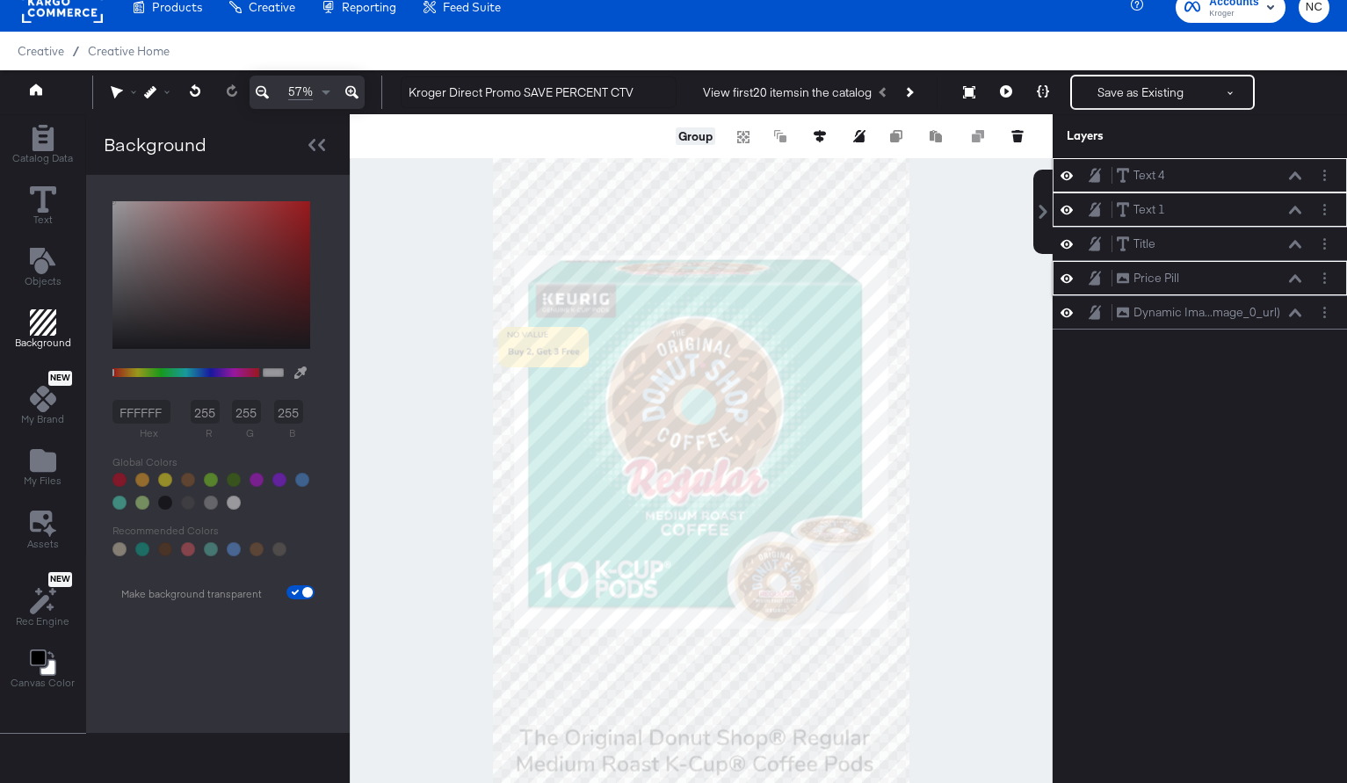
click at [706, 140] on button "Group" at bounding box center [696, 136] width 40 height 18
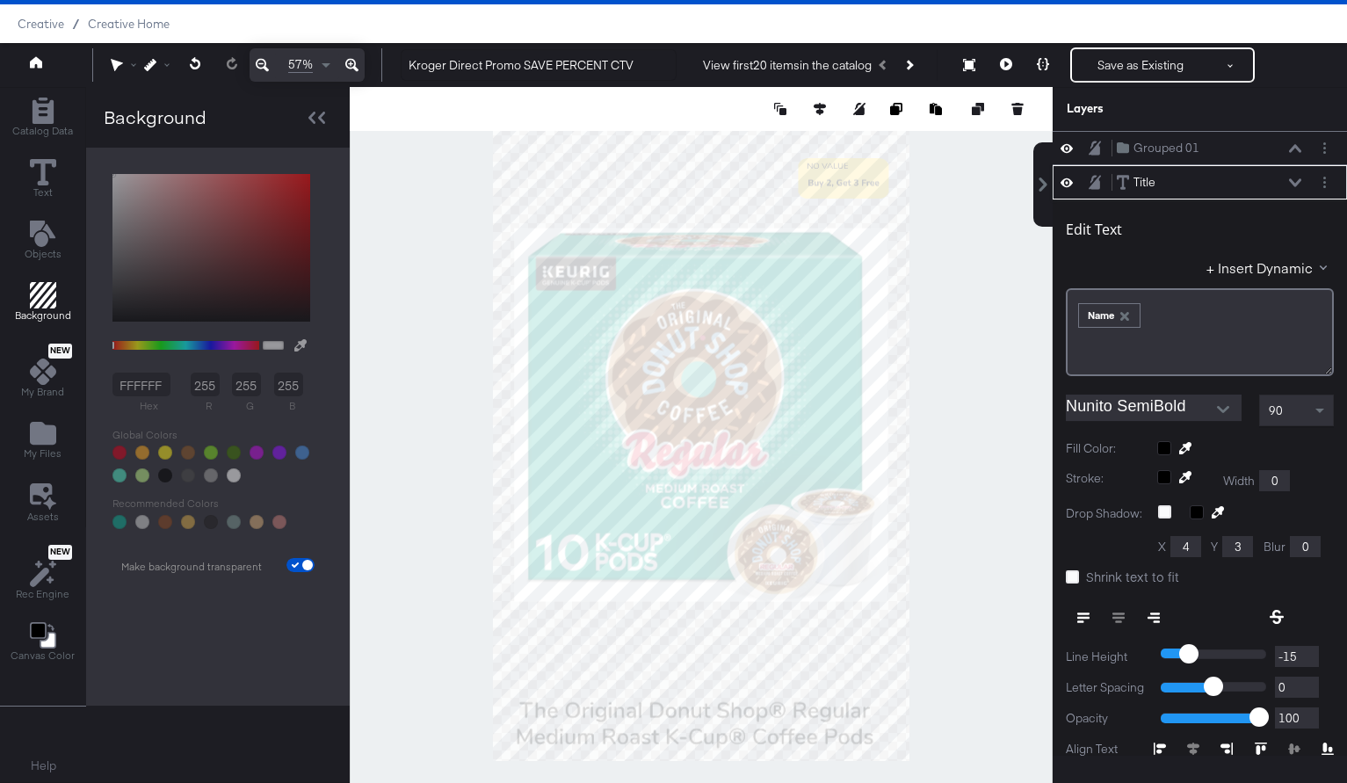
scroll to position [34, 0]
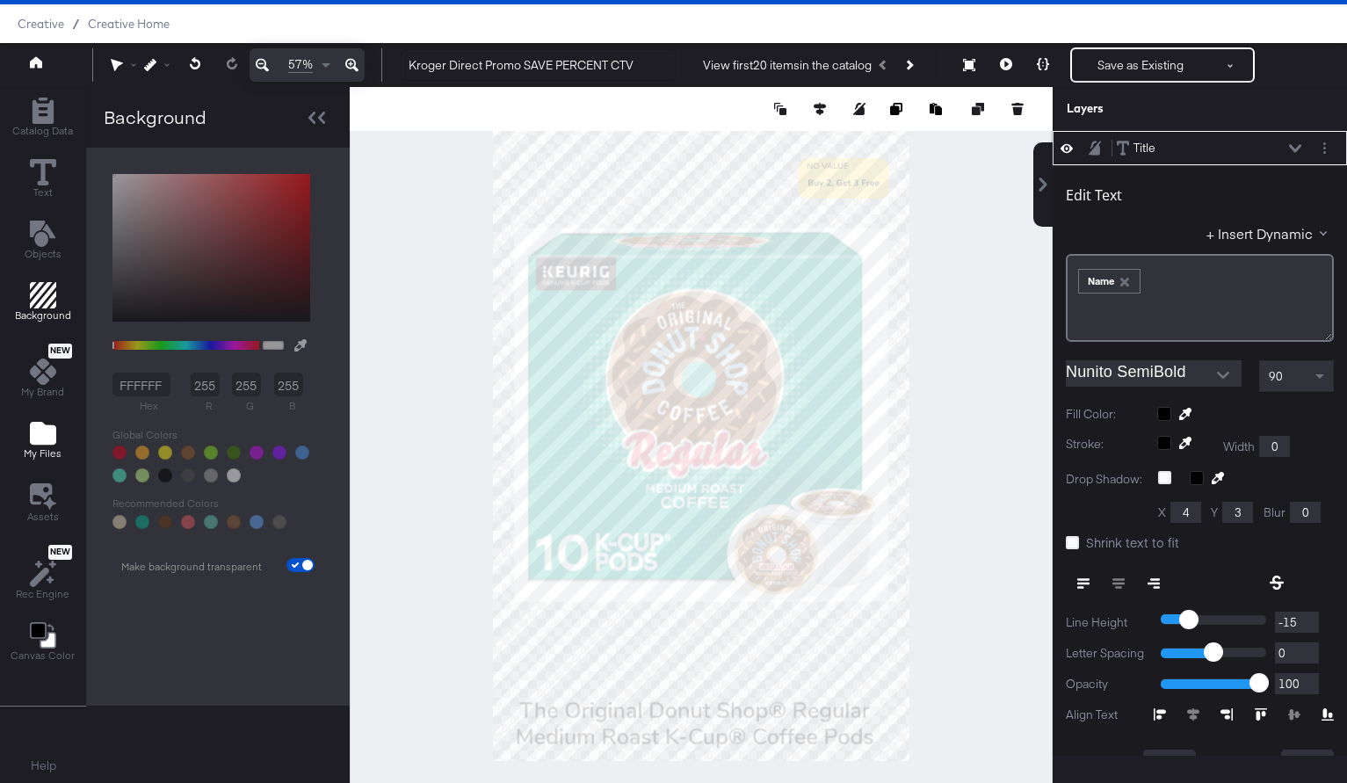
click at [36, 421] on icon "Add Files" at bounding box center [43, 433] width 26 height 26
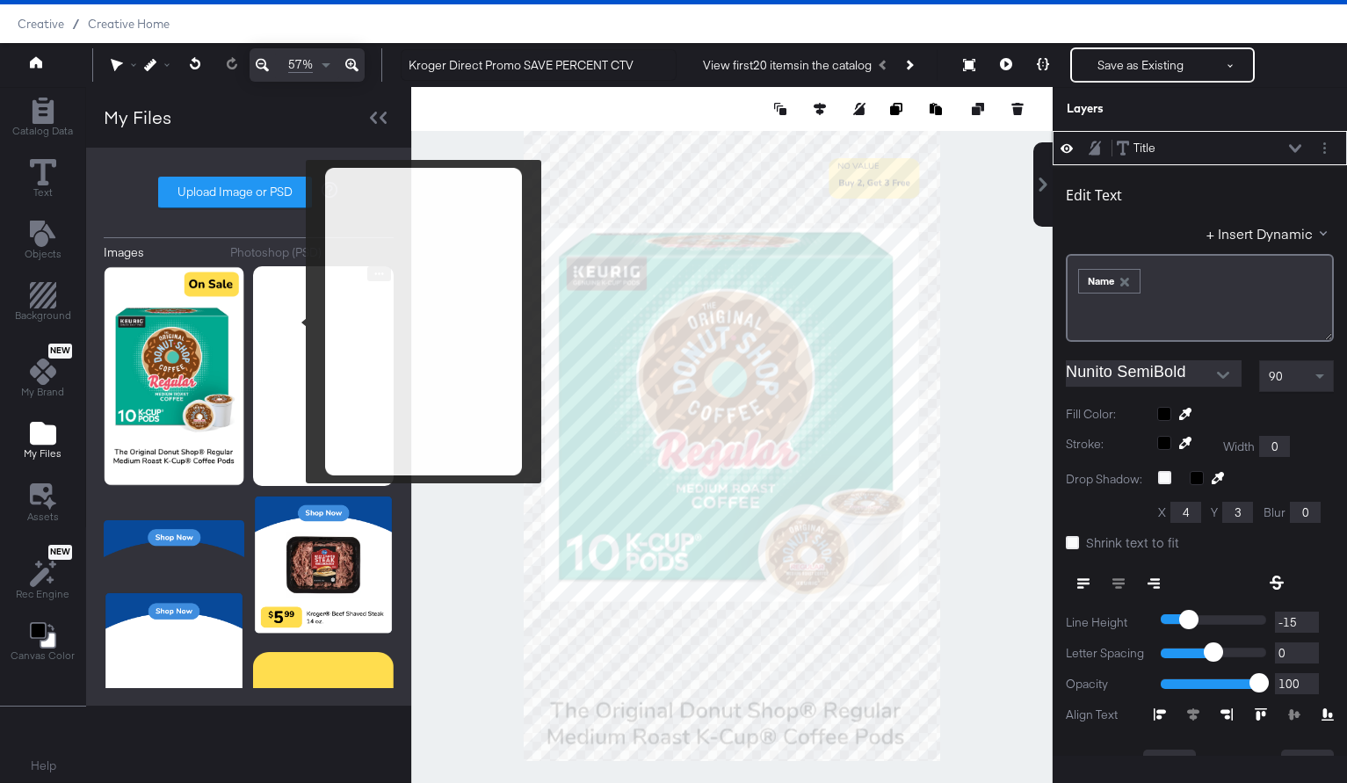
click at [294, 322] on img at bounding box center [323, 376] width 141 height 220
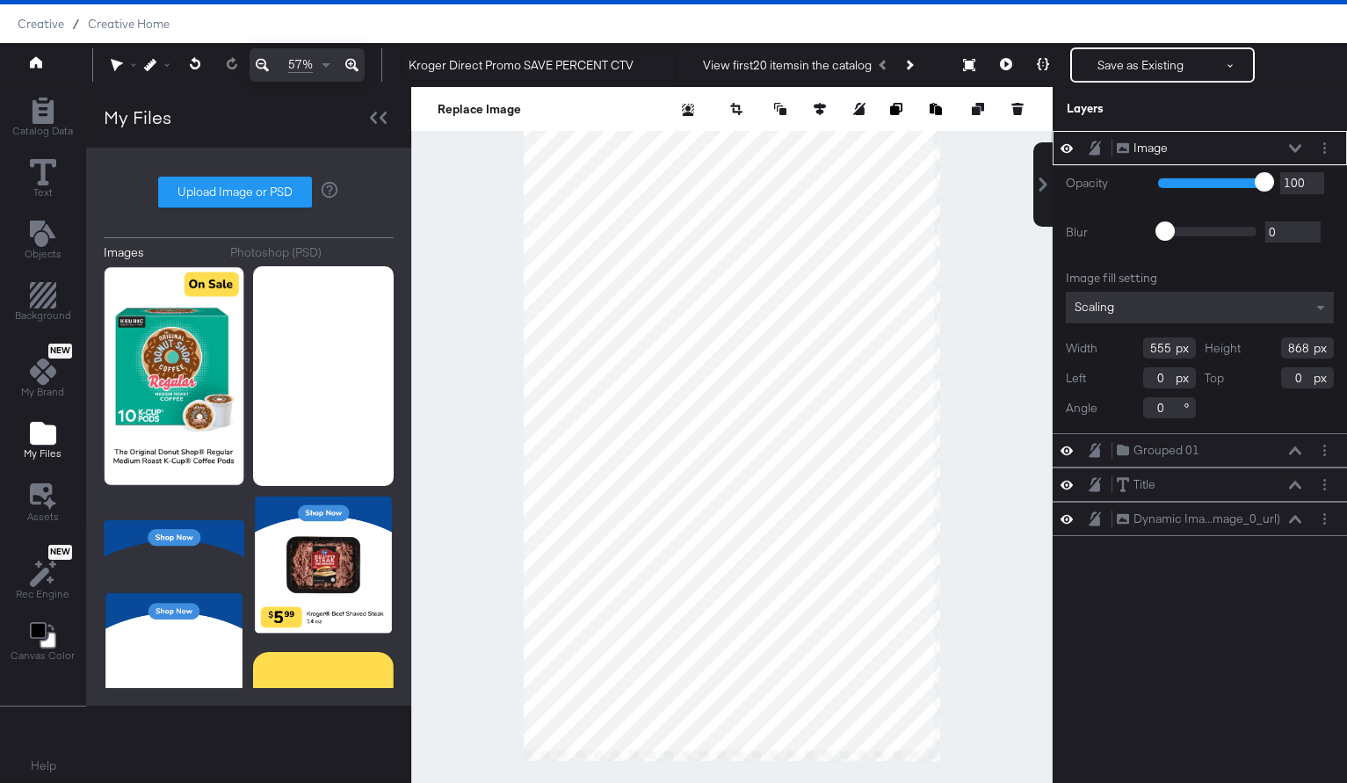
click at [990, 695] on div at bounding box center [731, 435] width 641 height 696
type input "1641"
type input "2567"
type input "1645"
type input "2573"
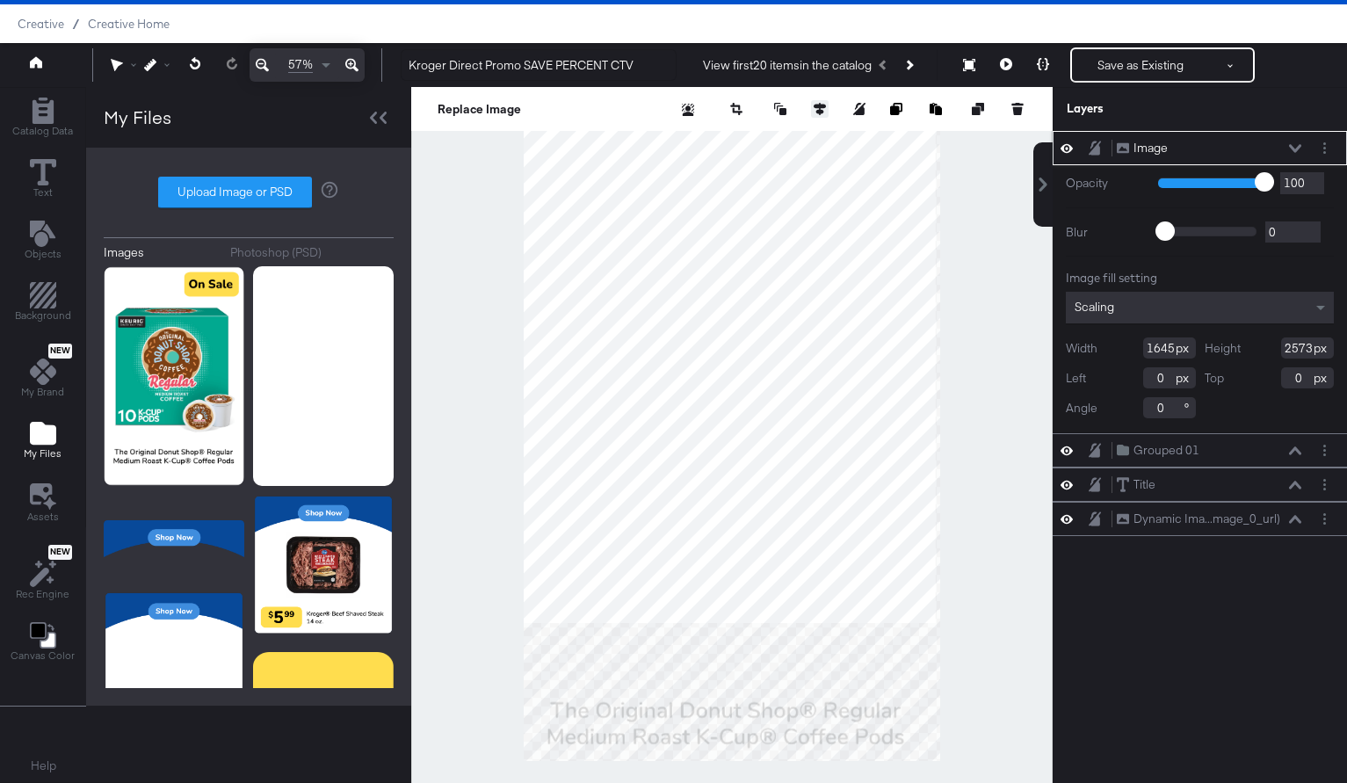
click at [815, 113] on icon at bounding box center [820, 109] width 12 height 12
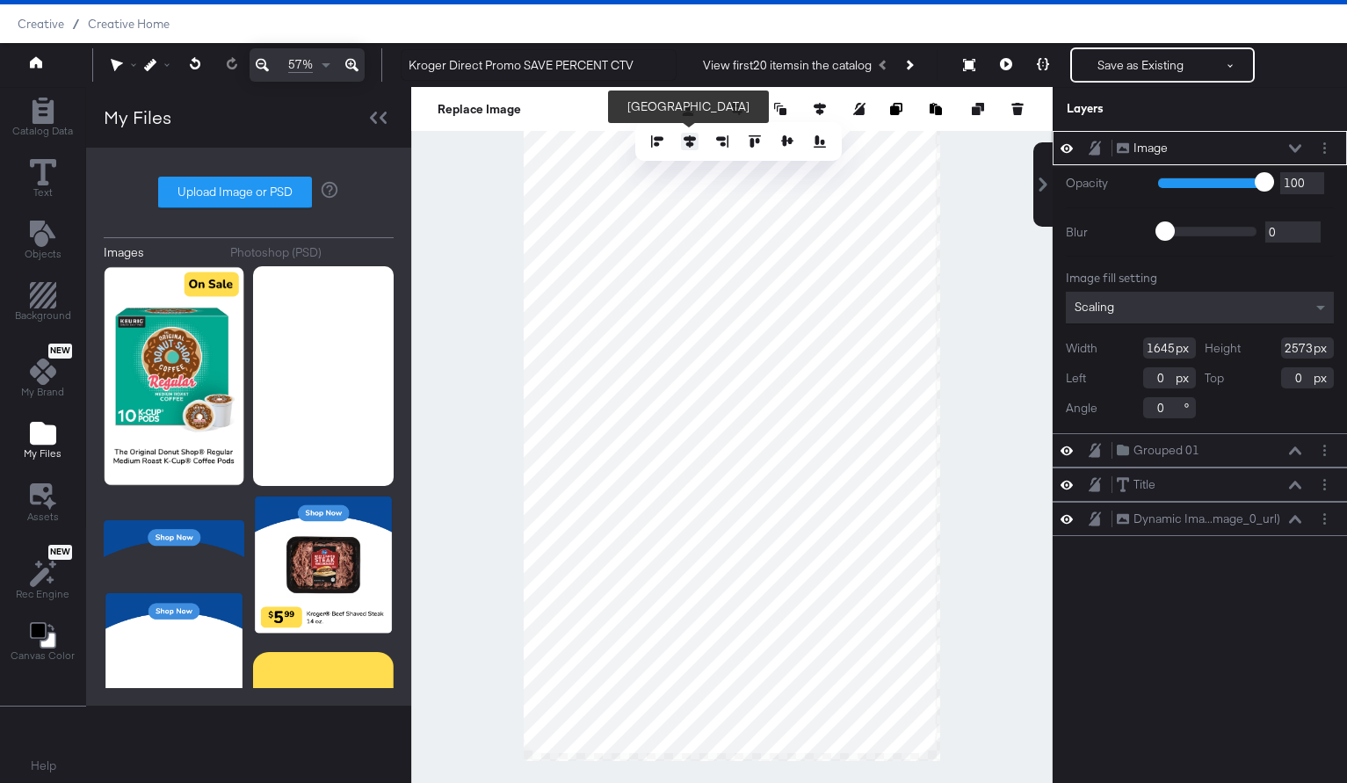
click at [685, 141] on icon at bounding box center [690, 141] width 12 height 12
type input "10"
click at [778, 145] on div at bounding box center [739, 142] width 180 height 18
click at [791, 145] on icon at bounding box center [787, 141] width 12 height 12
type input "15"
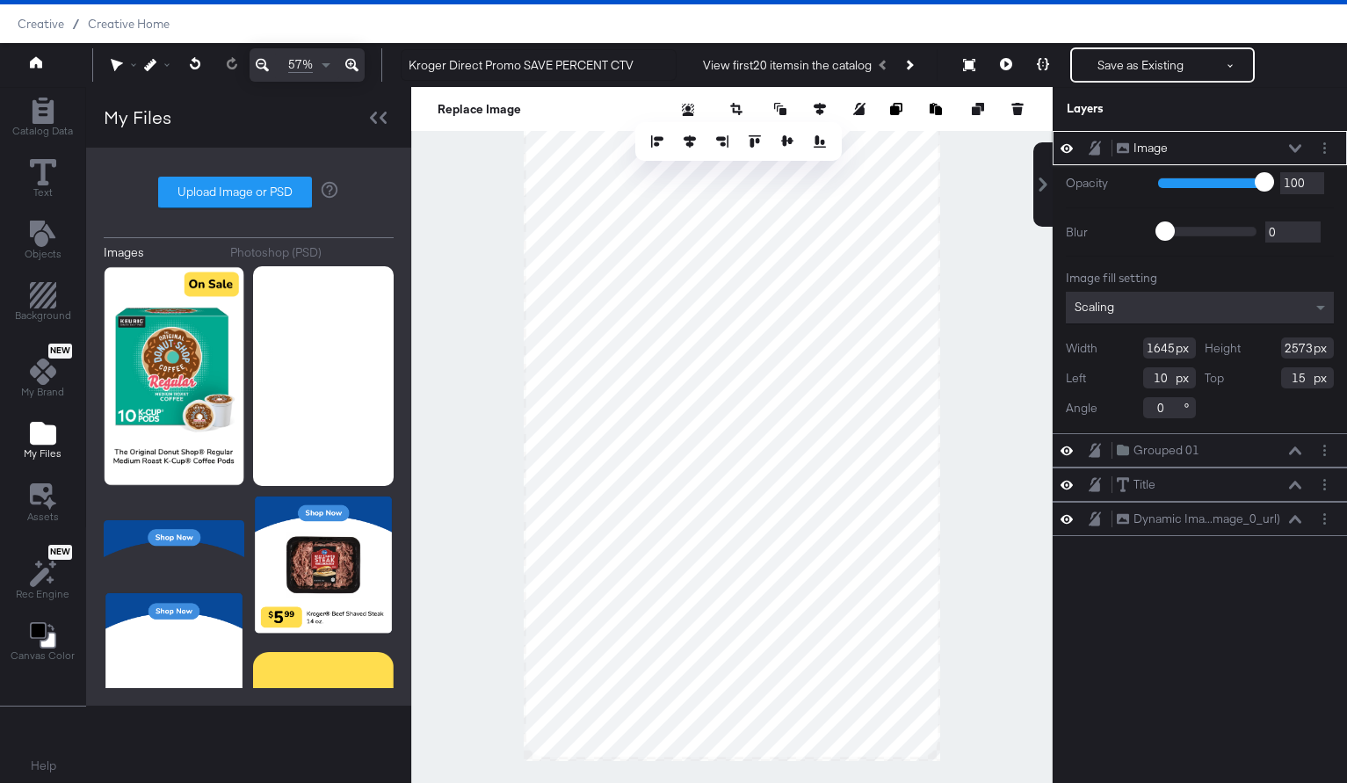
click at [1297, 149] on icon at bounding box center [1295, 148] width 12 height 8
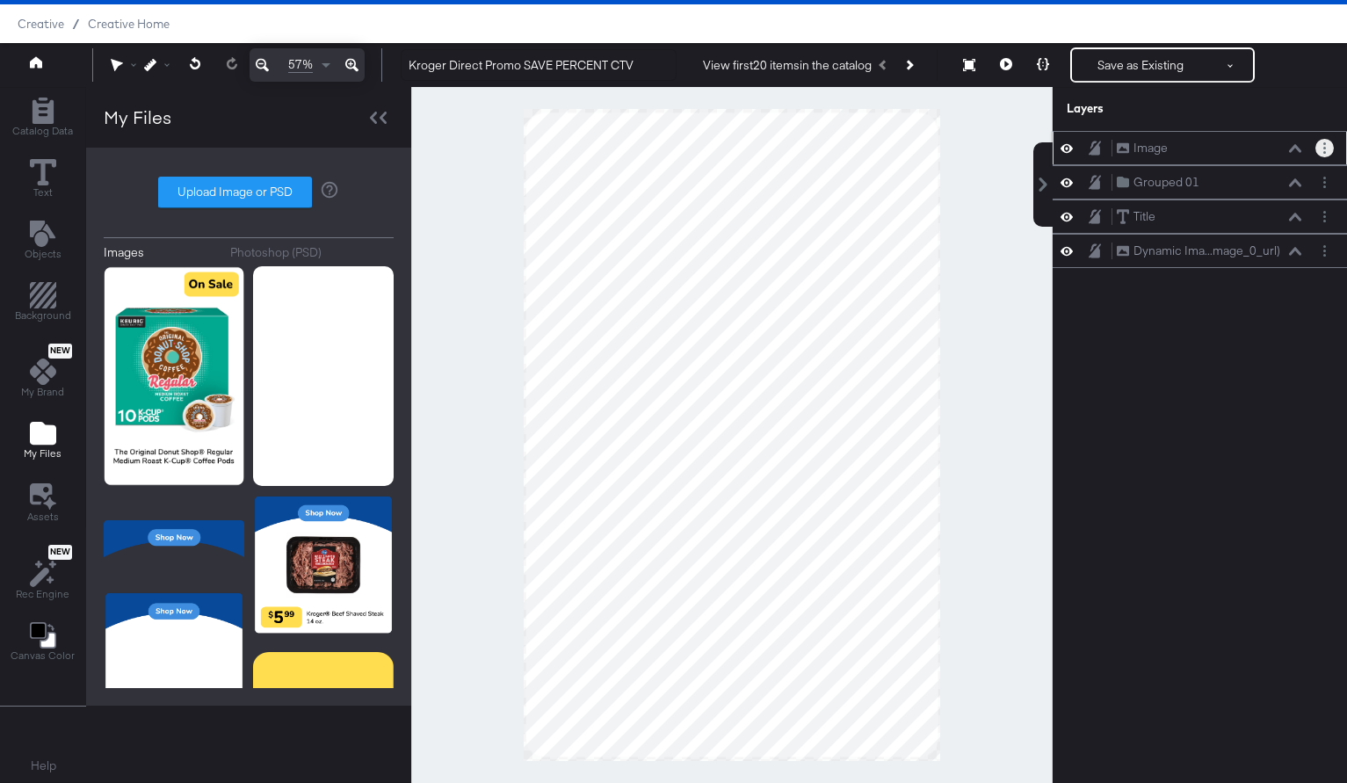
click at [1324, 149] on circle "Layer Options" at bounding box center [1324, 148] width 3 height 3
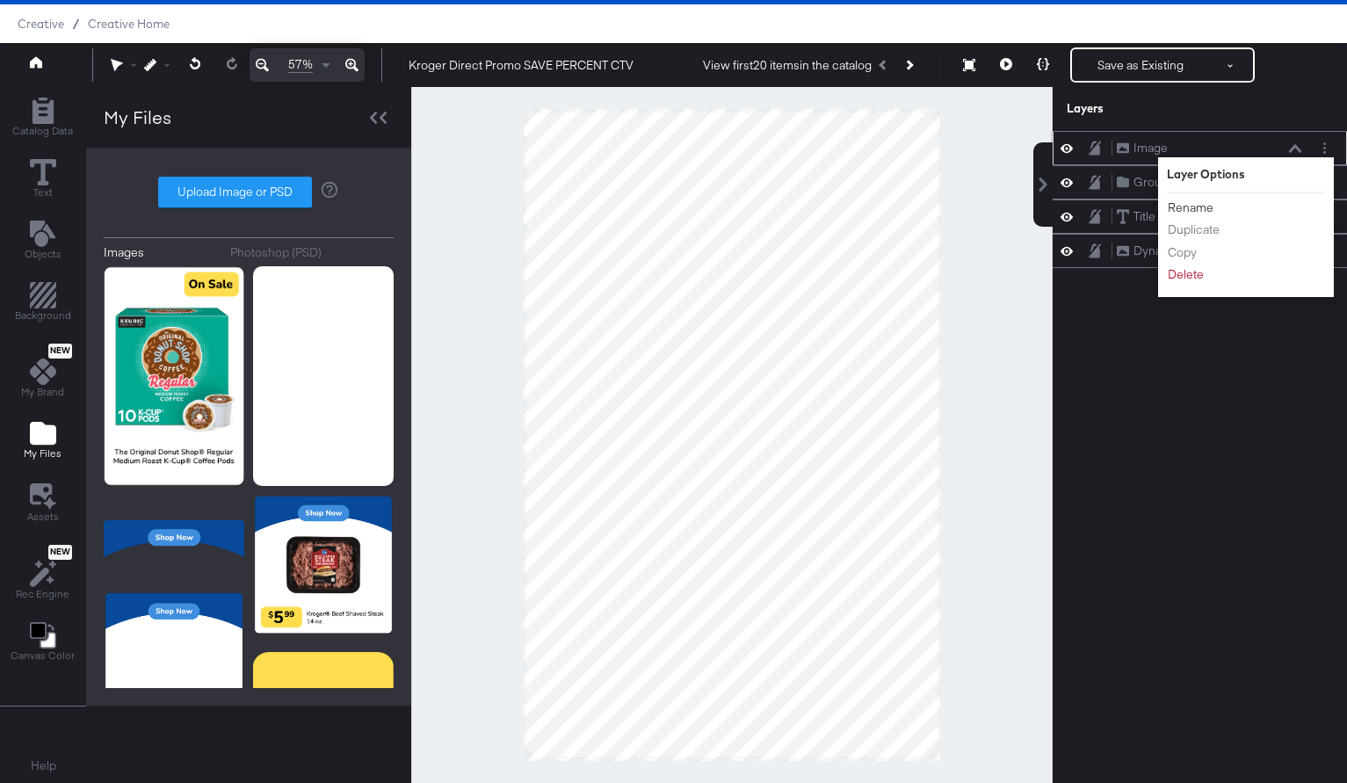
click at [1192, 212] on button "Rename" at bounding box center [1190, 208] width 47 height 18
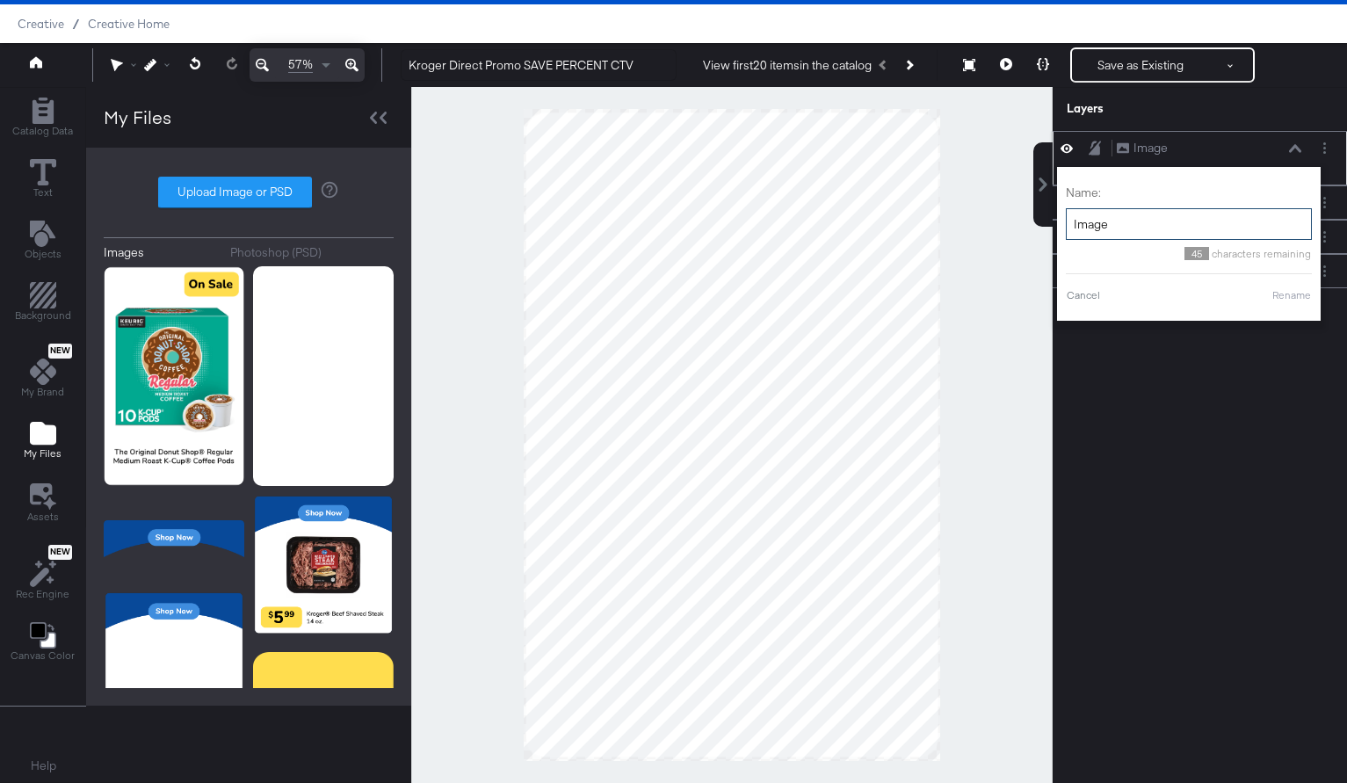
click at [1145, 237] on input "Image" at bounding box center [1189, 224] width 246 height 33
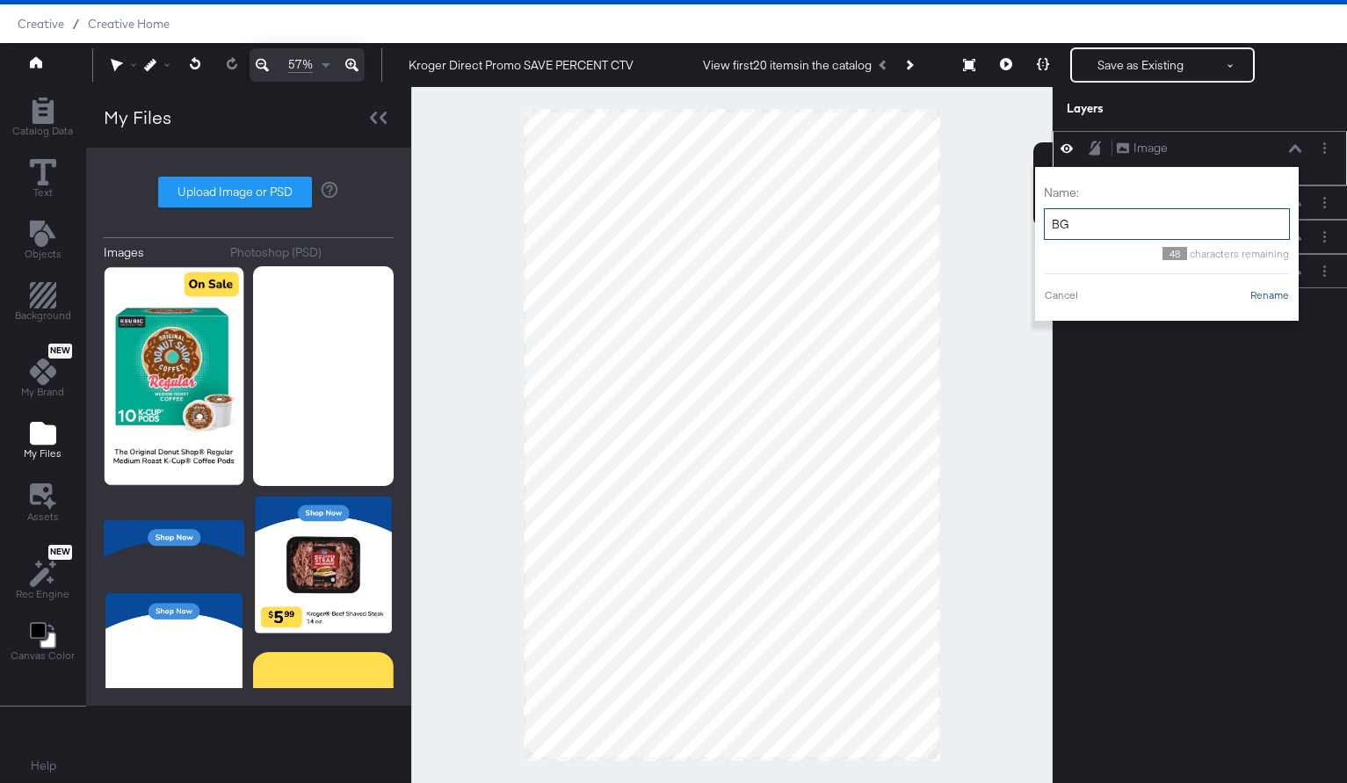
type input "BG"
click at [1263, 298] on button "Rename" at bounding box center [1270, 295] width 40 height 16
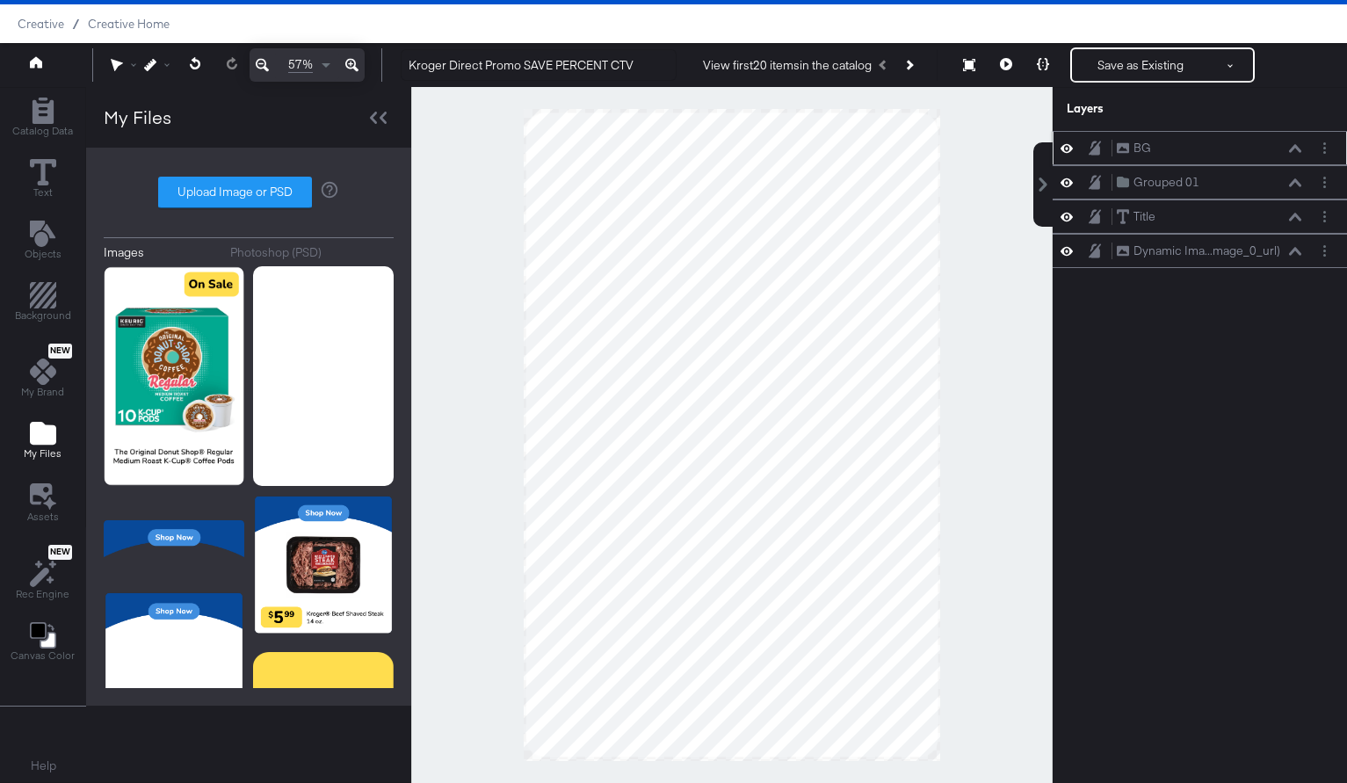
scroll to position [37, 0]
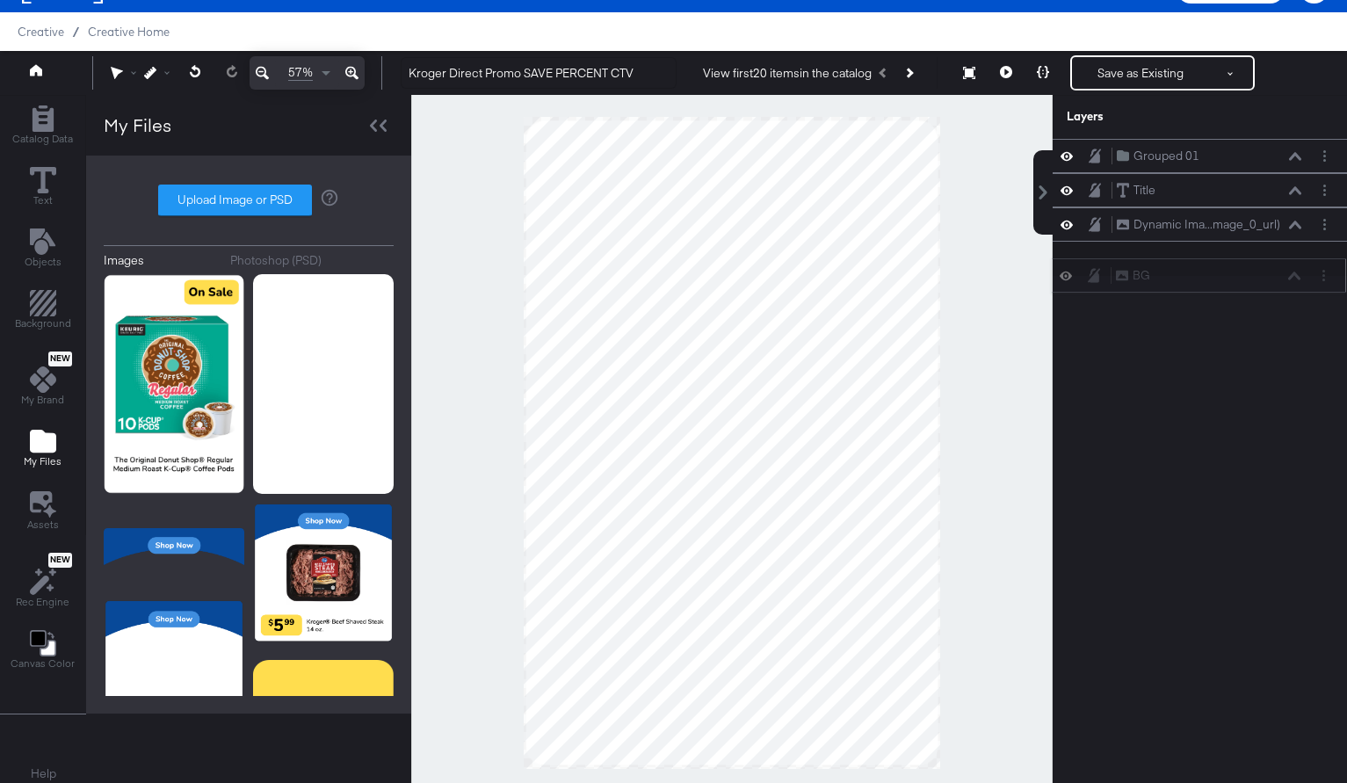
drag, startPoint x: 1125, startPoint y: 142, endPoint x: 1122, endPoint y: 268, distance: 125.7
click at [1122, 270] on icon at bounding box center [1122, 275] width 12 height 11
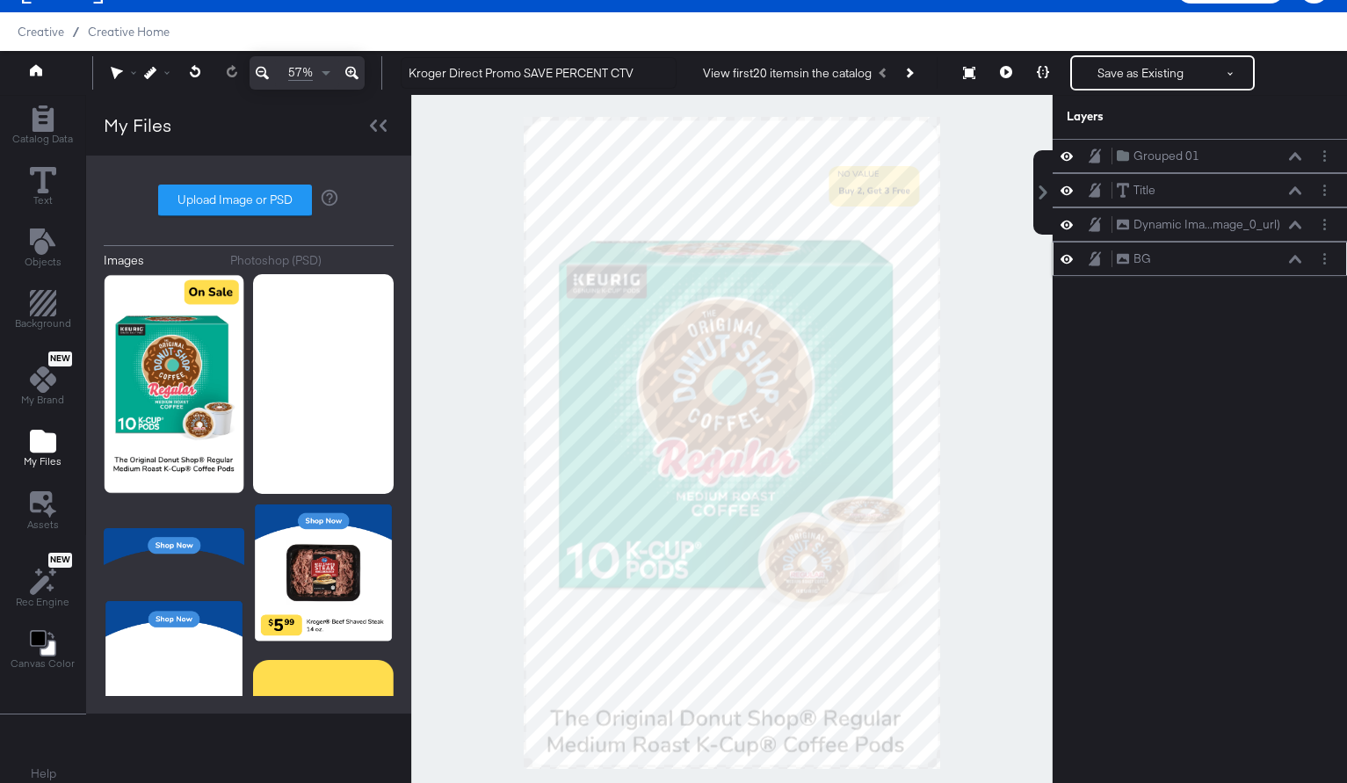
click at [1090, 259] on icon at bounding box center [1095, 258] width 12 height 15
click at [1092, 228] on icon at bounding box center [1095, 224] width 12 height 14
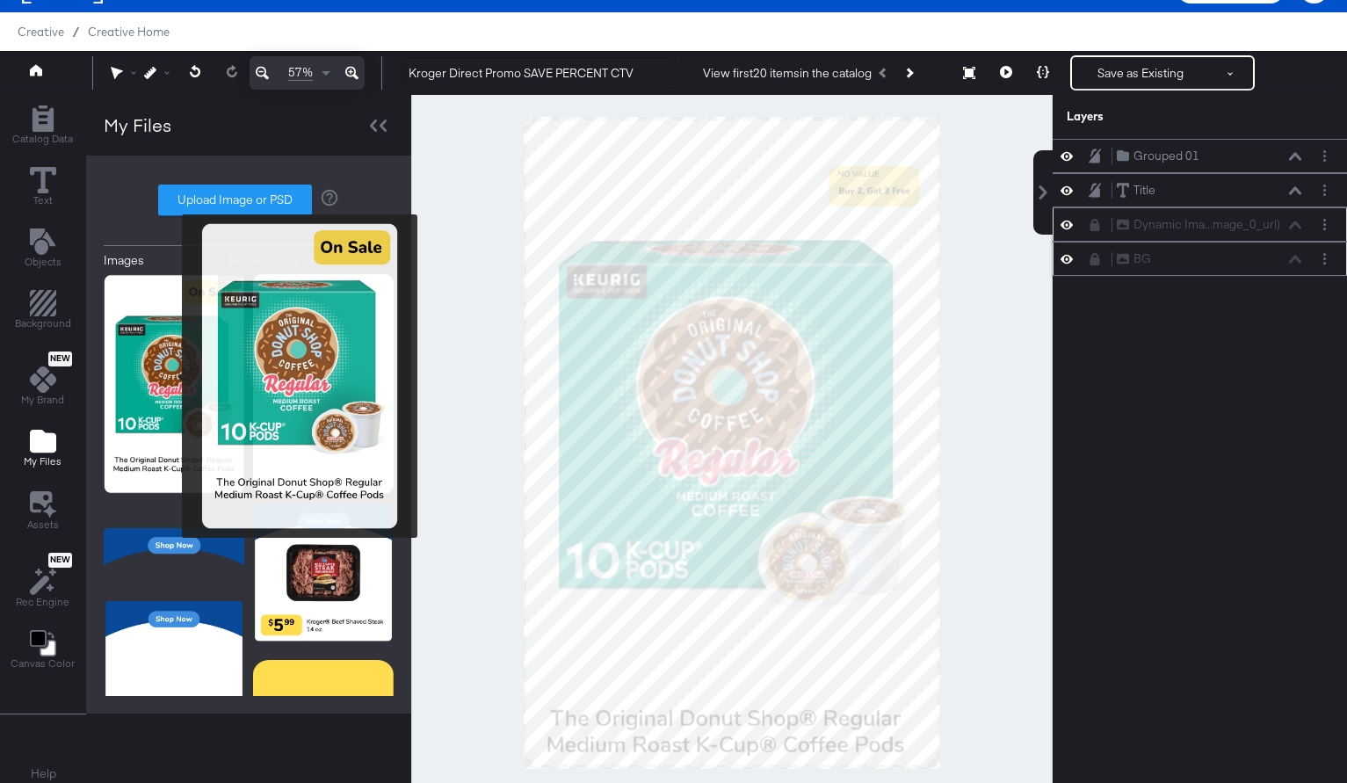
click at [170, 378] on img at bounding box center [174, 384] width 141 height 220
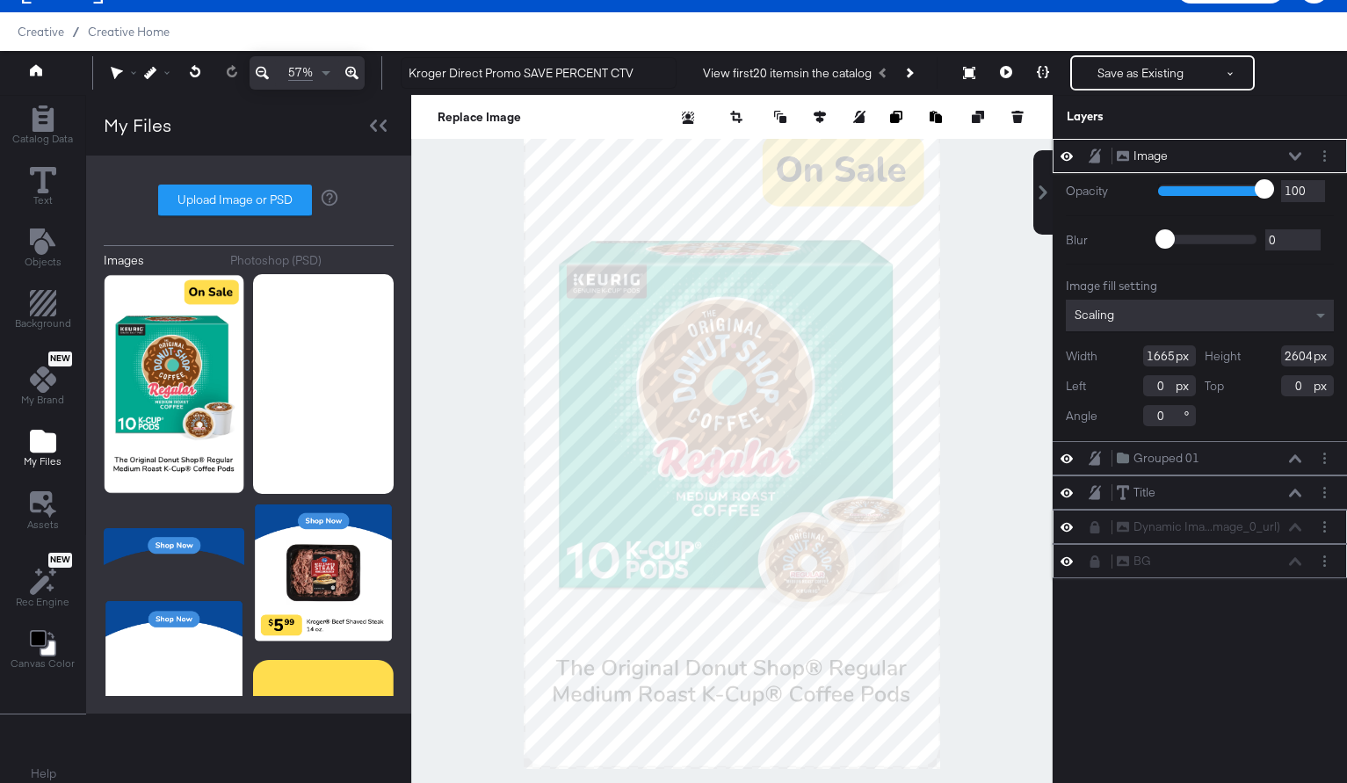
type input "61"
click at [1224, 193] on input "range" at bounding box center [1215, 189] width 114 height 11
click at [1300, 157] on icon at bounding box center [1295, 156] width 12 height 9
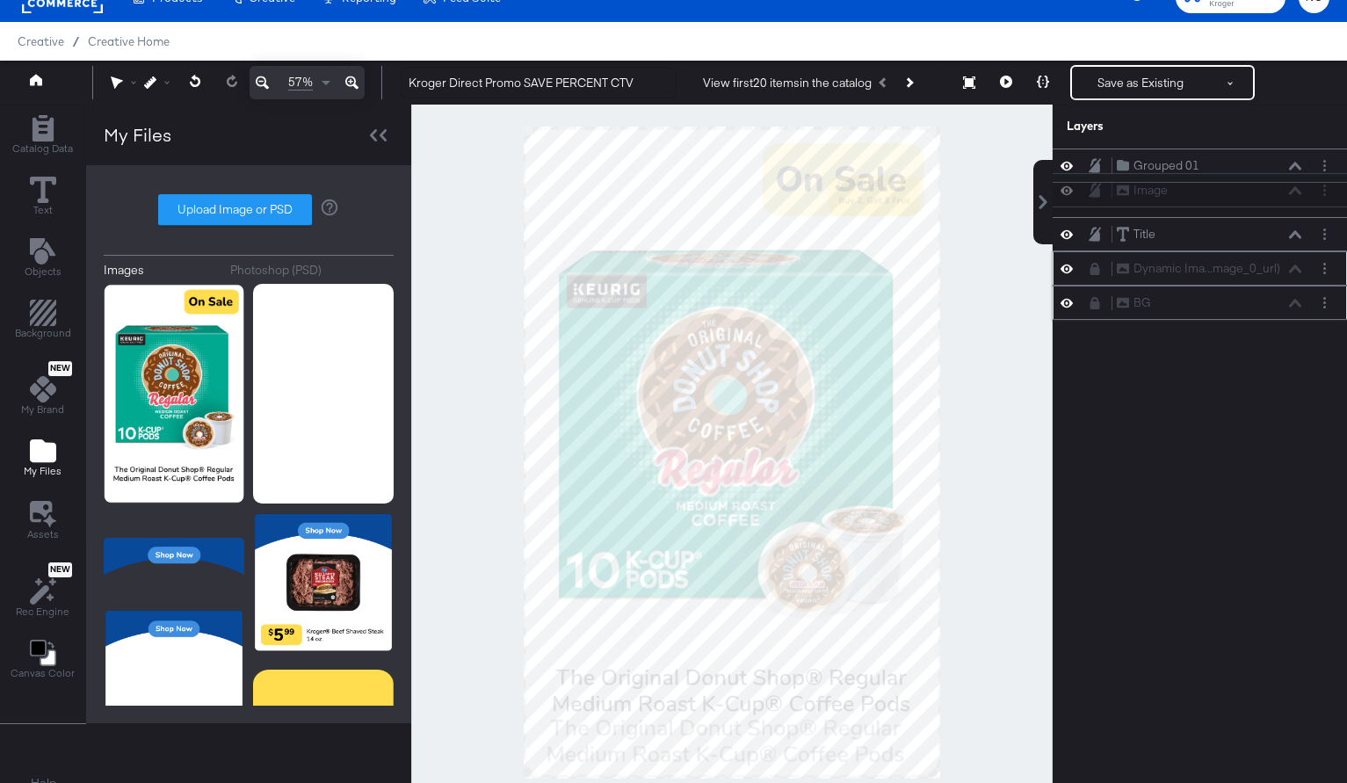
scroll to position [25, 0]
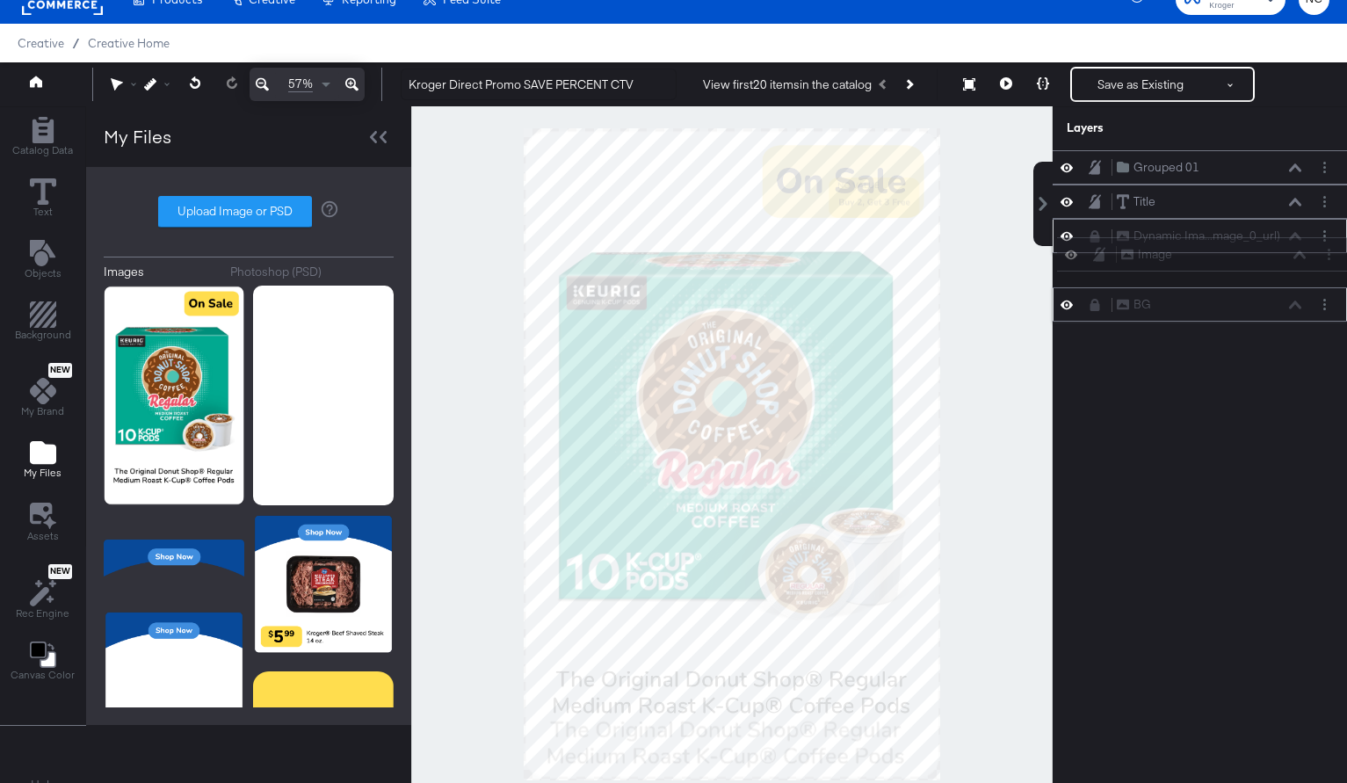
drag, startPoint x: 1112, startPoint y: 153, endPoint x: 1117, endPoint y: 262, distance: 109.1
click at [1117, 262] on div "Image Image Grouped 01 Grouped 01 Title Title Dynamic Ima...mage_0_url) Dynamic…" at bounding box center [1200, 235] width 294 height 171
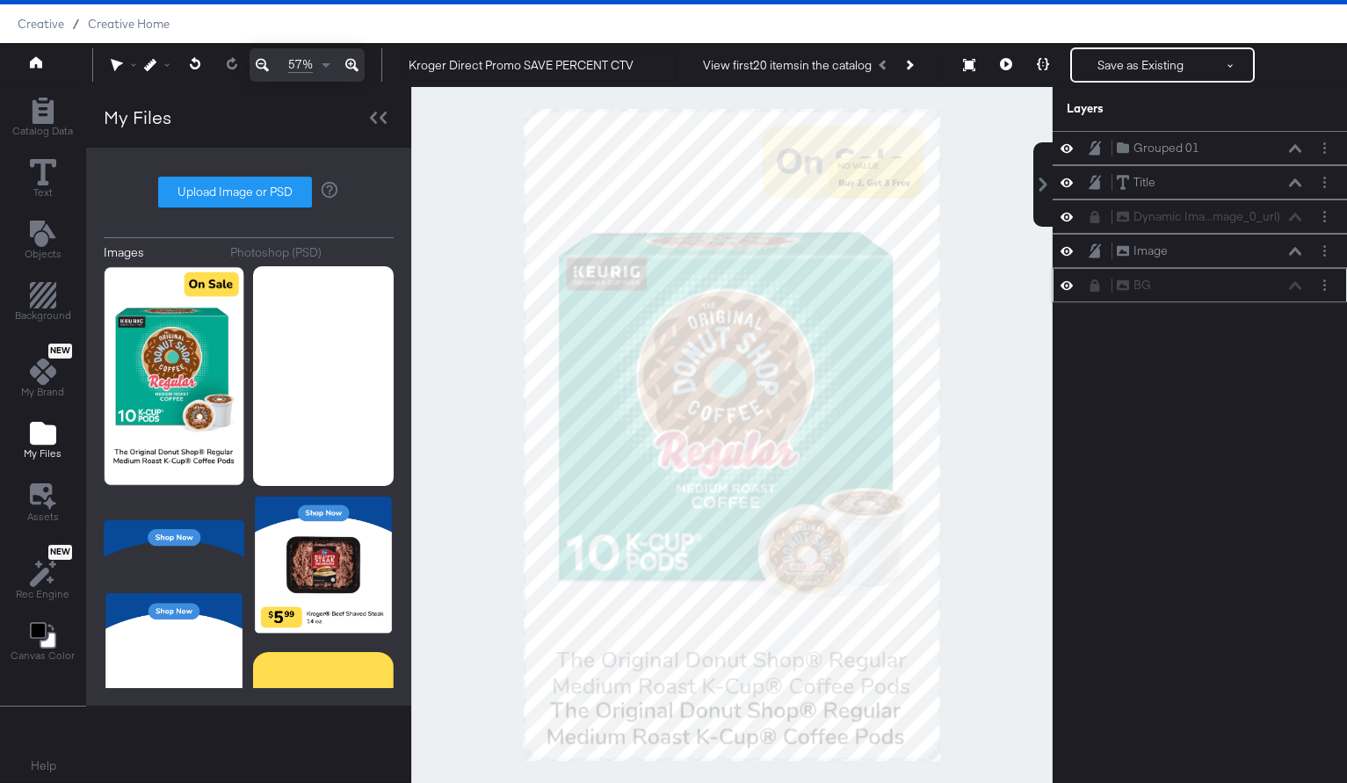
scroll to position [34, 0]
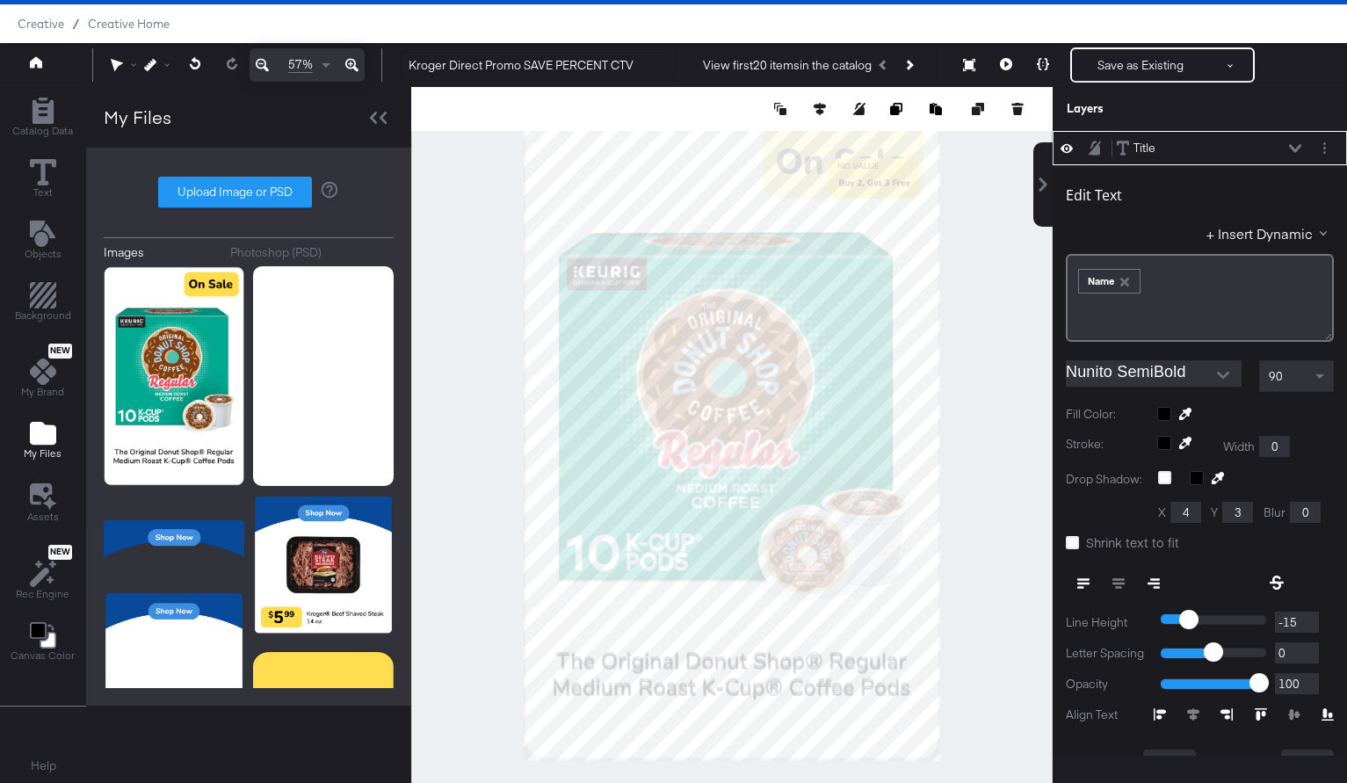
type input "62"
type input "1995"
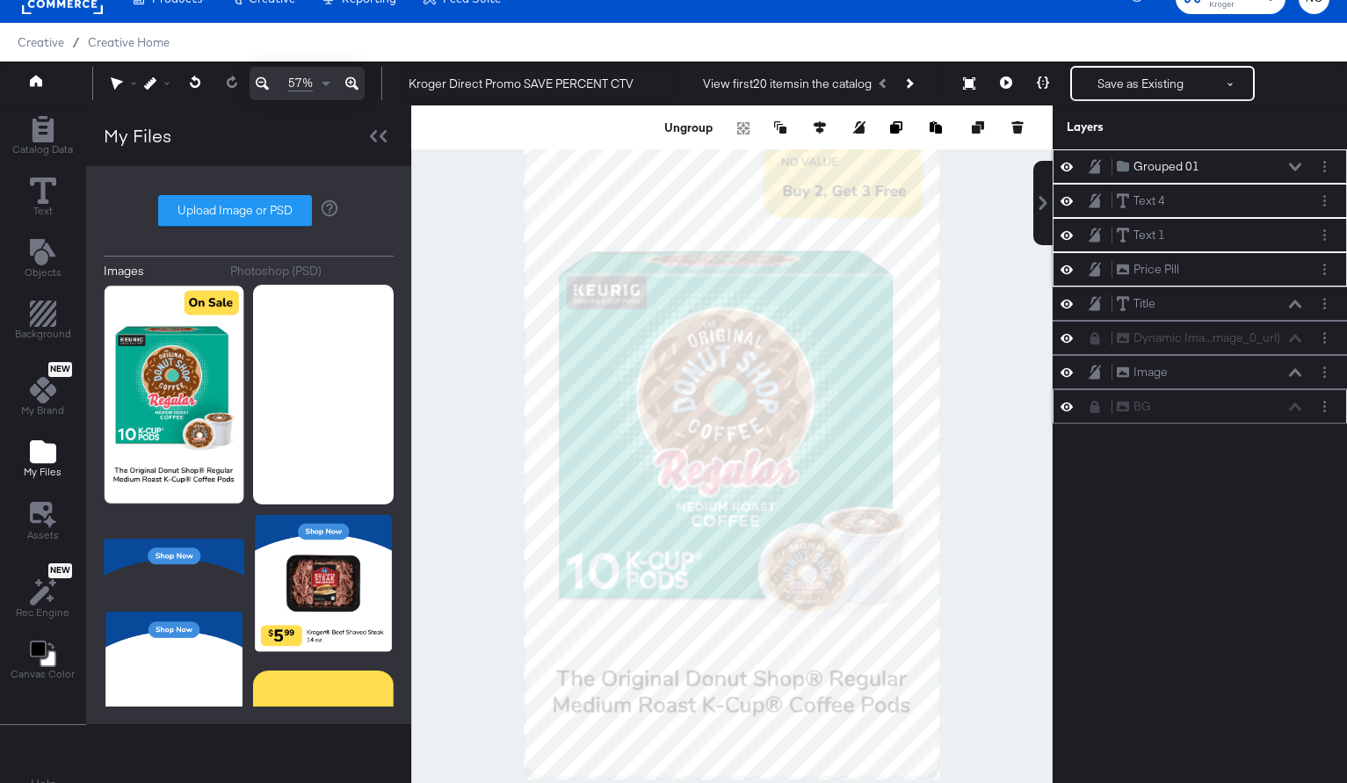
scroll to position [45, 0]
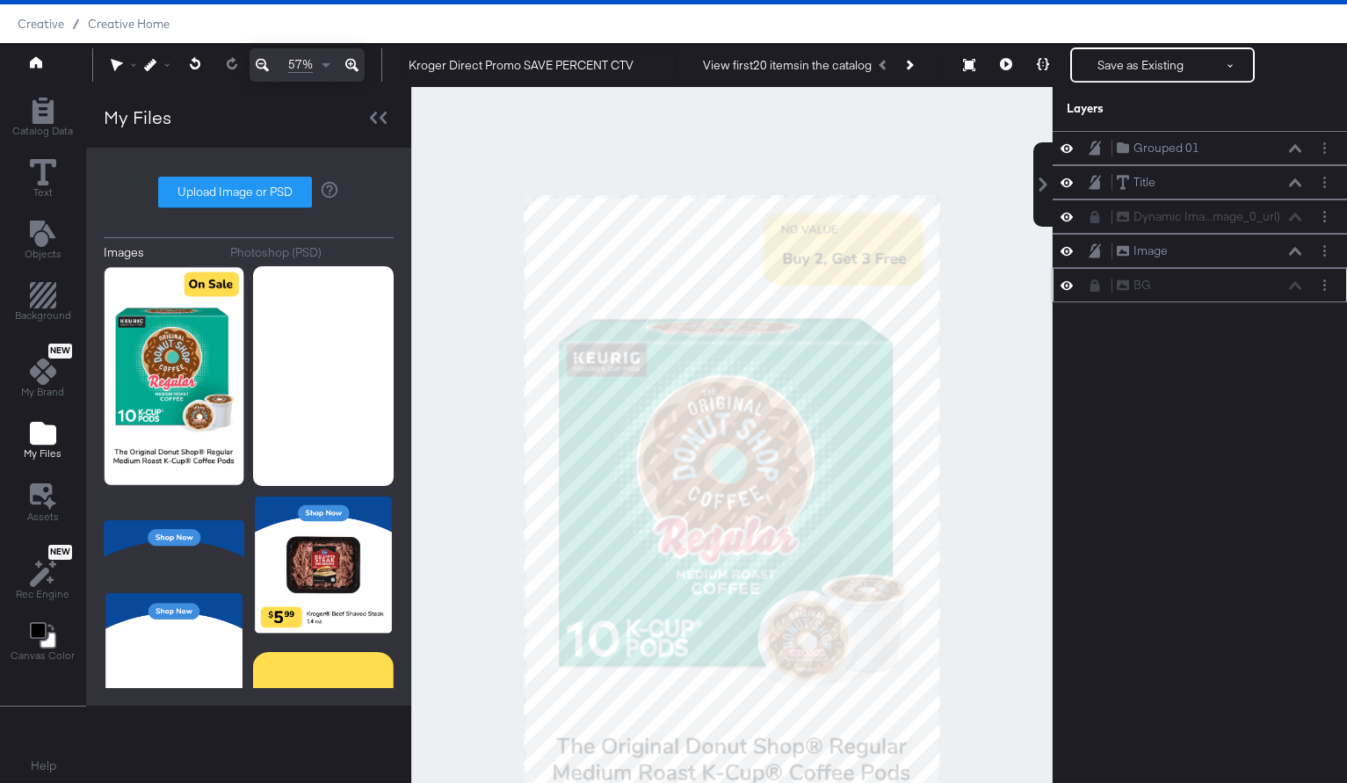
drag, startPoint x: 975, startPoint y: 217, endPoint x: 975, endPoint y: 312, distance: 94.9
click at [975, 312] on div at bounding box center [732, 435] width 640 height 696
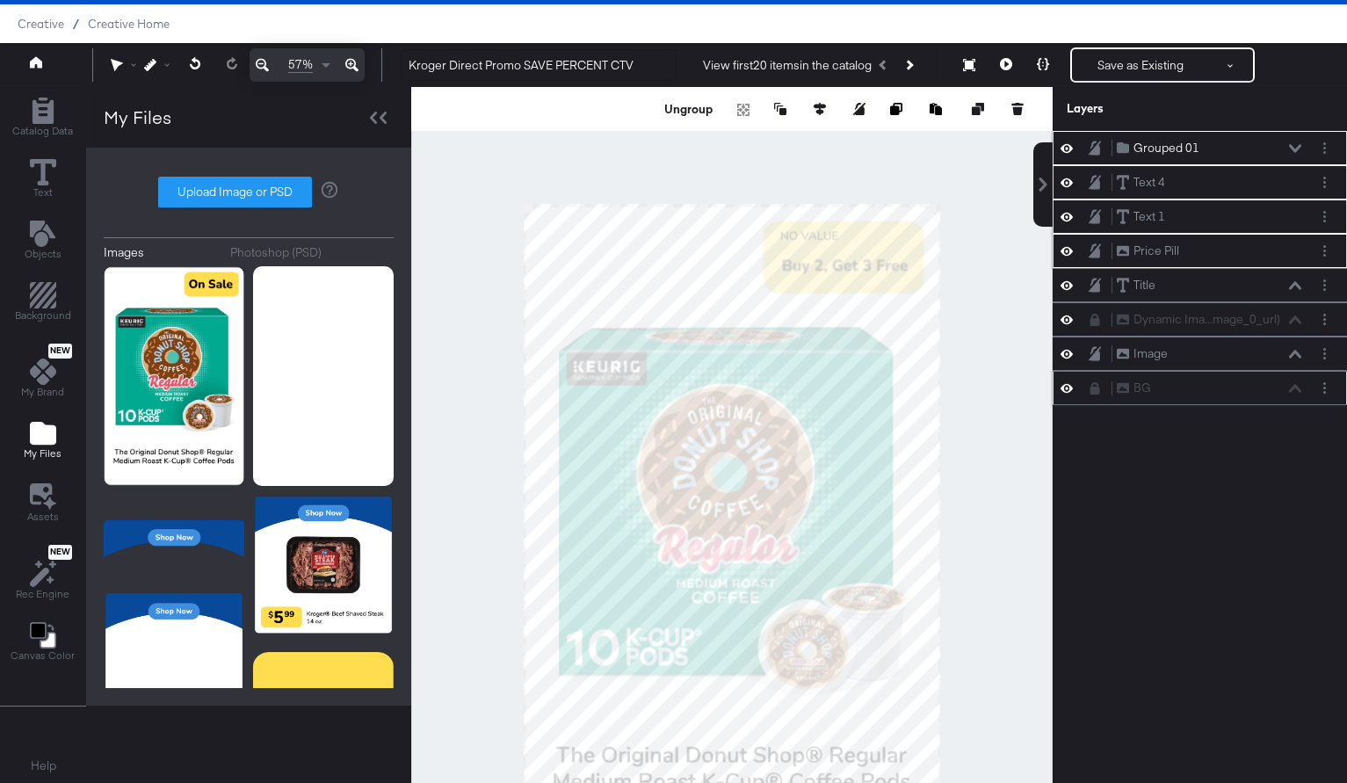
click at [1001, 322] on div at bounding box center [731, 435] width 641 height 696
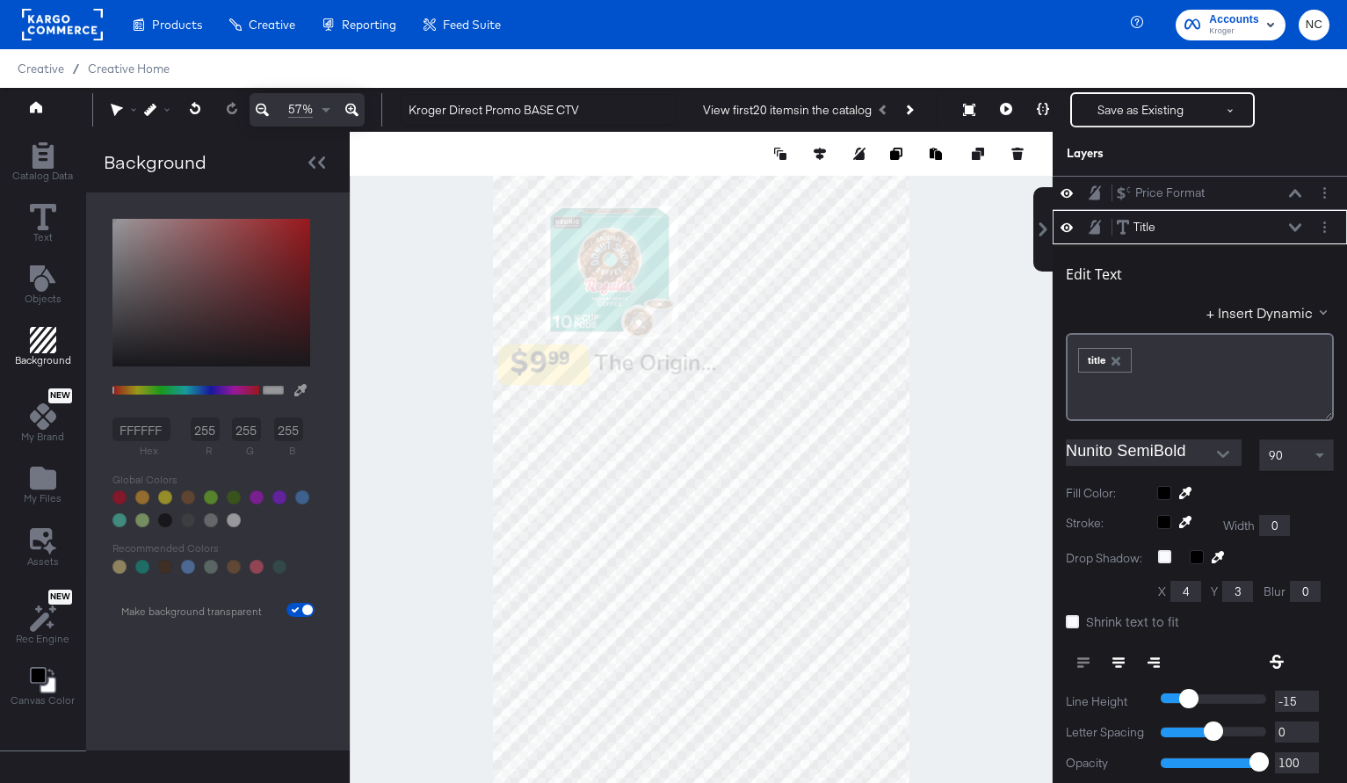
scroll to position [18, 0]
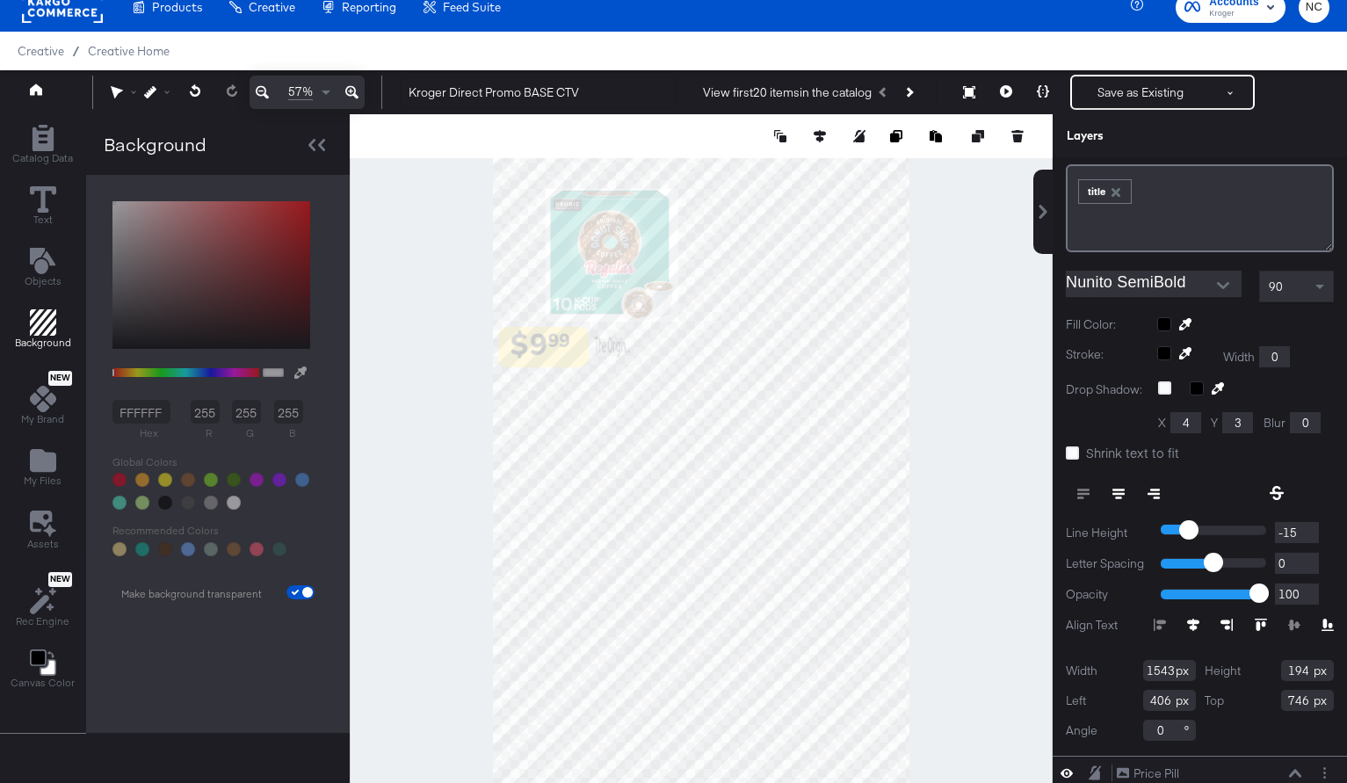
type input "1543"
type input "534"
type input "157"
type input "1479"
type input "84"
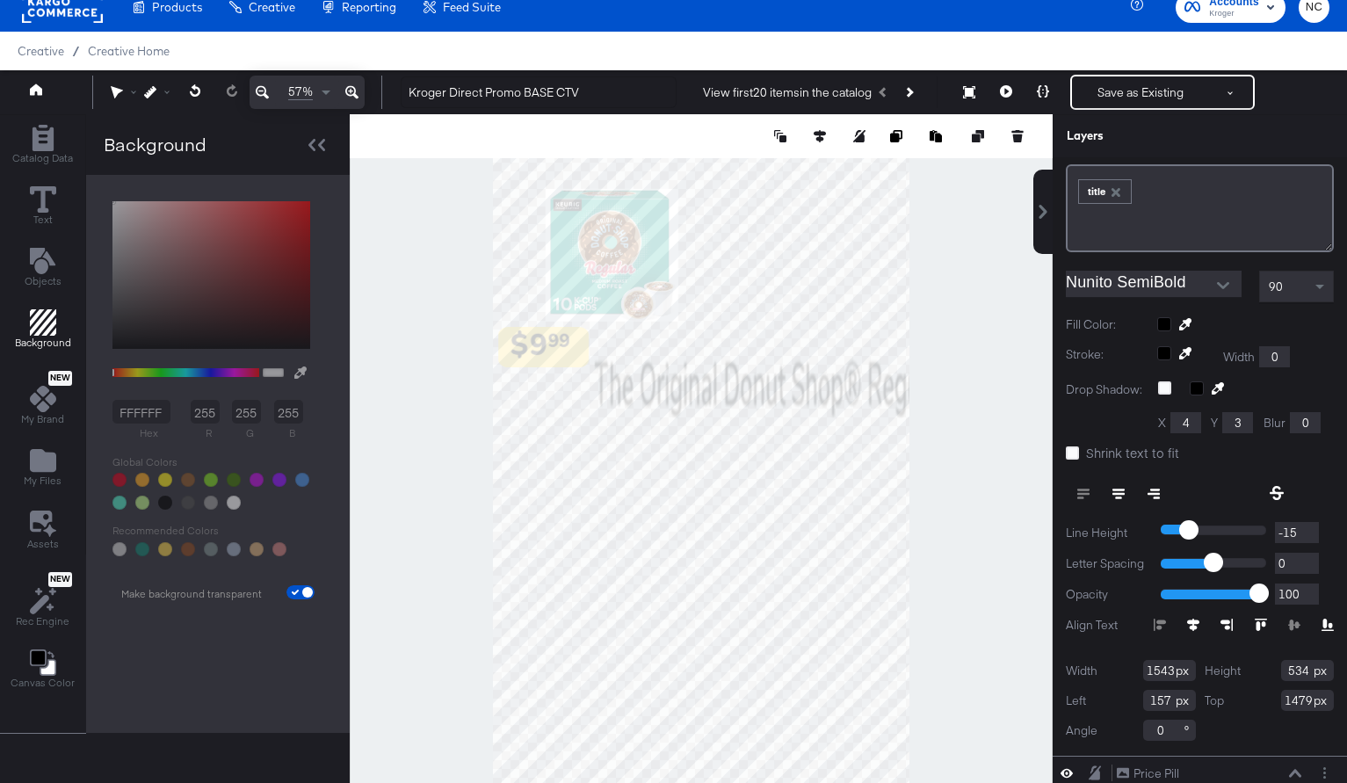
type input "2009"
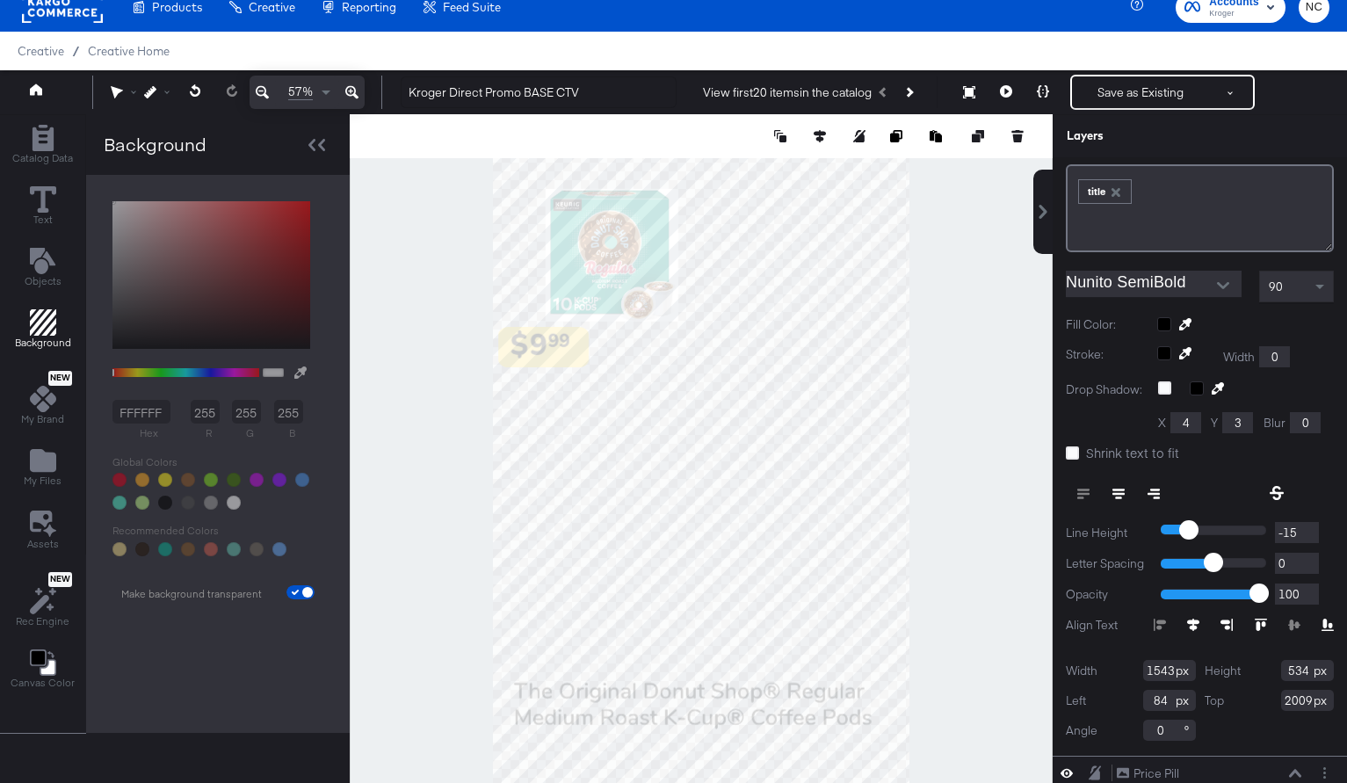
click at [1197, 620] on icon at bounding box center [1193, 625] width 12 height 12
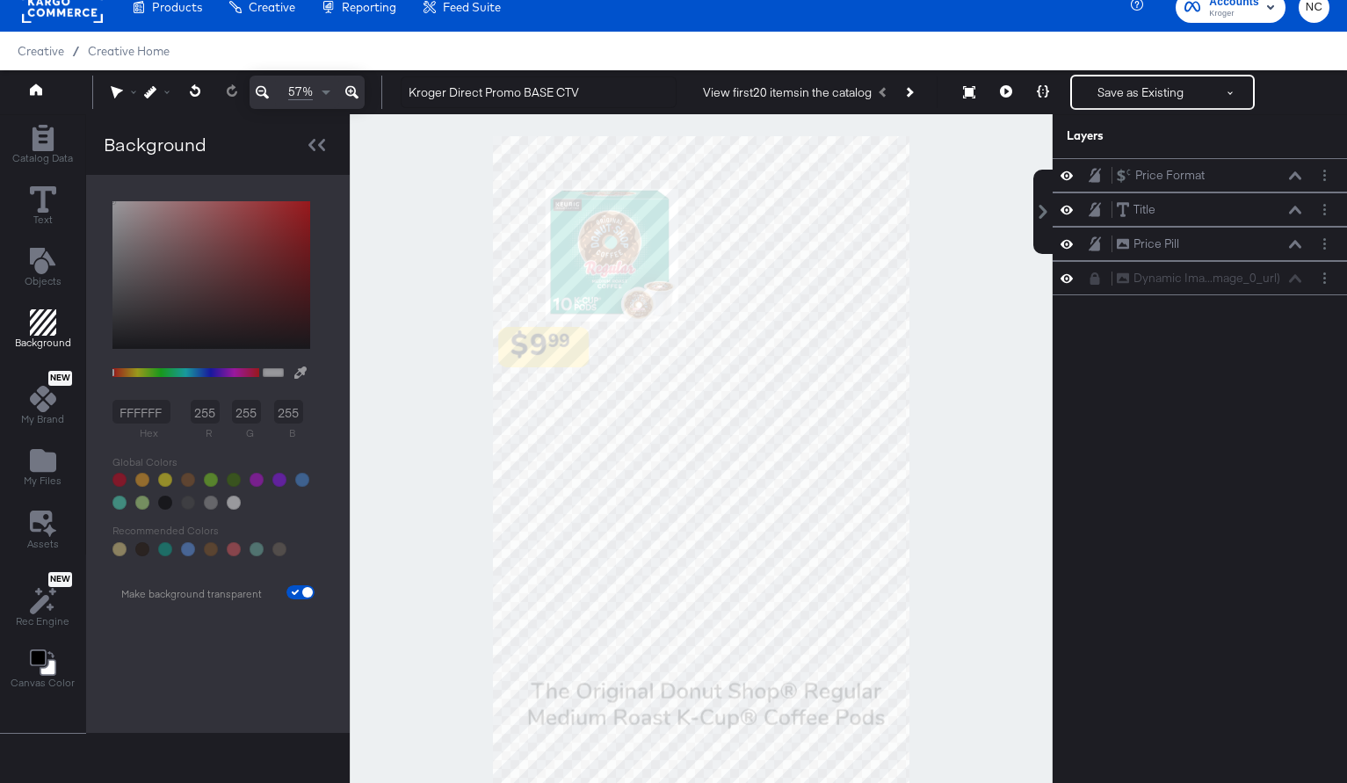
scroll to position [0, 0]
click at [1085, 276] on div "Dynamic Ima...mage_0_url) Dynamic Image (image_0_url)" at bounding box center [1200, 278] width 280 height 18
click at [1090, 282] on icon at bounding box center [1095, 278] width 12 height 12
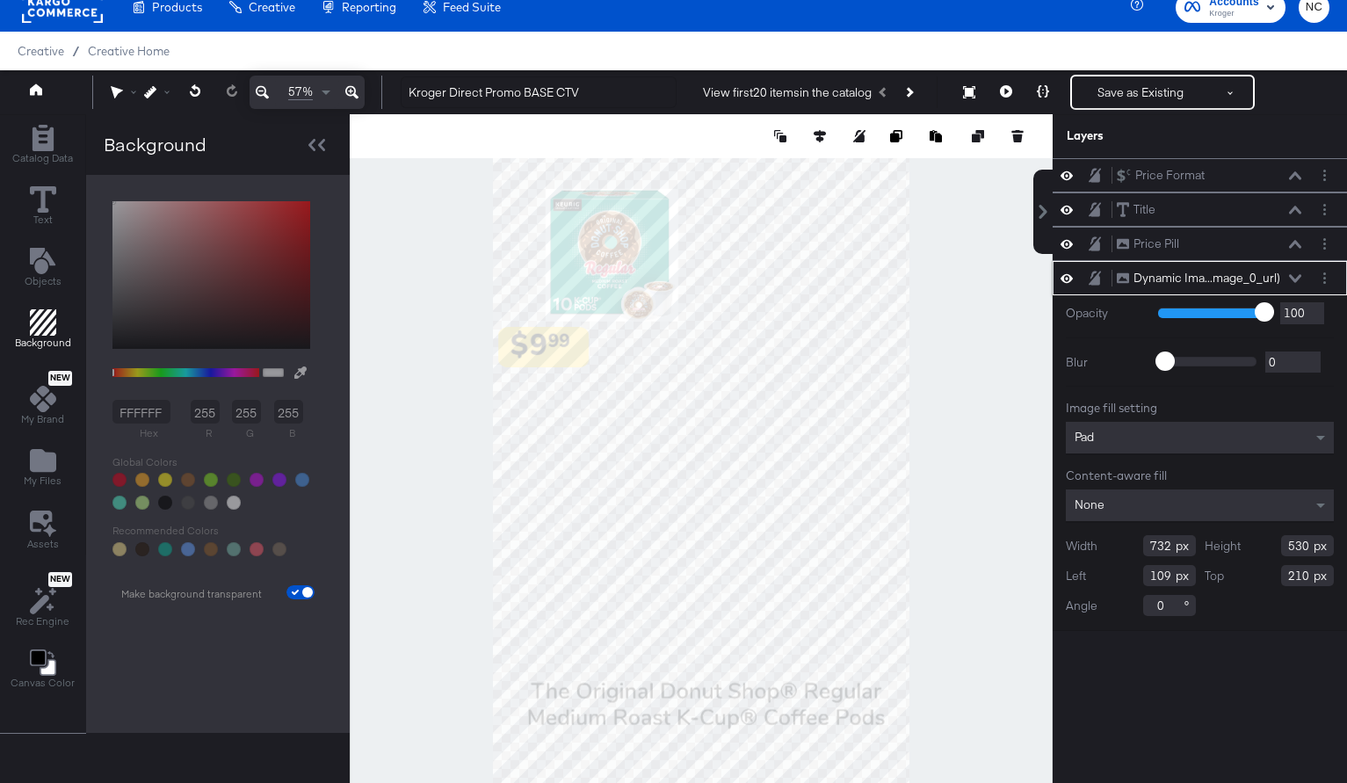
type input "526"
type input "905"
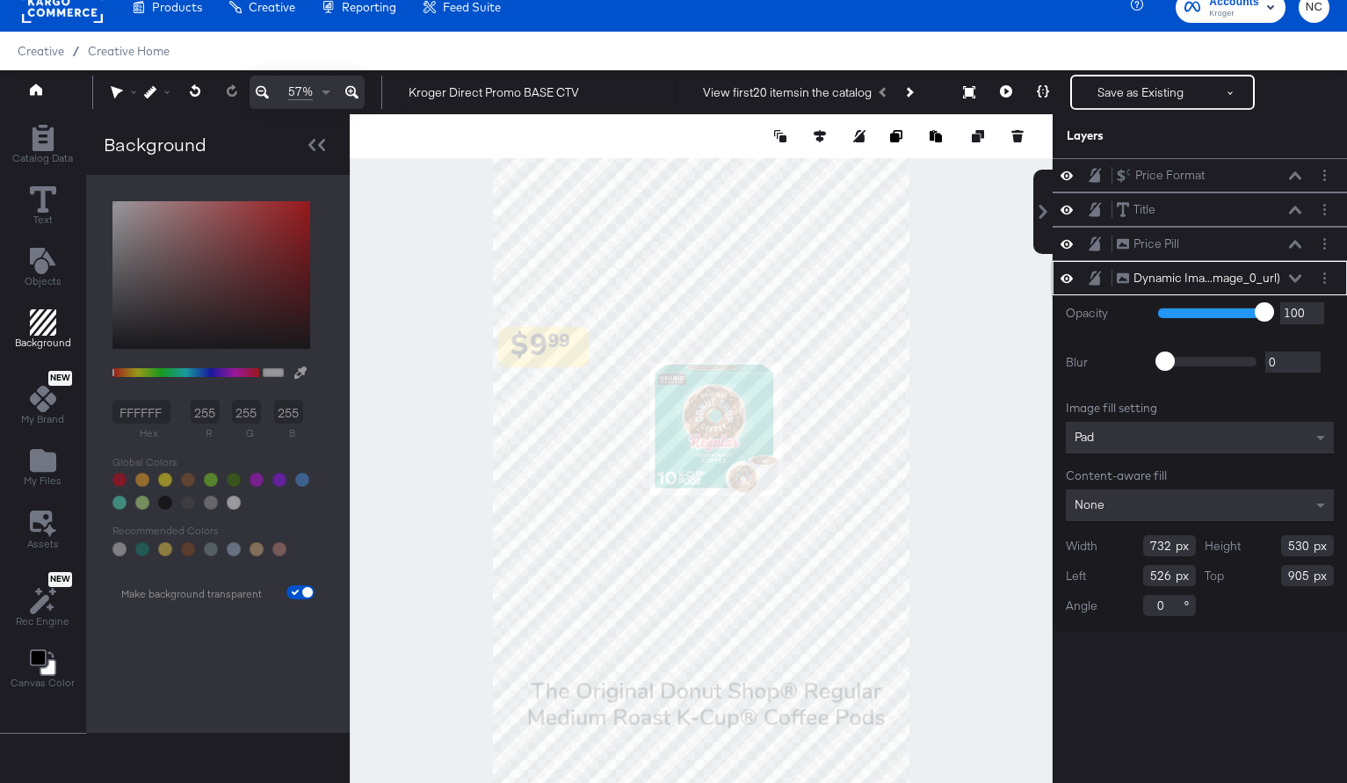
click at [1163, 547] on input "732" at bounding box center [1169, 545] width 53 height 21
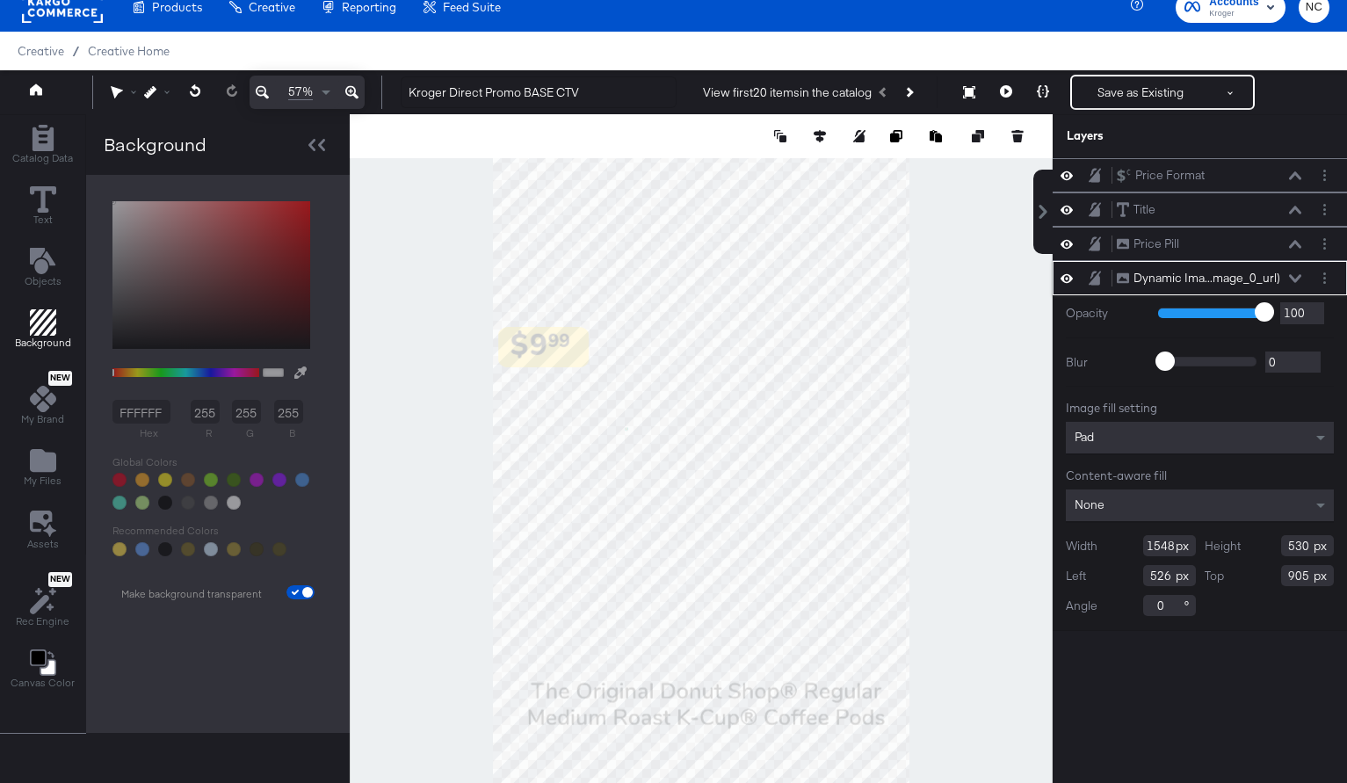
type input "1548"
type input "1494"
click at [1162, 570] on input "526" at bounding box center [1169, 575] width 53 height 21
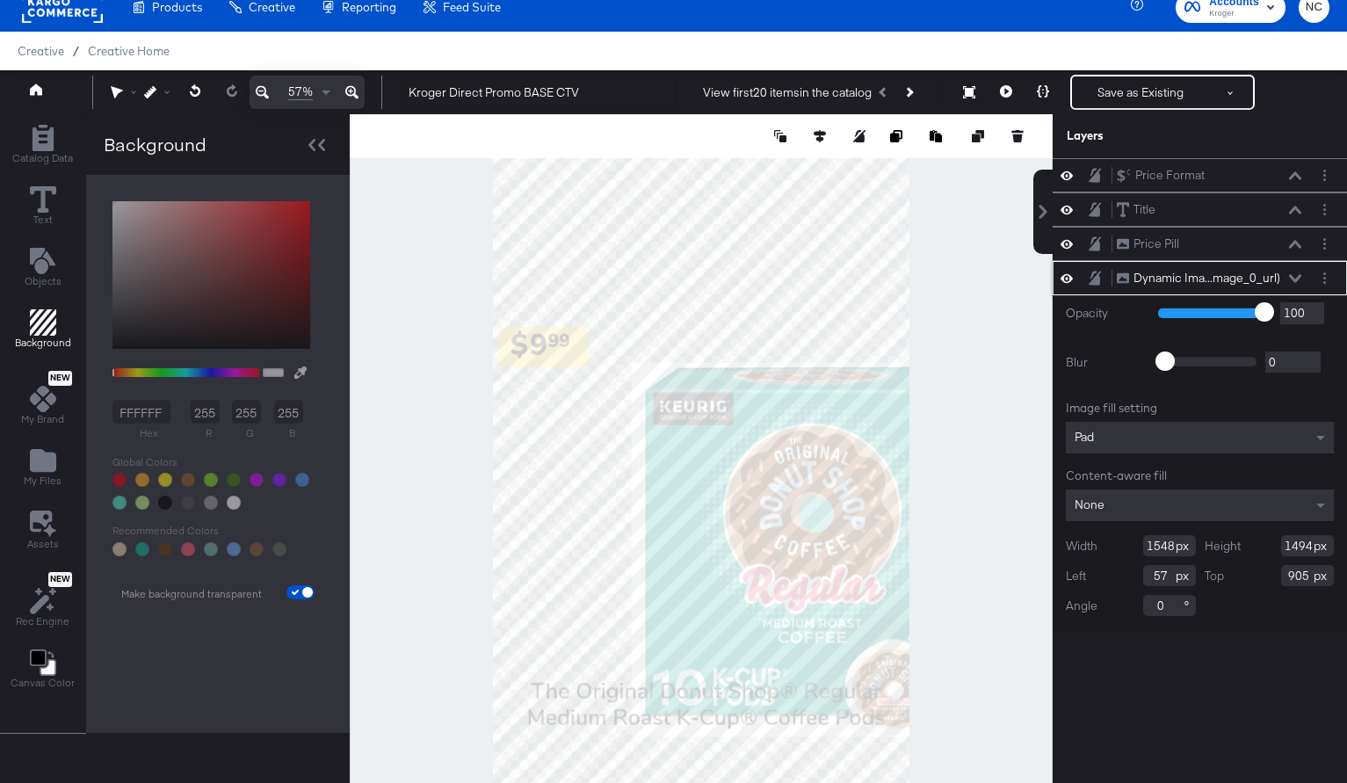
type input "57"
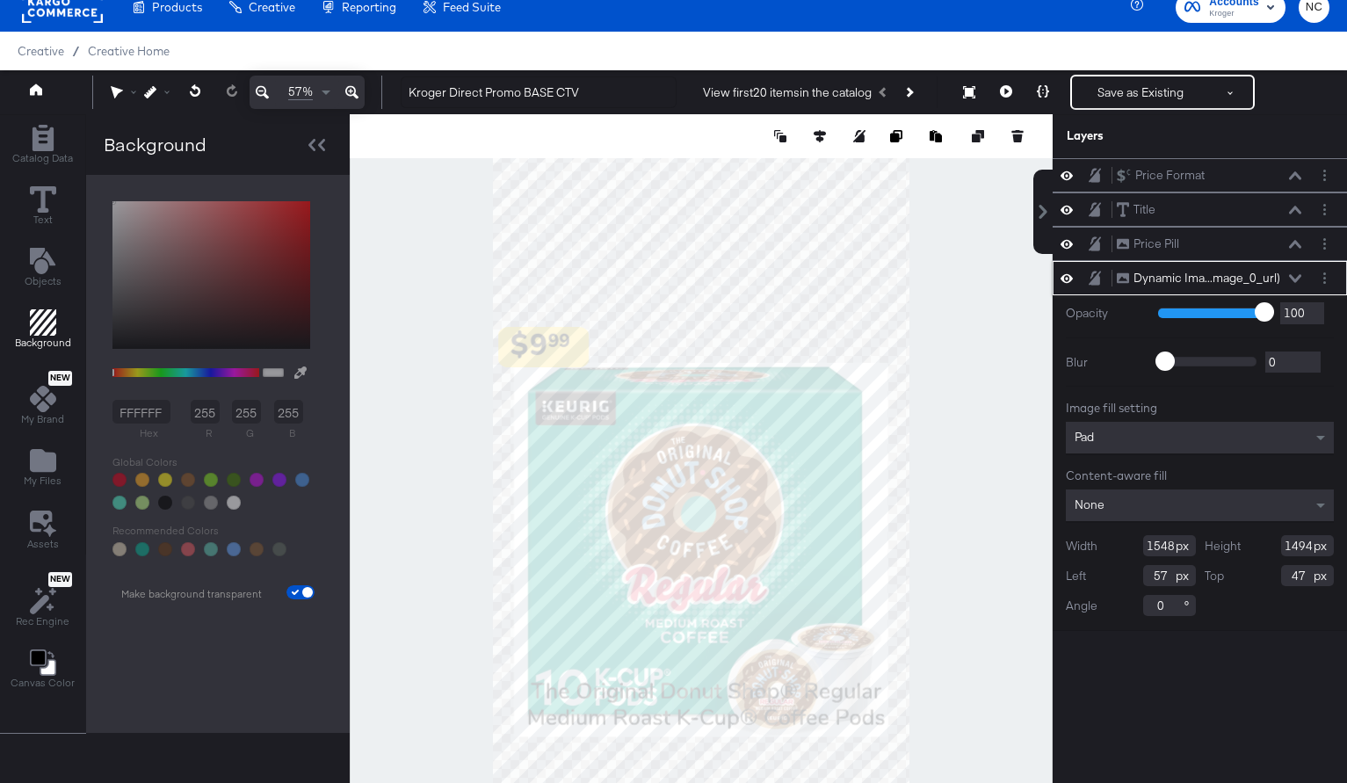
type input "476"
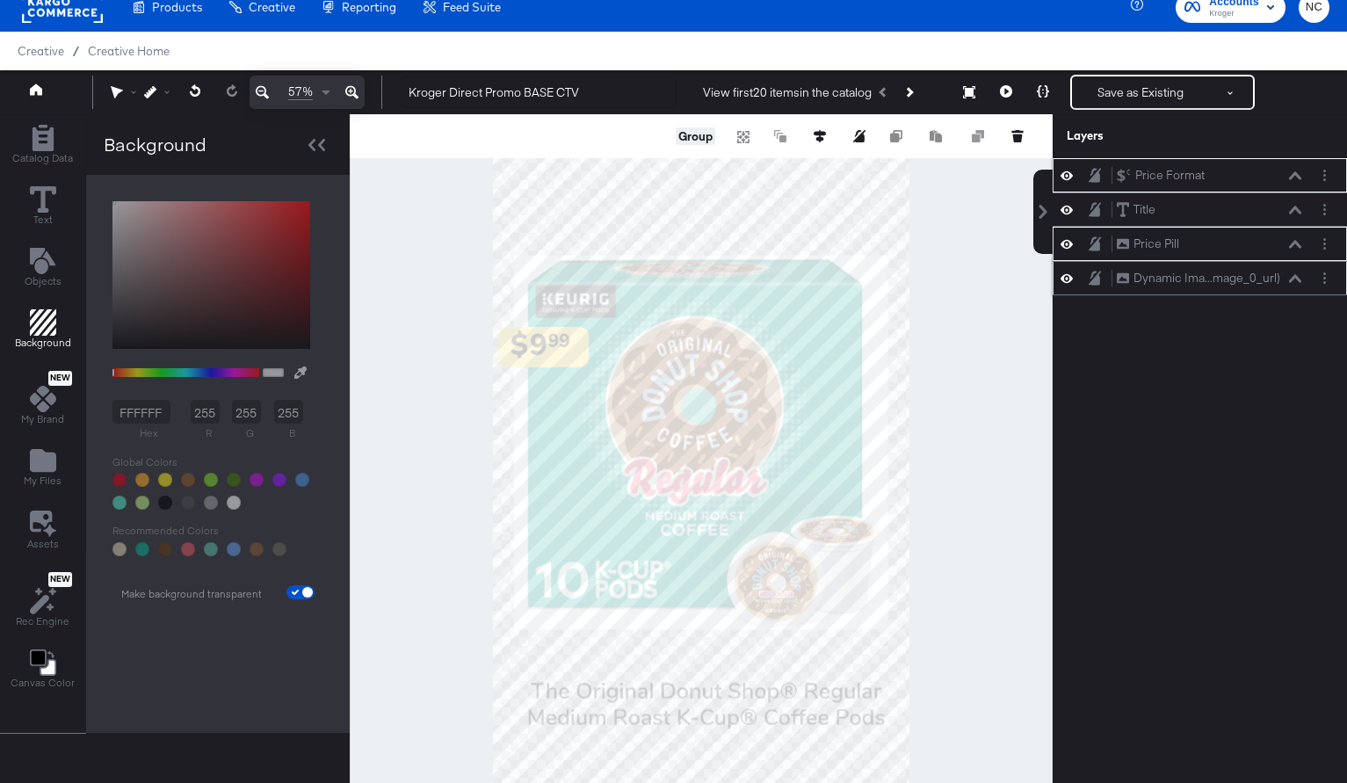
click at [692, 139] on button "Group" at bounding box center [696, 136] width 40 height 18
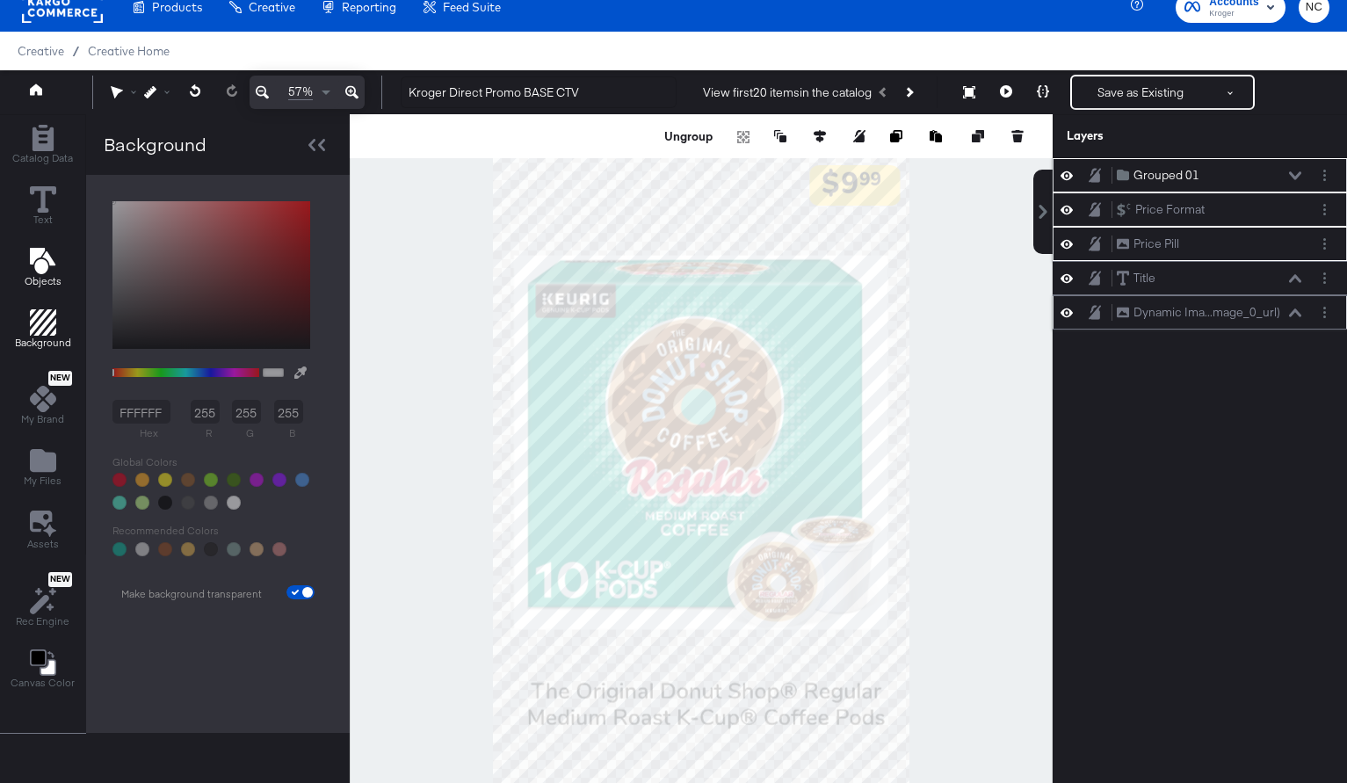
click at [51, 272] on icon "Add Text" at bounding box center [43, 261] width 26 height 26
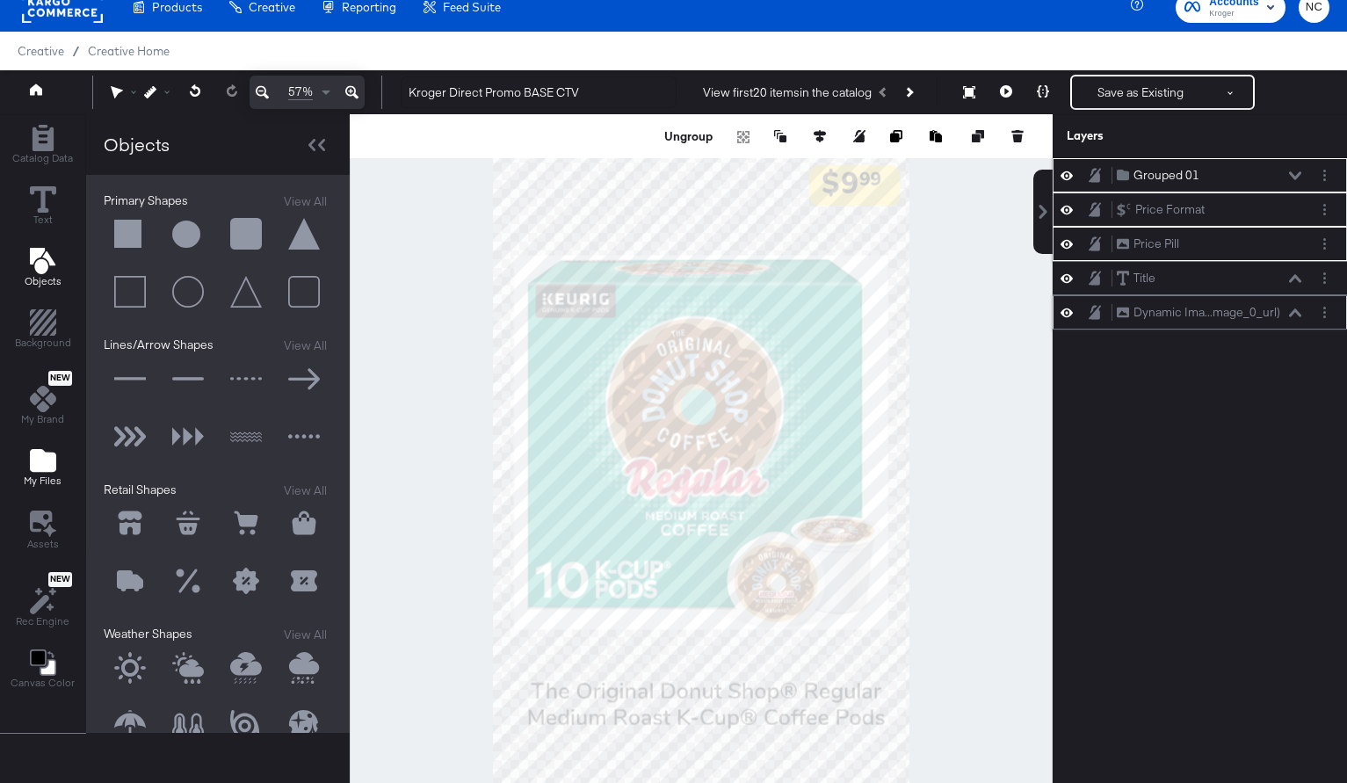
click at [33, 455] on icon "Add Files" at bounding box center [43, 460] width 26 height 23
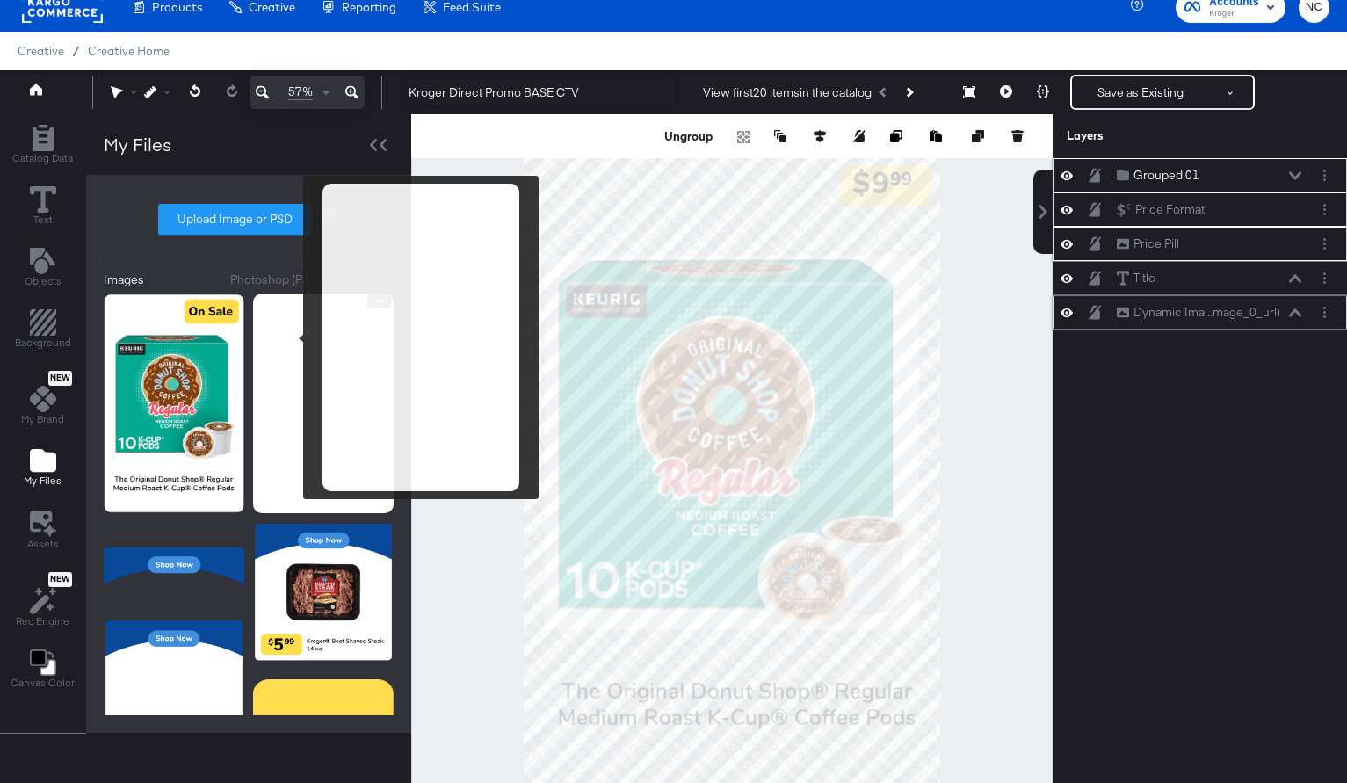
click at [300, 342] on img at bounding box center [323, 403] width 141 height 220
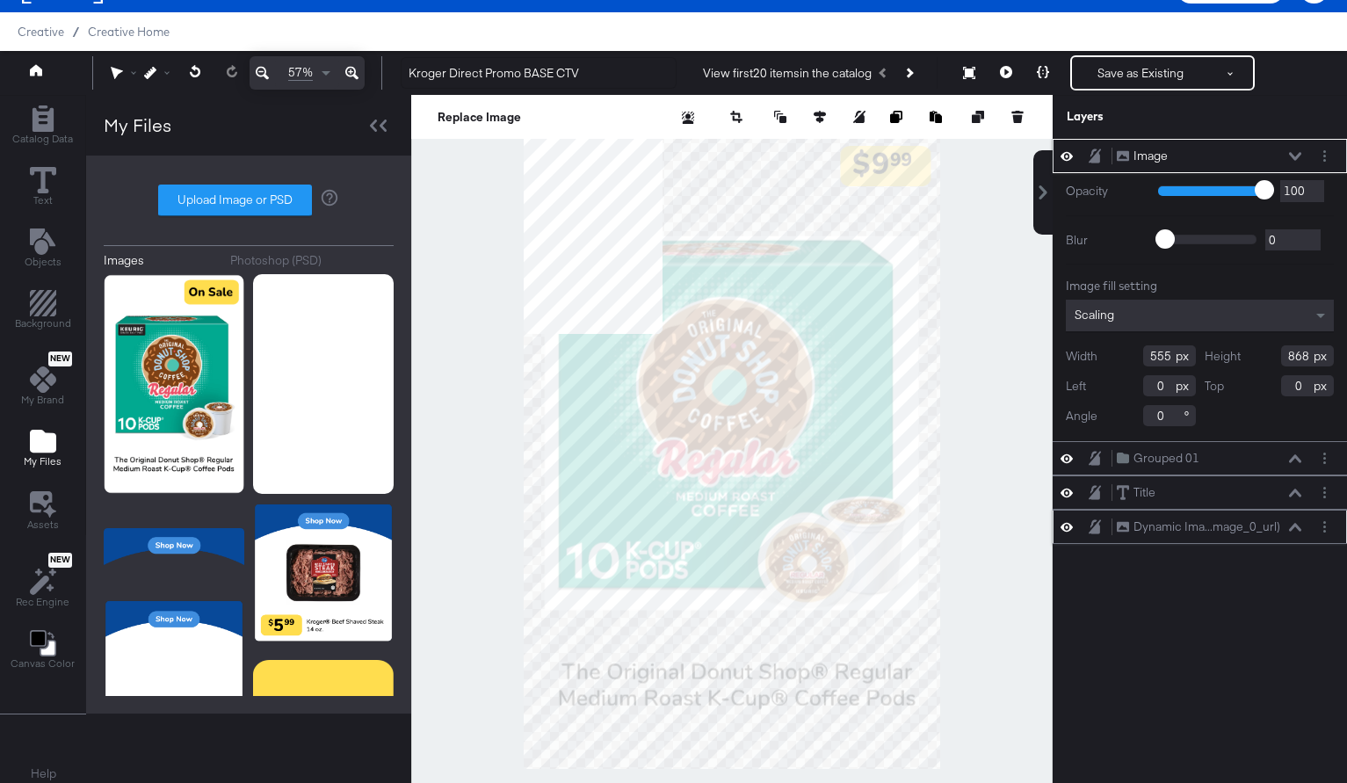
scroll to position [45, 0]
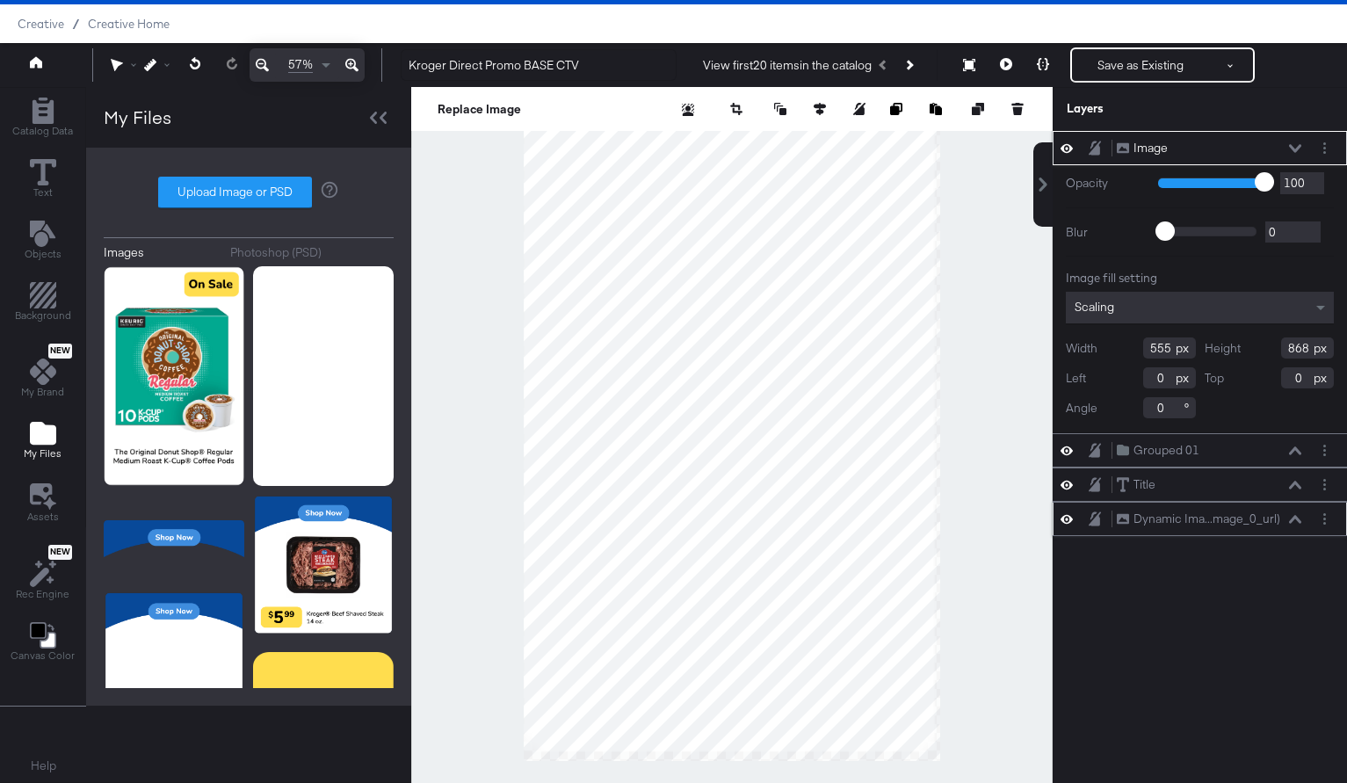
click at [951, 735] on div at bounding box center [731, 435] width 641 height 696
type input "1643"
type input "2569"
type input "1633"
type input "2554"
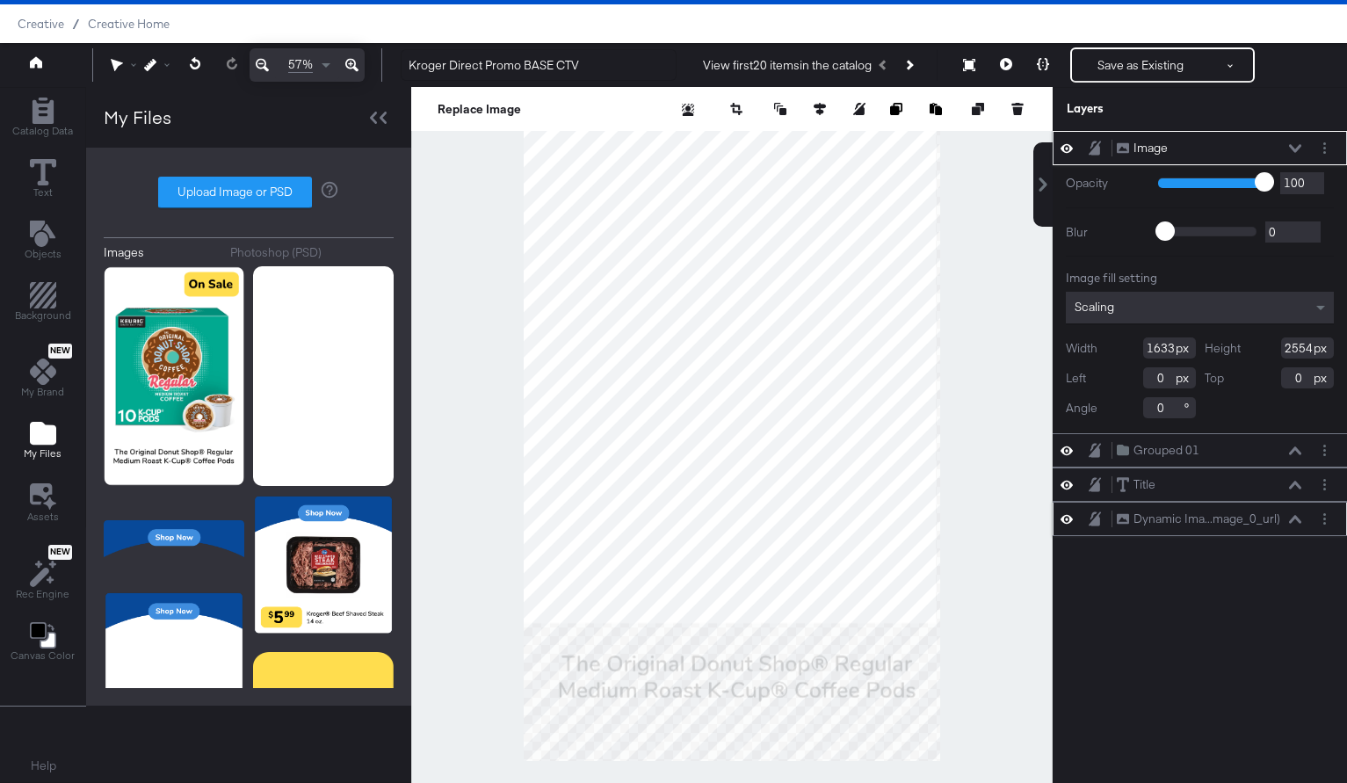
type input "1647"
type input "2576"
click at [824, 107] on icon at bounding box center [820, 109] width 12 height 12
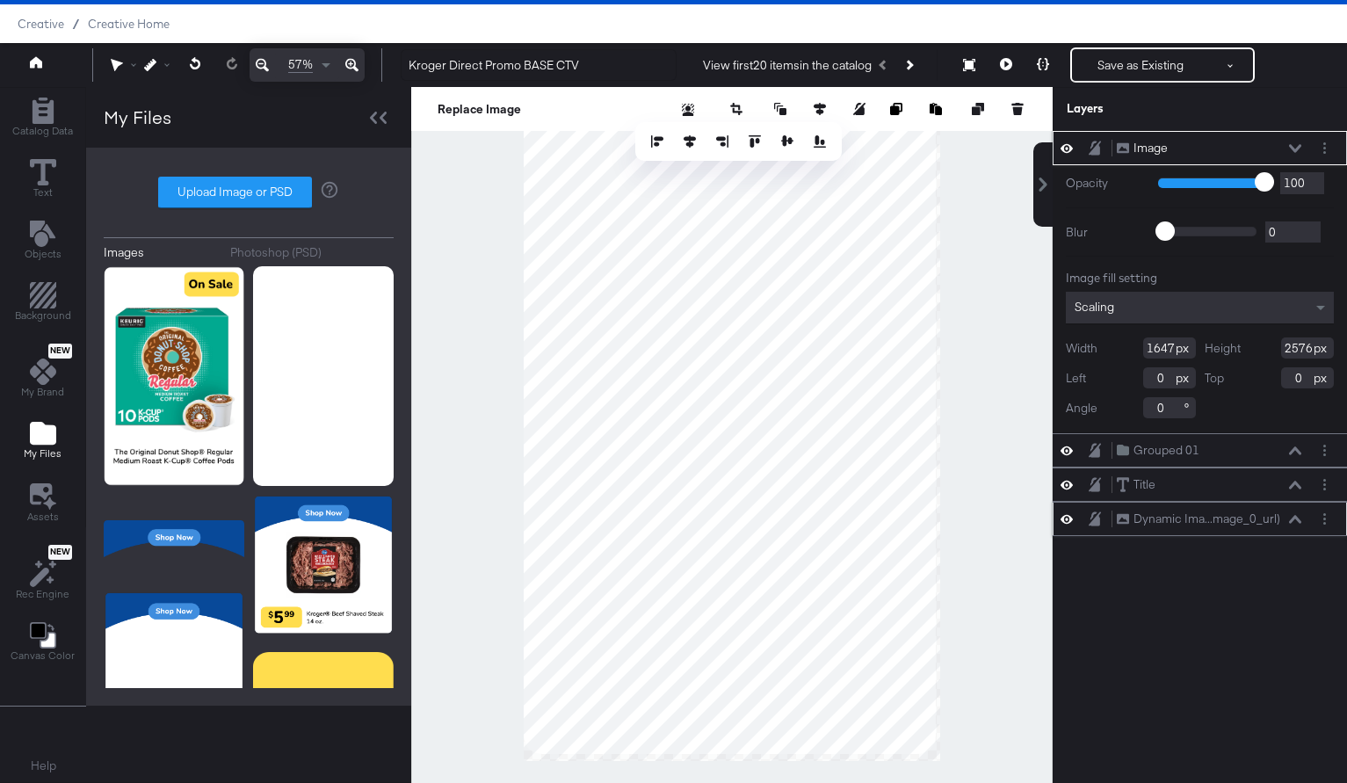
click at [699, 142] on div at bounding box center [739, 142] width 180 height 18
click at [688, 141] on icon at bounding box center [690, 141] width 12 height 12
type input "9"
click at [781, 141] on icon at bounding box center [787, 141] width 12 height 12
type input "14"
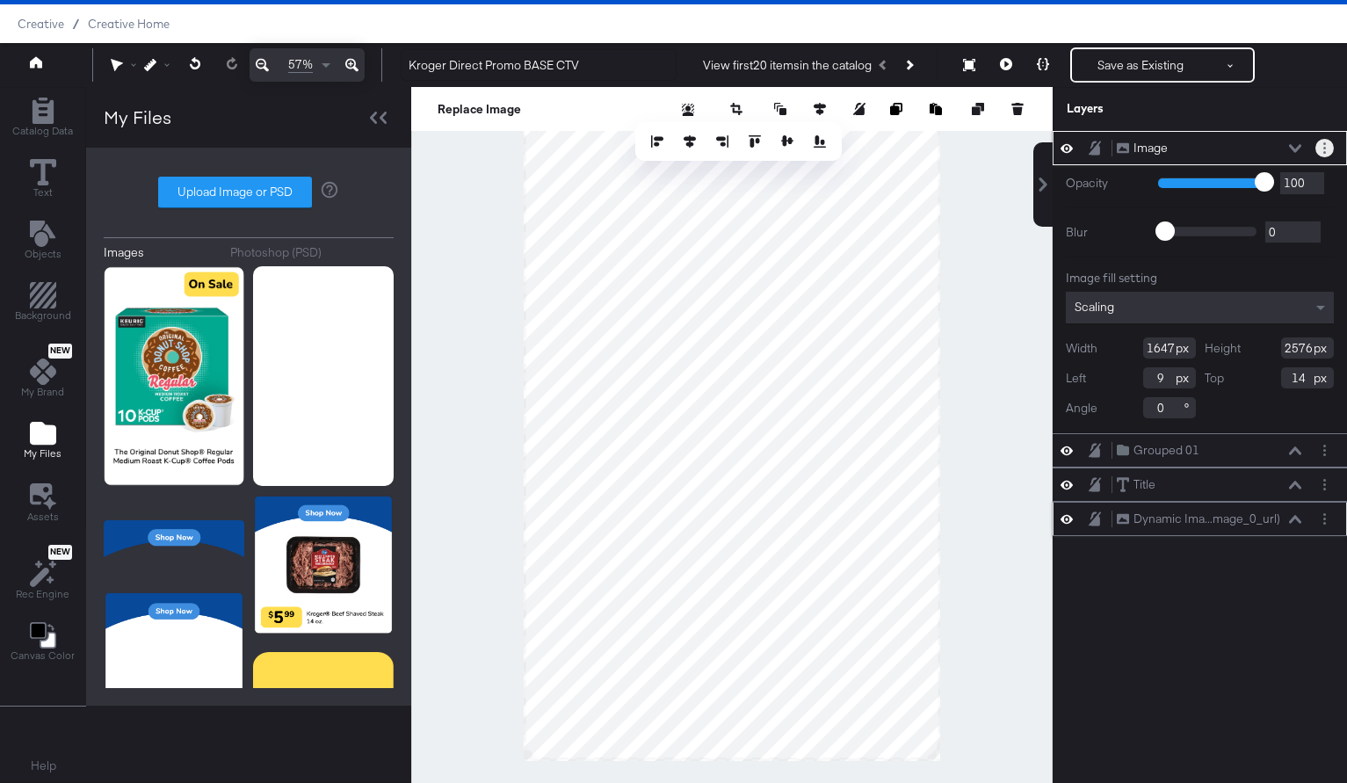
click at [1326, 148] on button "Layer Options" at bounding box center [1324, 148] width 18 height 18
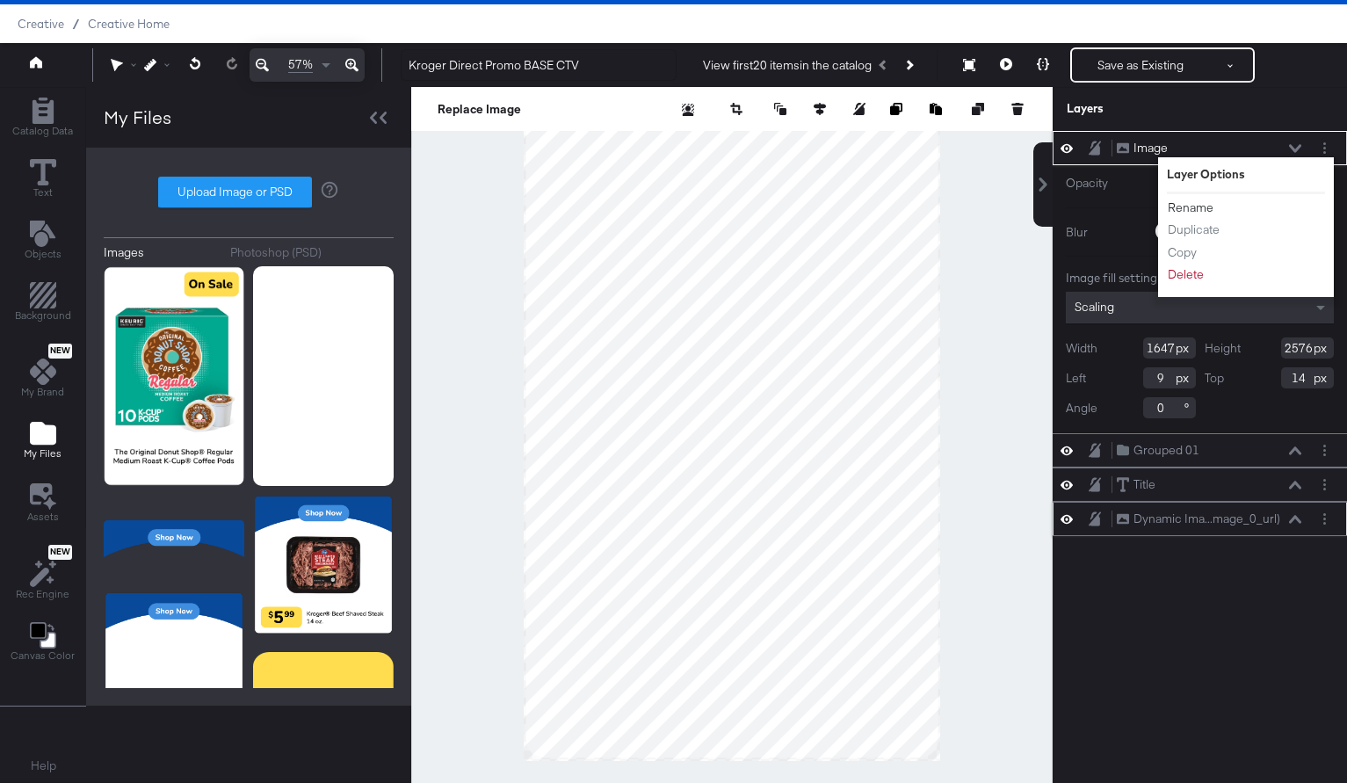
click at [1189, 213] on button "Rename" at bounding box center [1190, 208] width 47 height 18
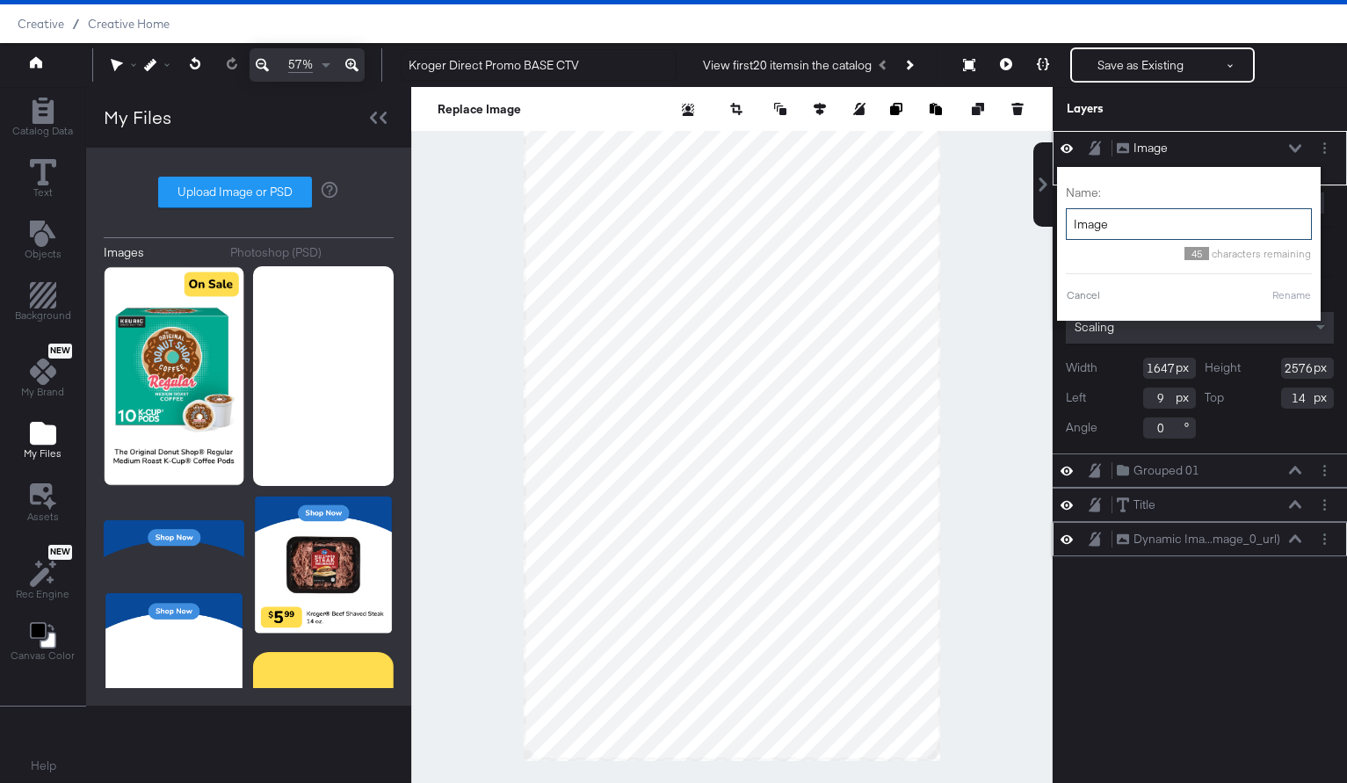
click at [1167, 233] on input "Image" at bounding box center [1189, 224] width 246 height 33
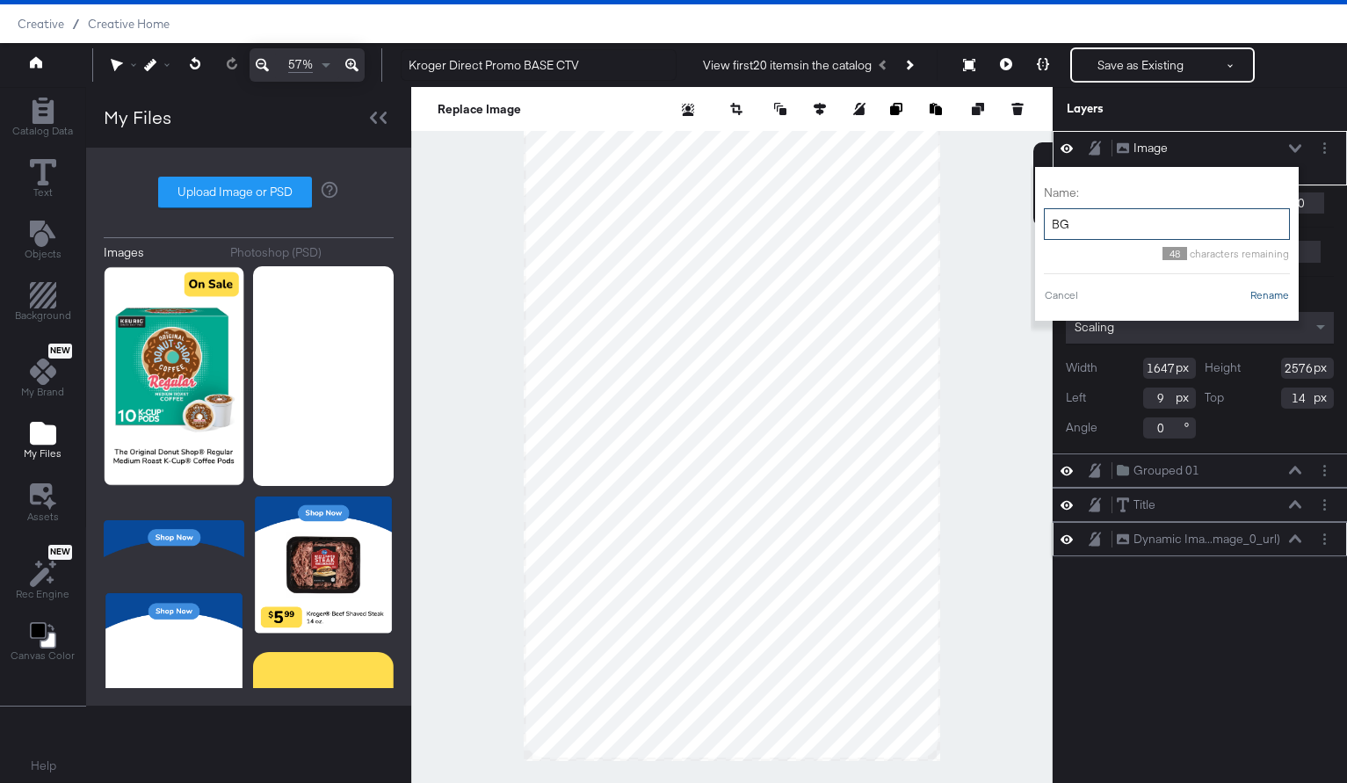
type input "BG"
click at [1256, 299] on button "Rename" at bounding box center [1270, 295] width 40 height 16
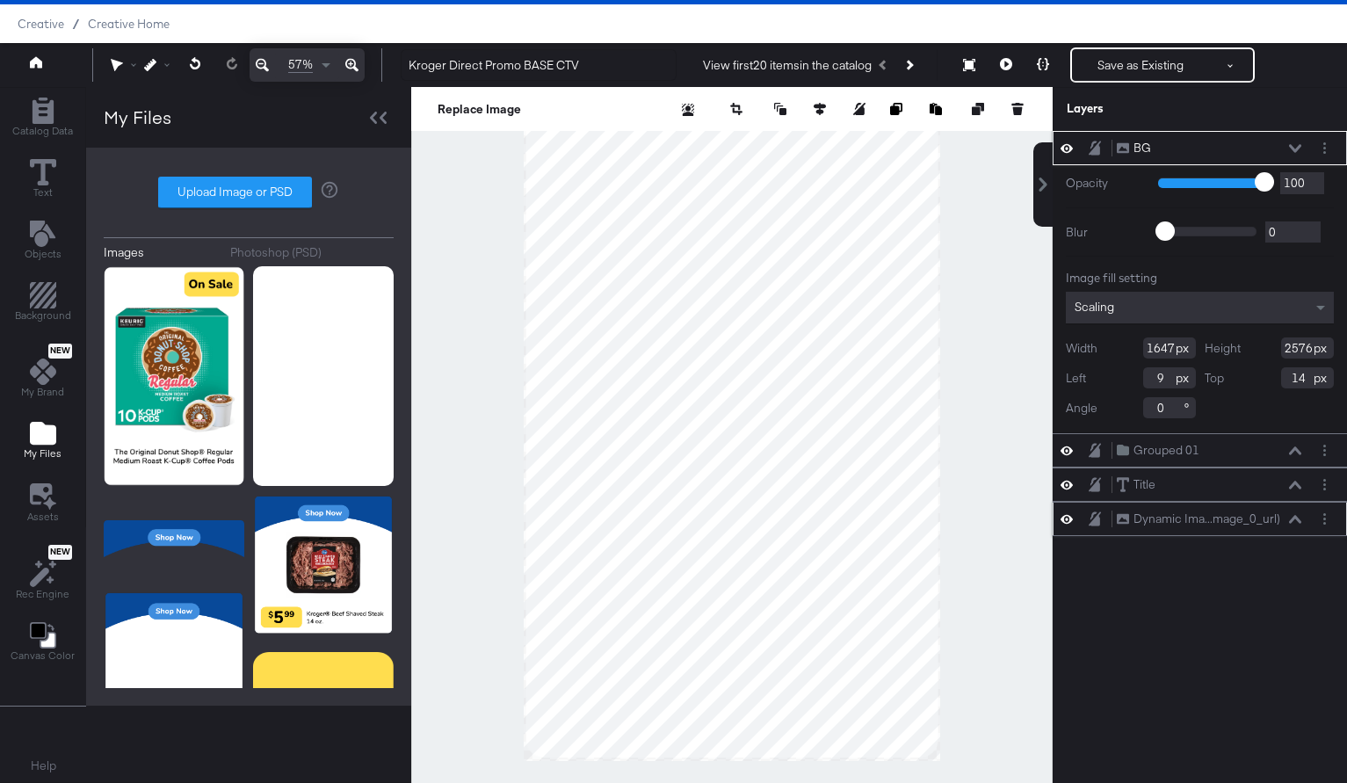
click at [1296, 143] on button at bounding box center [1295, 148] width 14 height 11
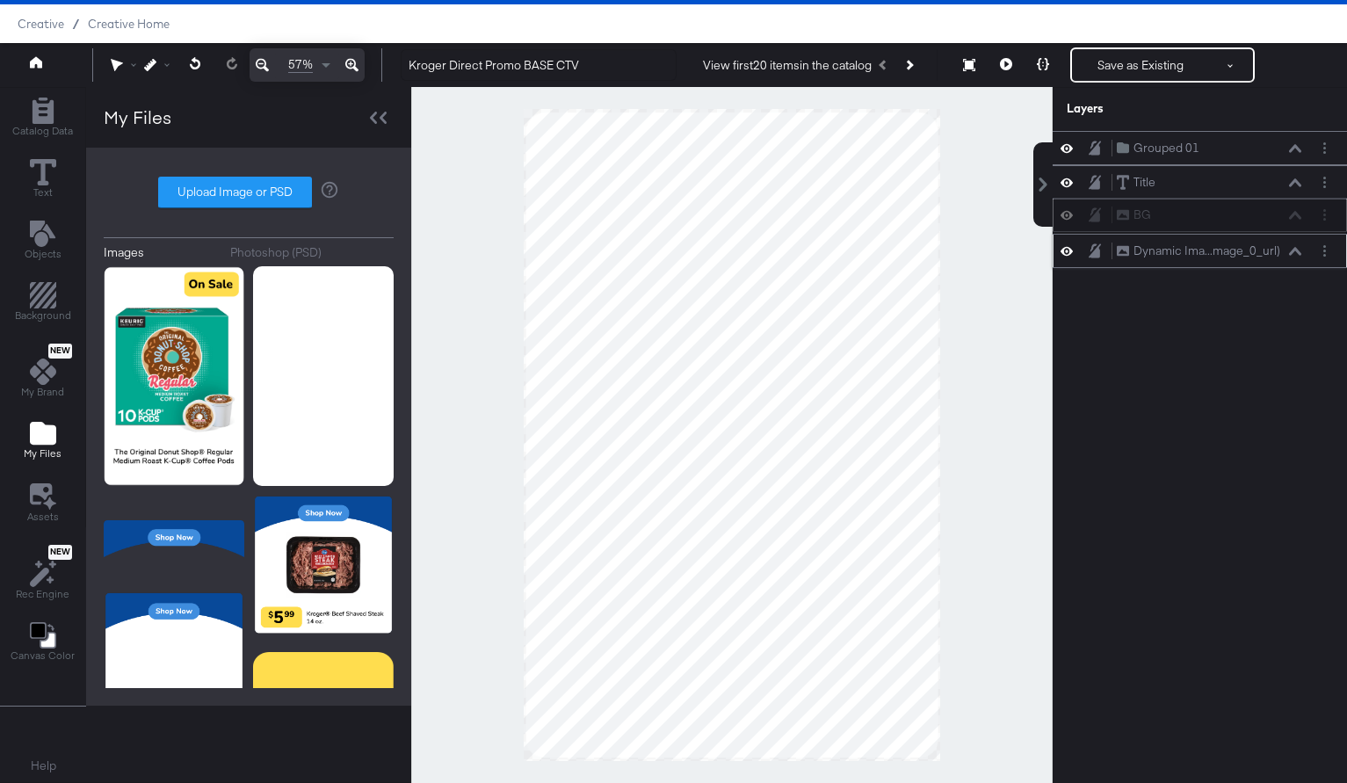
scroll to position [39, 0]
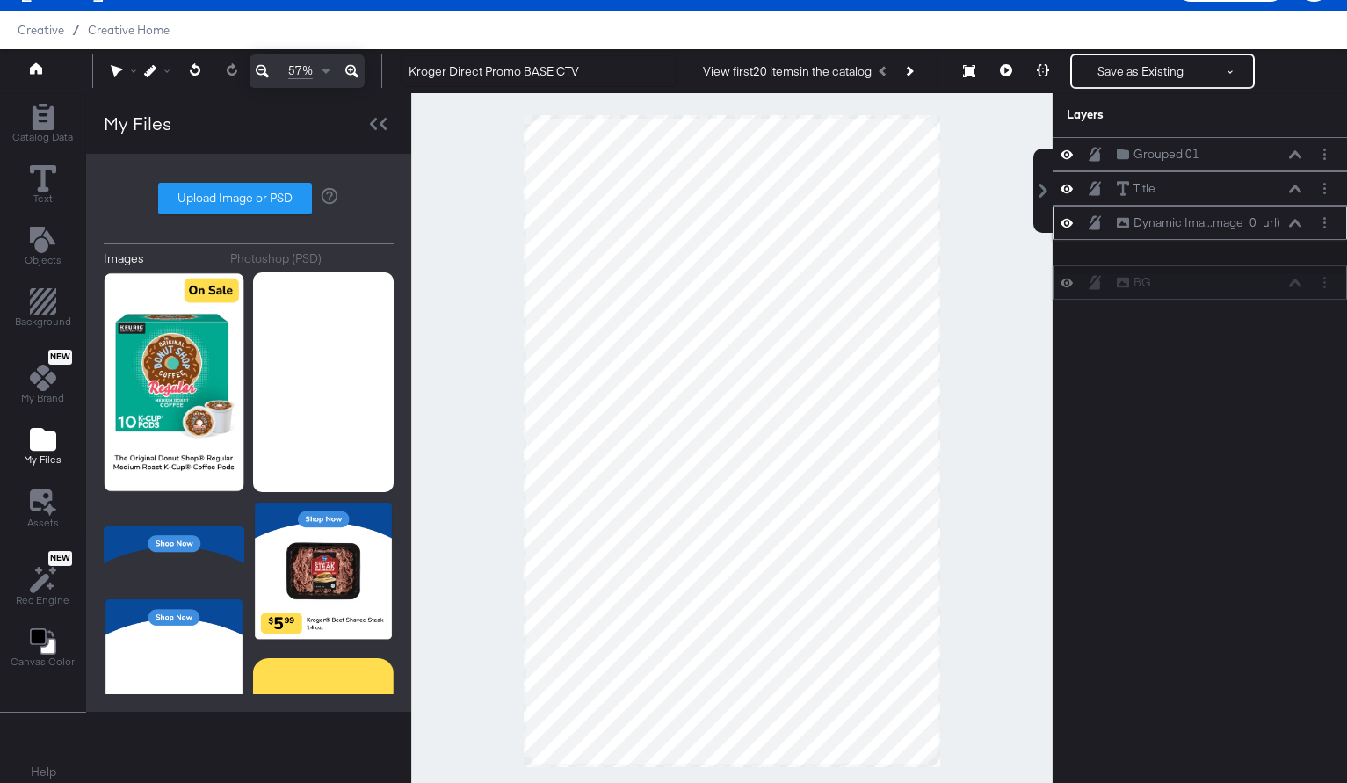
drag, startPoint x: 1126, startPoint y: 146, endPoint x: 1126, endPoint y: 282, distance: 136.2
click at [1126, 283] on icon at bounding box center [1123, 283] width 12 height 11
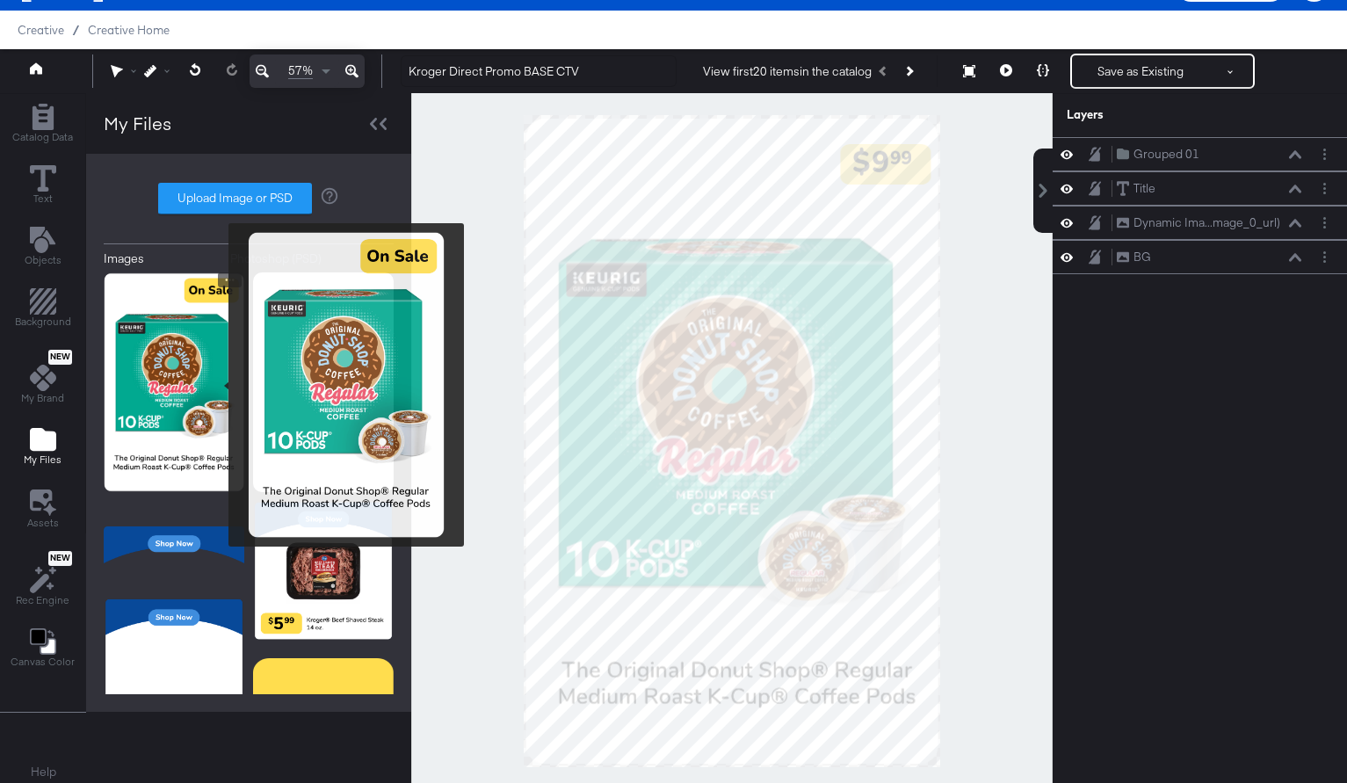
click at [217, 385] on img at bounding box center [174, 382] width 141 height 220
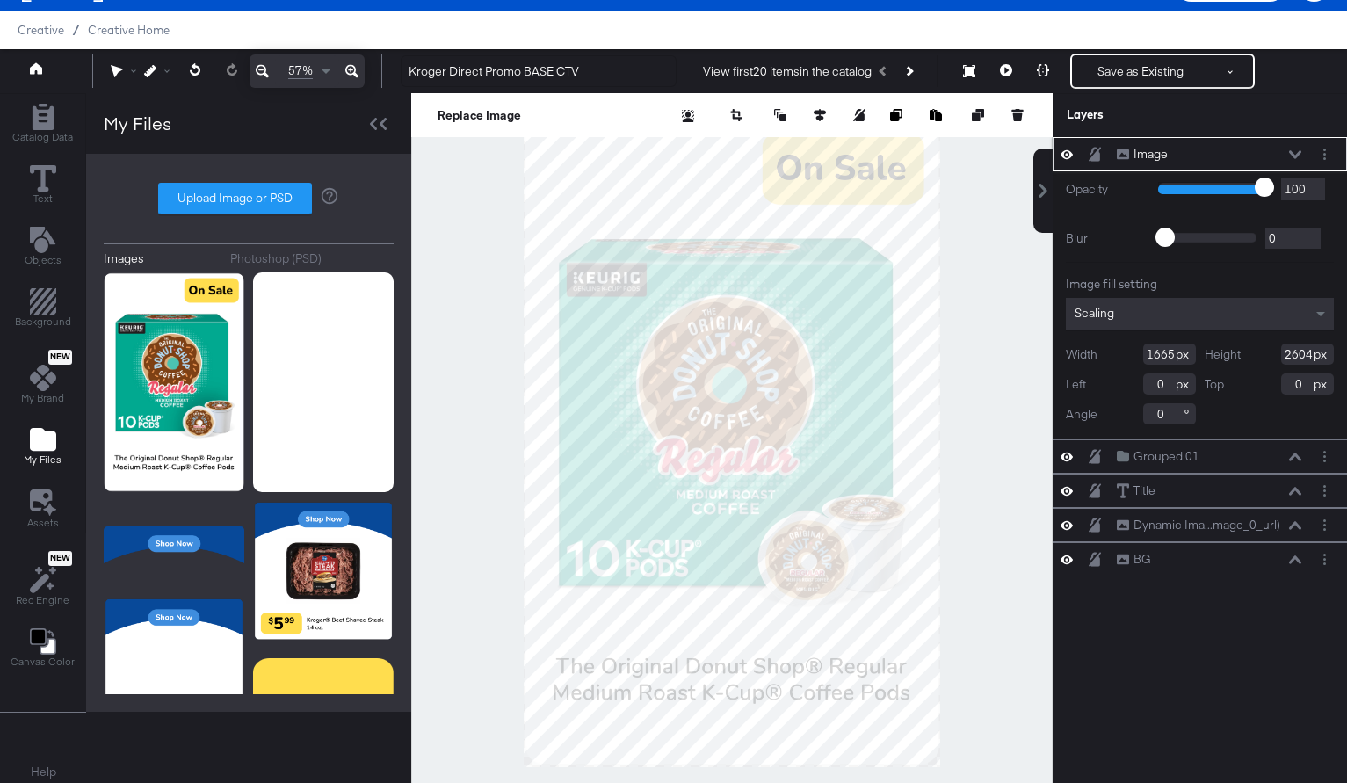
type input "59"
click at [1222, 185] on input "range" at bounding box center [1215, 187] width 114 height 11
click at [1292, 160] on div "Image Image" at bounding box center [1209, 154] width 186 height 18
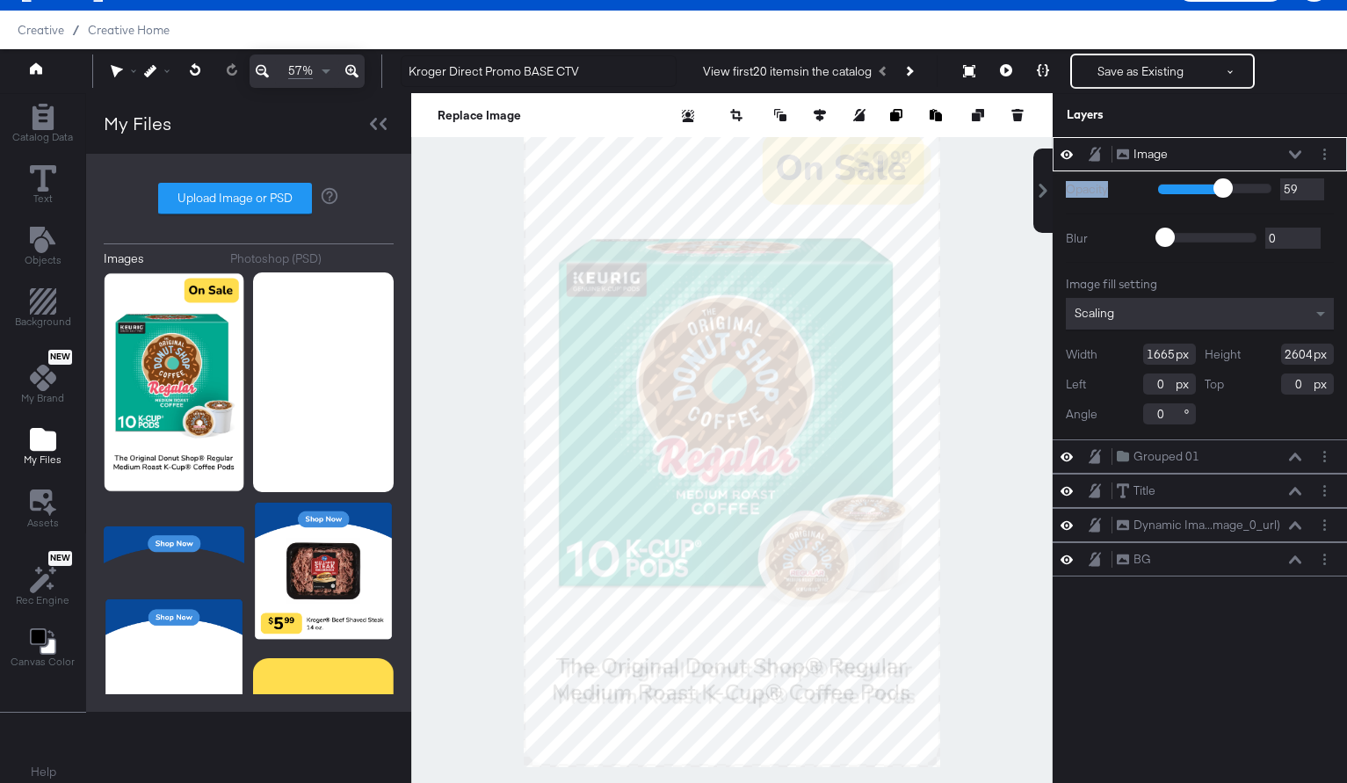
click at [1292, 159] on div "Image Image" at bounding box center [1209, 154] width 186 height 18
click at [1293, 151] on icon at bounding box center [1295, 154] width 12 height 9
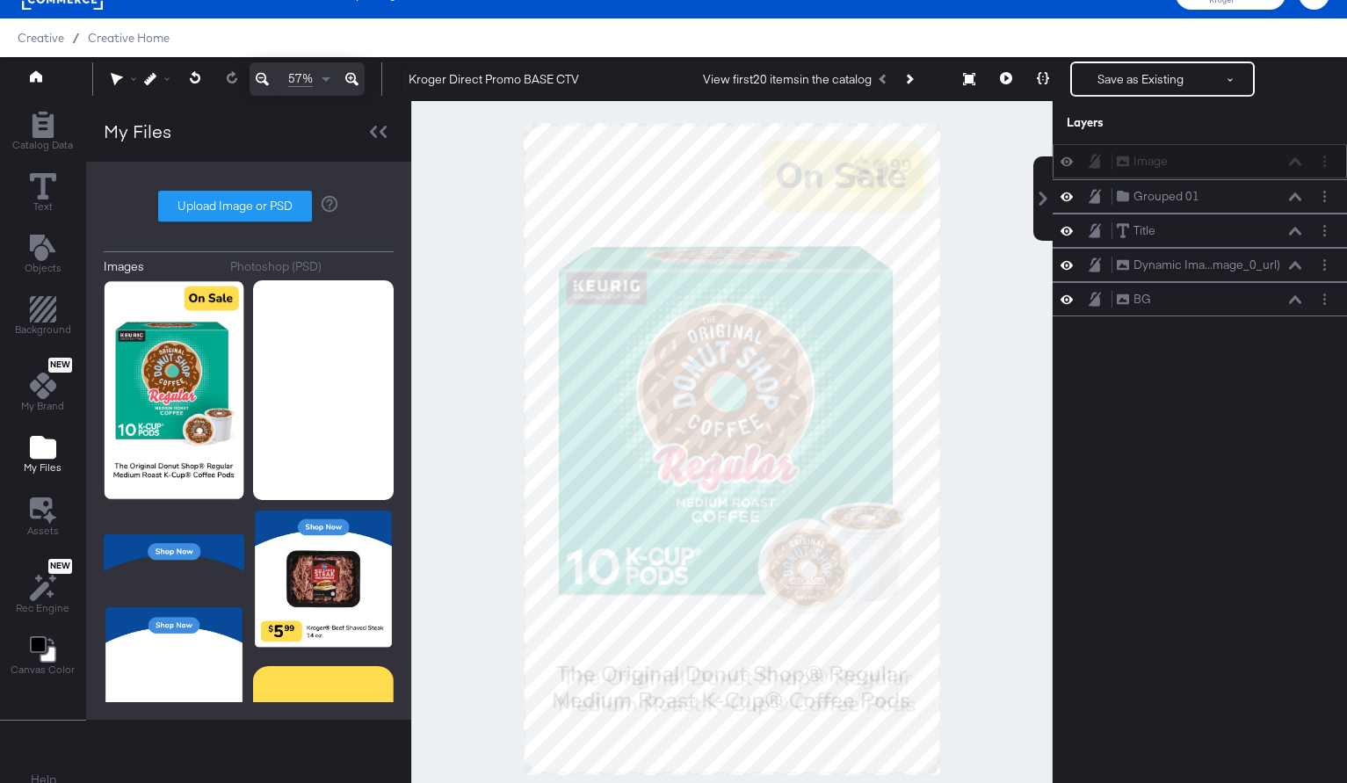
scroll to position [29, 0]
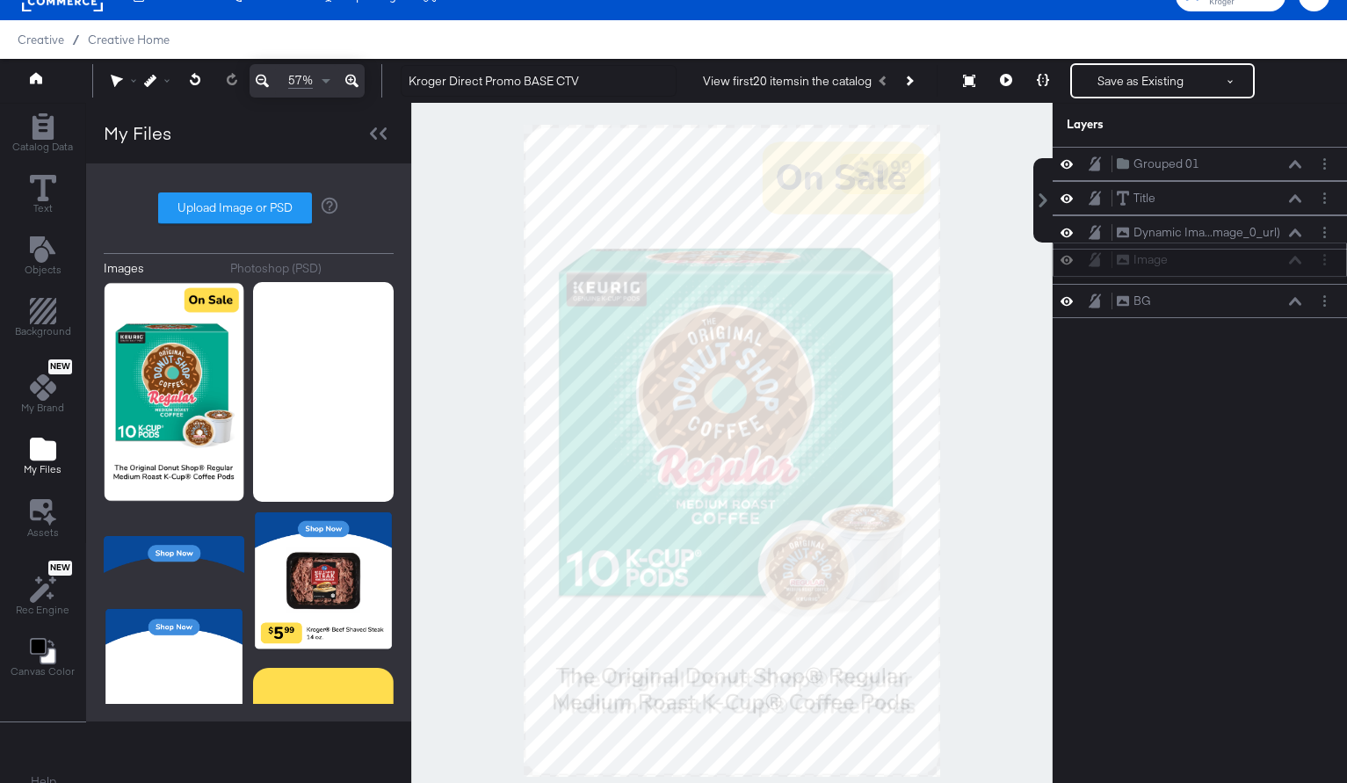
drag, startPoint x: 1121, startPoint y: 148, endPoint x: 1121, endPoint y: 260, distance: 112.5
click at [1121, 260] on icon at bounding box center [1123, 259] width 12 height 11
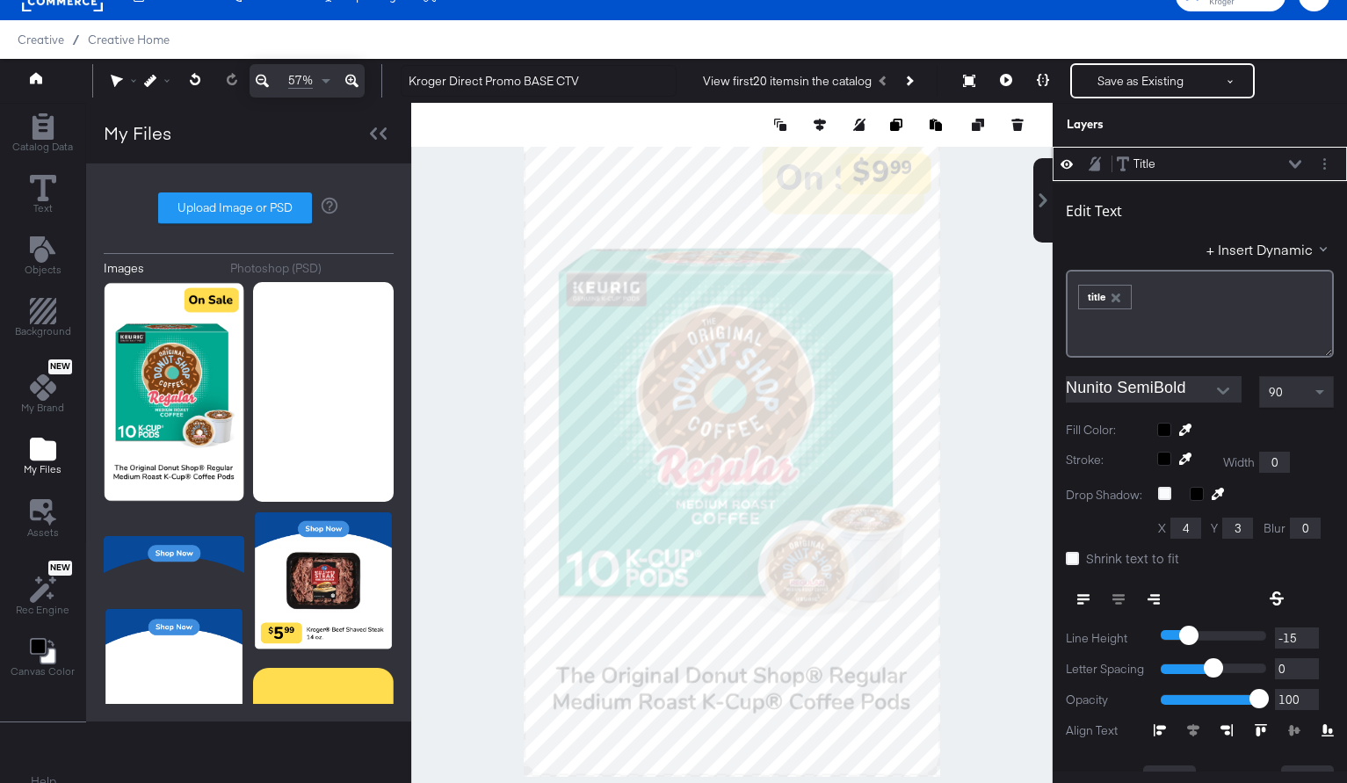
type input "62"
type input "1993"
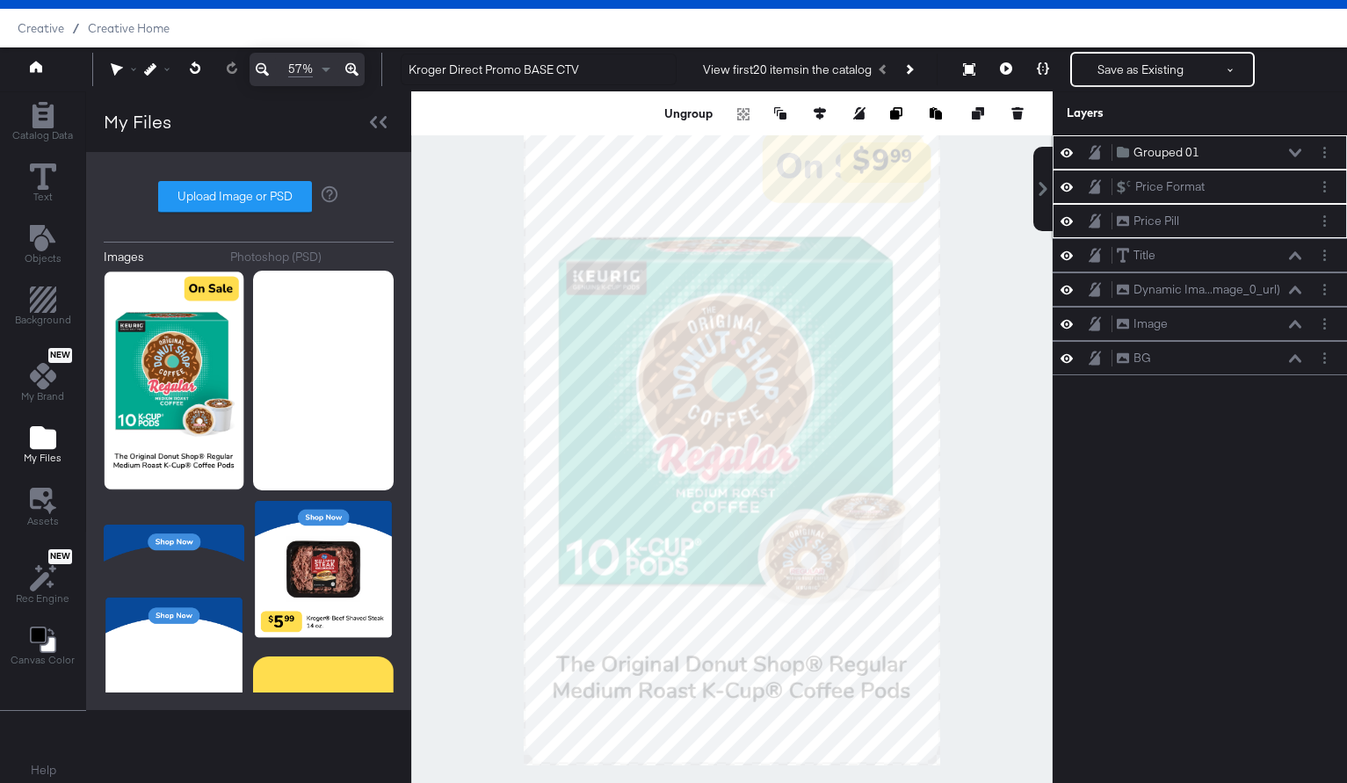
scroll to position [45, 0]
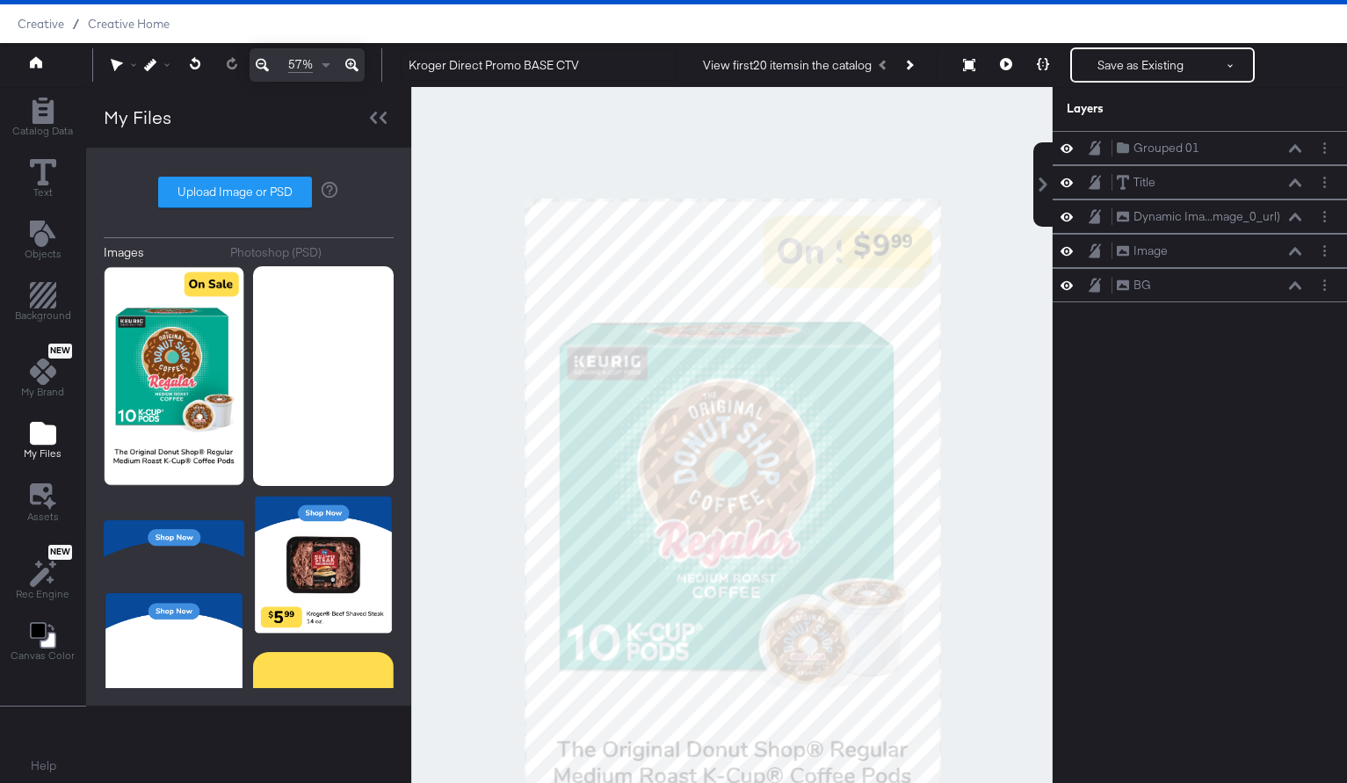
drag, startPoint x: 981, startPoint y: 207, endPoint x: 982, endPoint y: 315, distance: 108.1
click at [982, 315] on div at bounding box center [732, 435] width 640 height 696
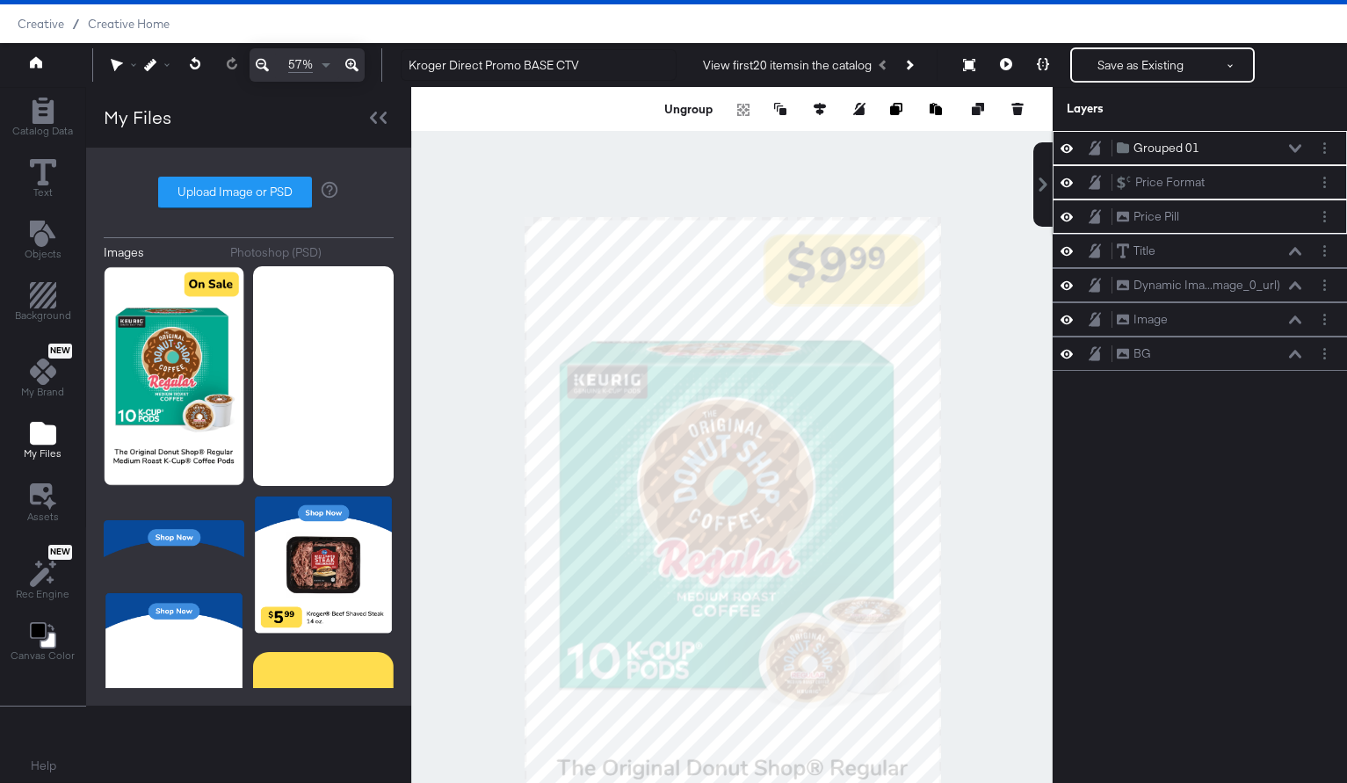
click at [946, 282] on div at bounding box center [731, 435] width 641 height 696
click at [977, 298] on div at bounding box center [731, 435] width 641 height 696
click at [702, 109] on button "Ungroup" at bounding box center [689, 109] width 54 height 18
click at [866, 149] on div at bounding box center [731, 435] width 641 height 696
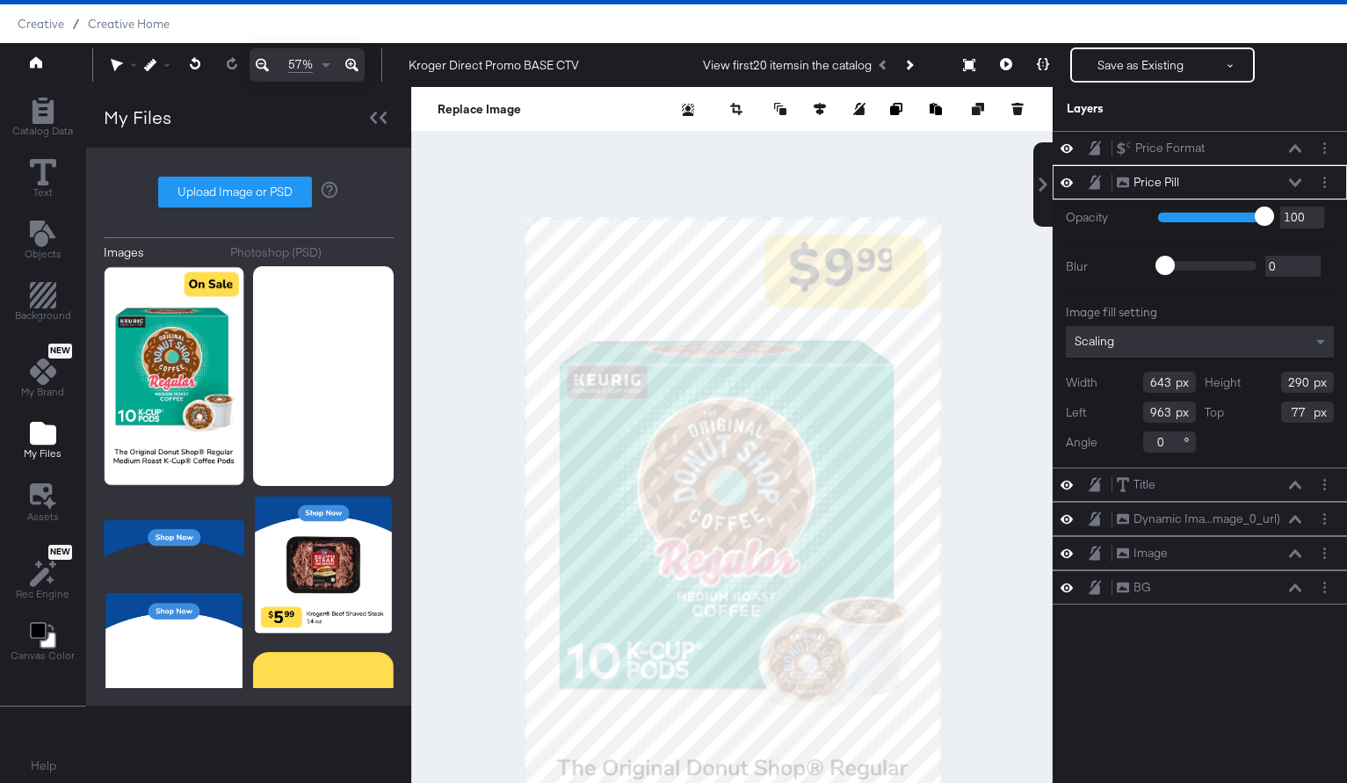
click at [1164, 384] on input "643" at bounding box center [1169, 382] width 53 height 21
type input "646"
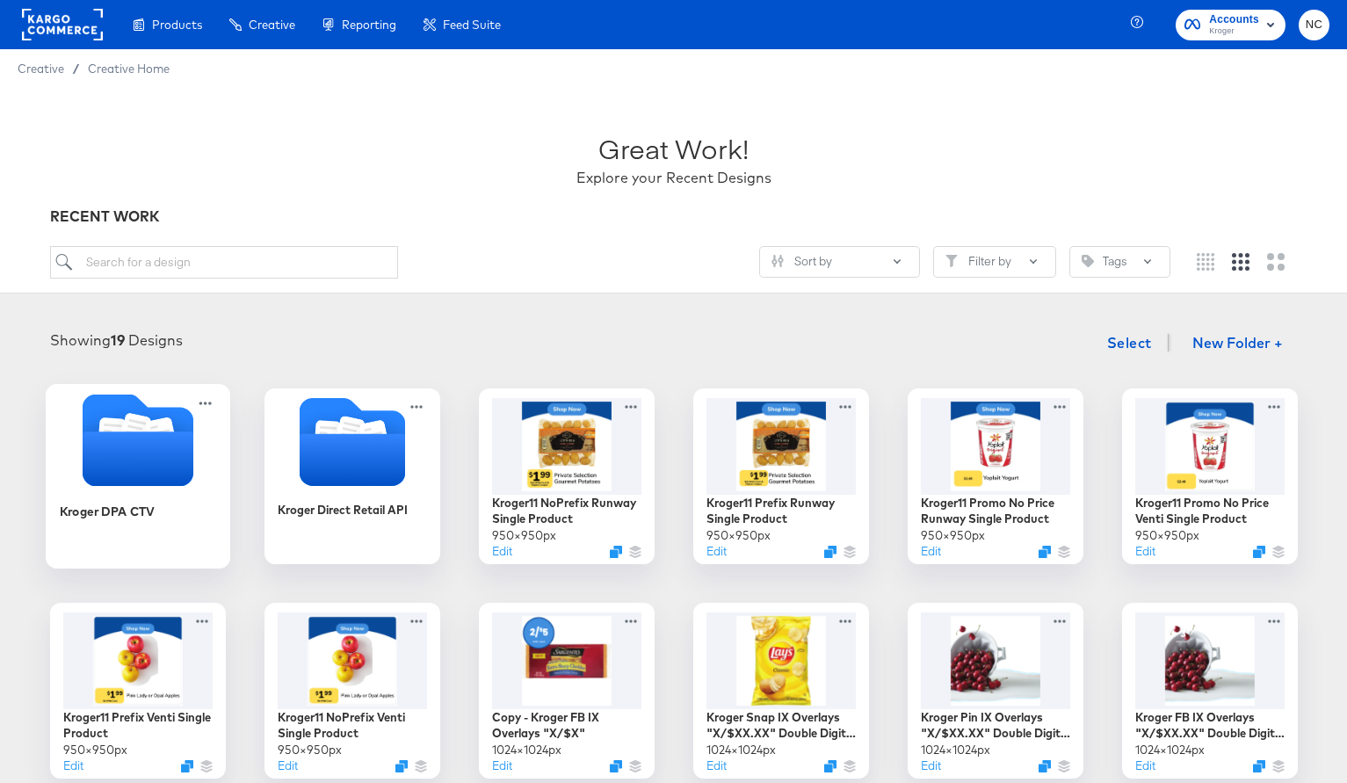
click at [189, 441] on icon "Folder" at bounding box center [137, 458] width 111 height 54
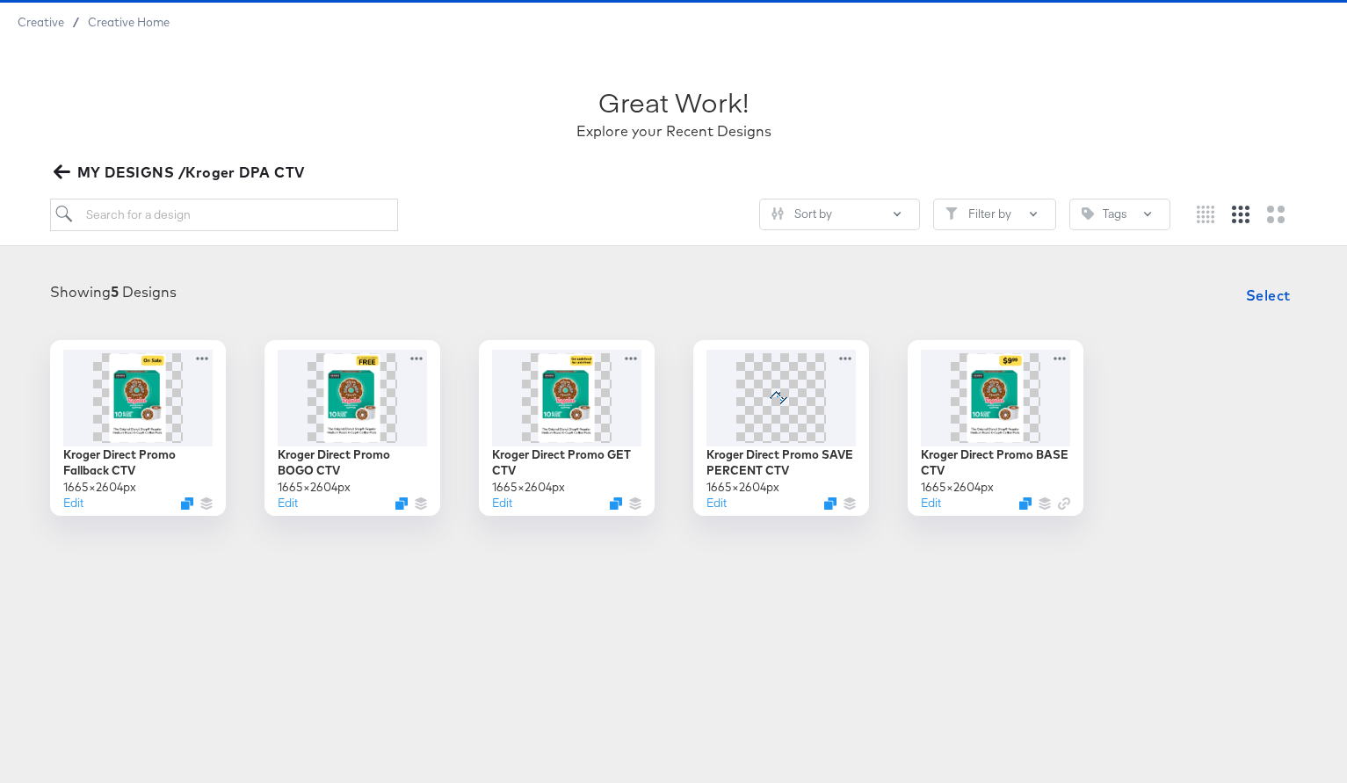
scroll to position [51, 0]
